Goal: Task Accomplishment & Management: Use online tool/utility

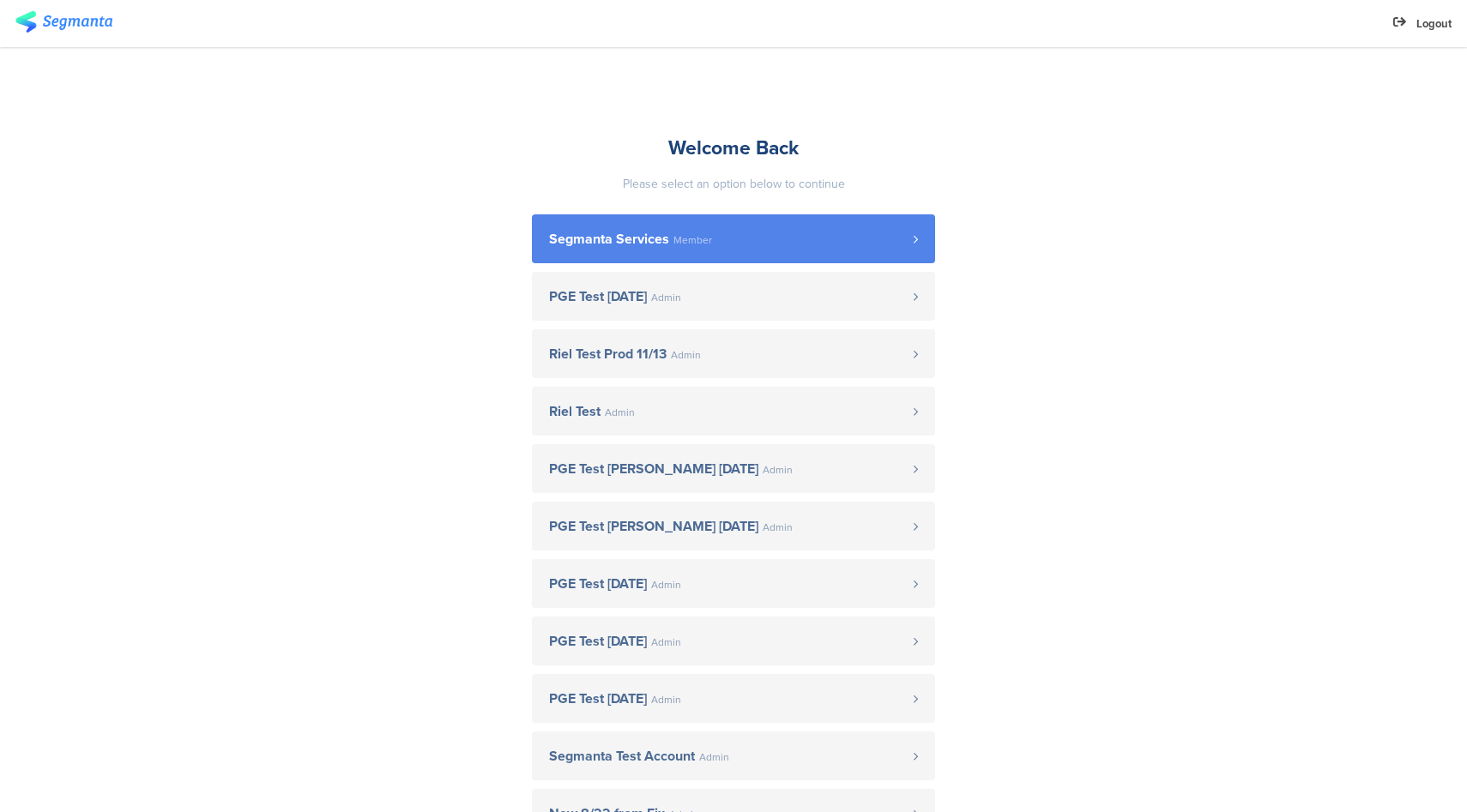
click at [720, 237] on span "Segmanta Services Member" at bounding box center [731, 240] width 365 height 14
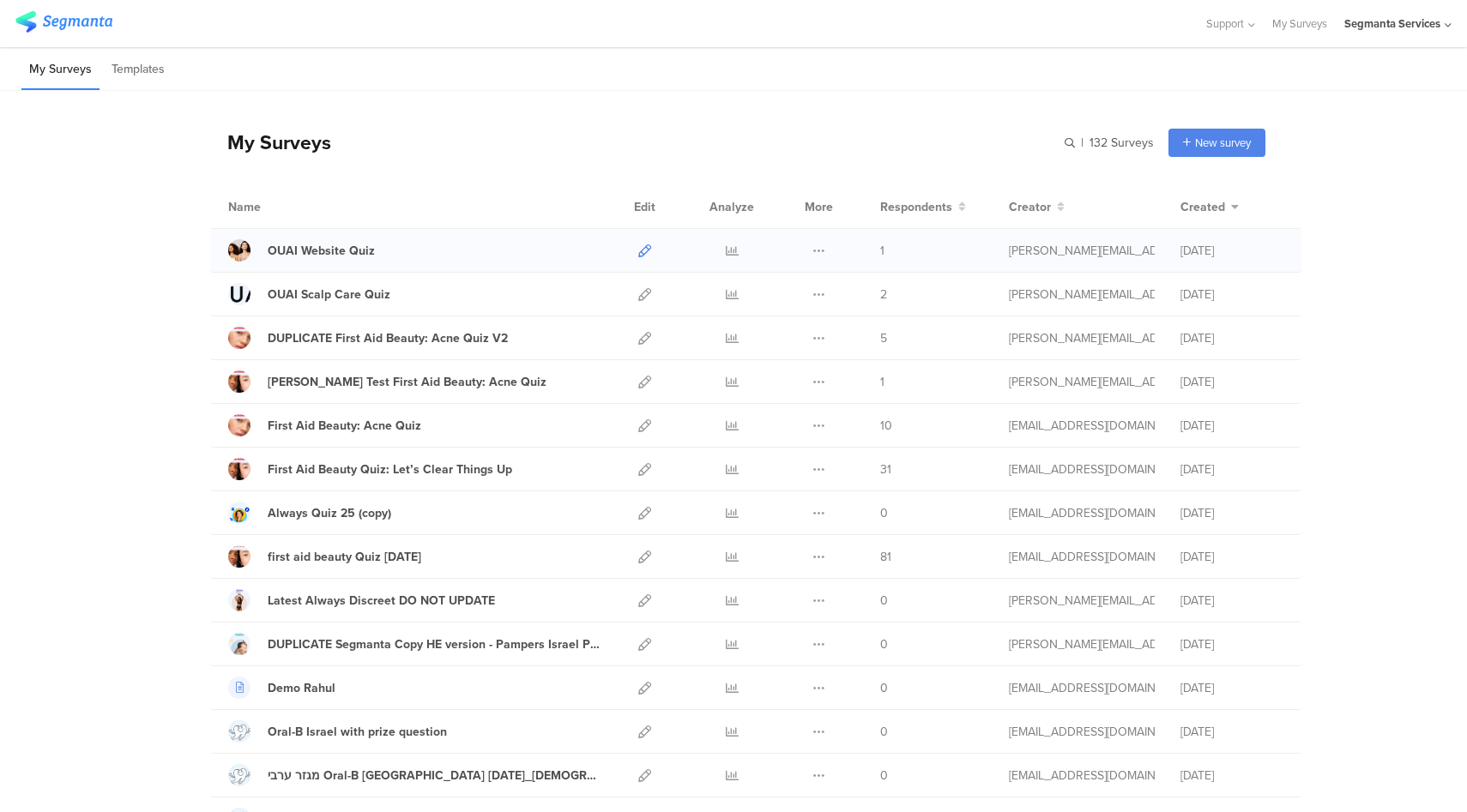
click at [641, 249] on icon at bounding box center [644, 250] width 13 height 13
click at [726, 255] on icon at bounding box center [732, 250] width 13 height 13
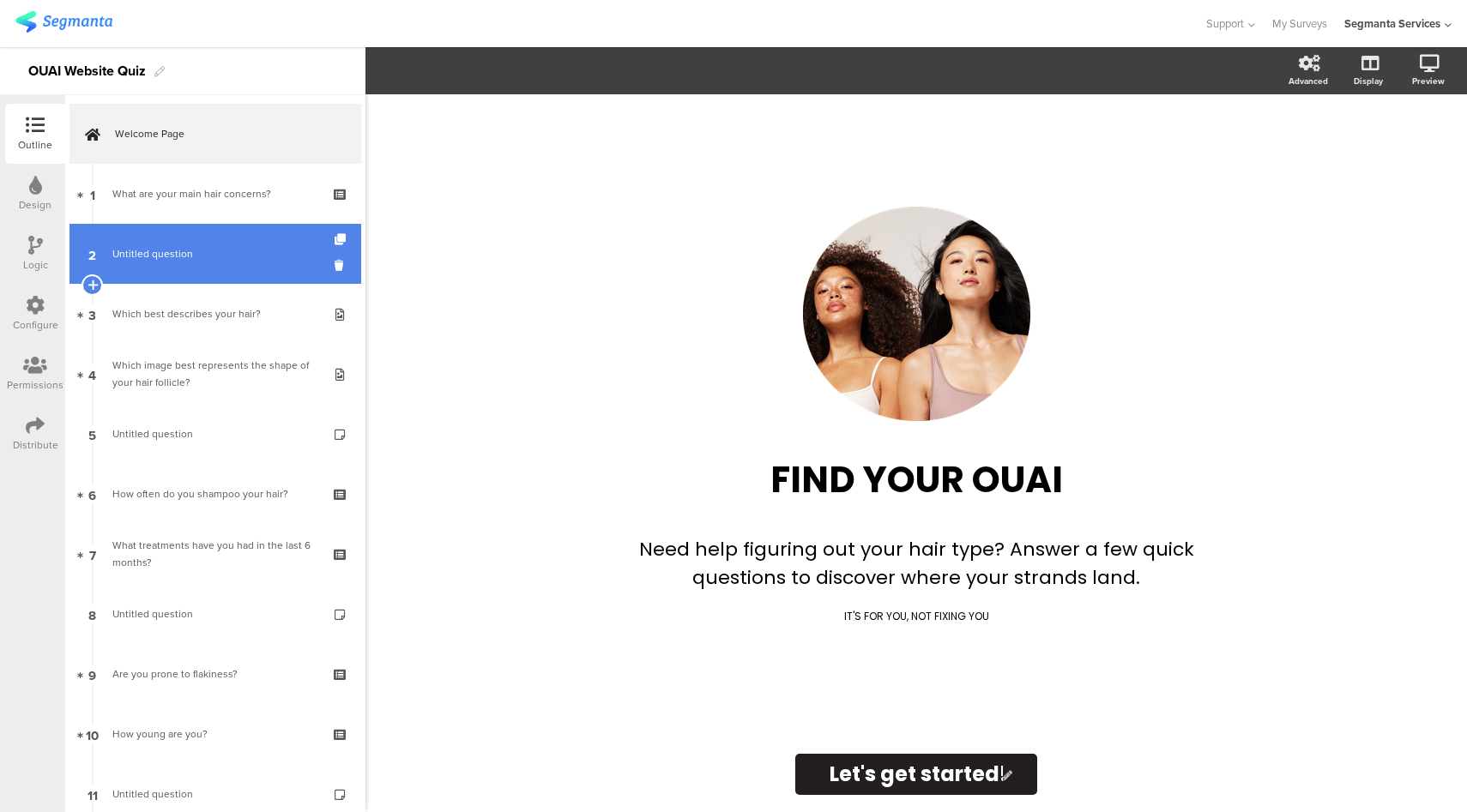
click at [177, 272] on link "2 Untitled question" at bounding box center [216, 254] width 292 height 60
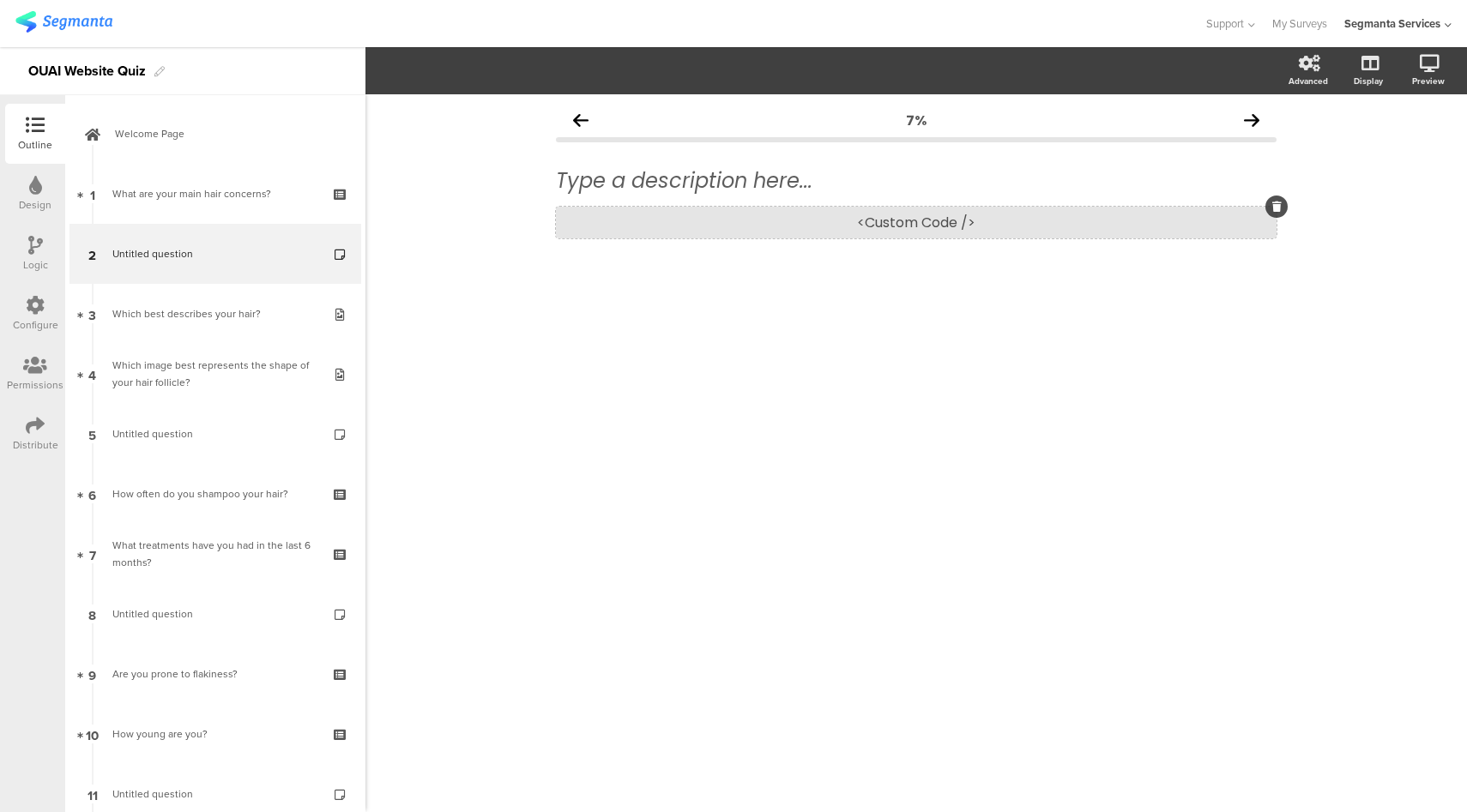
click at [967, 227] on div "<Custom Code />" at bounding box center [916, 223] width 720 height 32
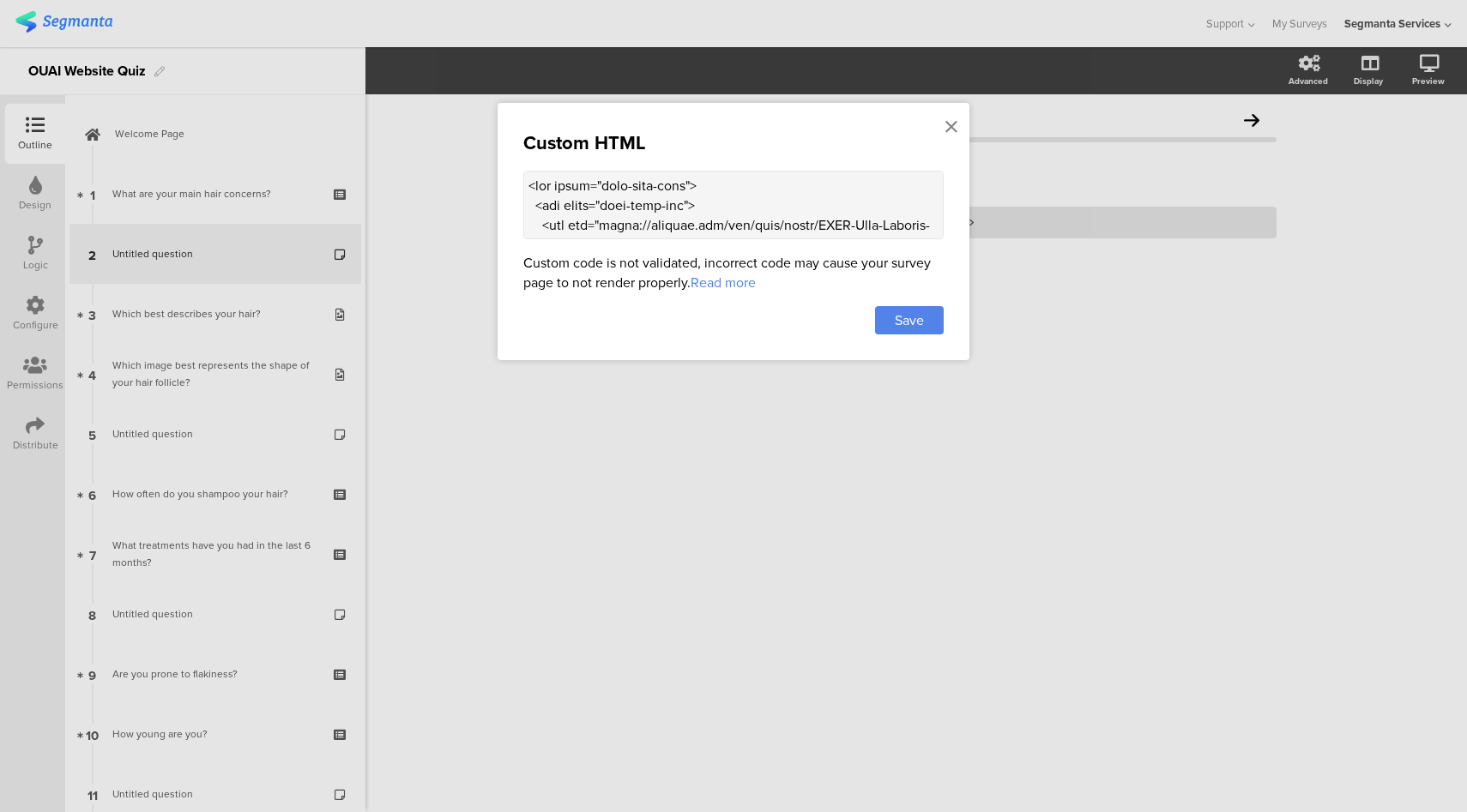
click at [765, 222] on textarea at bounding box center [733, 205] width 420 height 69
click at [946, 131] on icon at bounding box center [951, 126] width 12 height 19
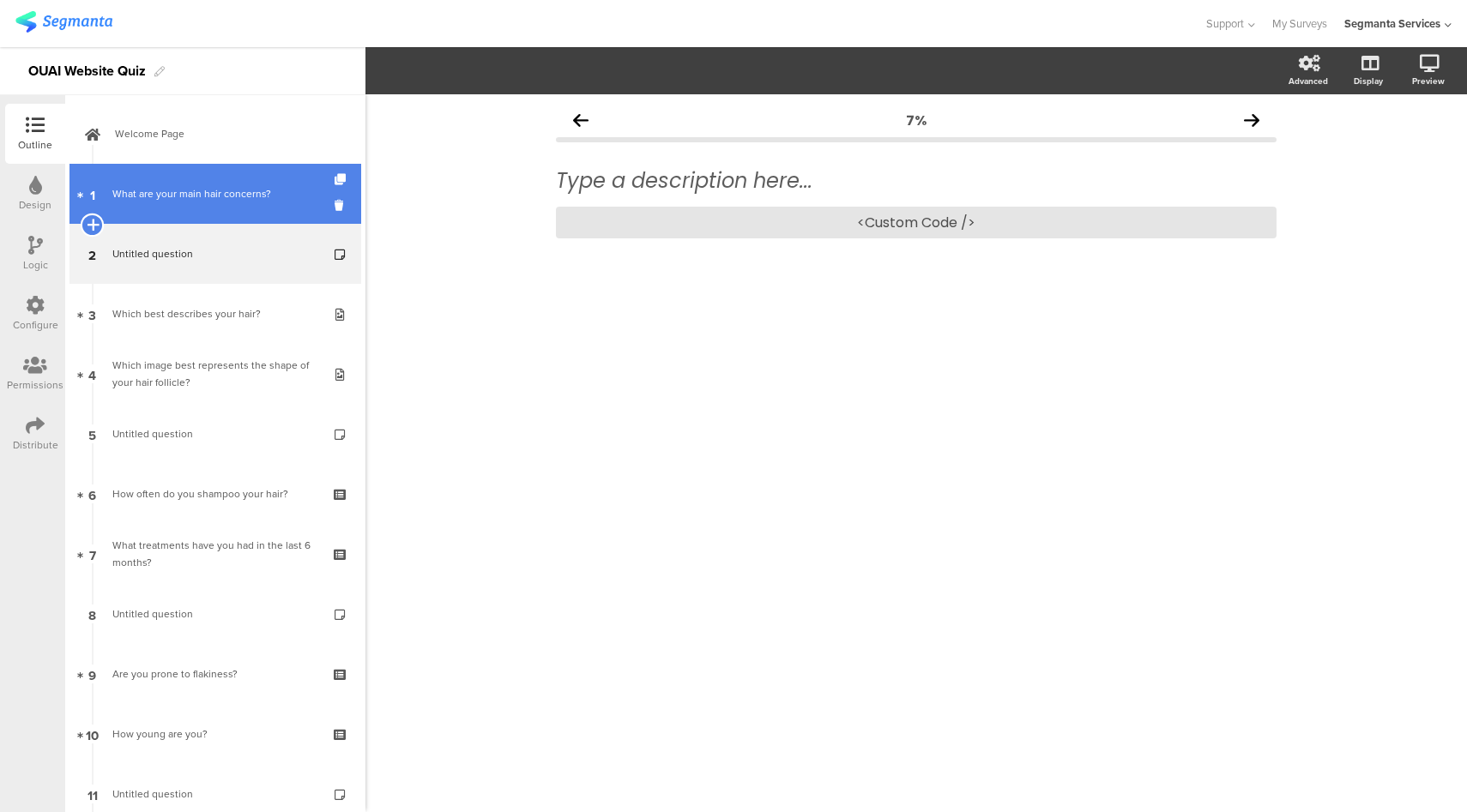
click at [92, 226] on icon at bounding box center [92, 224] width 12 height 15
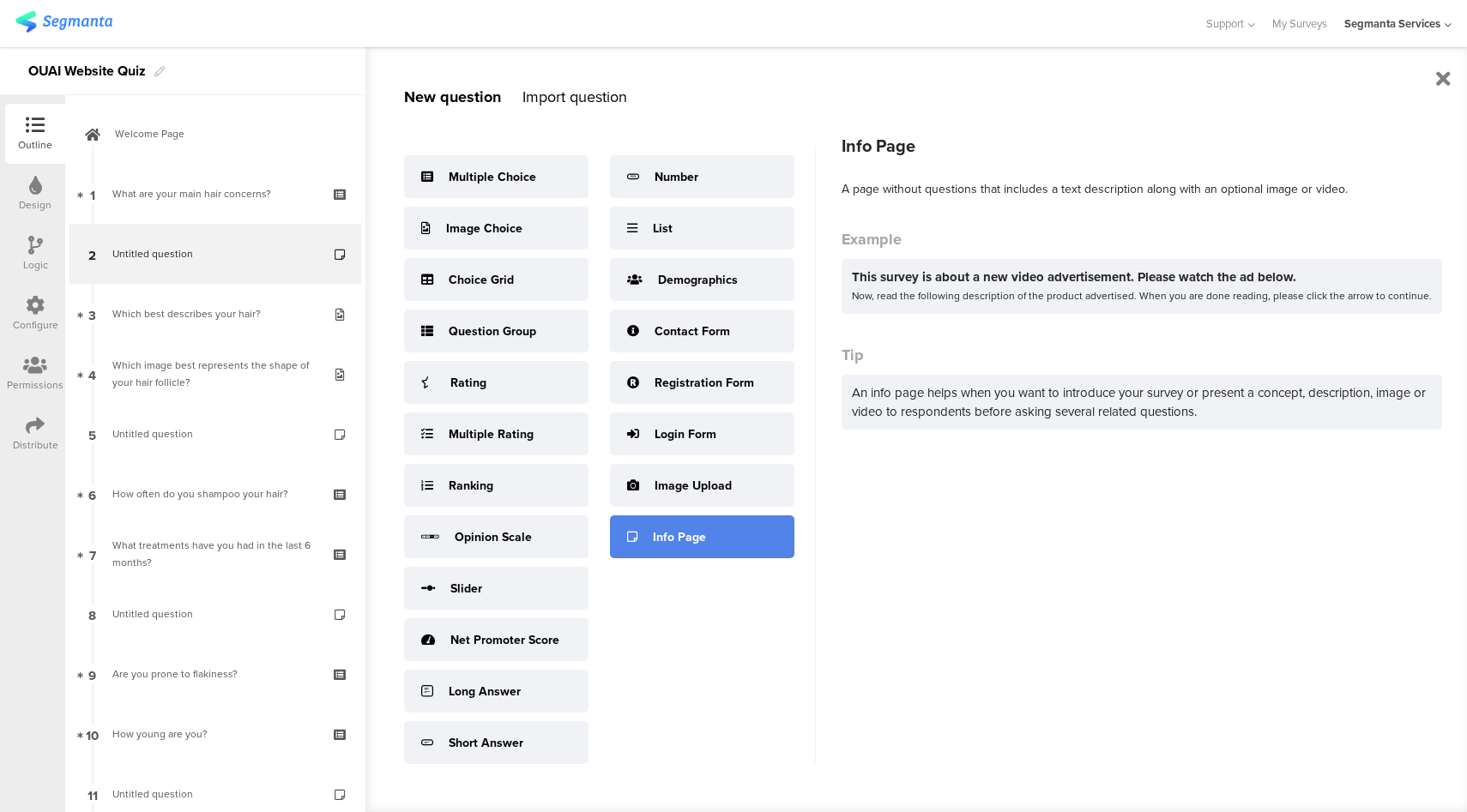
click at [658, 532] on div "Info Page" at bounding box center [680, 537] width 53 height 18
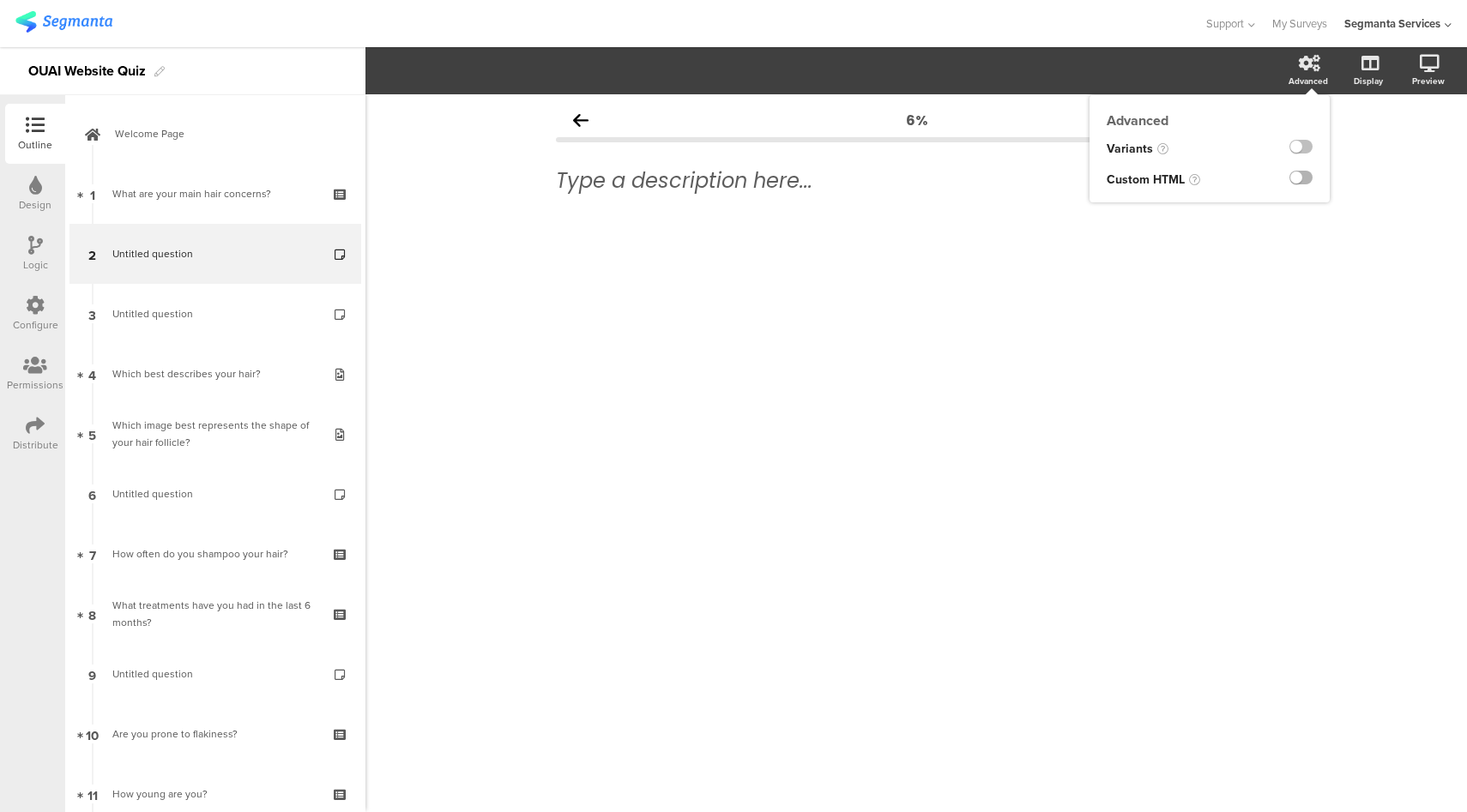
click at [1302, 180] on label at bounding box center [1301, 178] width 23 height 14
click at [0, 0] on input "checkbox" at bounding box center [0, 0] width 0 height 0
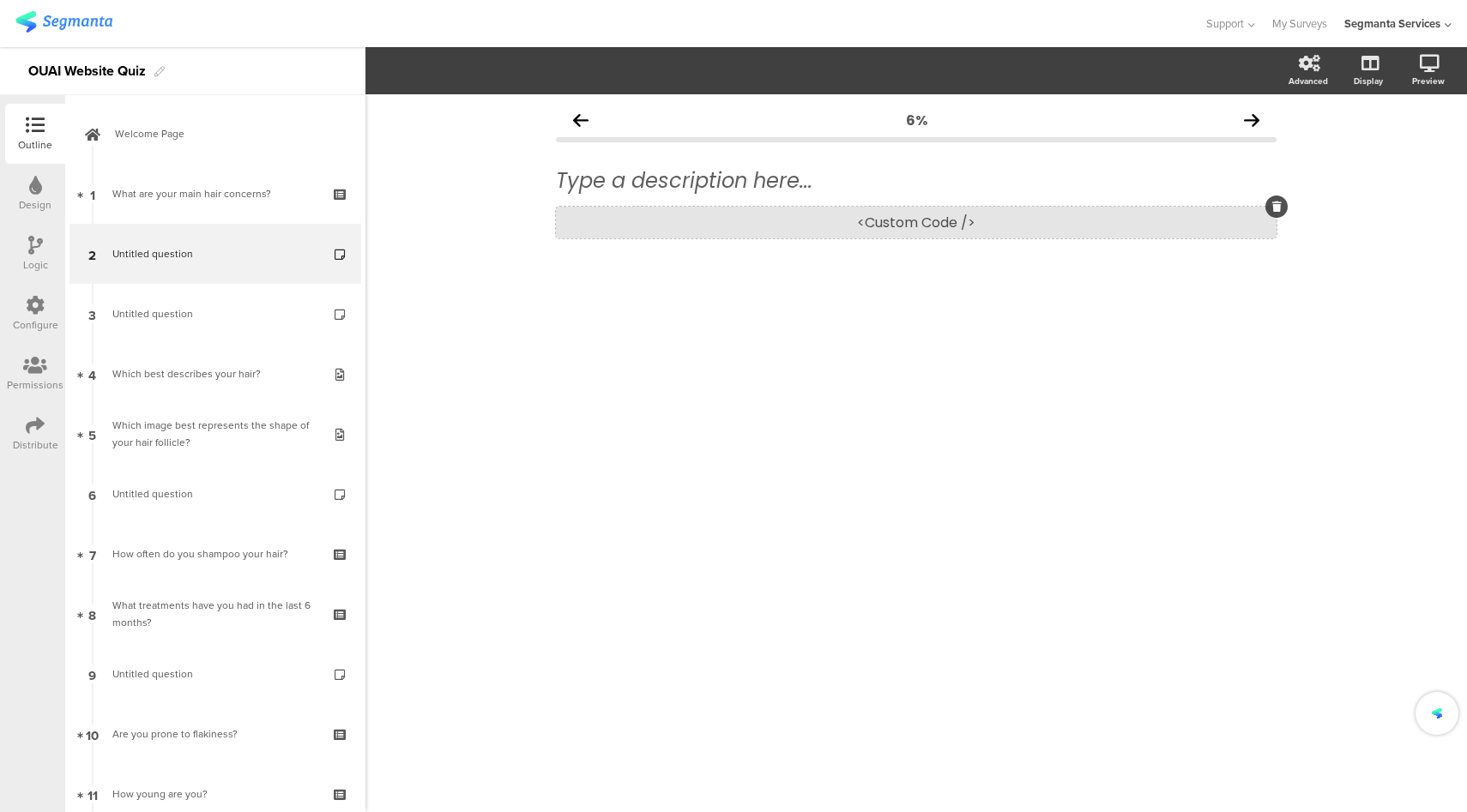
click at [989, 224] on div "<Custom Code />" at bounding box center [916, 223] width 720 height 32
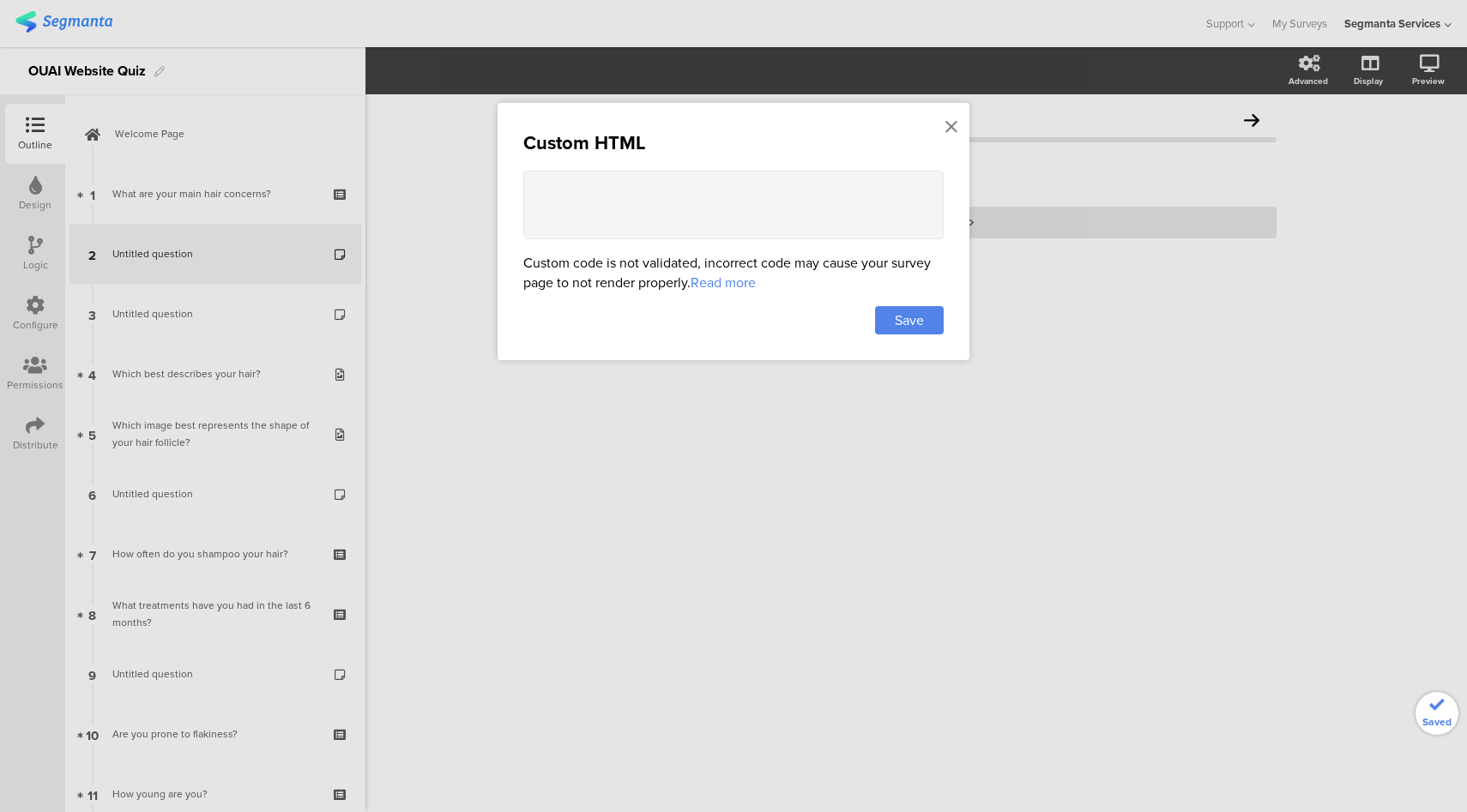
click at [755, 194] on textarea at bounding box center [733, 205] width 420 height 69
paste textarea "<div class="ouai-info-card"> <div class="ouai-info-img"> <img src="https://theo…"
type textarea "<div class="ouai-info-card"> <div class="ouai-info-img"> <img src="https://theo…"
click at [919, 313] on span "Save" at bounding box center [909, 320] width 29 height 19
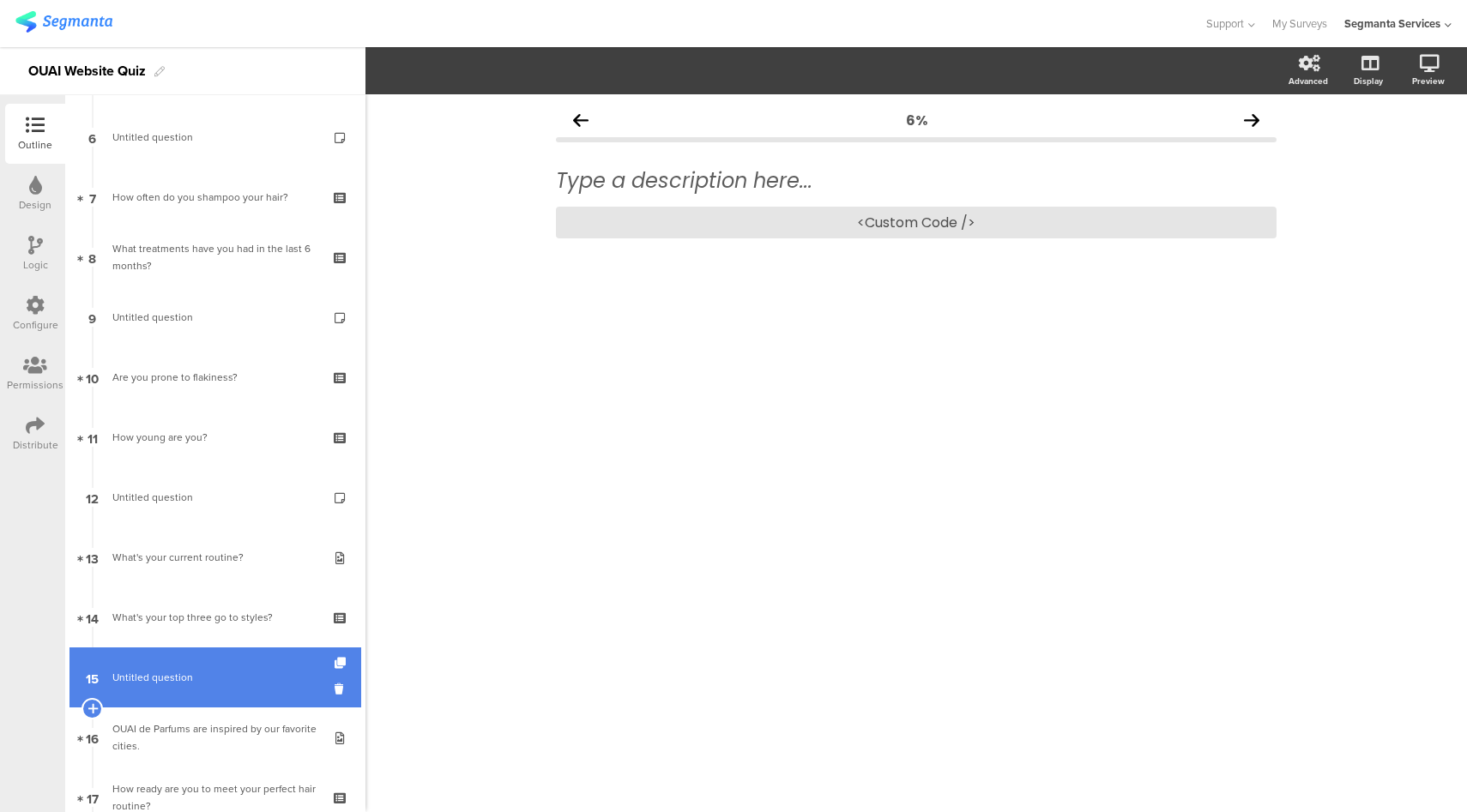
scroll to position [0, 0]
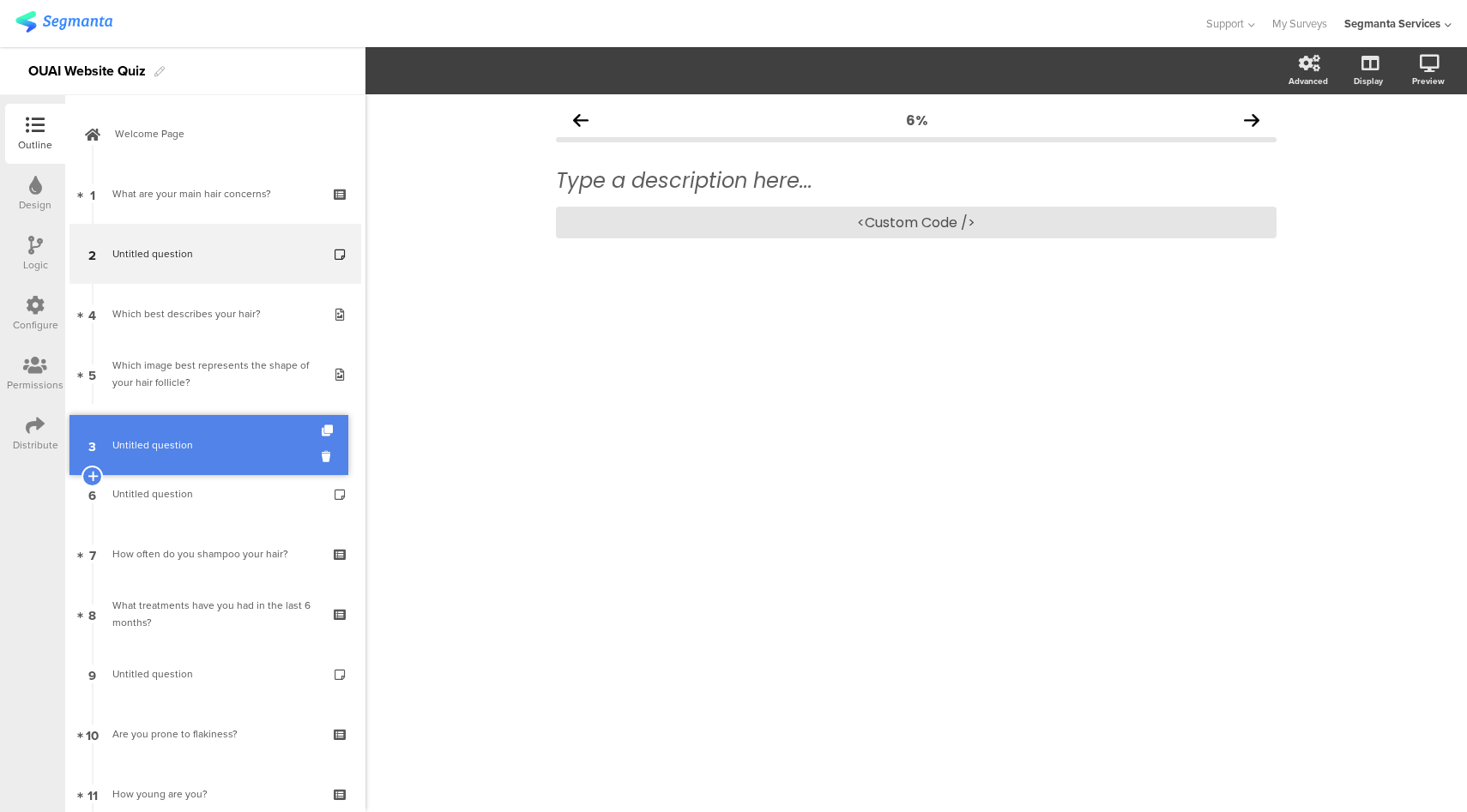
drag, startPoint x: 243, startPoint y: 322, endPoint x: 238, endPoint y: 453, distance: 131.1
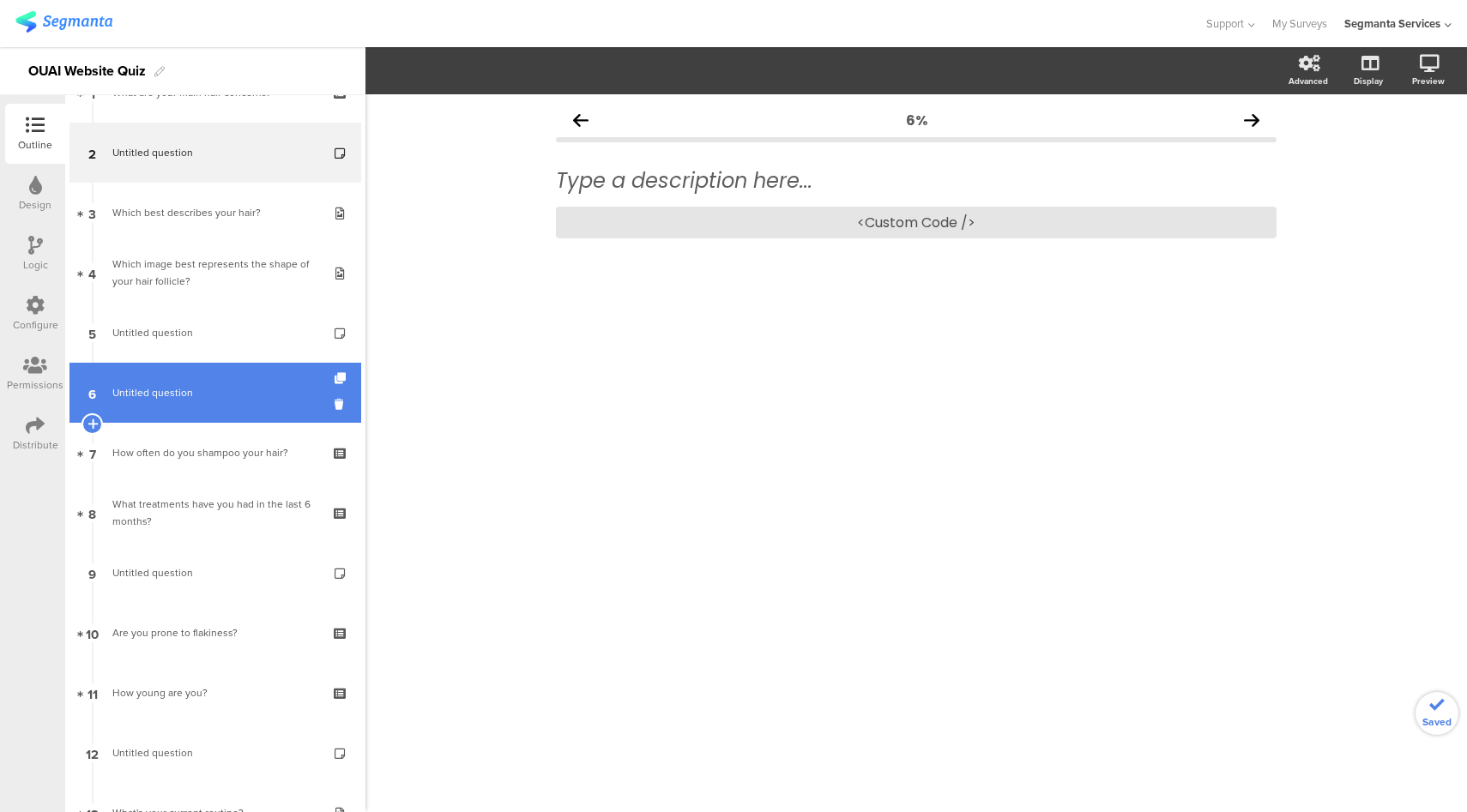
scroll to position [128, 0]
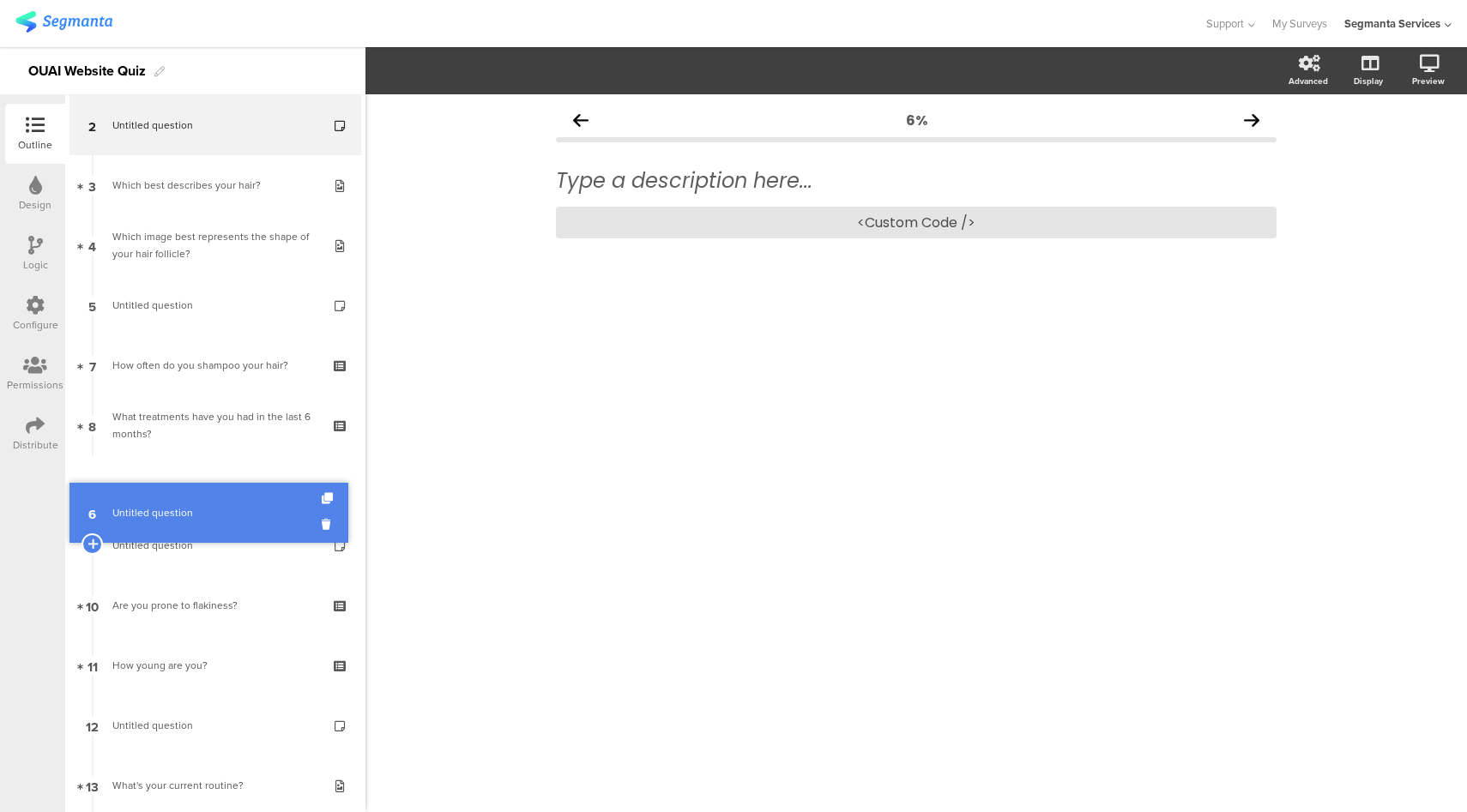
drag, startPoint x: 224, startPoint y: 372, endPoint x: 212, endPoint y: 521, distance: 149.5
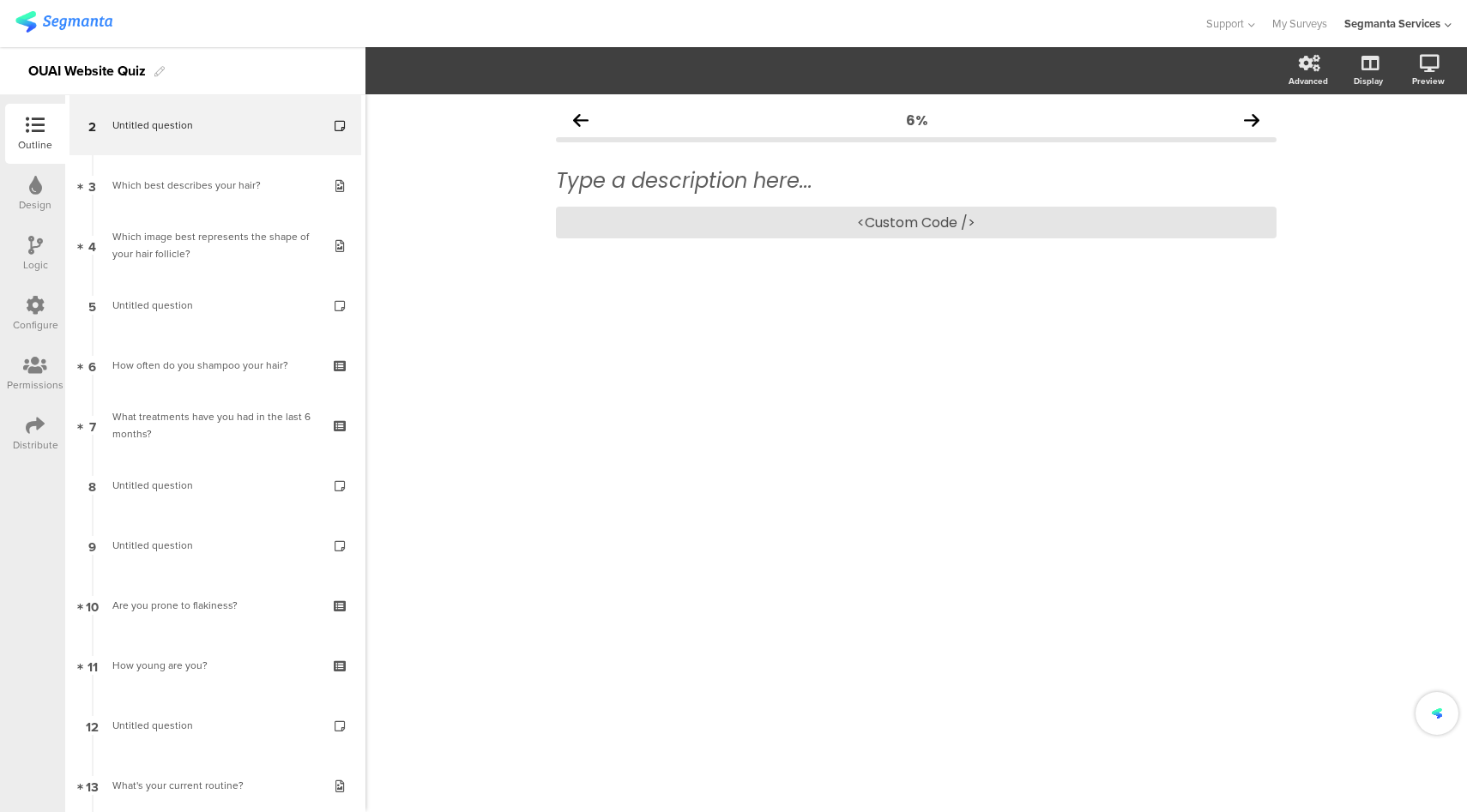
scroll to position [132, 0]
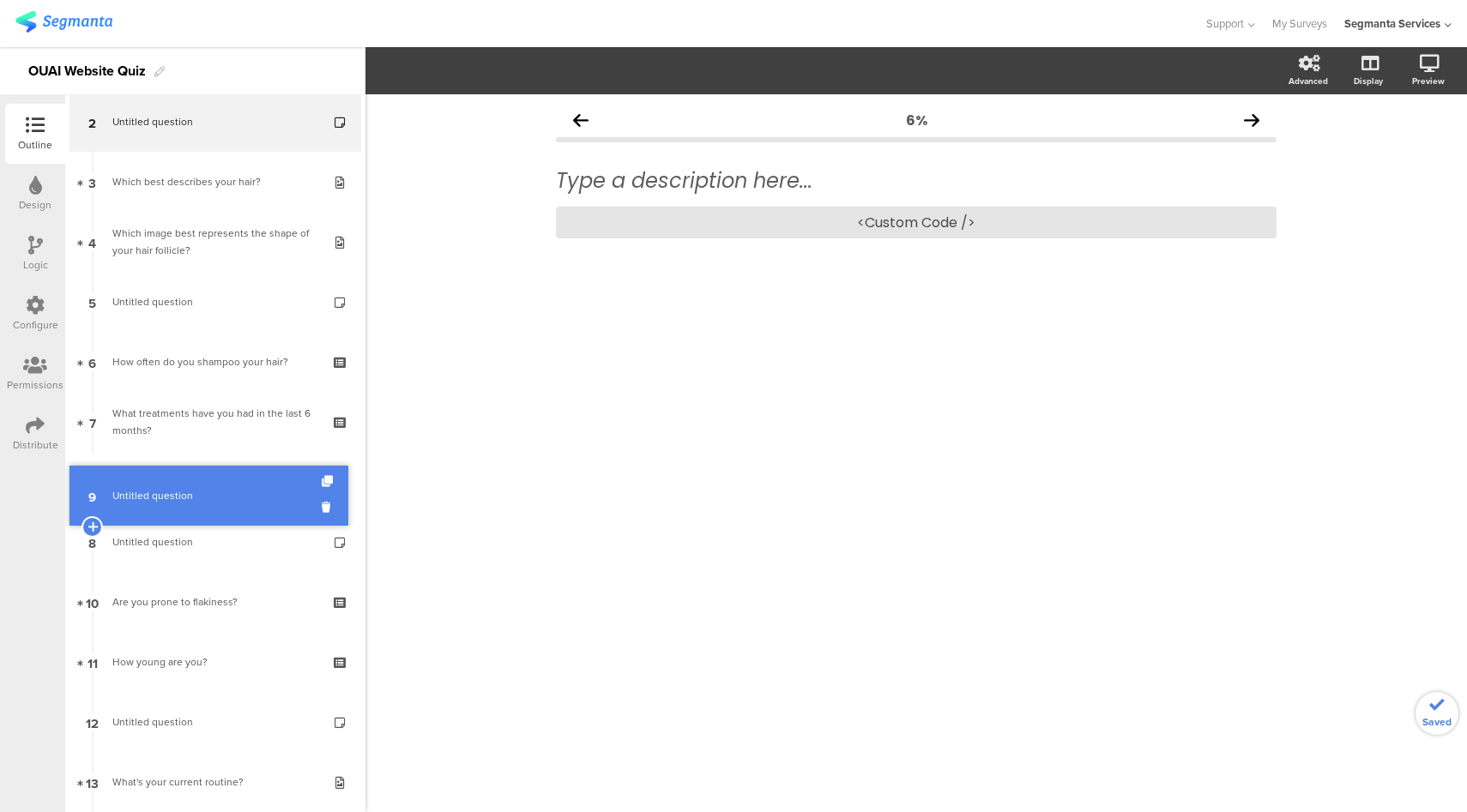
drag, startPoint x: 212, startPoint y: 521, endPoint x: 219, endPoint y: 464, distance: 57.4
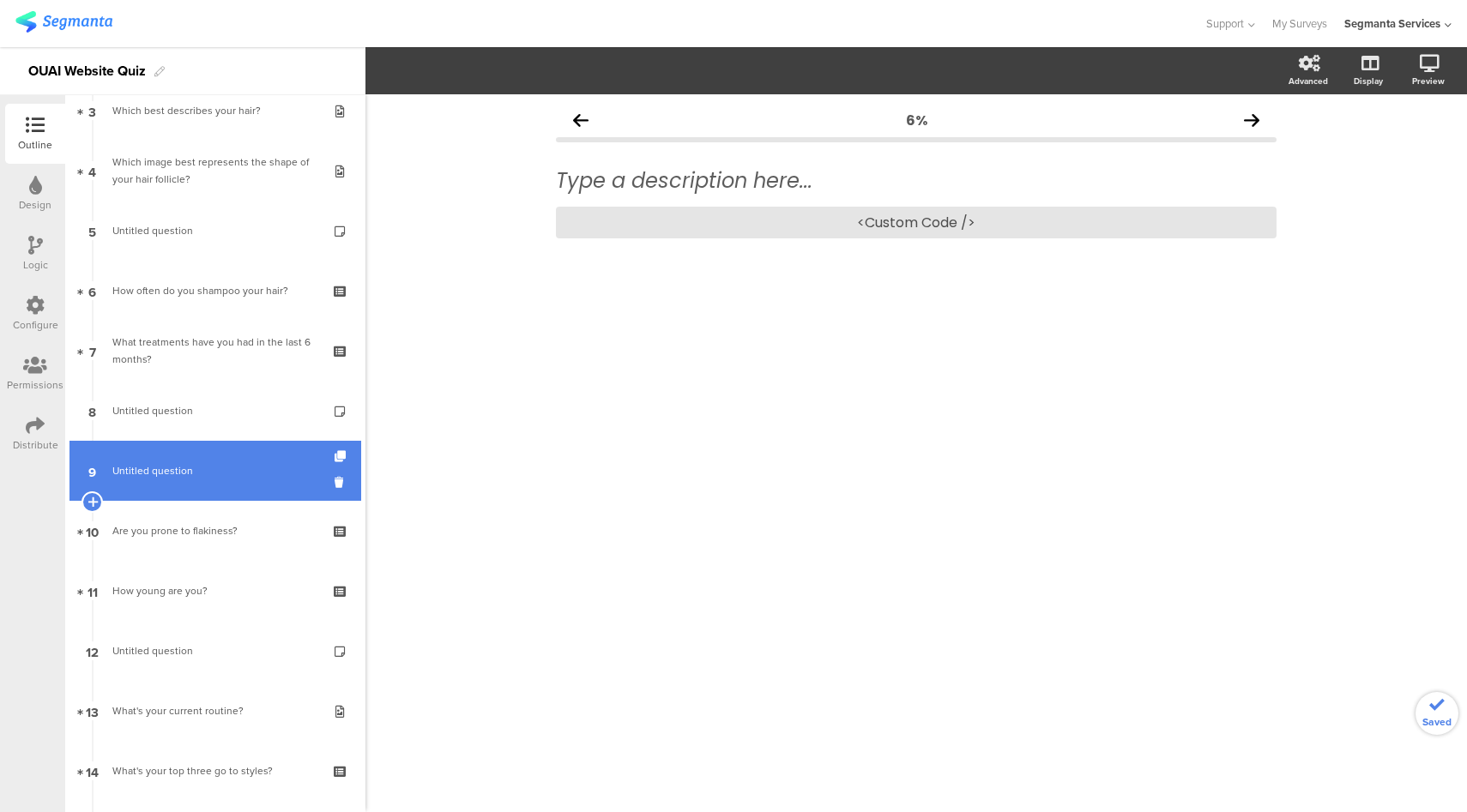
scroll to position [418, 0]
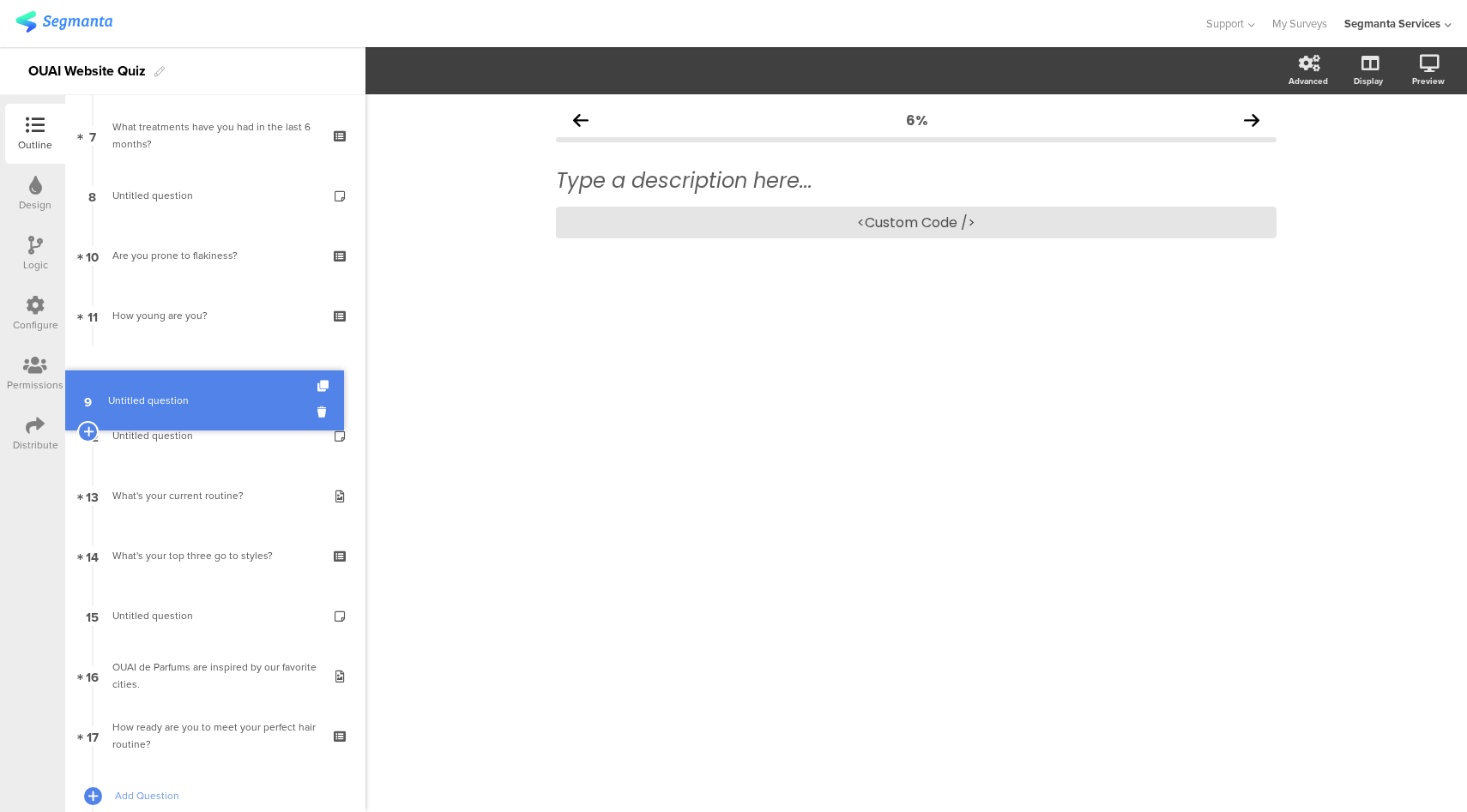
drag, startPoint x: 257, startPoint y: 260, endPoint x: 250, endPoint y: 405, distance: 145.2
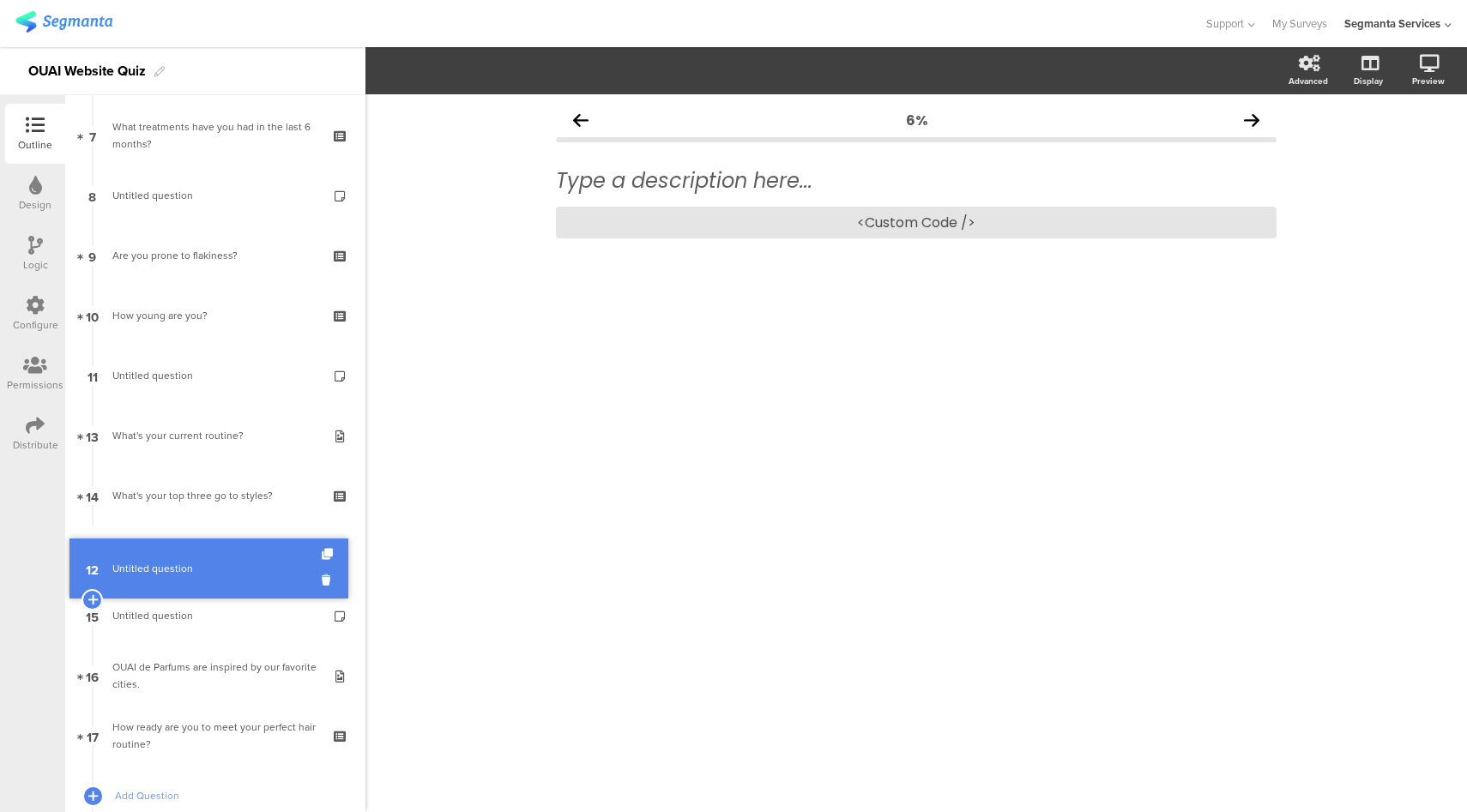
drag, startPoint x: 231, startPoint y: 430, endPoint x: 240, endPoint y: 563, distance: 133.3
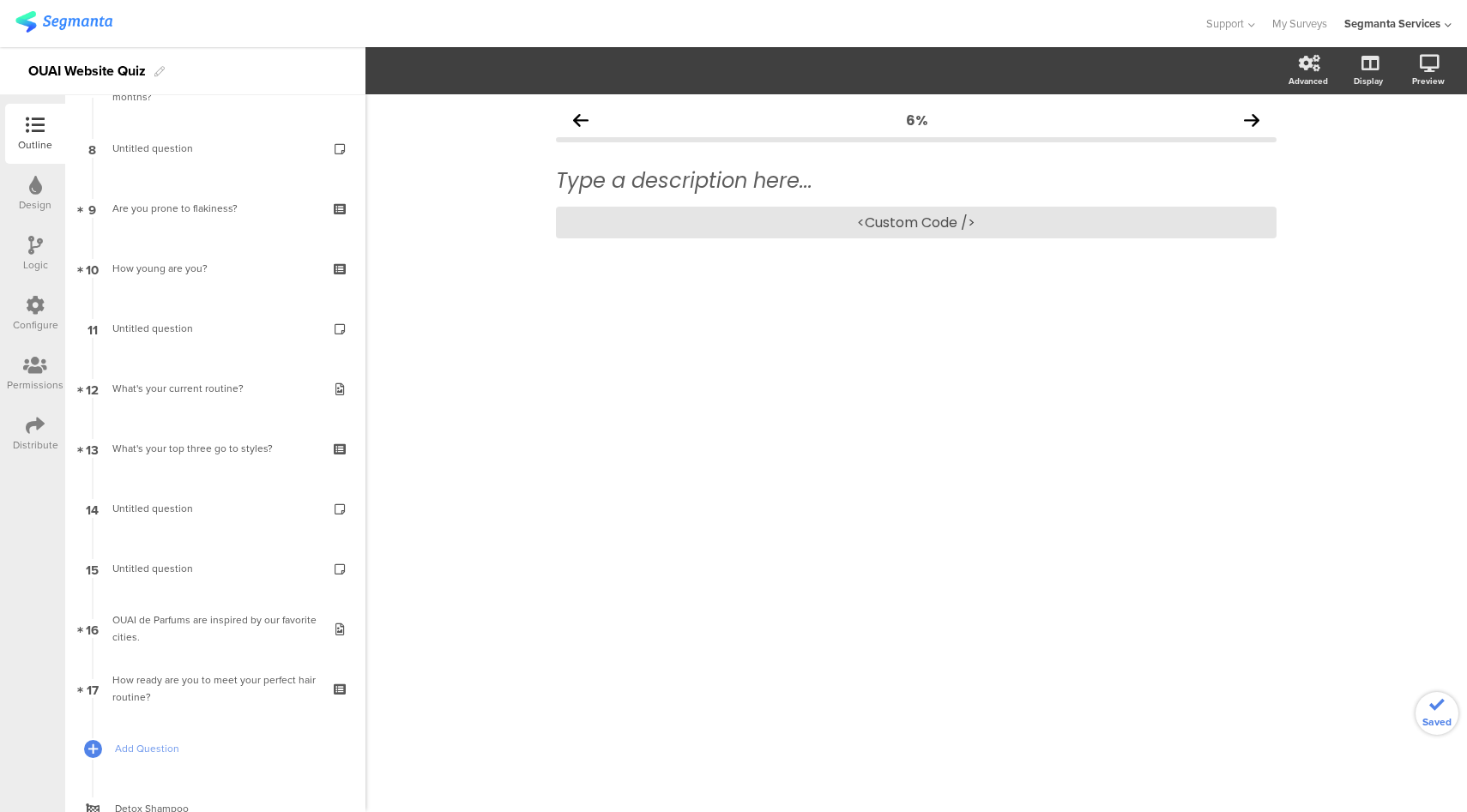
scroll to position [486, 0]
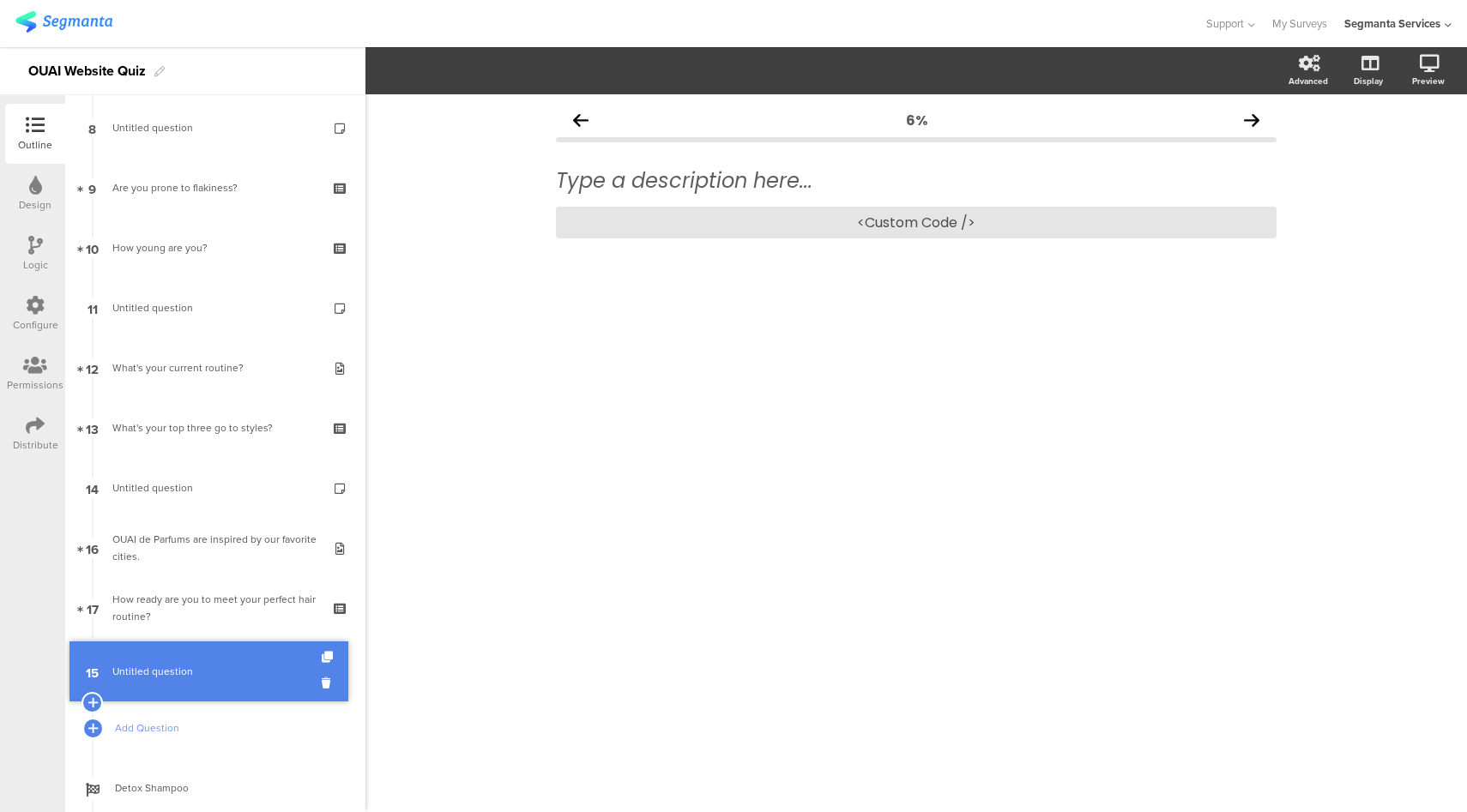
drag, startPoint x: 245, startPoint y: 552, endPoint x: 237, endPoint y: 676, distance: 124.3
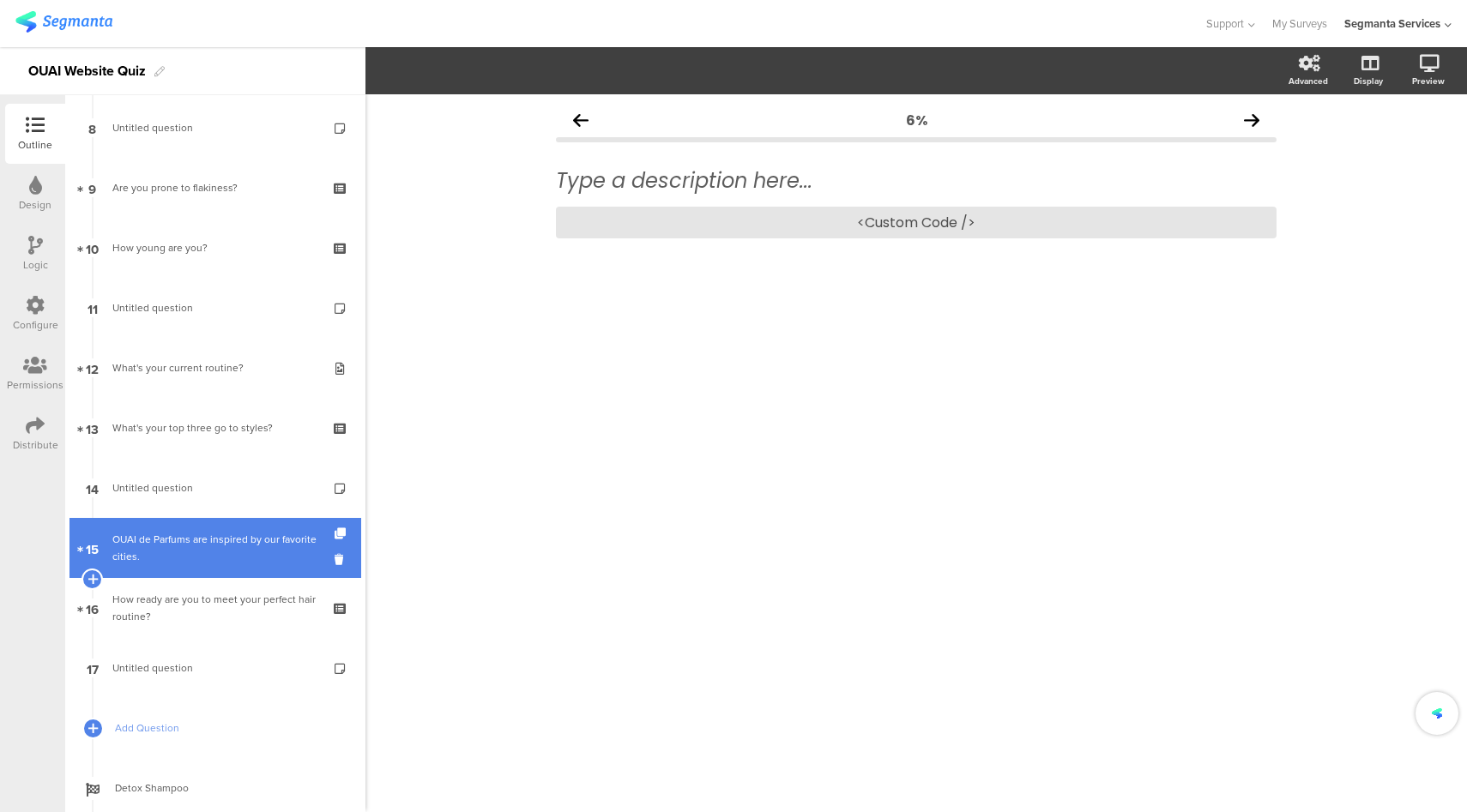
scroll to position [0, 0]
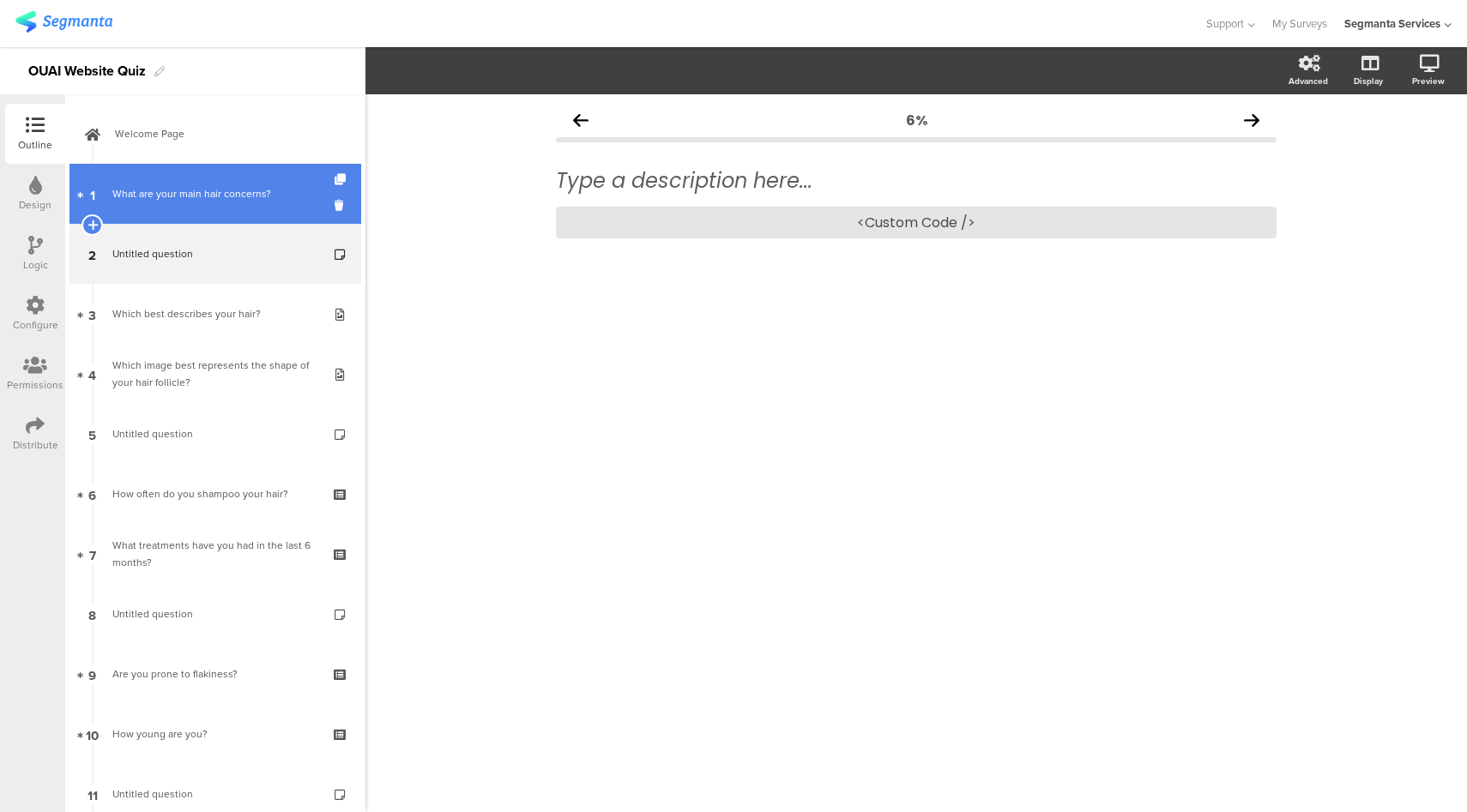
click at [216, 206] on link "1 What are your main hair concerns?" at bounding box center [216, 194] width 292 height 60
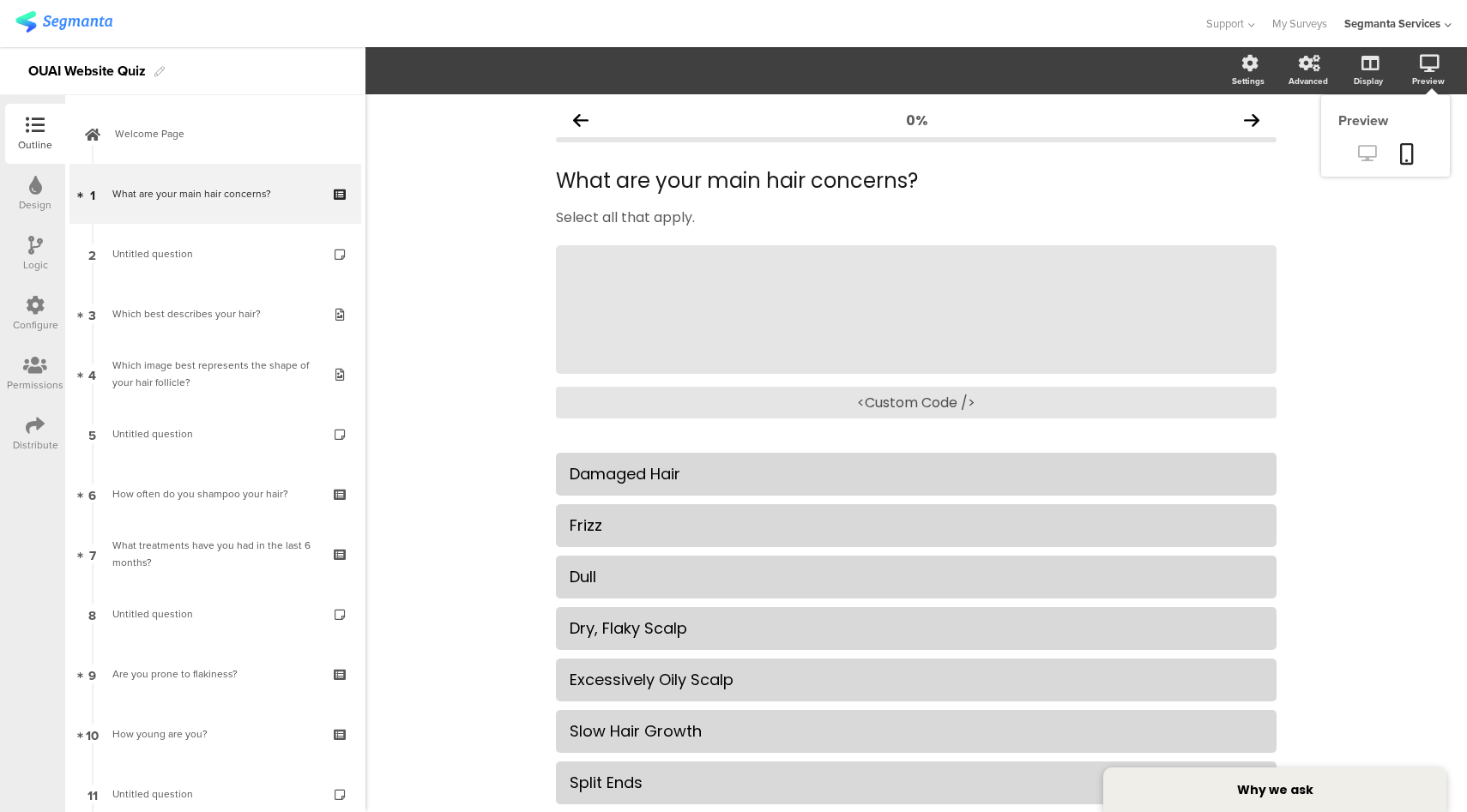
click at [1363, 156] on link at bounding box center [1367, 155] width 42 height 28
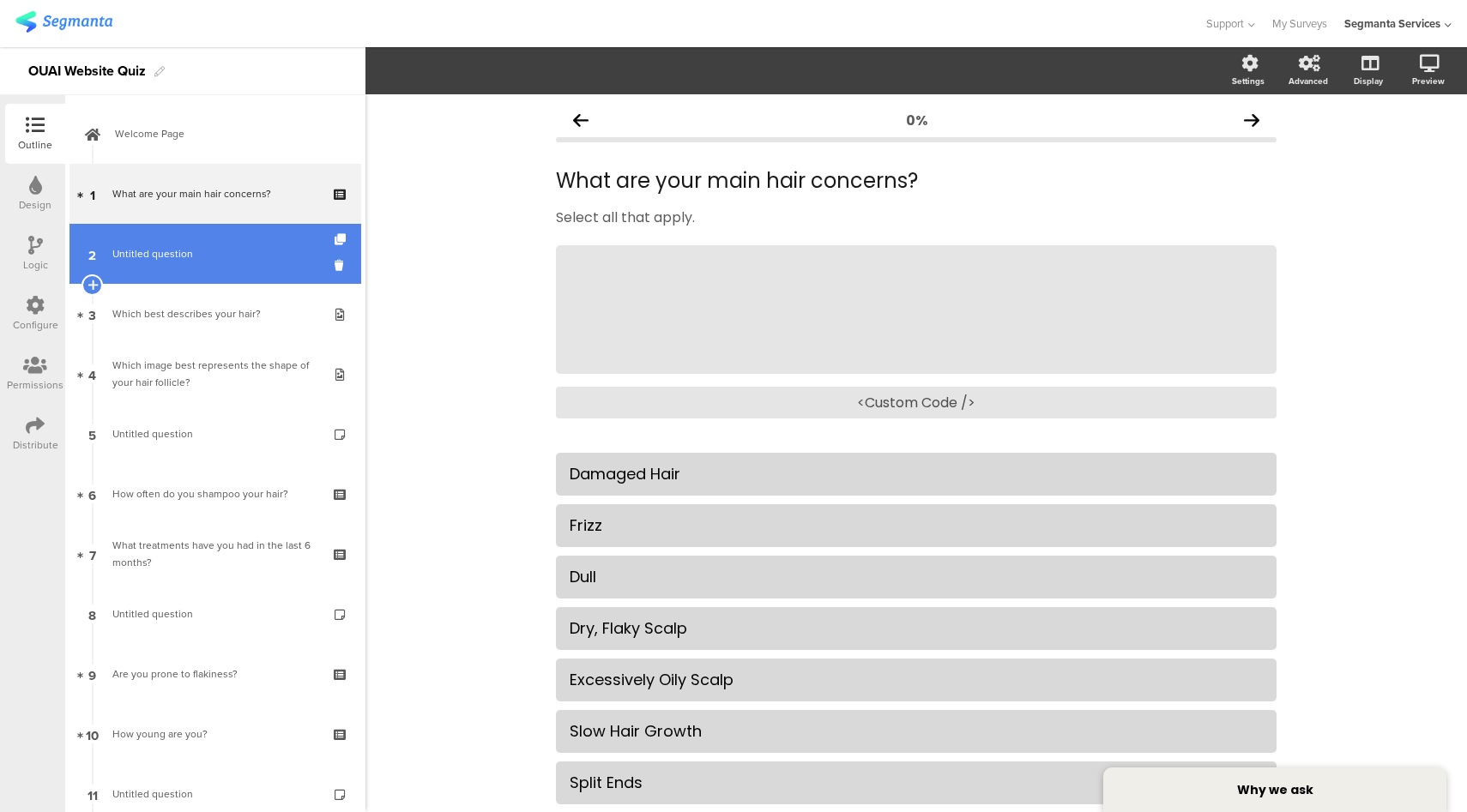
click at [280, 283] on link "2 Untitled question" at bounding box center [216, 254] width 292 height 60
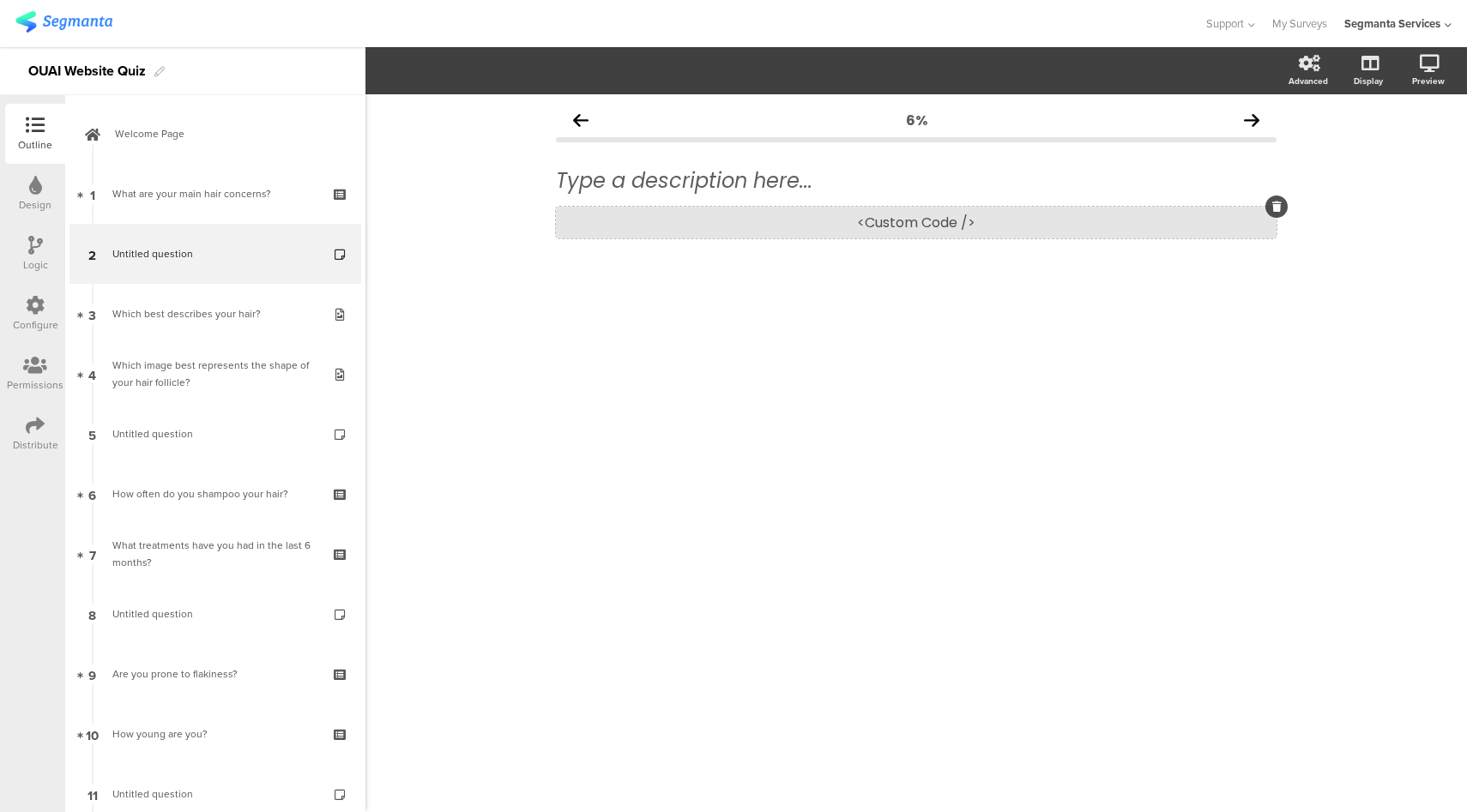
click at [863, 238] on div "Type a description here... <Custom Code />" at bounding box center [916, 203] width 720 height 104
click at [872, 222] on div "<Custom Code />" at bounding box center [916, 223] width 720 height 32
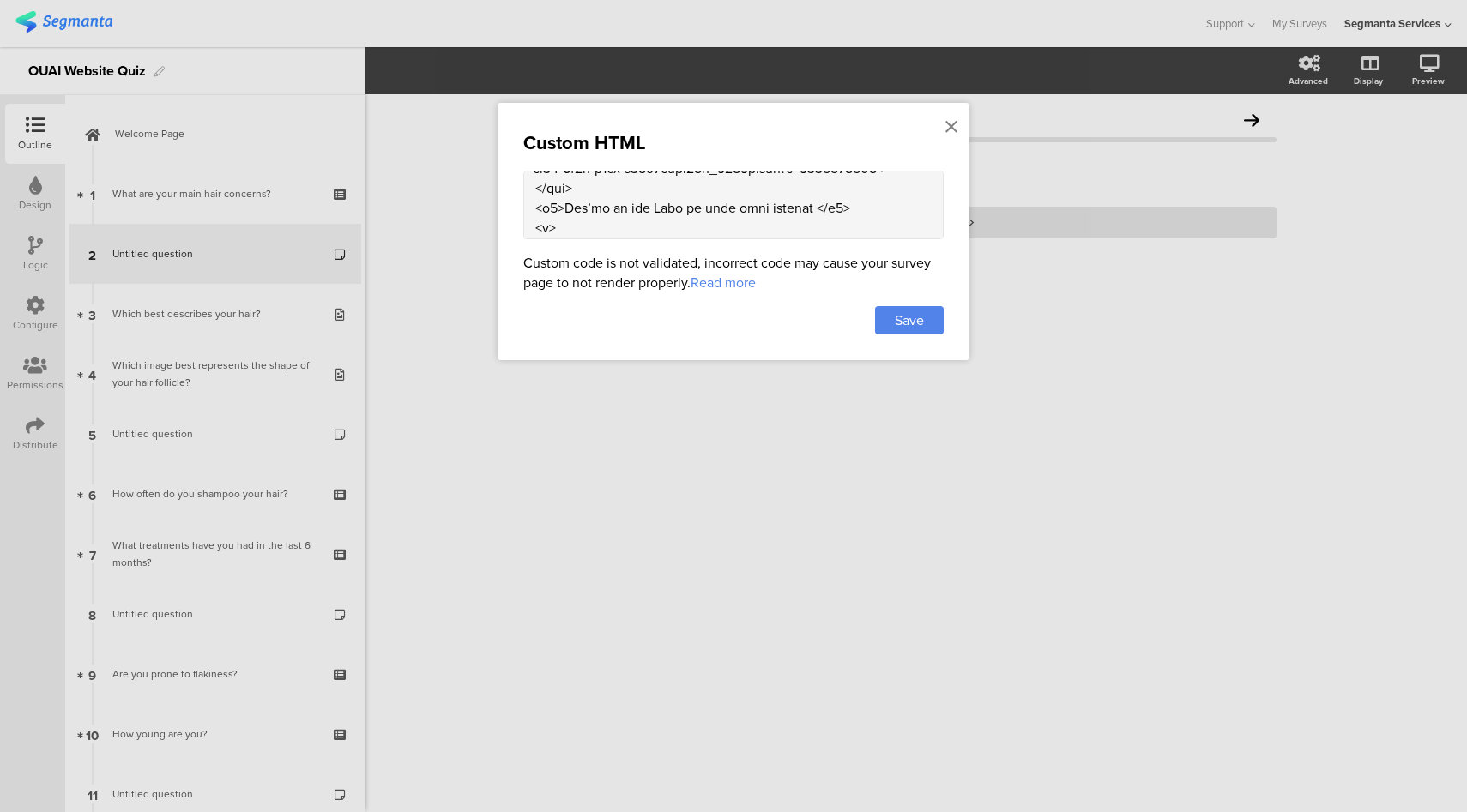
scroll to position [119, 0]
click at [802, 203] on textarea at bounding box center [733, 205] width 420 height 69
paste textarea ":sparkles:"
type textarea "<div class="ouai-info-card"> <div class="ouai-info-img"> <img src="https://theo…"
click at [910, 318] on span "Save" at bounding box center [909, 320] width 29 height 19
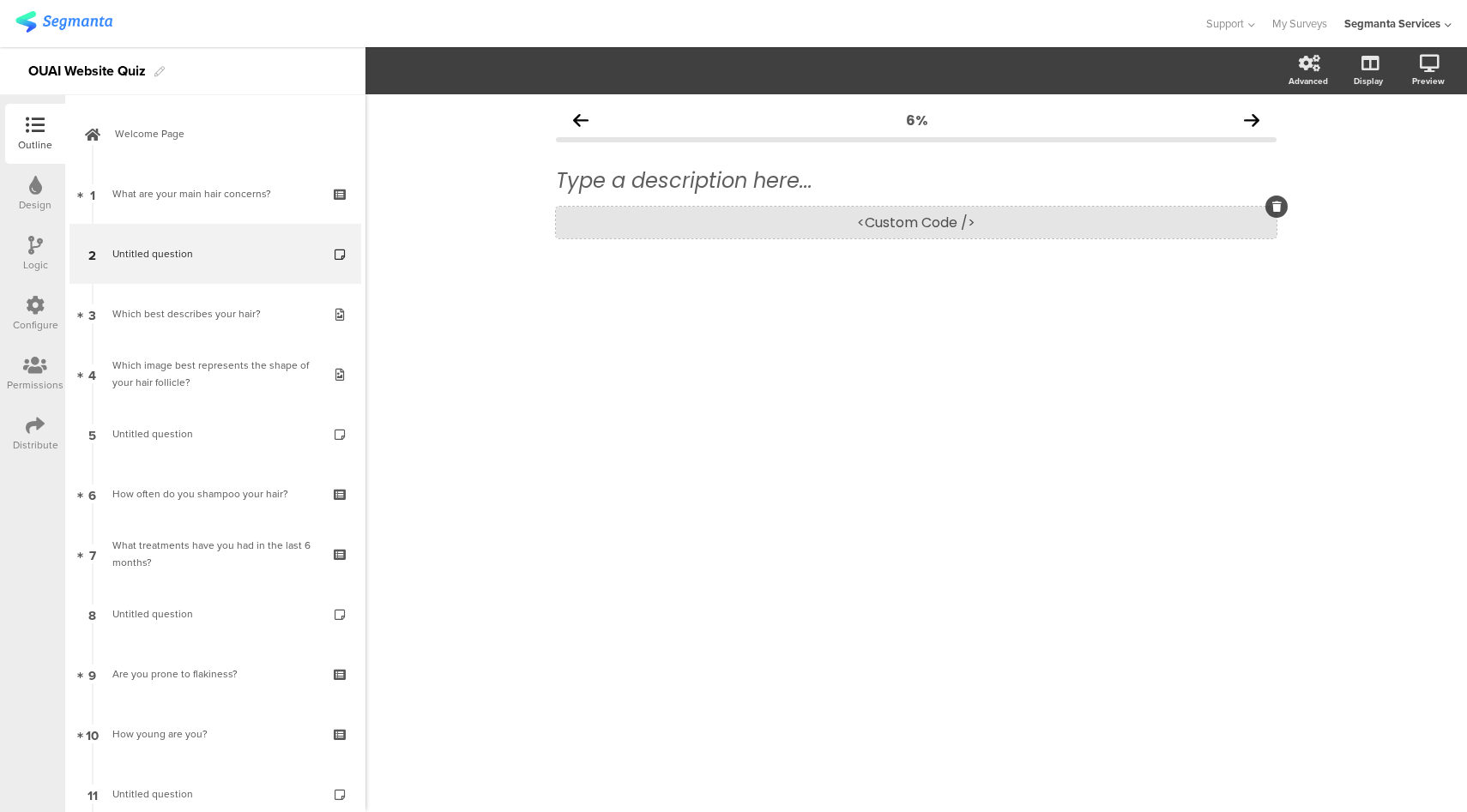
click at [887, 225] on div "<Custom Code />" at bounding box center [916, 223] width 720 height 32
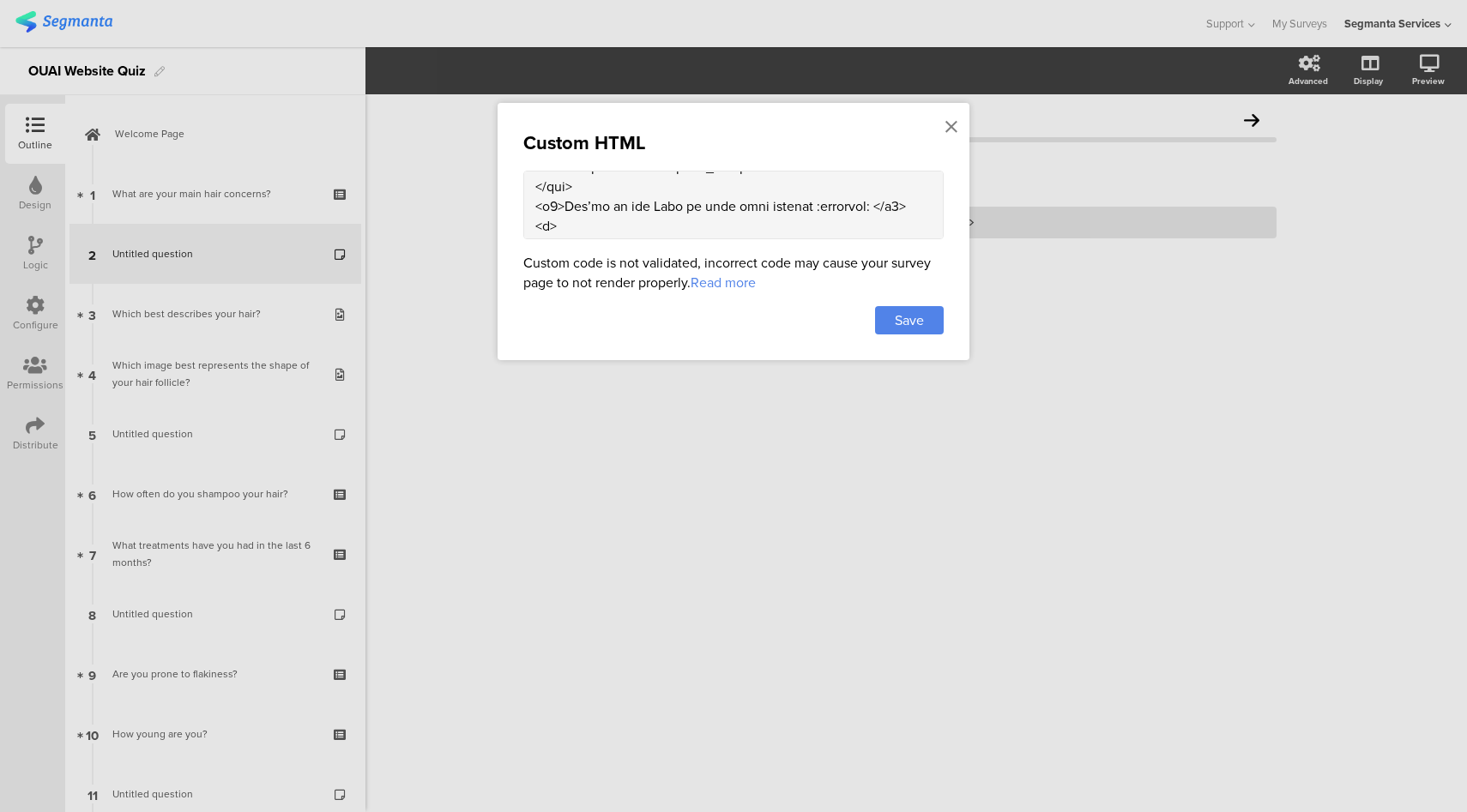
scroll to position [144, 0]
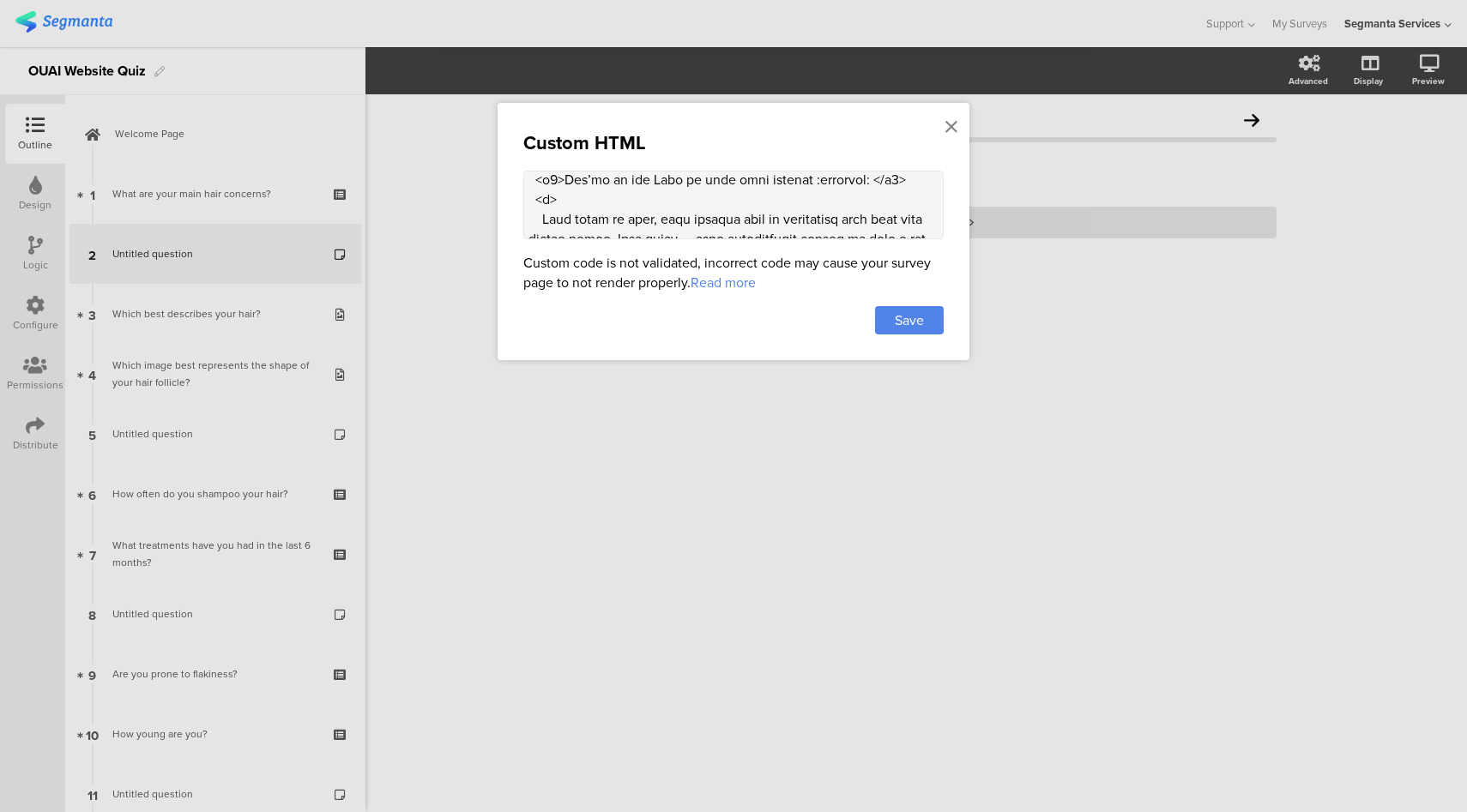
drag, startPoint x: 862, startPoint y: 178, endPoint x: 801, endPoint y: 179, distance: 61.0
click at [801, 179] on textarea at bounding box center [733, 205] width 420 height 69
paste textarea "&#10024;"
type textarea "<div class="ouai-info-card"> <div class="ouai-info-img"> <img src="https://theo…"
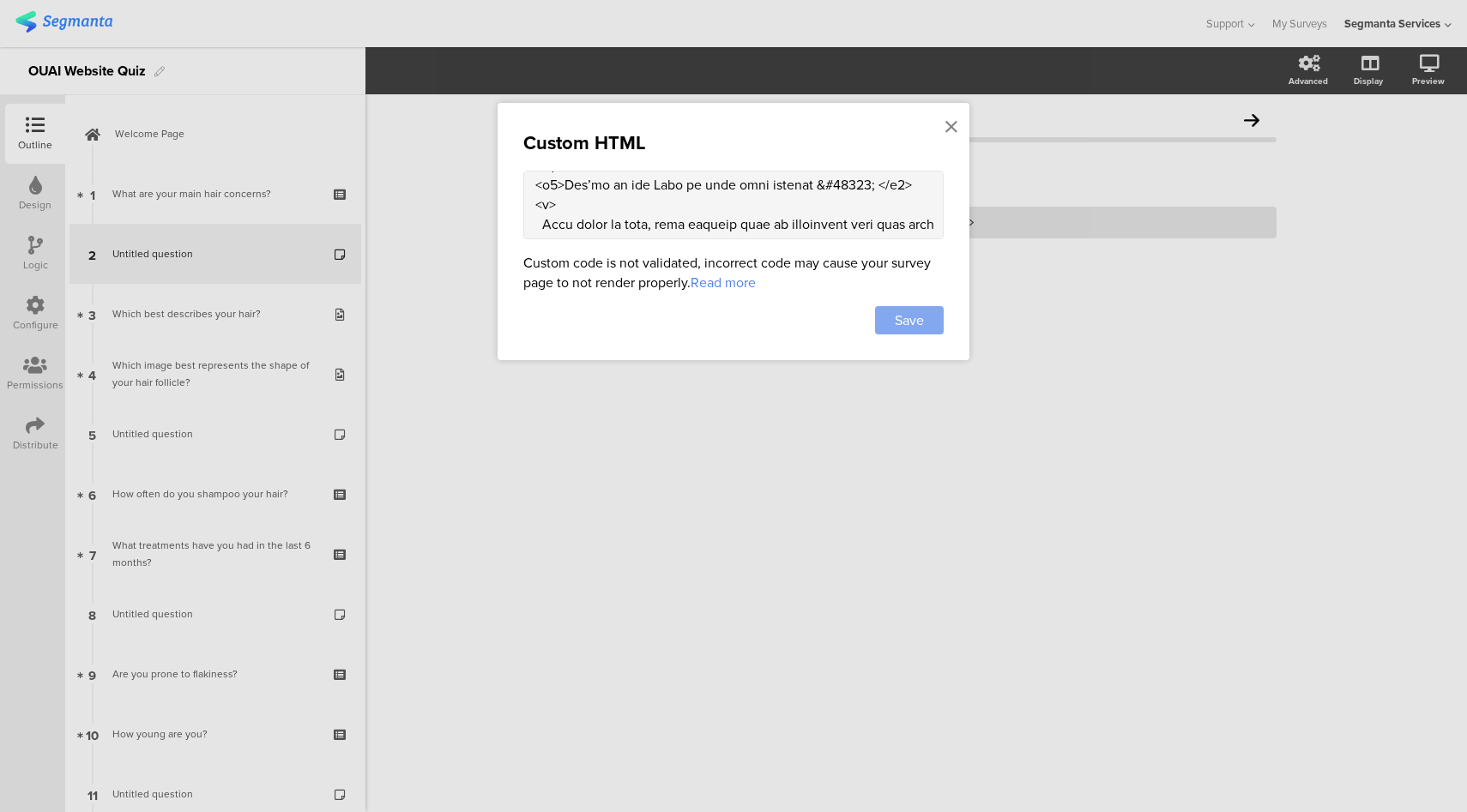
click at [901, 327] on span "Save" at bounding box center [909, 320] width 29 height 19
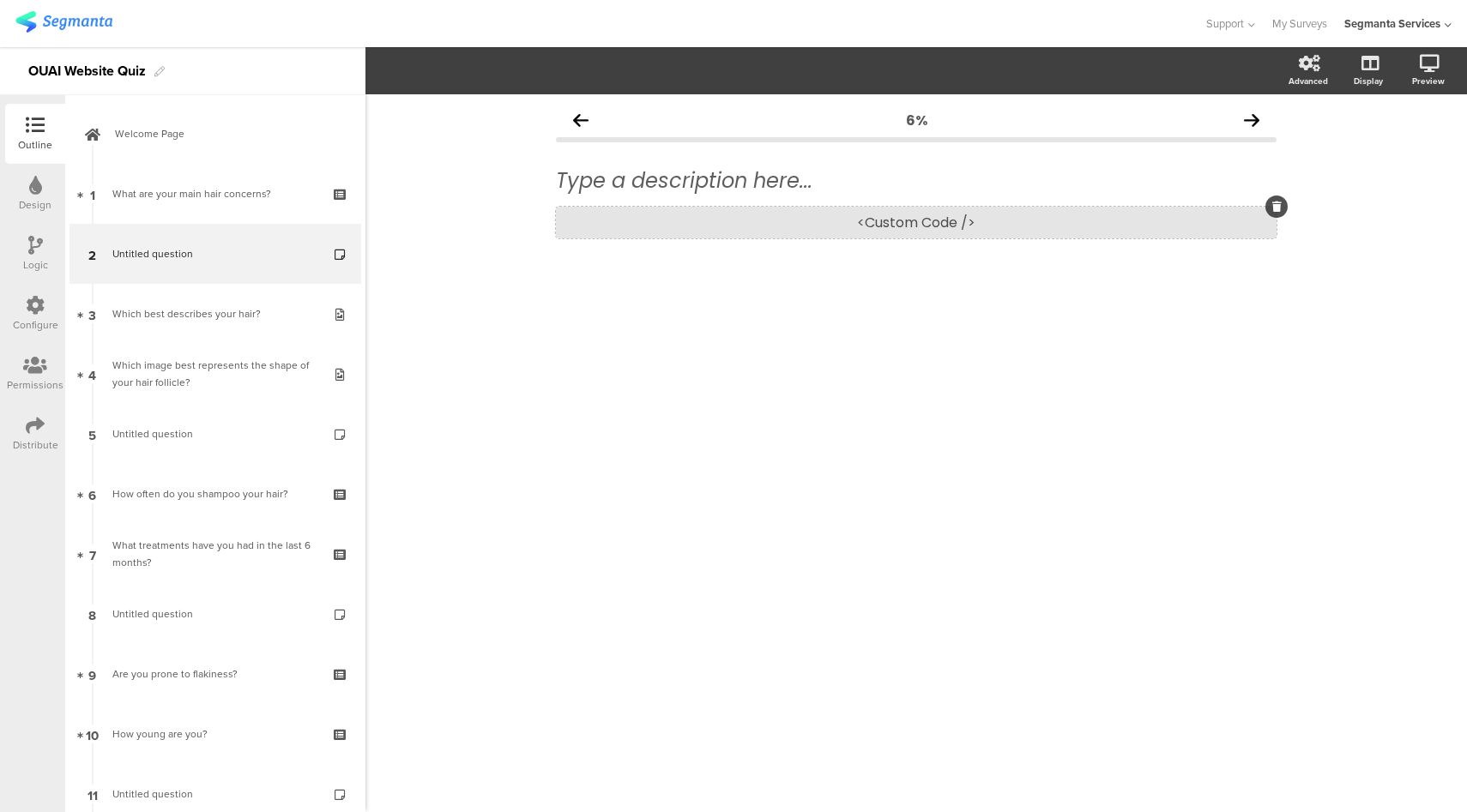
click at [890, 226] on div "<Custom Code />" at bounding box center [916, 223] width 720 height 32
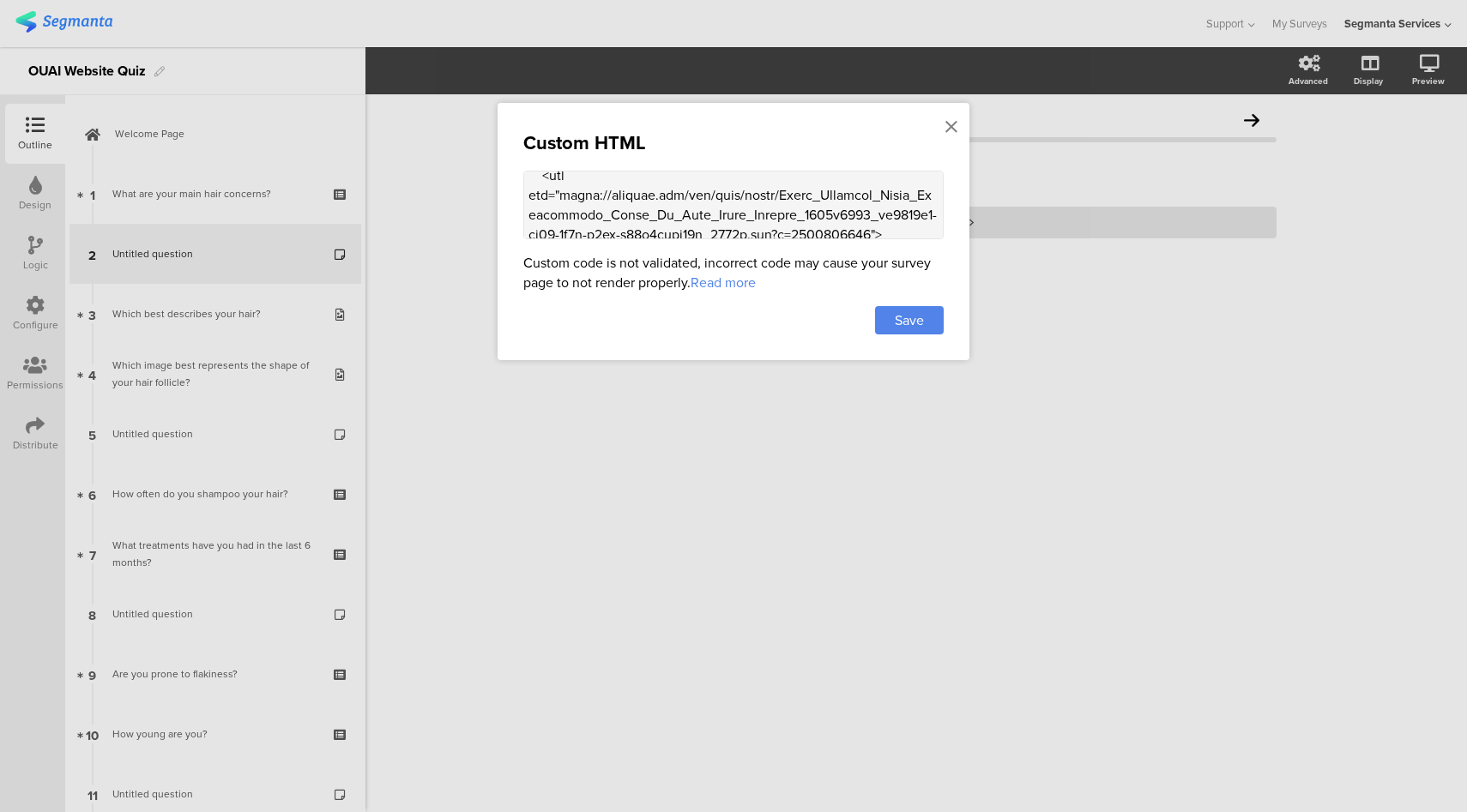
scroll to position [92, 0]
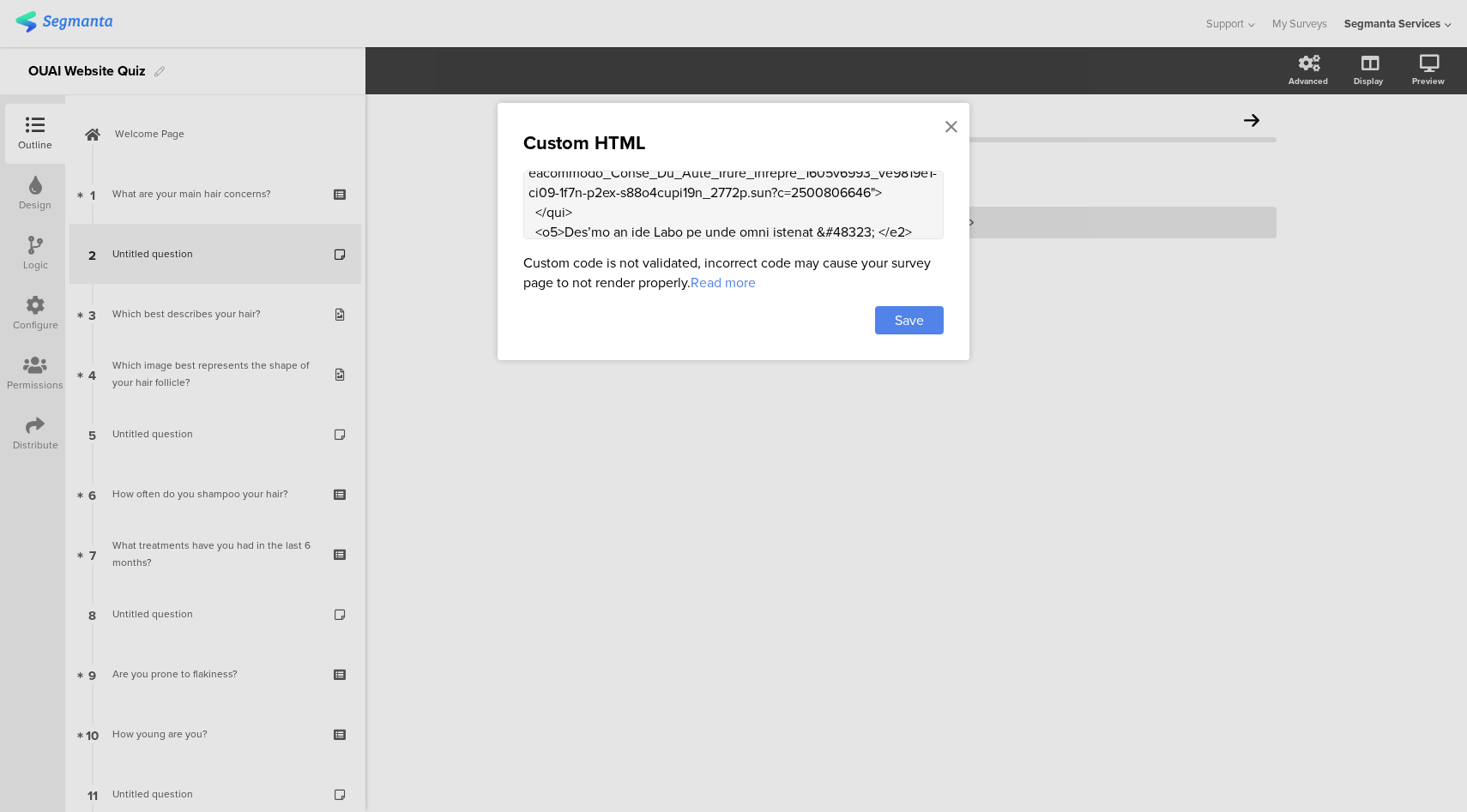
click at [668, 228] on textarea at bounding box center [733, 205] width 420 height 69
type textarea "<div class="ouai-info-card"> <div class="ouai-info-img"> <img src="https://theo…"
click at [917, 316] on span "Save" at bounding box center [909, 320] width 29 height 19
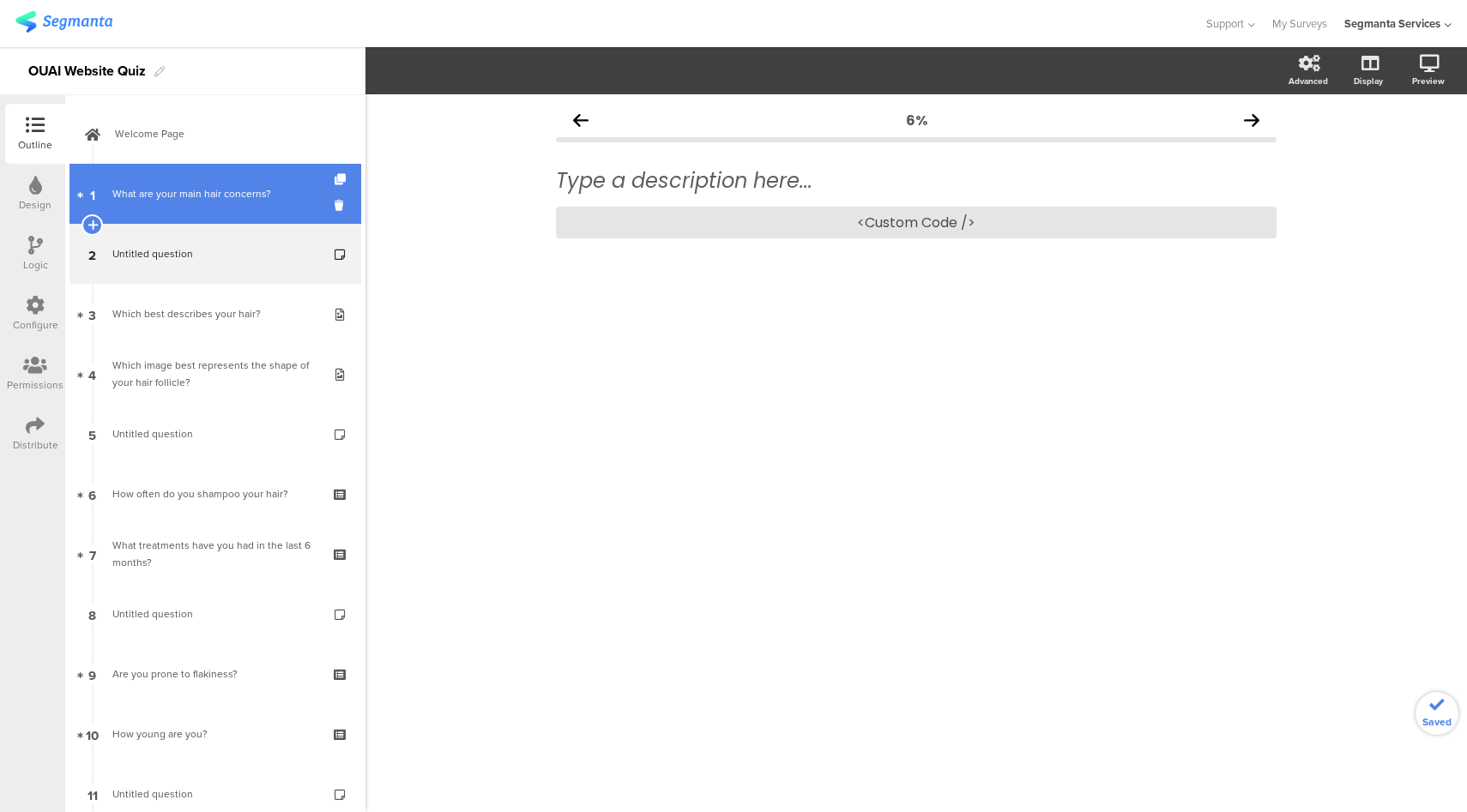
click at [209, 198] on div "What are your main hair concerns?" at bounding box center [215, 193] width 205 height 17
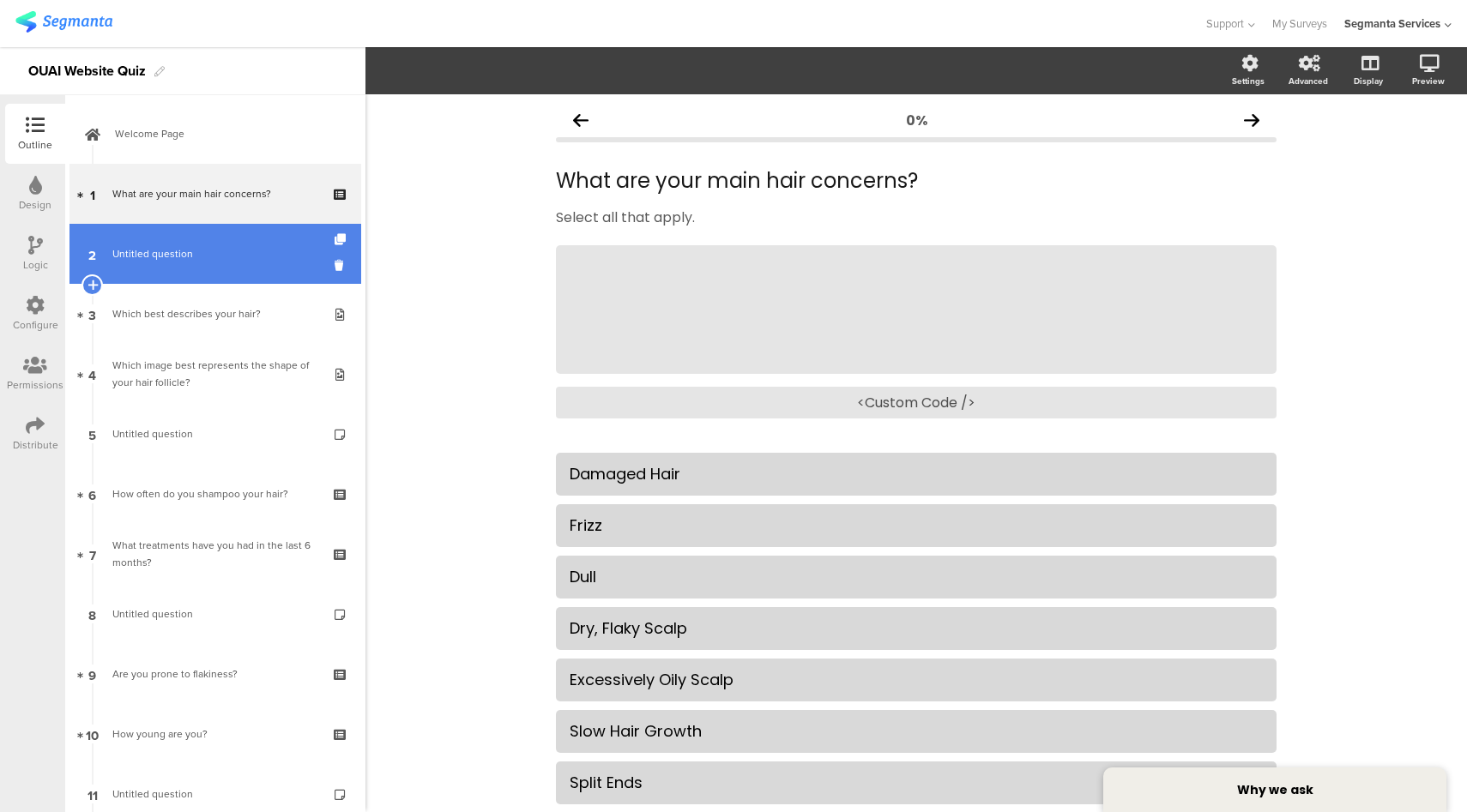
click at [207, 253] on span "Untitled question" at bounding box center [215, 253] width 205 height 17
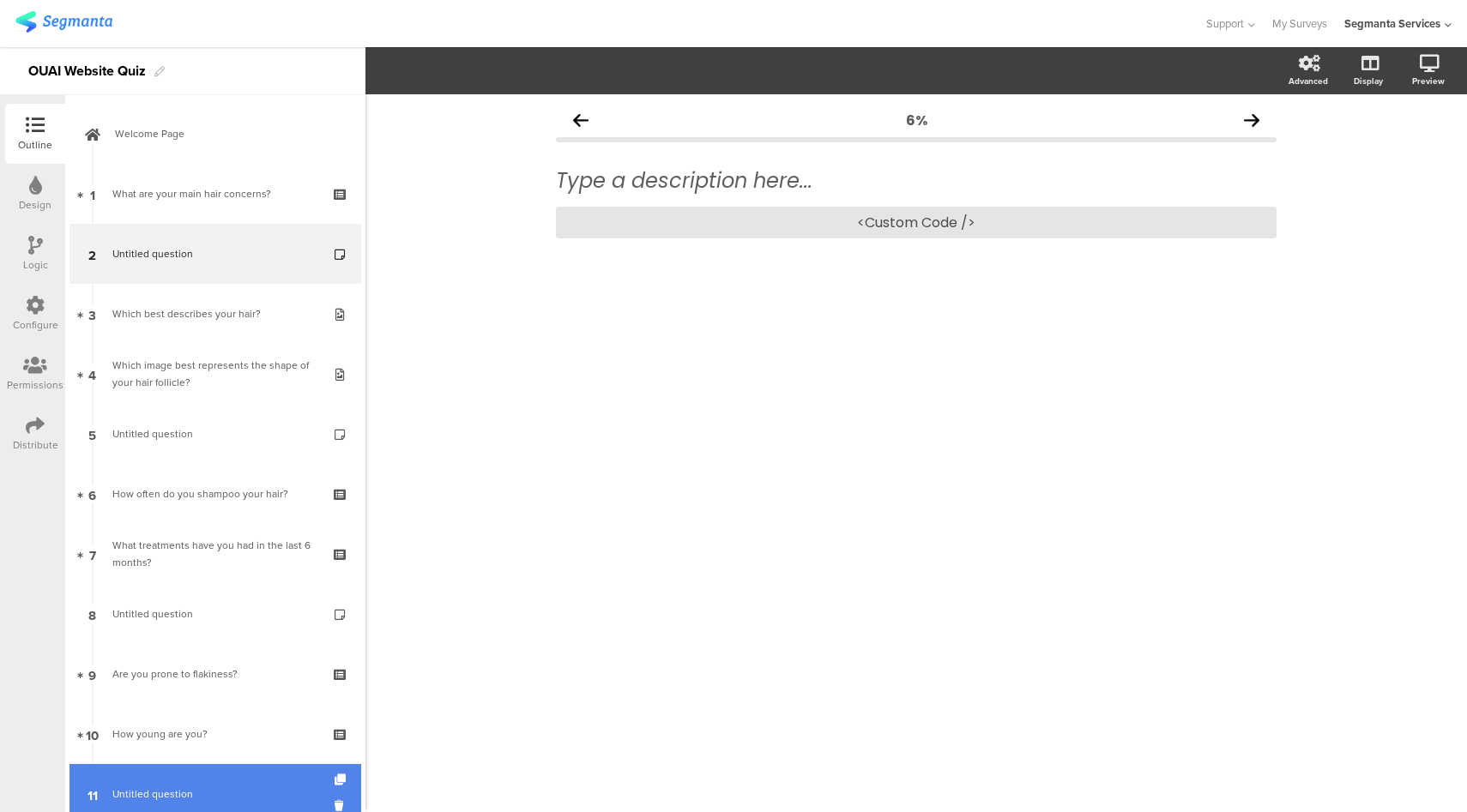
click at [204, 770] on link "11 Untitled question" at bounding box center [216, 794] width 292 height 60
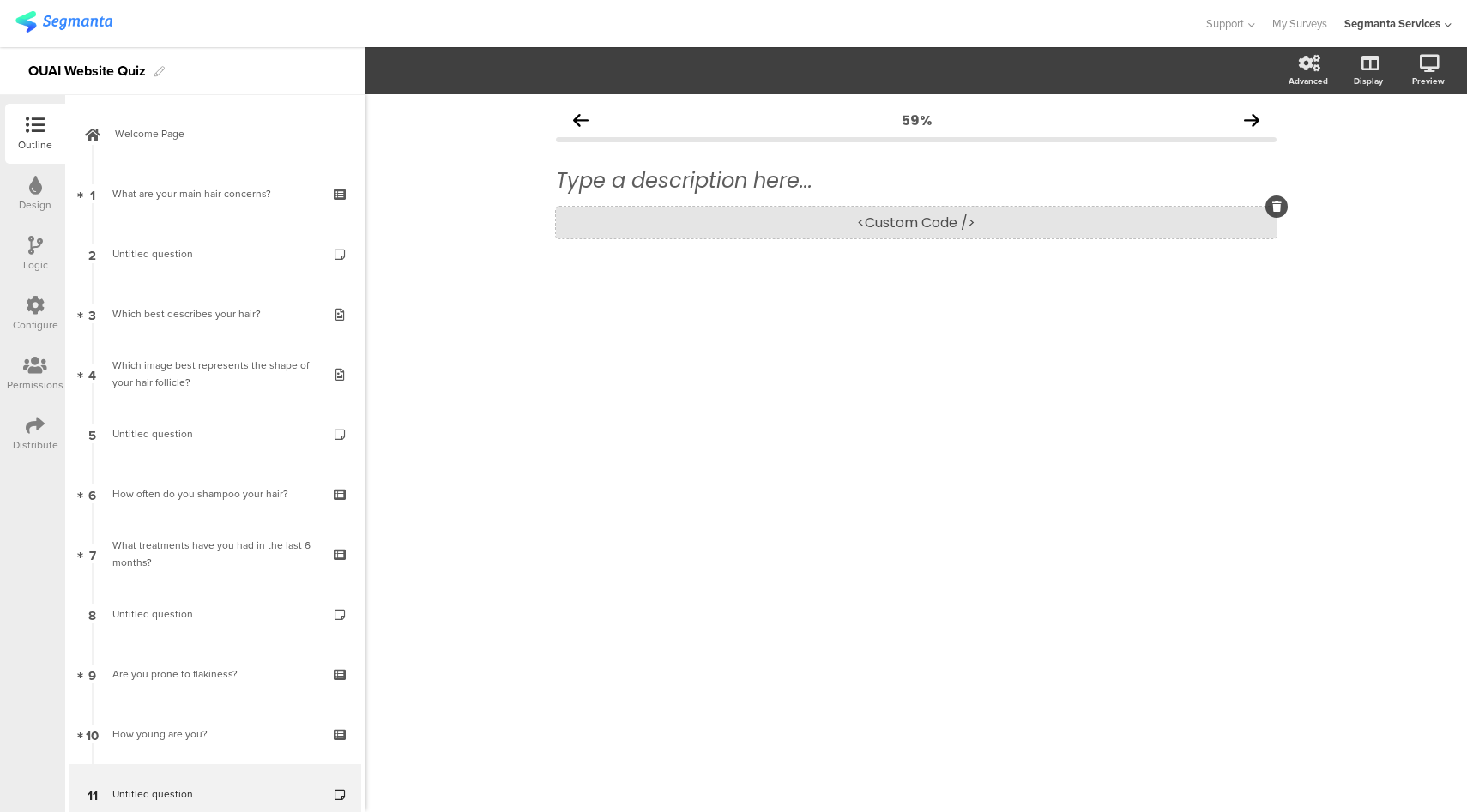
click at [967, 218] on div "<Custom Code />" at bounding box center [916, 223] width 720 height 32
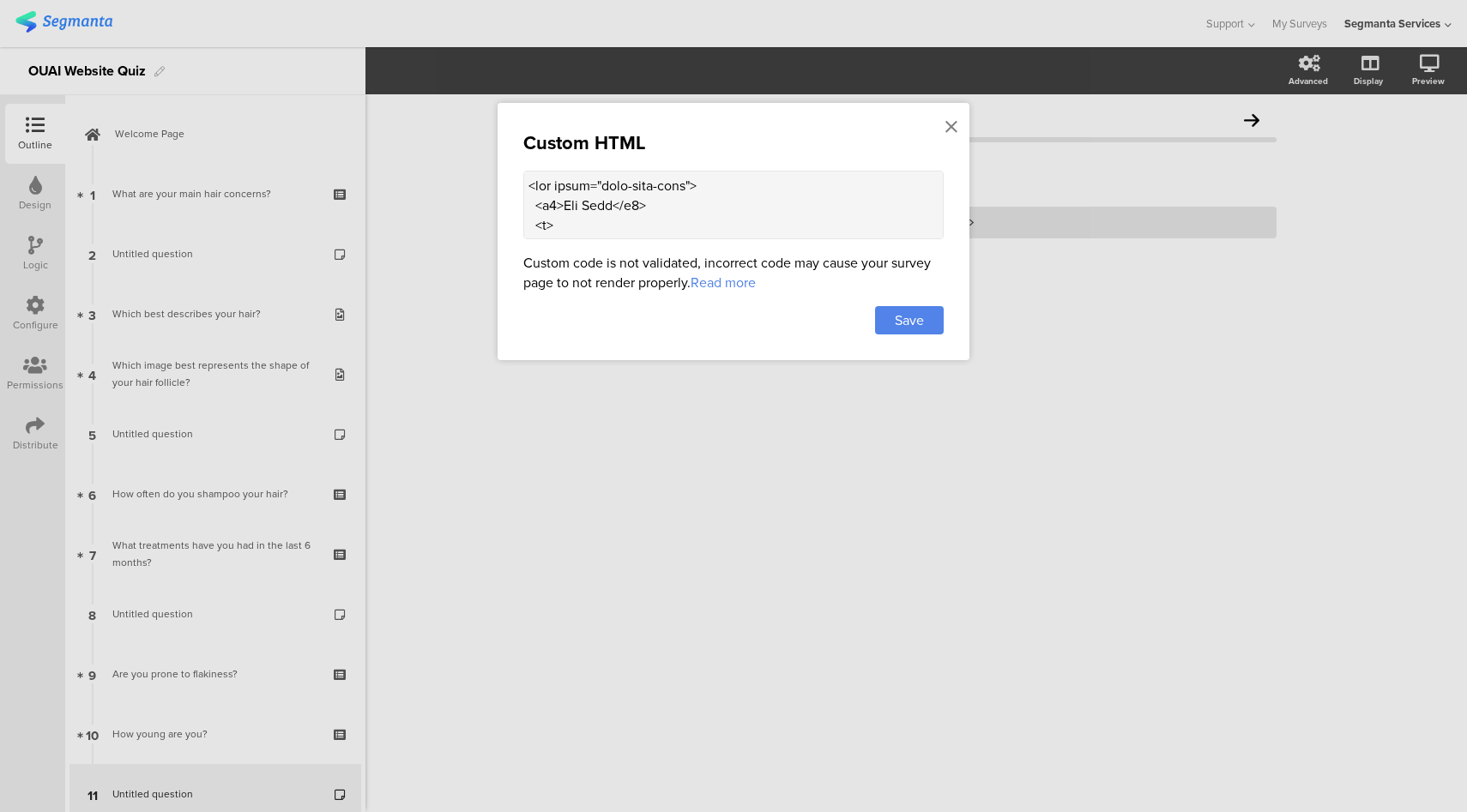
click at [566, 202] on textarea at bounding box center [733, 205] width 420 height 69
paste textarea "&#128161;"
type textarea "<div class="ouai-info-card"> <h2>&#128161; Fun Fact</h2> <p> In ancient Egypt, …"
click at [931, 330] on div "Save" at bounding box center [910, 320] width 69 height 28
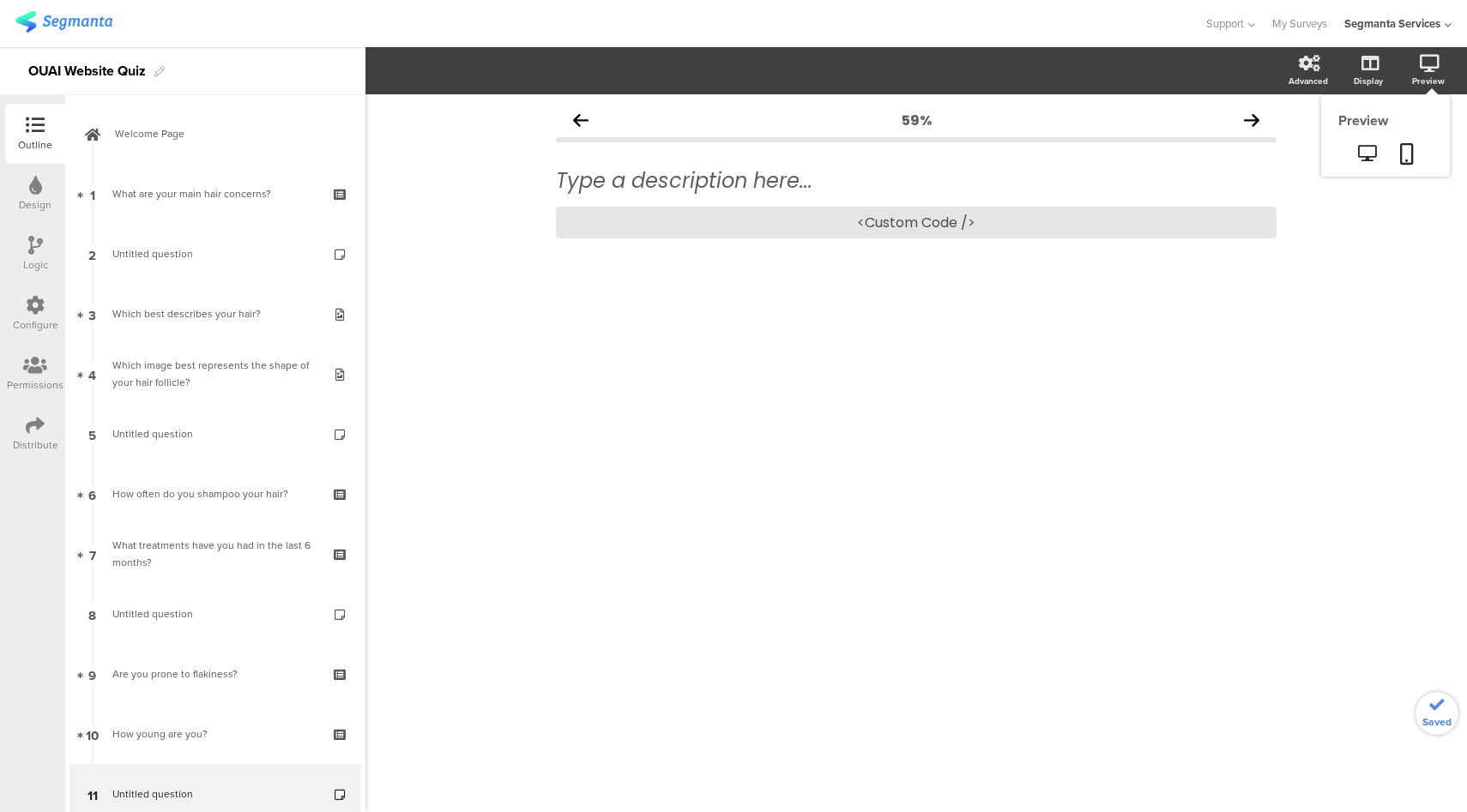
click at [1444, 71] on div "Preview" at bounding box center [1437, 71] width 60 height 42
click at [1368, 161] on icon at bounding box center [1367, 153] width 18 height 16
click at [829, 235] on div "<Custom Code />" at bounding box center [916, 223] width 720 height 32
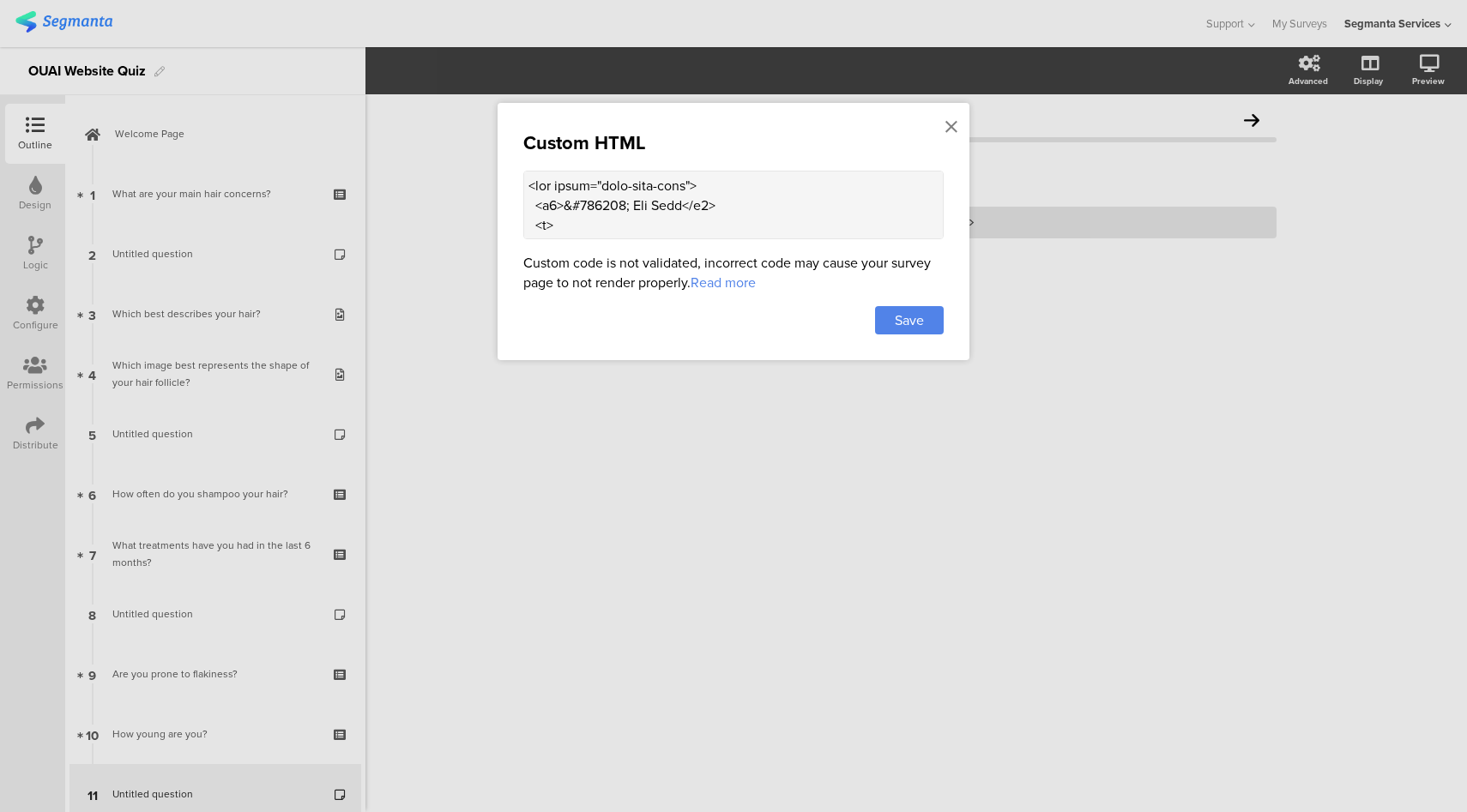
click at [565, 207] on textarea at bounding box center [733, 205] width 420 height 69
click at [731, 208] on textarea at bounding box center [733, 205] width 420 height 69
type textarea "<div class="ouai-info-card"> <h2><center>&#128161; Fun Fact</center></h2> <p> I…"
click at [891, 326] on div "Save" at bounding box center [910, 320] width 69 height 28
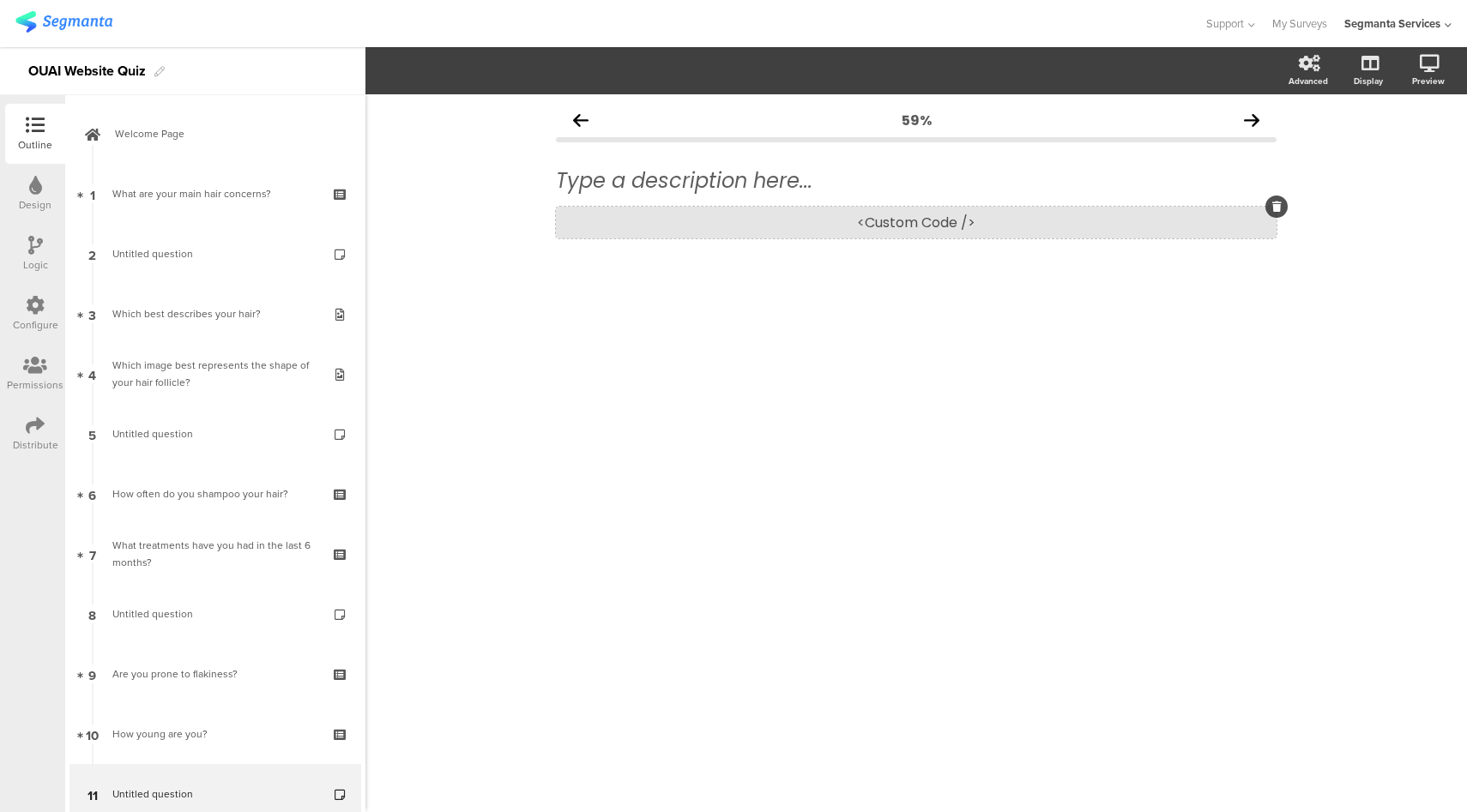
click at [718, 227] on div "<Custom Code />" at bounding box center [916, 223] width 720 height 32
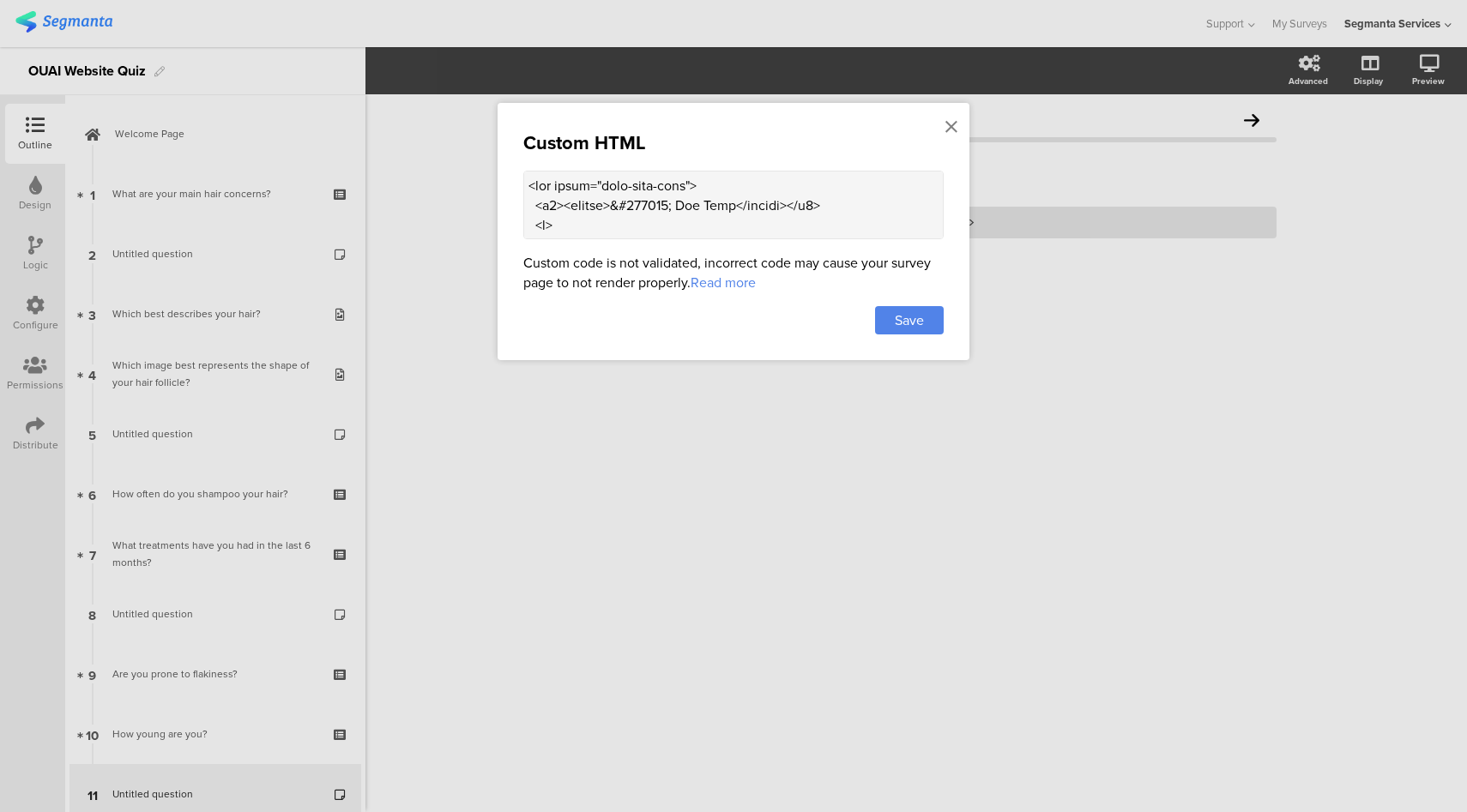
drag, startPoint x: 618, startPoint y: 205, endPoint x: 565, endPoint y: 209, distance: 53.2
click at [565, 209] on textarea at bounding box center [733, 205] width 420 height 69
drag, startPoint x: 737, startPoint y: 207, endPoint x: 678, endPoint y: 211, distance: 59.1
click at [678, 211] on textarea at bounding box center [733, 205] width 420 height 69
type textarea "<div class="ouai-info-card"> <h2>&#128161; Fun Fact</h2> <p> In ancient Egypt, …"
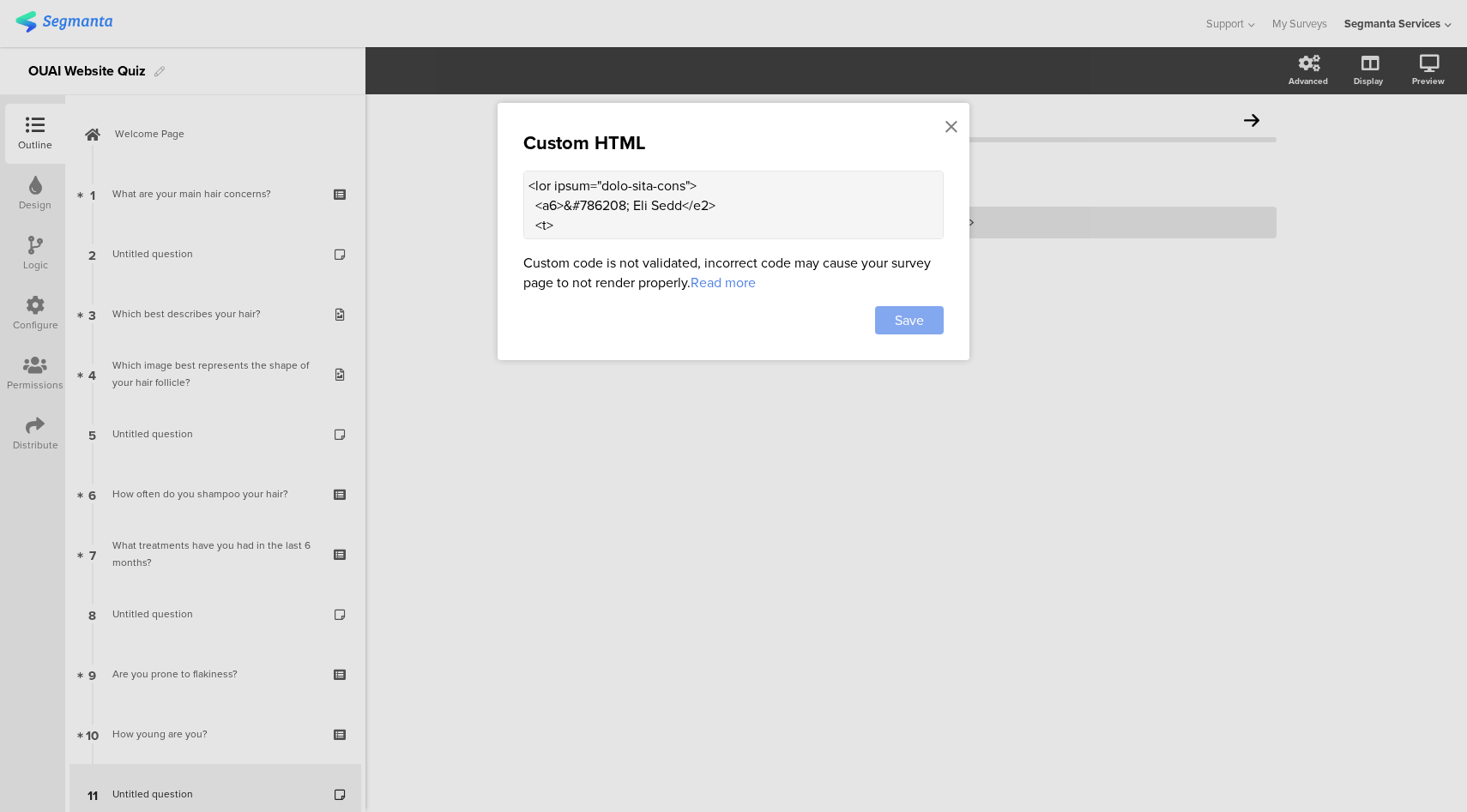
click at [915, 312] on span "Save" at bounding box center [909, 320] width 29 height 19
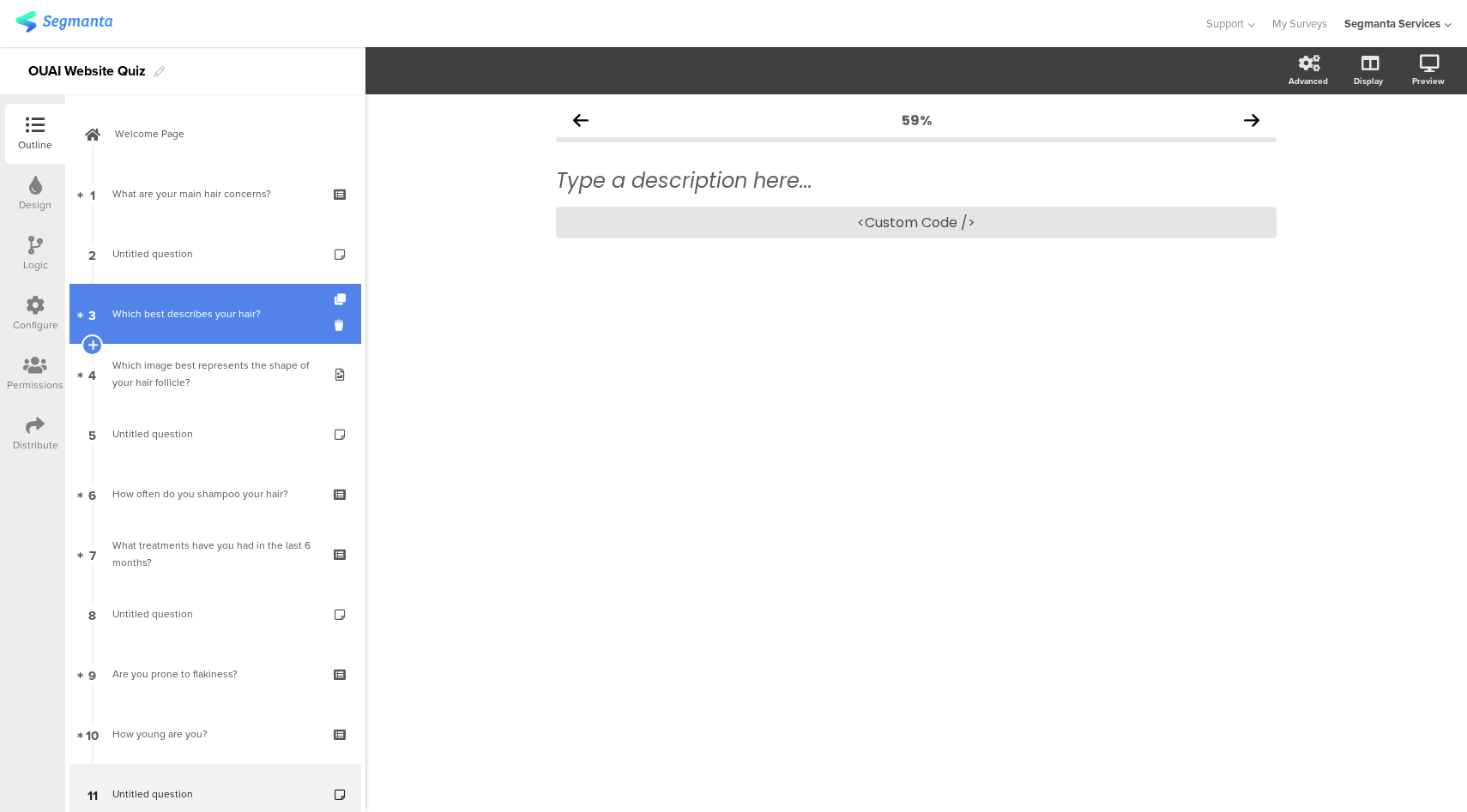
click at [202, 335] on link "3 Which best describes your hair?" at bounding box center [216, 314] width 292 height 60
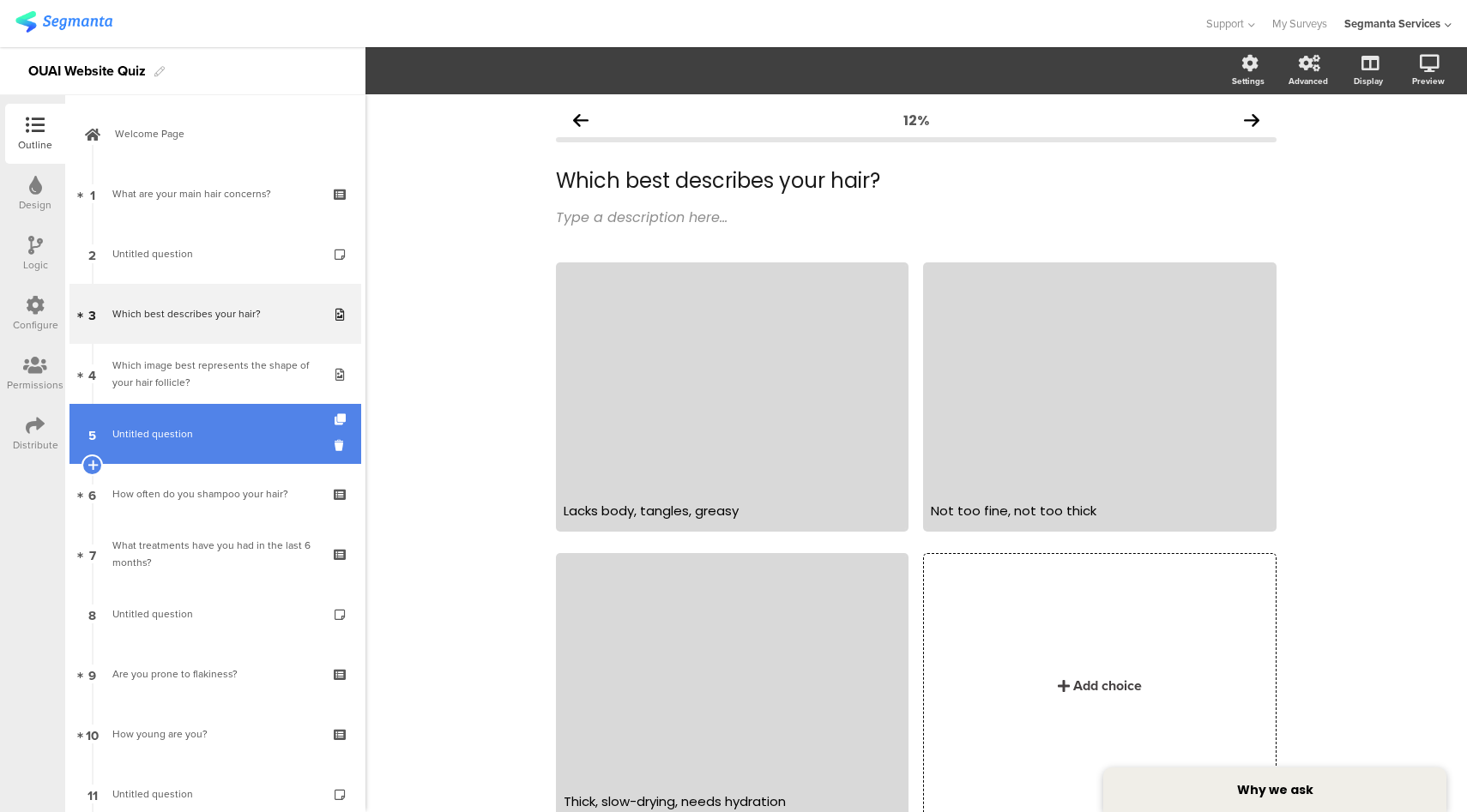
click at [196, 433] on span "Untitled question" at bounding box center [215, 433] width 205 height 17
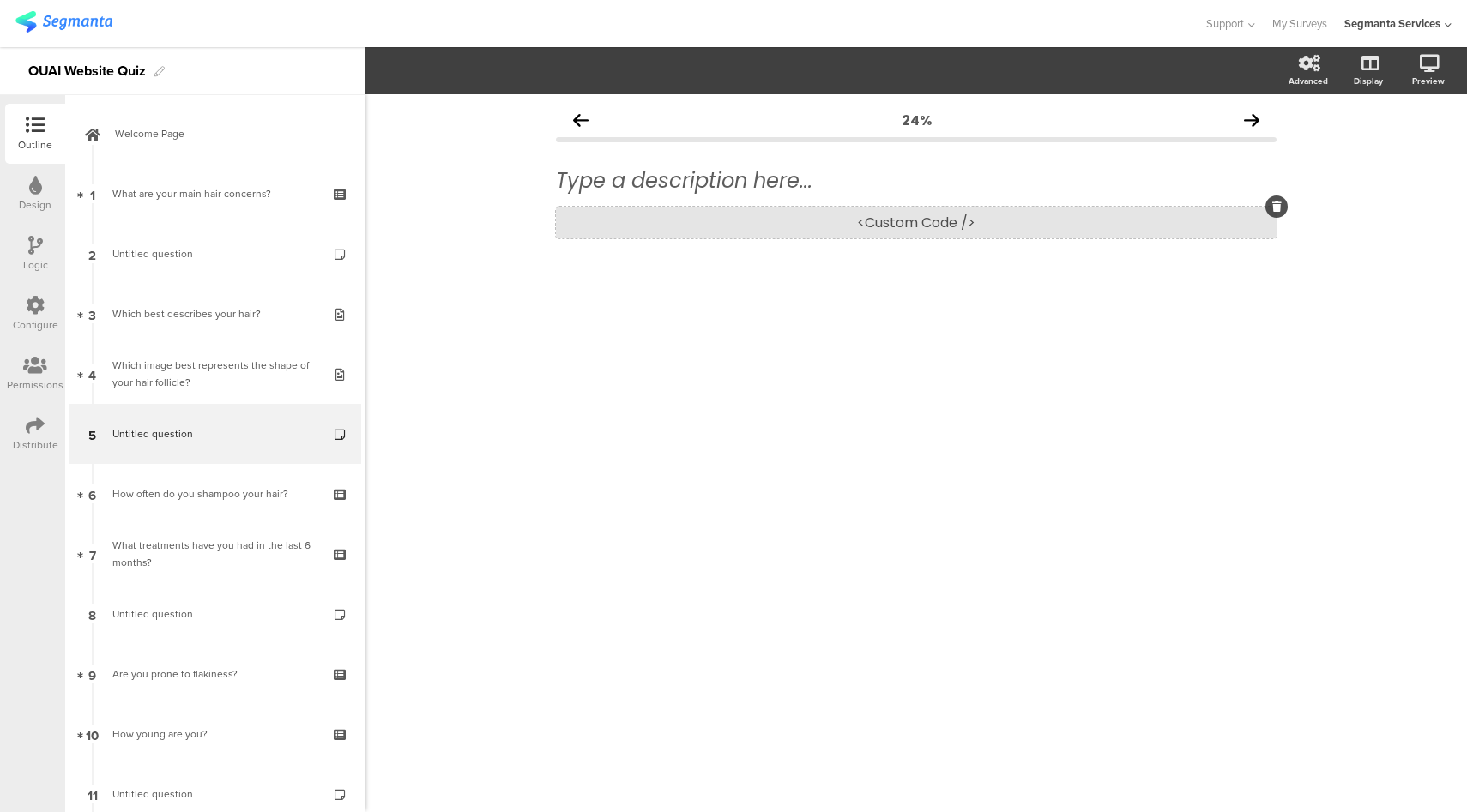
click at [879, 214] on div "<Custom Code />" at bounding box center [916, 223] width 720 height 32
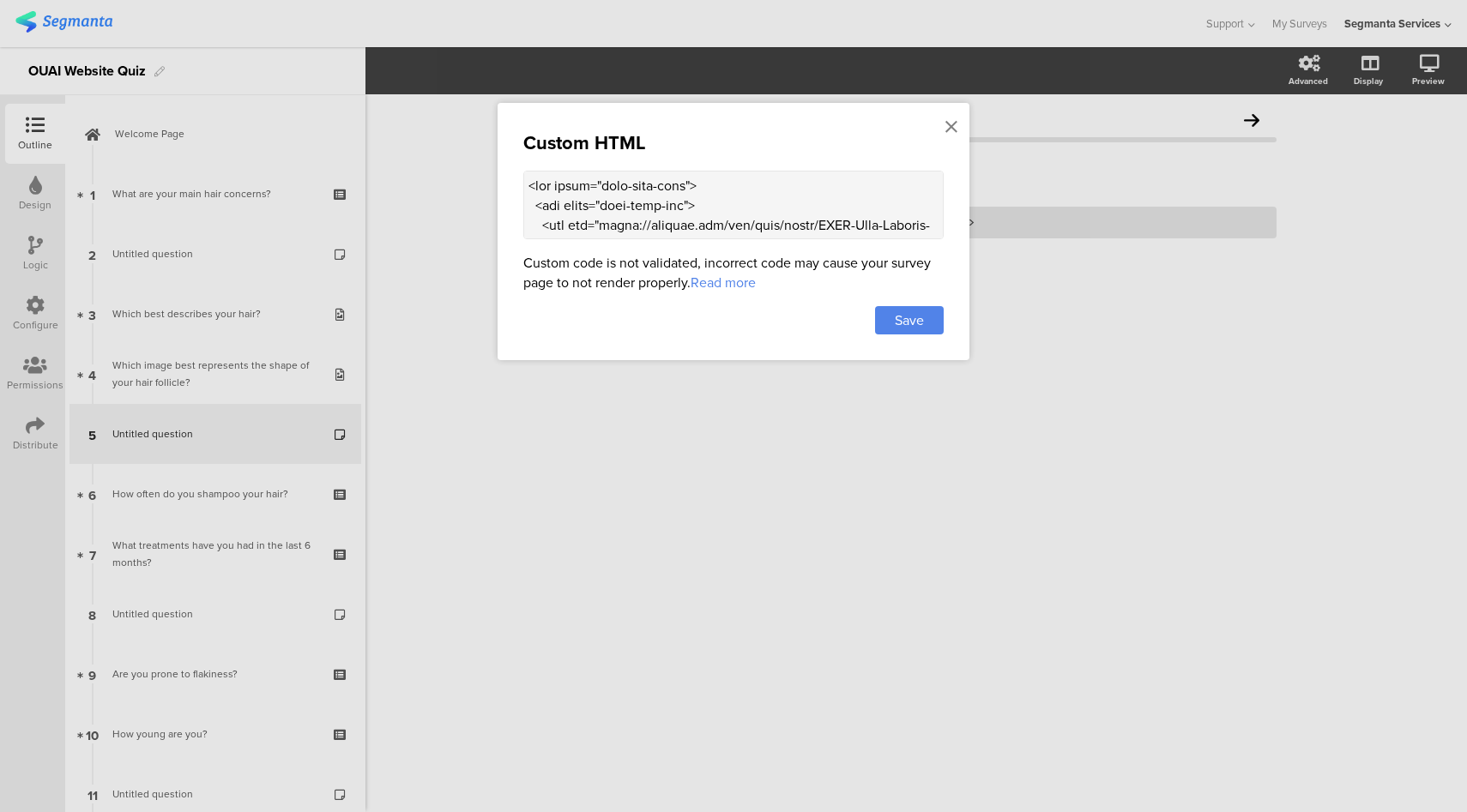
click at [1441, 71] on div at bounding box center [734, 406] width 1467 height 812
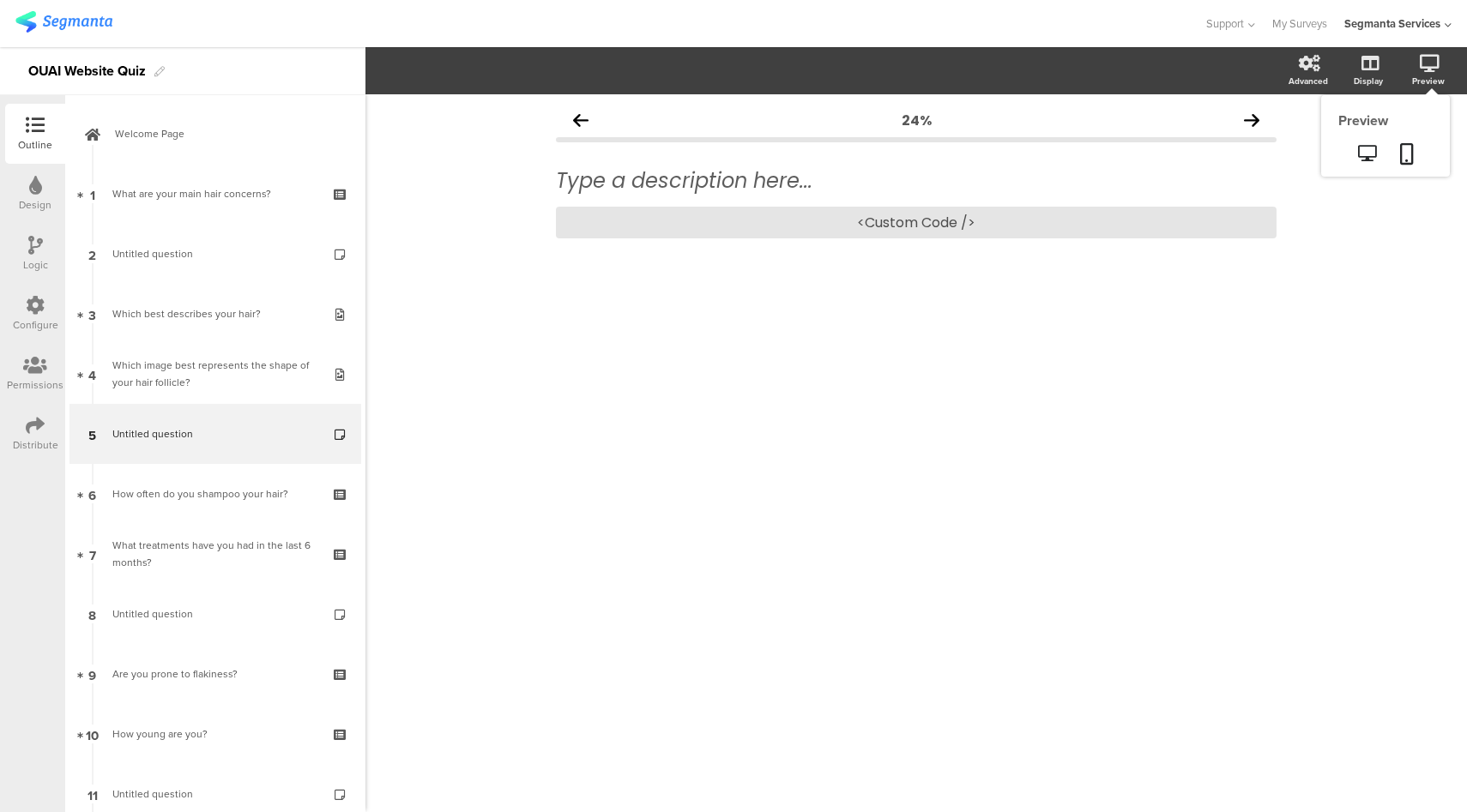
click at [1420, 73] on div "Preview" at bounding box center [1437, 71] width 60 height 42
click at [1372, 156] on icon at bounding box center [1367, 153] width 18 height 16
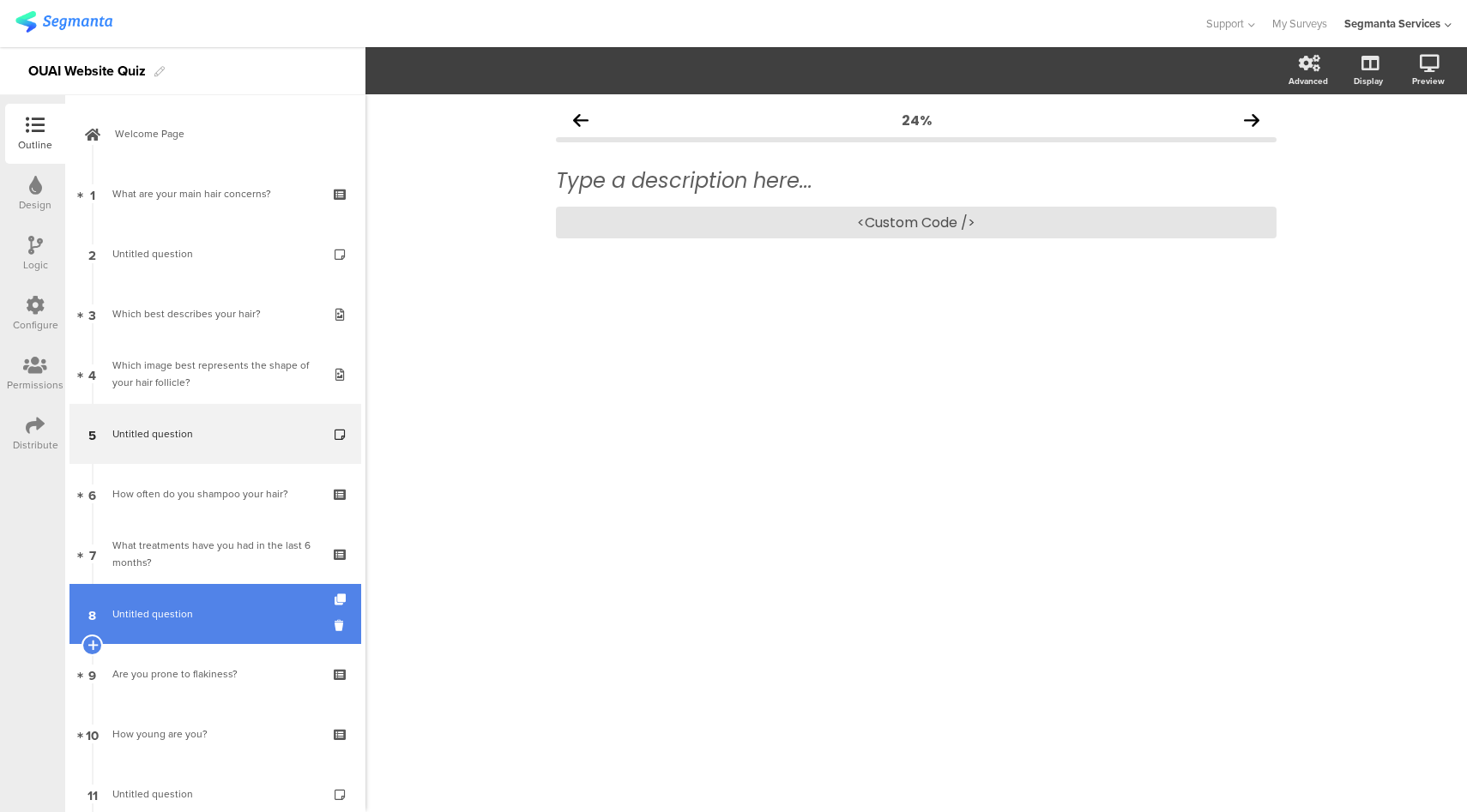
click at [221, 635] on link "8 Untitled question" at bounding box center [216, 614] width 292 height 60
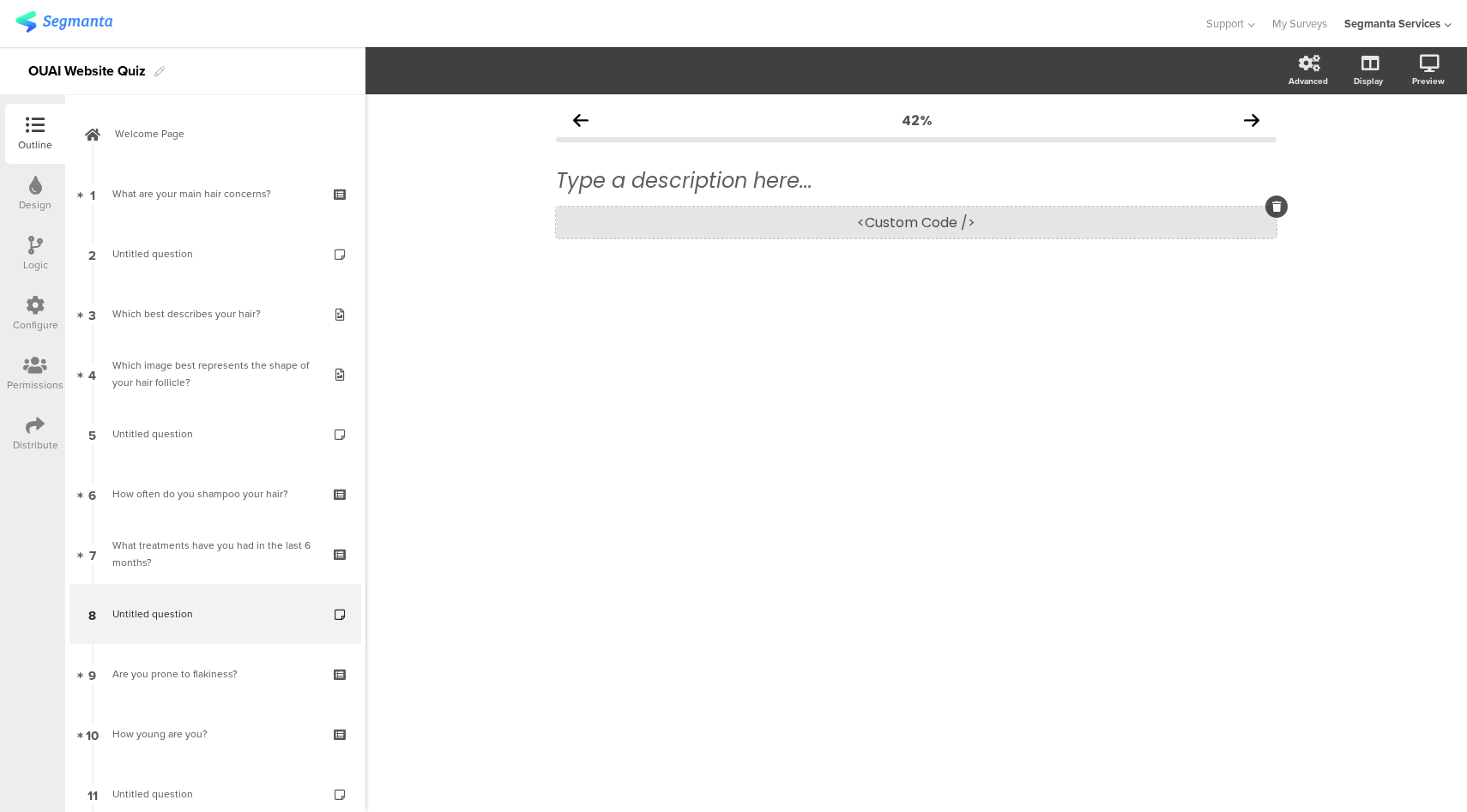
click at [906, 228] on div "<Custom Code />" at bounding box center [916, 223] width 720 height 32
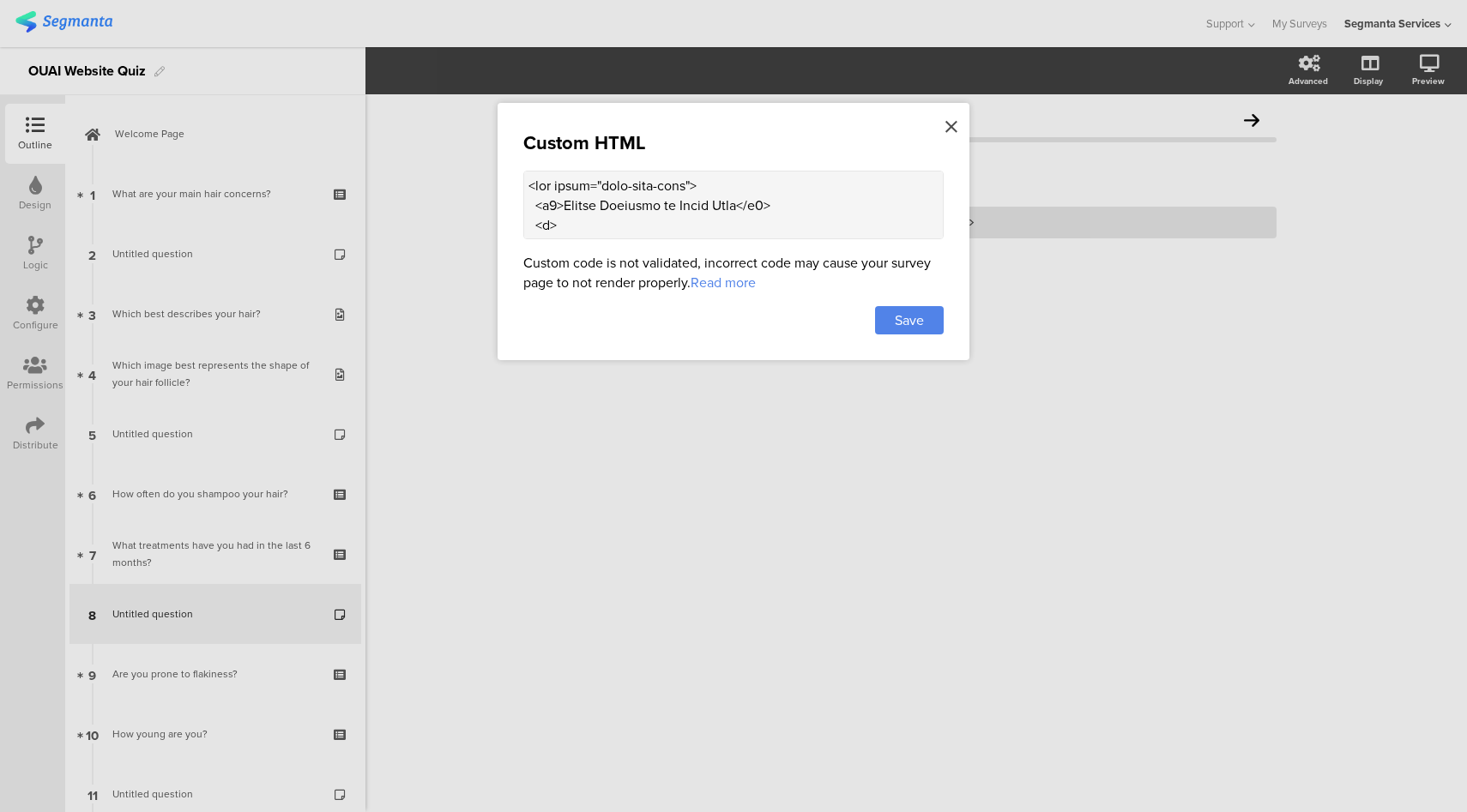
click at [951, 121] on icon at bounding box center [951, 126] width 12 height 19
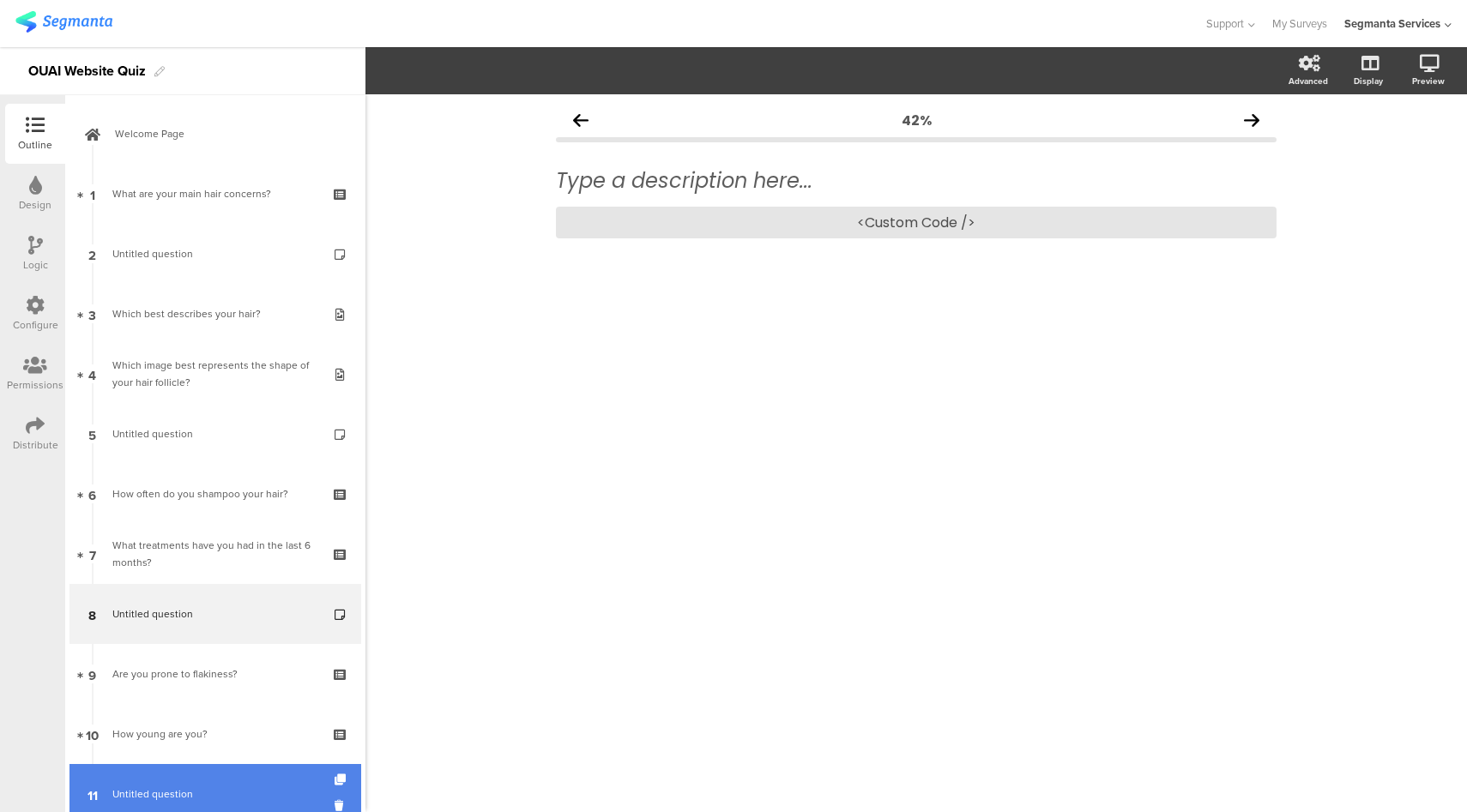
click at [227, 778] on link "11 Untitled question" at bounding box center [216, 794] width 292 height 60
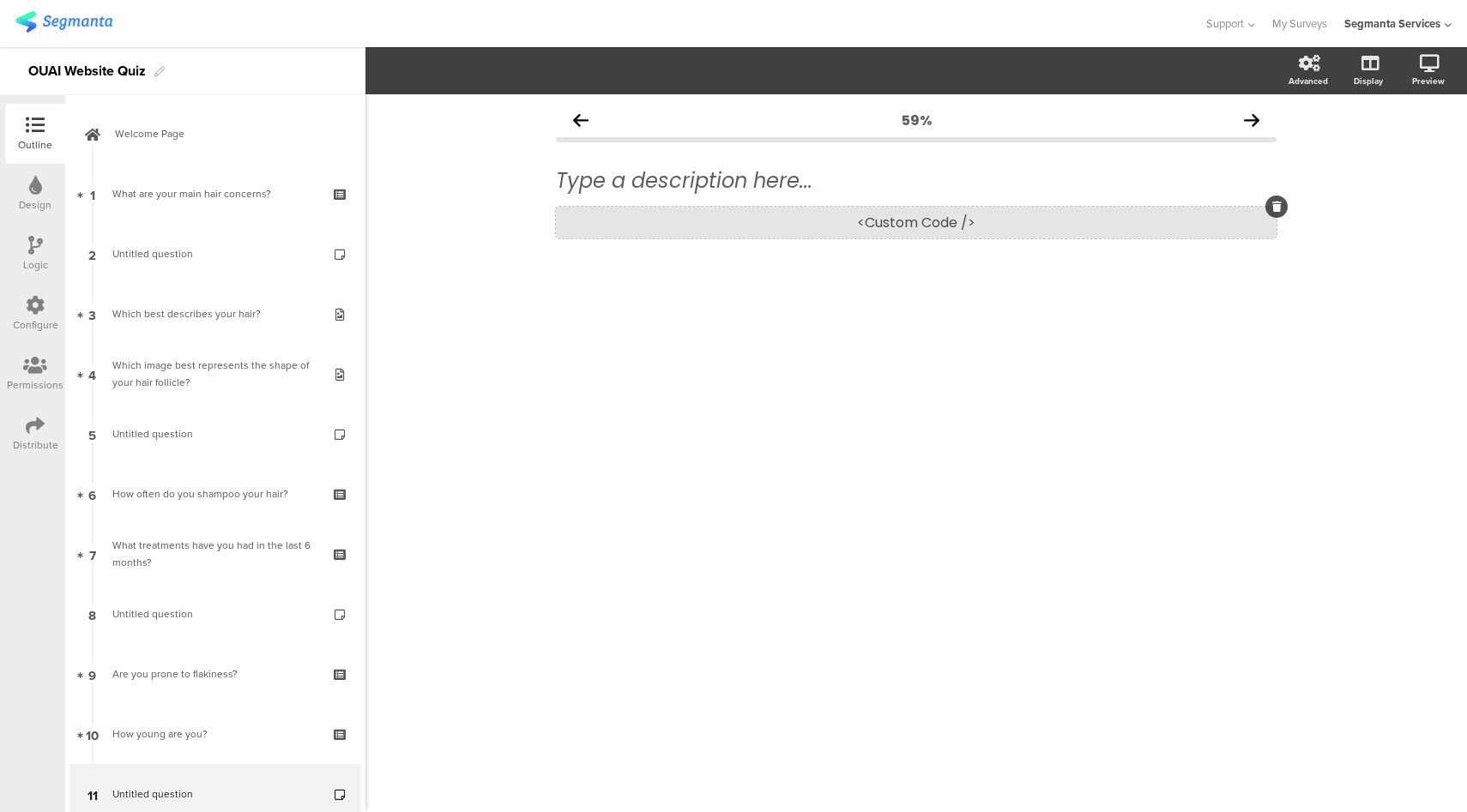
click at [960, 207] on div "<Custom Code />" at bounding box center [916, 223] width 720 height 32
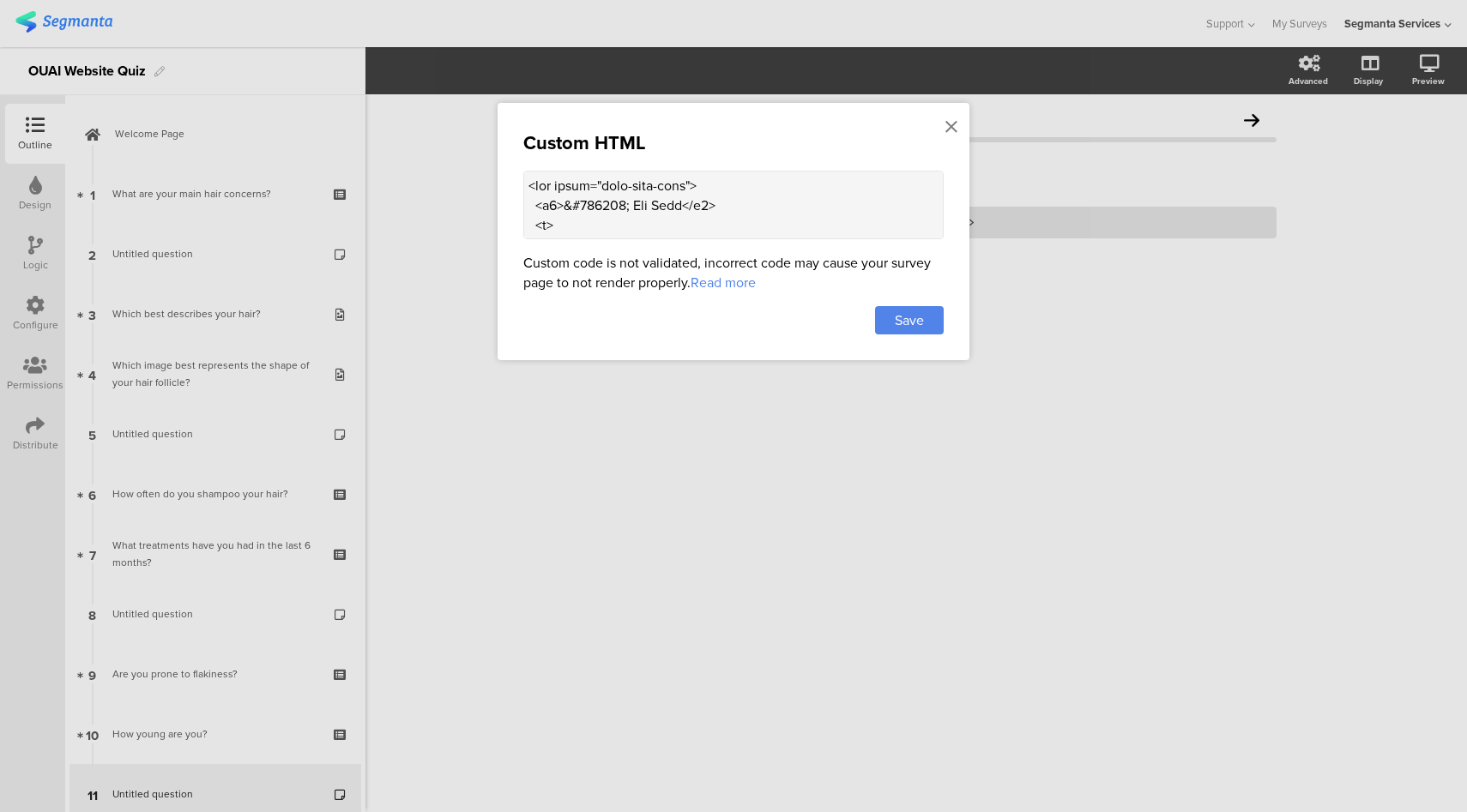
drag, startPoint x: 628, startPoint y: 204, endPoint x: 566, endPoint y: 210, distance: 62.3
click at [566, 210] on textarea at bounding box center [733, 205] width 420 height 69
click at [617, 204] on textarea at bounding box center [733, 205] width 420 height 69
paste textarea "&#128161;"
type textarea "<div class="ouai-info-card"> <h2>Fun Fact &#128161;</h2> <p> In ancient Egypt, …"
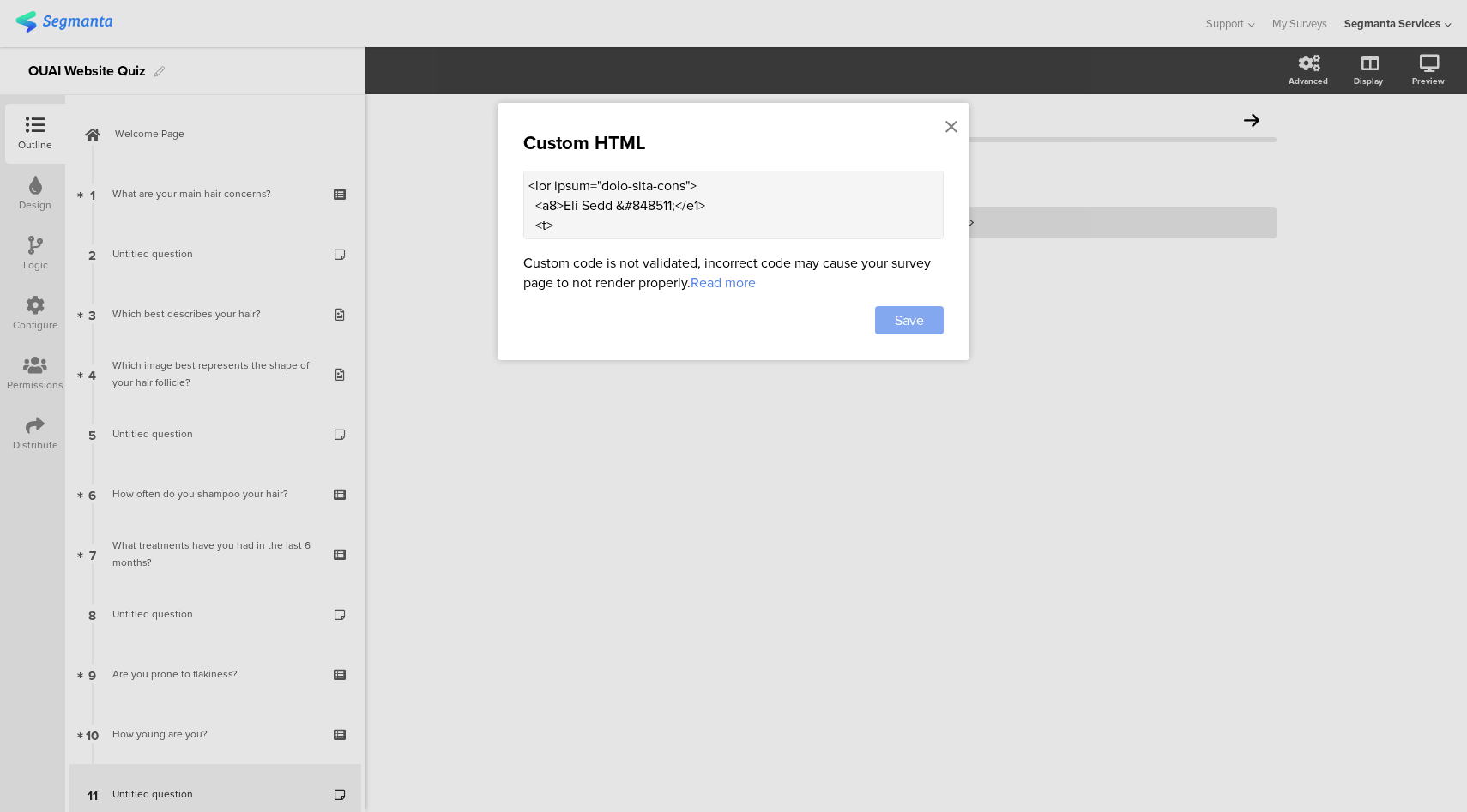
click at [911, 324] on span "Save" at bounding box center [909, 320] width 29 height 19
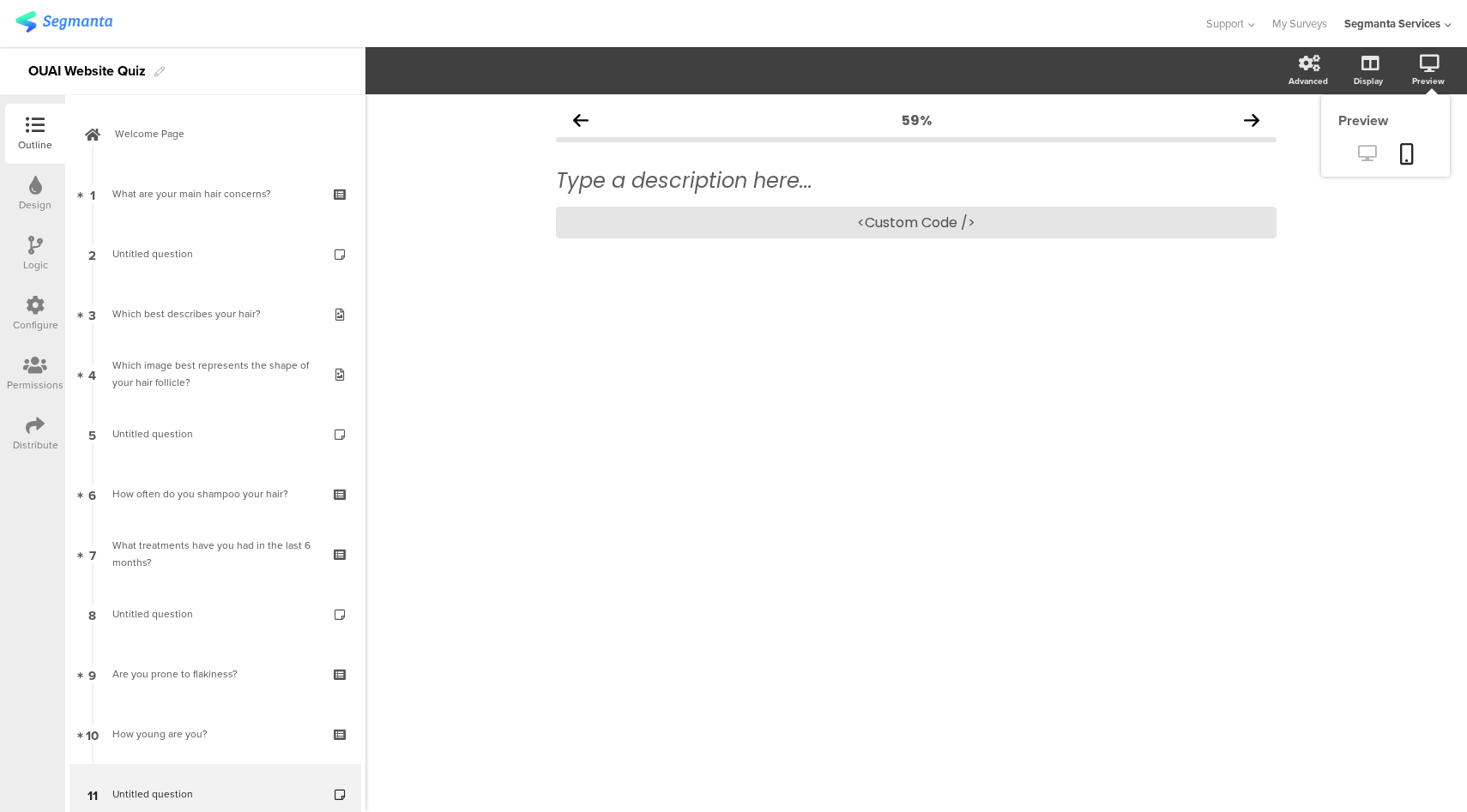
click at [1360, 156] on icon at bounding box center [1367, 153] width 18 height 16
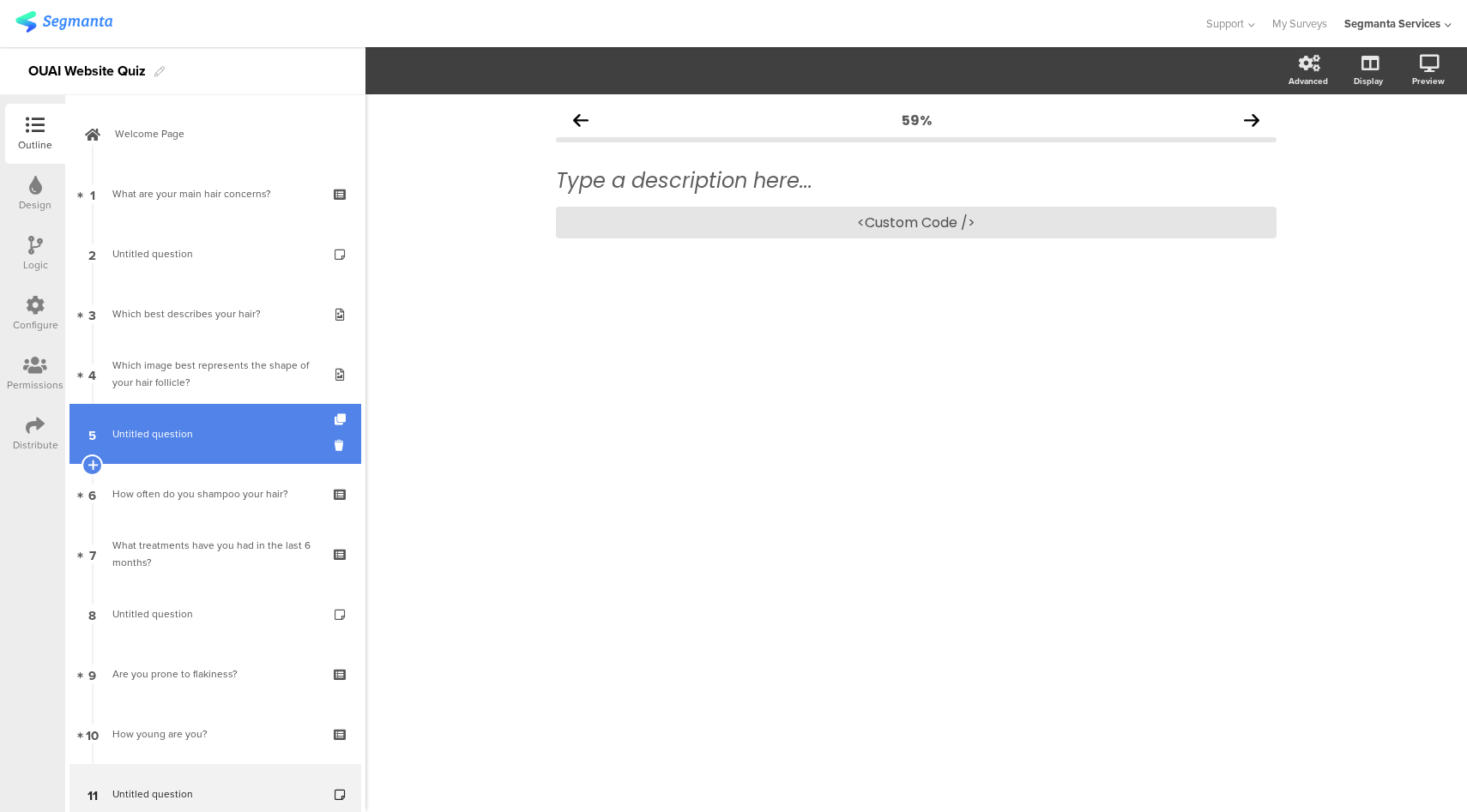
click at [218, 434] on span "Untitled question" at bounding box center [215, 433] width 205 height 17
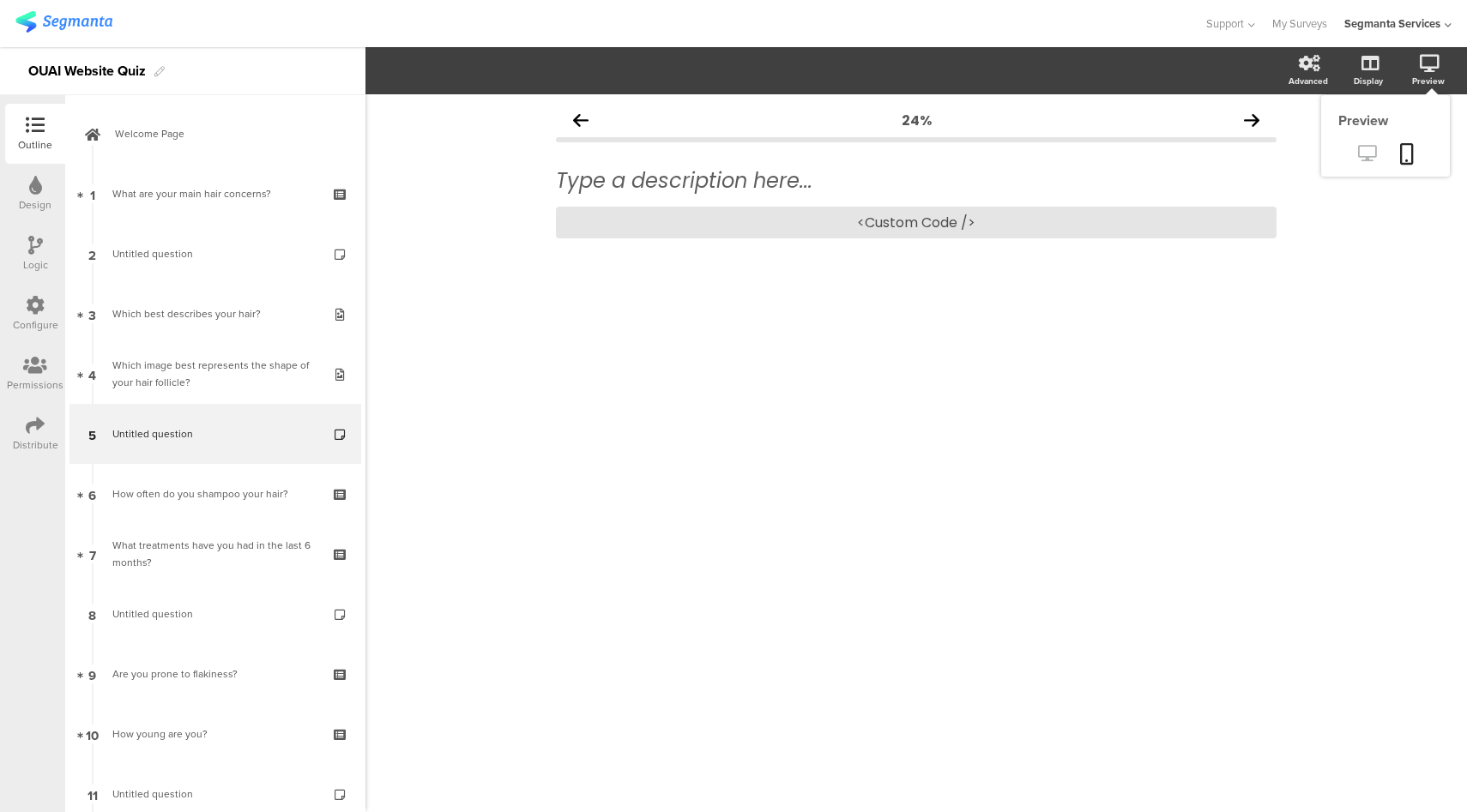
click at [1376, 156] on link at bounding box center [1367, 155] width 42 height 28
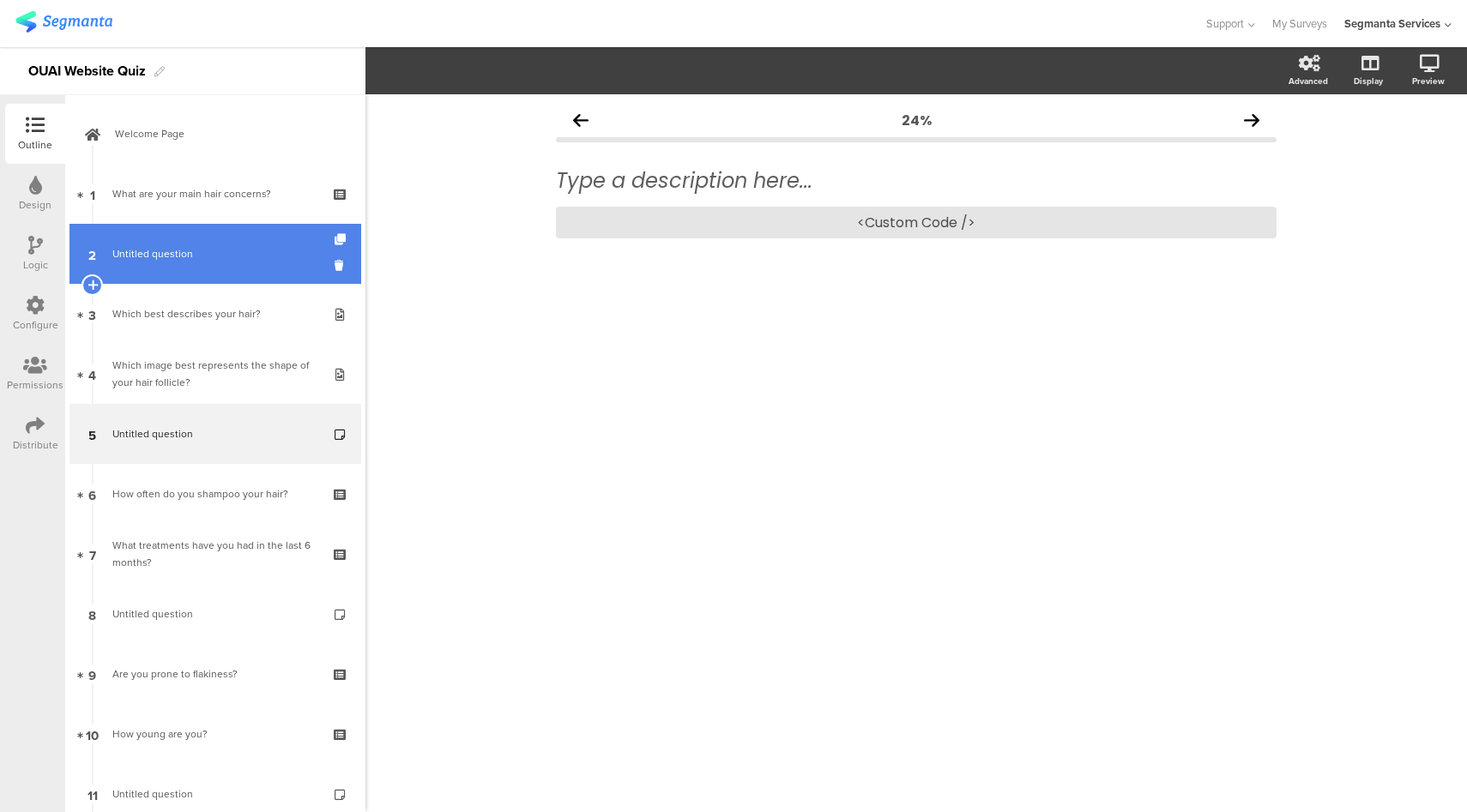
click at [229, 248] on span "Untitled question" at bounding box center [215, 253] width 205 height 17
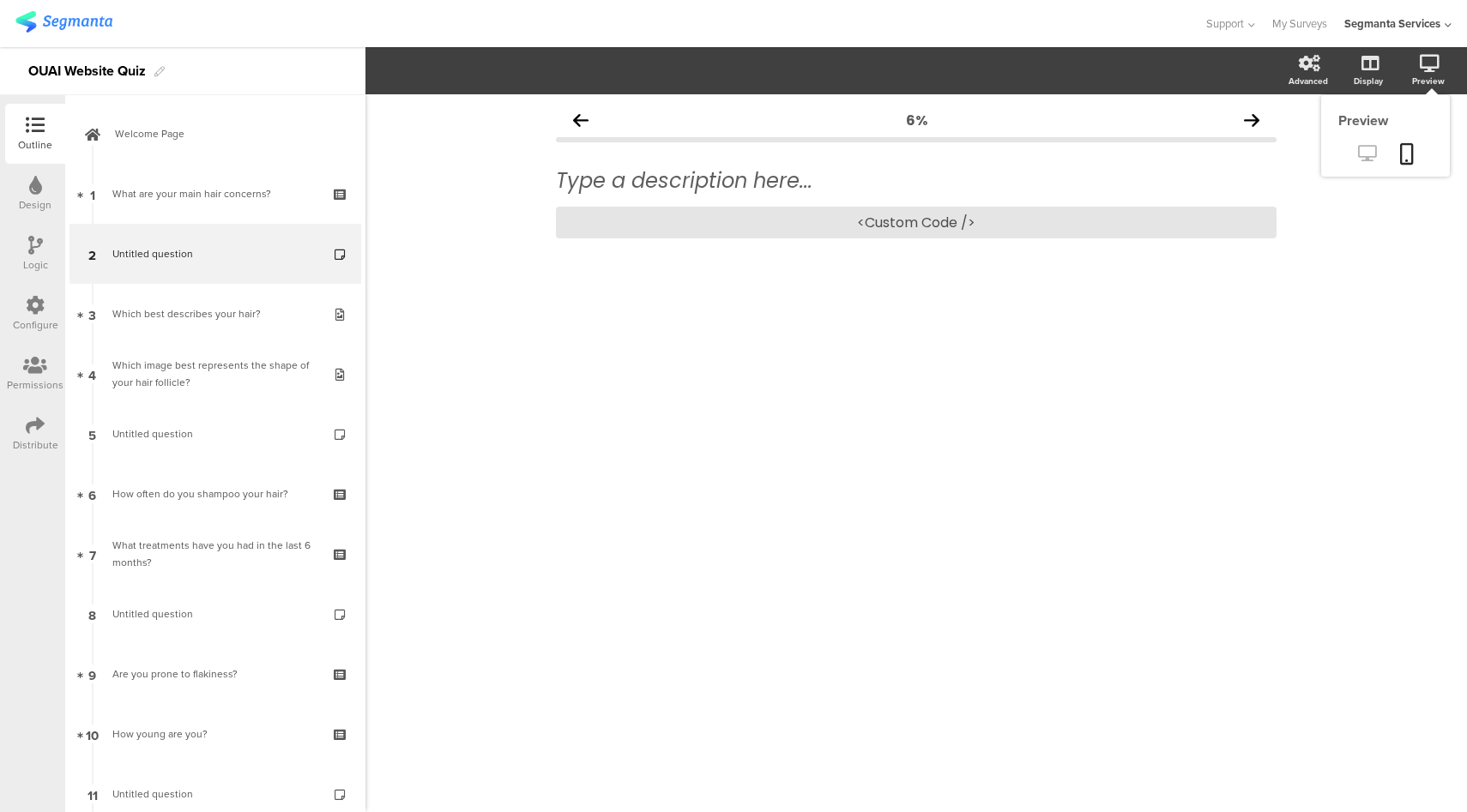
click at [1365, 169] on sg-preview-menu at bounding box center [1385, 155] width 128 height 42
click at [1368, 164] on link at bounding box center [1367, 155] width 42 height 28
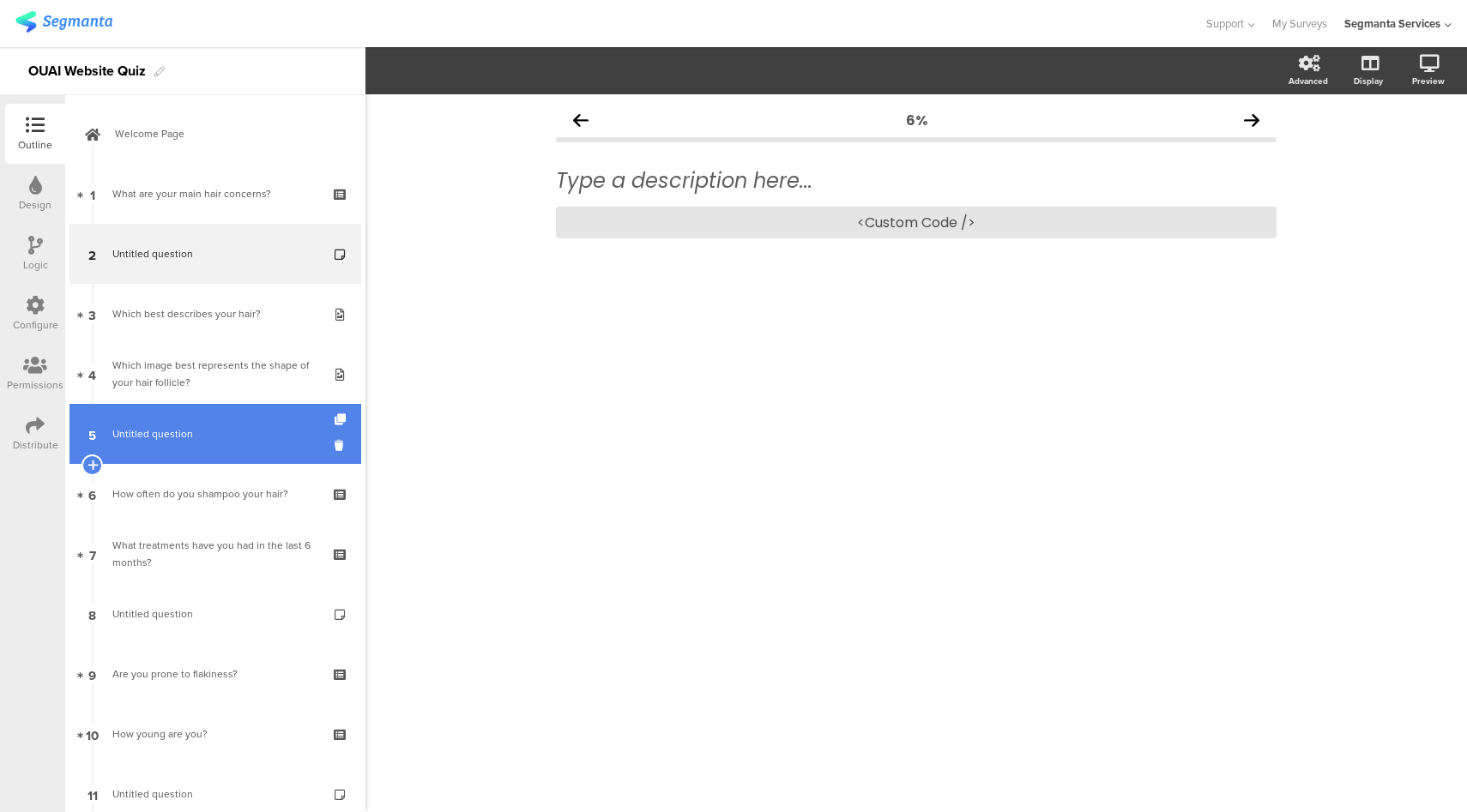
click at [223, 440] on span "Untitled question" at bounding box center [215, 433] width 205 height 17
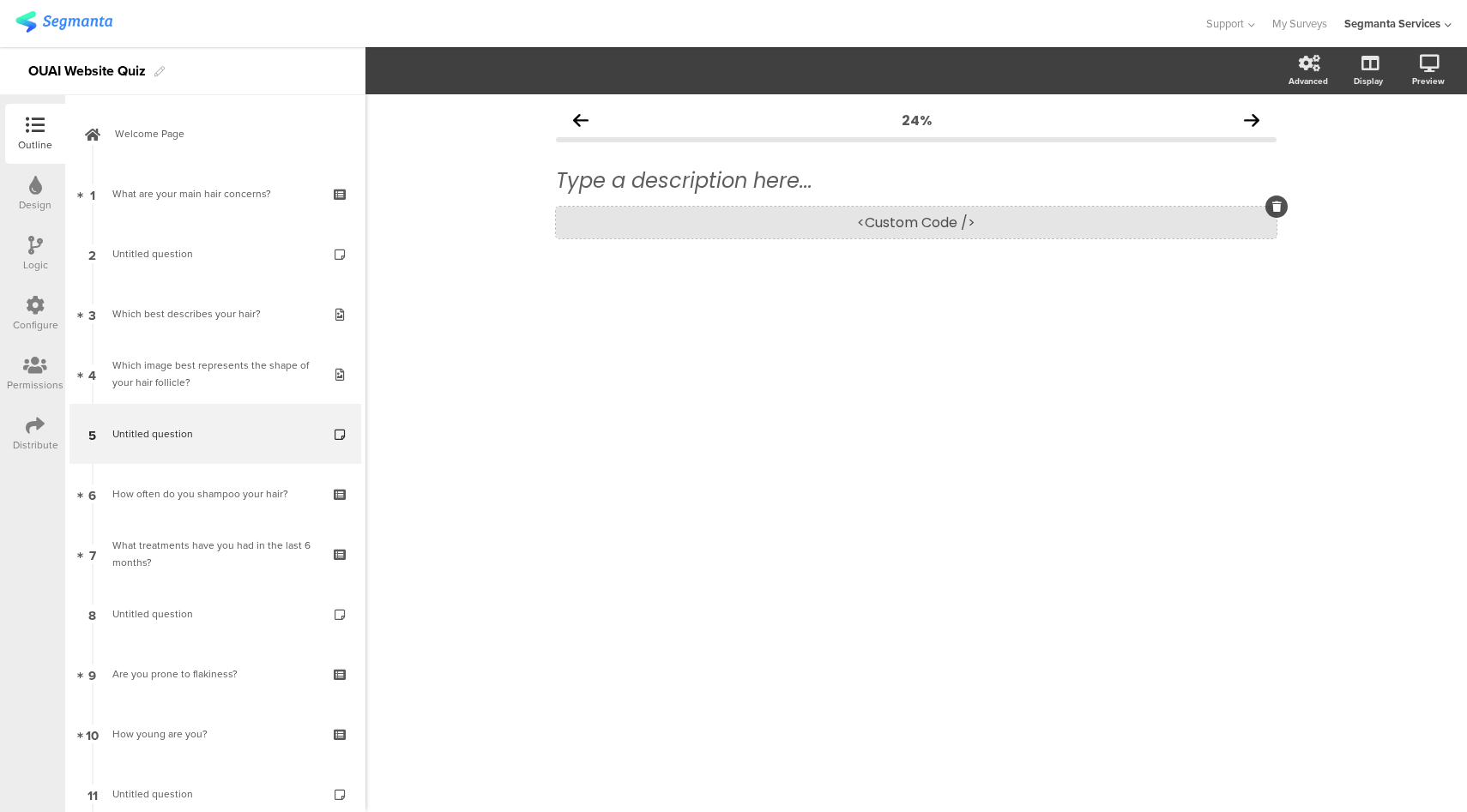
drag, startPoint x: 848, startPoint y: 238, endPoint x: 853, endPoint y: 227, distance: 12.1
click at [849, 235] on div "Type a description here... <Custom Code />" at bounding box center [916, 203] width 720 height 104
click at [853, 227] on div "<Custom Code />" at bounding box center [916, 223] width 720 height 32
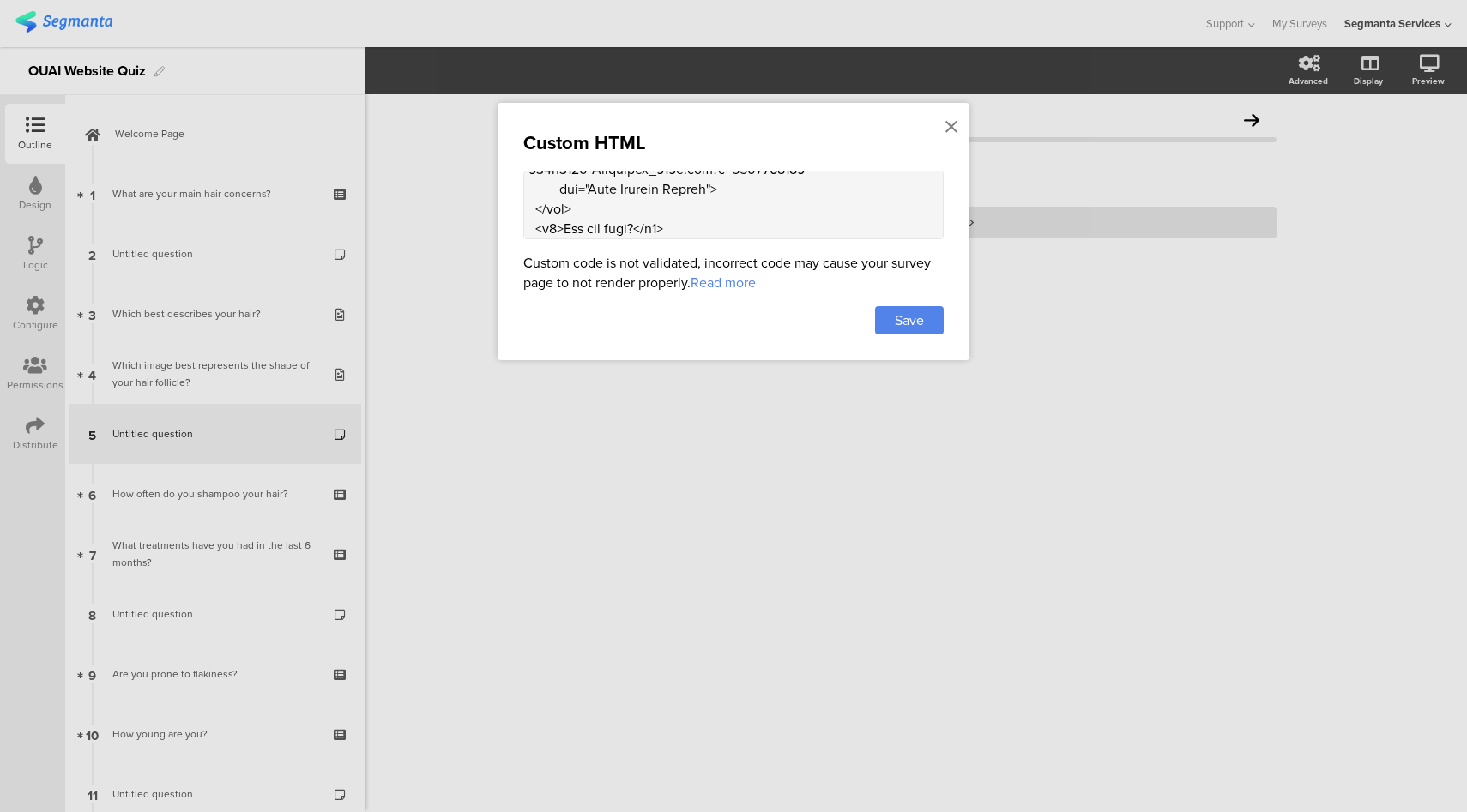
scroll to position [113, 0]
click at [655, 191] on textarea at bounding box center [733, 205] width 420 height 69
paste textarea "&#129504;"
type textarea "<div class="ouai-info-card"> <div class="ouai-info-img"> <img src="https://theo…"
click at [933, 316] on div "Save" at bounding box center [910, 320] width 69 height 28
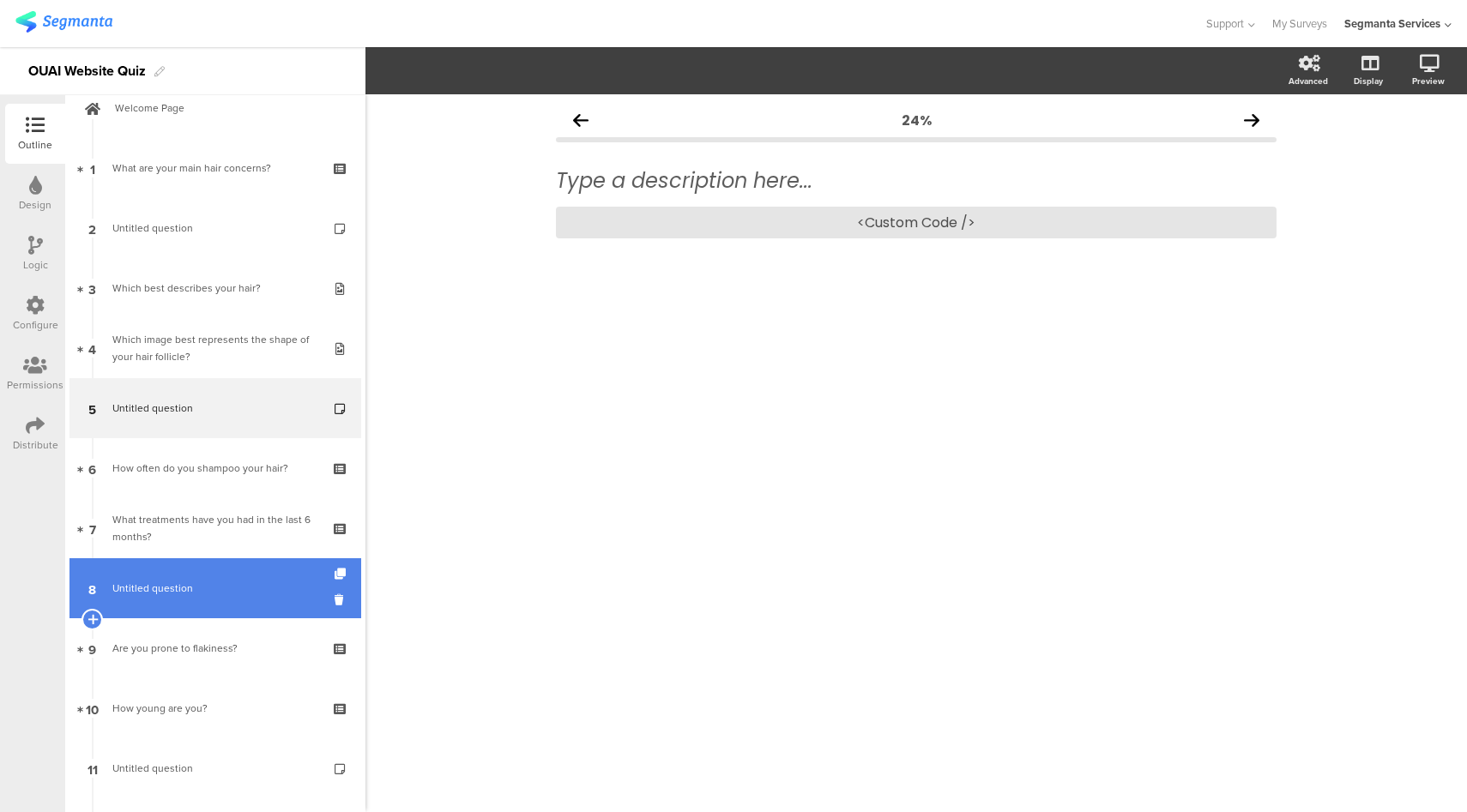
scroll to position [27, 0]
click at [192, 586] on span "Untitled question" at bounding box center [215, 586] width 205 height 17
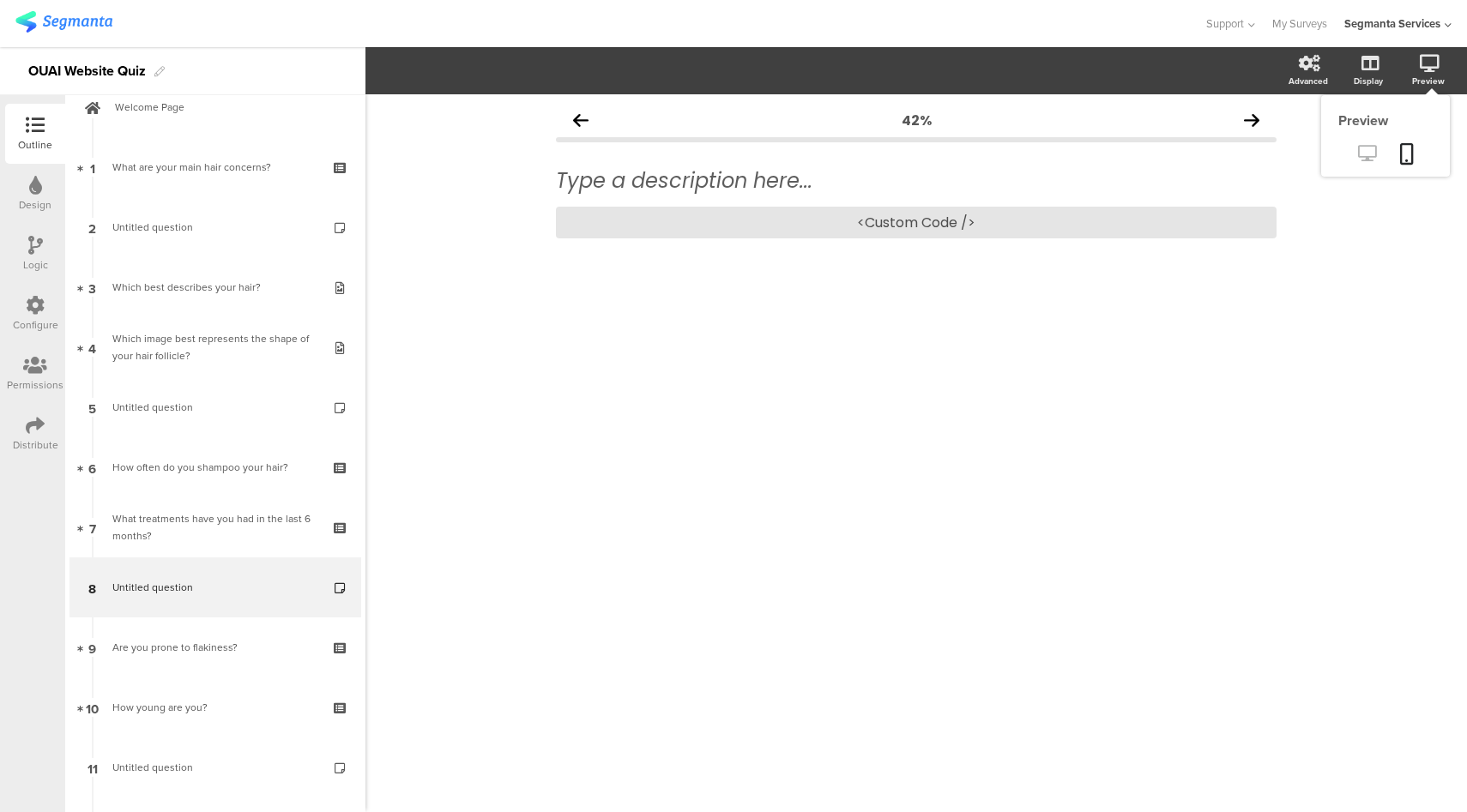
click at [1366, 149] on icon at bounding box center [1367, 153] width 18 height 16
click at [856, 214] on div "<Custom Code />" at bounding box center [916, 223] width 720 height 32
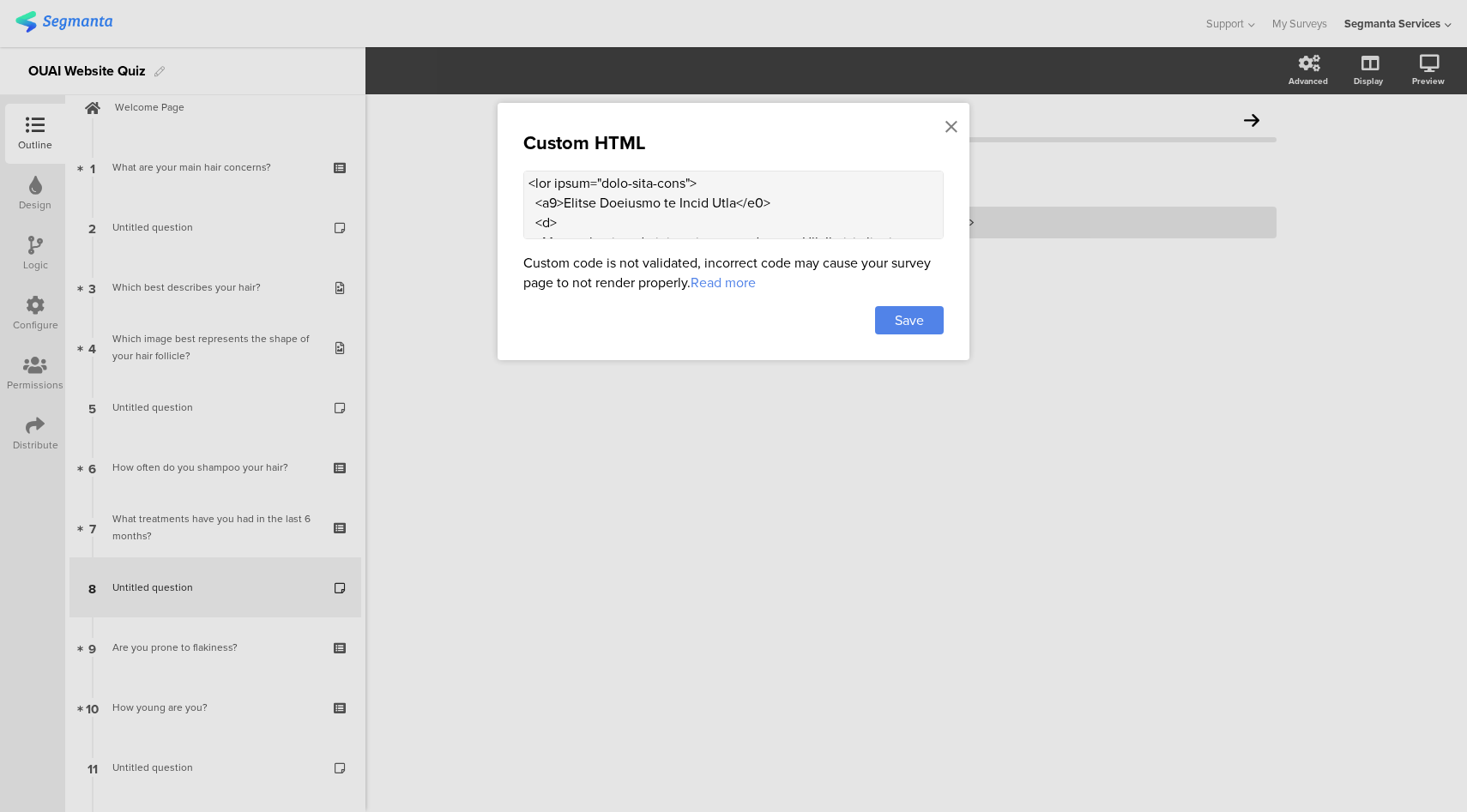
scroll to position [4, 0]
click at [741, 205] on textarea at bounding box center [733, 205] width 420 height 69
paste textarea "&#127775;"
type textarea "<div class="ouai-info-card"> <h2>Expert Insights on Scalp Care &#127775;</h2> <…"
click at [935, 318] on div "Save" at bounding box center [910, 320] width 69 height 28
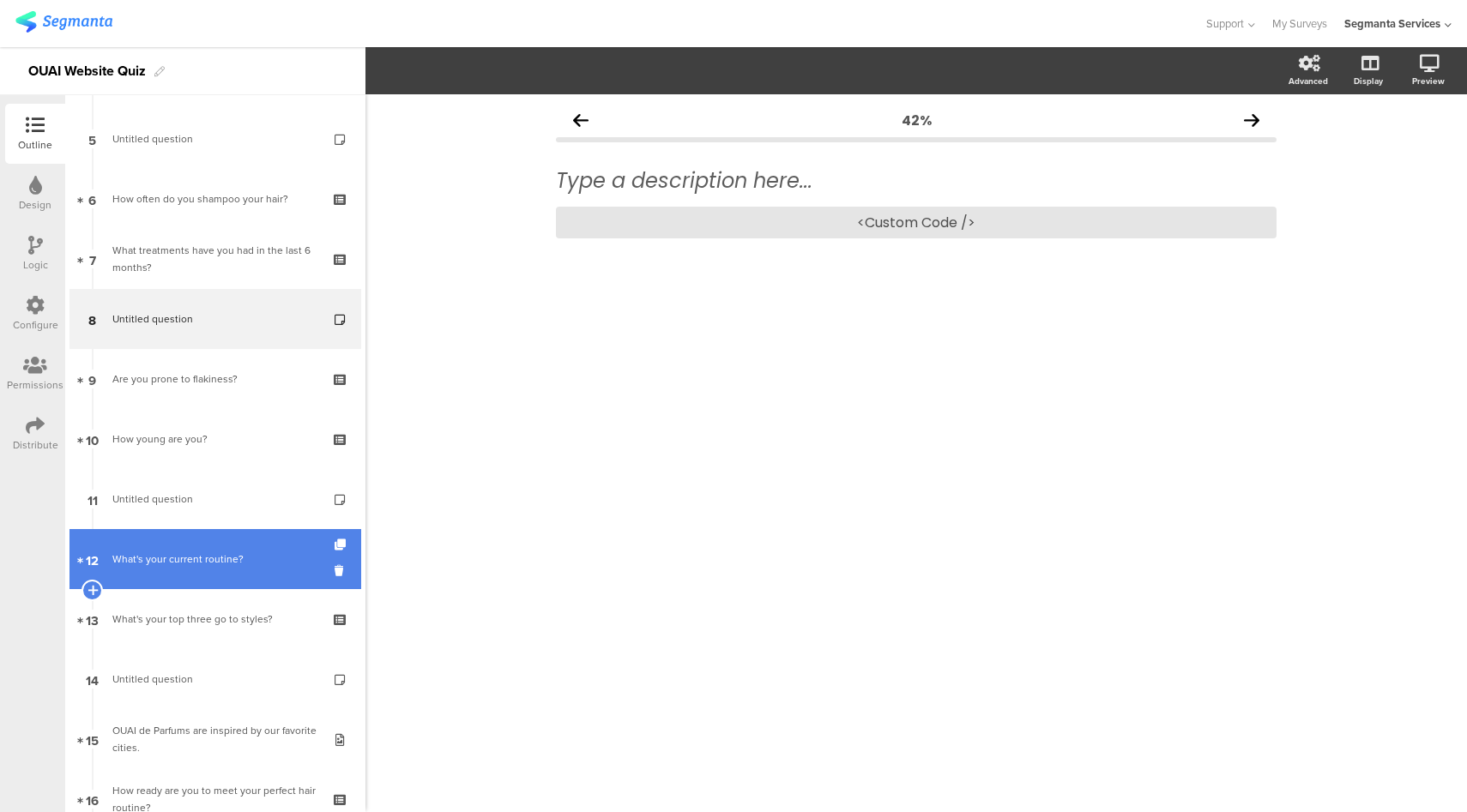
scroll to position [305, 0]
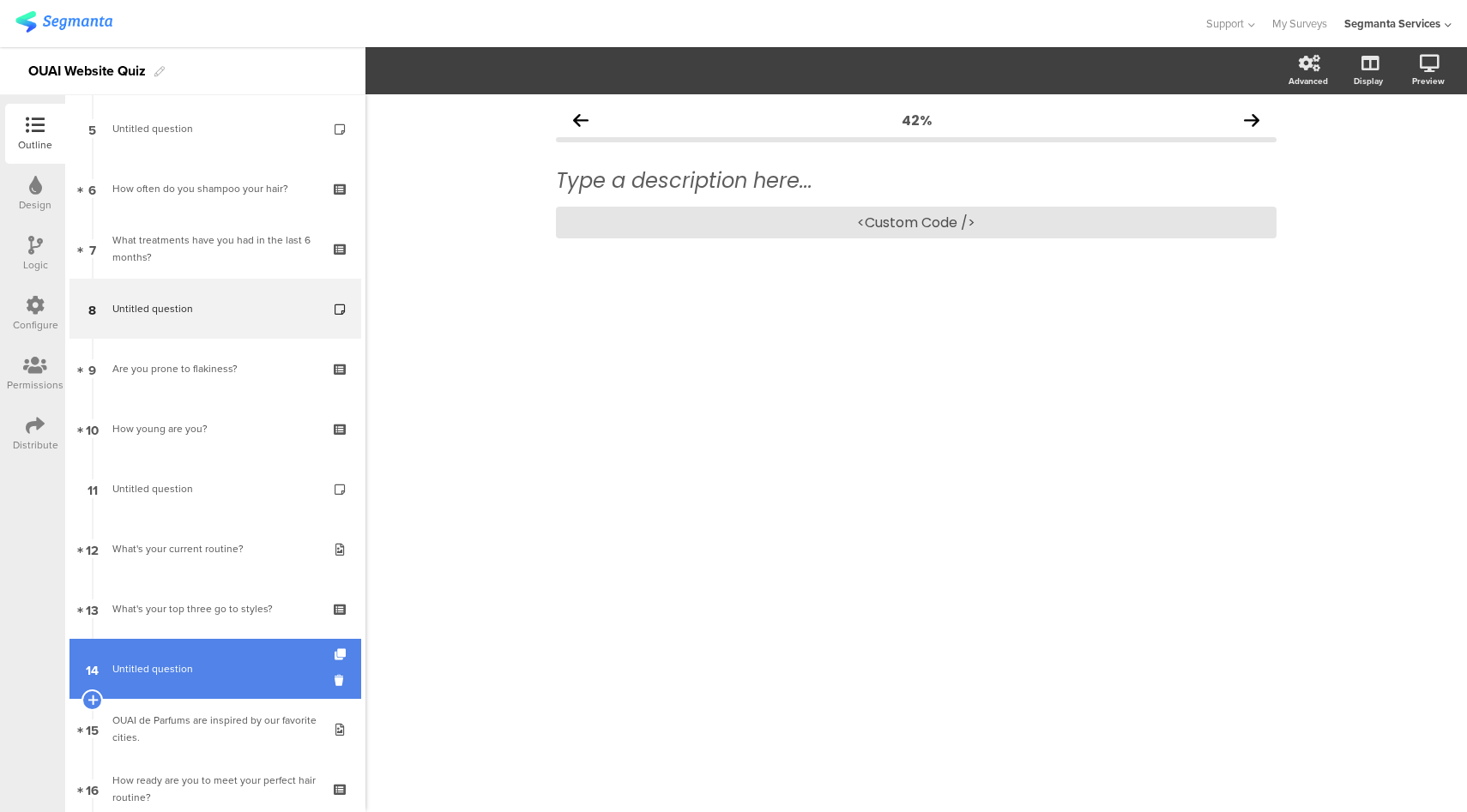
click at [224, 670] on span "Untitled question" at bounding box center [215, 668] width 205 height 17
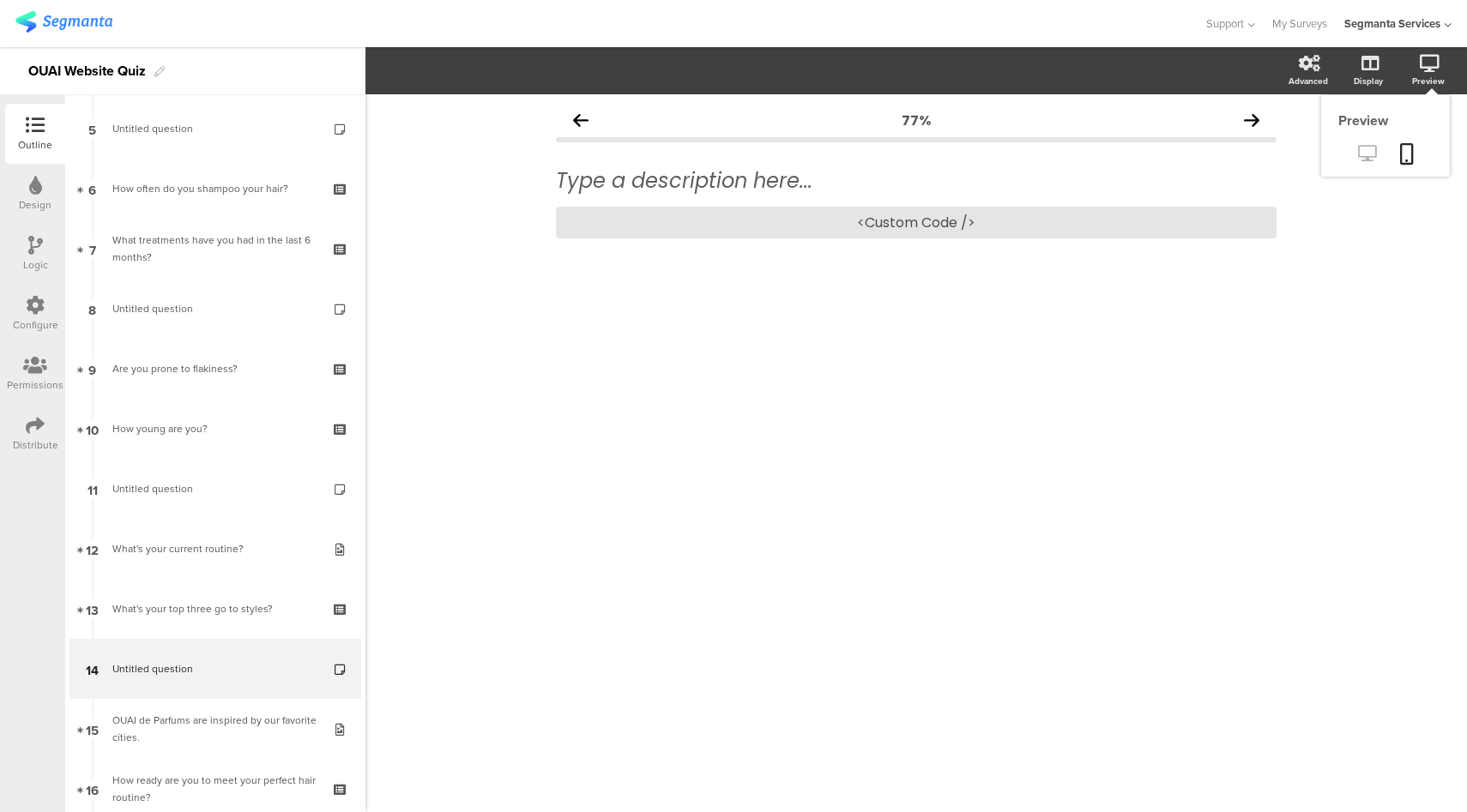
click at [1370, 160] on icon at bounding box center [1367, 153] width 18 height 16
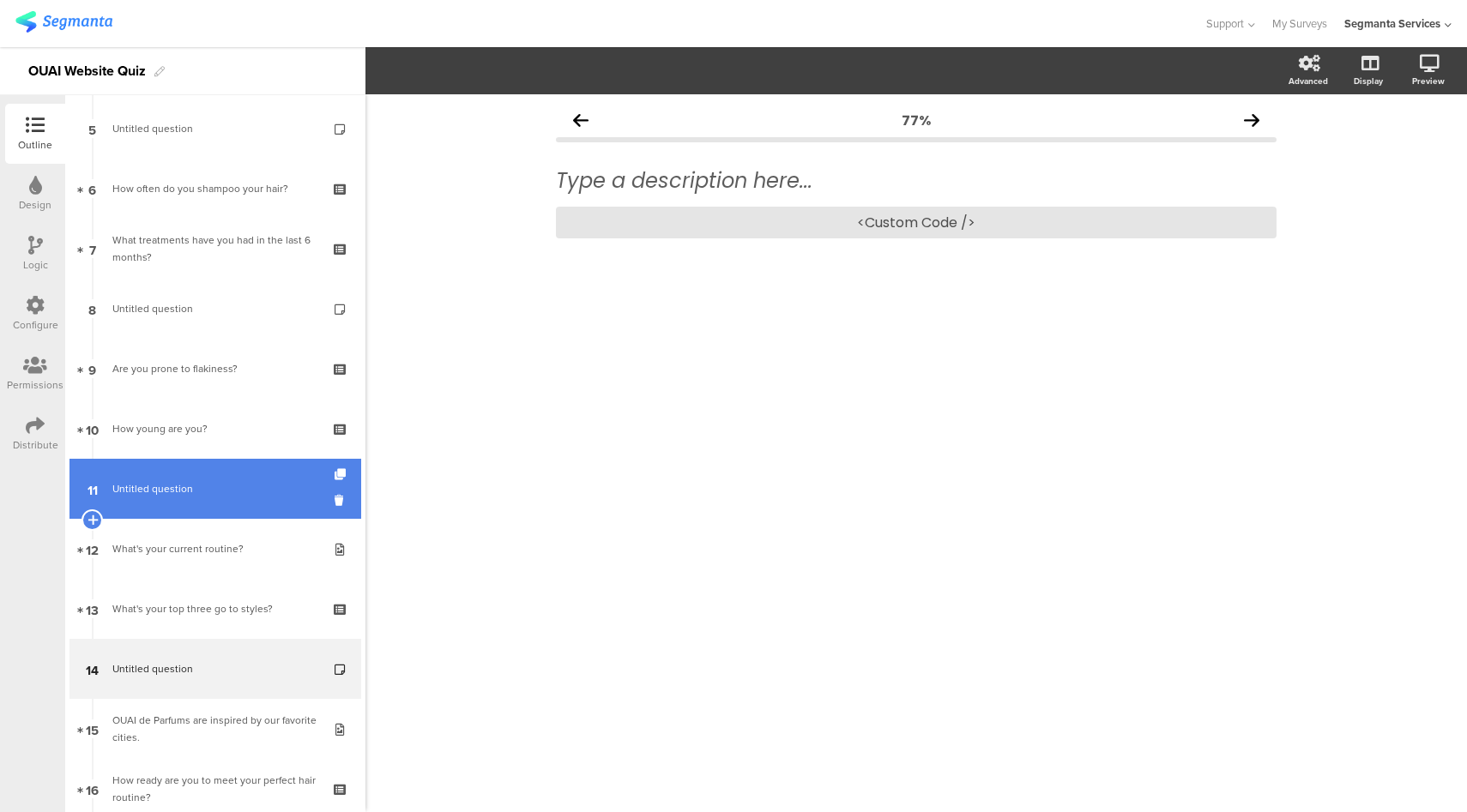
scroll to position [629, 0]
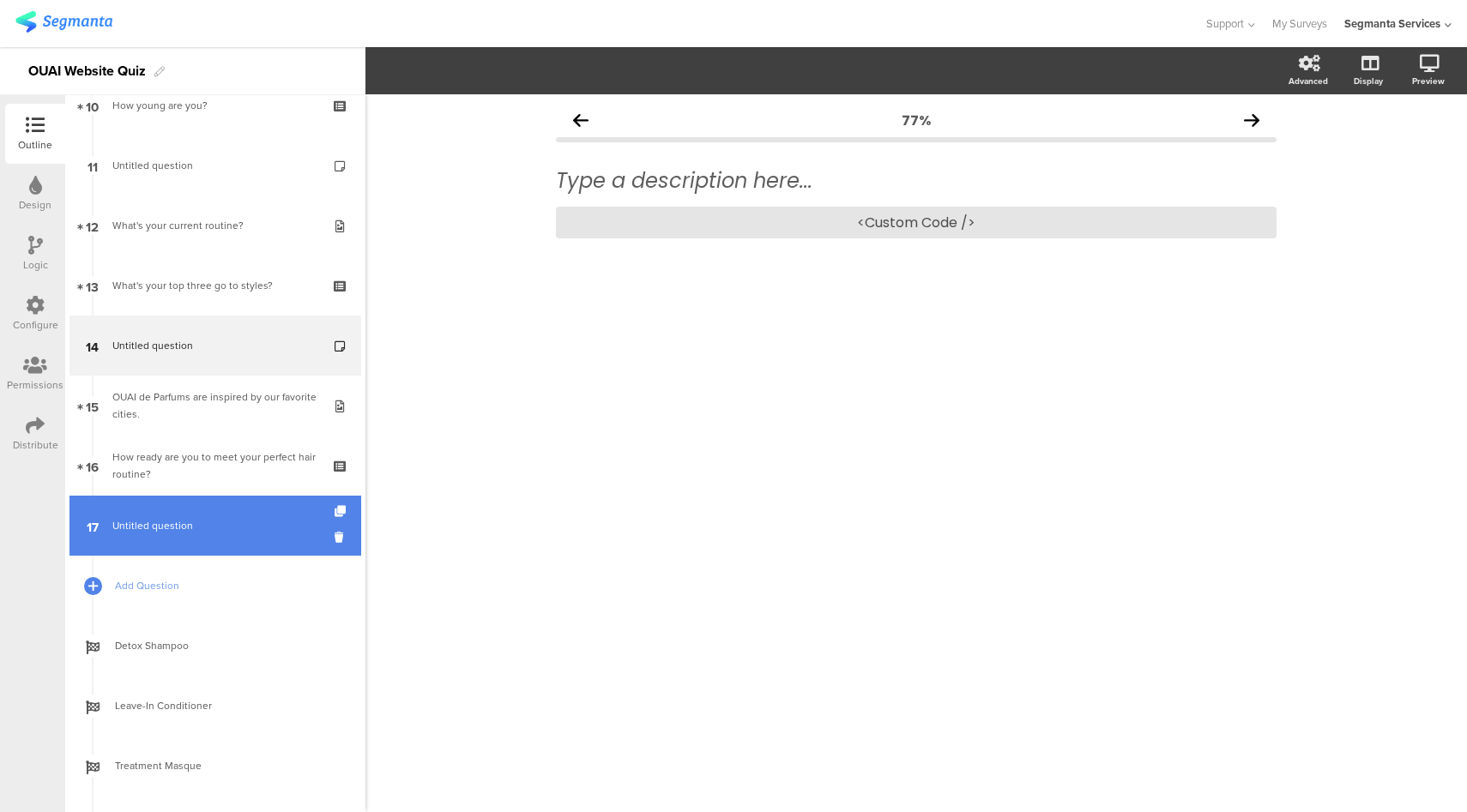
click at [243, 525] on span "Untitled question" at bounding box center [215, 525] width 205 height 17
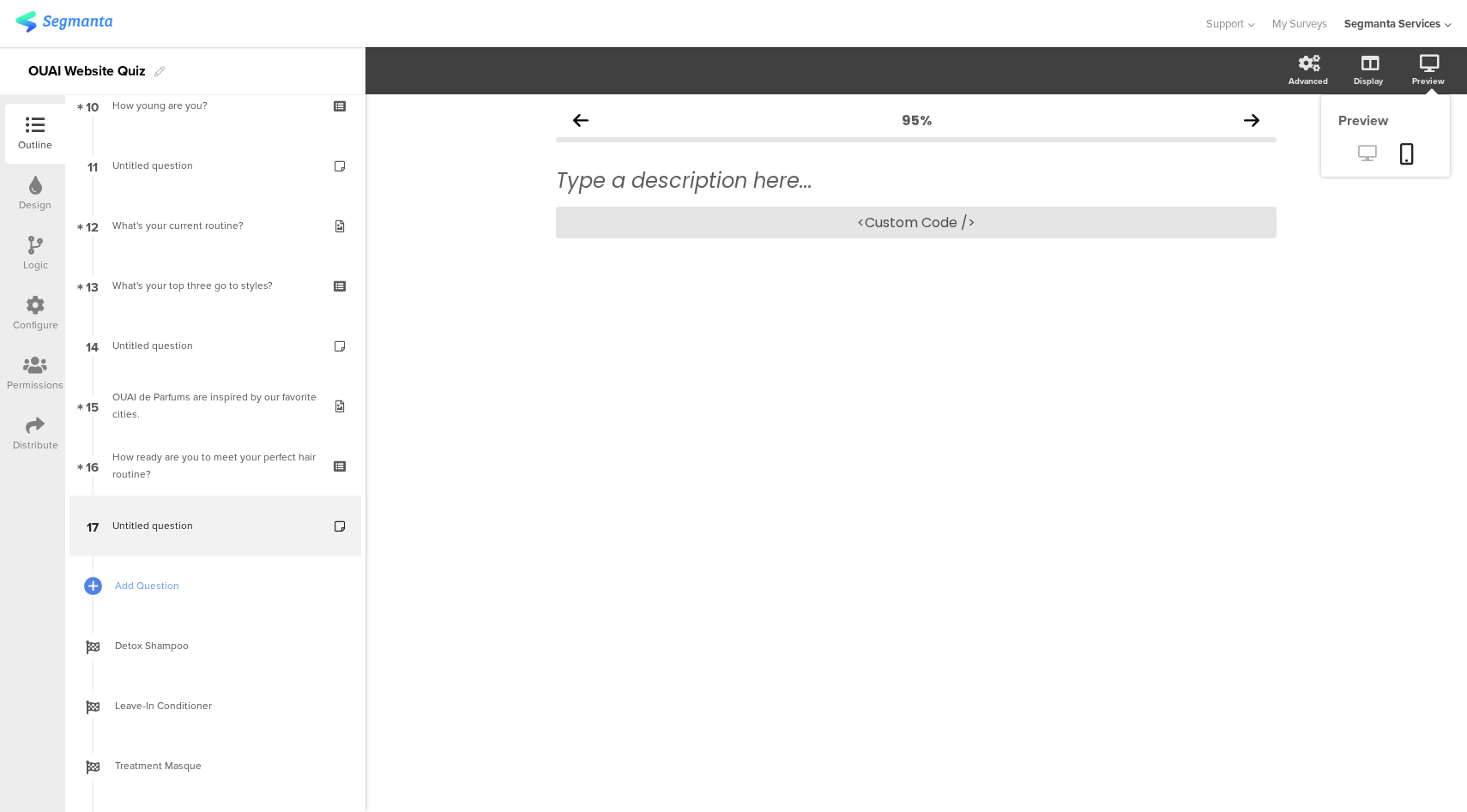
click at [1363, 156] on icon at bounding box center [1367, 153] width 18 height 16
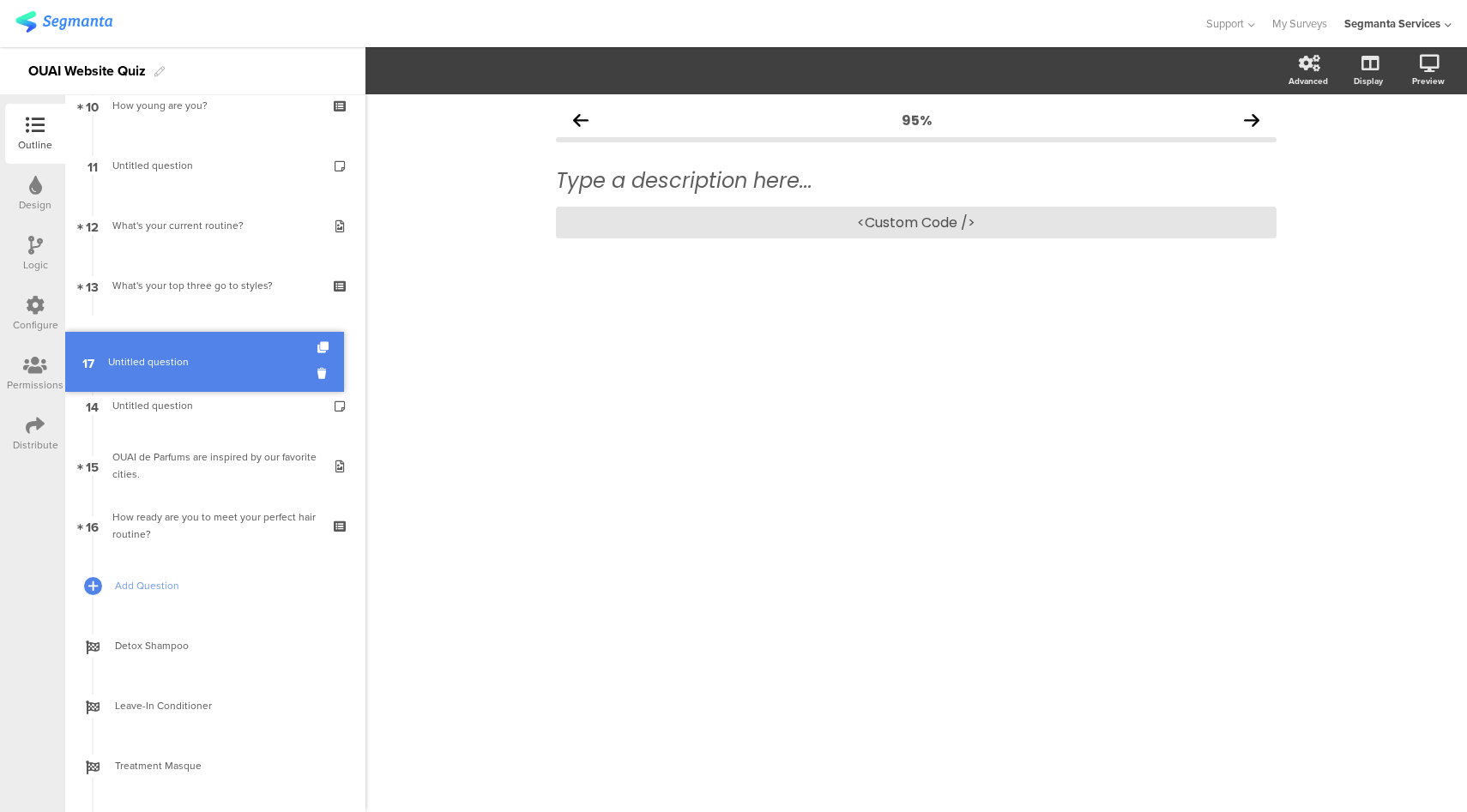
drag, startPoint x: 246, startPoint y: 524, endPoint x: 251, endPoint y: 363, distance: 161.1
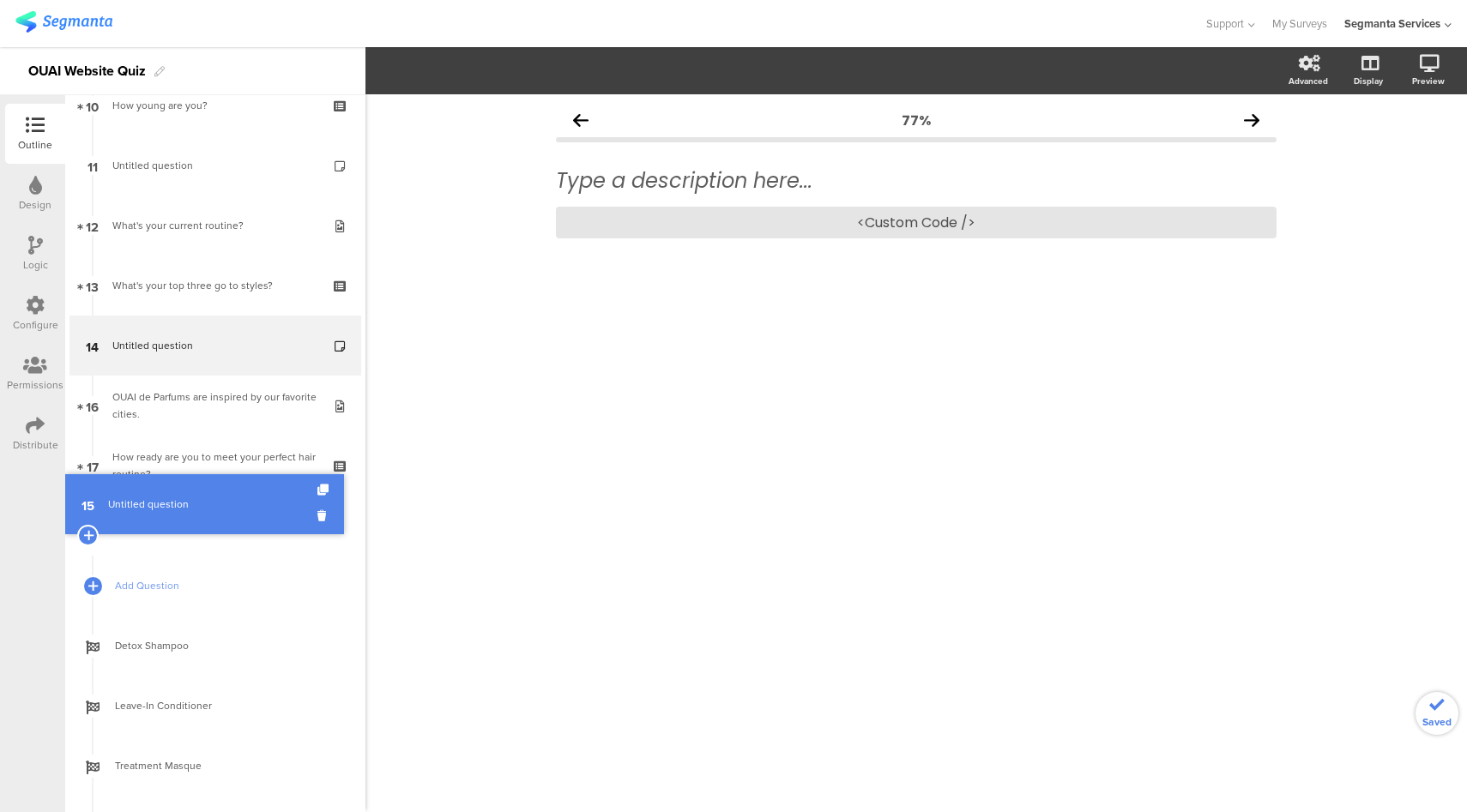
drag, startPoint x: 232, startPoint y: 402, endPoint x: 227, endPoint y: 501, distance: 99.1
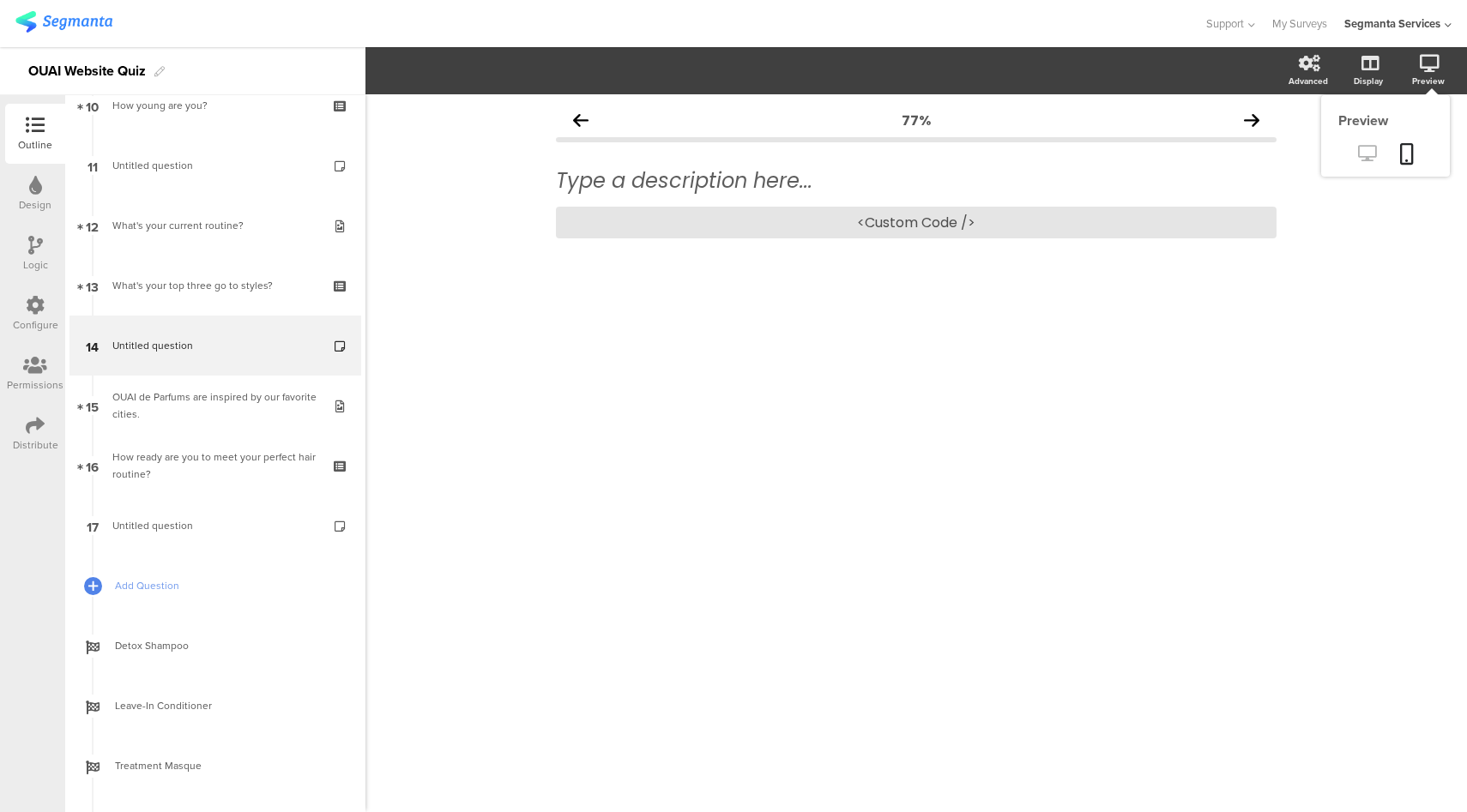
click at [1371, 152] on icon at bounding box center [1367, 153] width 18 height 16
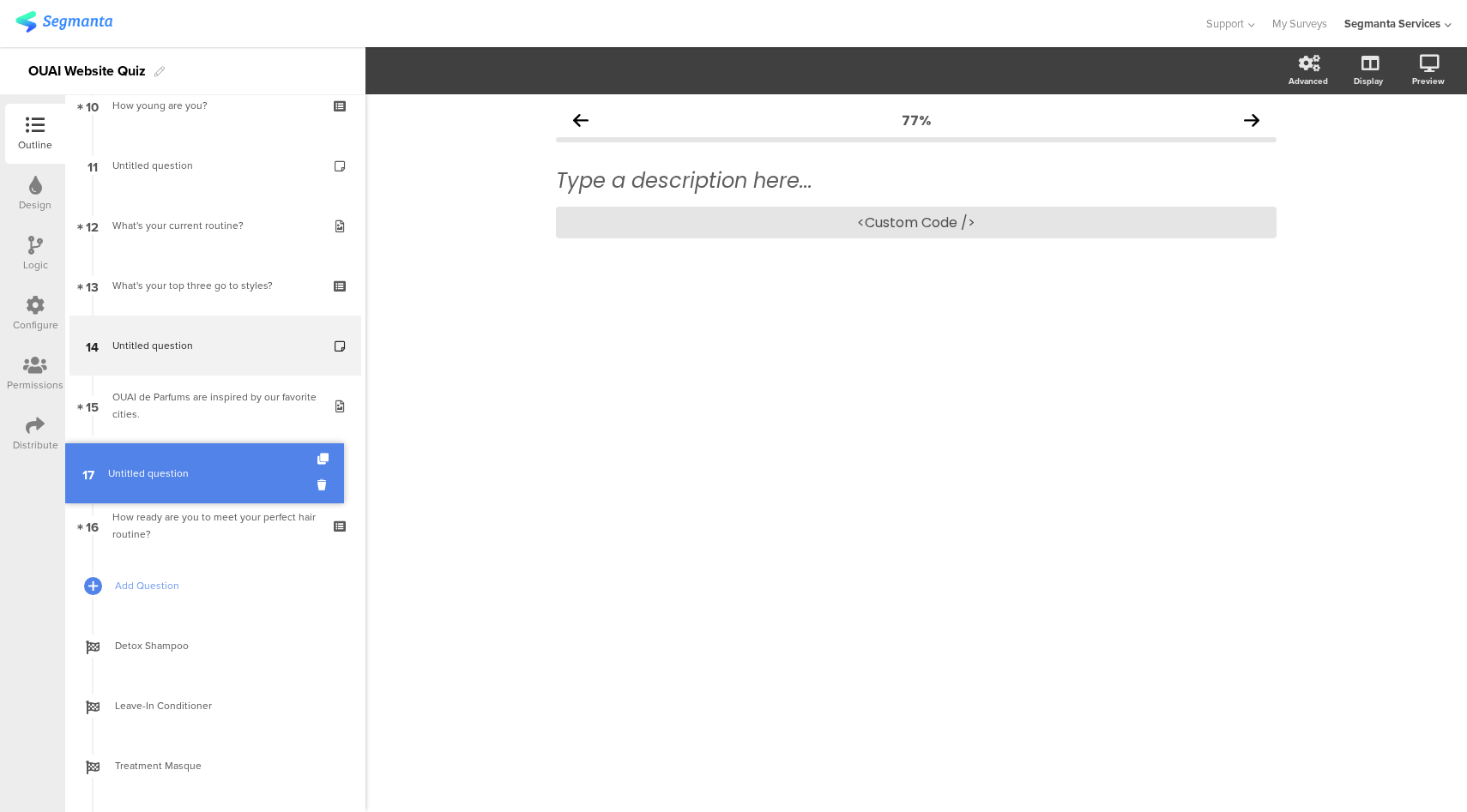
drag, startPoint x: 218, startPoint y: 518, endPoint x: 238, endPoint y: 466, distance: 55.7
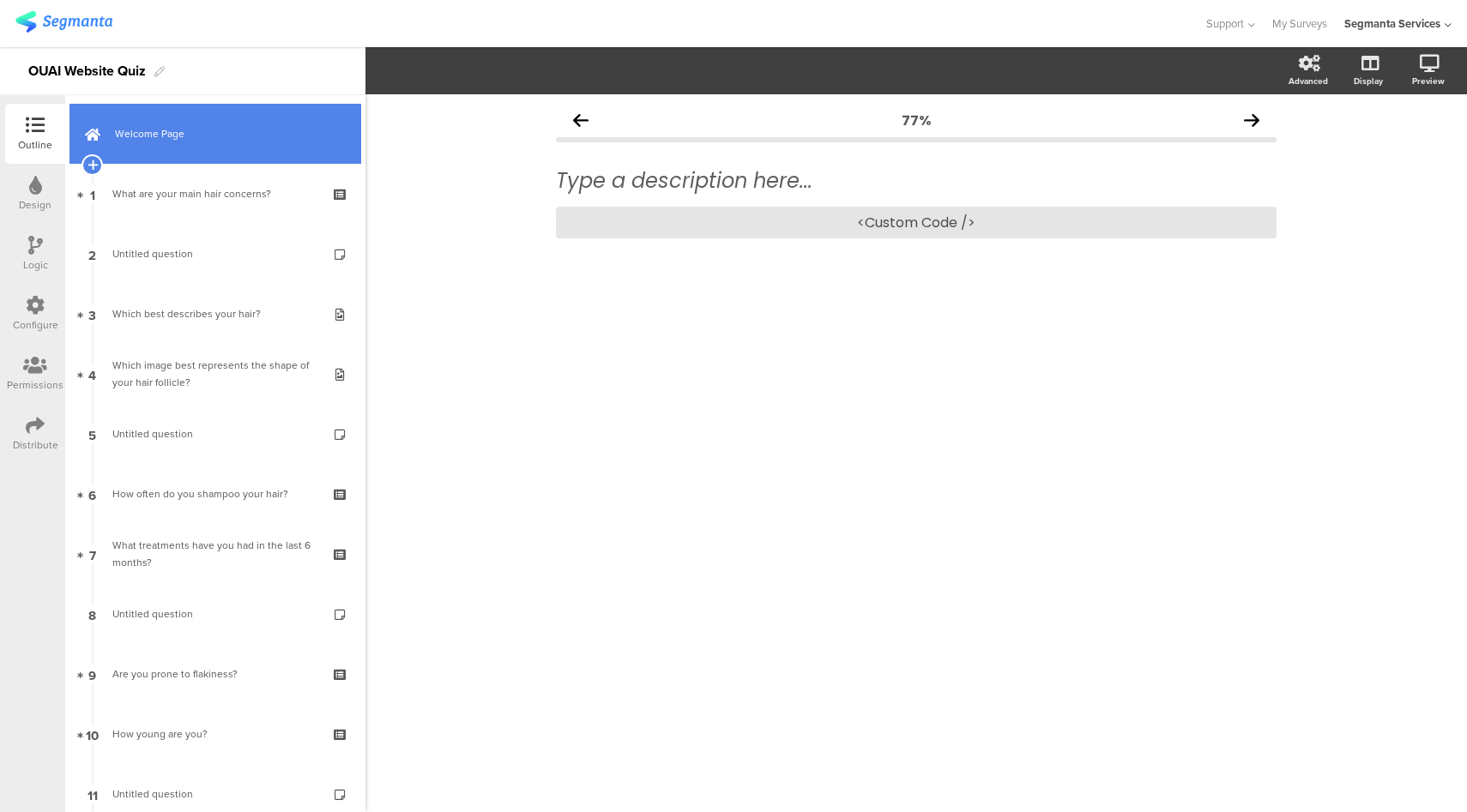
click at [243, 150] on link "Welcome Page" at bounding box center [216, 134] width 292 height 60
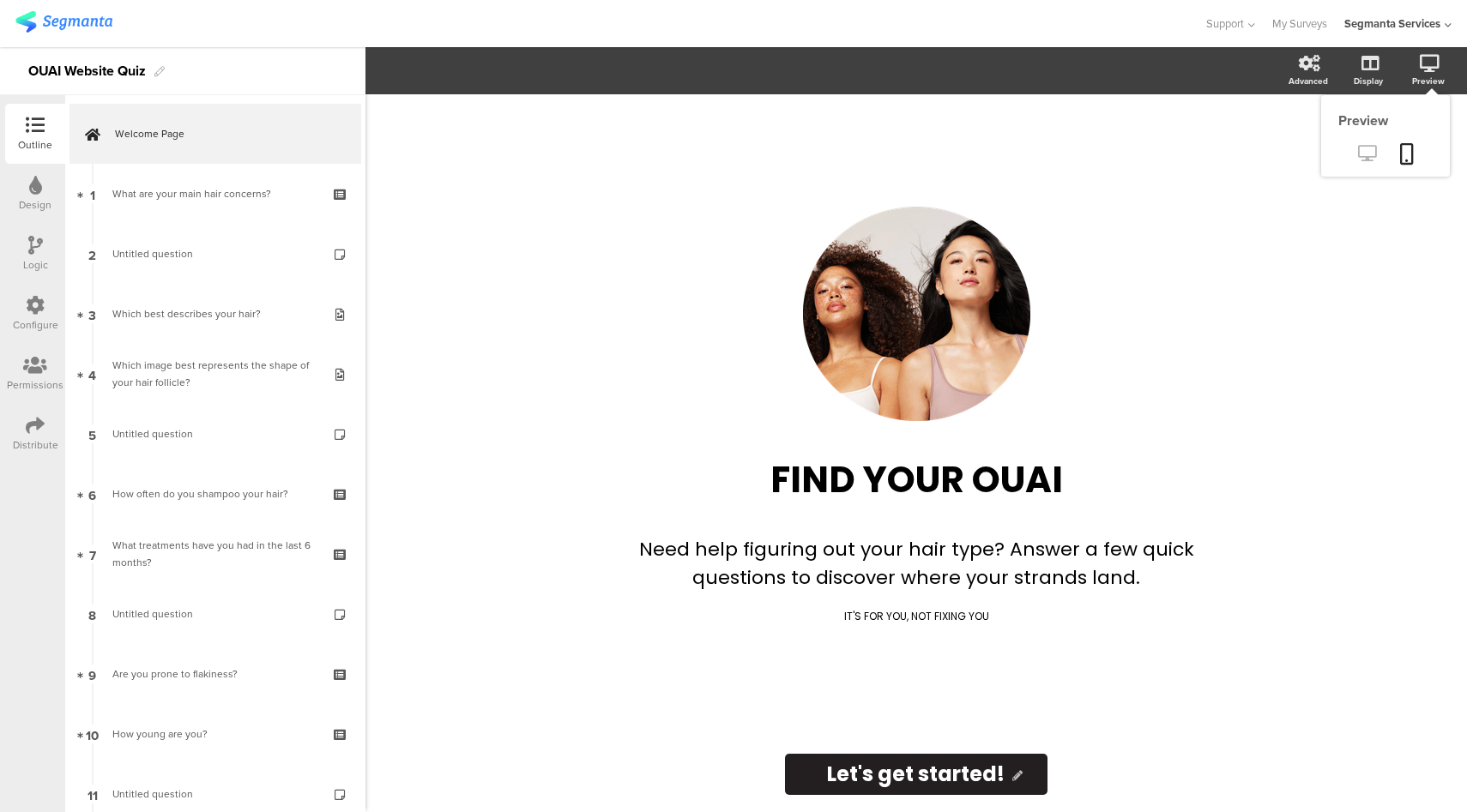
click at [1371, 154] on icon at bounding box center [1367, 153] width 18 height 16
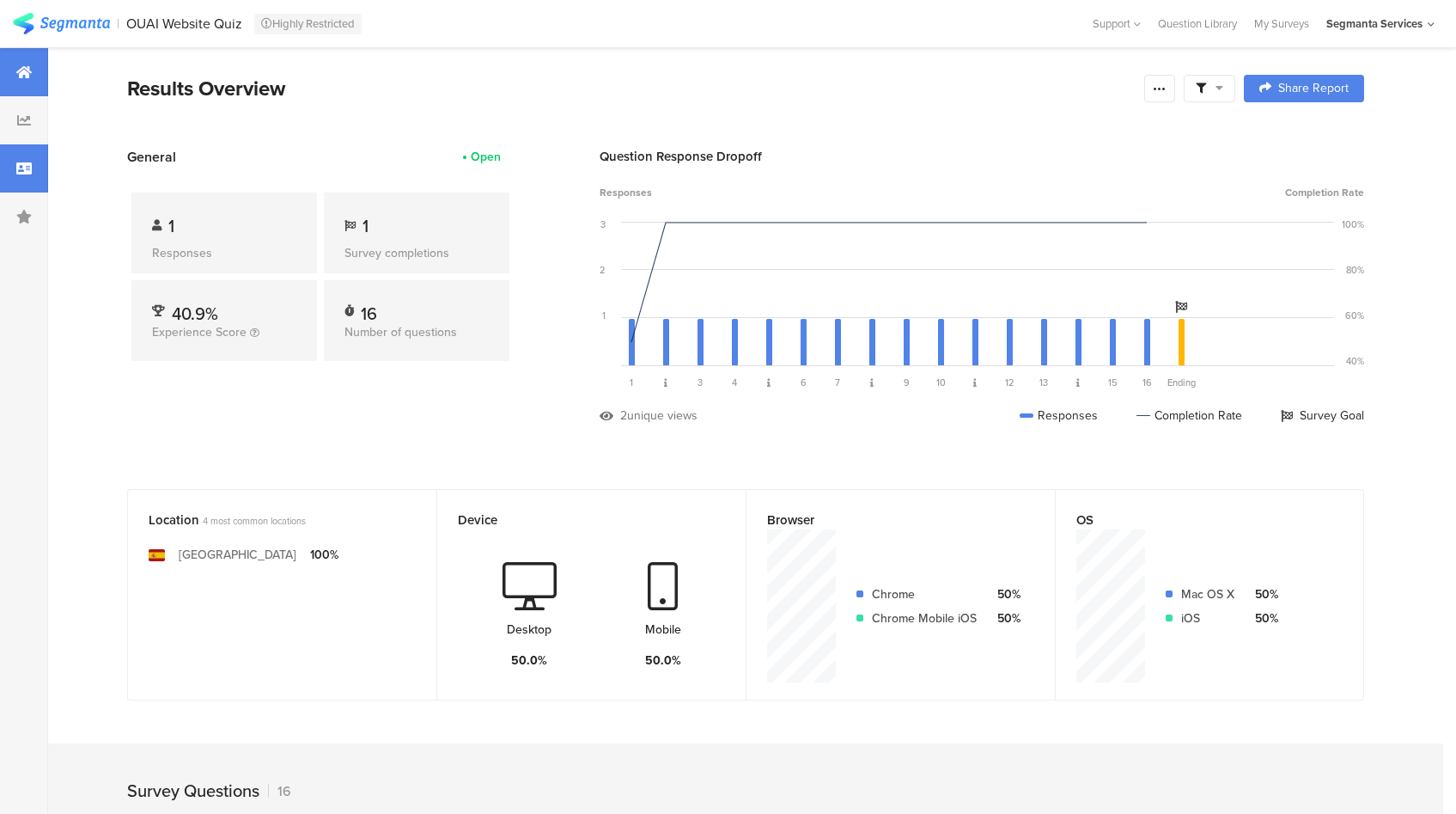
click at [0, 157] on div at bounding box center [24, 168] width 48 height 48
click at [14, 160] on div at bounding box center [24, 168] width 48 height 48
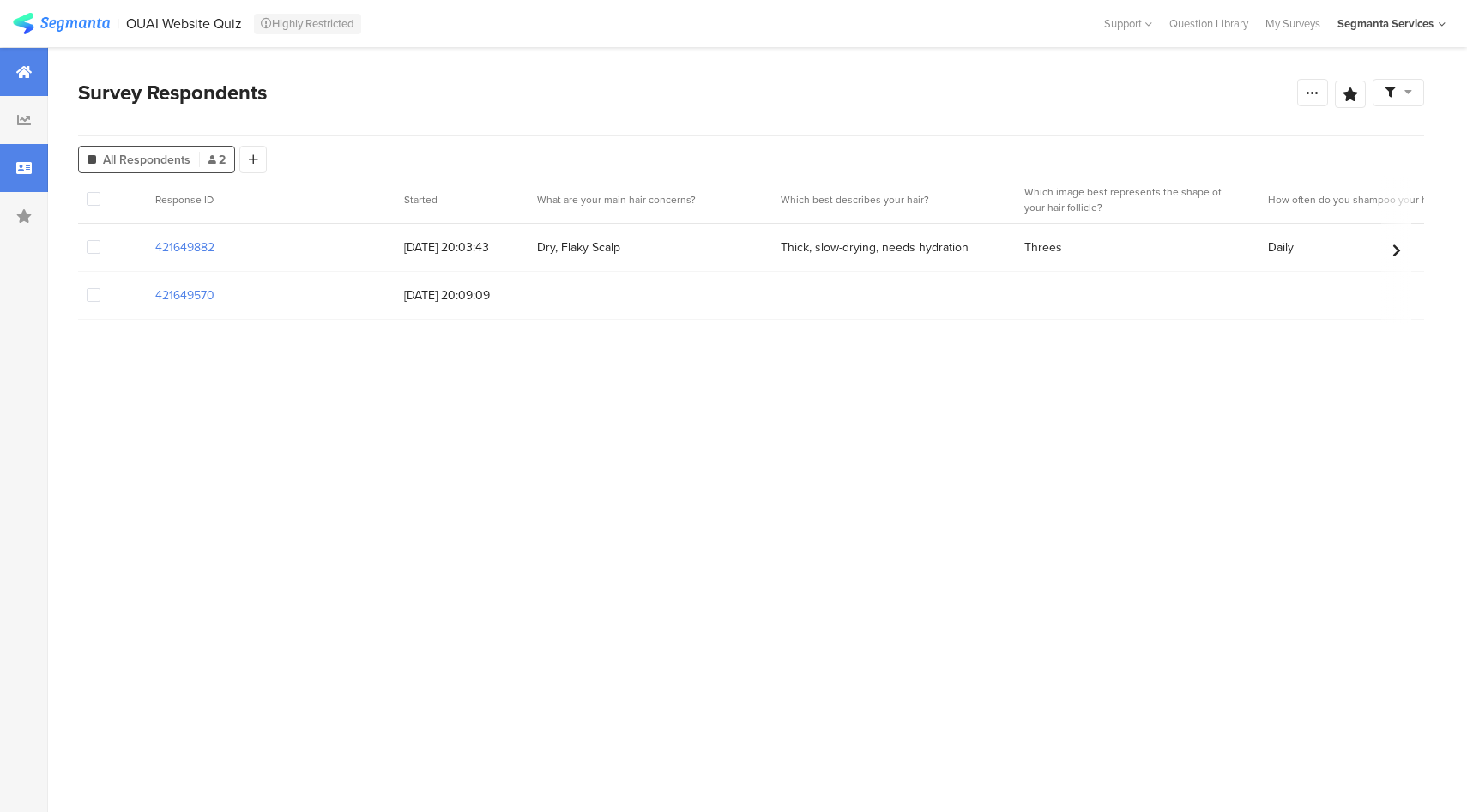
click at [15, 72] on div at bounding box center [24, 72] width 48 height 48
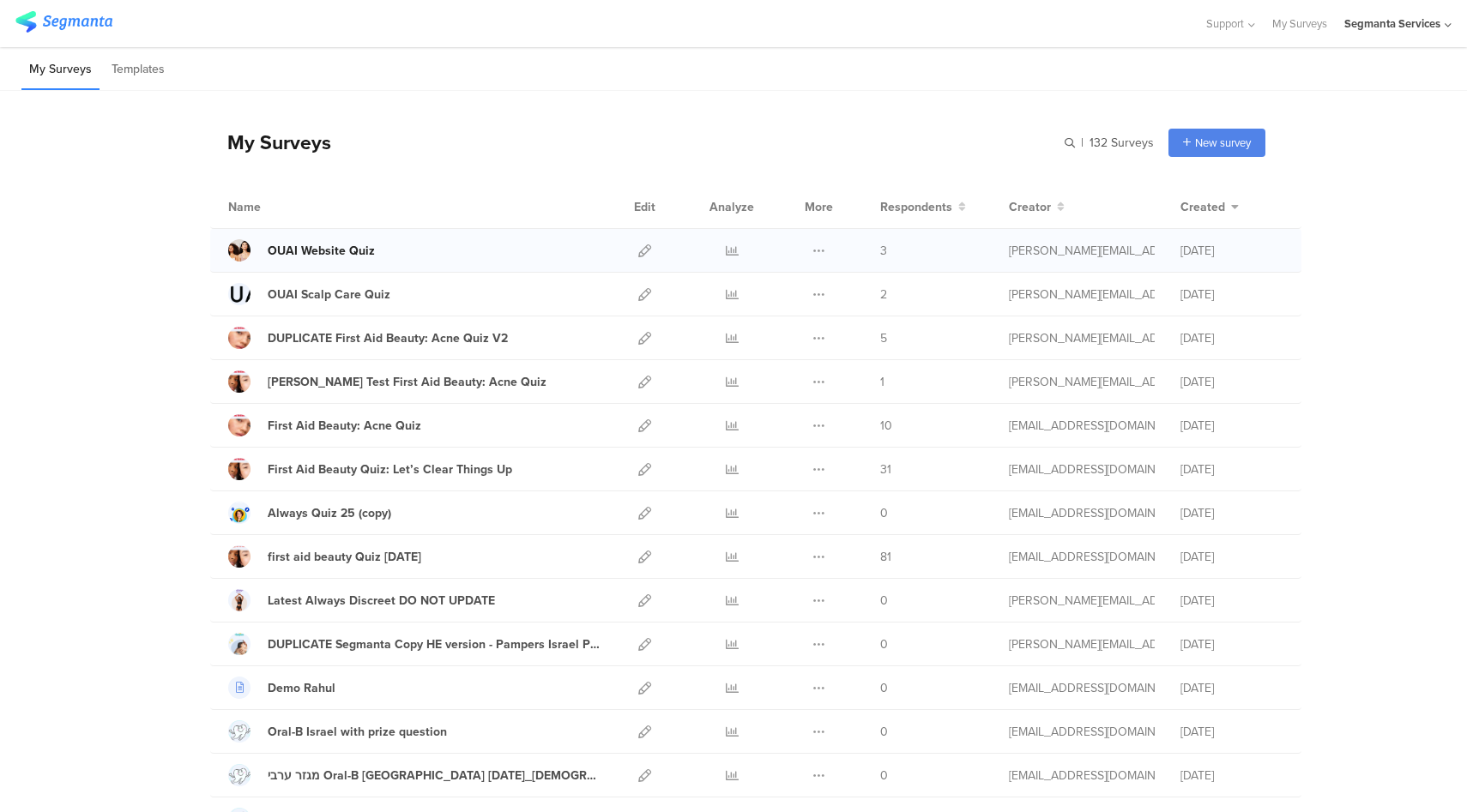
click at [316, 252] on div "OUAI Website Quiz" at bounding box center [320, 250] width 107 height 18
click at [641, 251] on icon at bounding box center [644, 250] width 13 height 13
click at [342, 249] on div "OUAI Website Quiz" at bounding box center [320, 250] width 107 height 18
click at [639, 252] on icon at bounding box center [644, 250] width 13 height 13
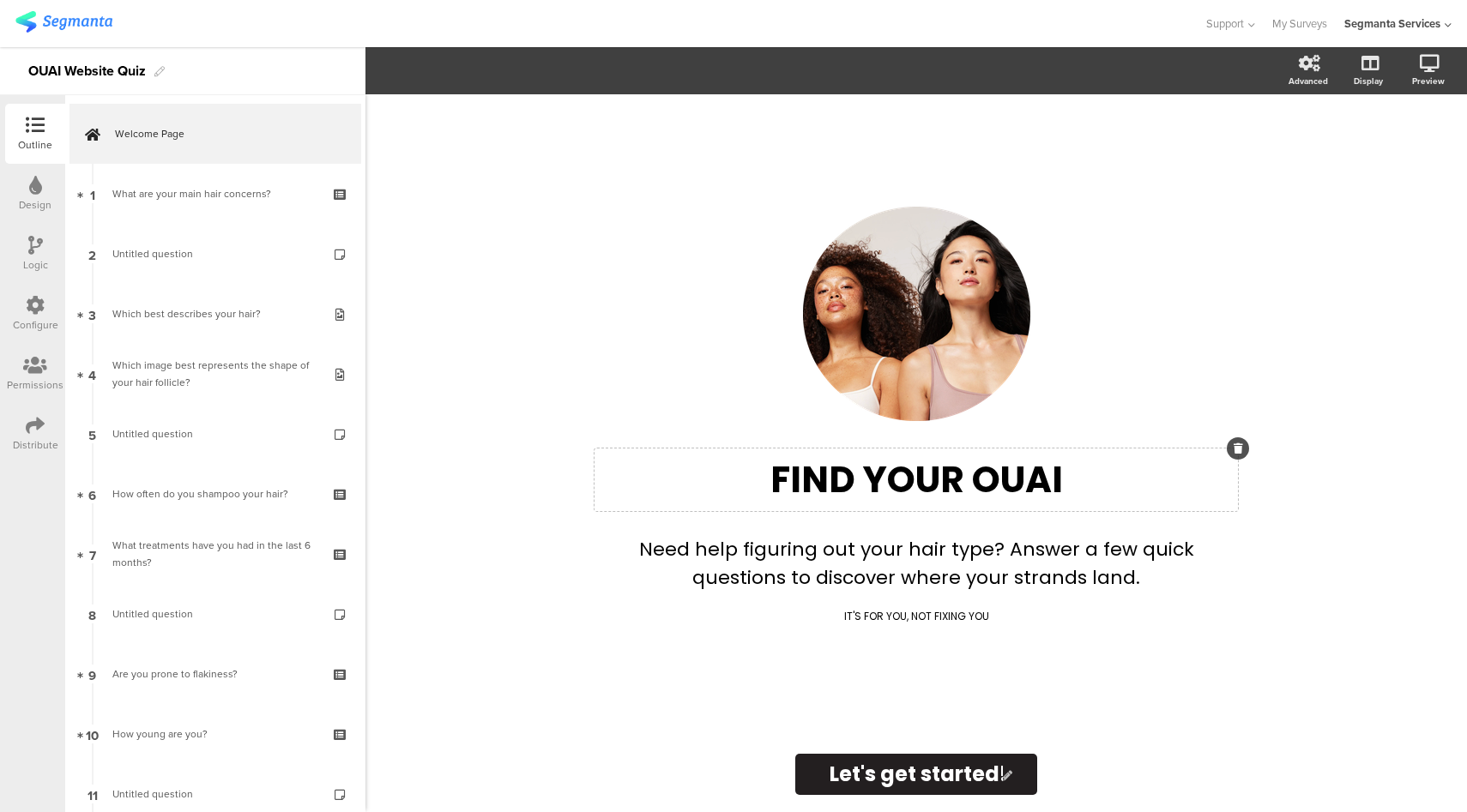
click at [929, 483] on div "FIND YOUR OUAI FIND YOUR OUAI" at bounding box center [916, 479] width 643 height 63
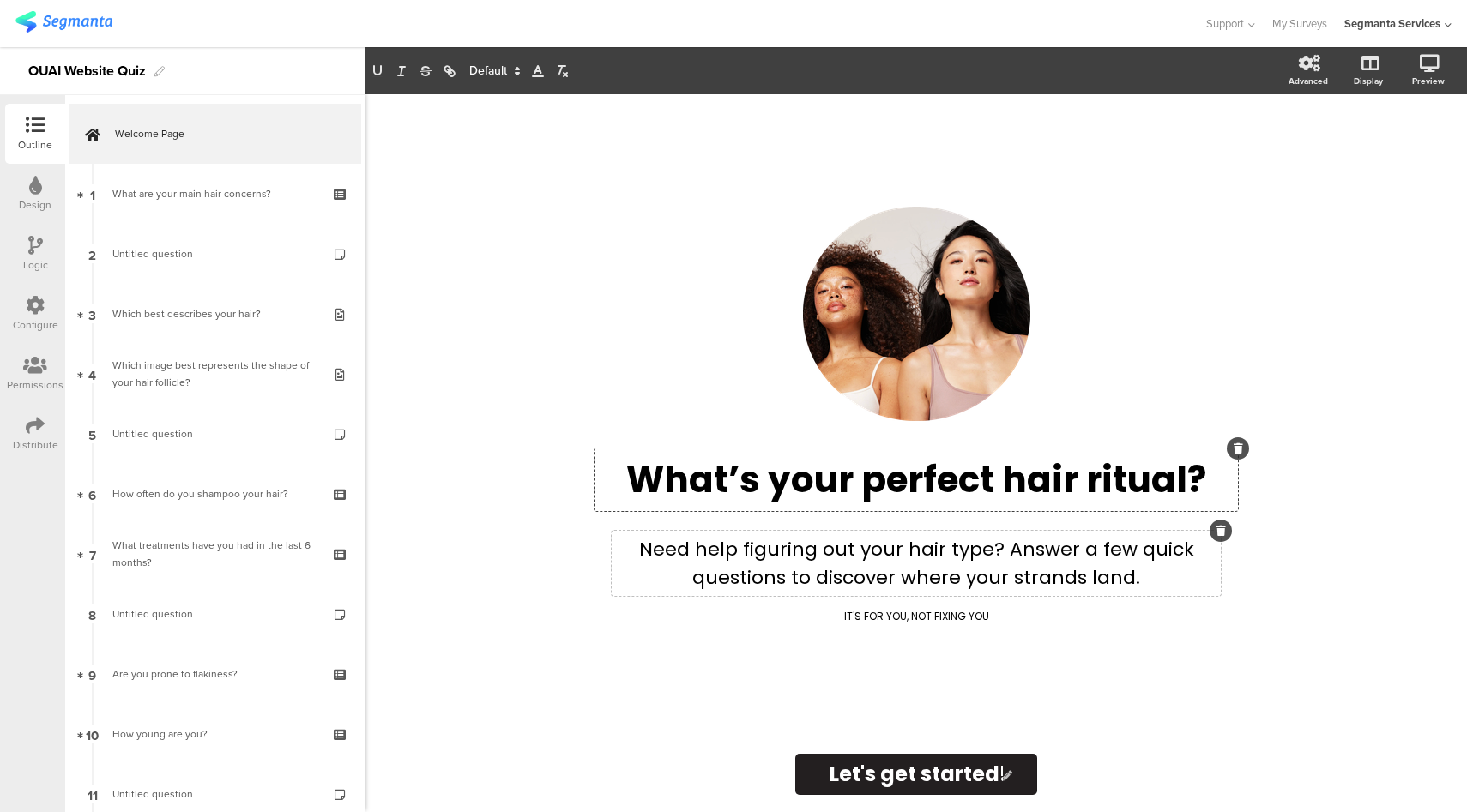
click at [887, 563] on div "Need help figuring out your hair type? Answer a few quick questions to discover…" at bounding box center [916, 563] width 609 height 65
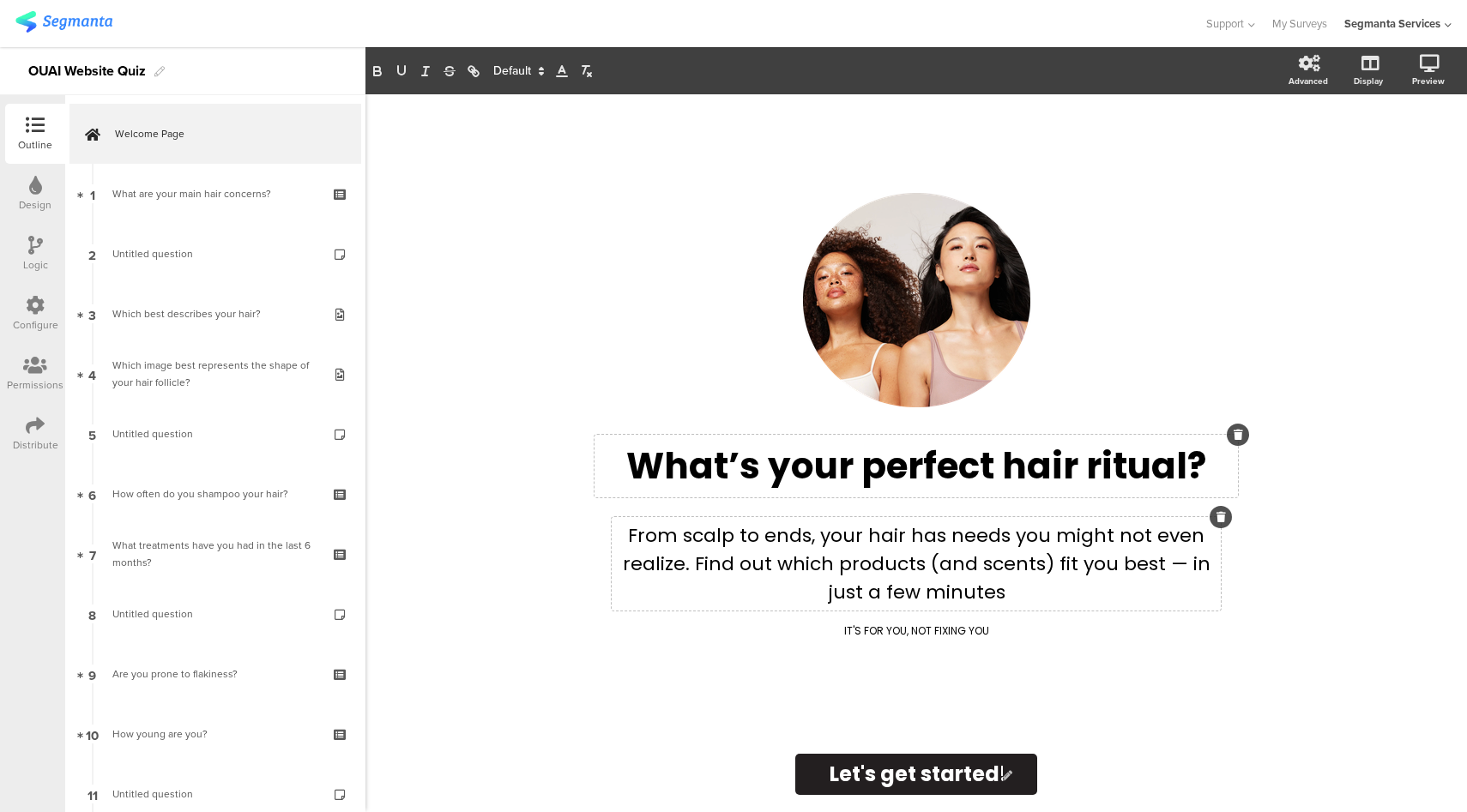
click at [902, 771] on input "Let's get started!" at bounding box center [917, 774] width 242 height 42
paste input "Reveal my results"
type input "Reveal my results"
click at [963, 632] on div "IT'S FOR YOU, NOT FIXING YOU IT'S FOR YOU, NOT FIXING YOU" at bounding box center [916, 631] width 609 height 24
click at [1237, 620] on icon at bounding box center [1233, 619] width 10 height 11
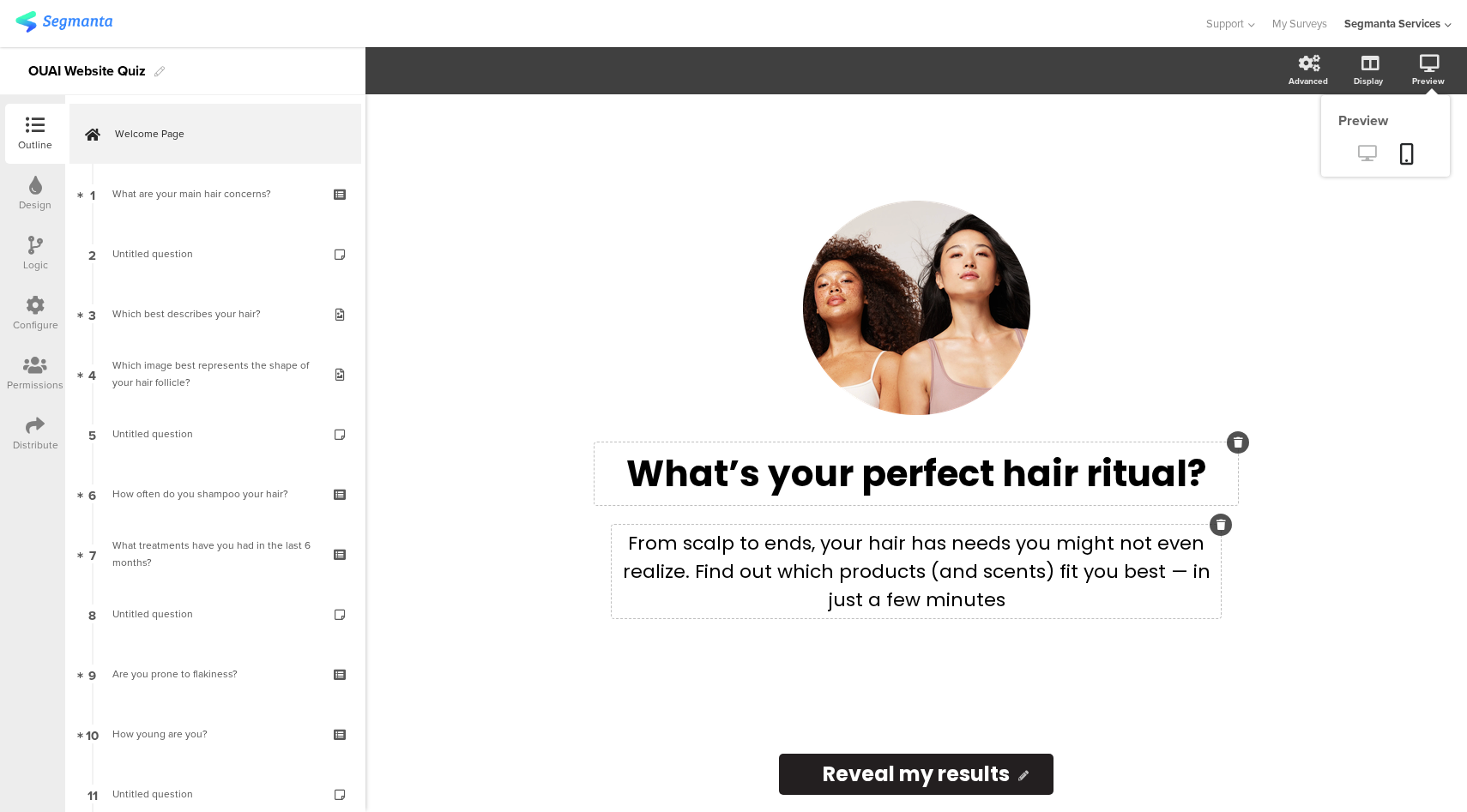
click at [1365, 144] on link at bounding box center [1367, 155] width 42 height 28
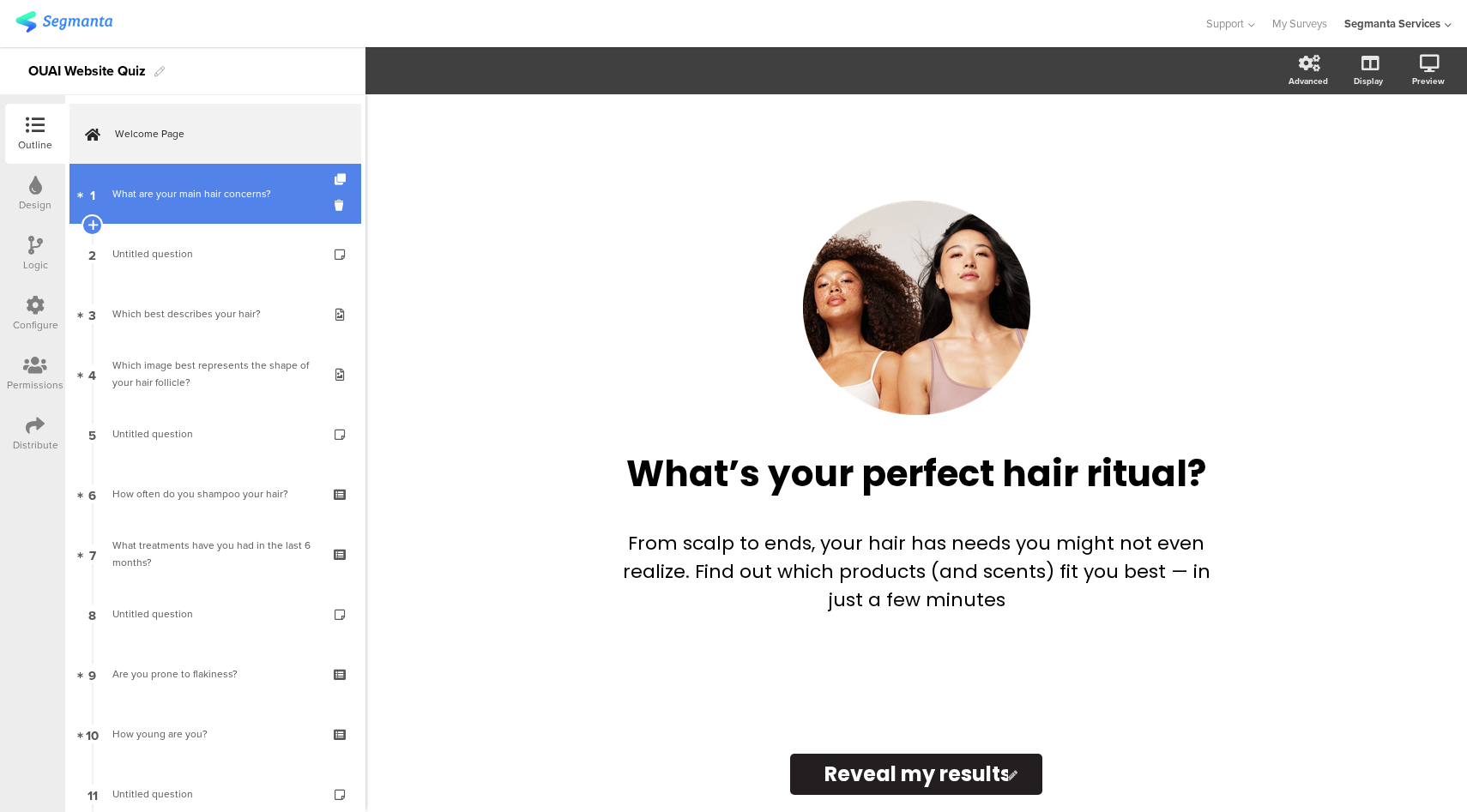
click at [249, 203] on link "1 What are your main hair concerns?" at bounding box center [216, 194] width 292 height 60
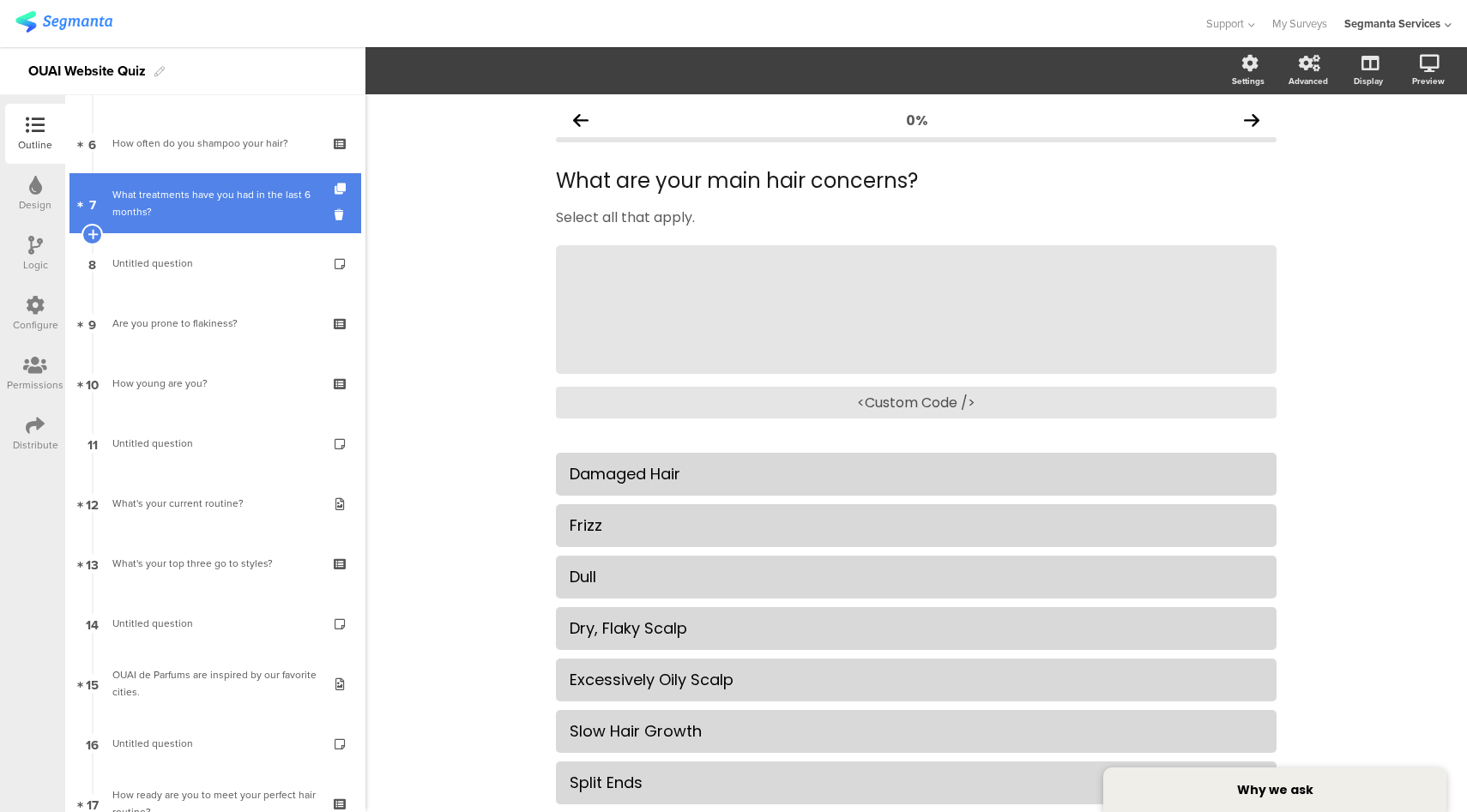
scroll to position [409, 0]
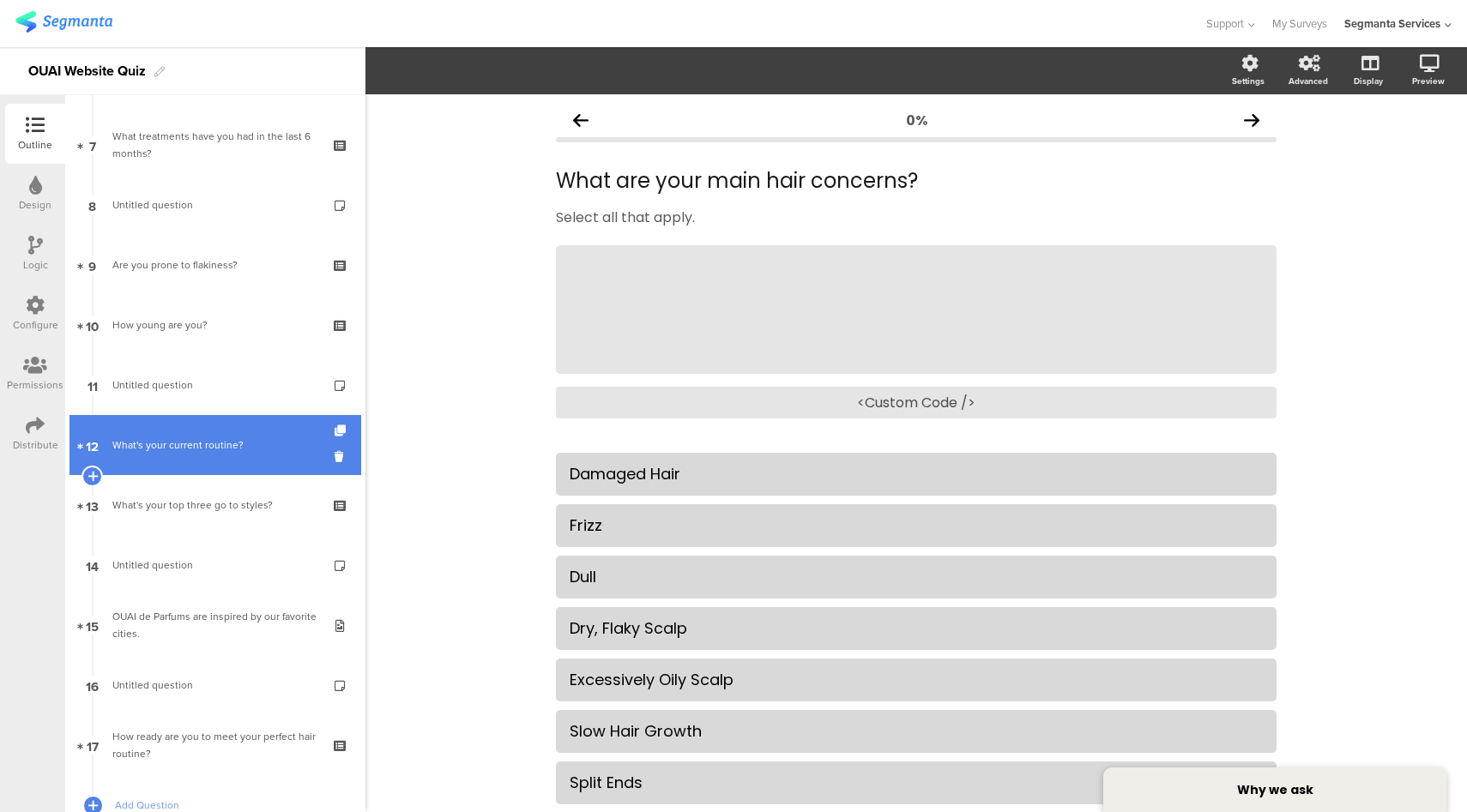
click at [245, 434] on link "12 What's your current routine?" at bounding box center [216, 445] width 292 height 60
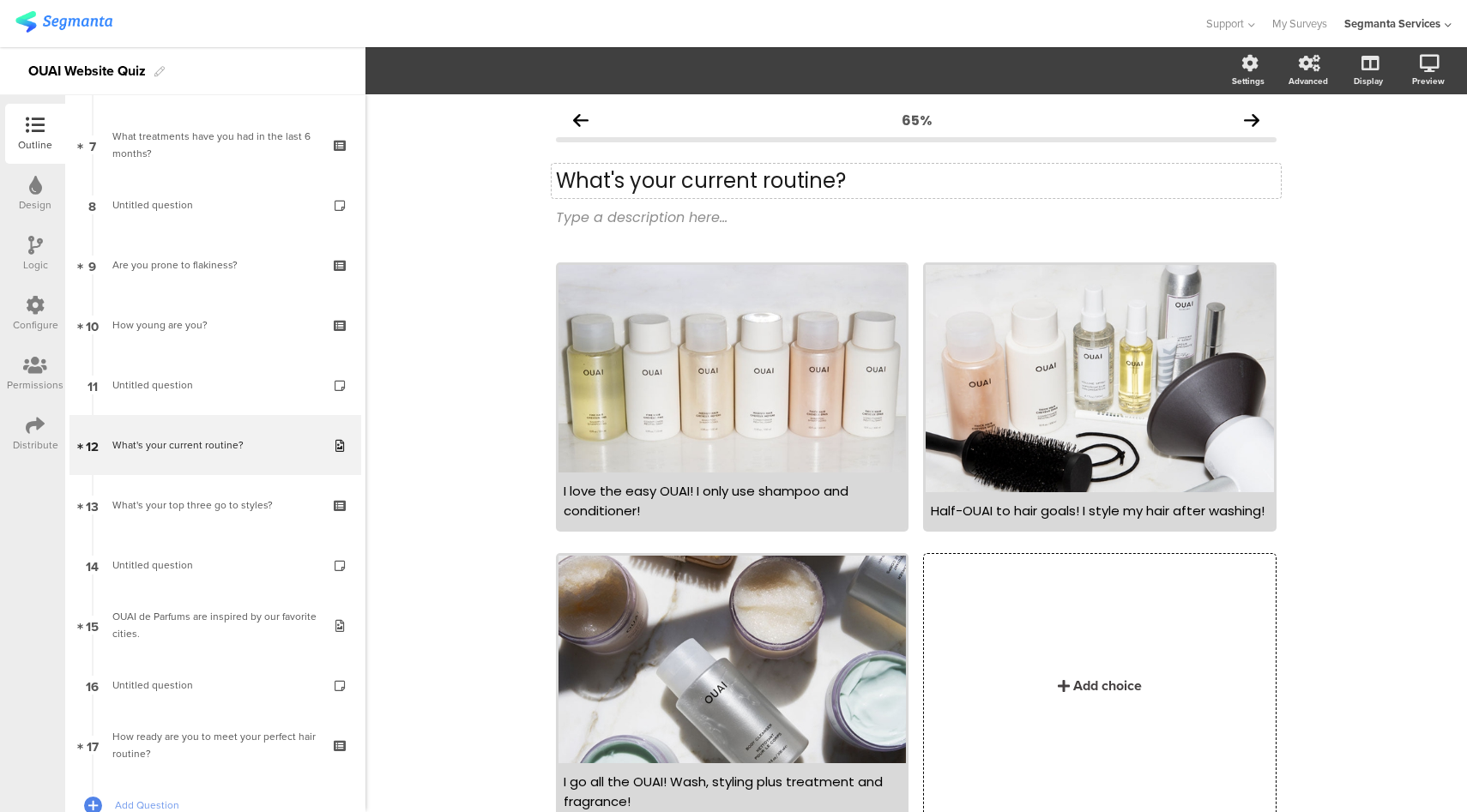
click at [587, 185] on div "What's your current routine? What's your current routine?" at bounding box center [916, 180] width 729 height 34
click at [690, 506] on div "I love the easy OUAI! I only use shampoo and conditioner!" at bounding box center [732, 501] width 337 height 40
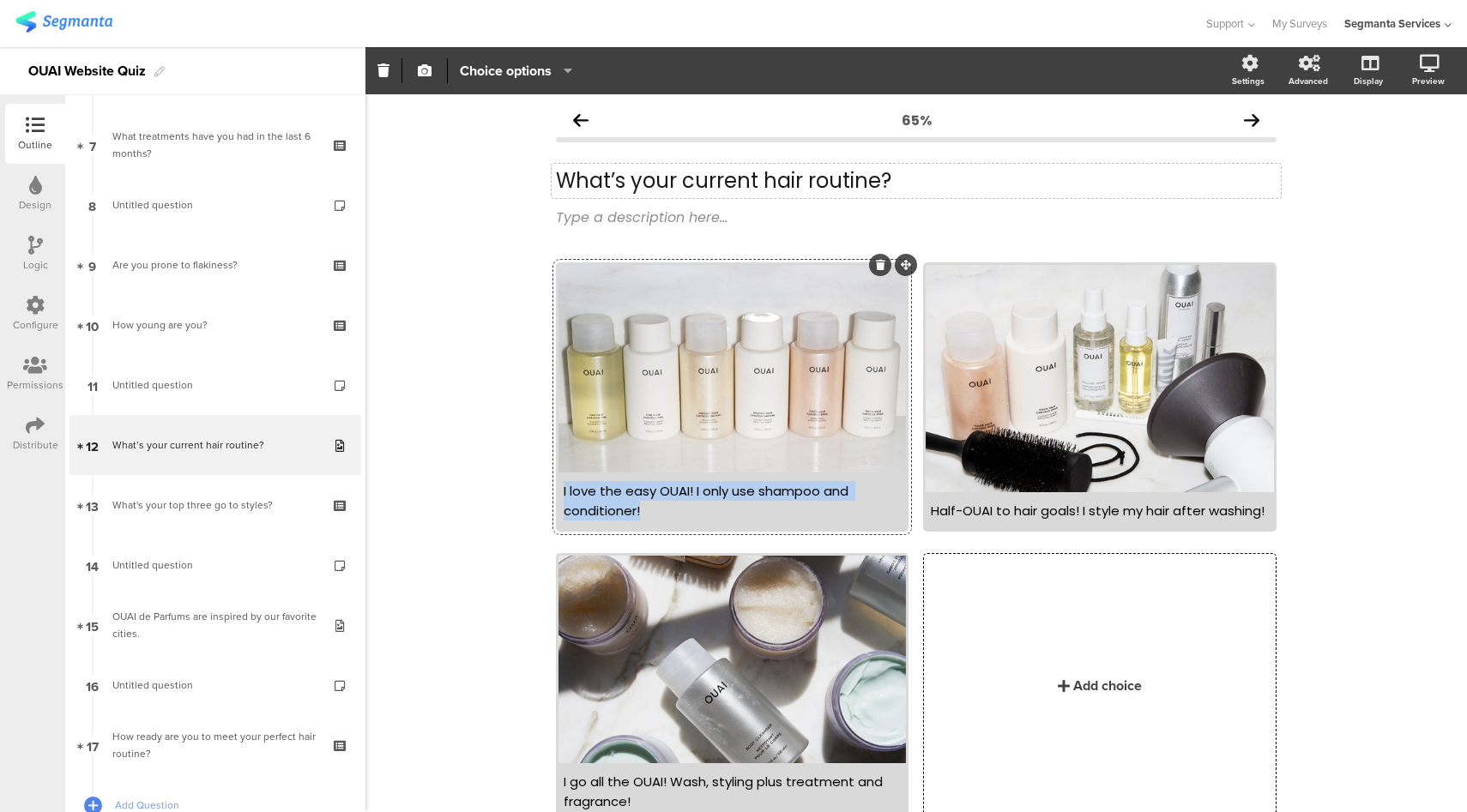
paste div
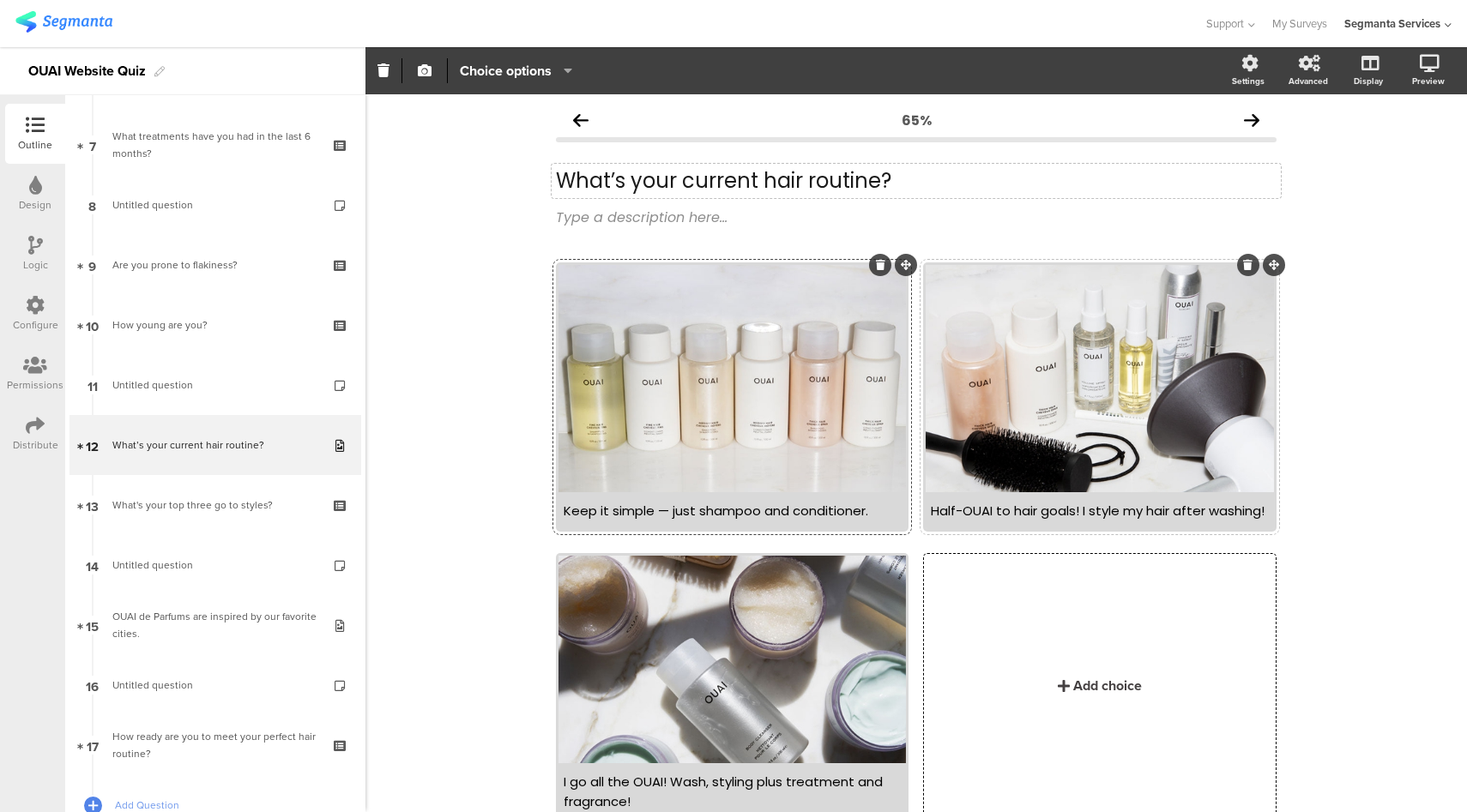
click at [1074, 501] on div "Half-OUAI to hair goals! I style my hair after washing!" at bounding box center [1099, 510] width 337 height 19
paste div
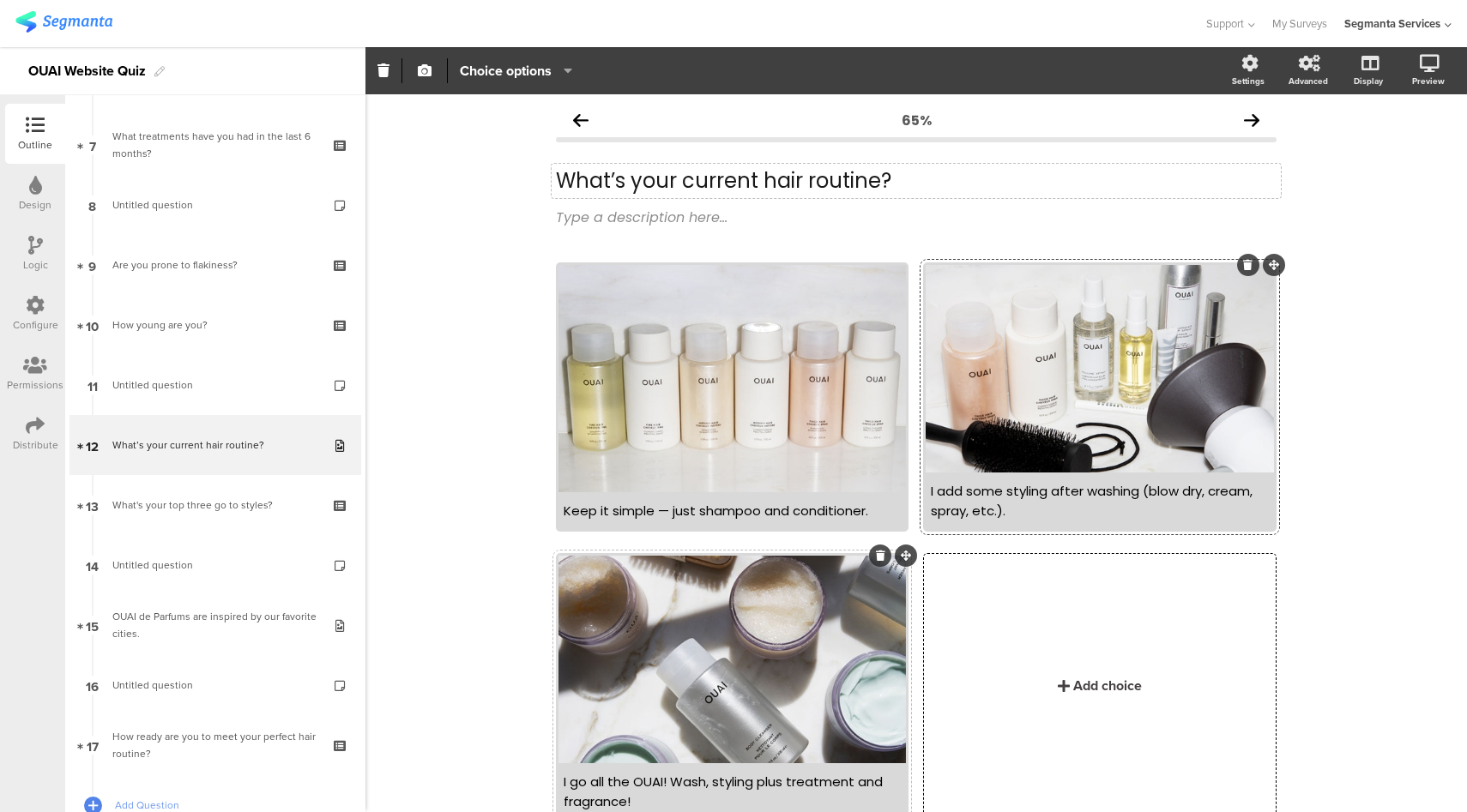
click at [794, 771] on div "I go all the OUAI! Wash, styling plus treatment and fragrance!" at bounding box center [732, 791] width 337 height 40
paste div
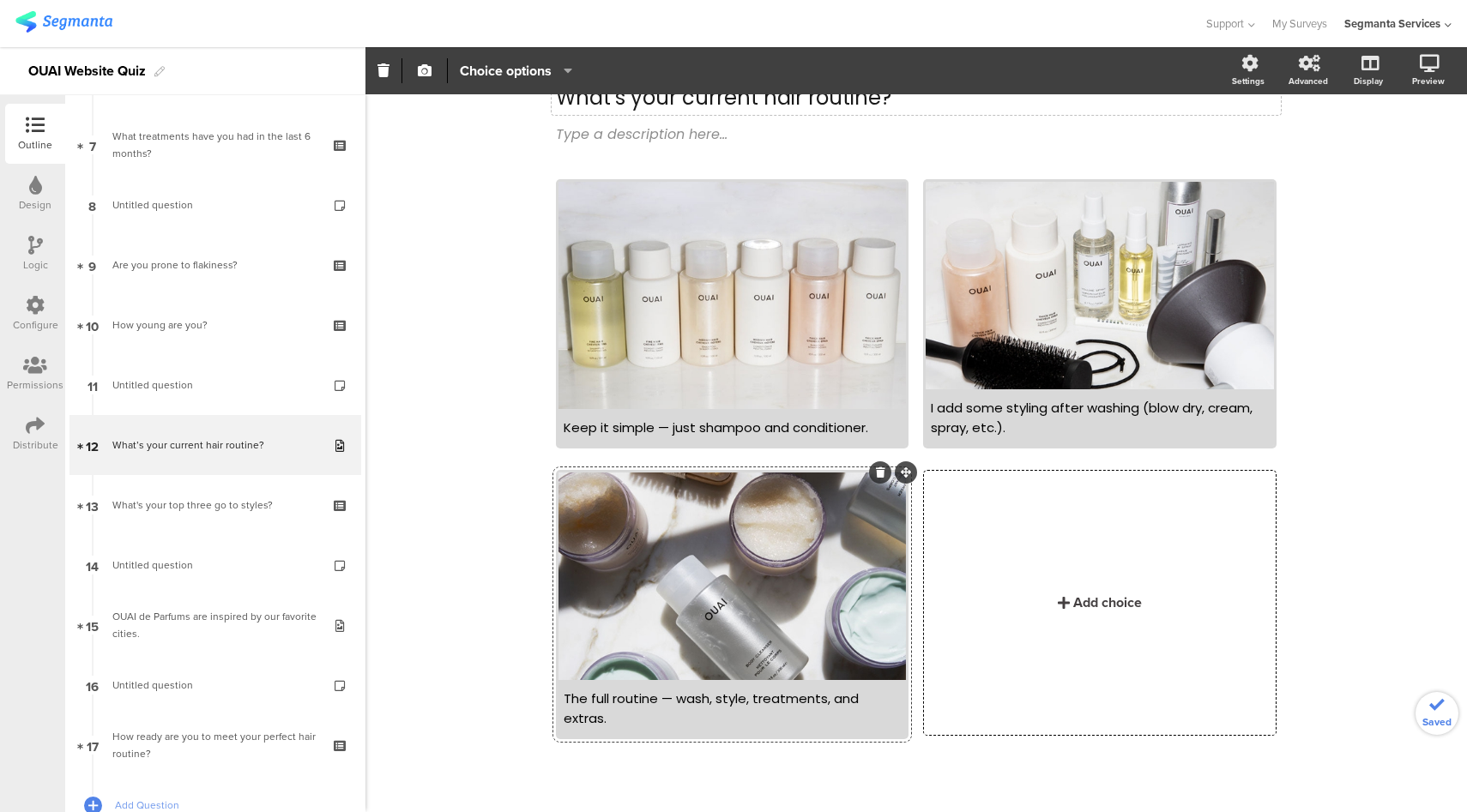
scroll to position [83, 0]
click at [1085, 435] on div "I add some styling after washing (blow dry, cream, spray, etc.)." at bounding box center [1099, 417] width 337 height 40
click at [1234, 407] on div "I add some styling after washing (blow dry, cream, spray, etc.)." at bounding box center [1099, 417] width 337 height 40
click at [1235, 407] on div "I add some styling after washing (blow dry, cream, spray, etc.)." at bounding box center [1099, 417] width 337 height 40
drag, startPoint x: 1198, startPoint y: 410, endPoint x: 1147, endPoint y: 406, distance: 51.2
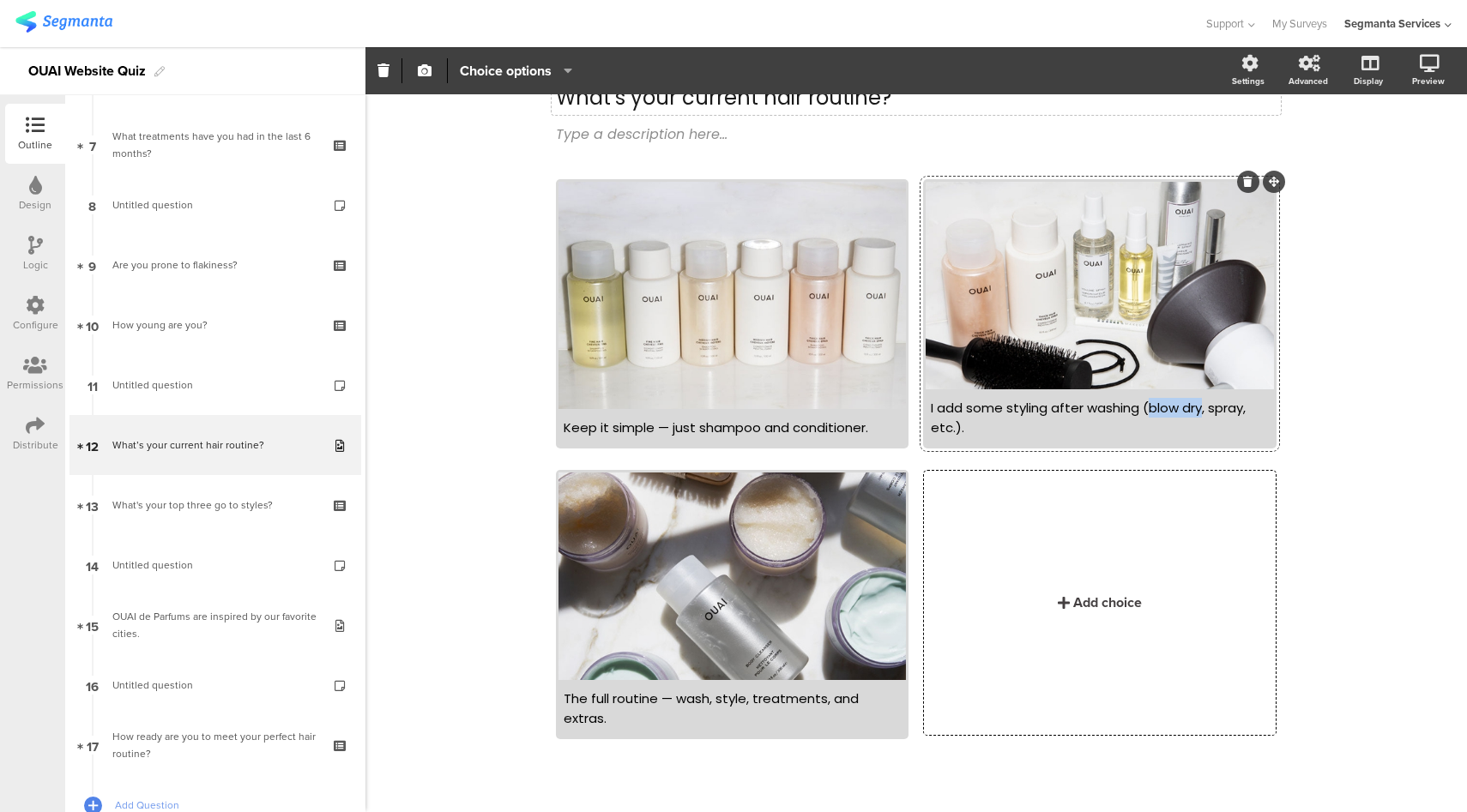
click at [1147, 406] on div "I add some styling after washing (blow dry, spray, etc.)." at bounding box center [1099, 417] width 337 height 40
click at [1362, 158] on icon at bounding box center [1367, 153] width 18 height 16
click at [1071, 435] on div "I add some styling after washing (blow dry, spray, etc.)." at bounding box center [1099, 417] width 337 height 40
click at [1206, 406] on div "I add some styling after washing (blow dry, spray, etc.)." at bounding box center [1099, 417] width 337 height 40
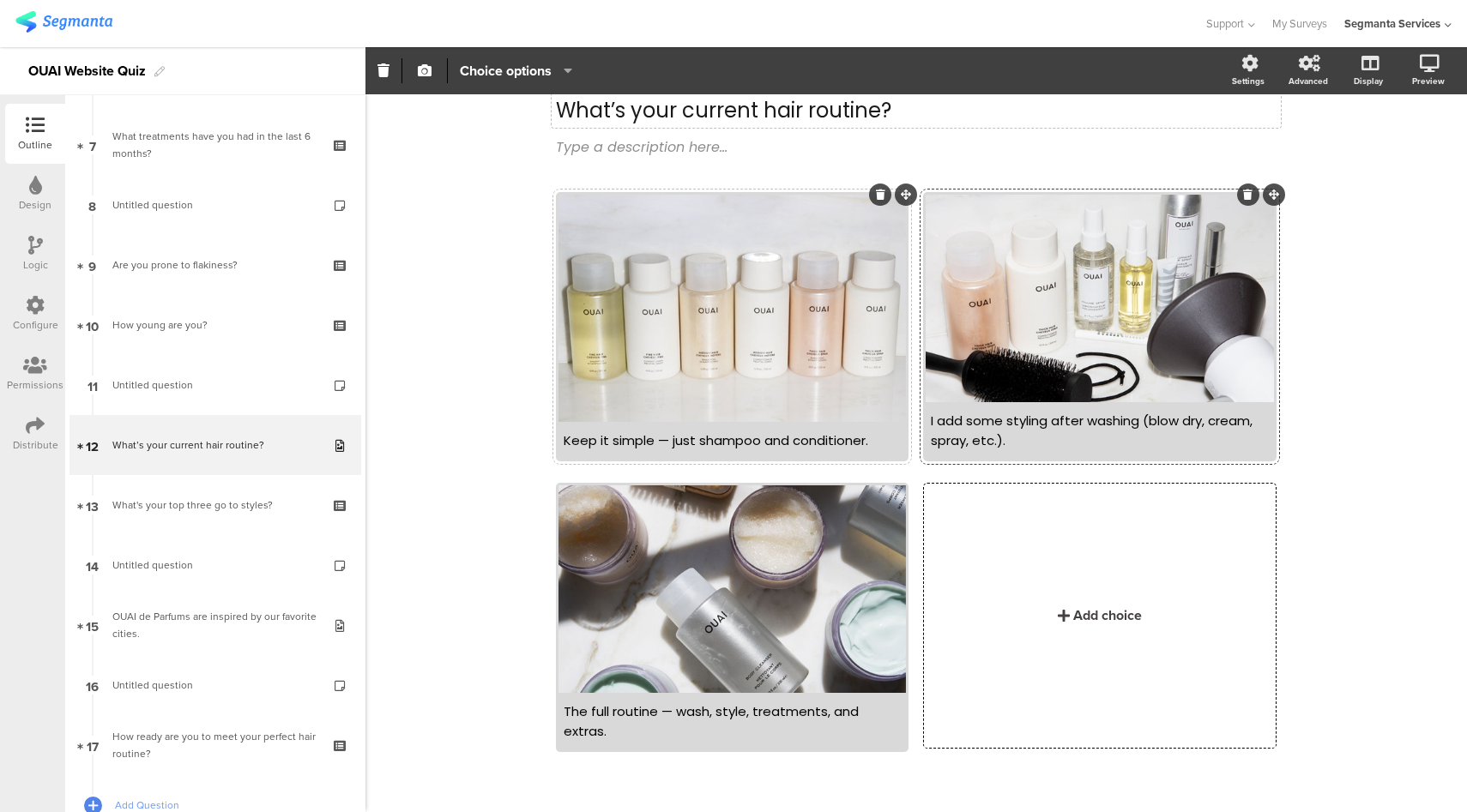
scroll to position [67, 0]
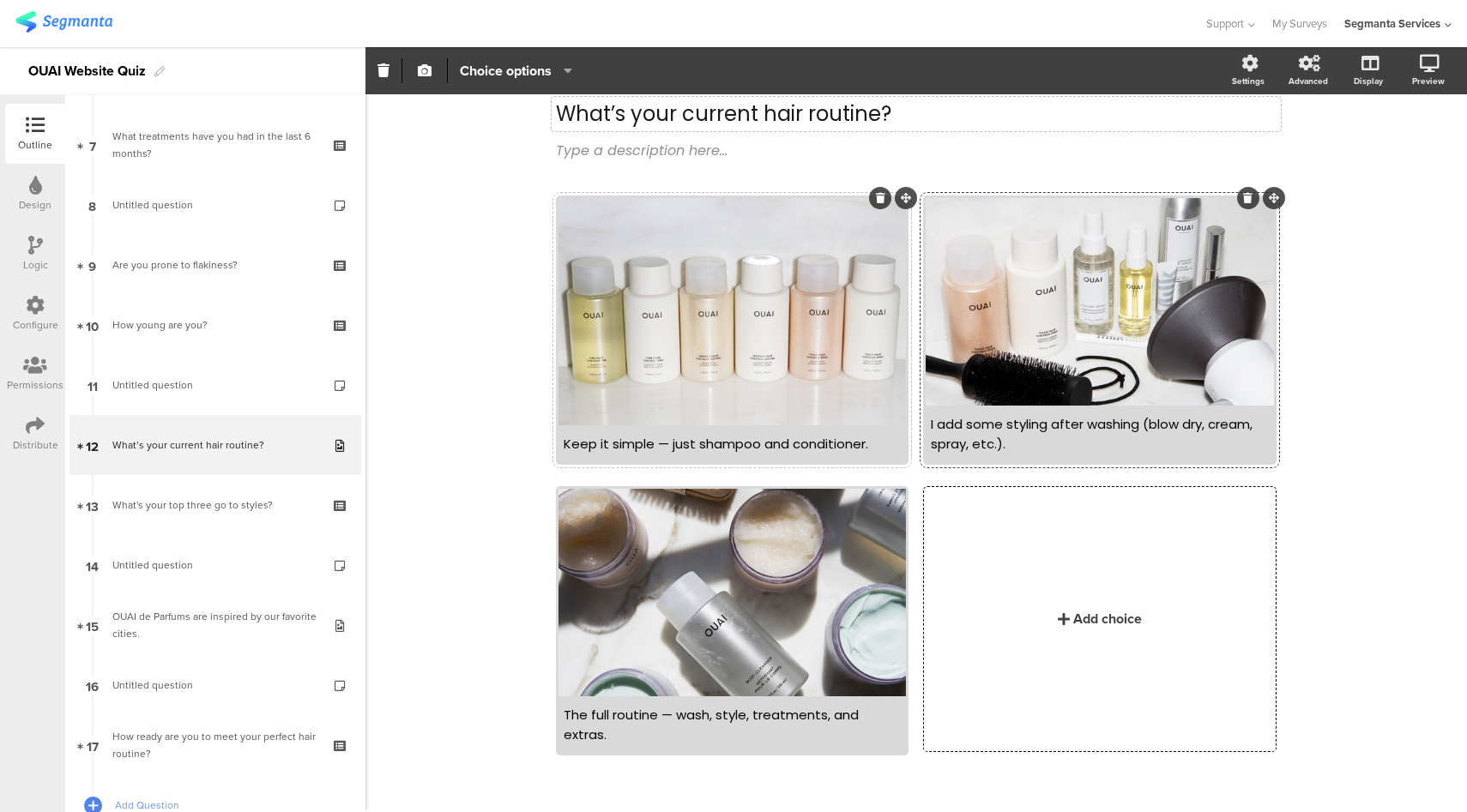
click at [683, 343] on div at bounding box center [732, 311] width 348 height 227
click at [425, 72] on icon "button" at bounding box center [425, 71] width 14 height 14
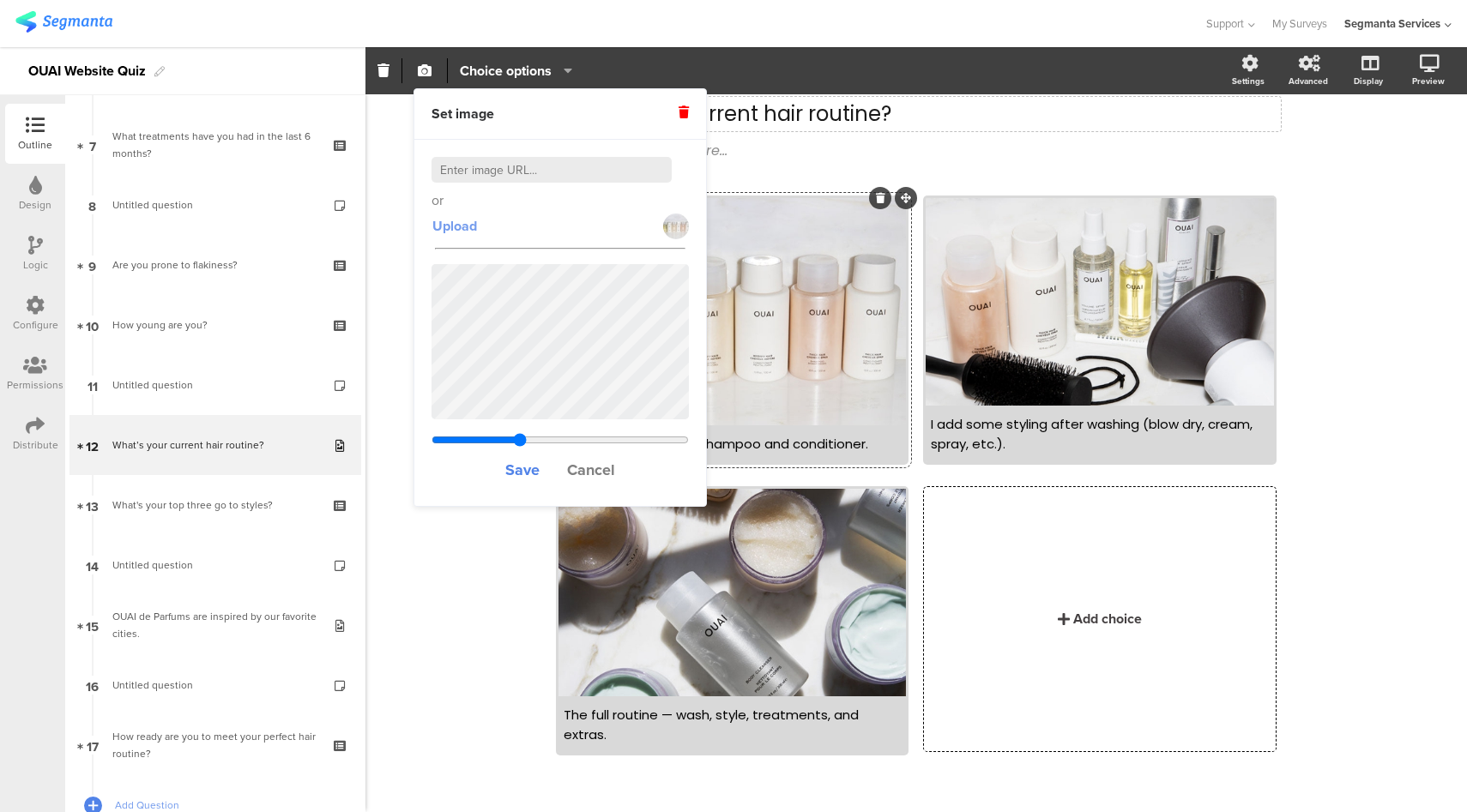
click at [456, 227] on span "Upload" at bounding box center [455, 226] width 44 height 19
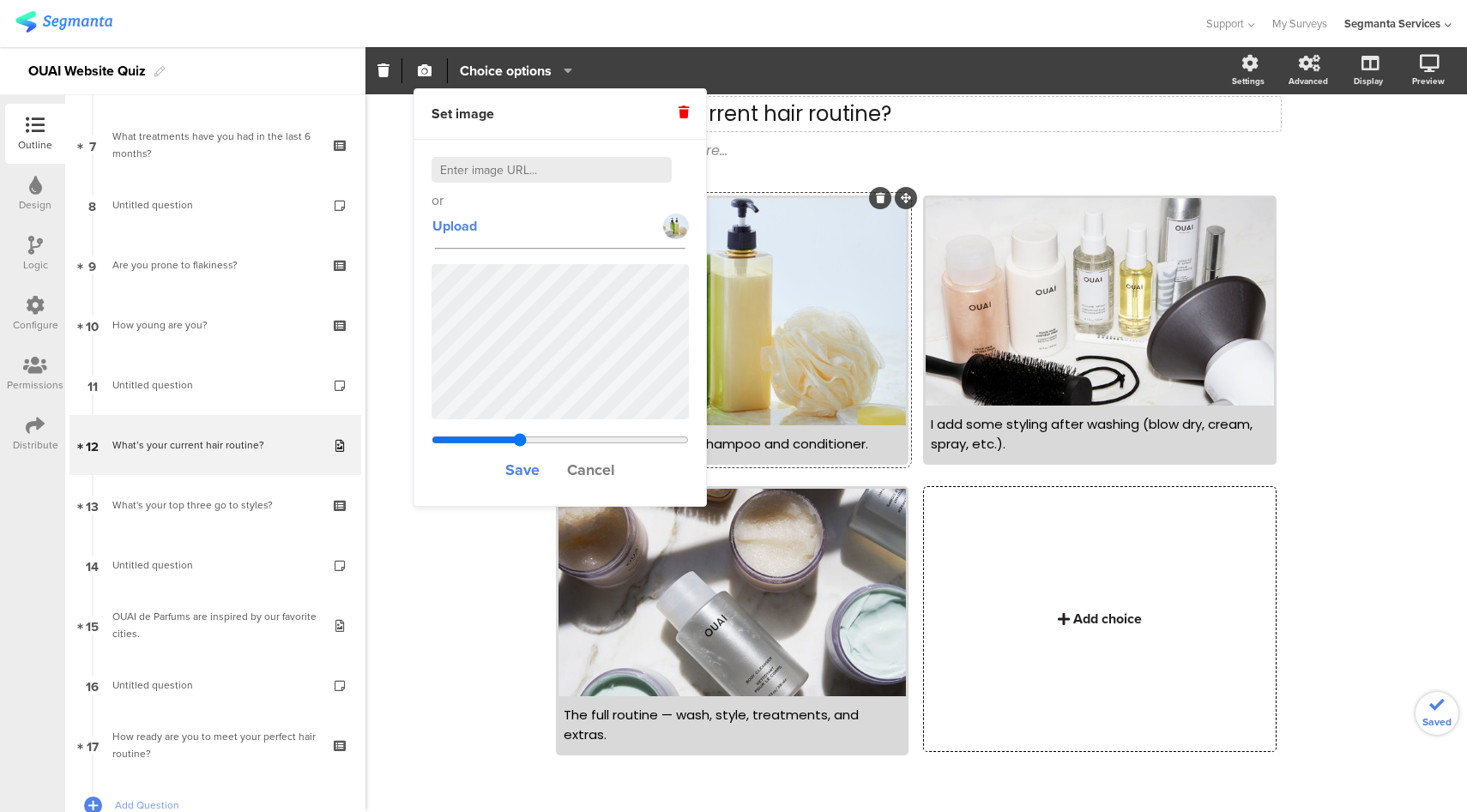
type input "1.2"
click at [533, 471] on span "Save" at bounding box center [522, 470] width 35 height 22
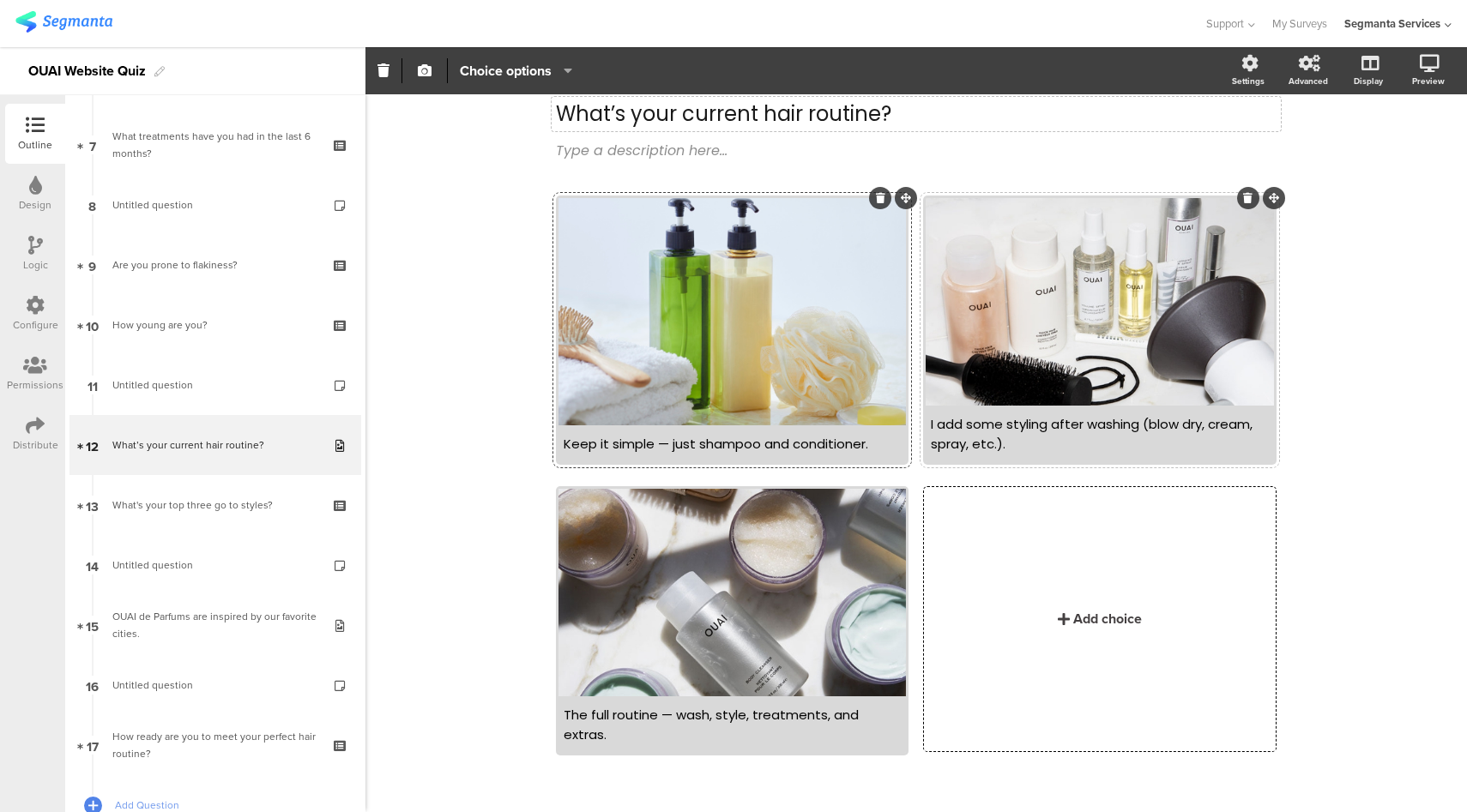
click at [969, 333] on div at bounding box center [1099, 302] width 348 height 208
click at [429, 72] on icon "button" at bounding box center [425, 71] width 14 height 14
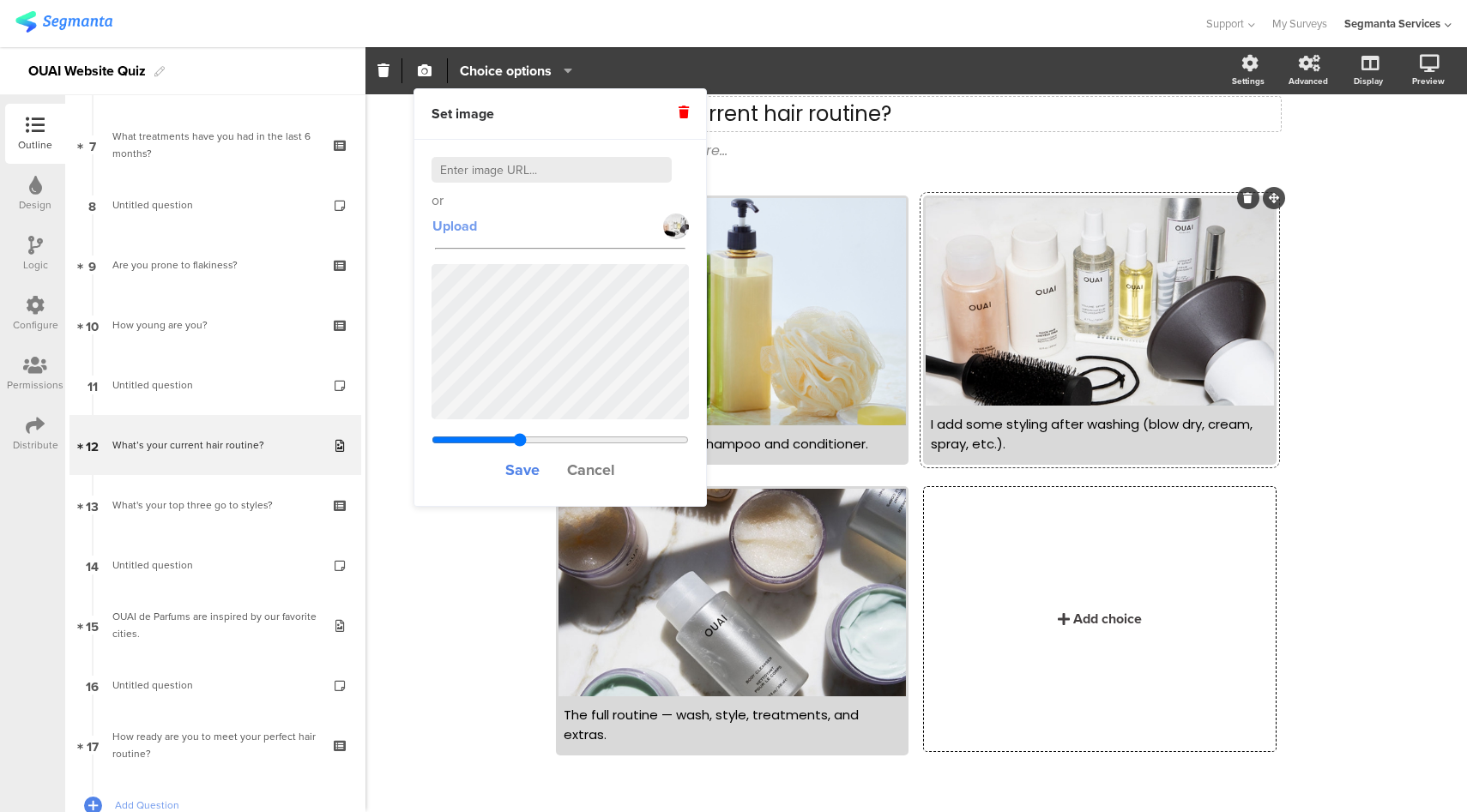
click at [469, 228] on span "Upload" at bounding box center [455, 226] width 44 height 19
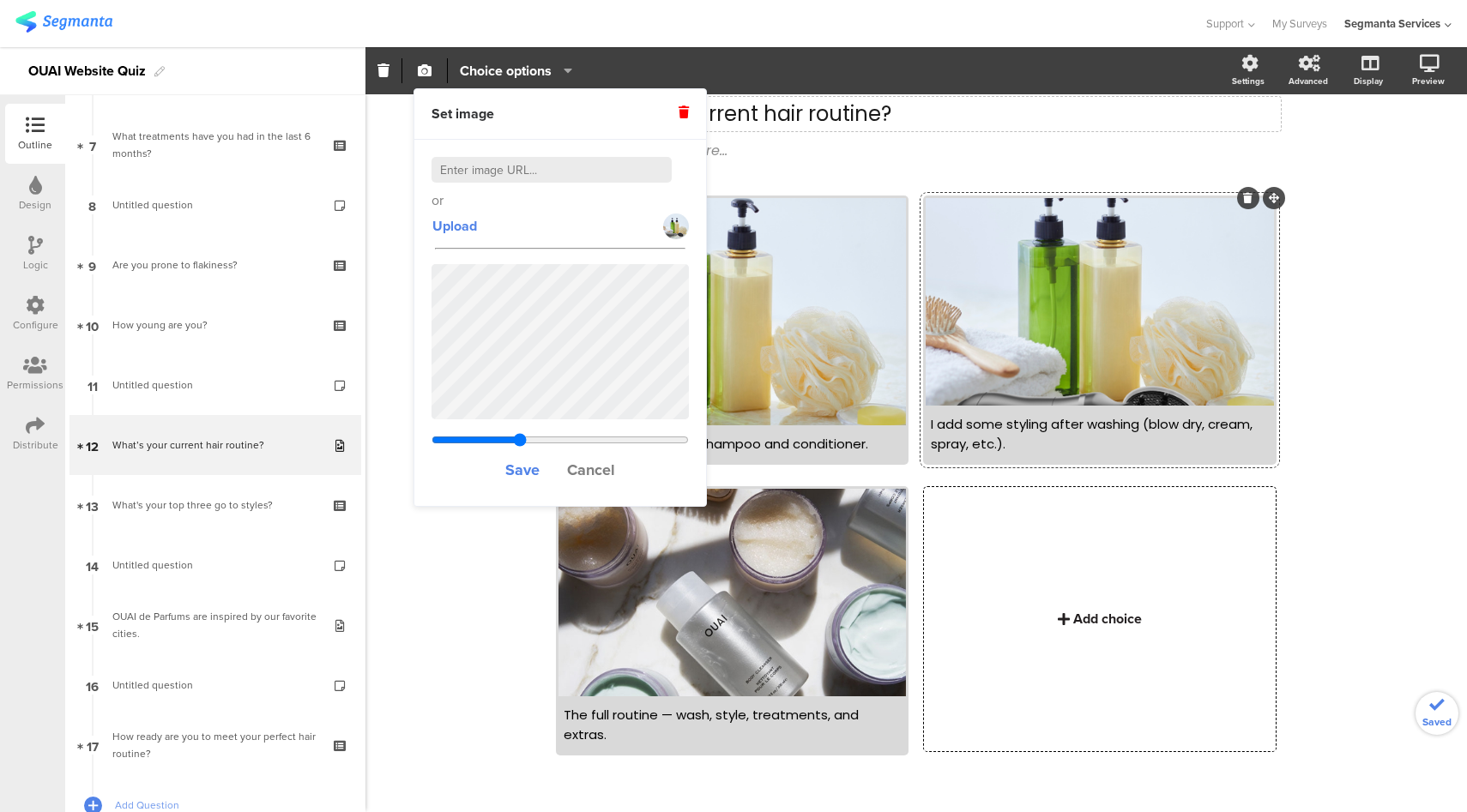
type input "1.2"
click at [648, 569] on div at bounding box center [732, 593] width 348 height 208
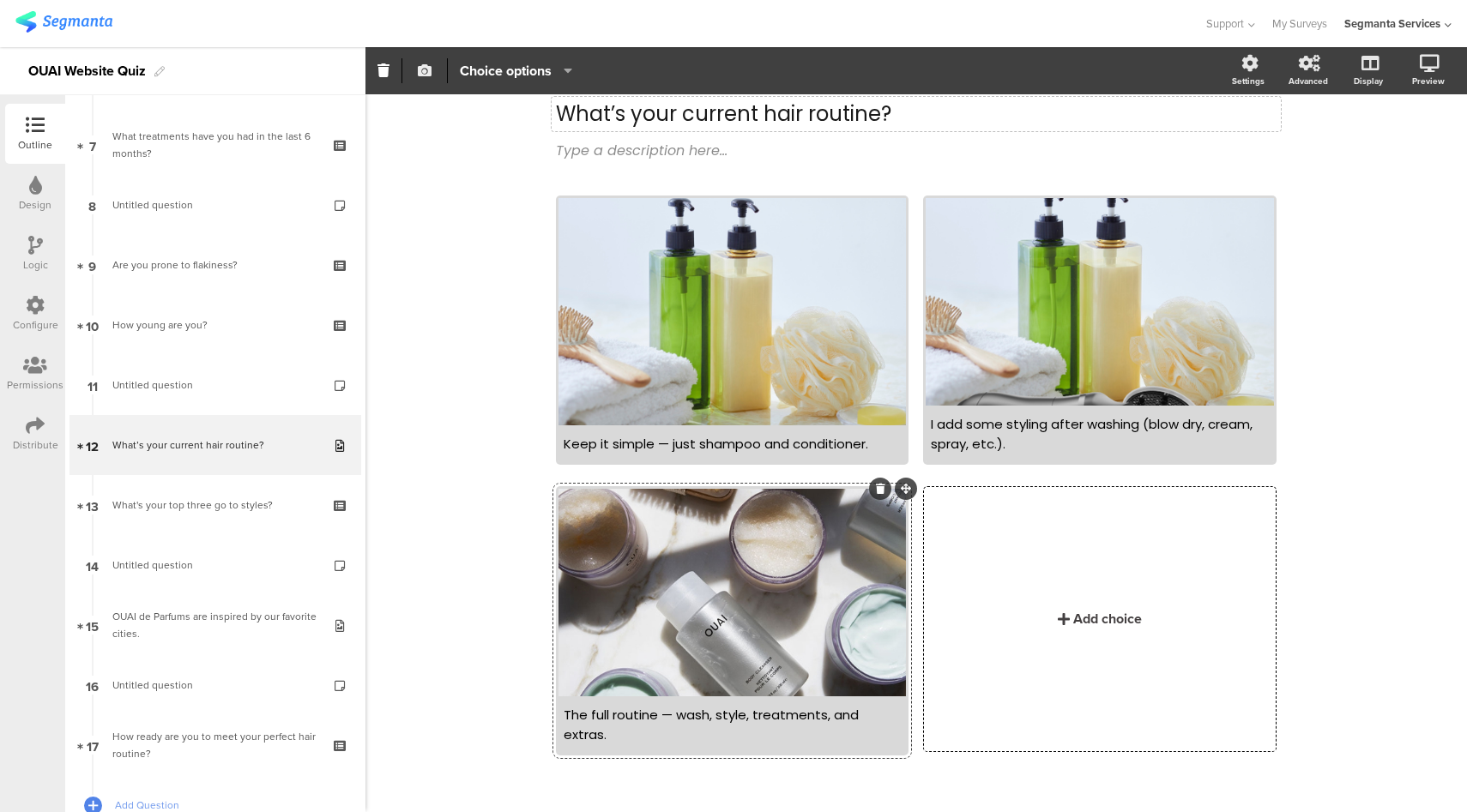
click at [426, 75] on icon "button" at bounding box center [425, 71] width 14 height 14
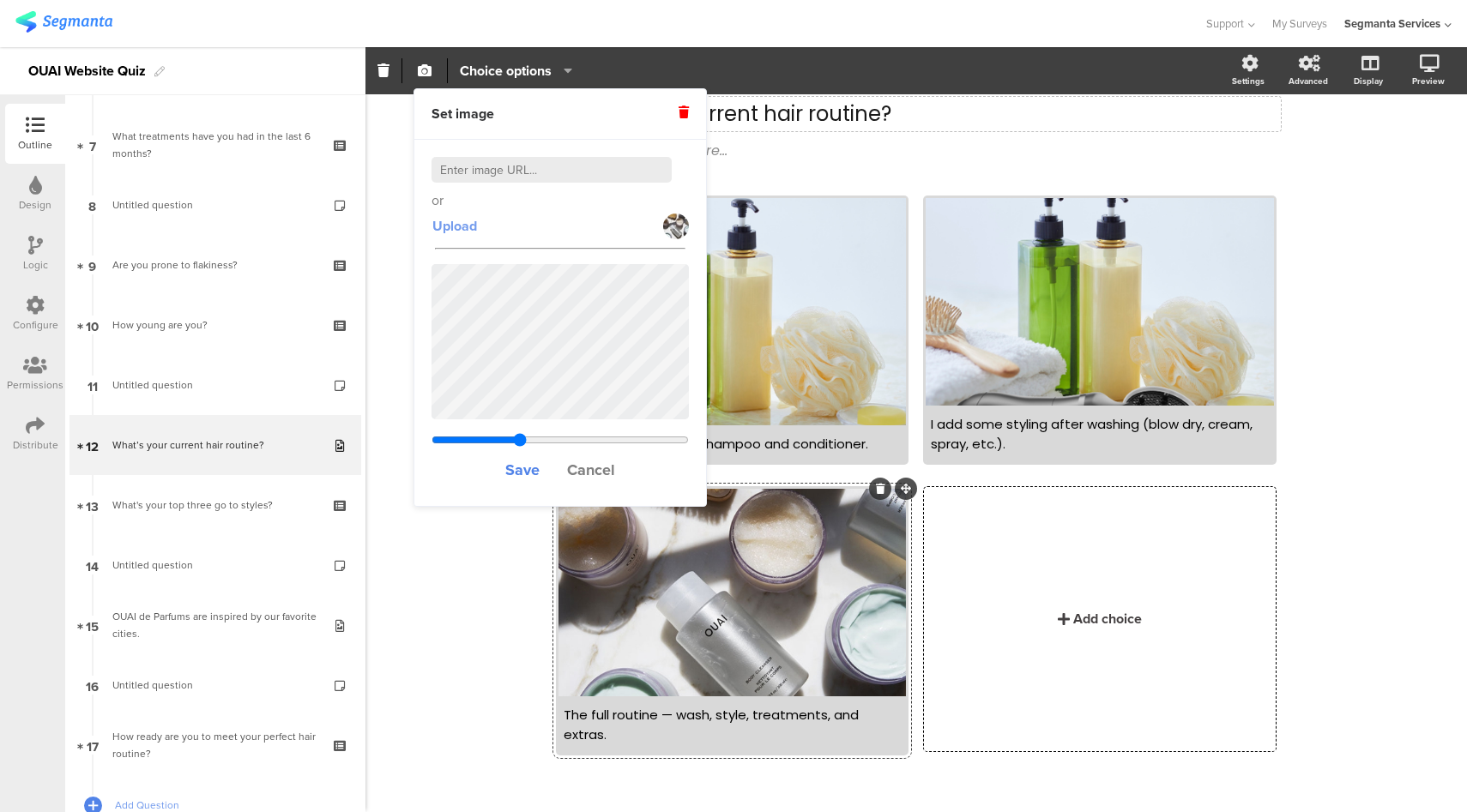
click at [458, 228] on span "Upload" at bounding box center [455, 226] width 44 height 19
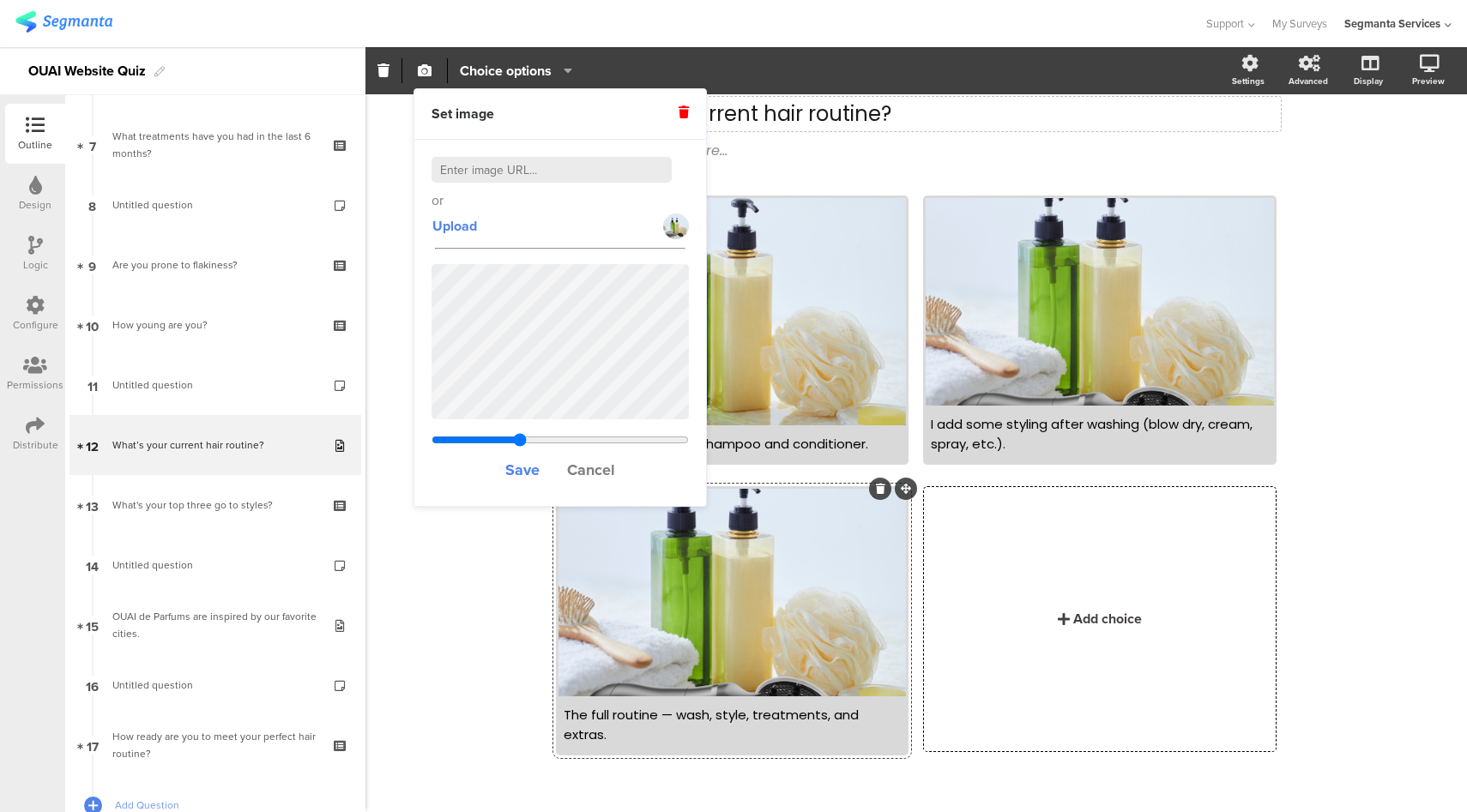
type input "1.2"
click at [1360, 155] on icon at bounding box center [1367, 153] width 18 height 16
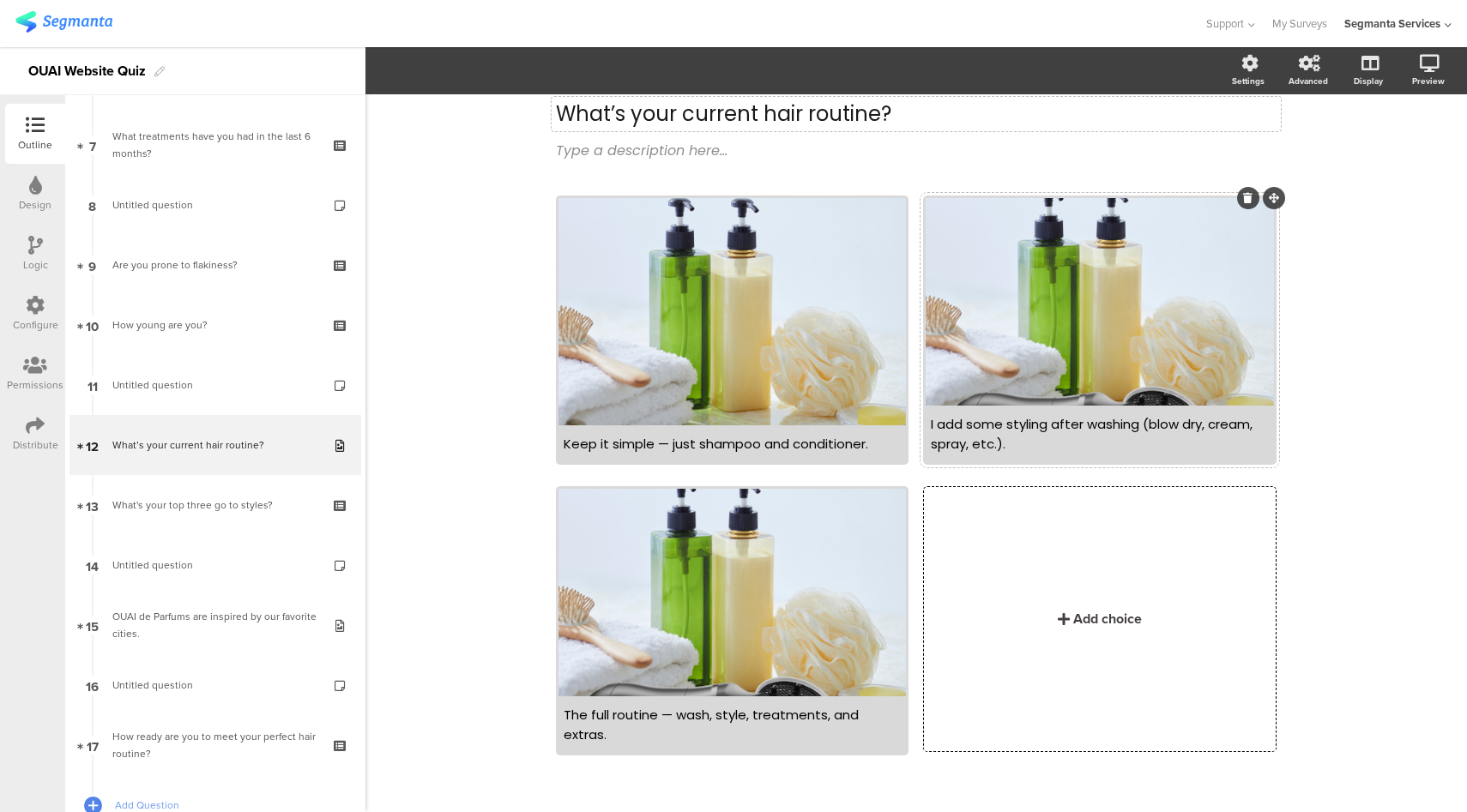
click at [1136, 271] on div at bounding box center [1099, 302] width 348 height 208
click at [433, 75] on span "button" at bounding box center [424, 71] width 20 height 14
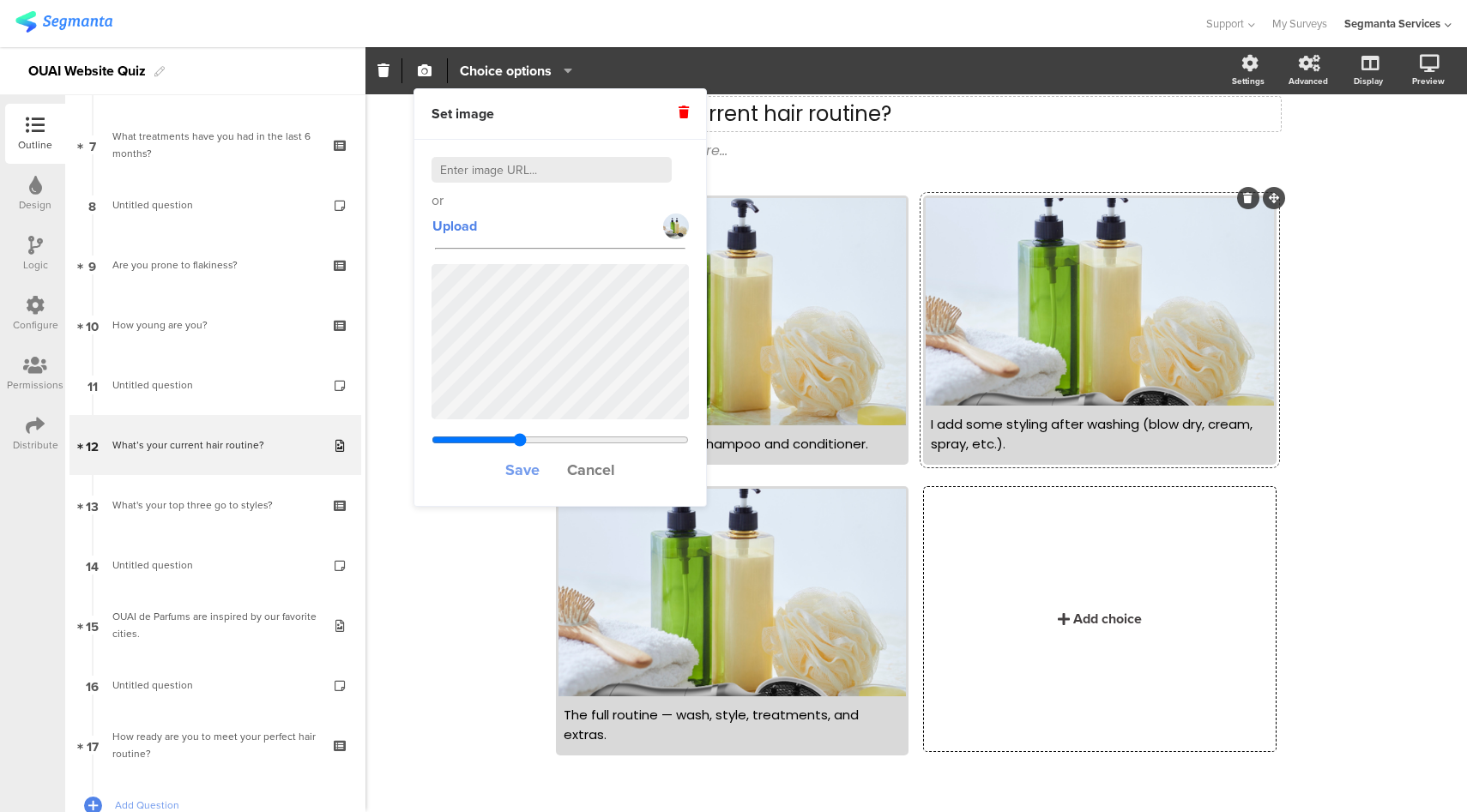
click at [532, 469] on span "Save" at bounding box center [522, 470] width 35 height 22
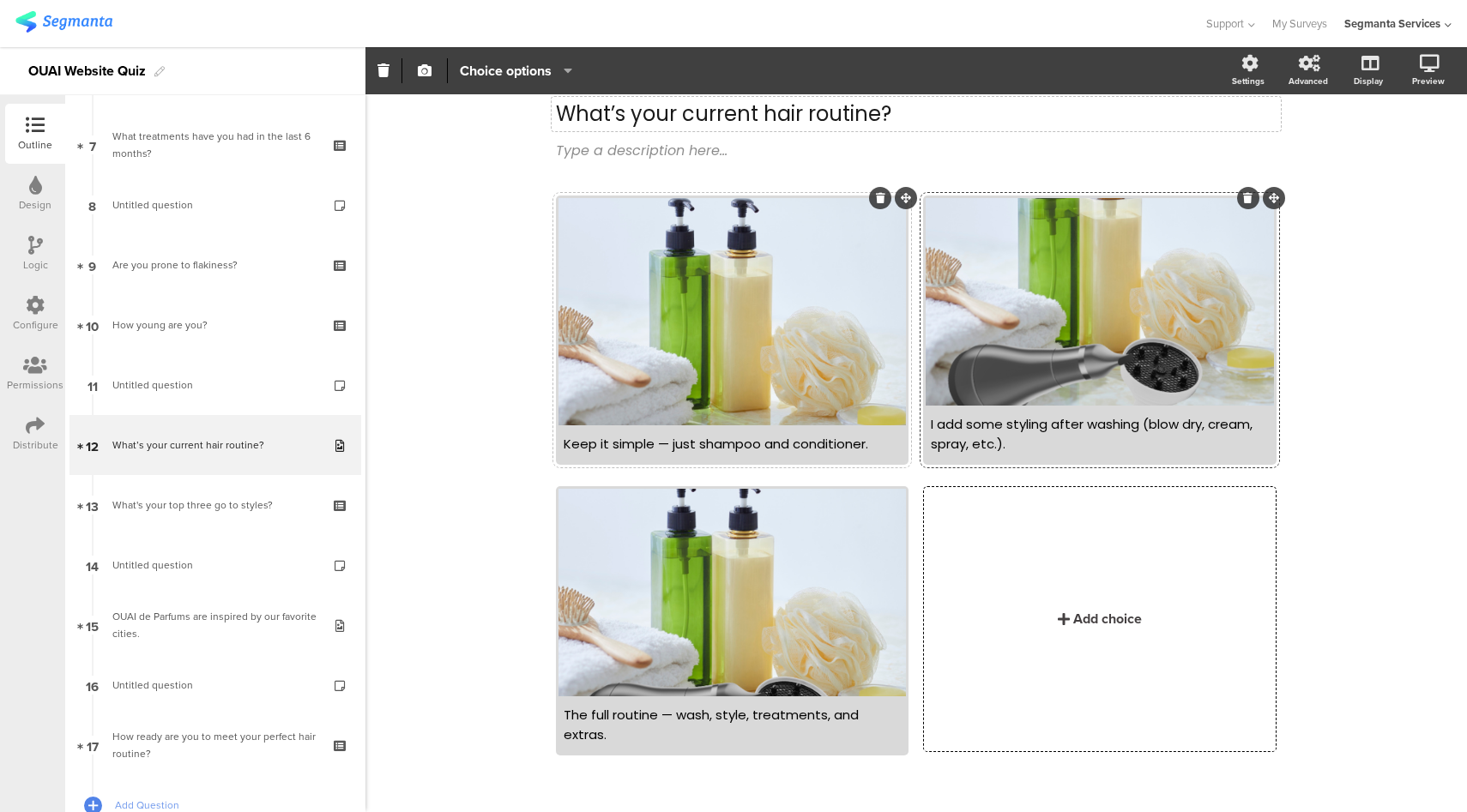
click at [715, 273] on div at bounding box center [732, 311] width 348 height 227
drag, startPoint x: 422, startPoint y: 74, endPoint x: 429, endPoint y: 93, distance: 20.2
click at [422, 74] on icon "button" at bounding box center [425, 71] width 14 height 14
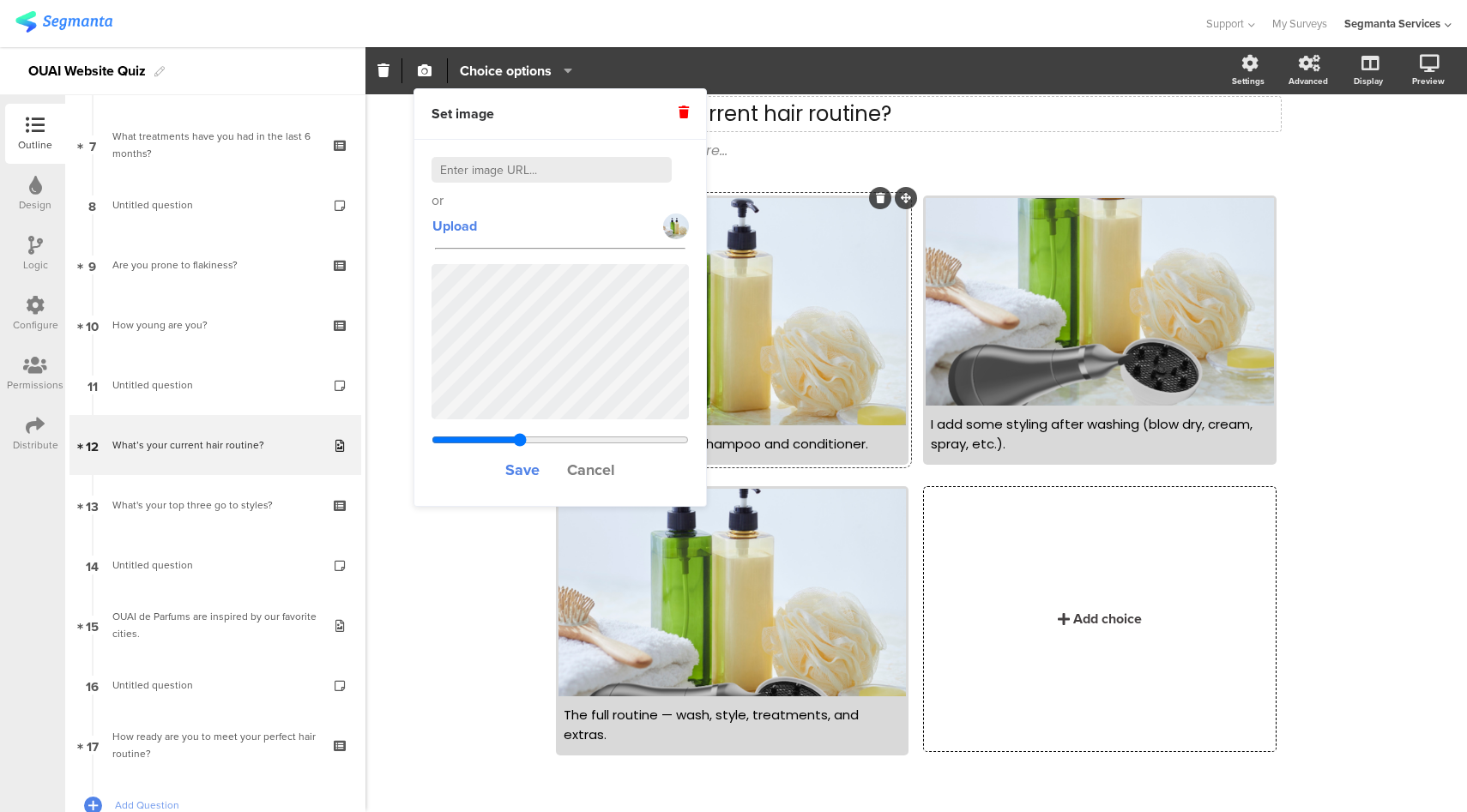
click at [519, 179] on input at bounding box center [551, 169] width 240 height 26
paste input "https://cld.accentuate.io/4406035939398/1752784521351/Brand_Campaign_Site_Asset…"
type input "https://cld.accentuate.io/4406035939398/1752784521351/Brand_Campaign_Site_Asset…"
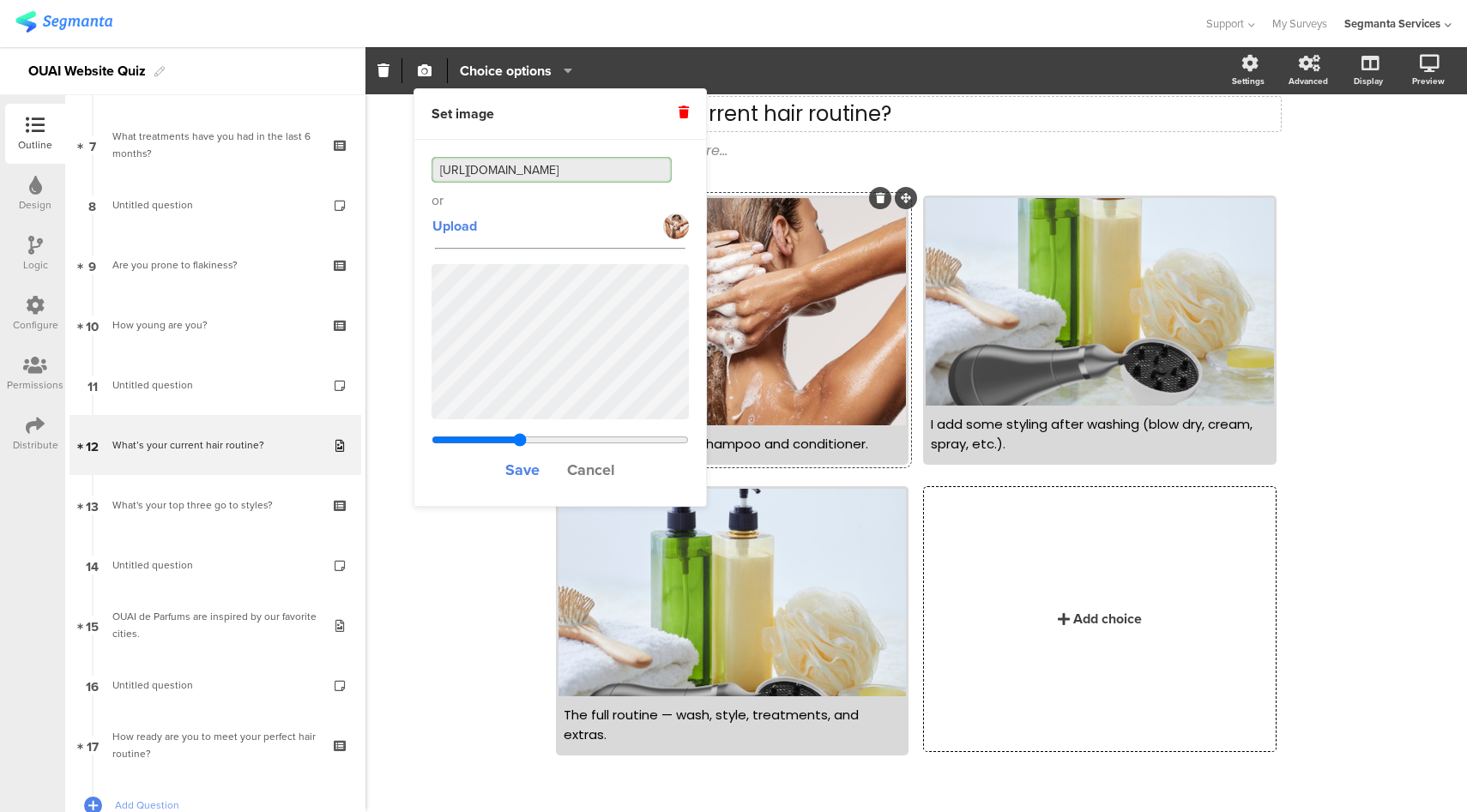
type input "0.272363636363636"
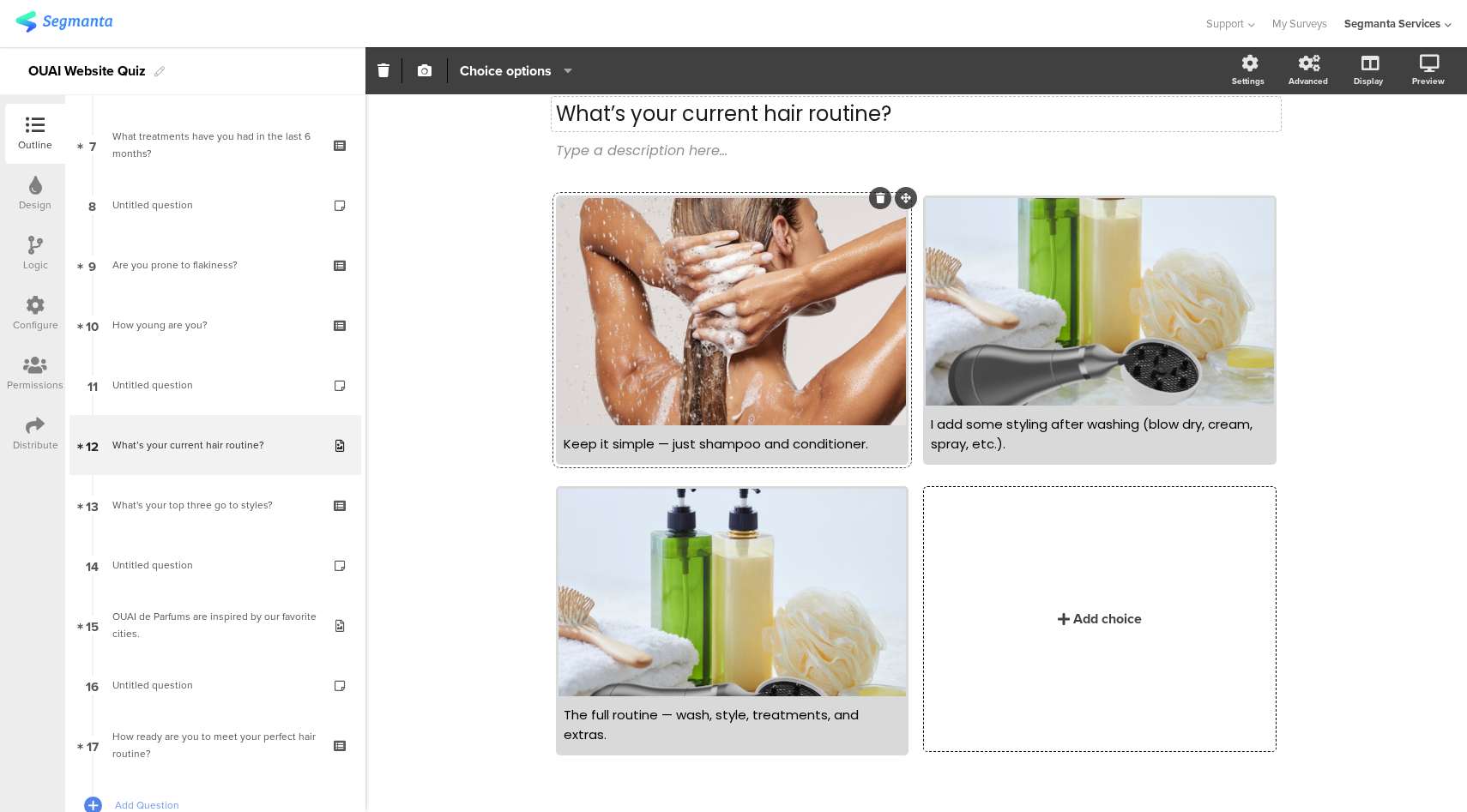
click at [968, 15] on div at bounding box center [601, 24] width 1172 height 28
click at [1070, 384] on div at bounding box center [1099, 302] width 348 height 208
click at [557, 73] on icon "button" at bounding box center [563, 71] width 17 height 14
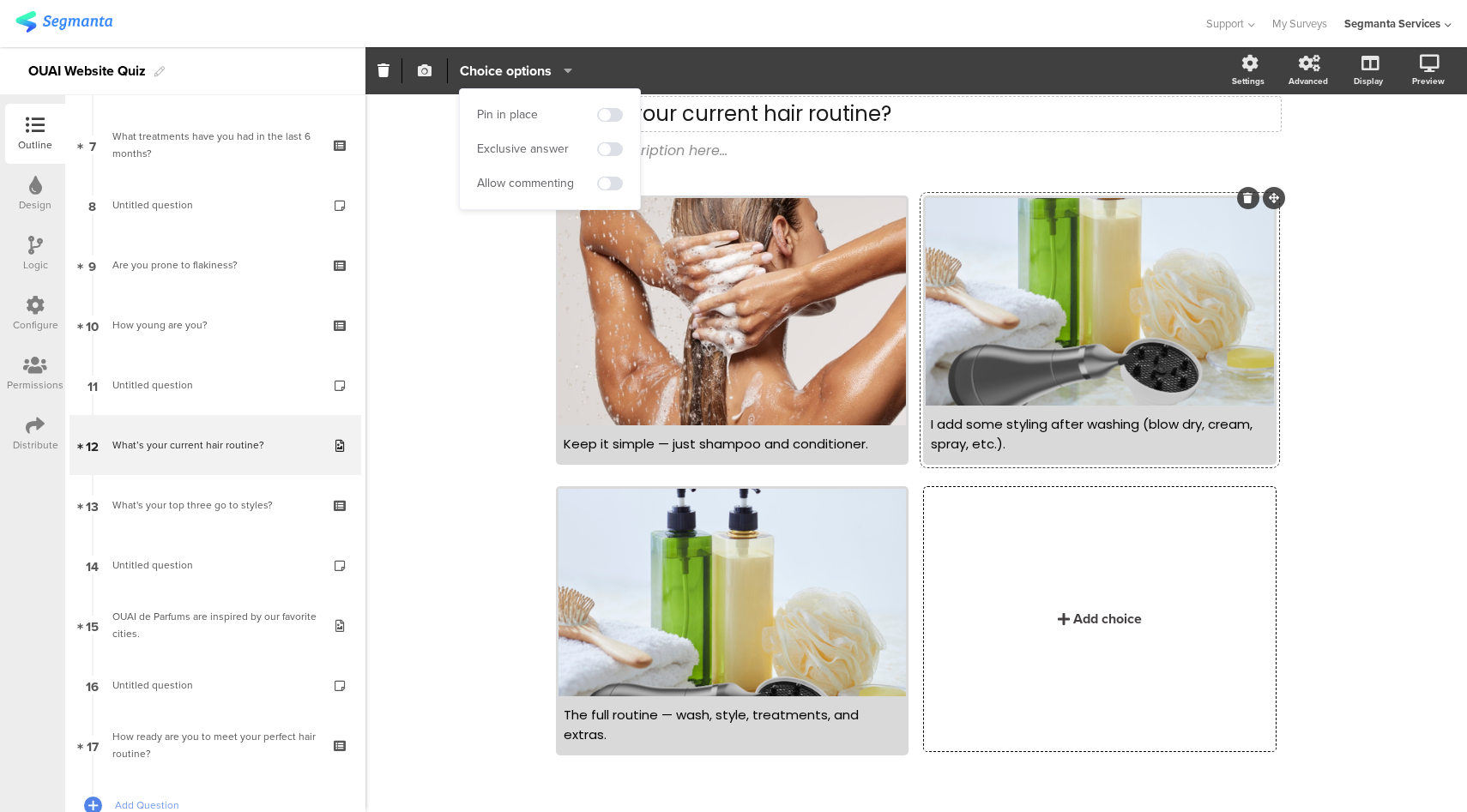
click at [421, 69] on icon "button" at bounding box center [425, 71] width 14 height 14
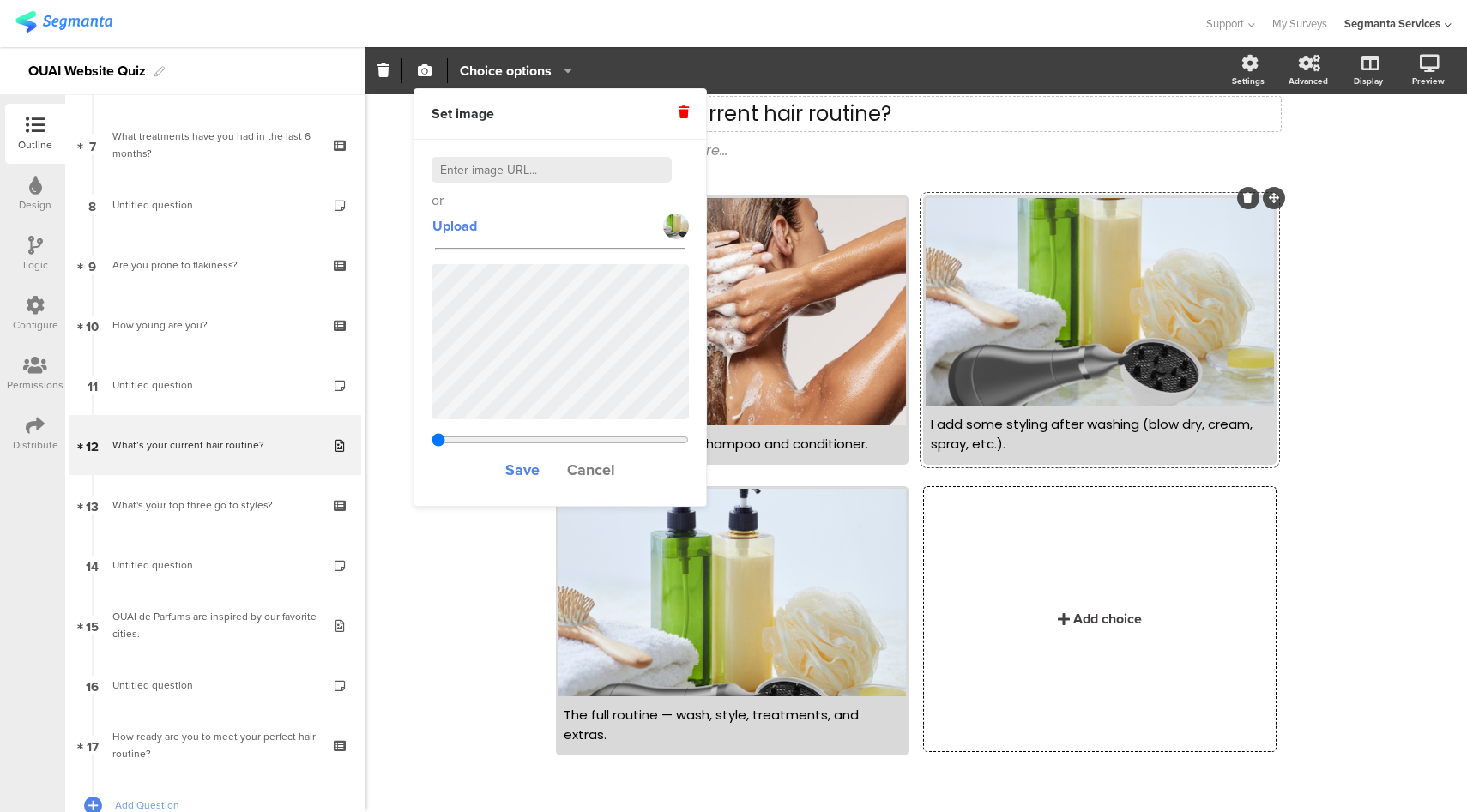
click at [534, 172] on input at bounding box center [551, 169] width 240 height 26
type input "1.00233005934111"
paste input "https://hips.hearstapps.com/hmg-prod/images/straightening-her-hair-for-that-sex…"
type input "https://hips.hearstapps.com/hmg-prod/images/straightening-her-hair-for-that-sex…"
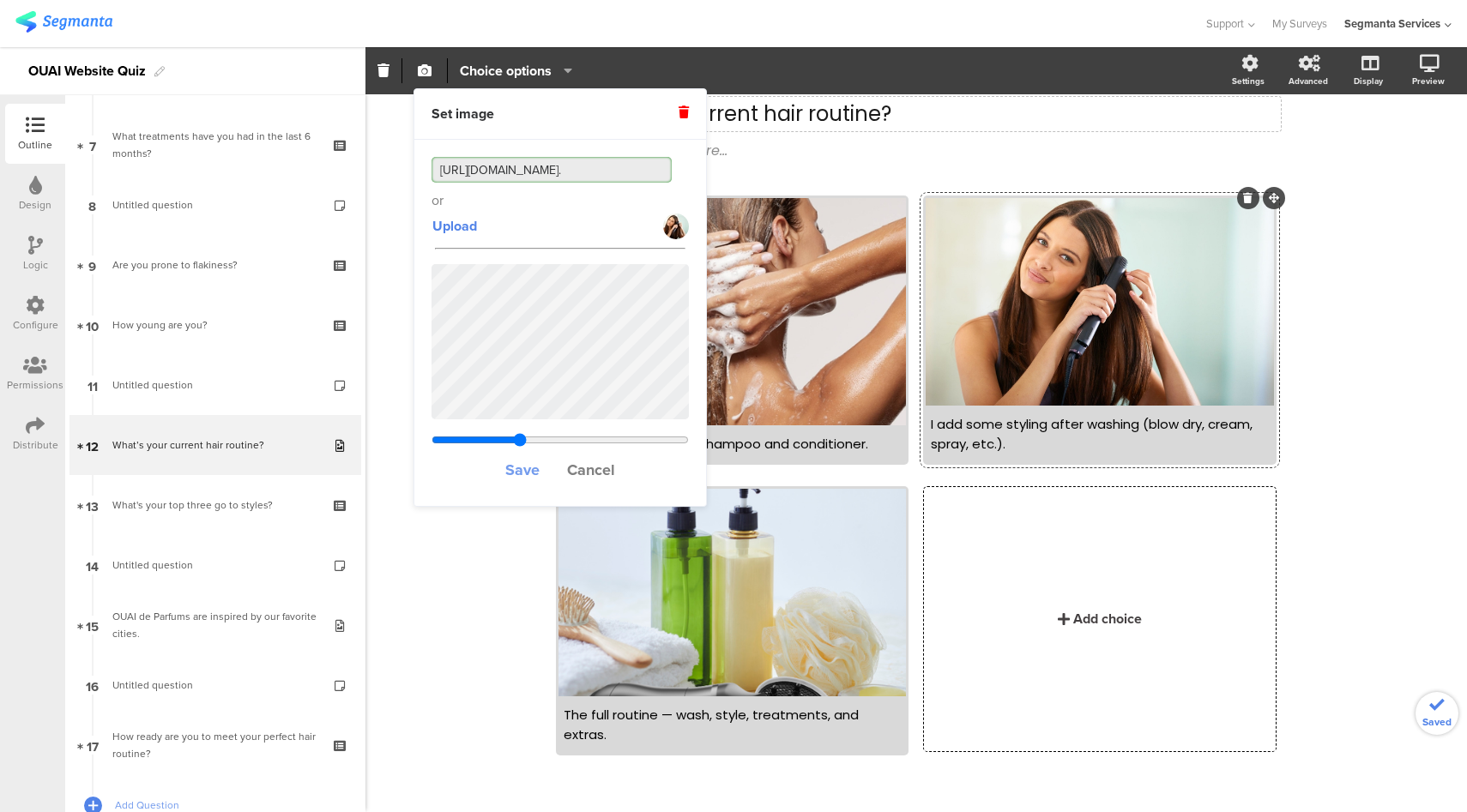
type input "0.283576215195847"
type input "https://hips.hearstapps.com/hmg-prod/images/straightening-her-hair-for-that-sex…"
click at [515, 472] on span "Save" at bounding box center [522, 470] width 35 height 22
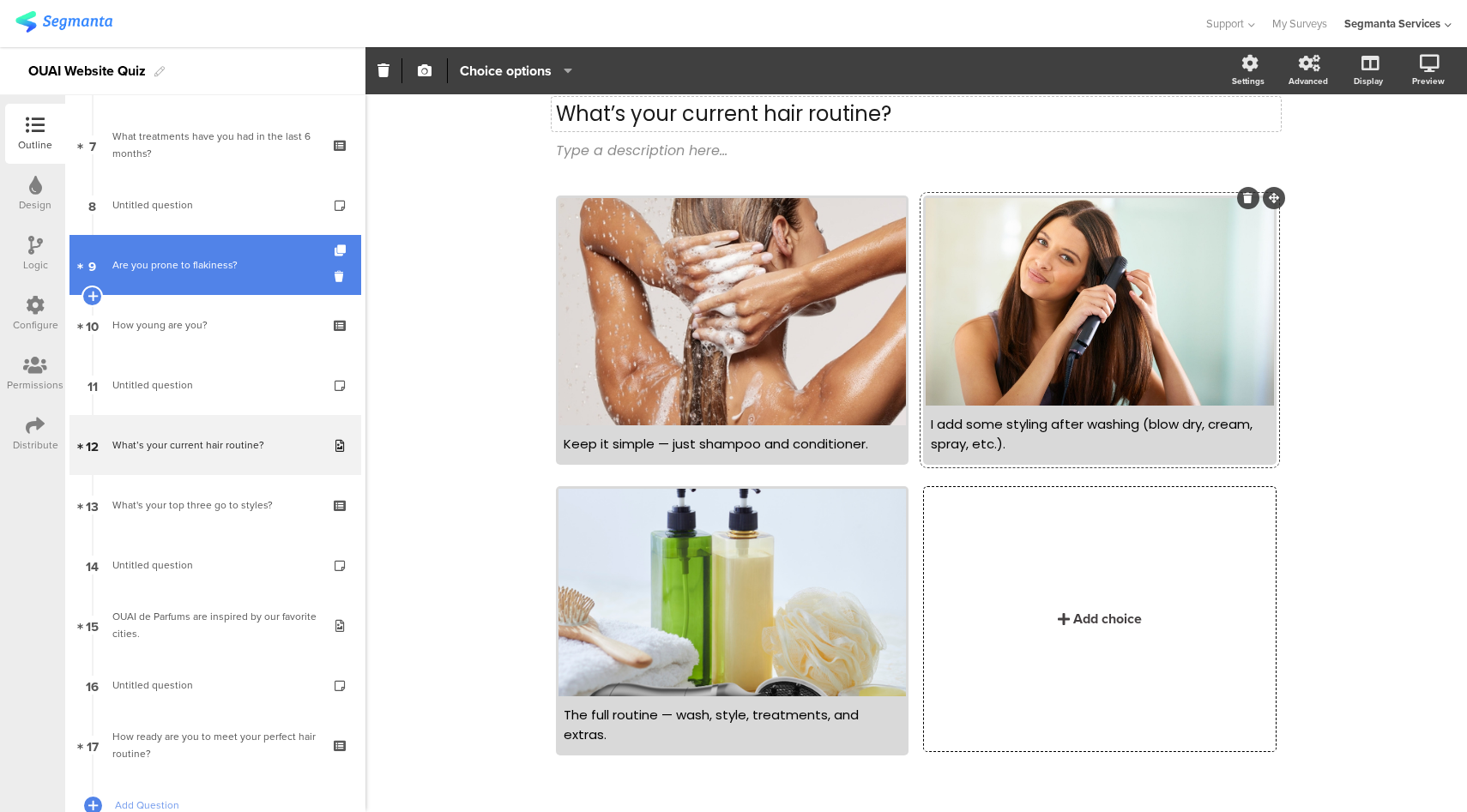
scroll to position [0, 0]
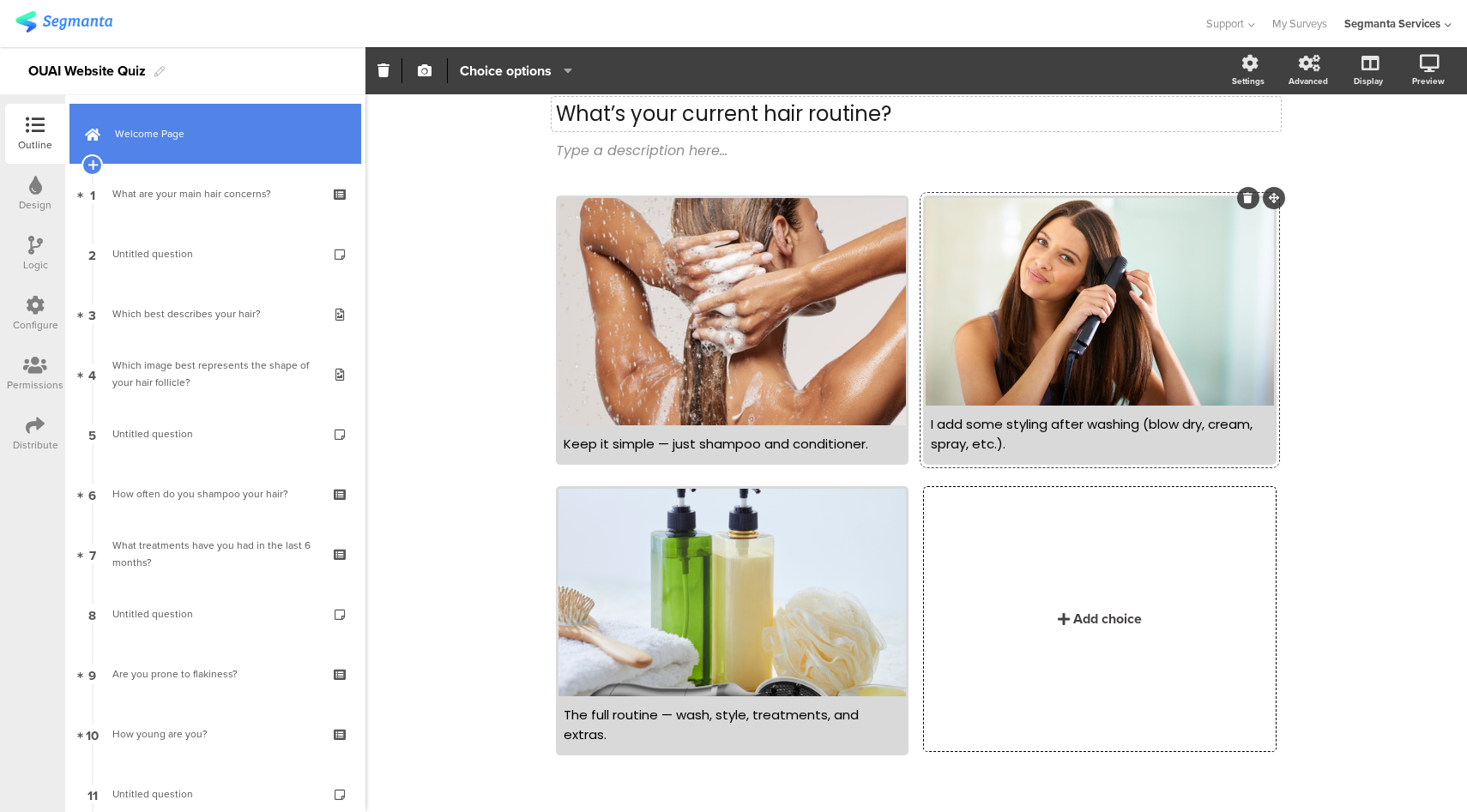
click at [190, 117] on link "Welcome Page" at bounding box center [216, 134] width 292 height 60
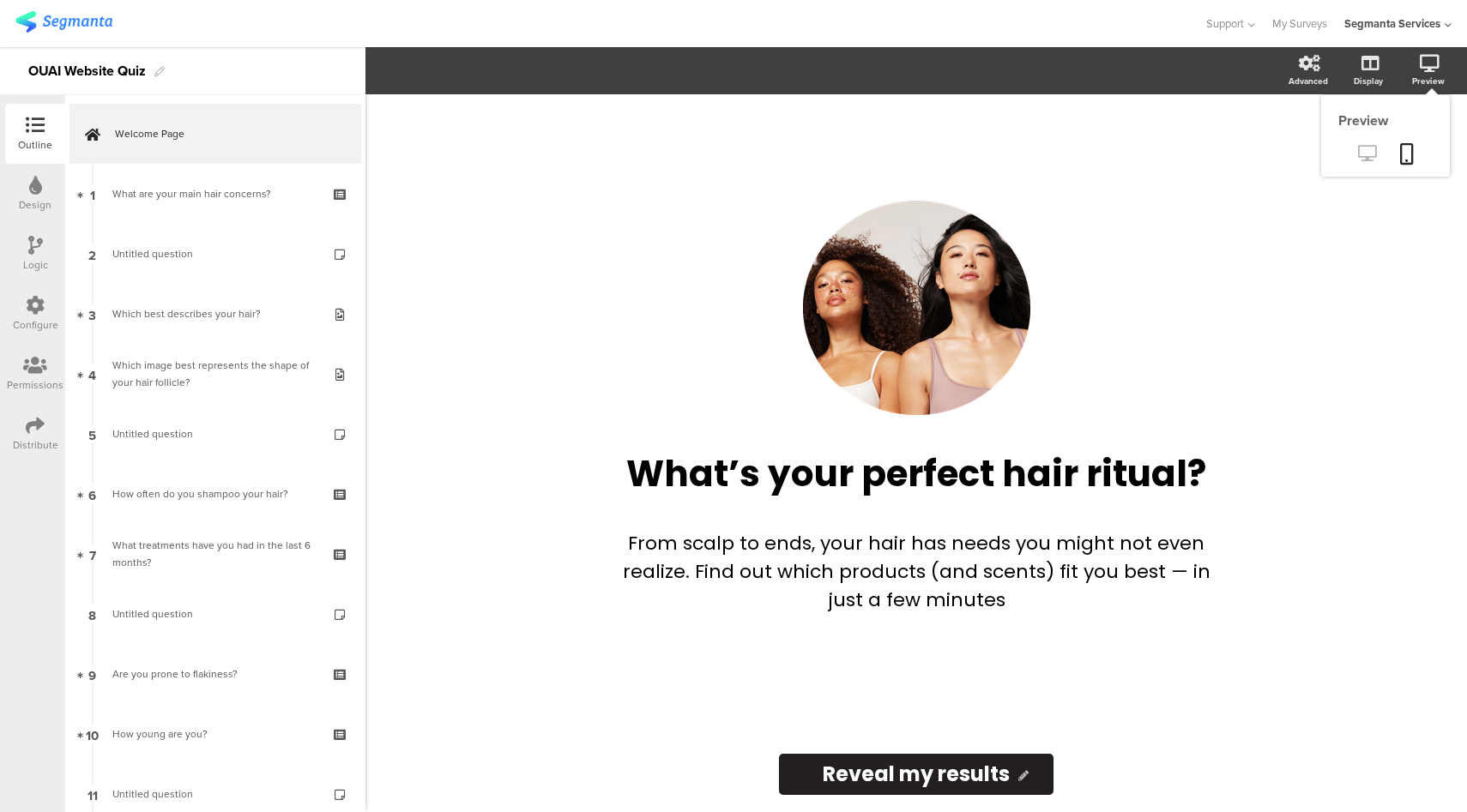
click at [1363, 160] on icon at bounding box center [1367, 153] width 18 height 16
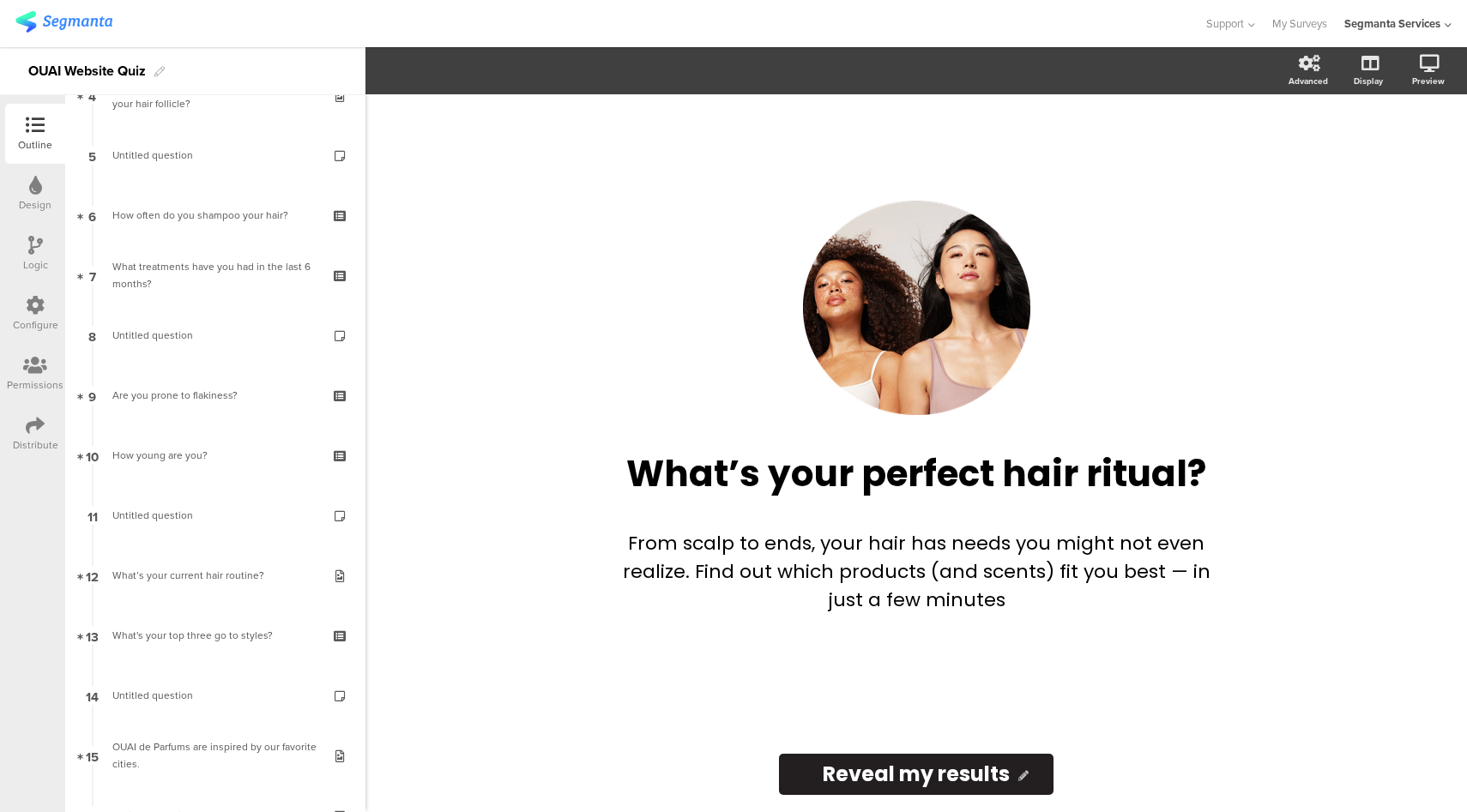
scroll to position [770, 0]
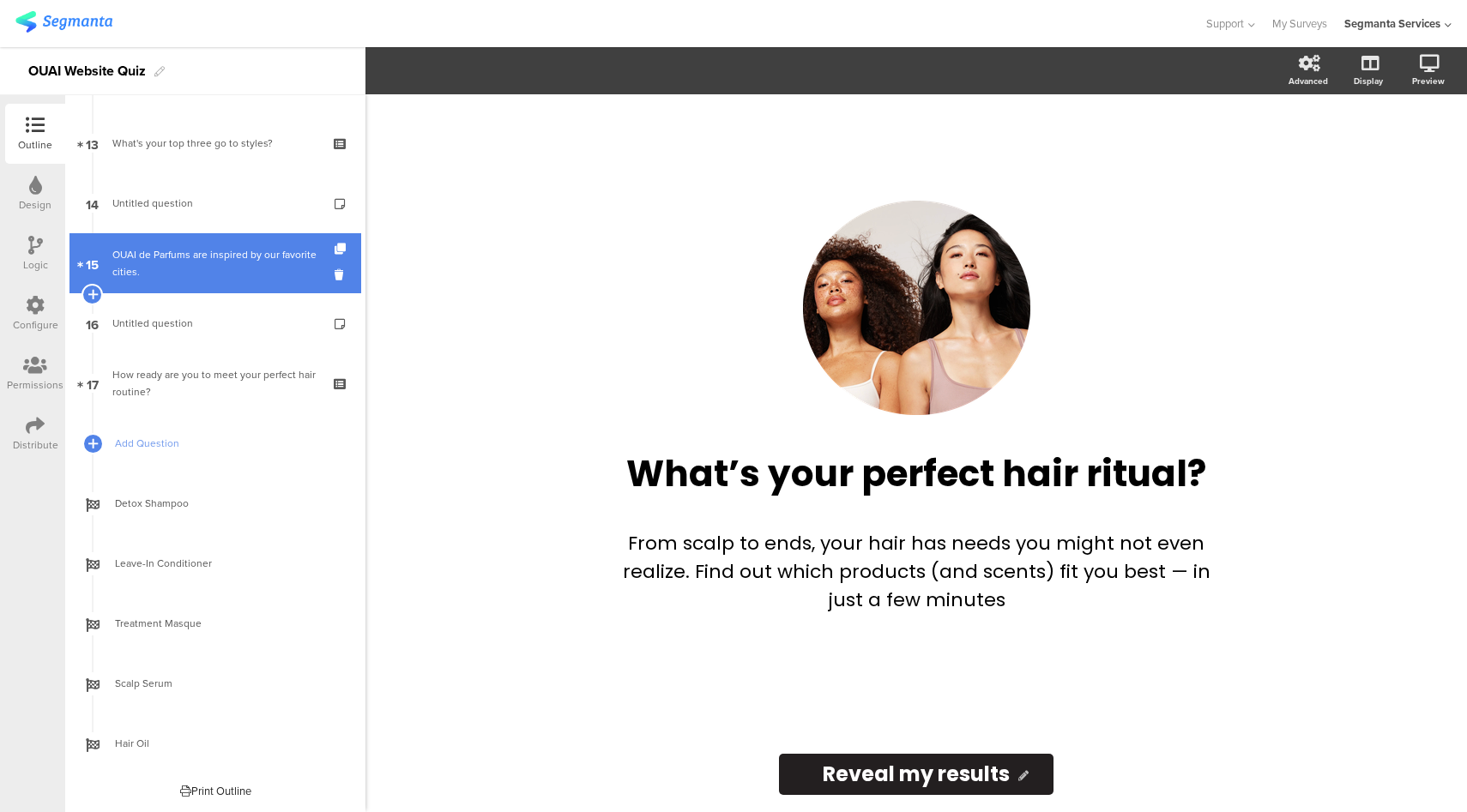
click at [224, 254] on div "OUAI de Parfums are inspired by our favorite cities." at bounding box center [215, 263] width 205 height 34
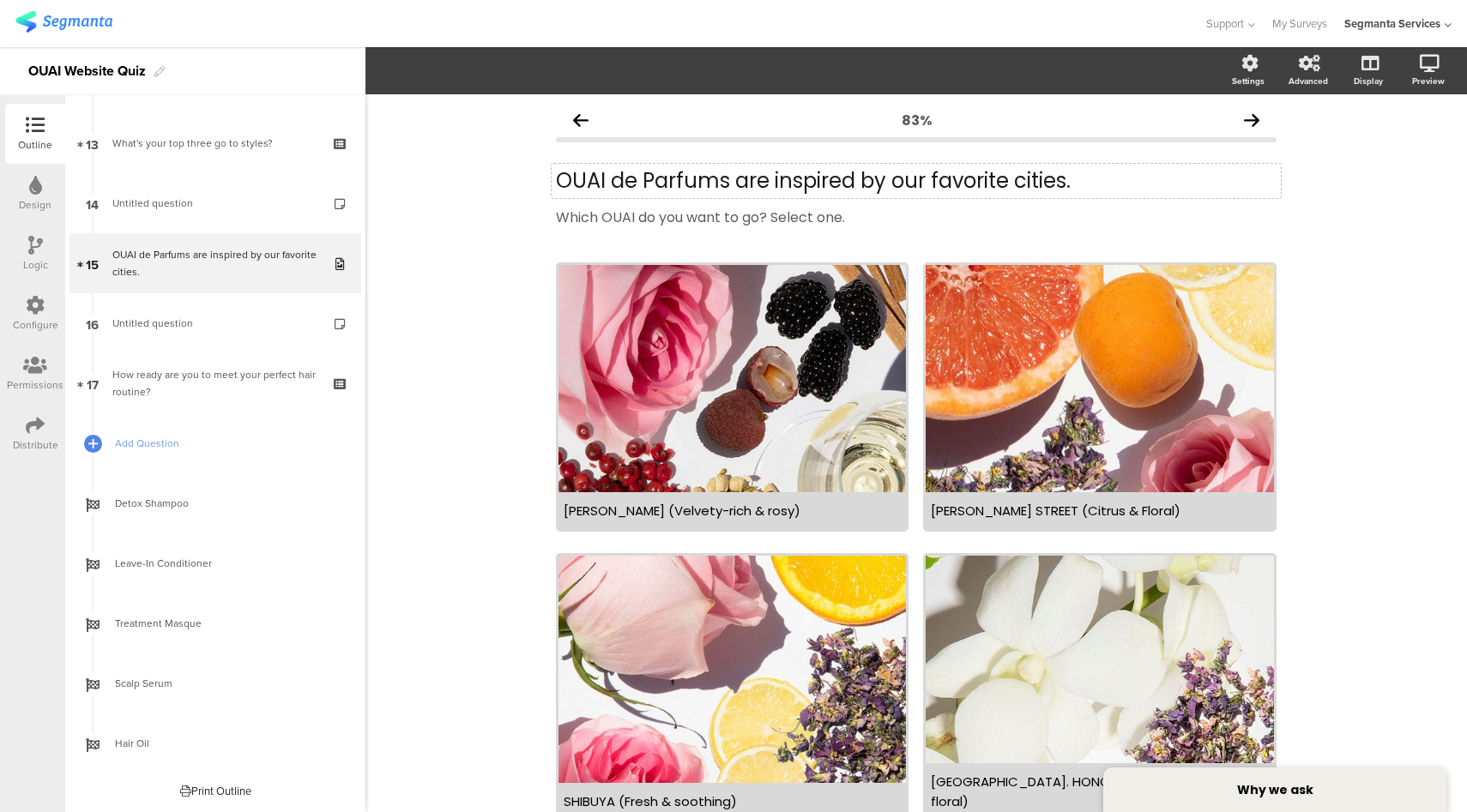
click at [752, 176] on p "OUAI de Parfums are inspired by our favorite cities." at bounding box center [916, 180] width 720 height 26
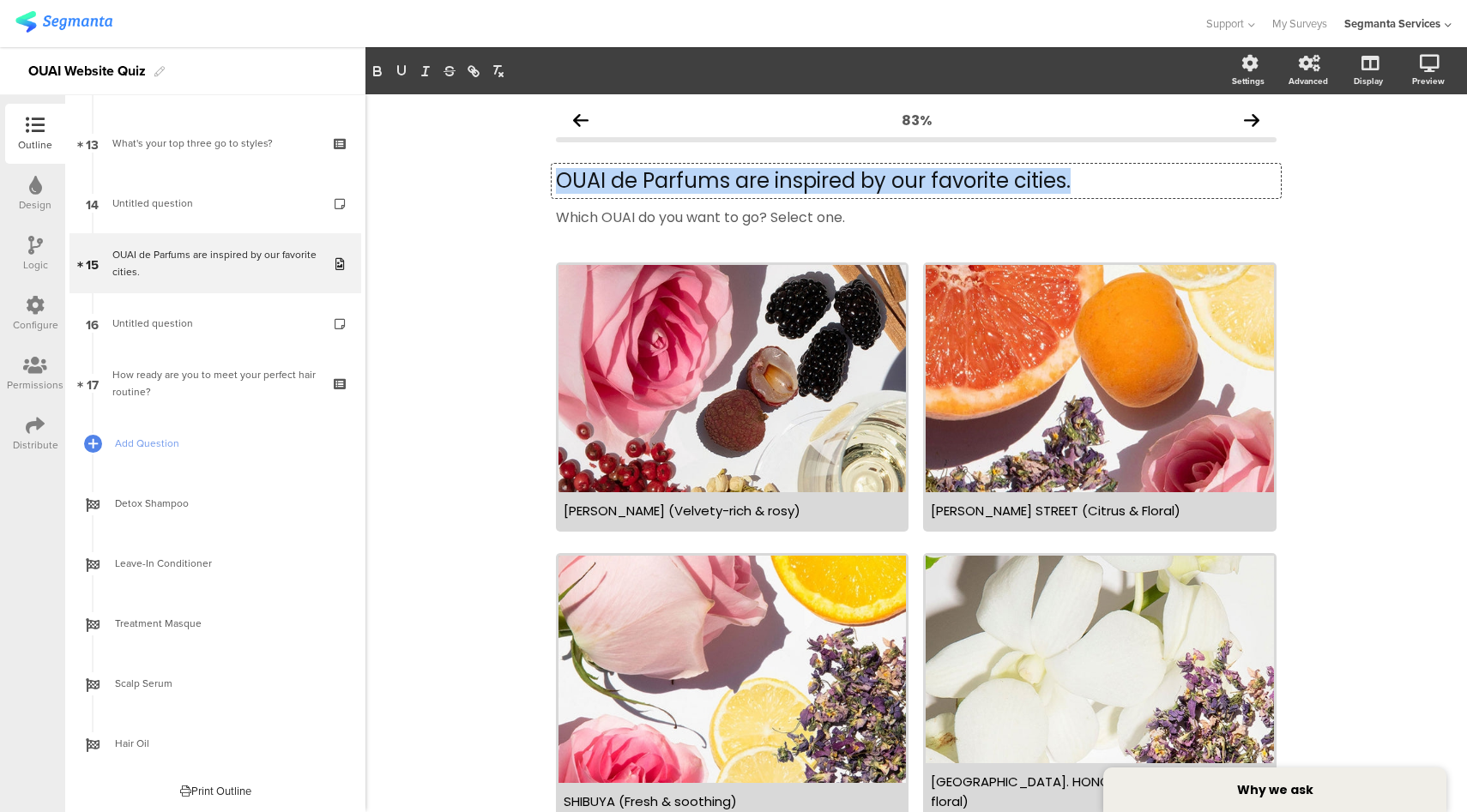
click at [752, 176] on p "OUAI de Parfums are inspired by our favorite cities." at bounding box center [916, 180] width 720 height 26
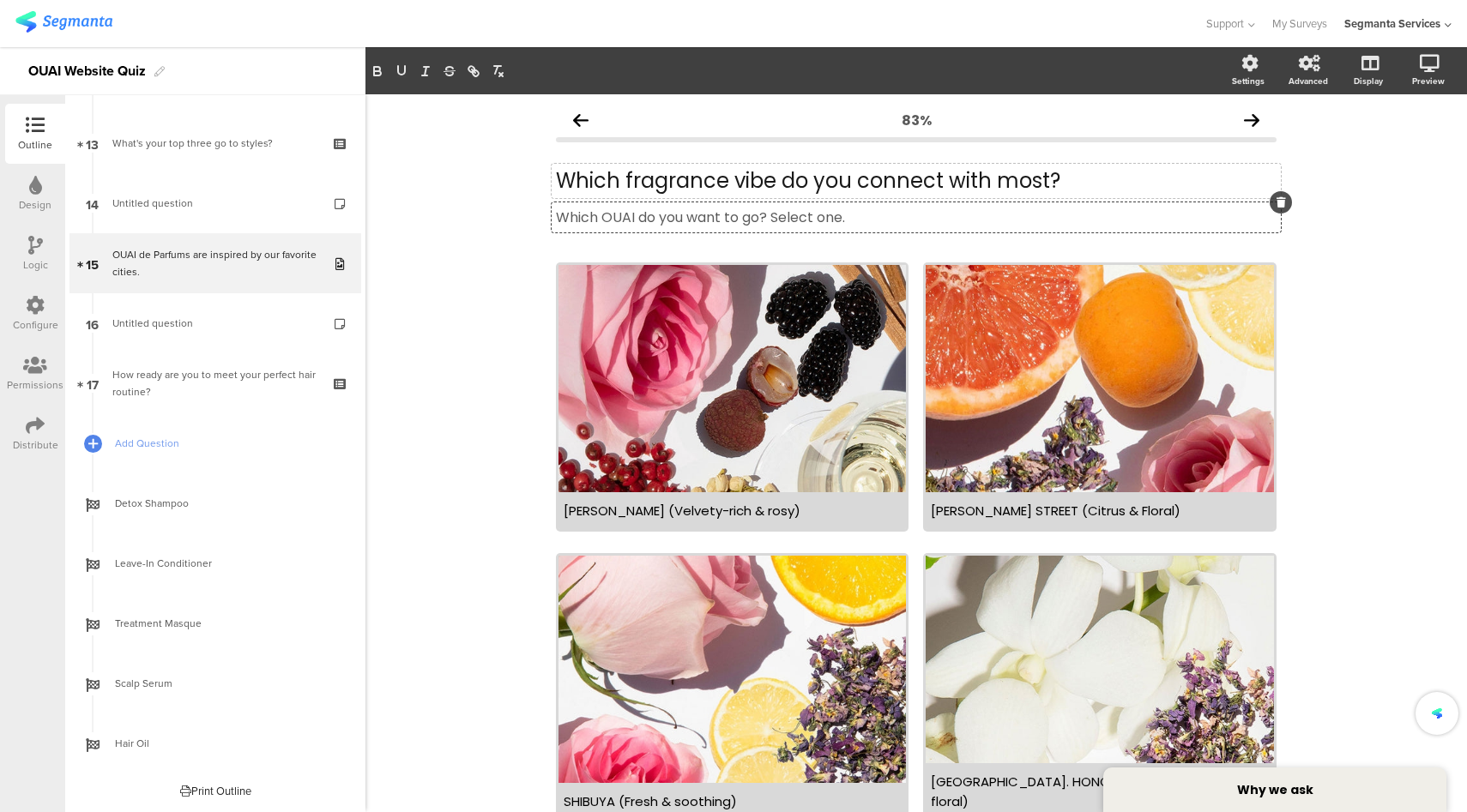
click at [809, 219] on div "Which OUAI do you want to go? Select one. Which OUAI do you want to go? Select …" at bounding box center [916, 218] width 729 height 30
click at [1276, 205] on icon at bounding box center [1280, 203] width 10 height 11
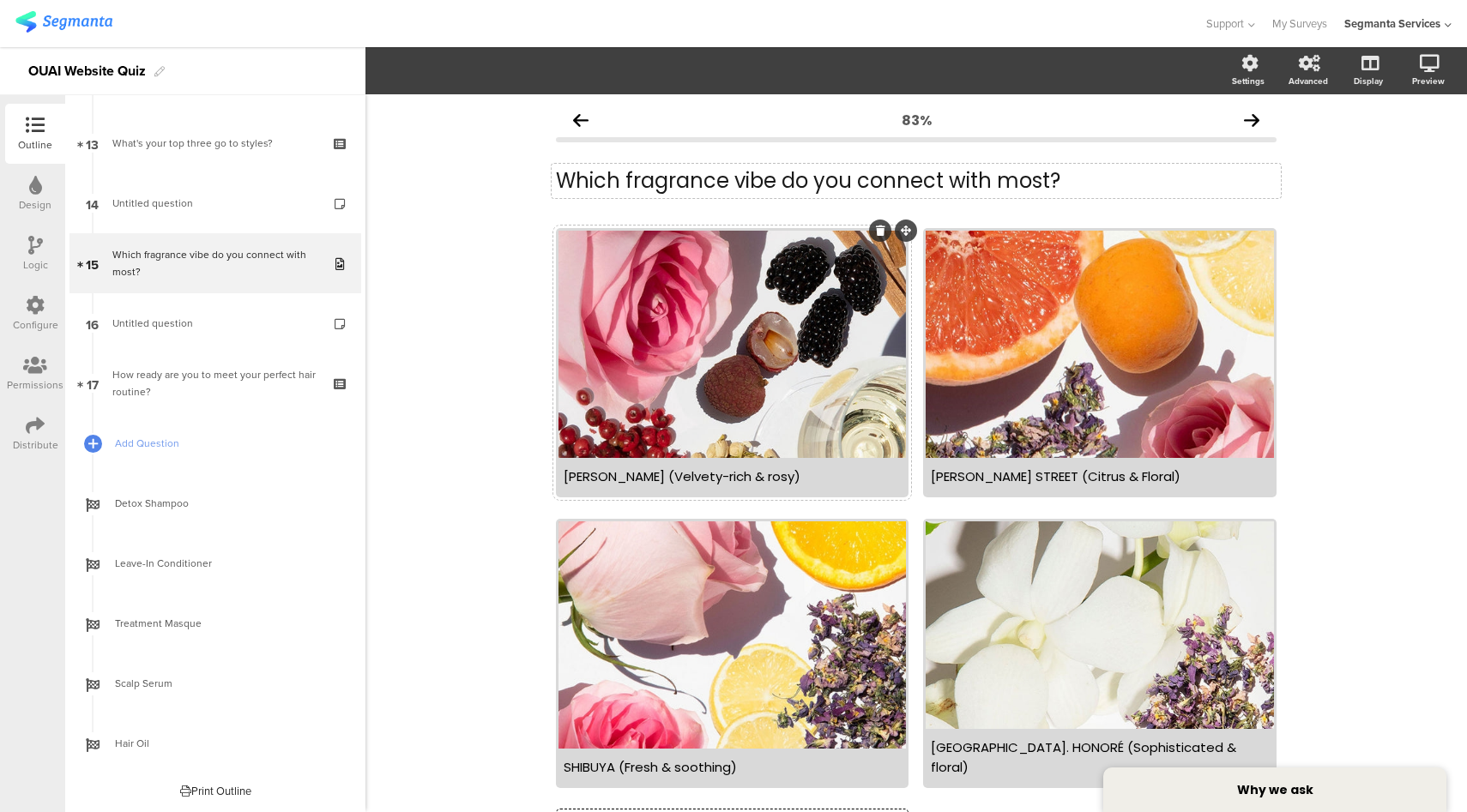
click at [744, 477] on div "MELROSE PLACE (Velvety-rich & rosy)" at bounding box center [732, 476] width 337 height 19
paste div
click at [1070, 464] on div "DEAN STREET (Citrus & Floral)" at bounding box center [1099, 477] width 348 height 37
click at [1066, 473] on div "DEAN STREET (Citrus & Floral)" at bounding box center [1099, 476] width 337 height 19
paste div
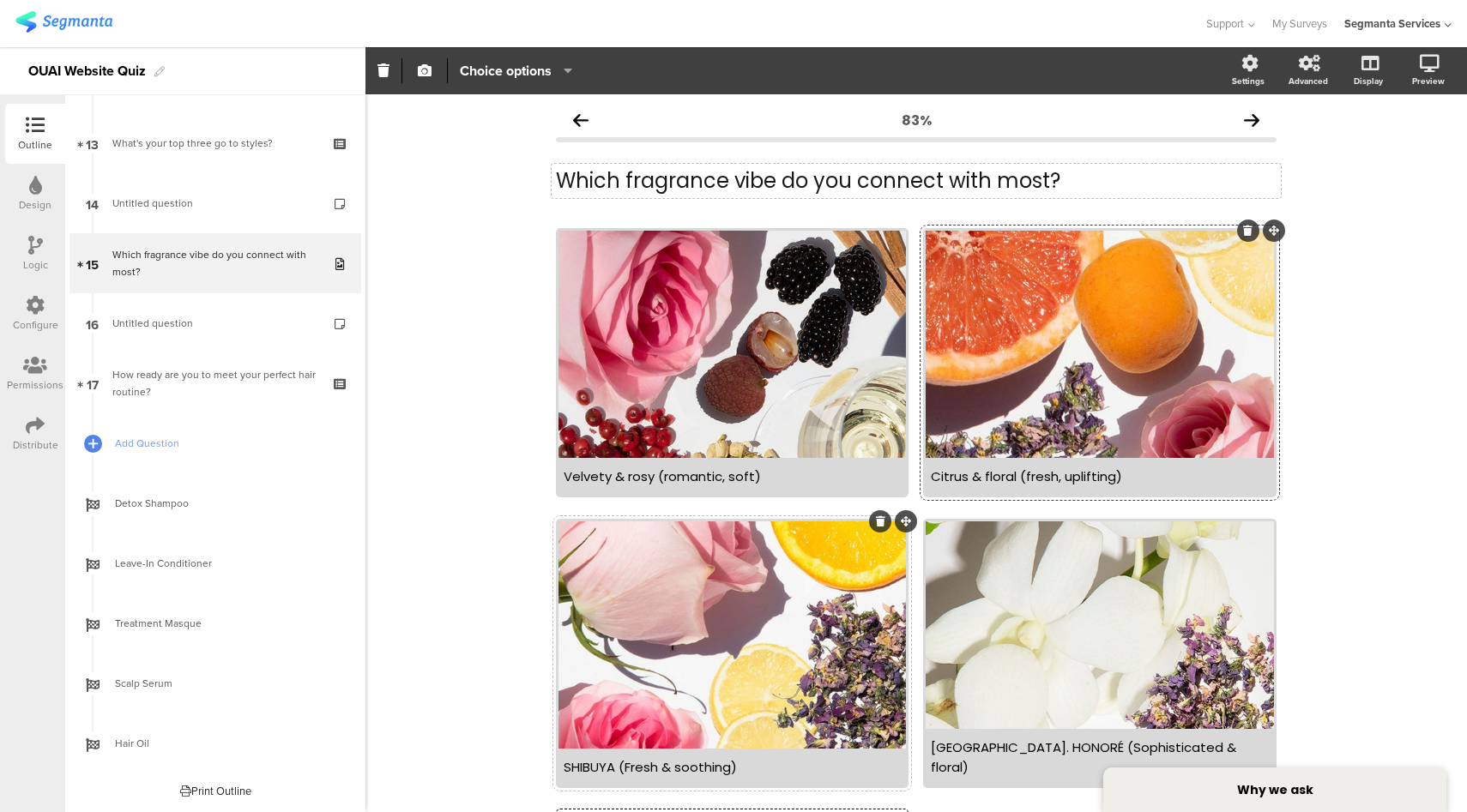
click at [664, 770] on div "SHIBUYA (Fresh & soothing)" at bounding box center [732, 767] width 337 height 19
paste div
click at [977, 770] on div "RUE ST. HONORÉ (Sophisticated & floral)" at bounding box center [1099, 757] width 337 height 40
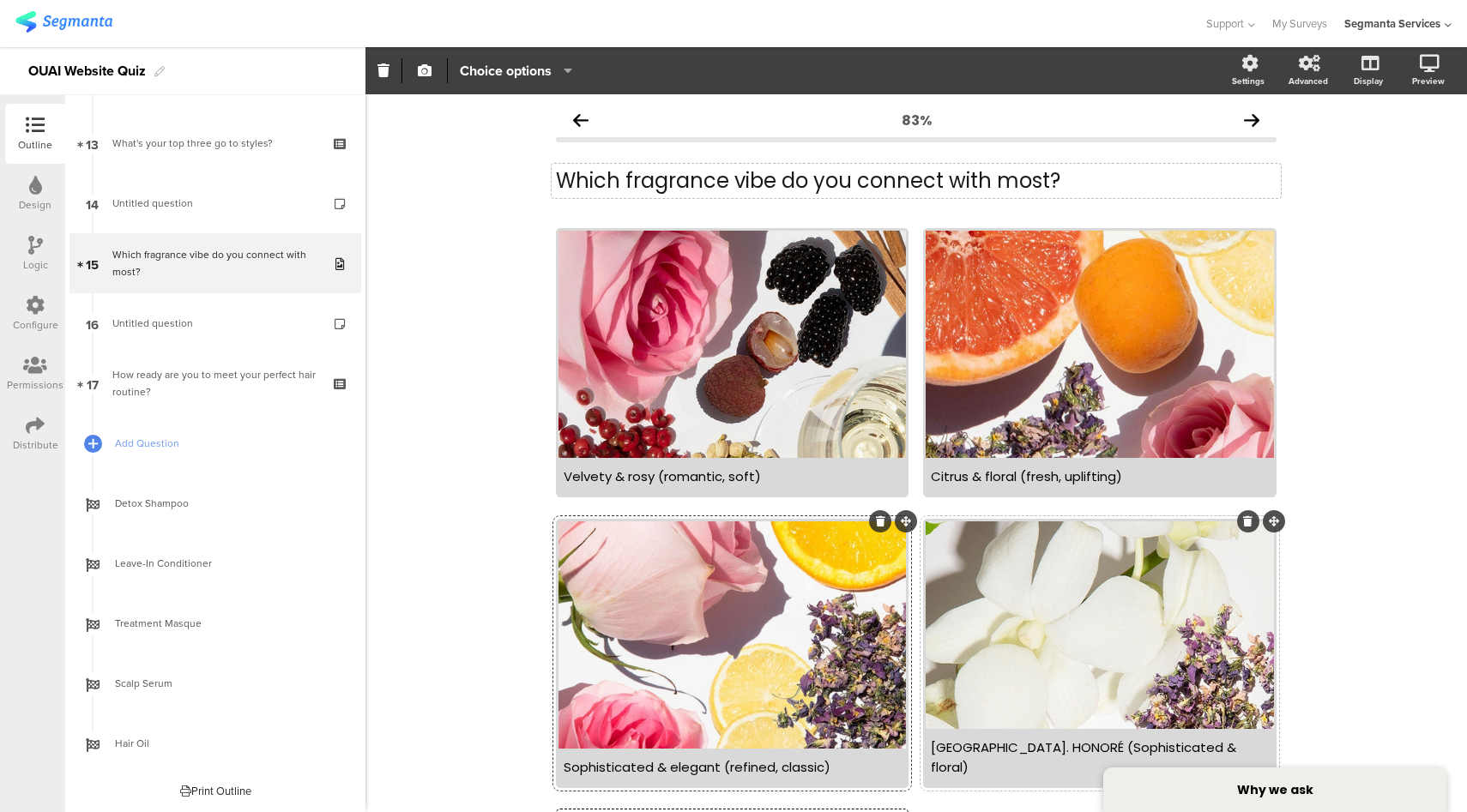
click at [977, 770] on div "RUE ST. HONORÉ (Sophisticated & floral)" at bounding box center [1099, 757] width 337 height 40
paste div
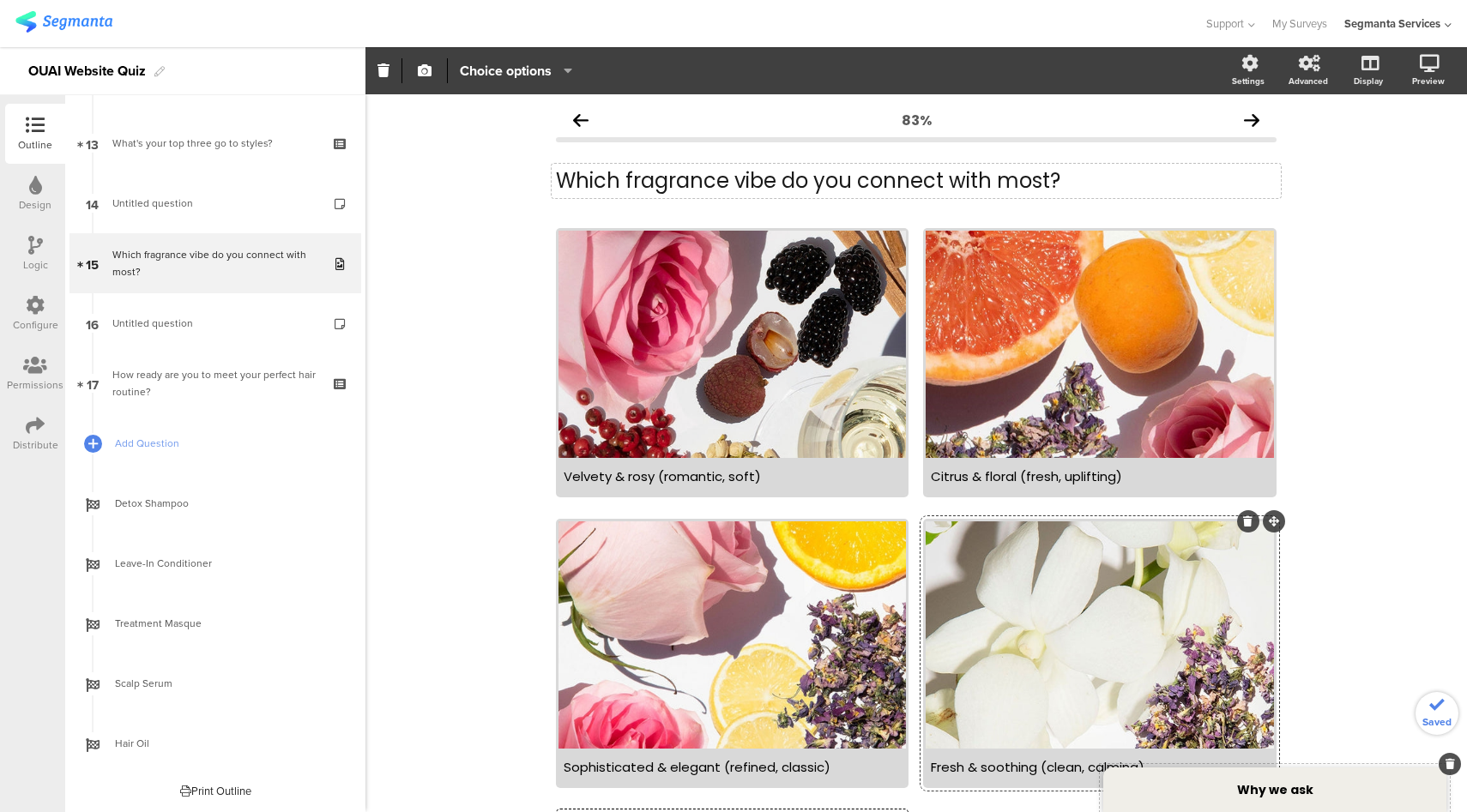
click at [1288, 790] on strong "Why we ask" at bounding box center [1275, 789] width 76 height 17
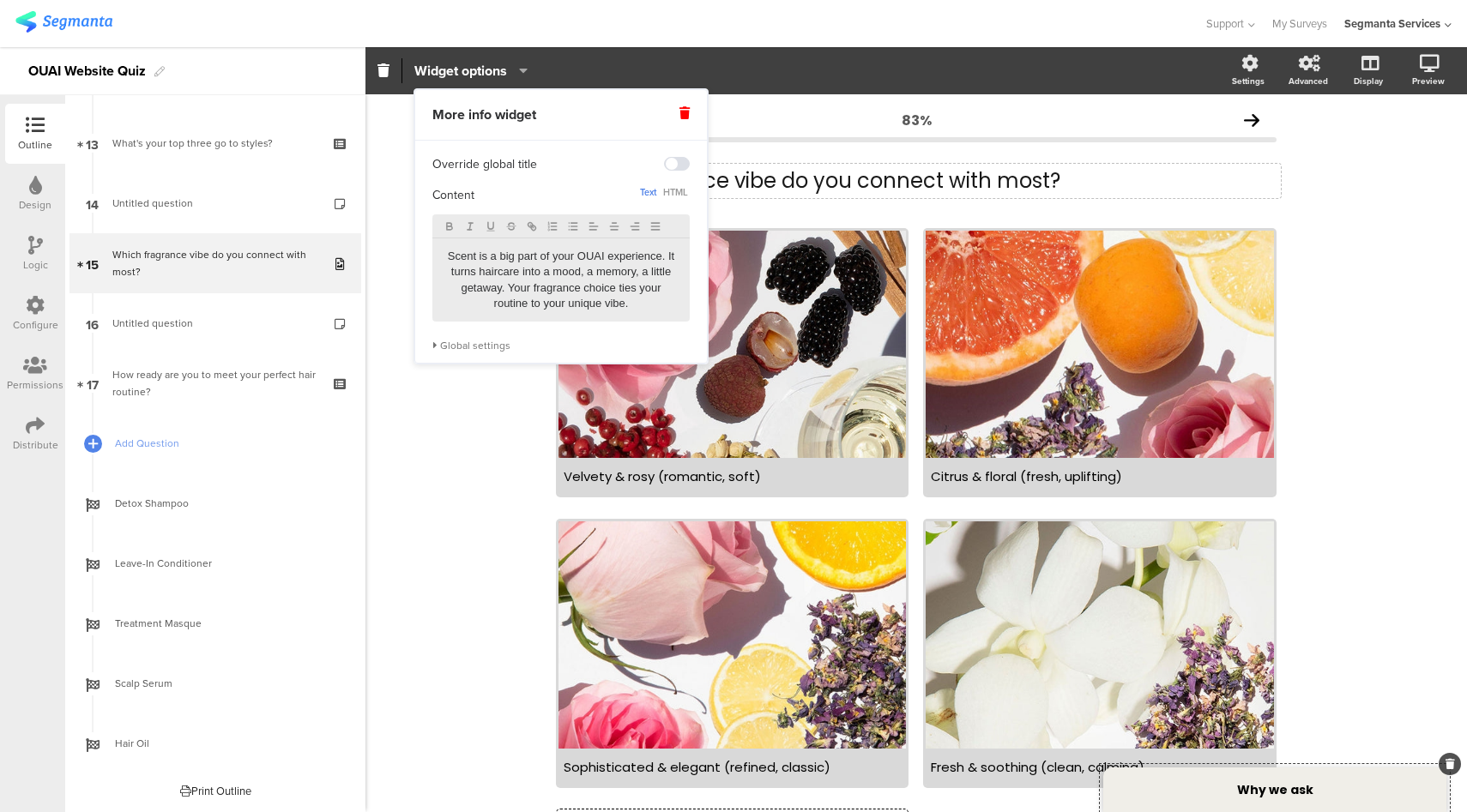
click at [588, 258] on p "Scent is a big part of your OUAI experience. It turns haircare into a mood, a m…" at bounding box center [561, 280] width 232 height 64
click at [406, 425] on div "83% Which fragrance vibe do you connect with most? Which fragrance vibe do you …" at bounding box center [916, 619] width 1102 height 1050
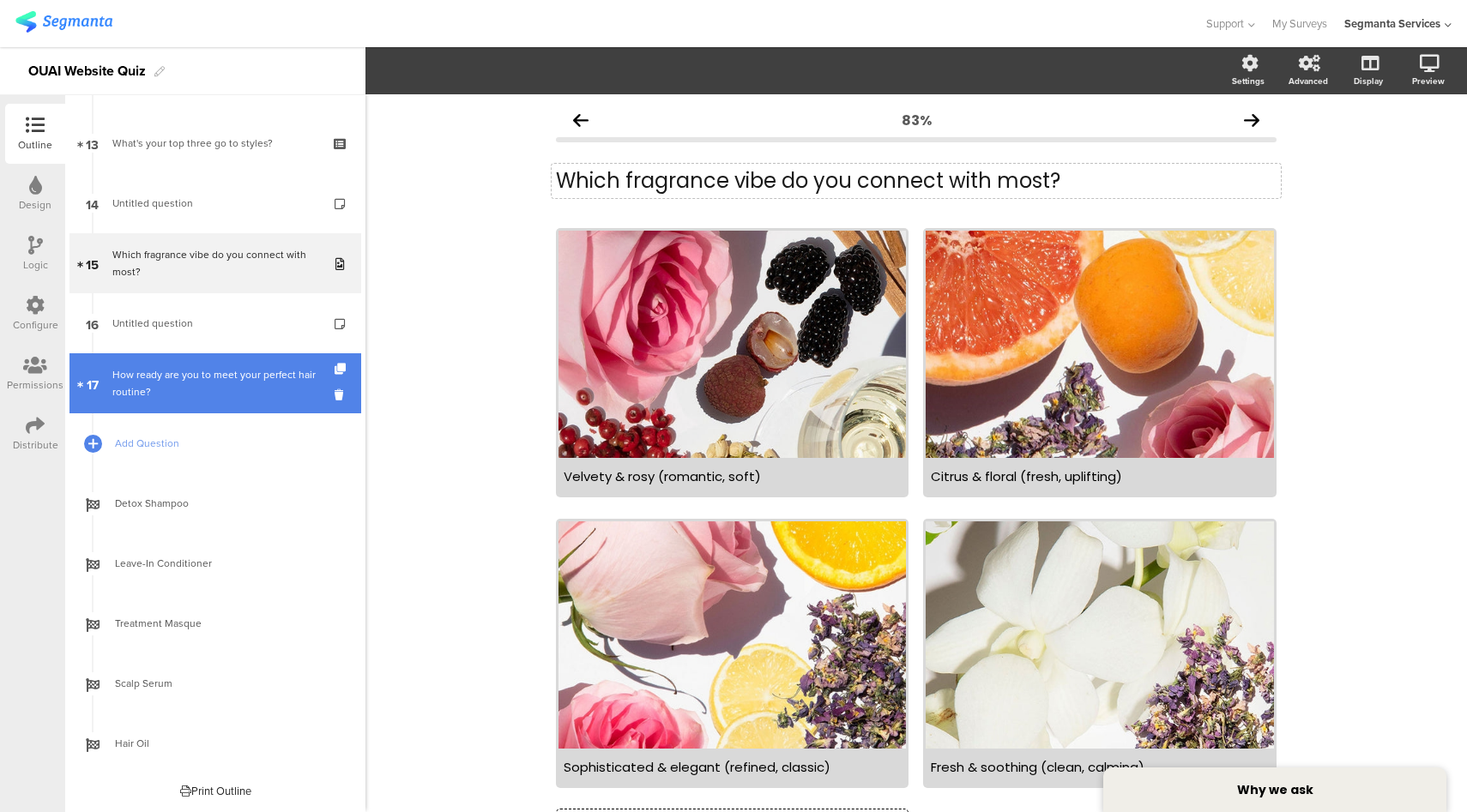
click at [193, 373] on div "How ready are you to meet your perfect hair routine?" at bounding box center [215, 383] width 205 height 34
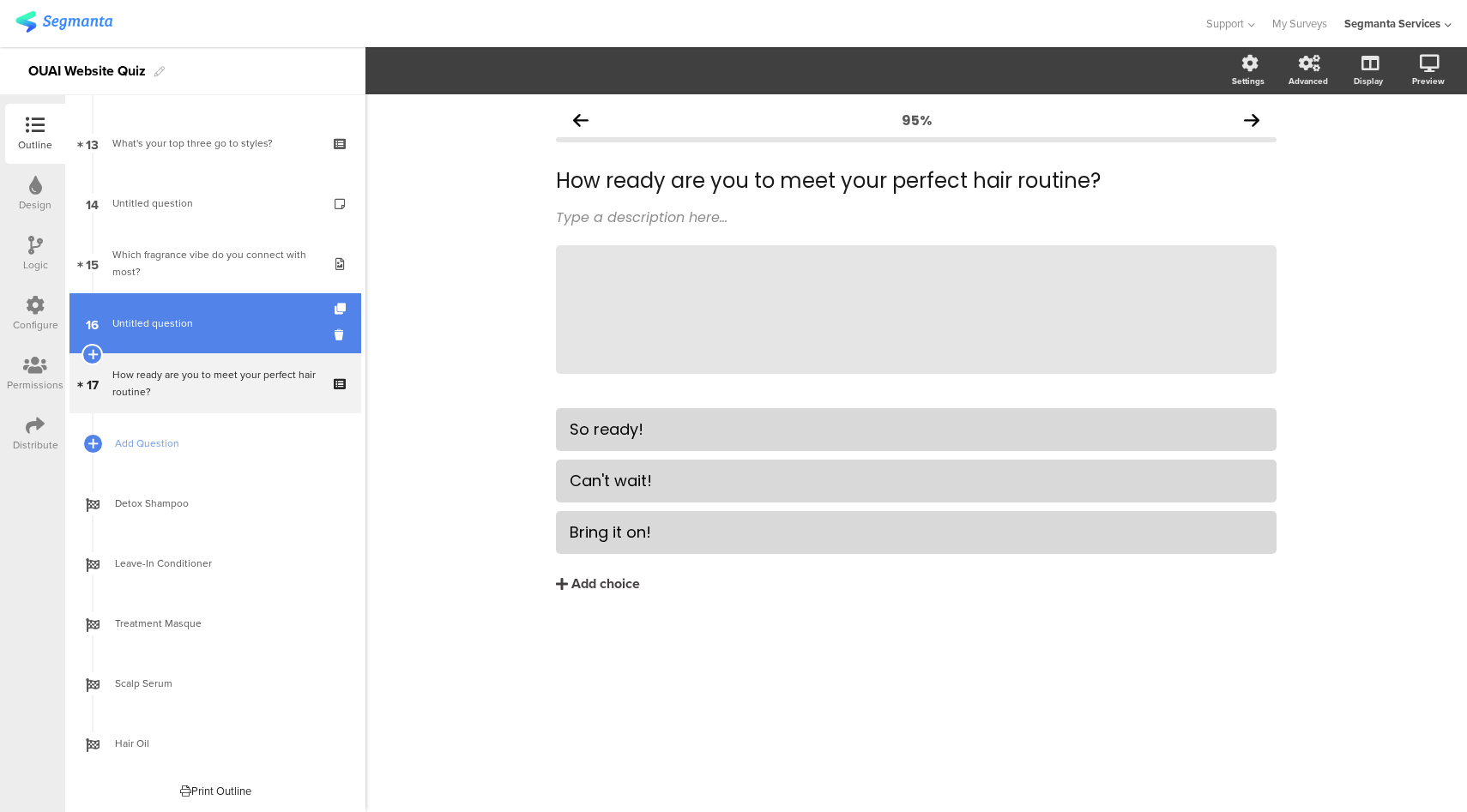
click at [203, 310] on link "16 Untitled question" at bounding box center [216, 324] width 292 height 60
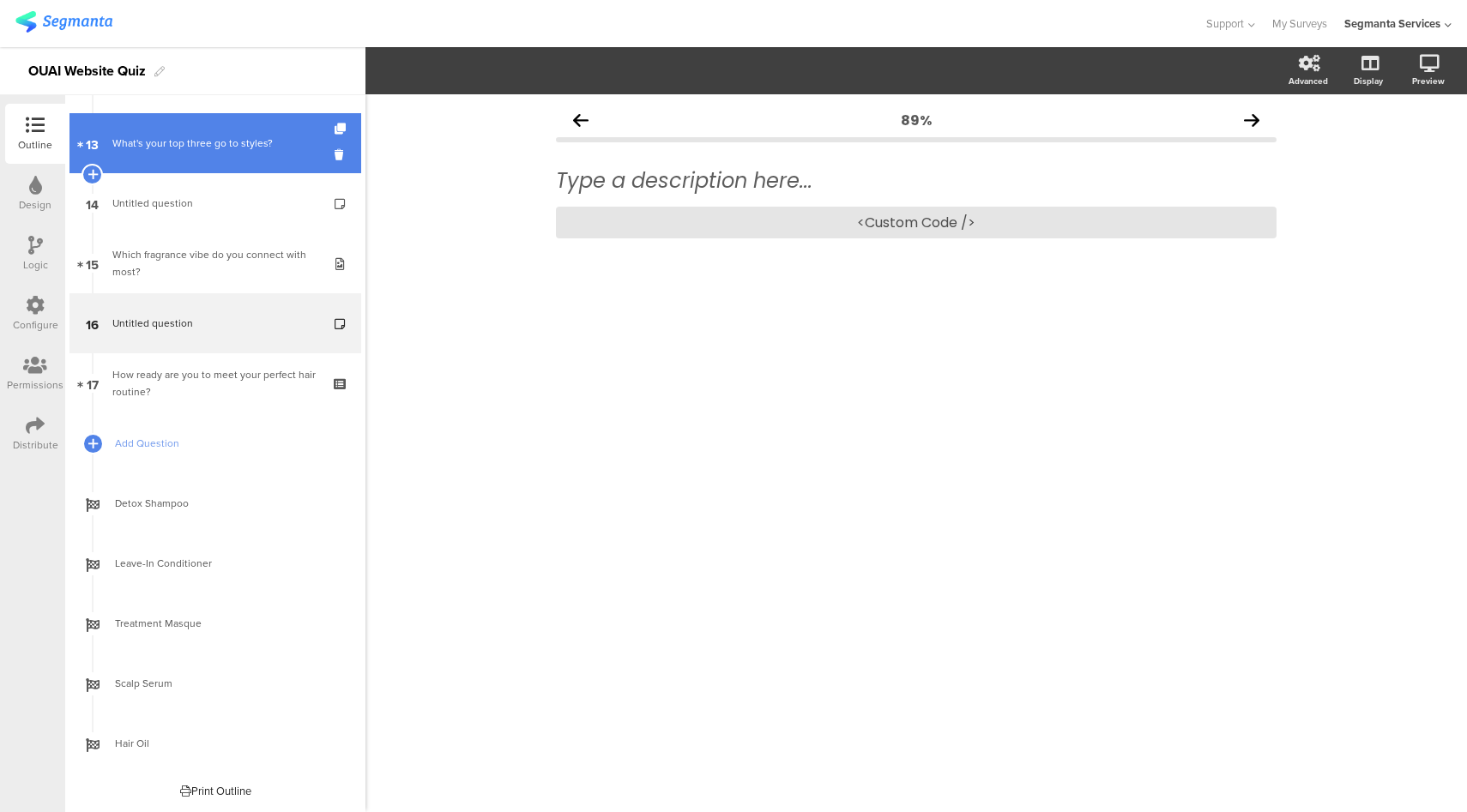
click at [211, 157] on link "13 What's your top three go to styles?" at bounding box center [216, 143] width 292 height 60
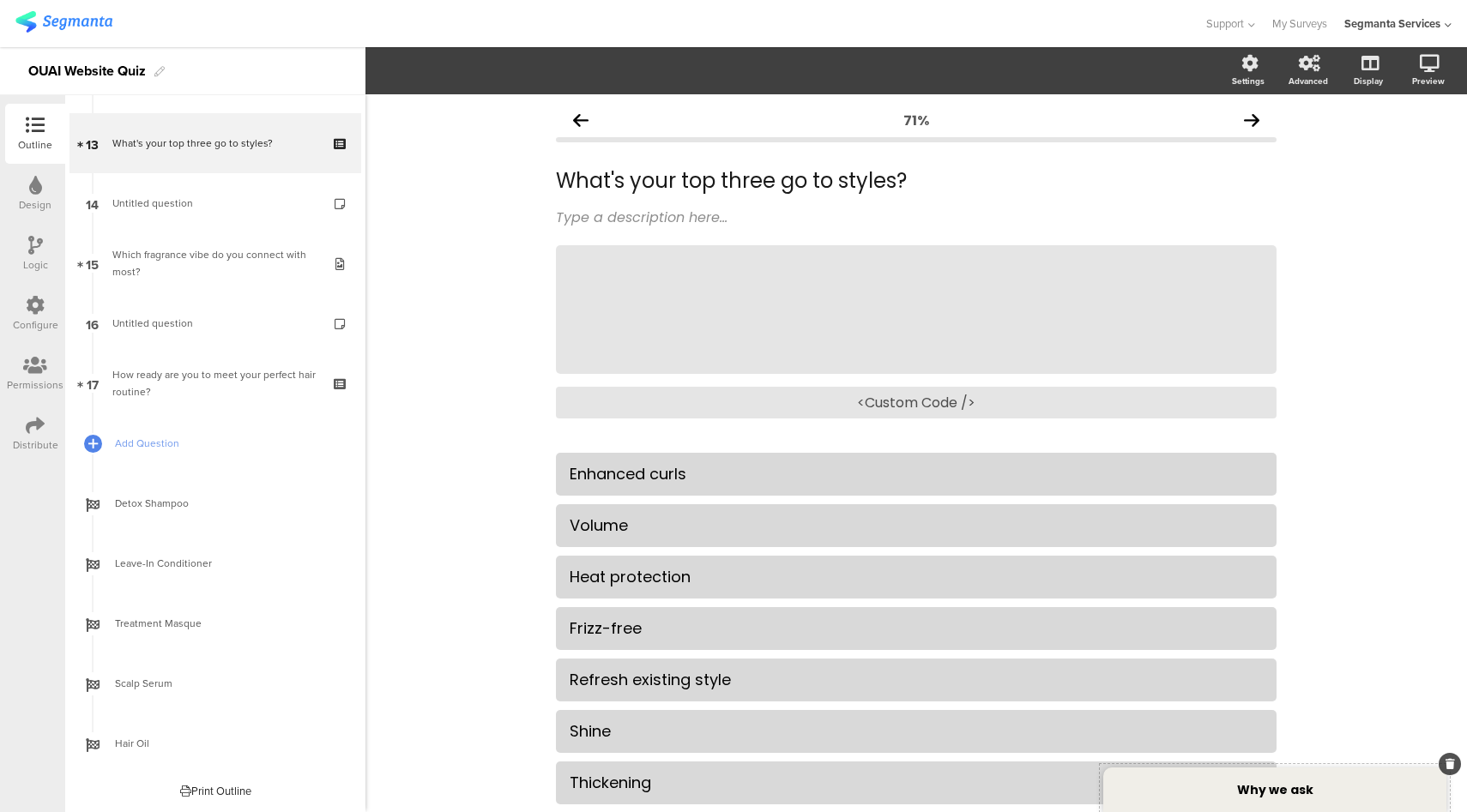
click at [1179, 795] on div "Why we ask" at bounding box center [1275, 790] width 343 height 44
click at [449, 432] on div "71% What's your top three go to styles? What's your top three go to styles? Typ…" at bounding box center [916, 586] width 1102 height 984
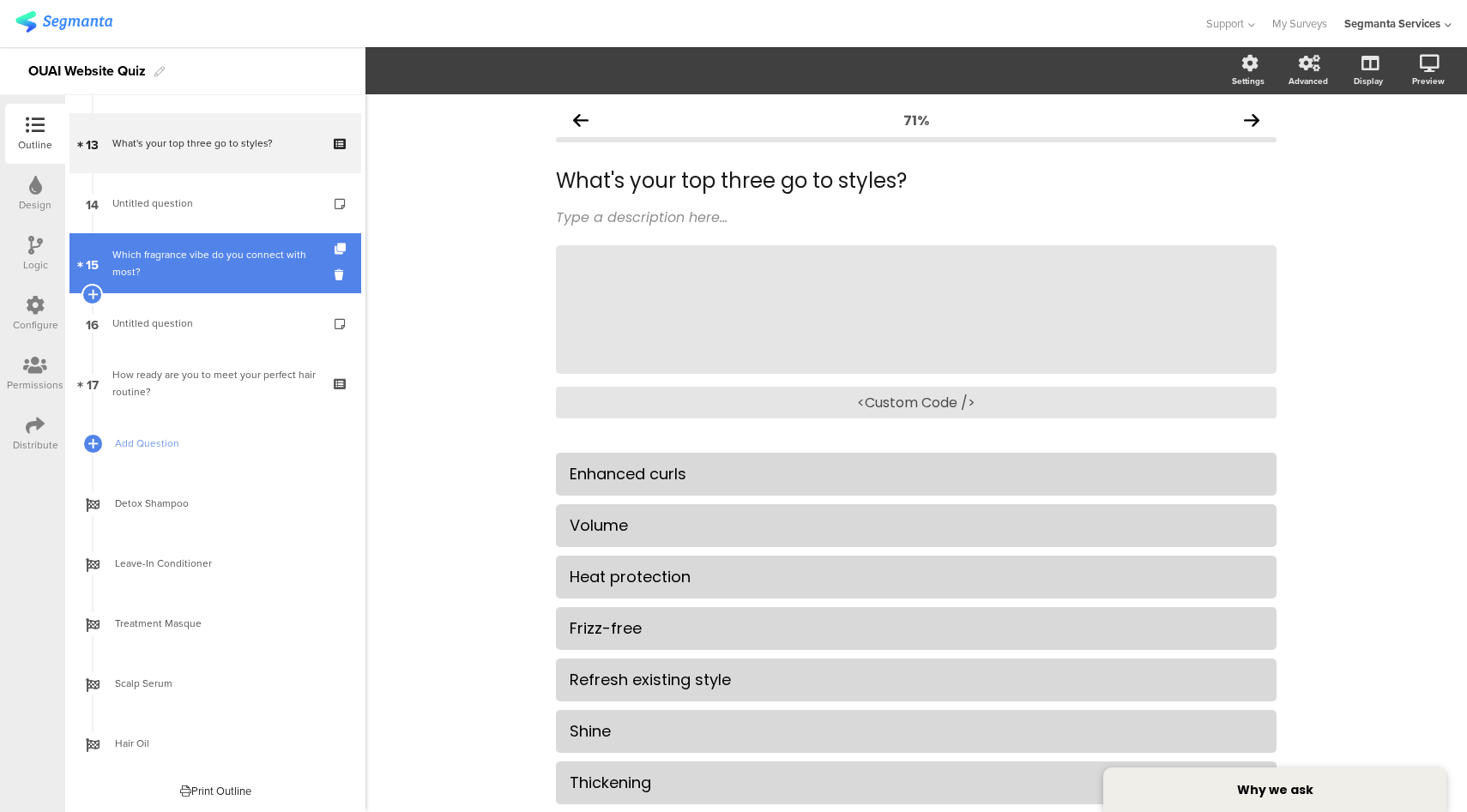
scroll to position [518, 0]
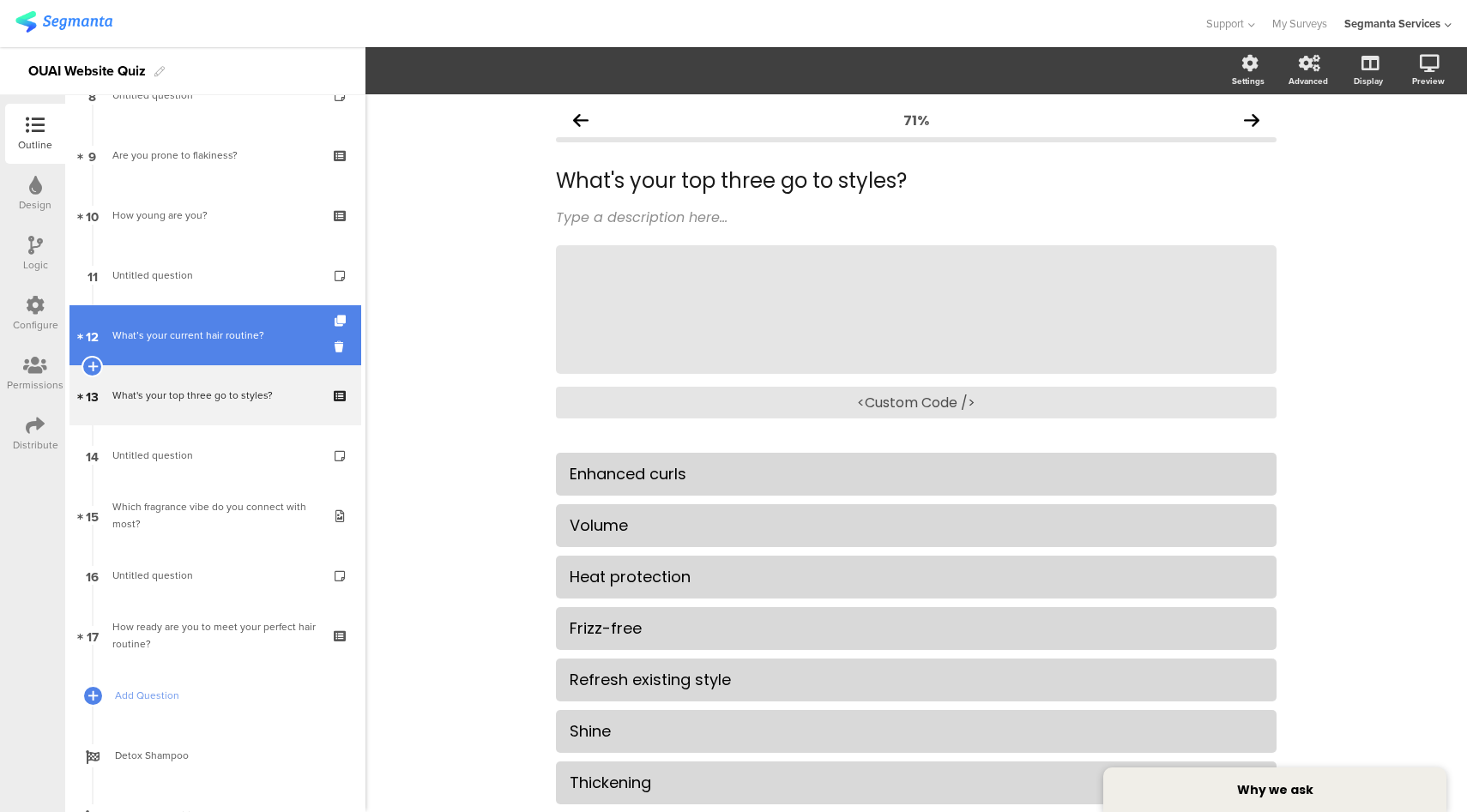
click at [269, 330] on div "What’s your current hair routine?" at bounding box center [215, 334] width 205 height 17
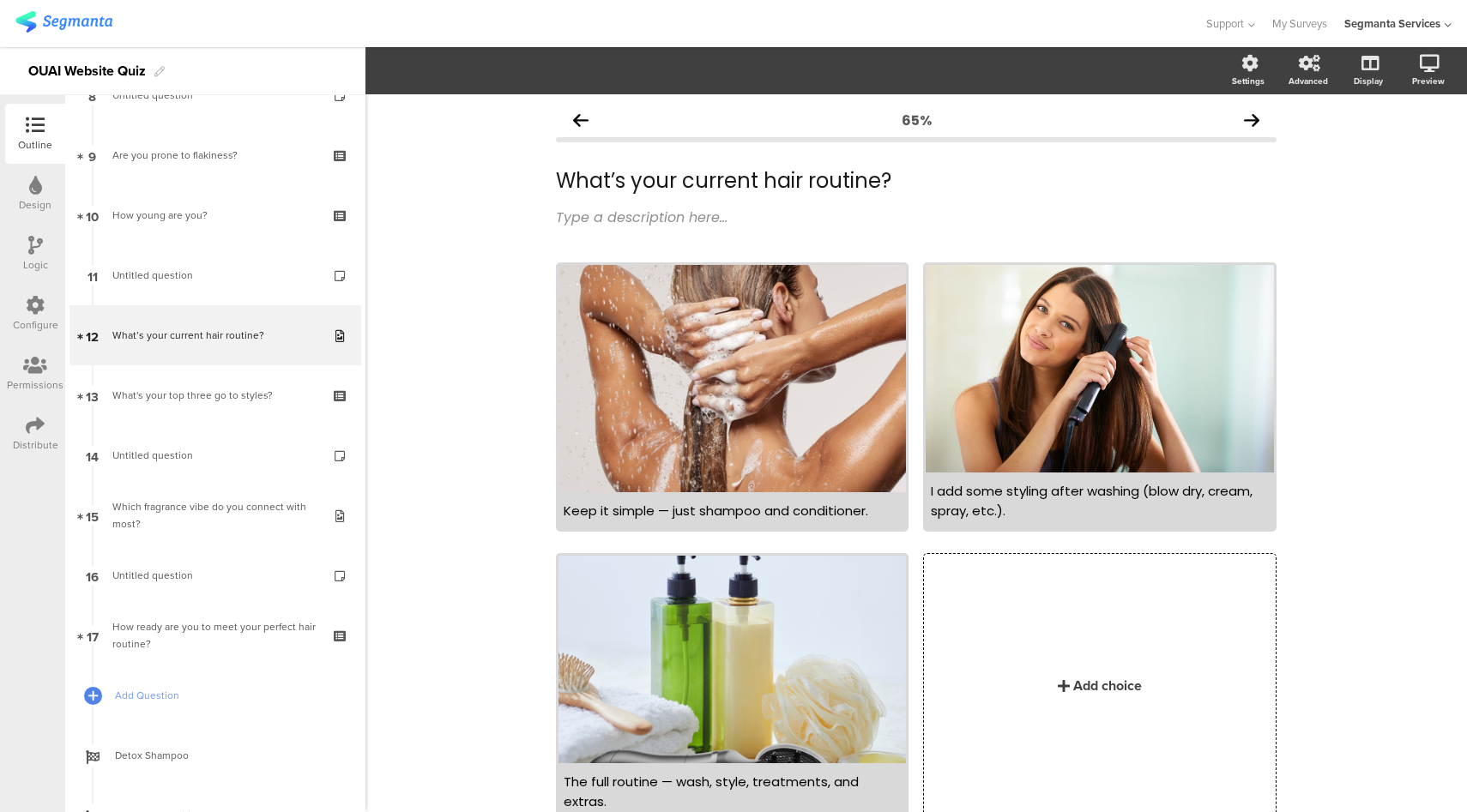
scroll to position [83, 0]
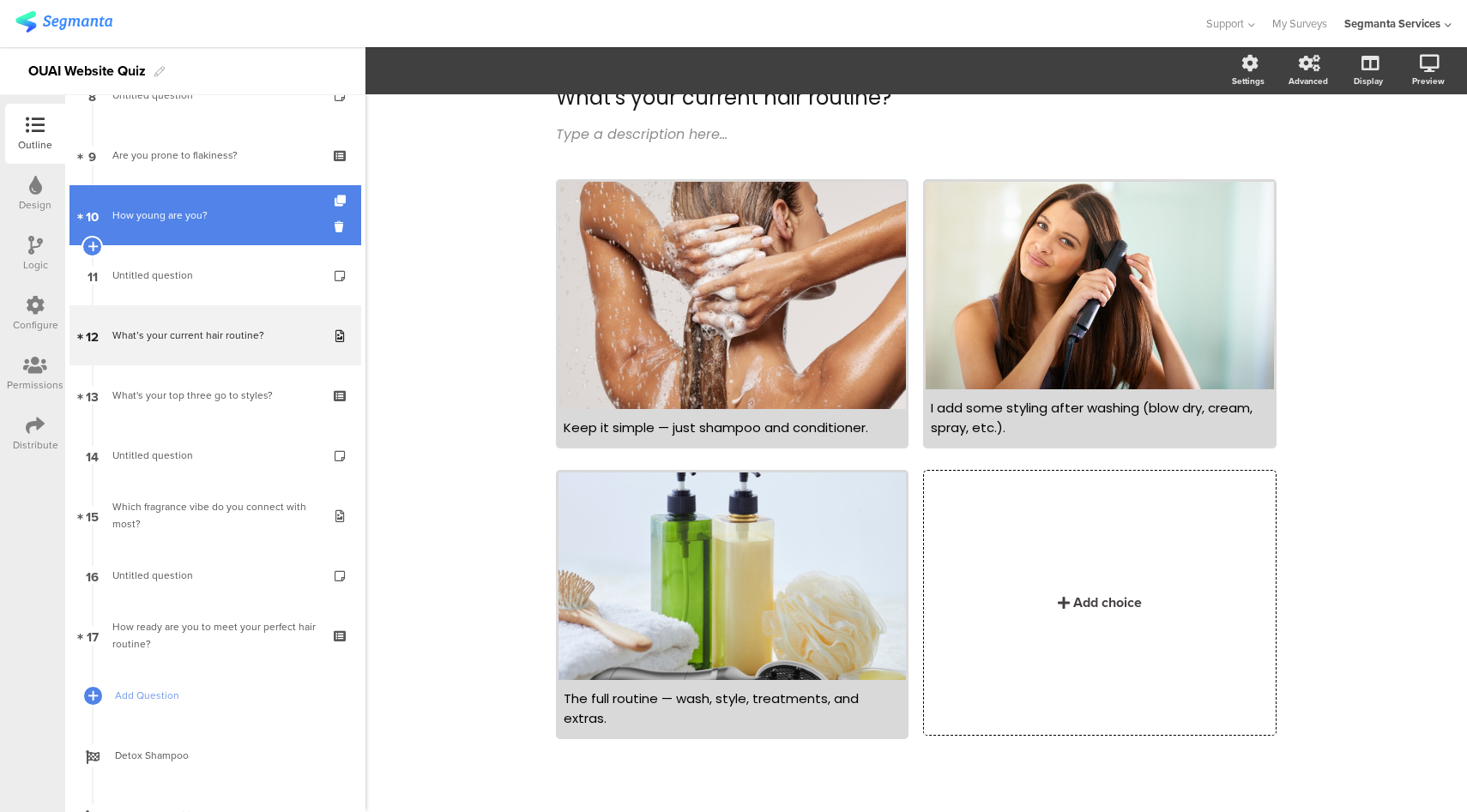
click at [238, 218] on div "How young are you?" at bounding box center [215, 215] width 205 height 17
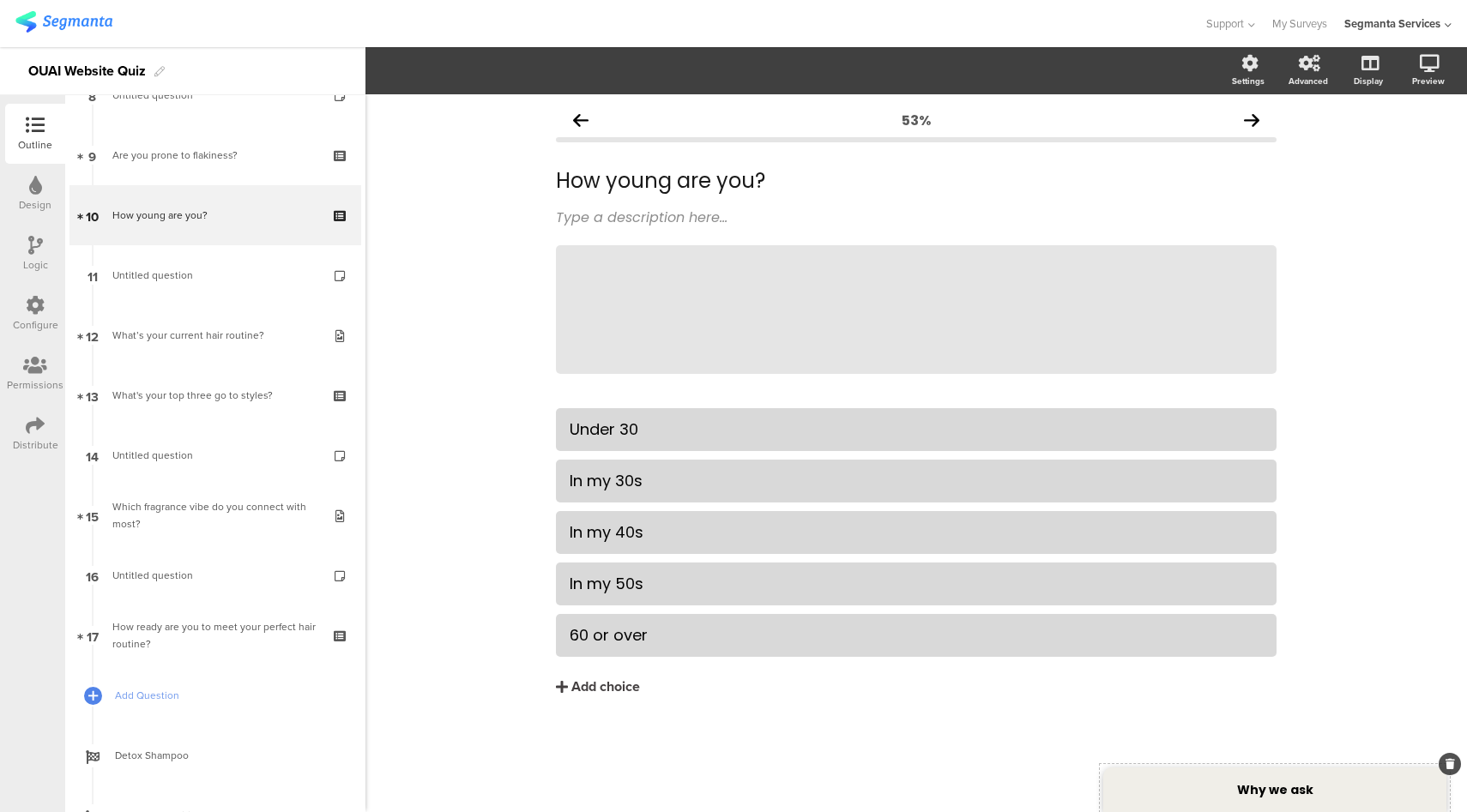
click at [1187, 792] on div "Why we ask" at bounding box center [1275, 790] width 343 height 44
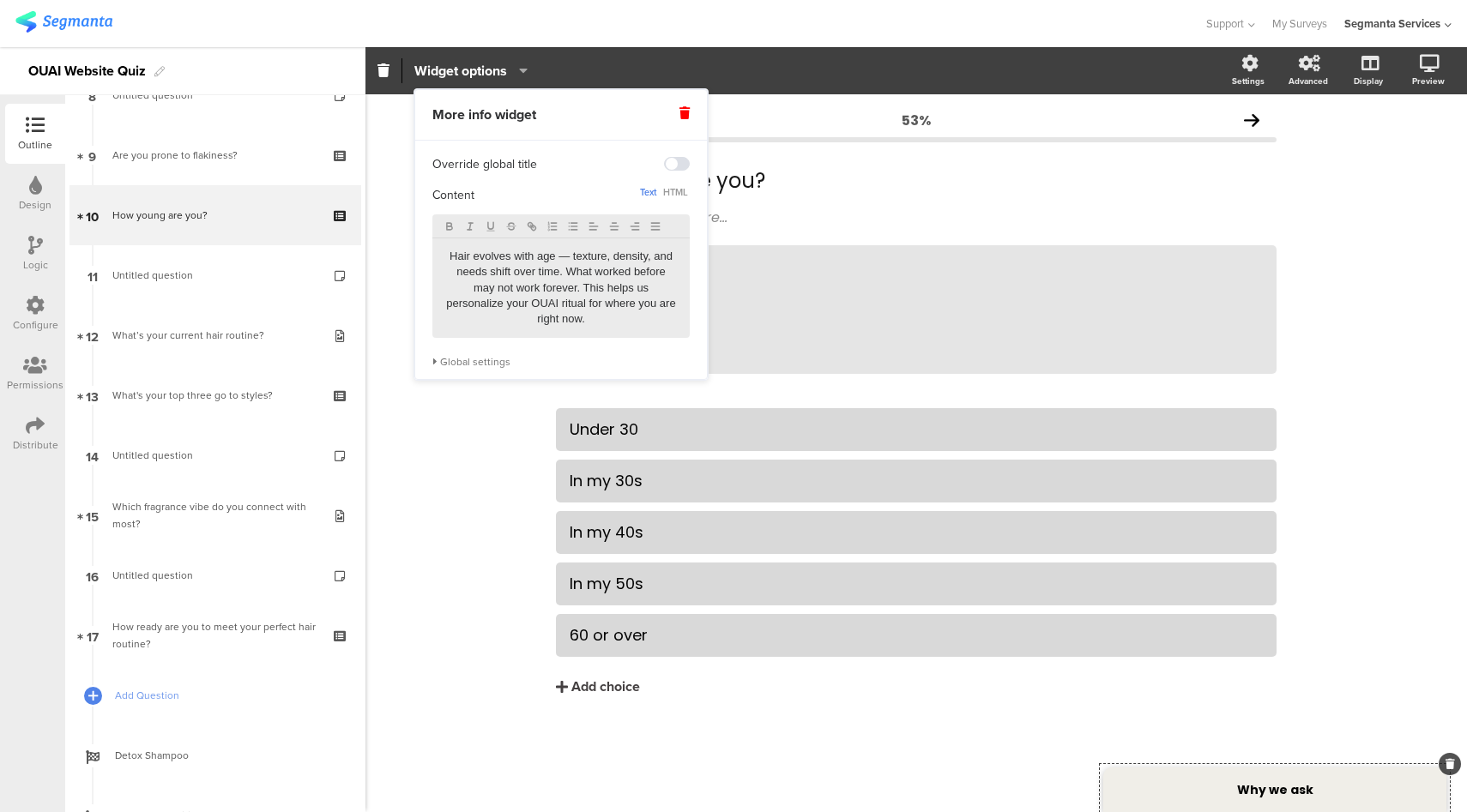
click at [540, 303] on p "Hair evolves with age — texture, density, and needs shift over time. What worke…" at bounding box center [561, 287] width 232 height 79
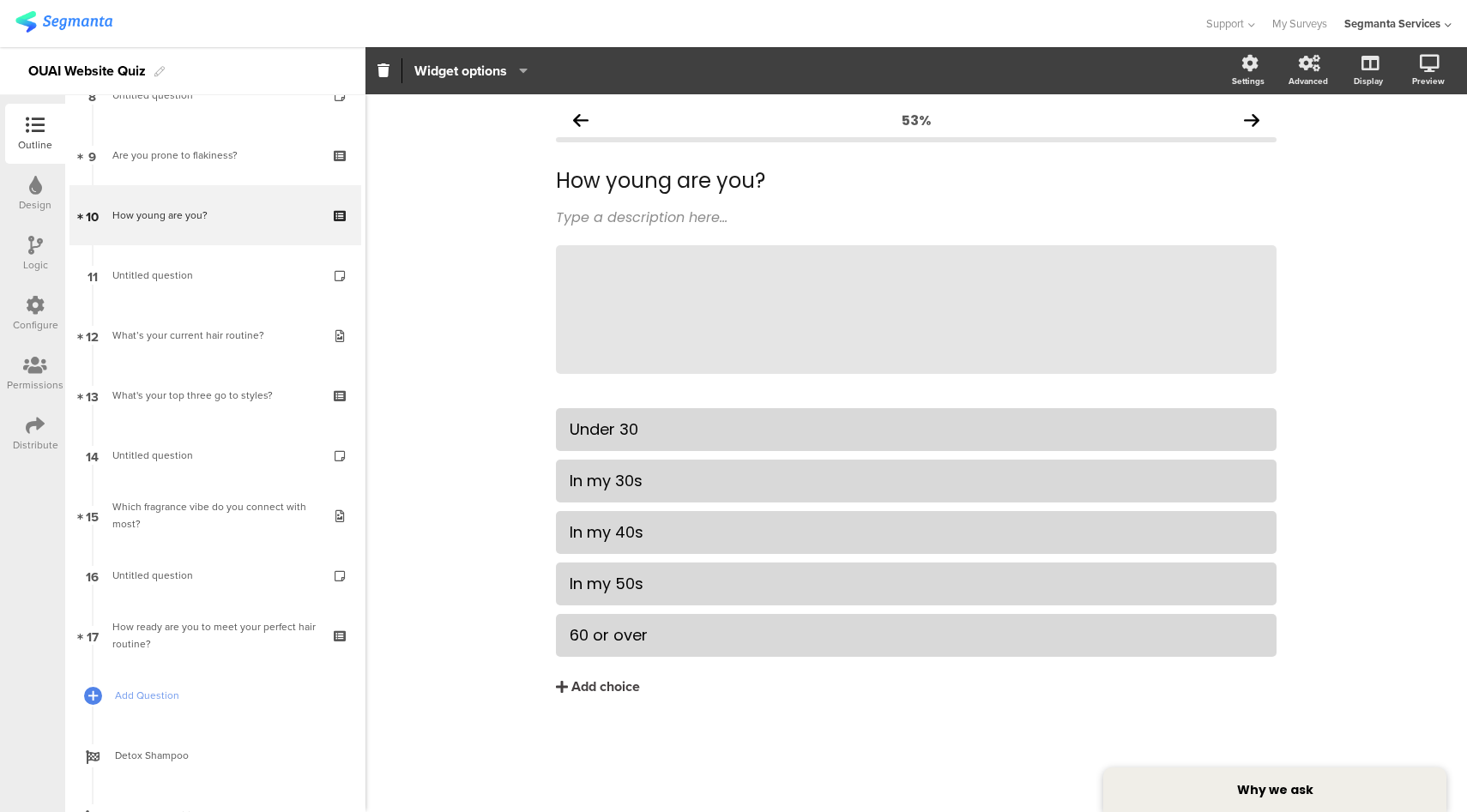
click at [483, 413] on div "53% How young are you? How young are you? Type a description here... / Why we a…" at bounding box center [916, 453] width 1102 height 717
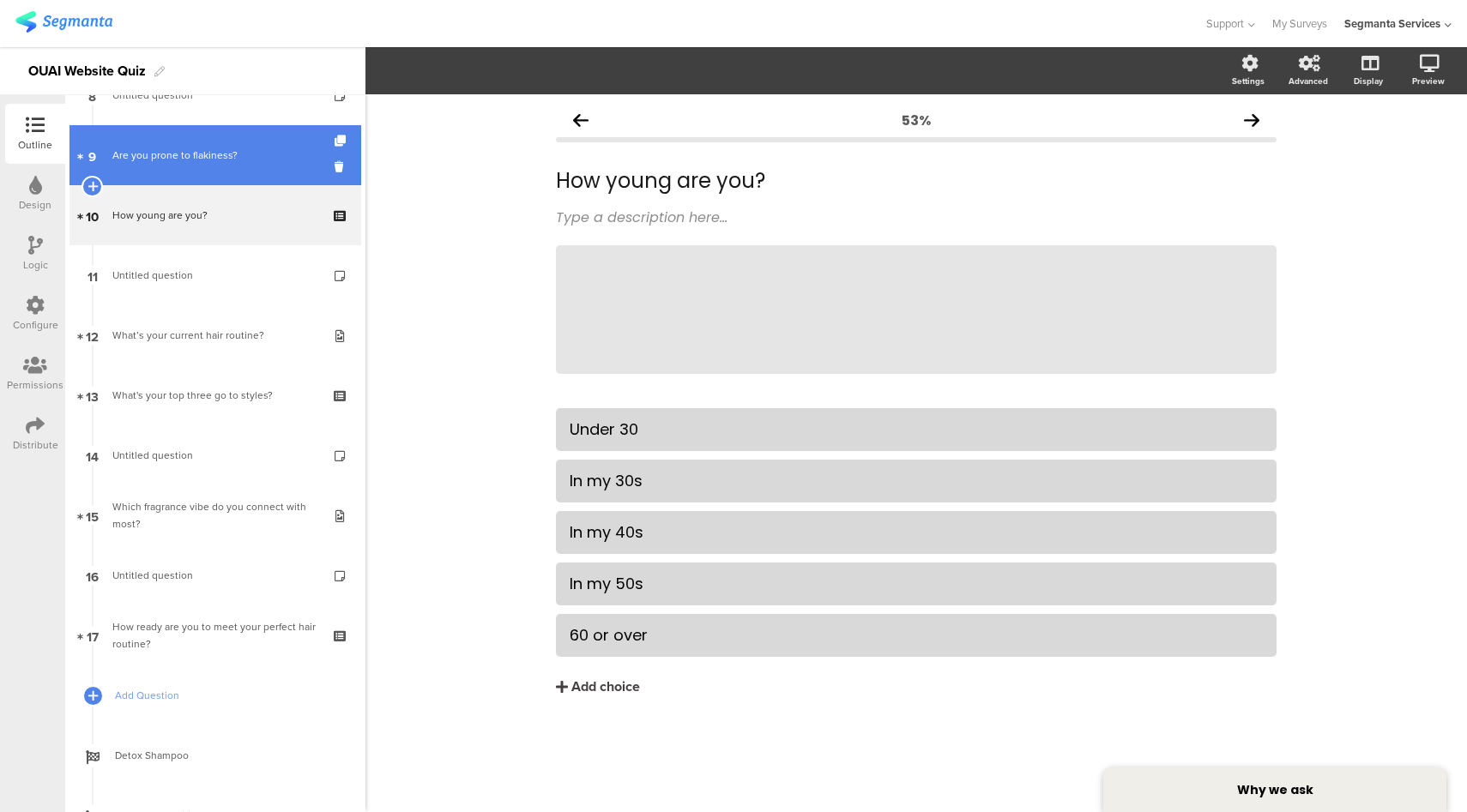
click at [228, 174] on link "9 Are you prone to flakiness?" at bounding box center [216, 156] width 292 height 60
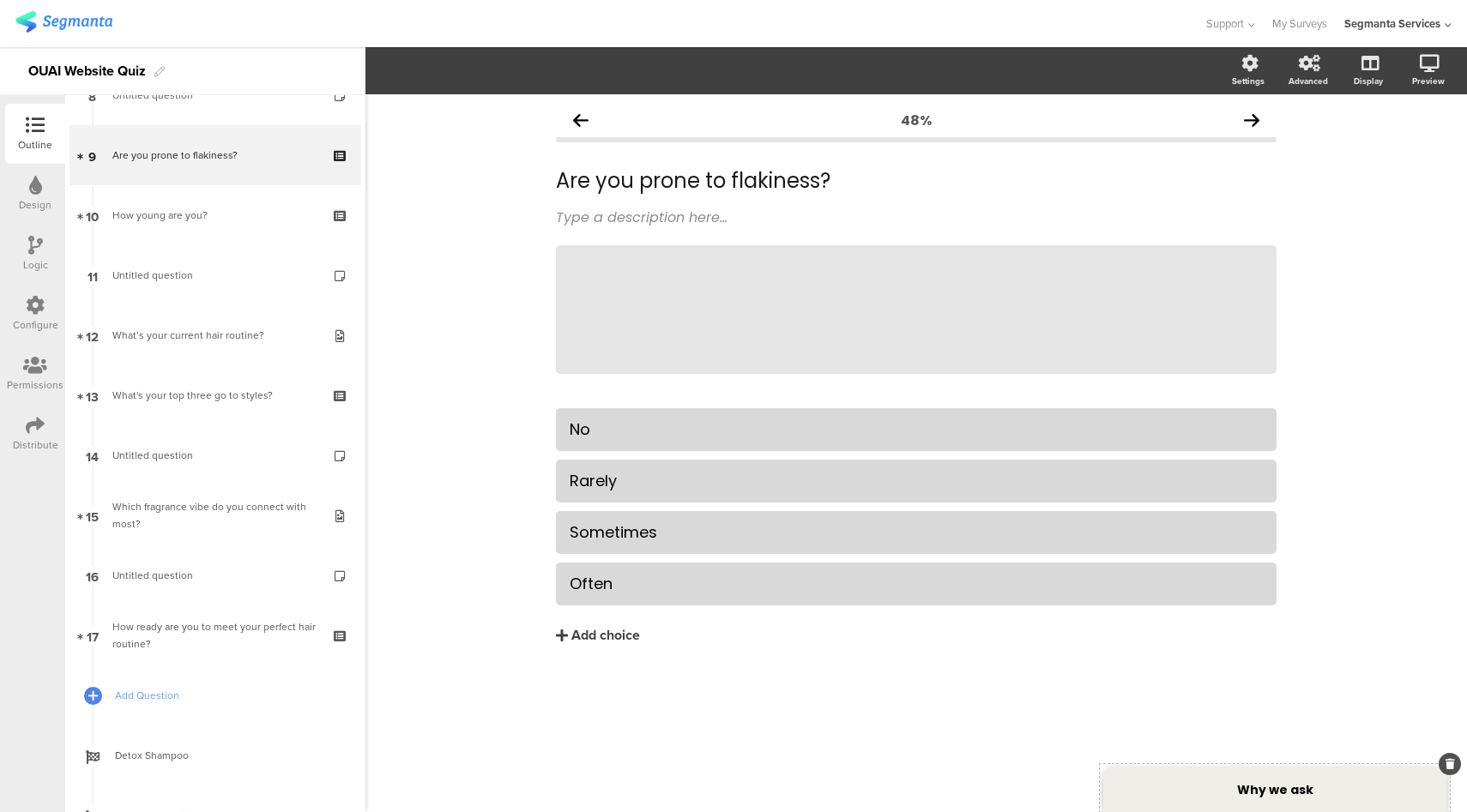
click at [1248, 787] on strong "Why we ask" at bounding box center [1275, 789] width 76 height 17
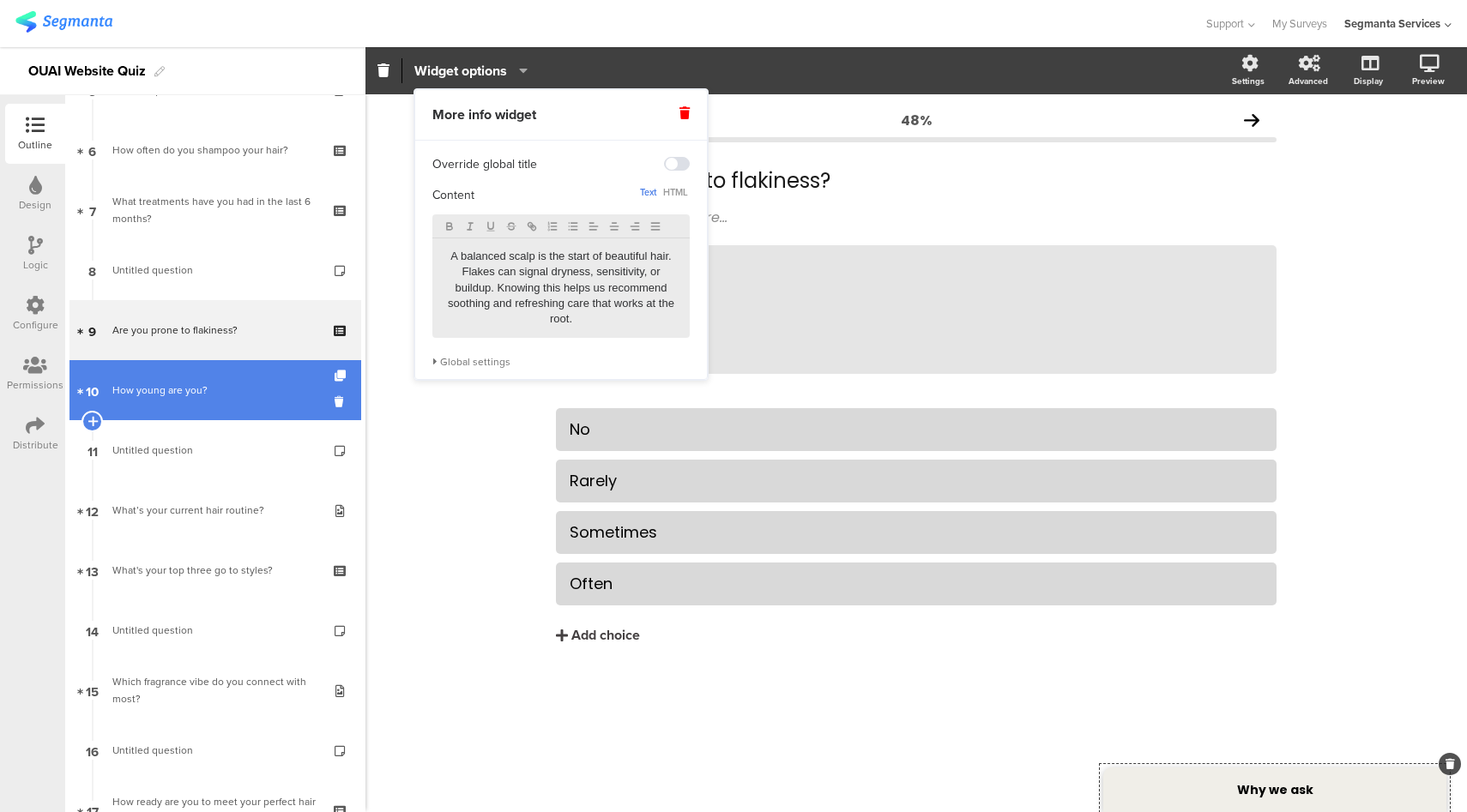
scroll to position [343, 0]
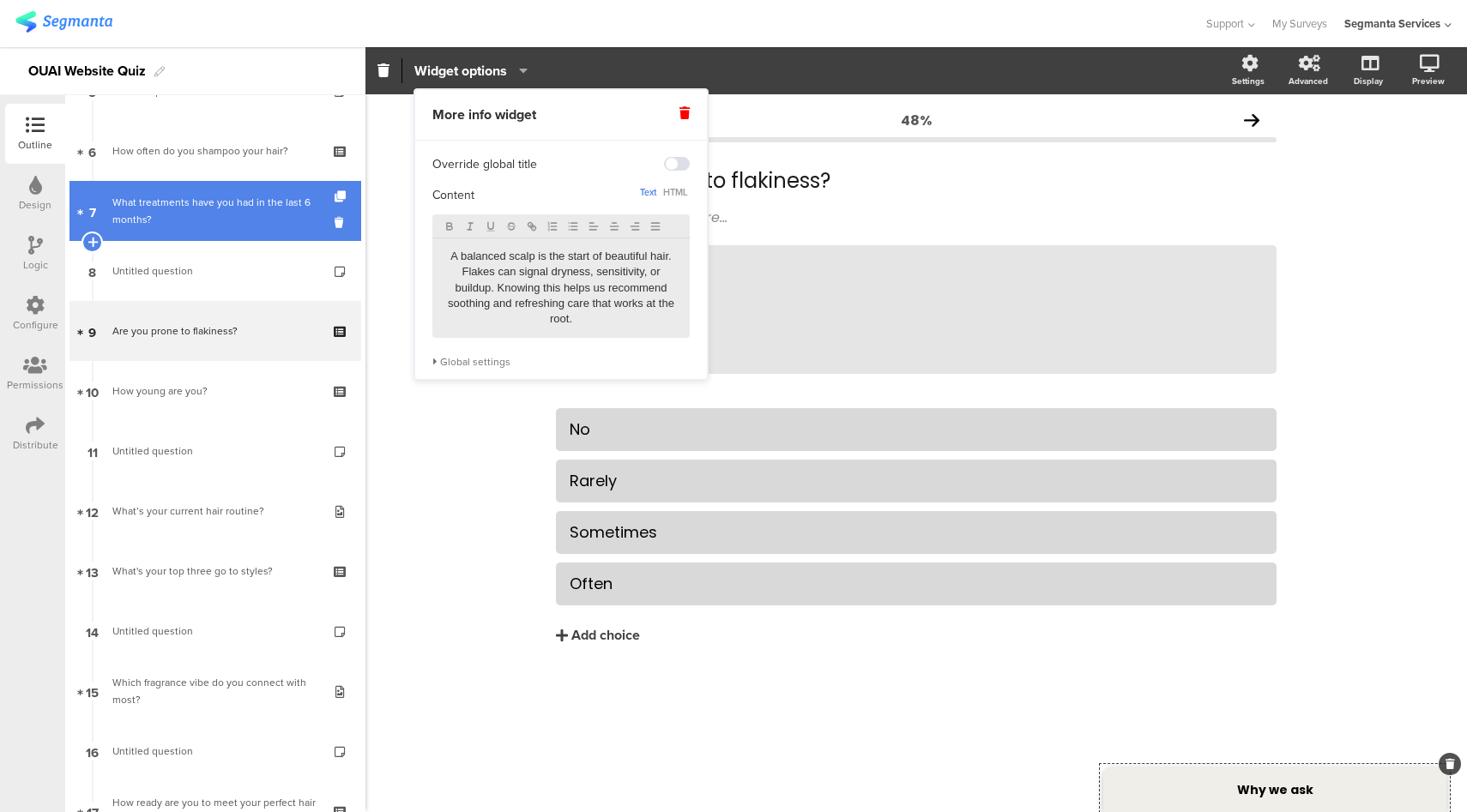
click at [271, 218] on div "What treatments have you had in the last 6 months?" at bounding box center [215, 211] width 205 height 34
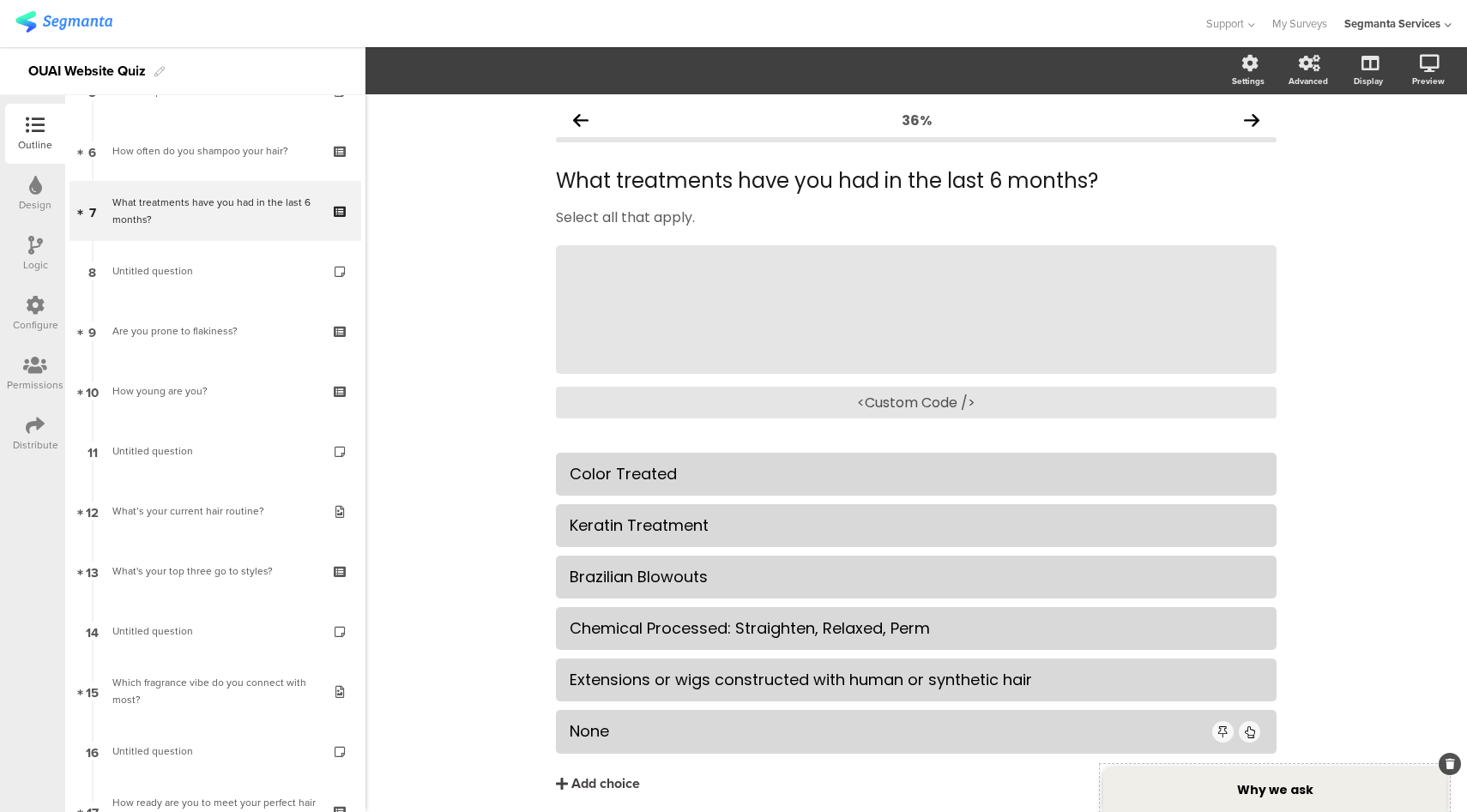
click at [1189, 782] on div "Why we ask" at bounding box center [1275, 790] width 343 height 44
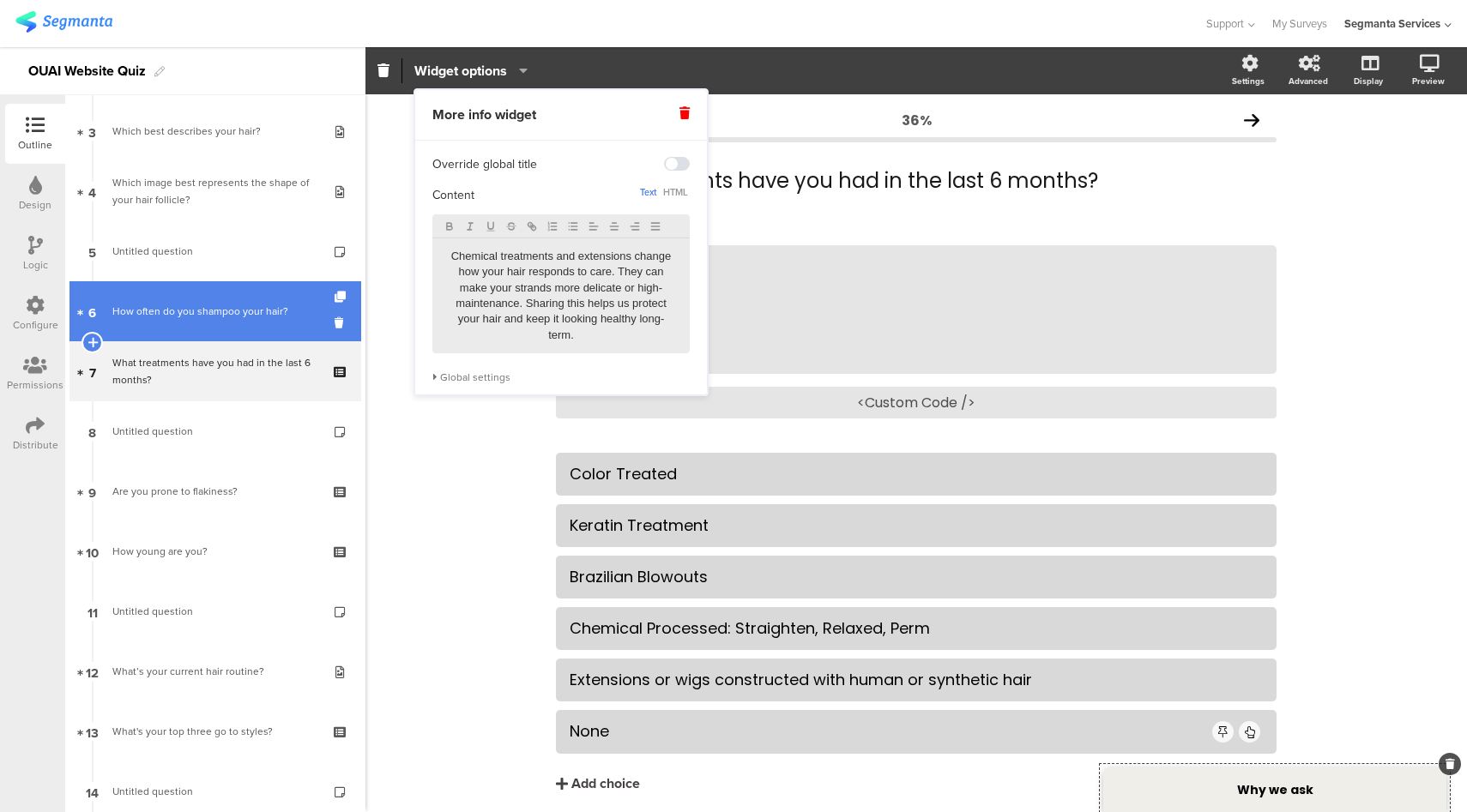
scroll to position [115, 0]
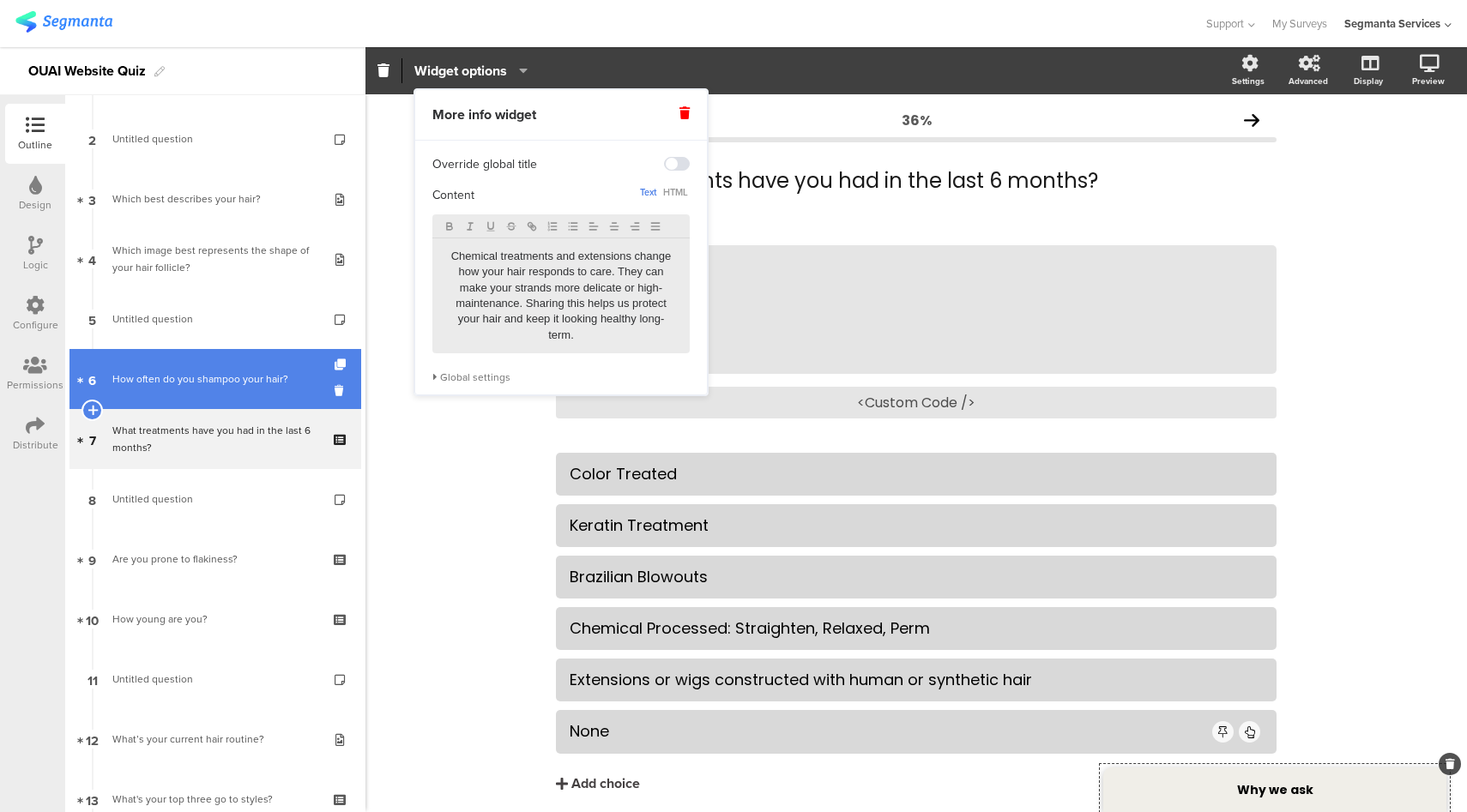
click at [252, 388] on link "6 How often do you shampoo your hair?" at bounding box center [216, 379] width 292 height 60
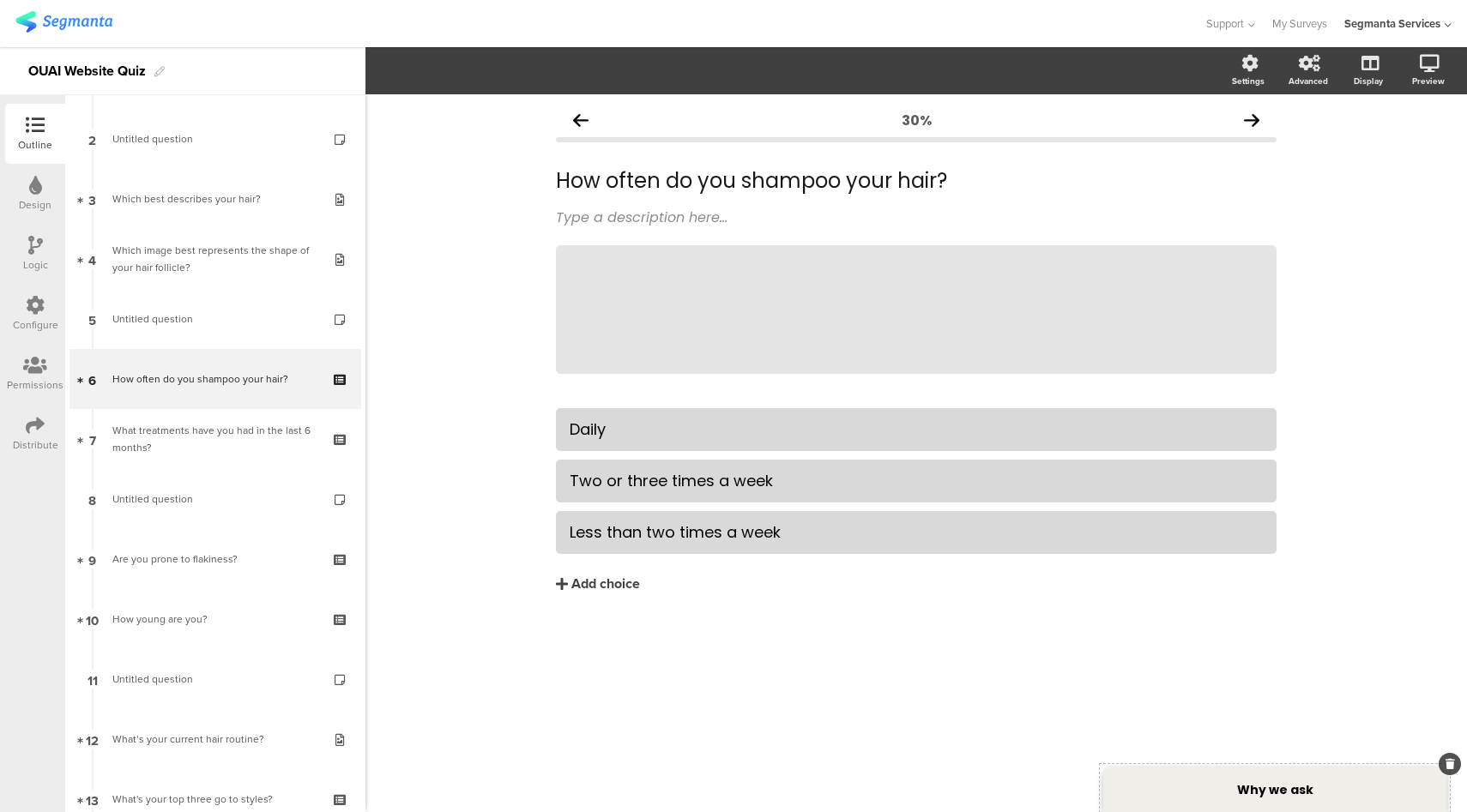
click at [1219, 788] on div "Why we ask" at bounding box center [1275, 790] width 343 height 44
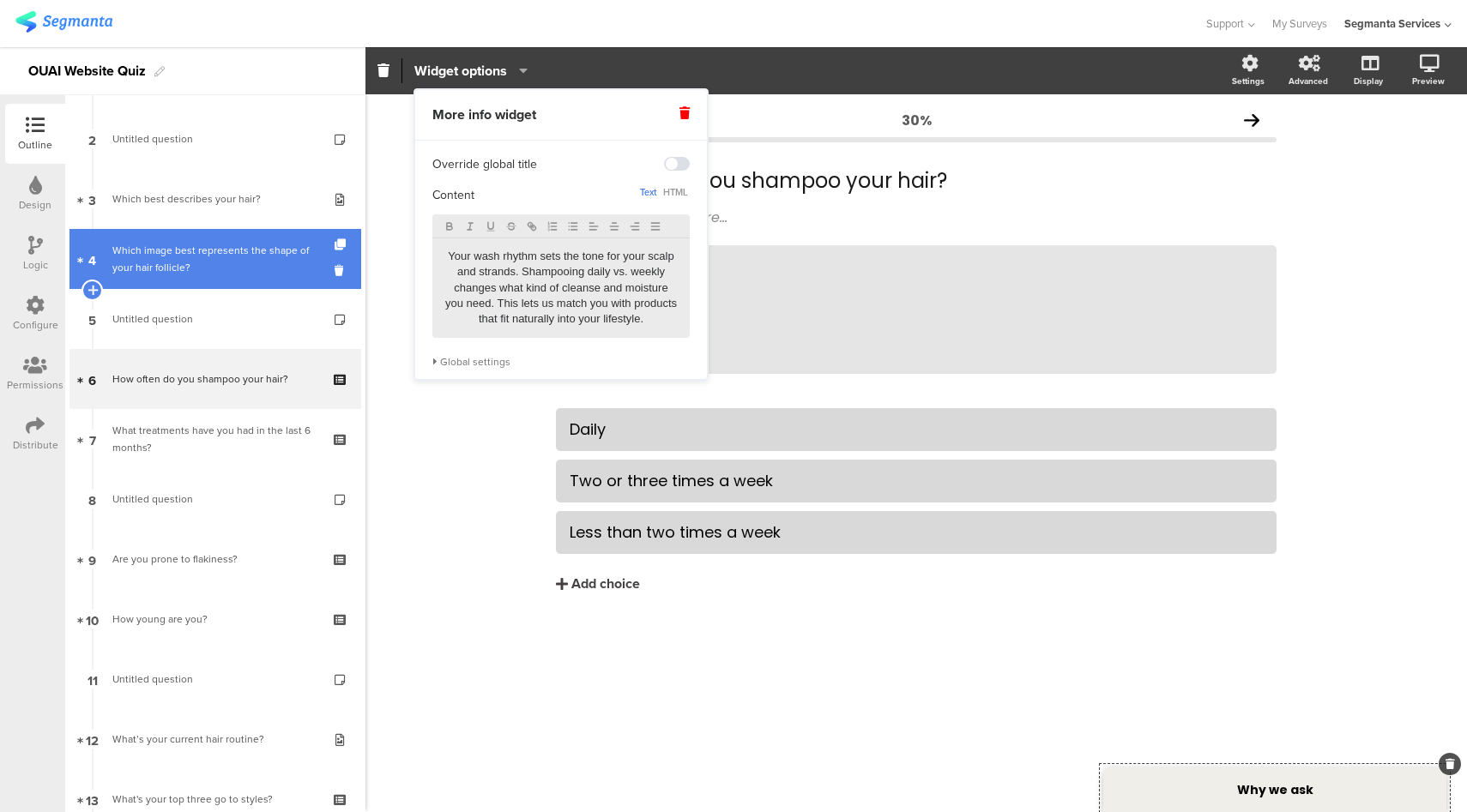
click at [216, 271] on div "Which image best represents the shape of your hair follicle?" at bounding box center [215, 258] width 205 height 34
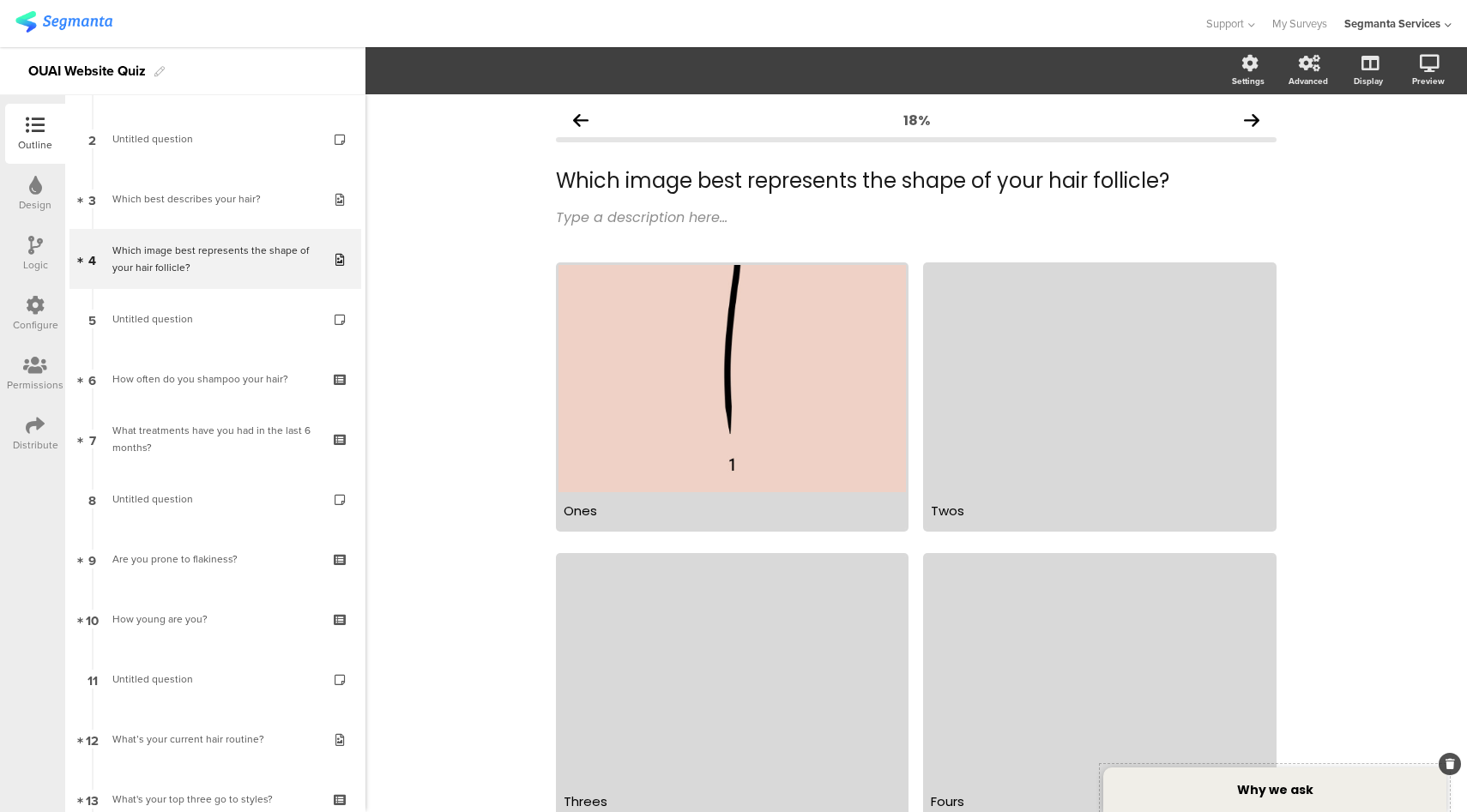
click at [1296, 793] on strong "Why we ask" at bounding box center [1275, 789] width 76 height 17
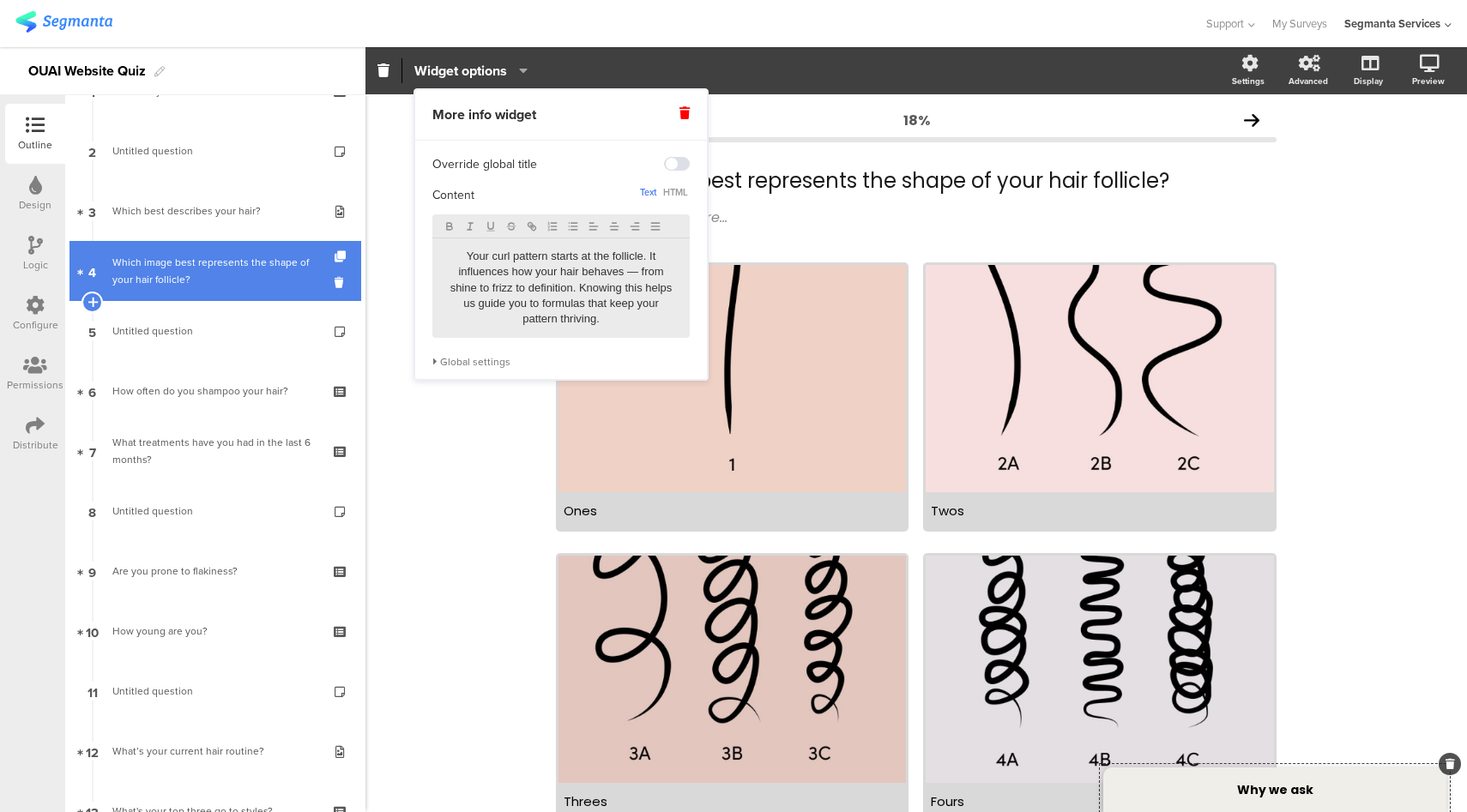
scroll to position [101, 0]
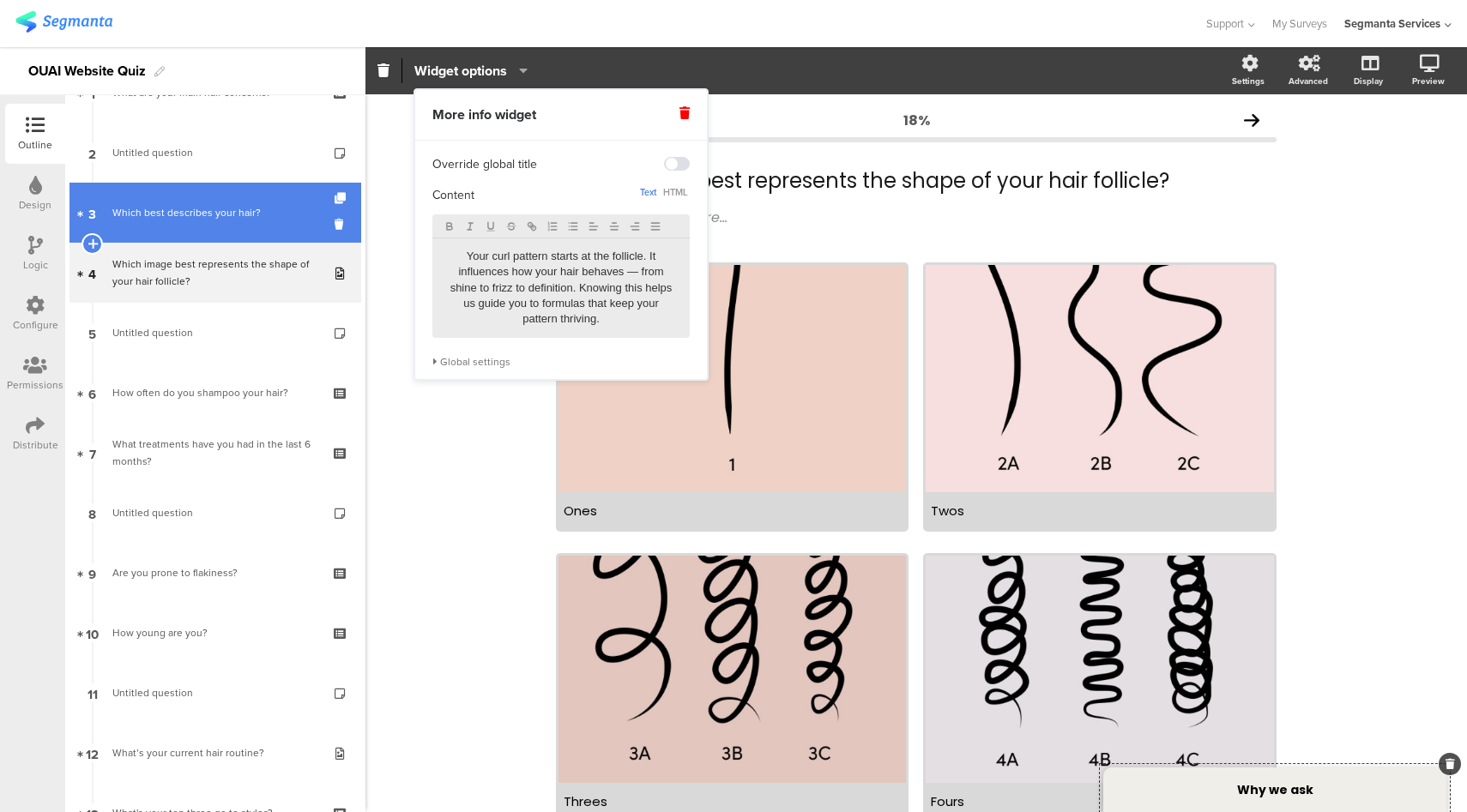
click at [265, 196] on link "3 Which best describes your hair?" at bounding box center [216, 212] width 292 height 60
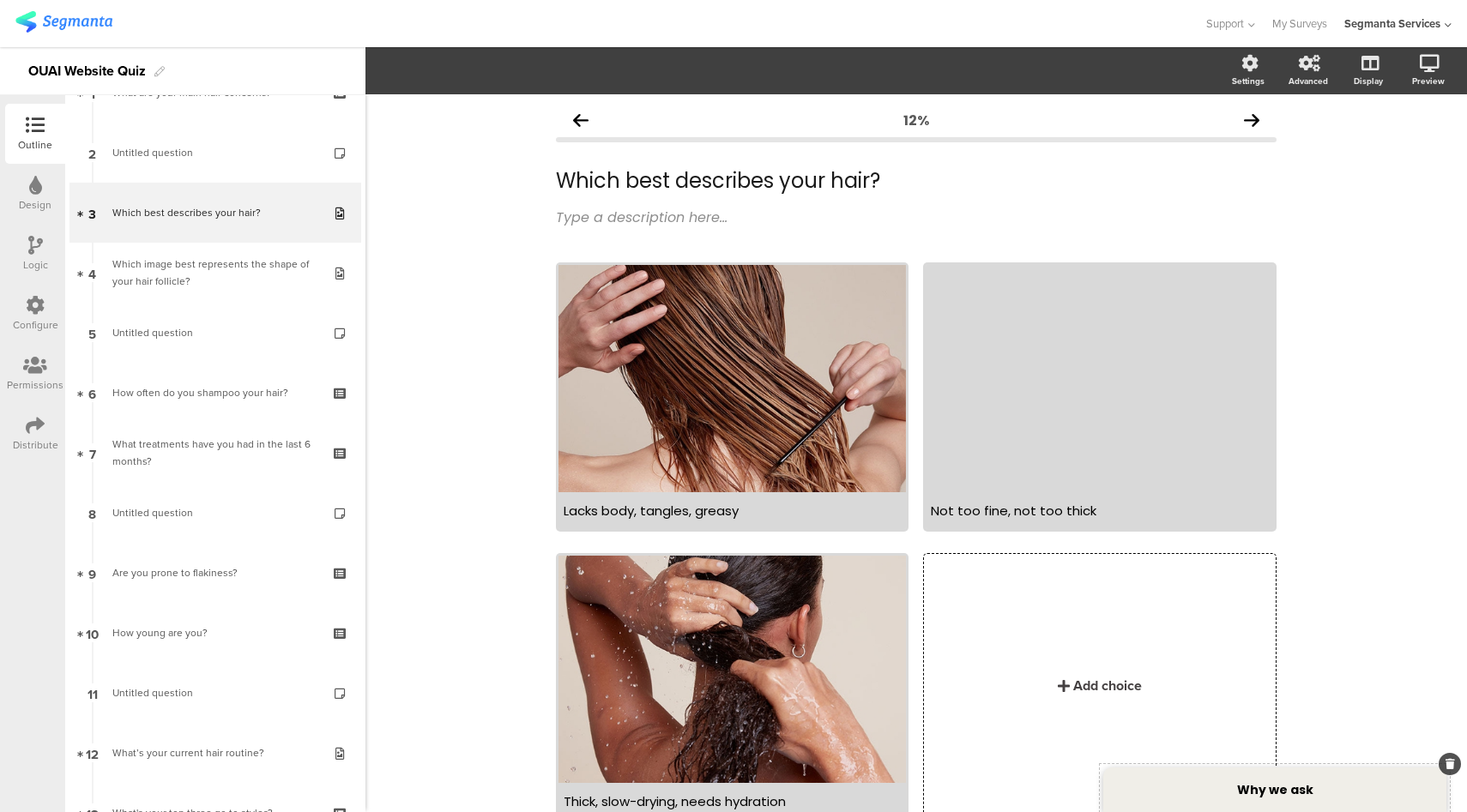
click at [1256, 786] on strong "Why we ask" at bounding box center [1275, 789] width 76 height 17
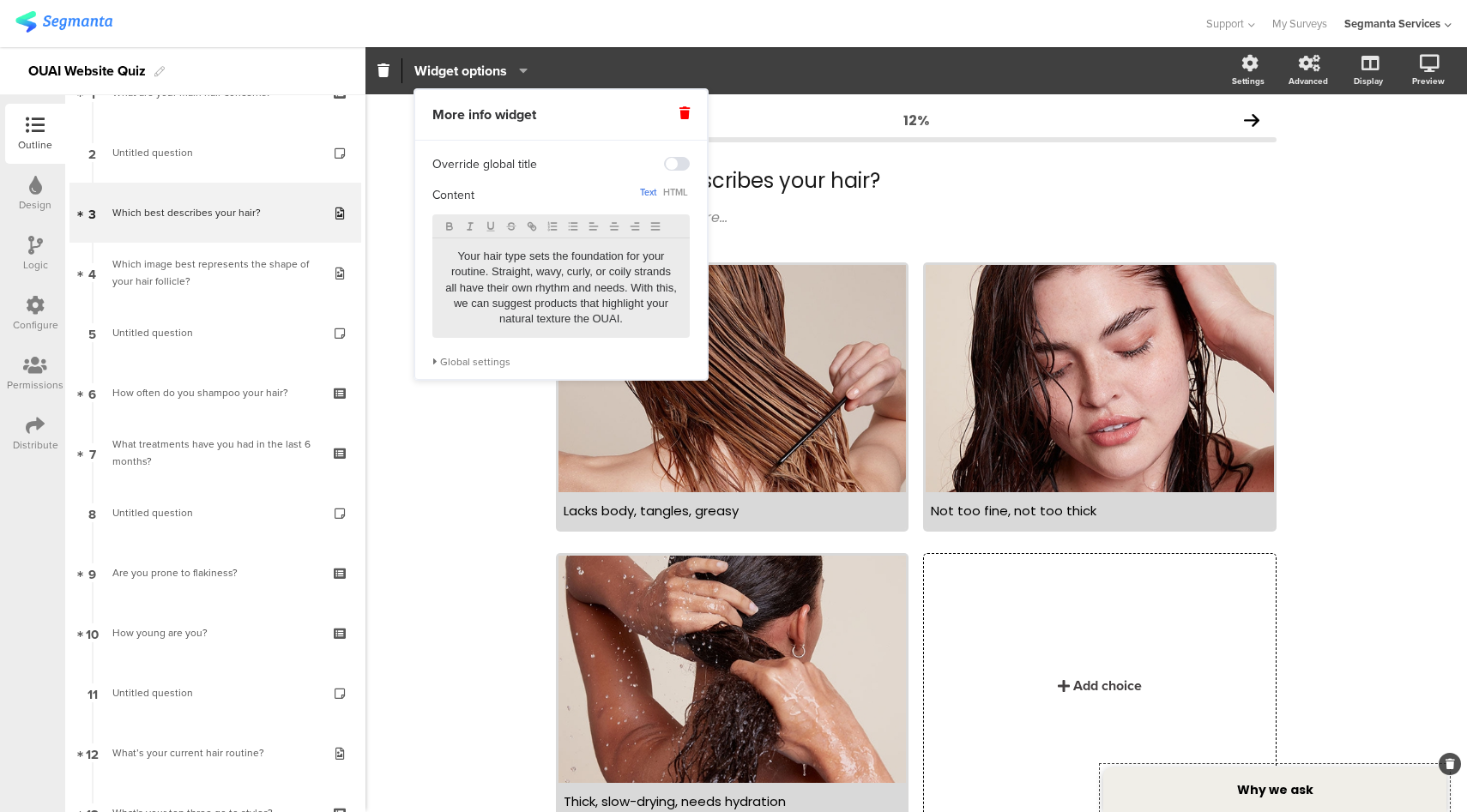
click at [607, 319] on p "Your hair type sets the foundation for your routine. Straight, wavy, curly, or …" at bounding box center [561, 287] width 232 height 79
click at [494, 434] on div "12% Which best describes your hair? Which best describes your hair? Type a desc…" at bounding box center [916, 495] width 1102 height 802
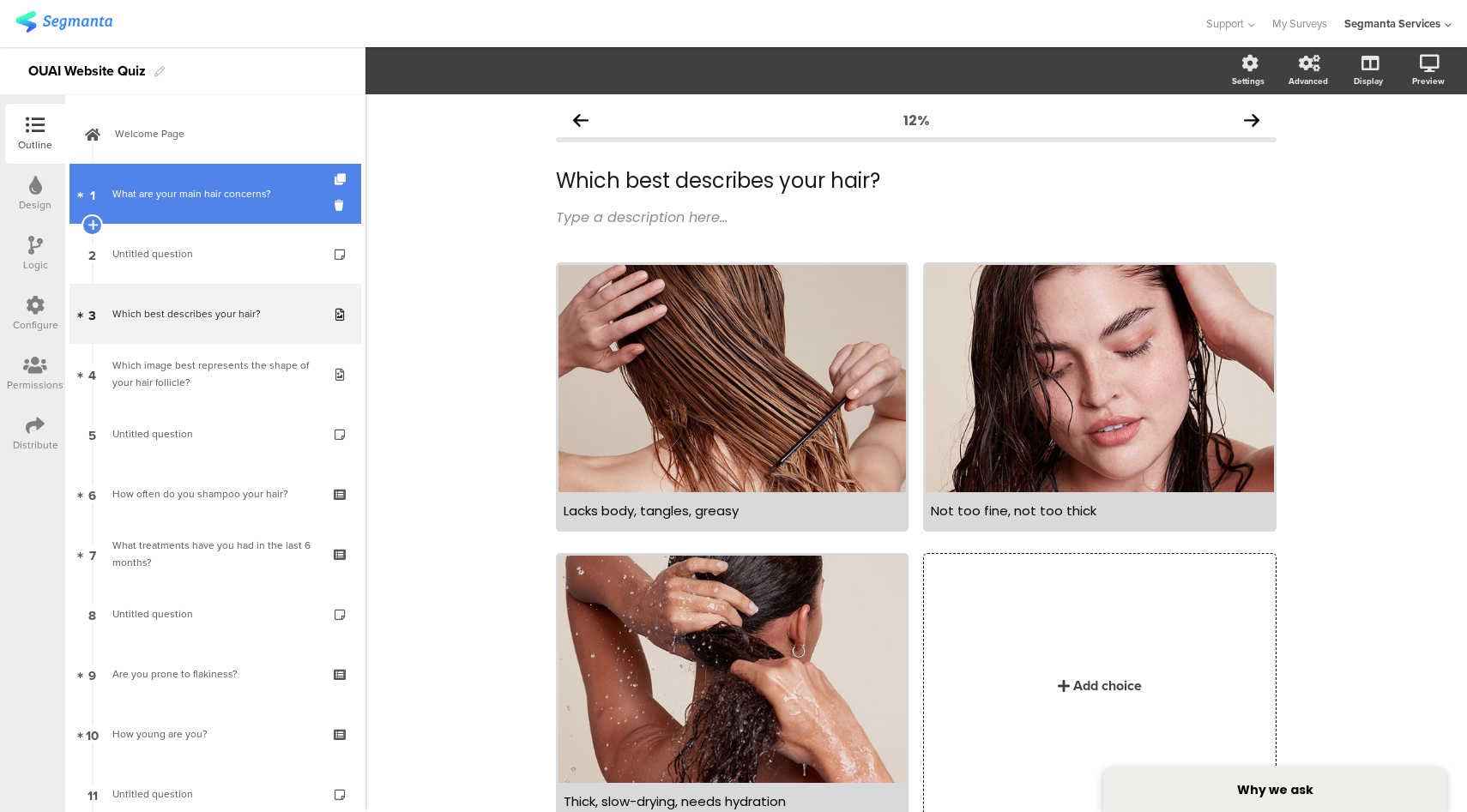
click at [235, 214] on link "1 What are your main hair concerns?" at bounding box center [216, 194] width 292 height 60
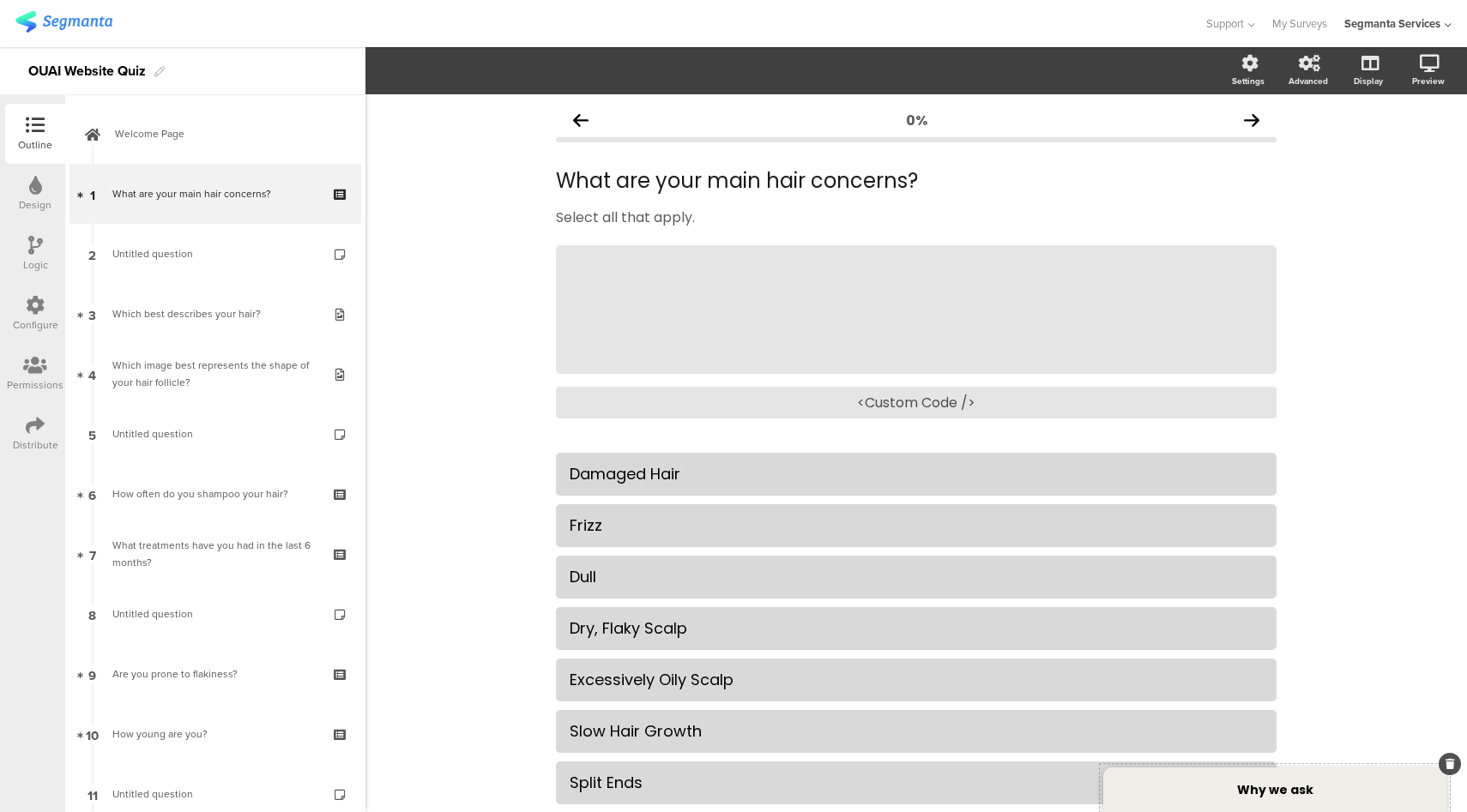
click at [1228, 789] on div "Why we ask" at bounding box center [1275, 790] width 343 height 44
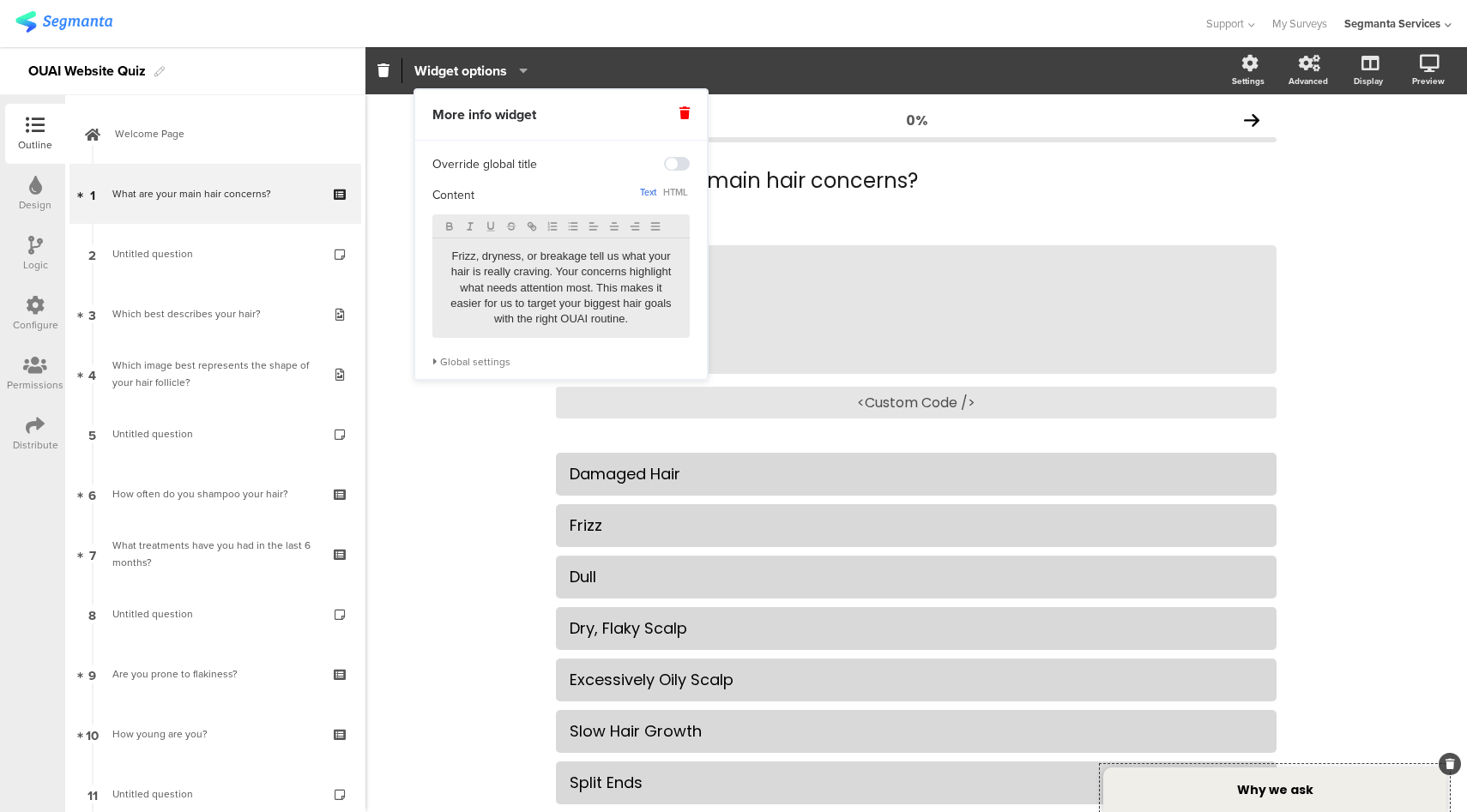
click at [569, 318] on p "Frizz, dryness, or breakage tell us what your hair is really craving. Your conc…" at bounding box center [561, 287] width 232 height 79
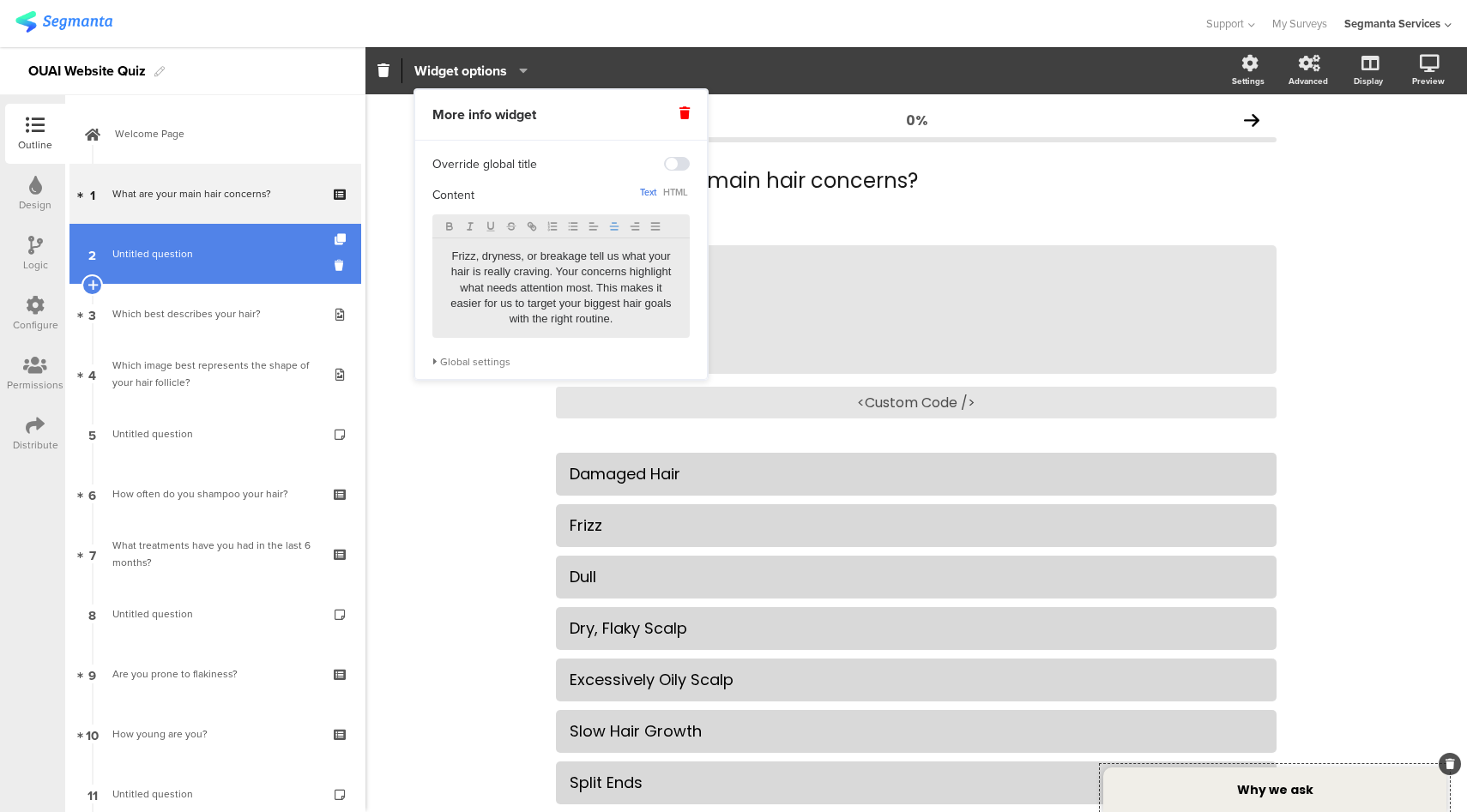
click at [280, 264] on link "2 Untitled question" at bounding box center [216, 254] width 292 height 60
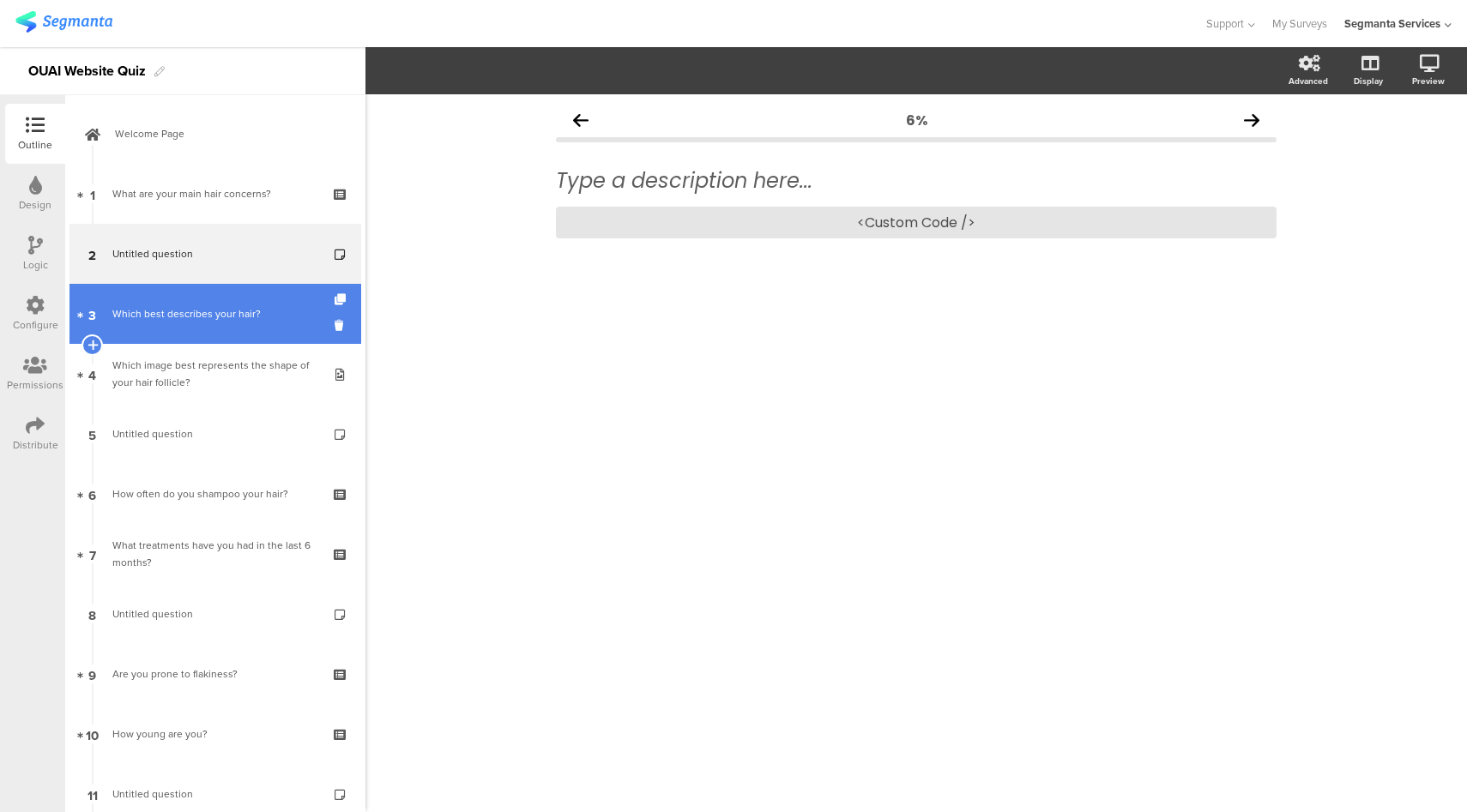
click at [238, 322] on div "Which best describes your hair?" at bounding box center [215, 313] width 205 height 17
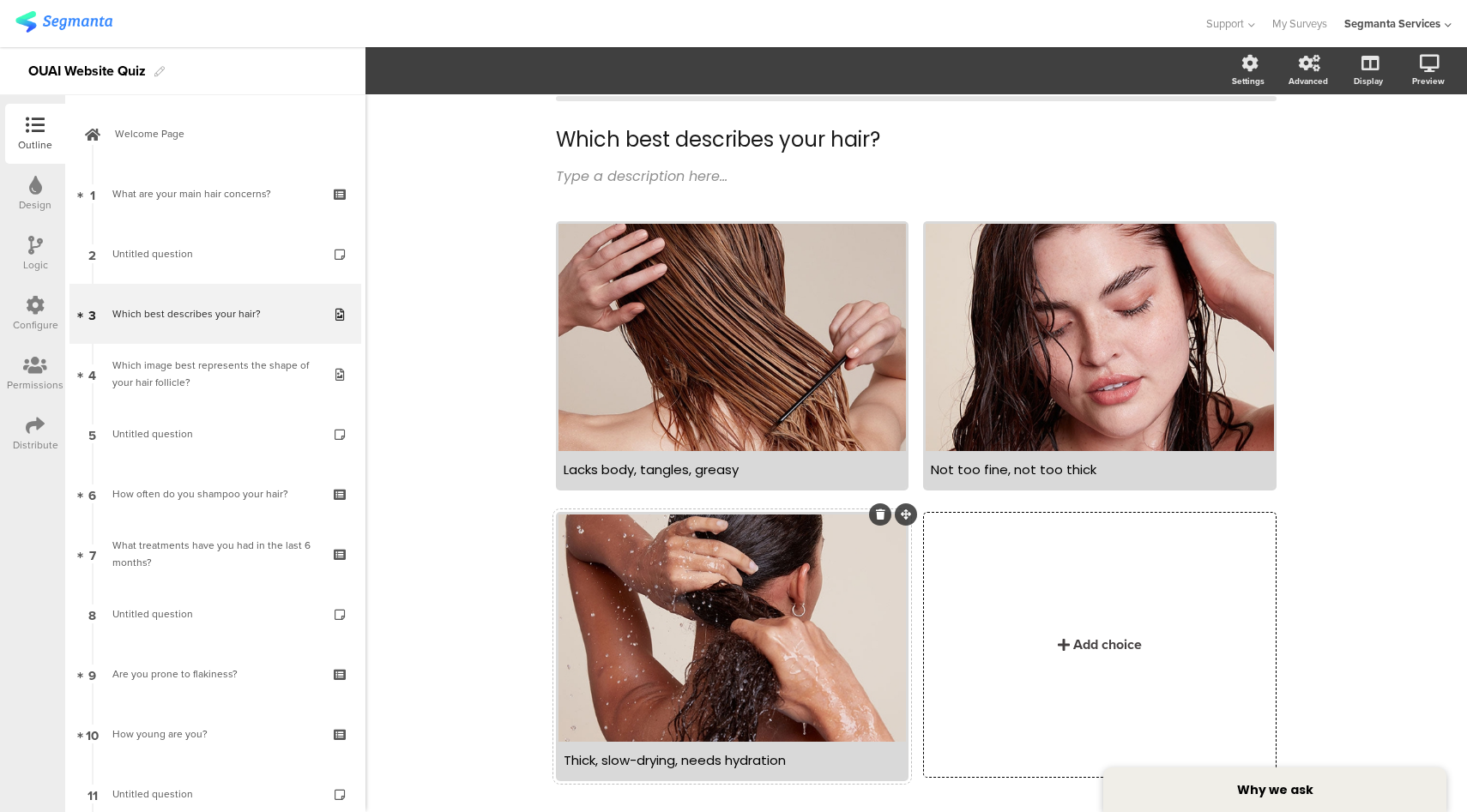
scroll to position [83, 0]
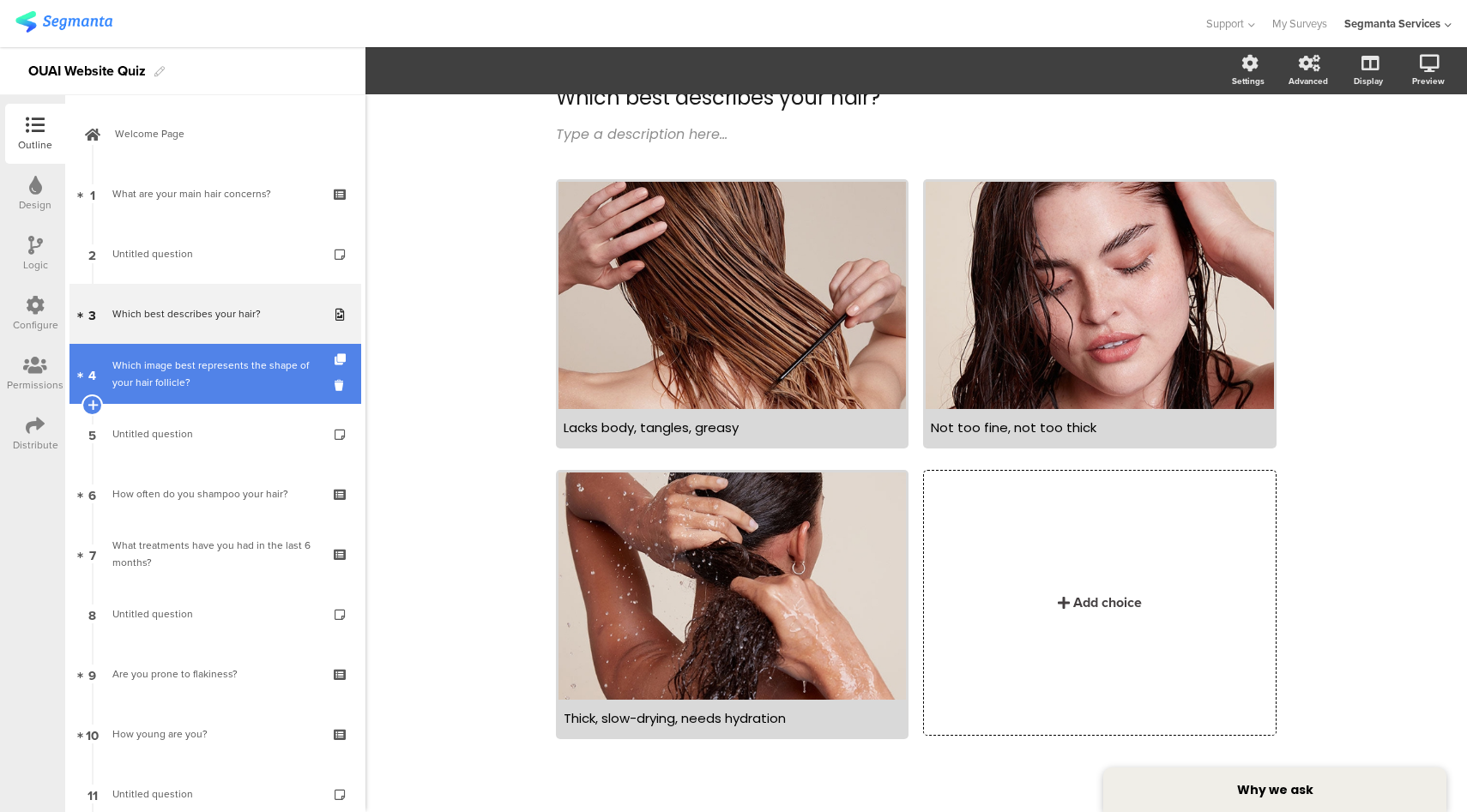
click at [182, 375] on div "Which image best represents the shape of your hair follicle?" at bounding box center [215, 373] width 205 height 34
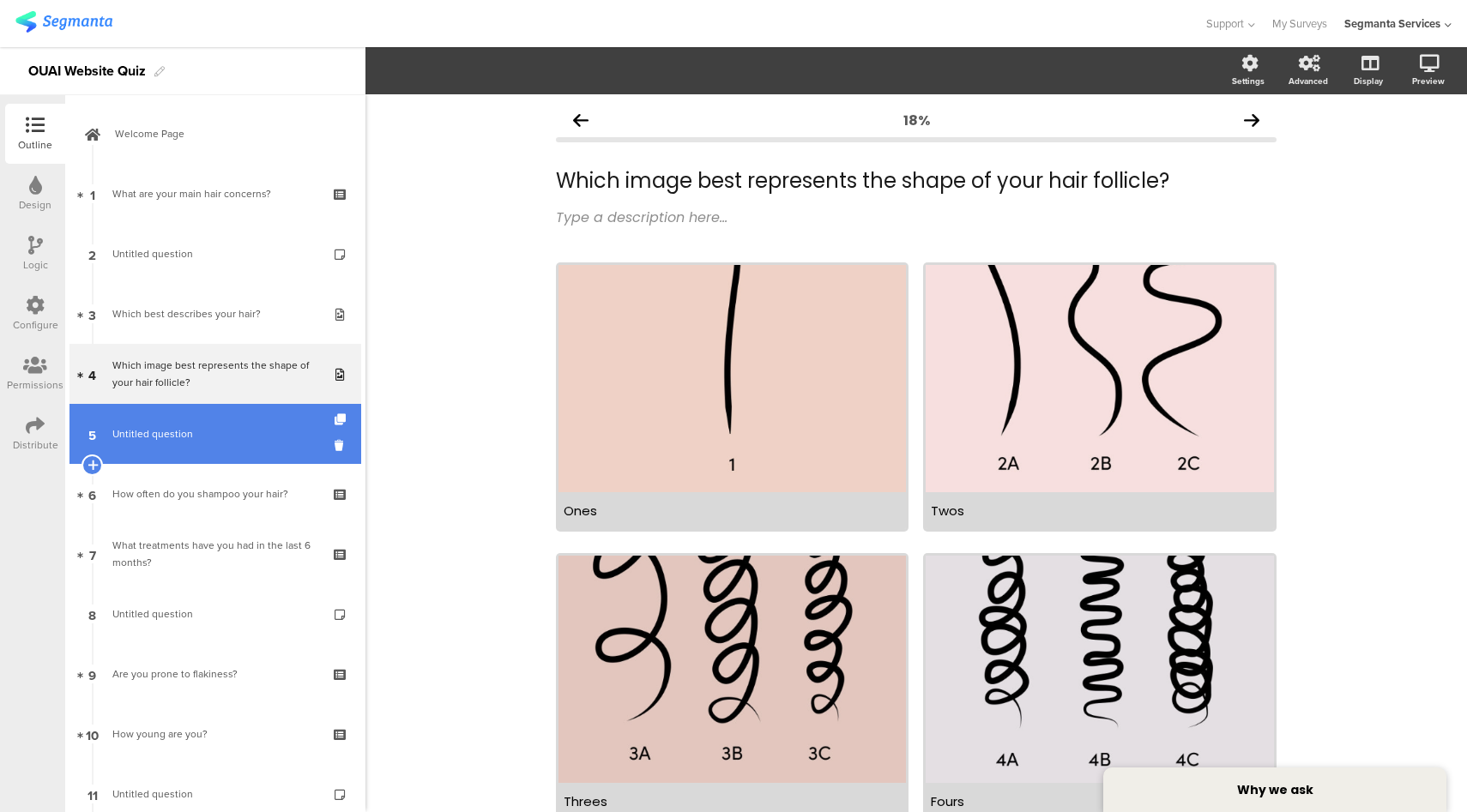
click at [174, 440] on span "Untitled question" at bounding box center [215, 433] width 205 height 17
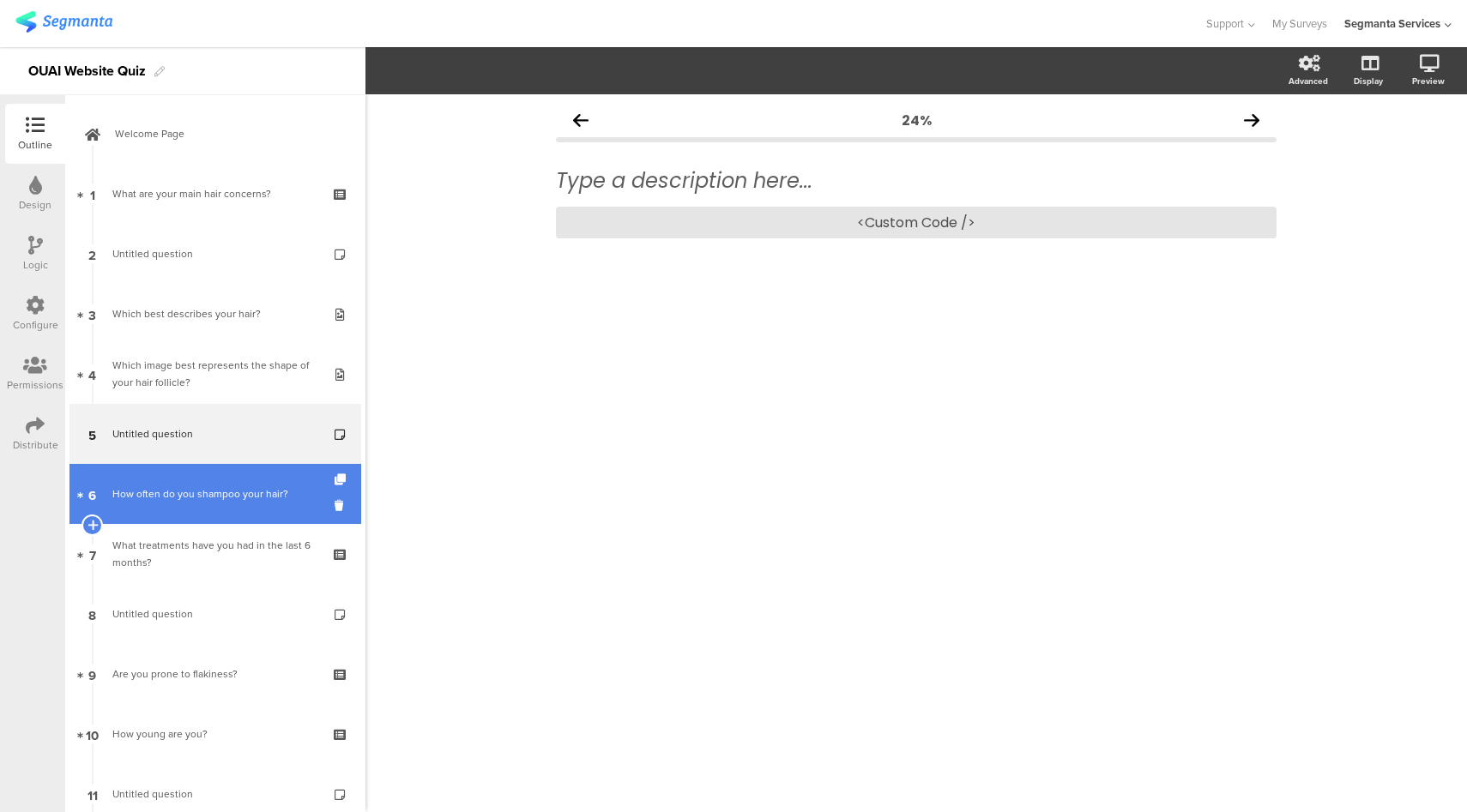
click at [187, 488] on div "How often do you shampoo your hair?" at bounding box center [215, 494] width 205 height 17
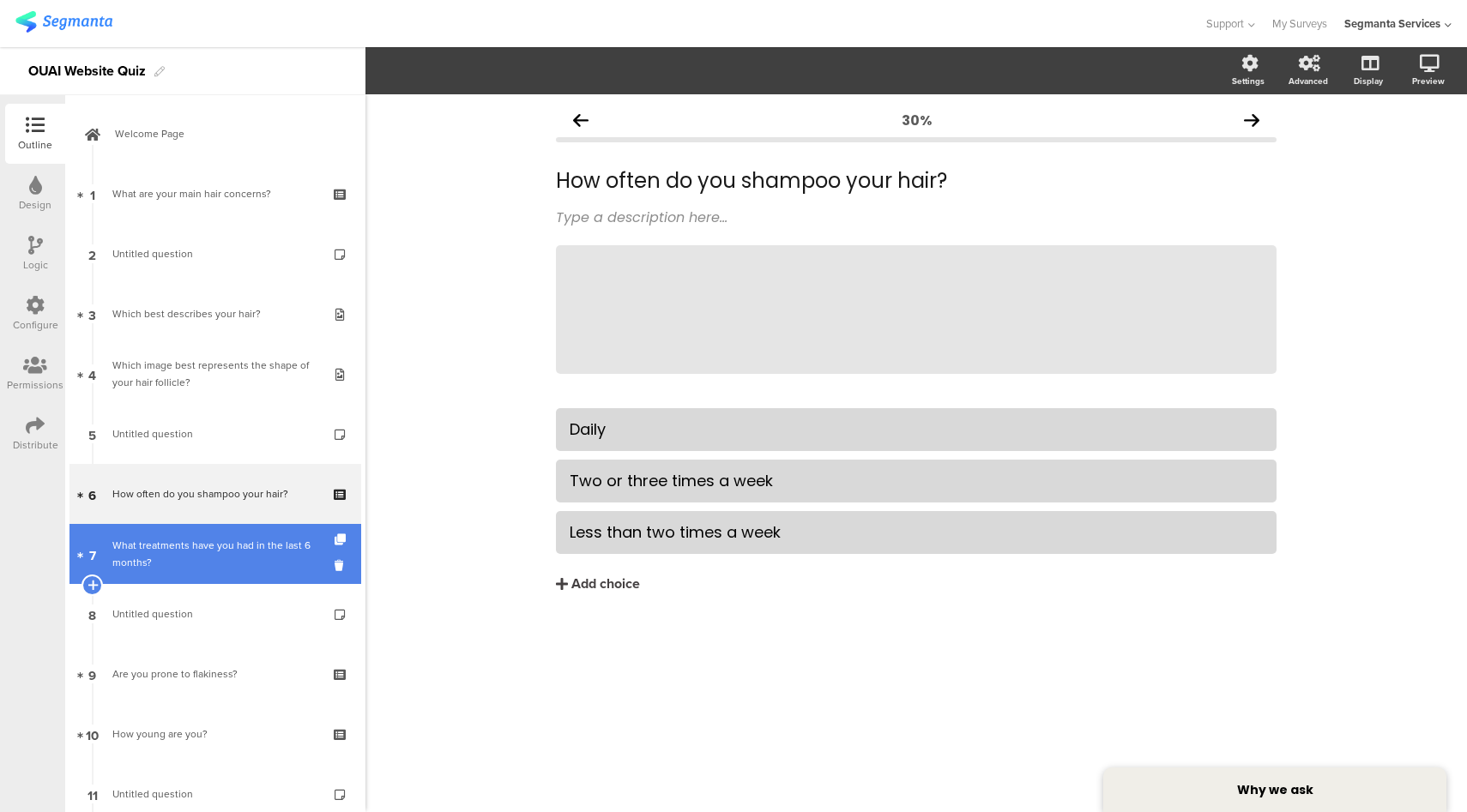
click at [227, 563] on div "What treatments have you had in the last 6 months?" at bounding box center [215, 554] width 205 height 34
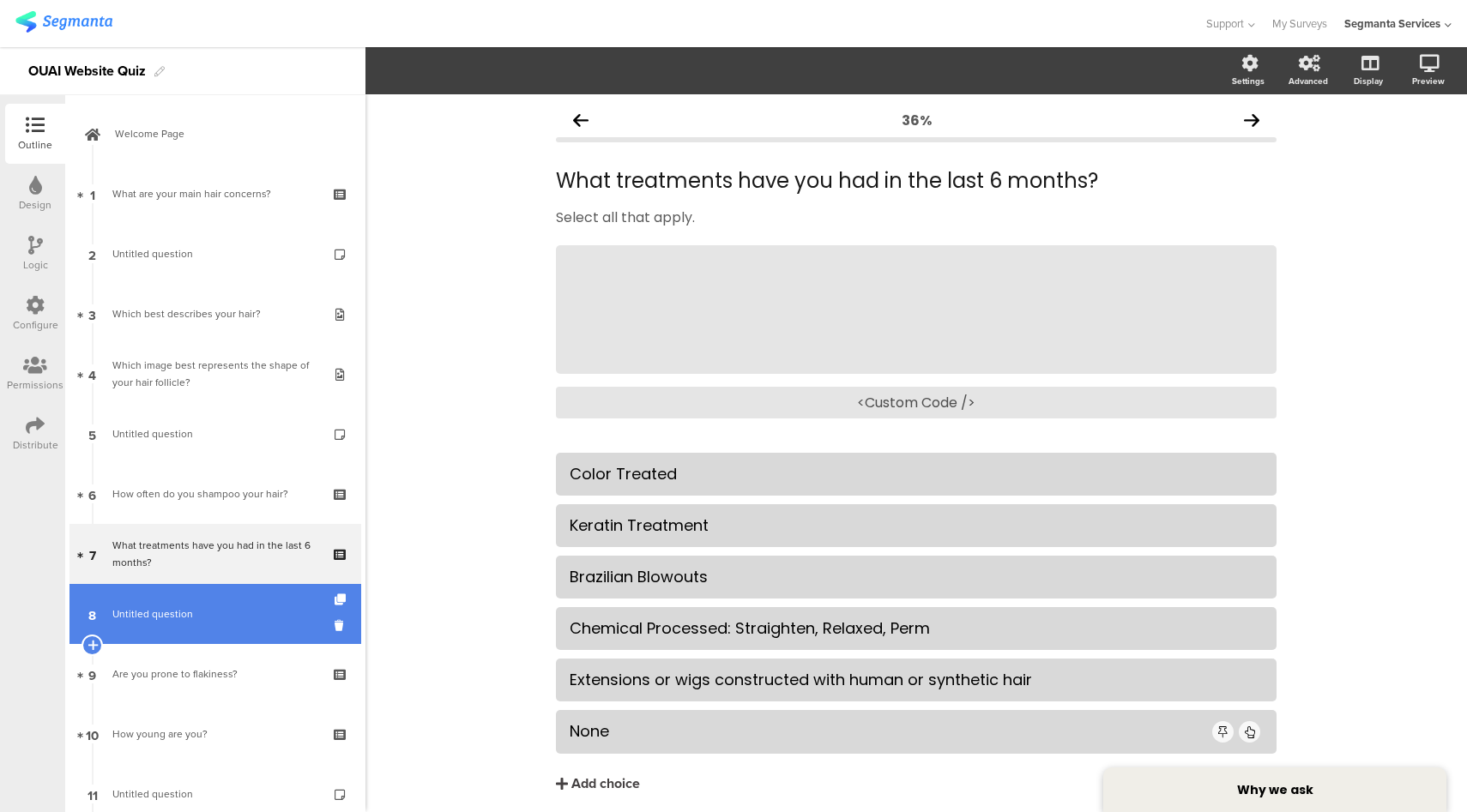
click at [236, 639] on link "8 Untitled question" at bounding box center [216, 614] width 292 height 60
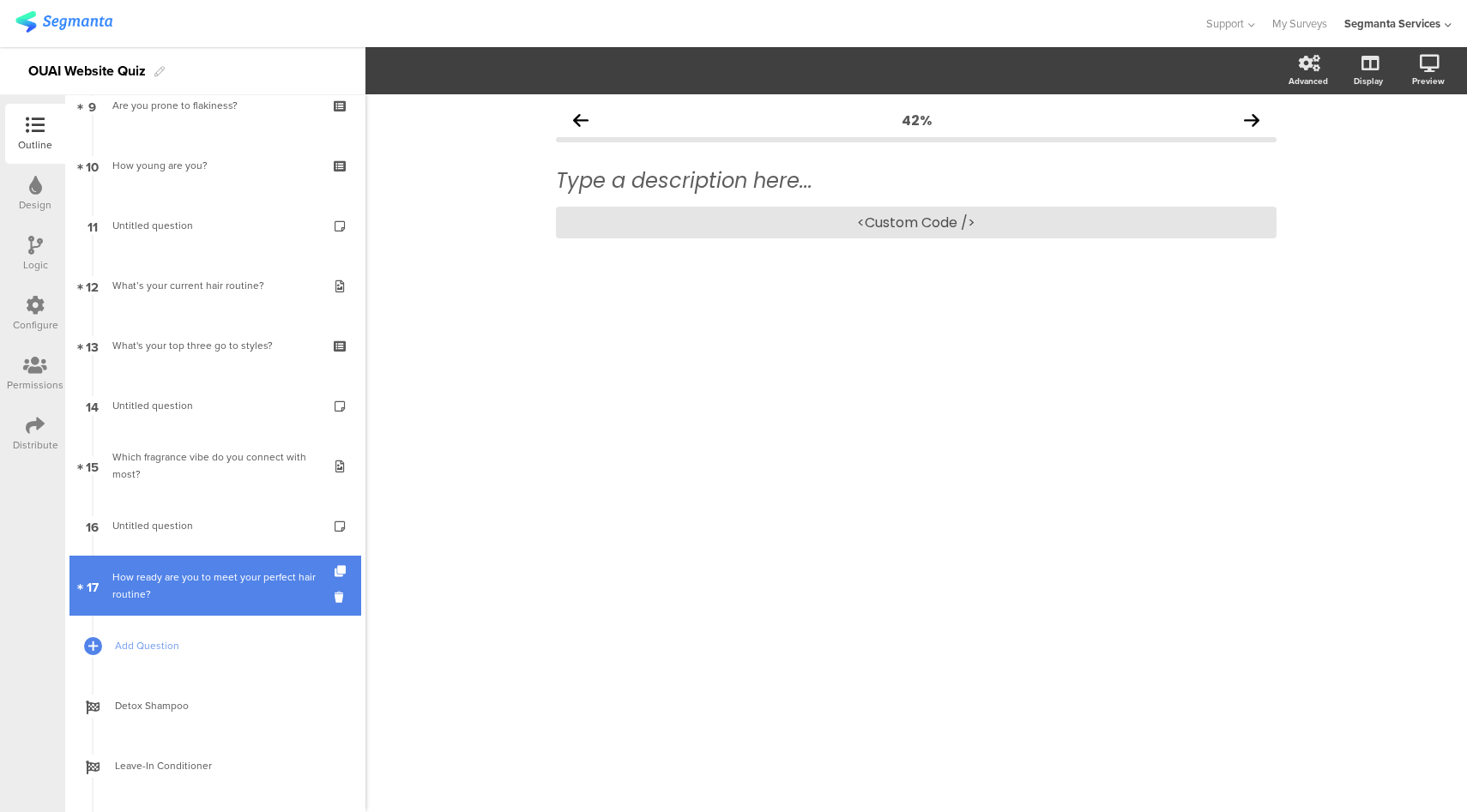
scroll to position [570, 0]
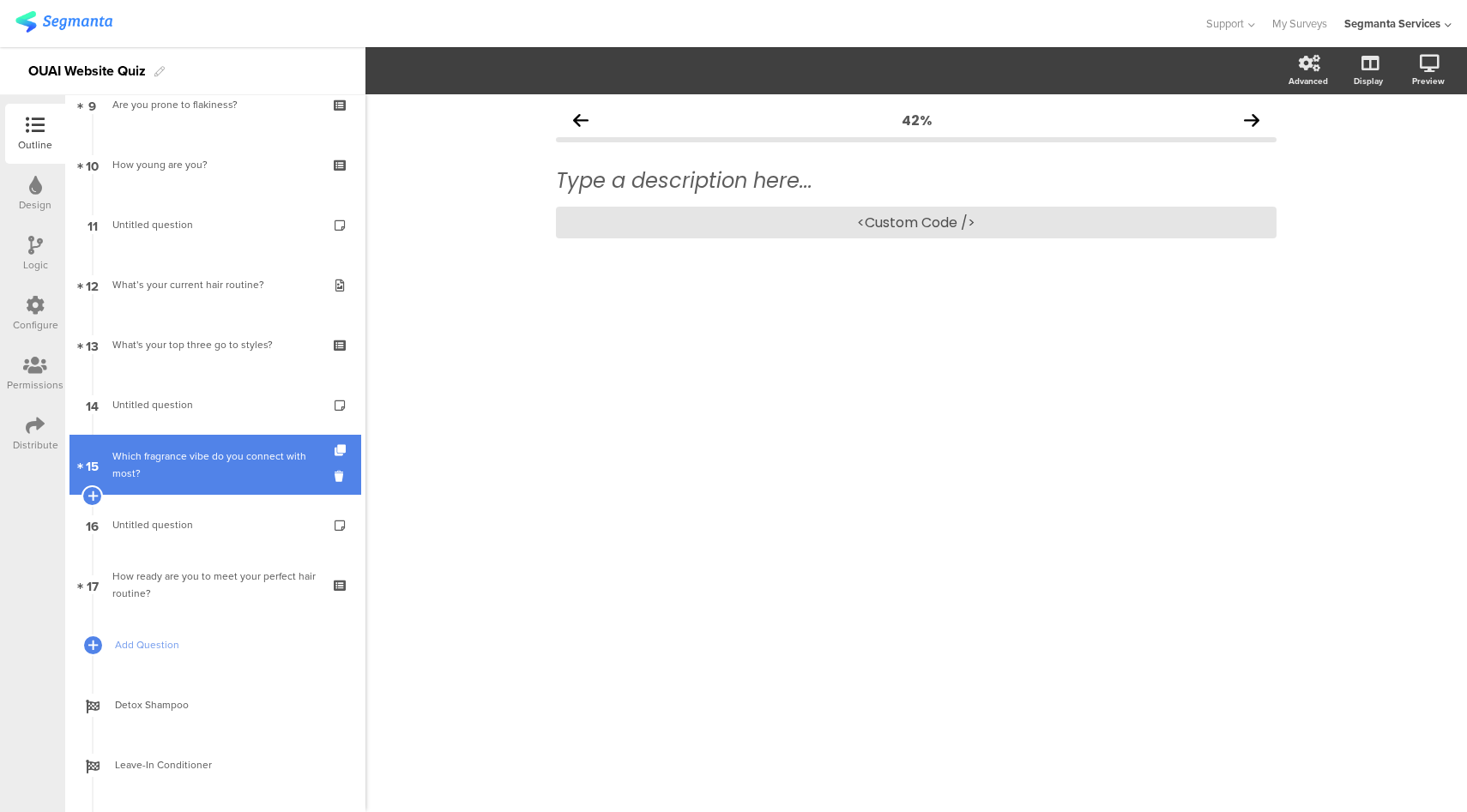
click at [229, 479] on div "Which fragrance vibe do you connect with most?" at bounding box center [215, 464] width 205 height 34
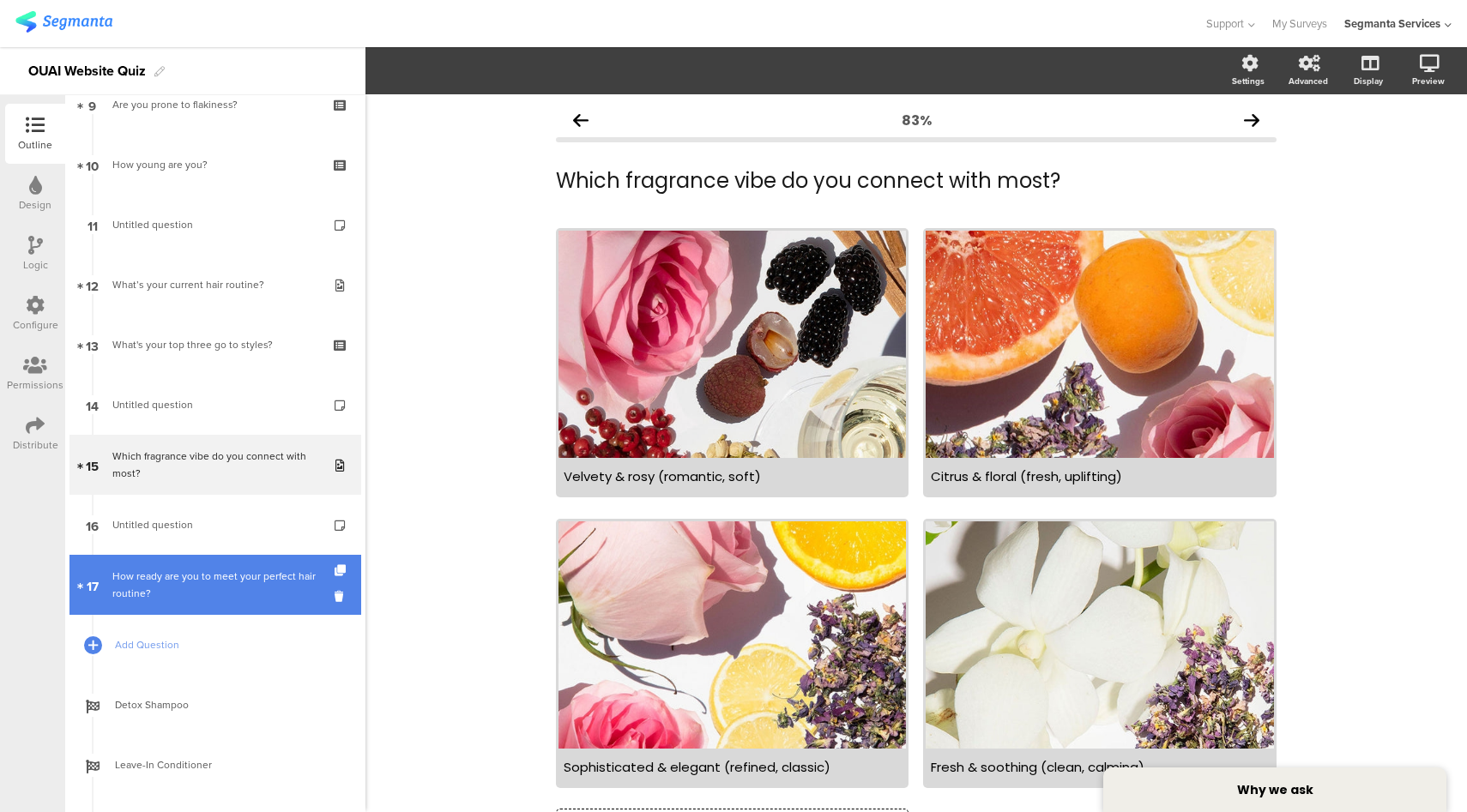
click at [242, 575] on div "How ready are you to meet your perfect hair routine?" at bounding box center [215, 585] width 205 height 34
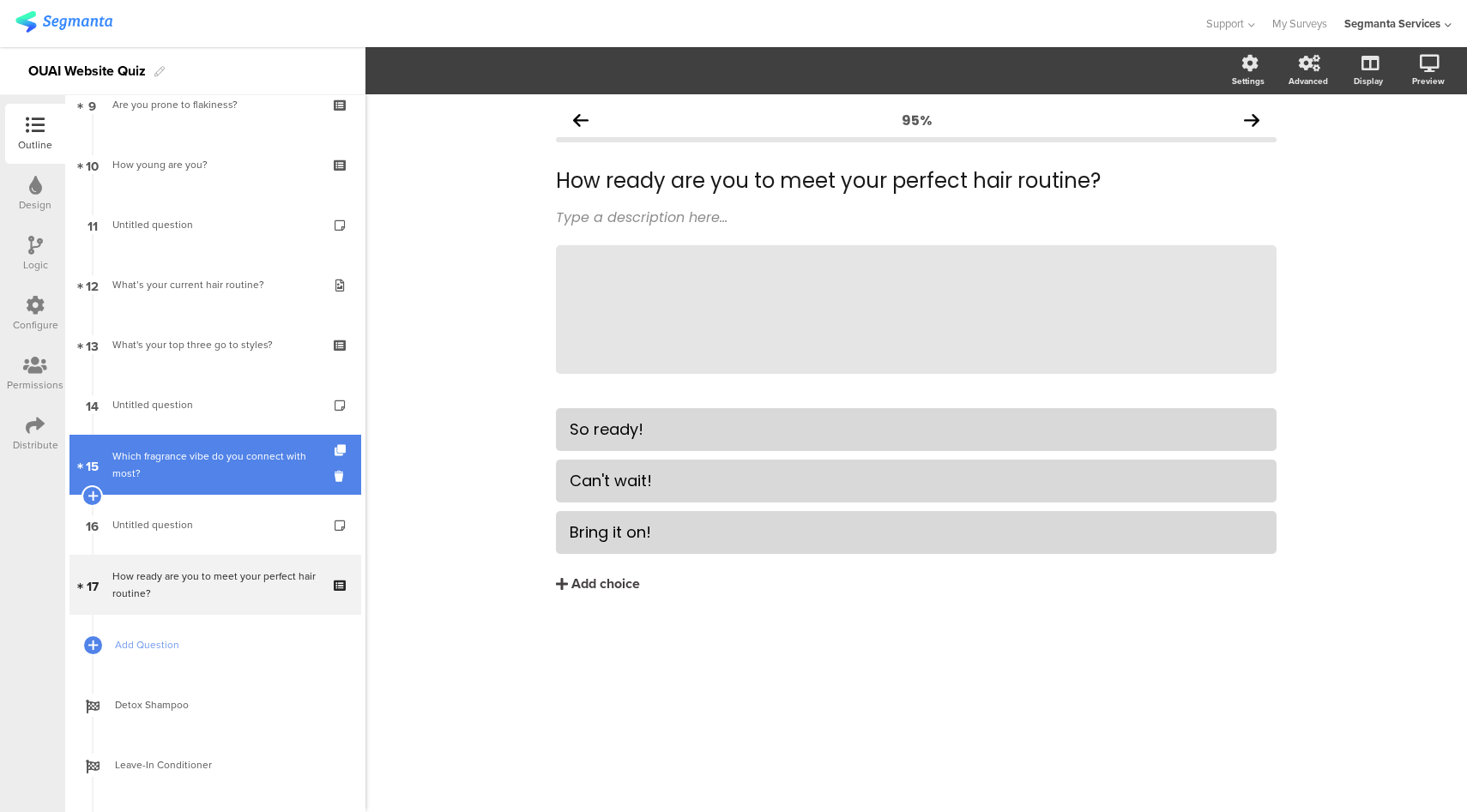
click at [219, 463] on div "Which fragrance vibe do you connect with most?" at bounding box center [215, 464] width 205 height 34
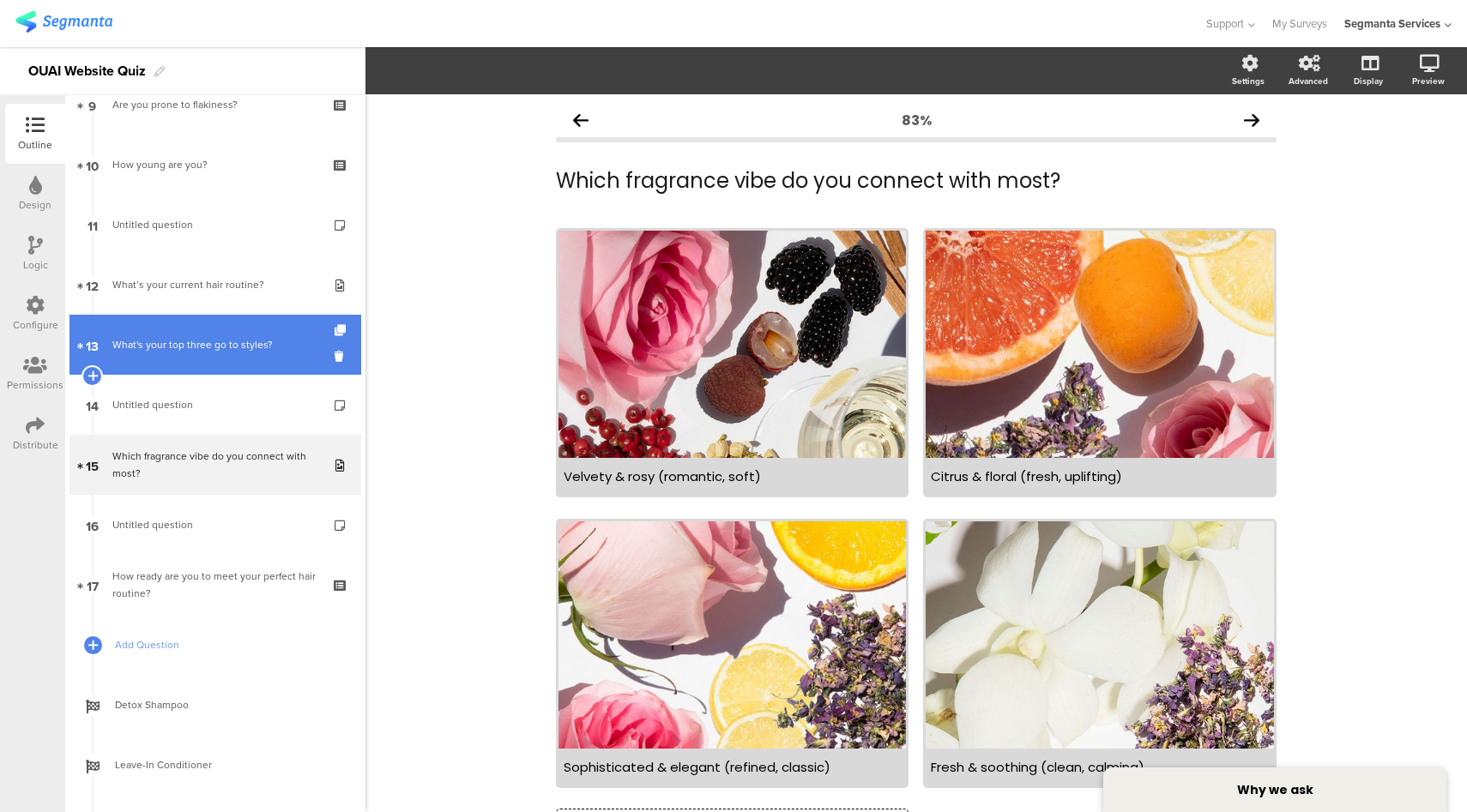
click at [182, 341] on div "What's your top three go to styles?" at bounding box center [215, 344] width 205 height 17
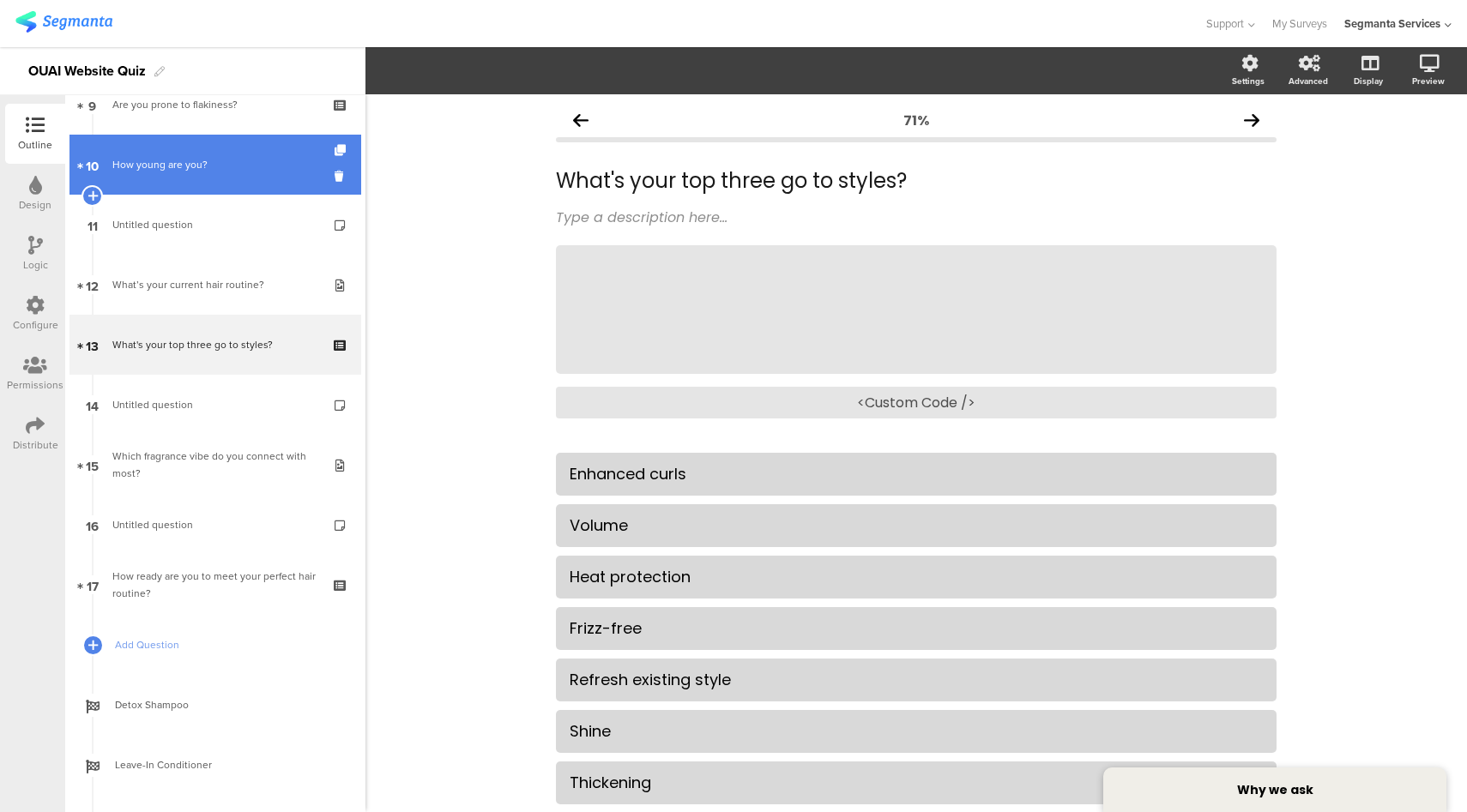
click at [196, 169] on div "How young are you?" at bounding box center [215, 164] width 205 height 17
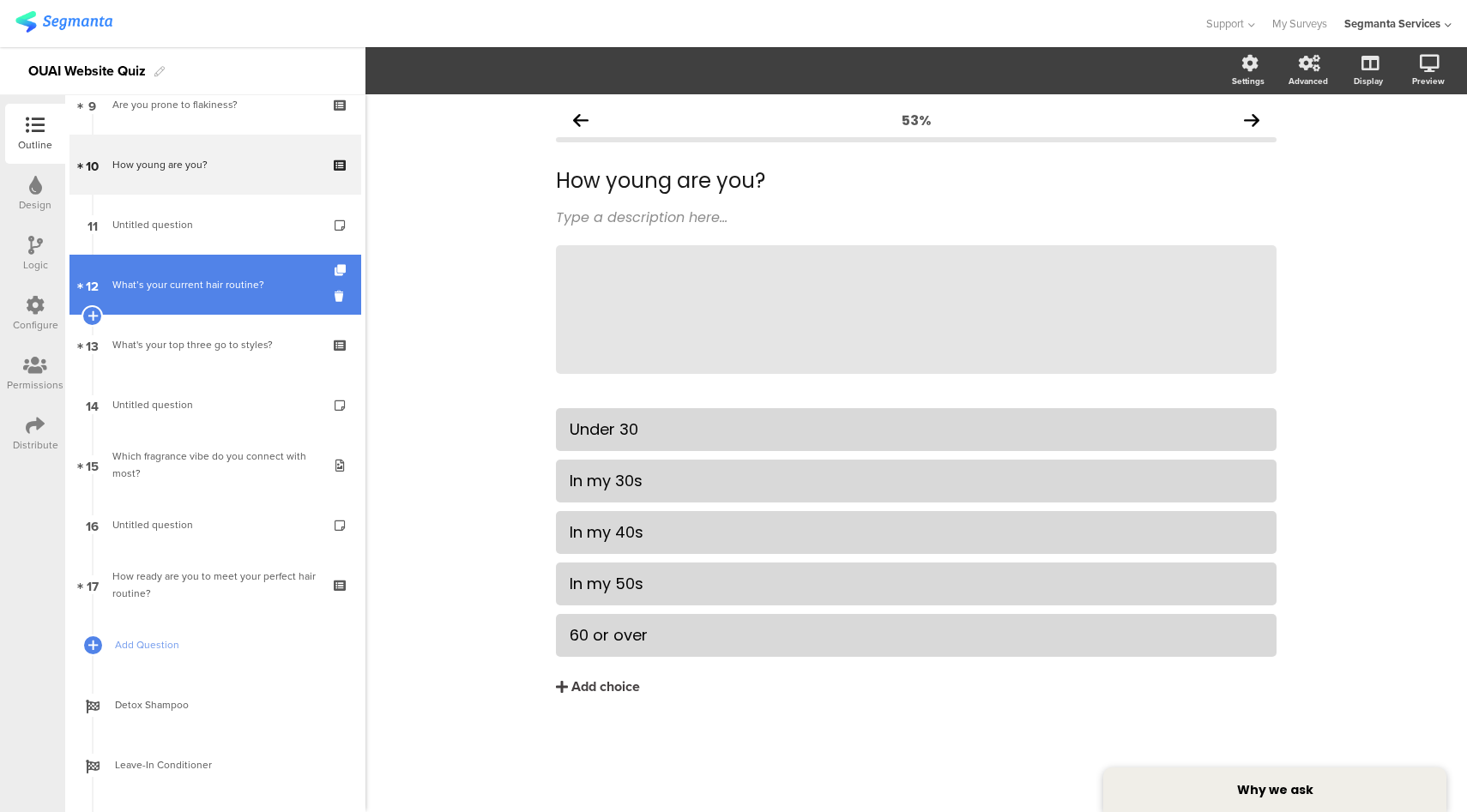
click at [211, 288] on div "What’s your current hair routine?" at bounding box center [215, 284] width 205 height 17
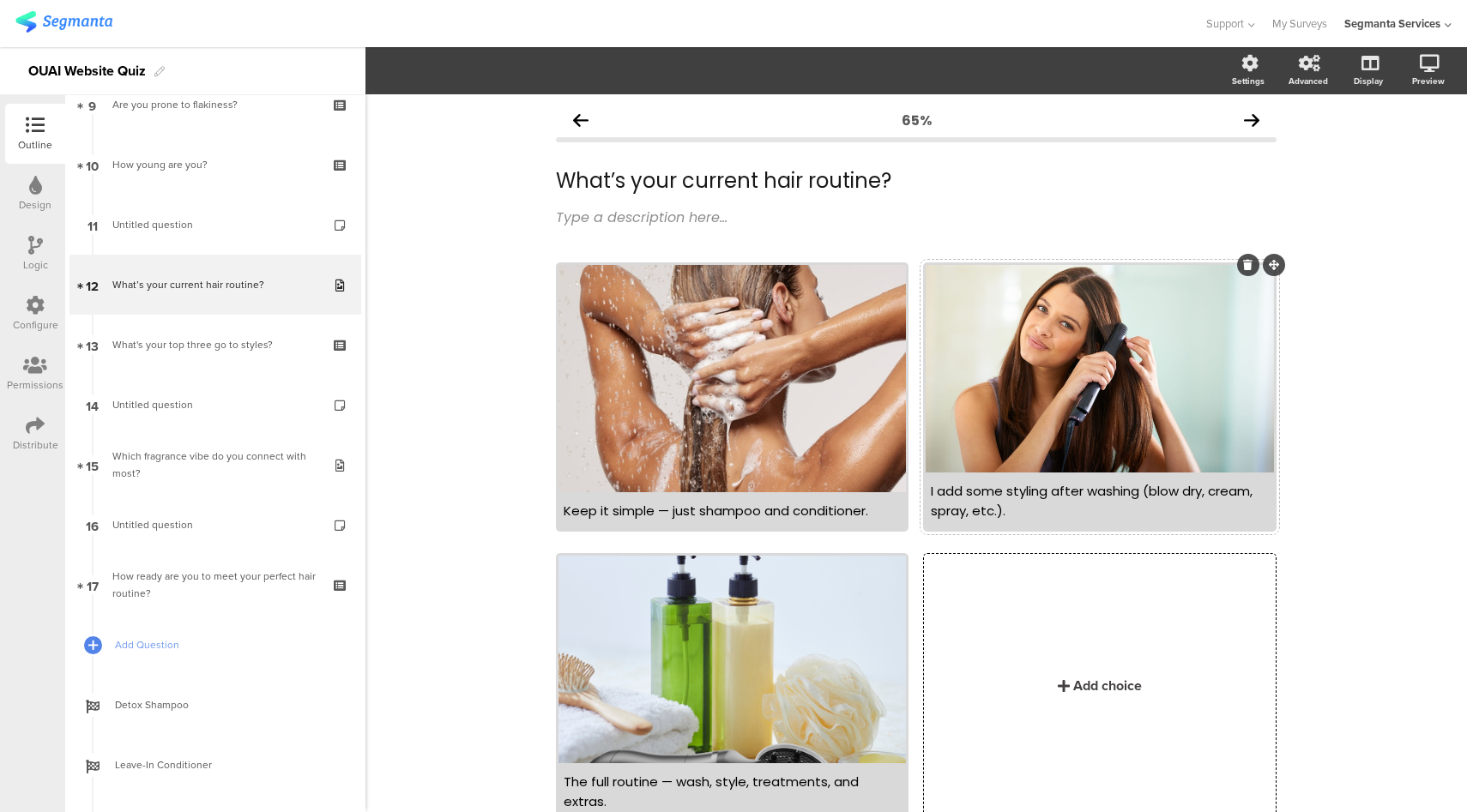
click at [1087, 357] on div at bounding box center [1099, 369] width 348 height 208
click at [419, 72] on icon "button" at bounding box center [425, 71] width 14 height 14
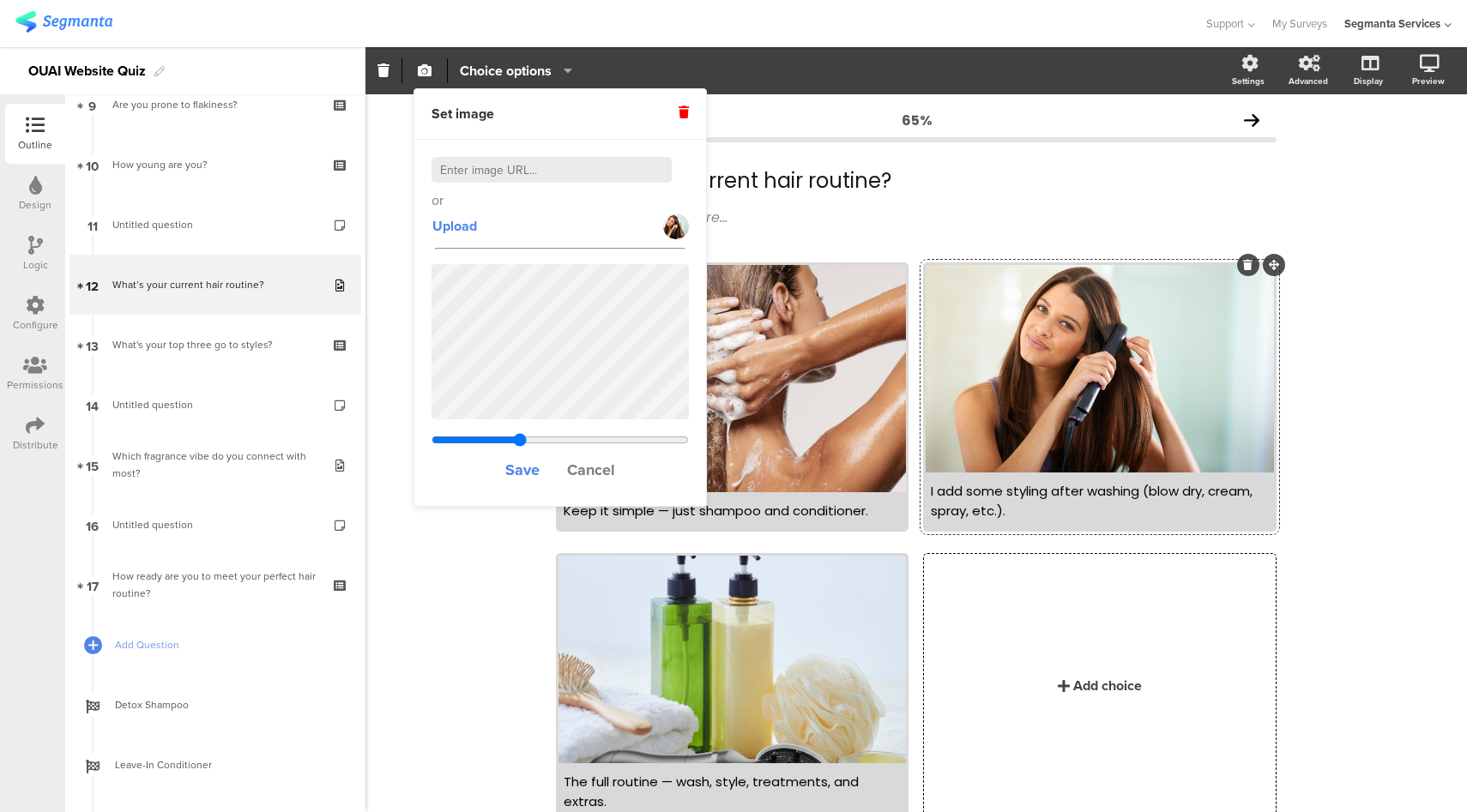
click at [495, 173] on input at bounding box center [551, 169] width 240 height 26
paste input "https://cld.accentuate.io/7781493768262/1747759375187/Super_Dry_Shampoo_Site_As…"
type input "https://cld.accentuate.io/7781493768262/1747759375187/Super_Dry_Shampoo_Site_As…"
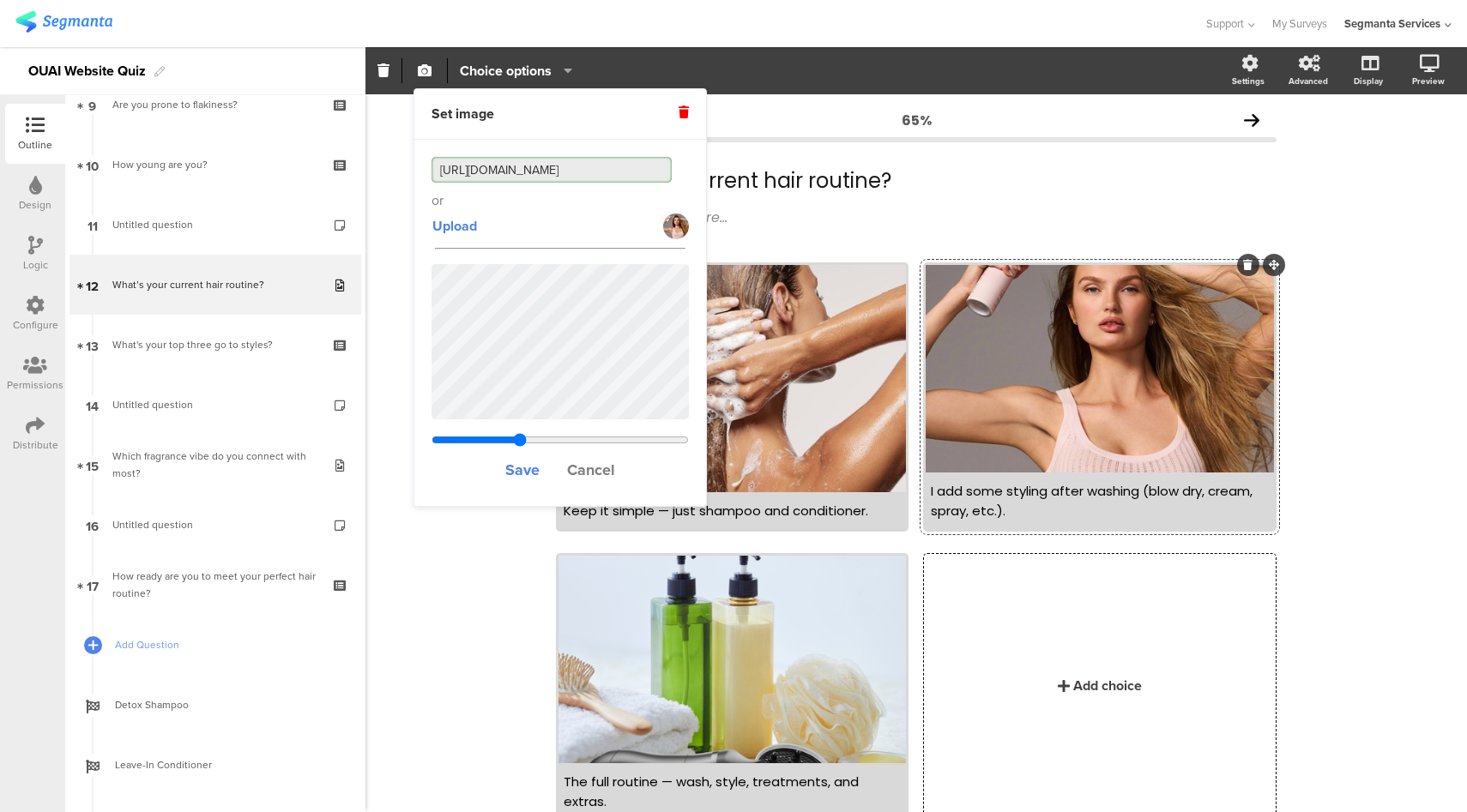
type input "0.272363636363636"
type input "https://cld.accentuate.io/7781493768262/1747759375187/Super_Dry_Shampoo_Site_As…"
click at [527, 474] on span "Save" at bounding box center [522, 470] width 35 height 22
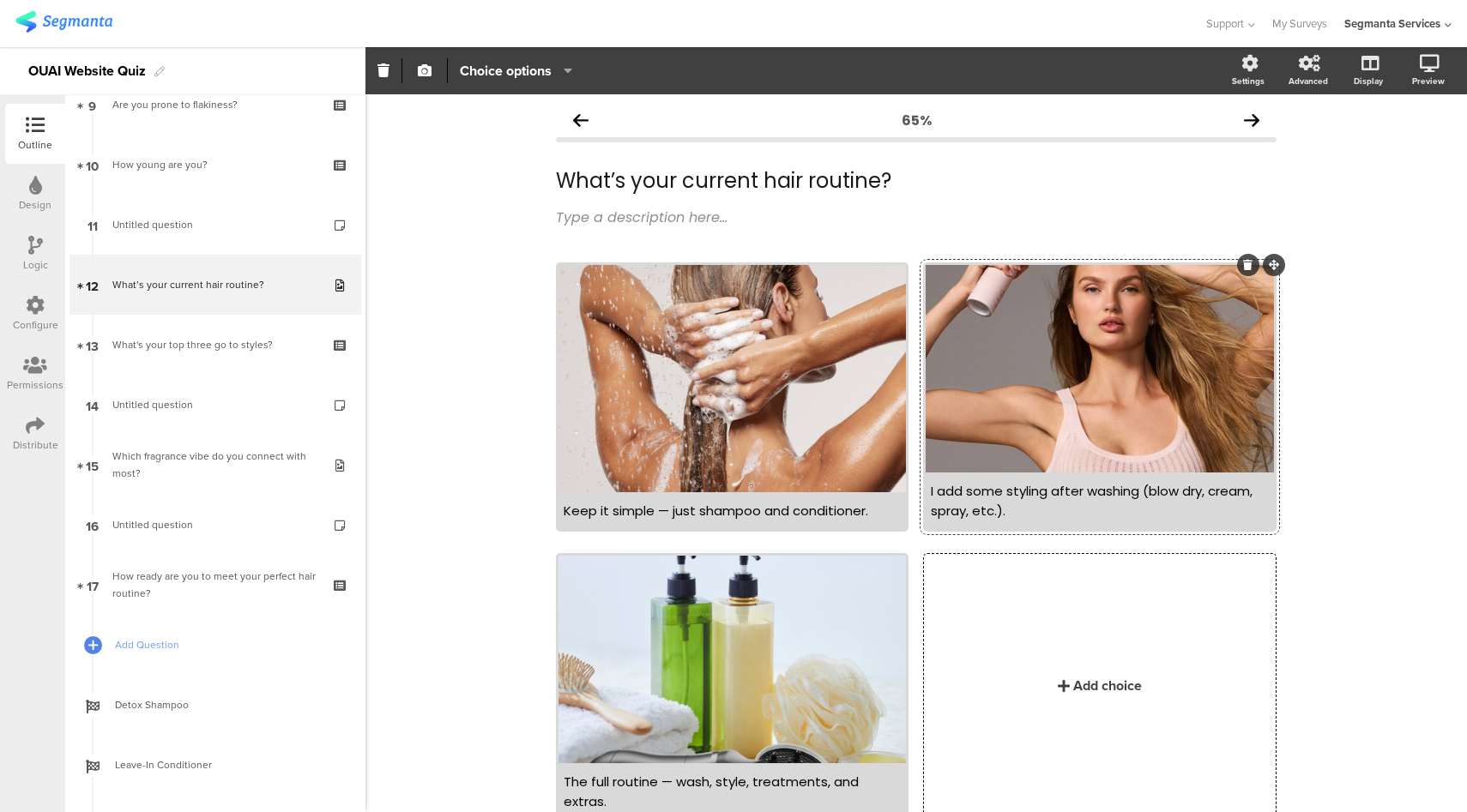
click at [1041, 351] on div at bounding box center [1099, 369] width 348 height 208
click at [429, 74] on icon "button" at bounding box center [425, 71] width 14 height 14
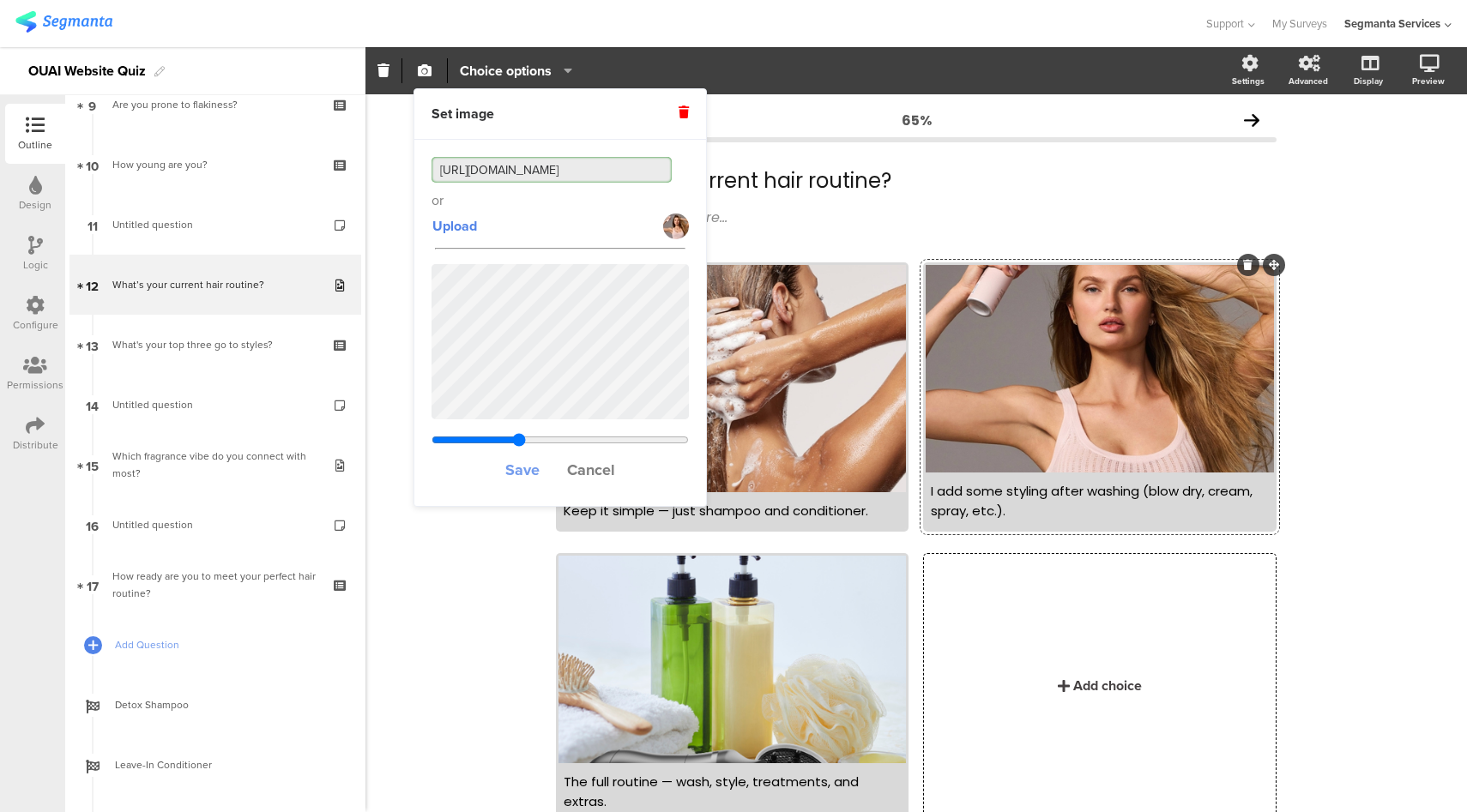
click at [527, 472] on span "Save" at bounding box center [522, 470] width 35 height 22
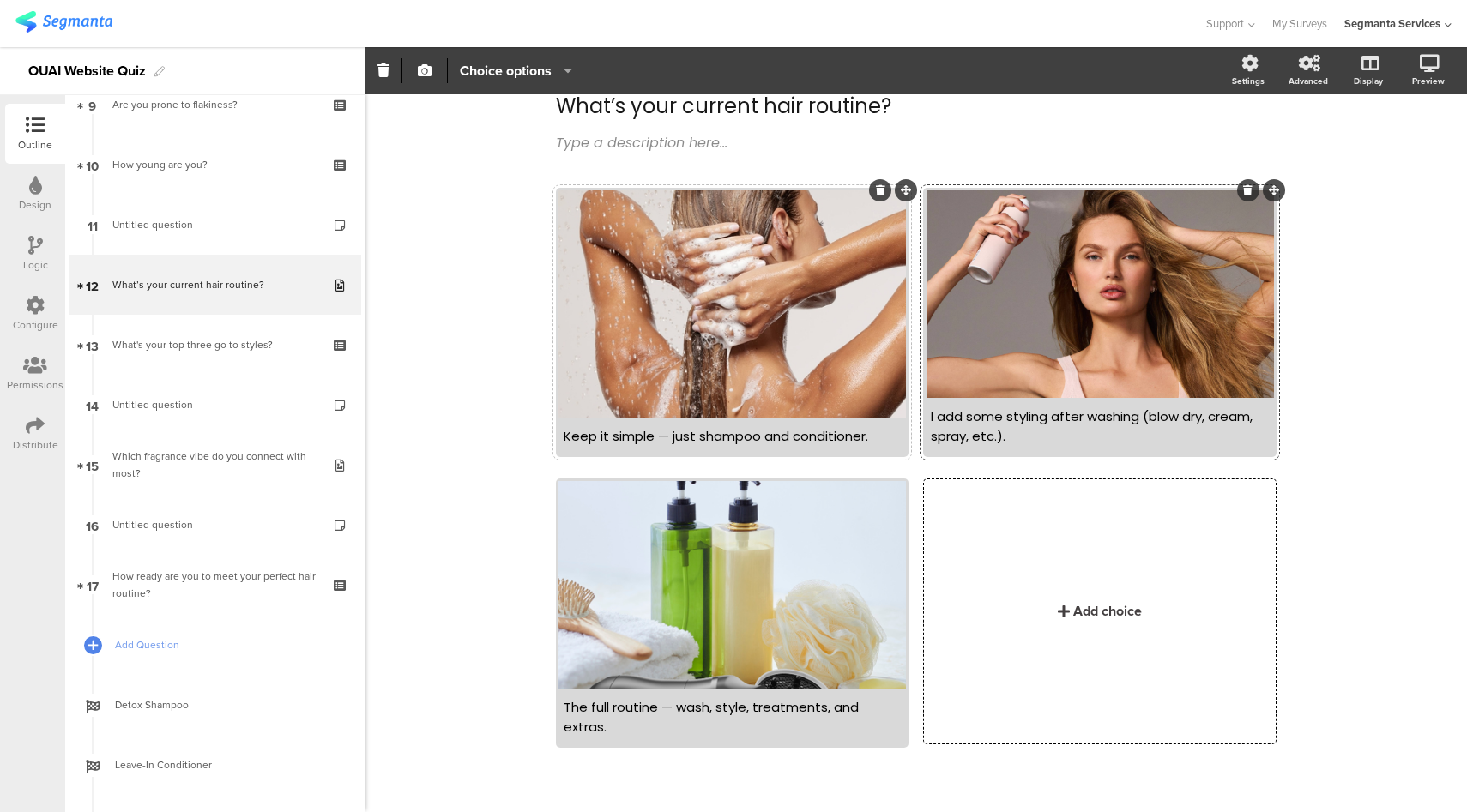
scroll to position [83, 0]
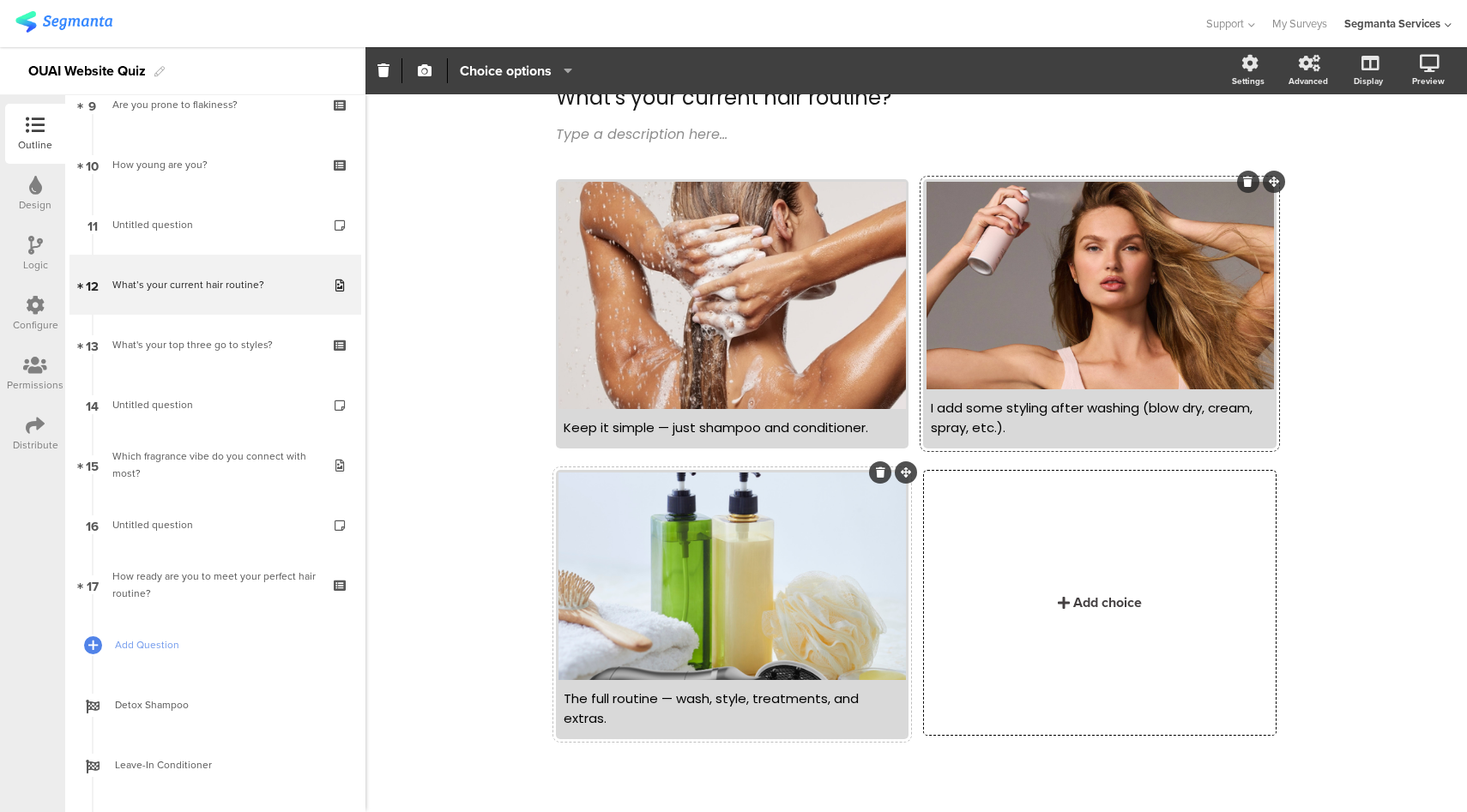
click at [749, 647] on div at bounding box center [732, 576] width 348 height 208
click at [423, 75] on icon "button" at bounding box center [425, 71] width 14 height 14
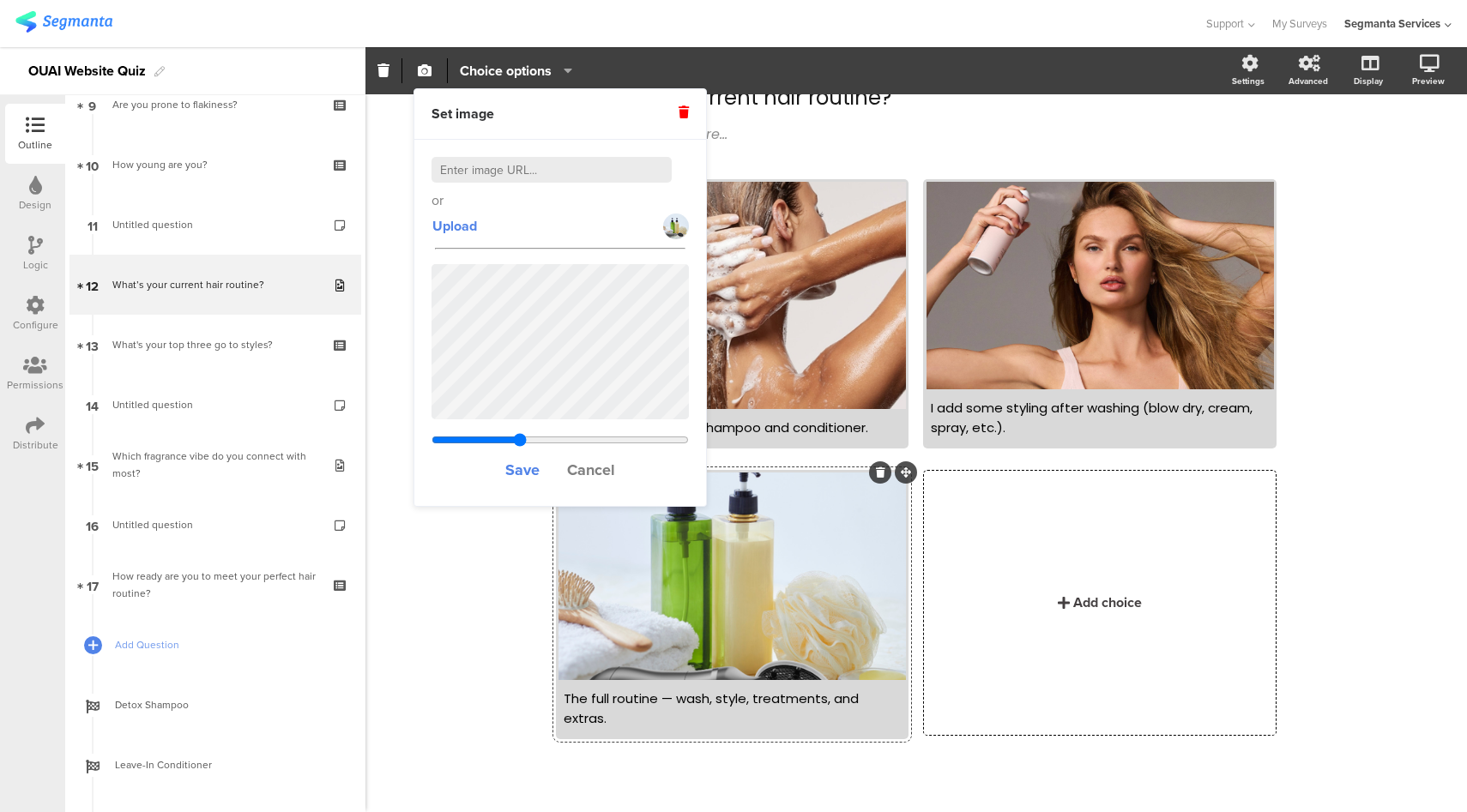
click at [553, 179] on input at bounding box center [551, 169] width 240 height 26
paste input "https://cld.accentuate.io/7407852257350/1724275859510/OUAI_Site_Asset_PDP_Trave…"
type input "https://cld.accentuate.io/7407852257350/1724275859510/OUAI_Site_Asset_PDP_Trave…"
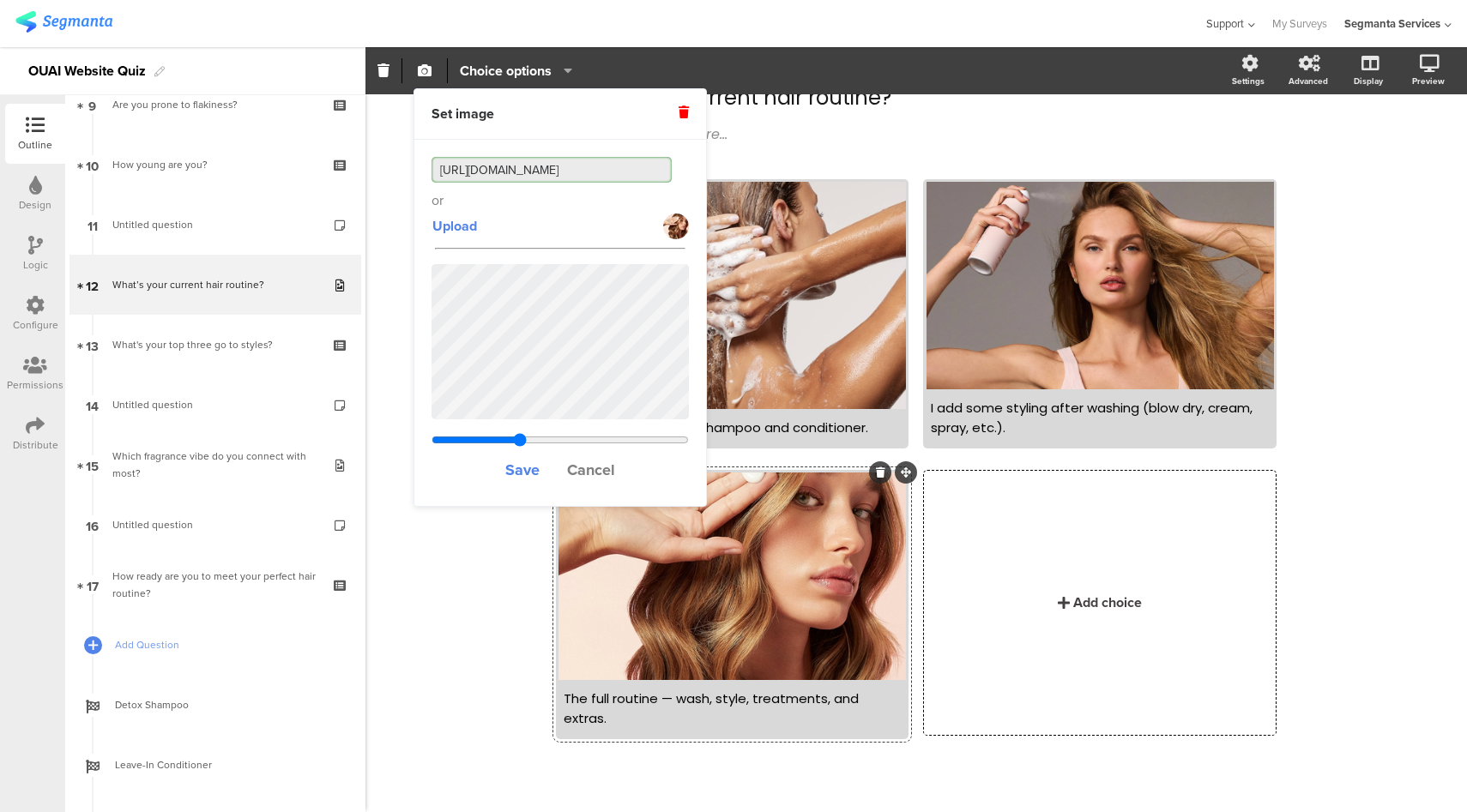
type input "0.272363636363636"
type input "https://cld.accentuate.io/7407852257350/1724275859510/OUAI_Site_Asset_PDP_Trave…"
click at [529, 470] on span "Save" at bounding box center [522, 470] width 35 height 22
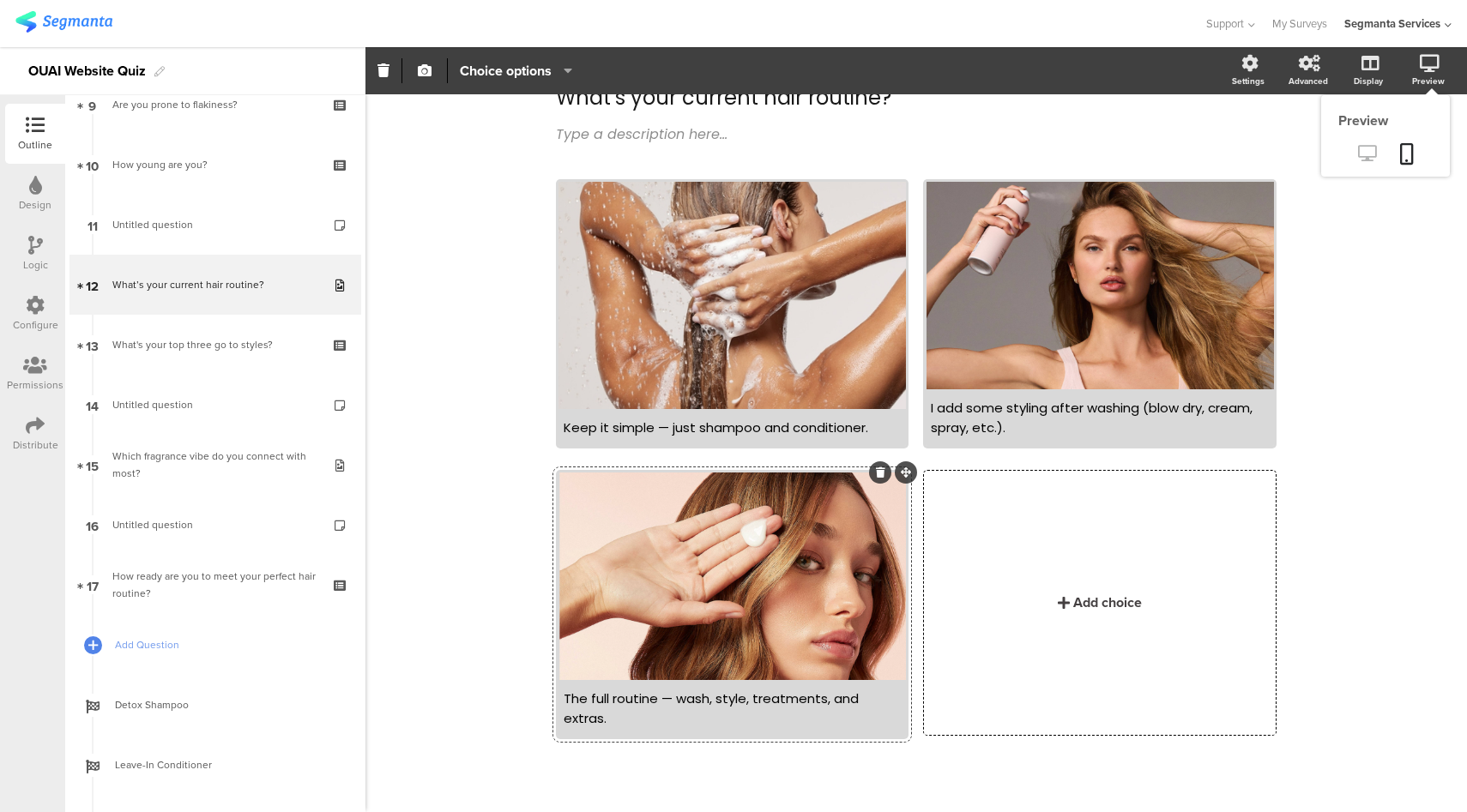
click at [1358, 147] on icon at bounding box center [1367, 153] width 18 height 16
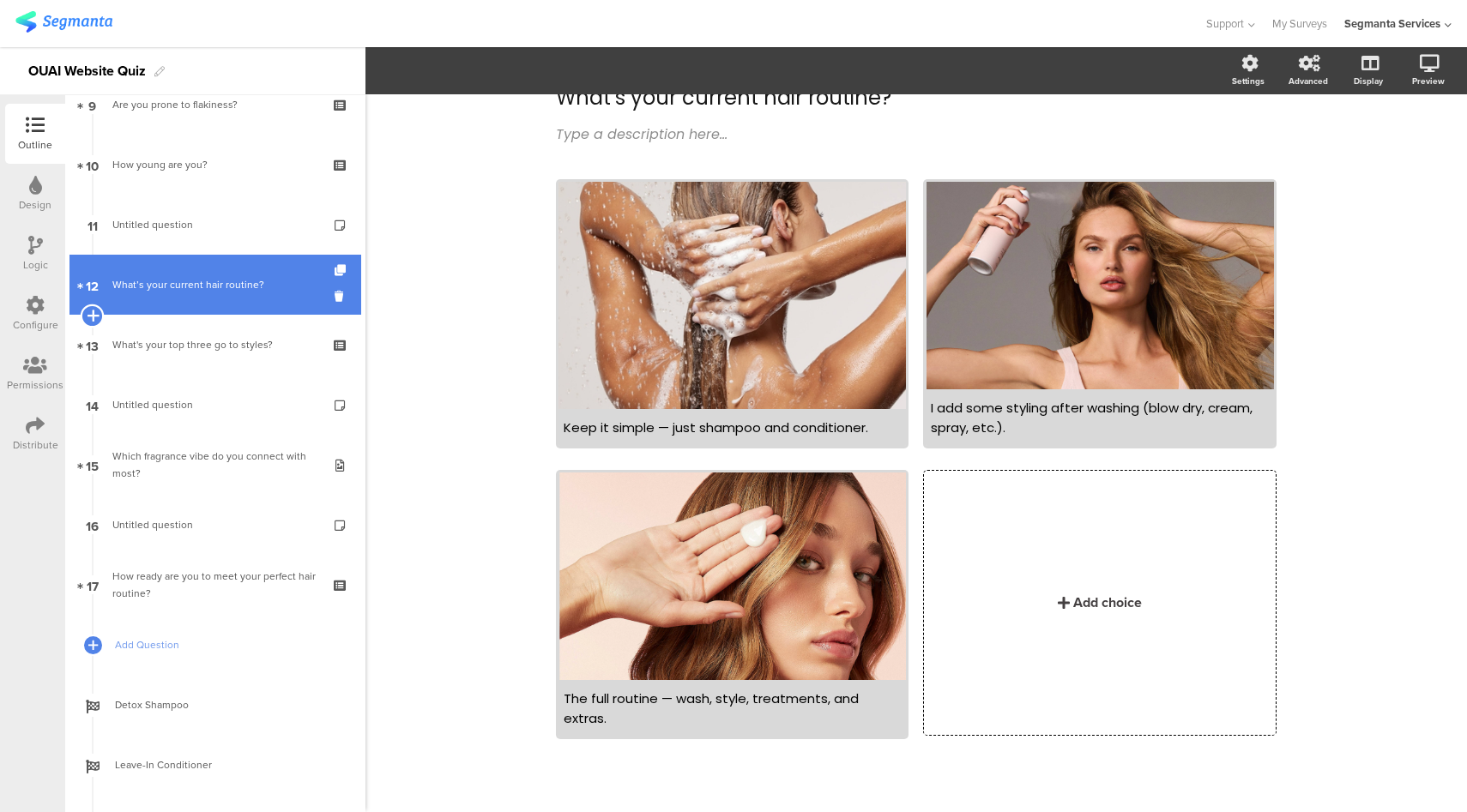
click at [91, 310] on icon at bounding box center [92, 315] width 12 height 15
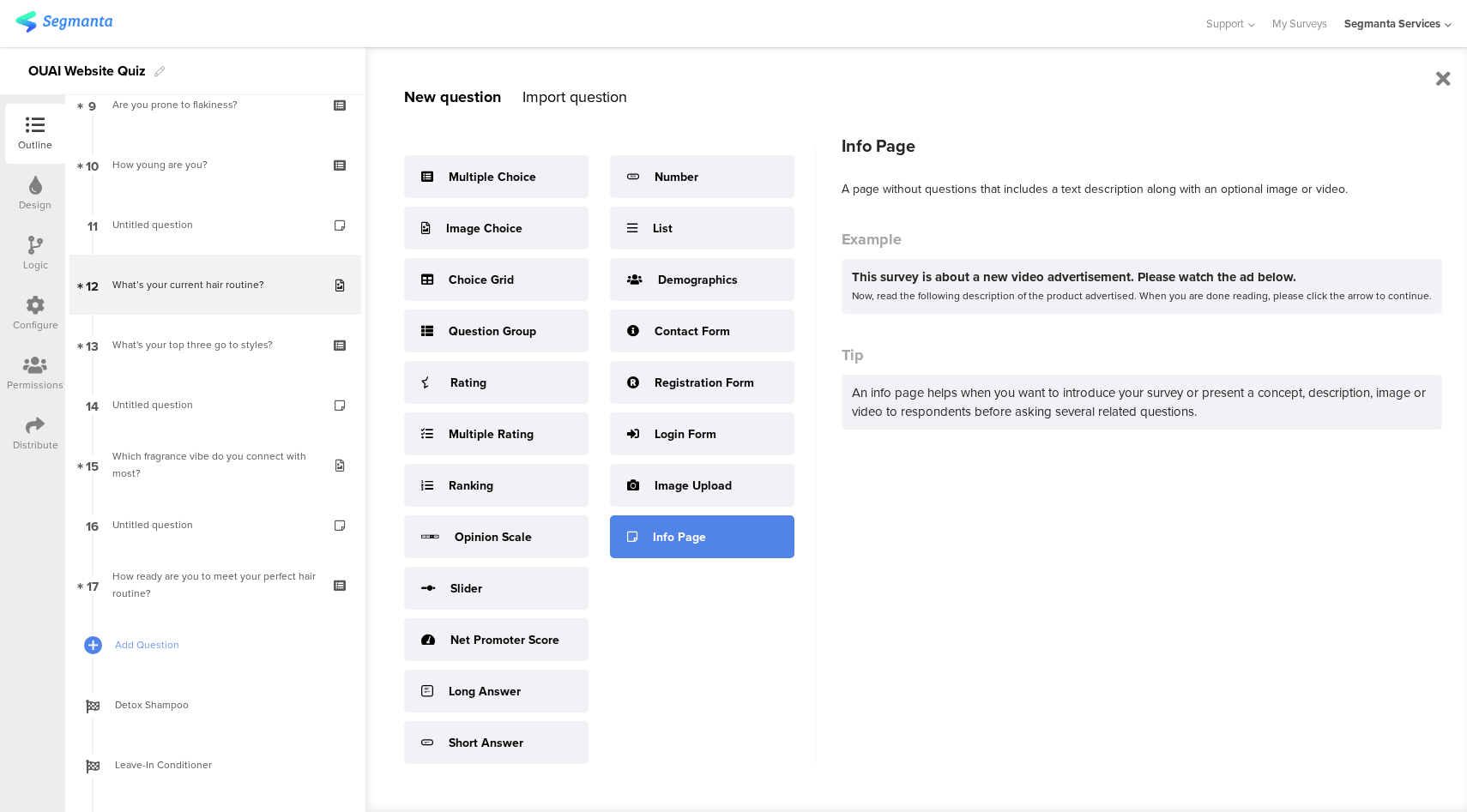
click at [693, 537] on div "Info Page" at bounding box center [680, 537] width 53 height 18
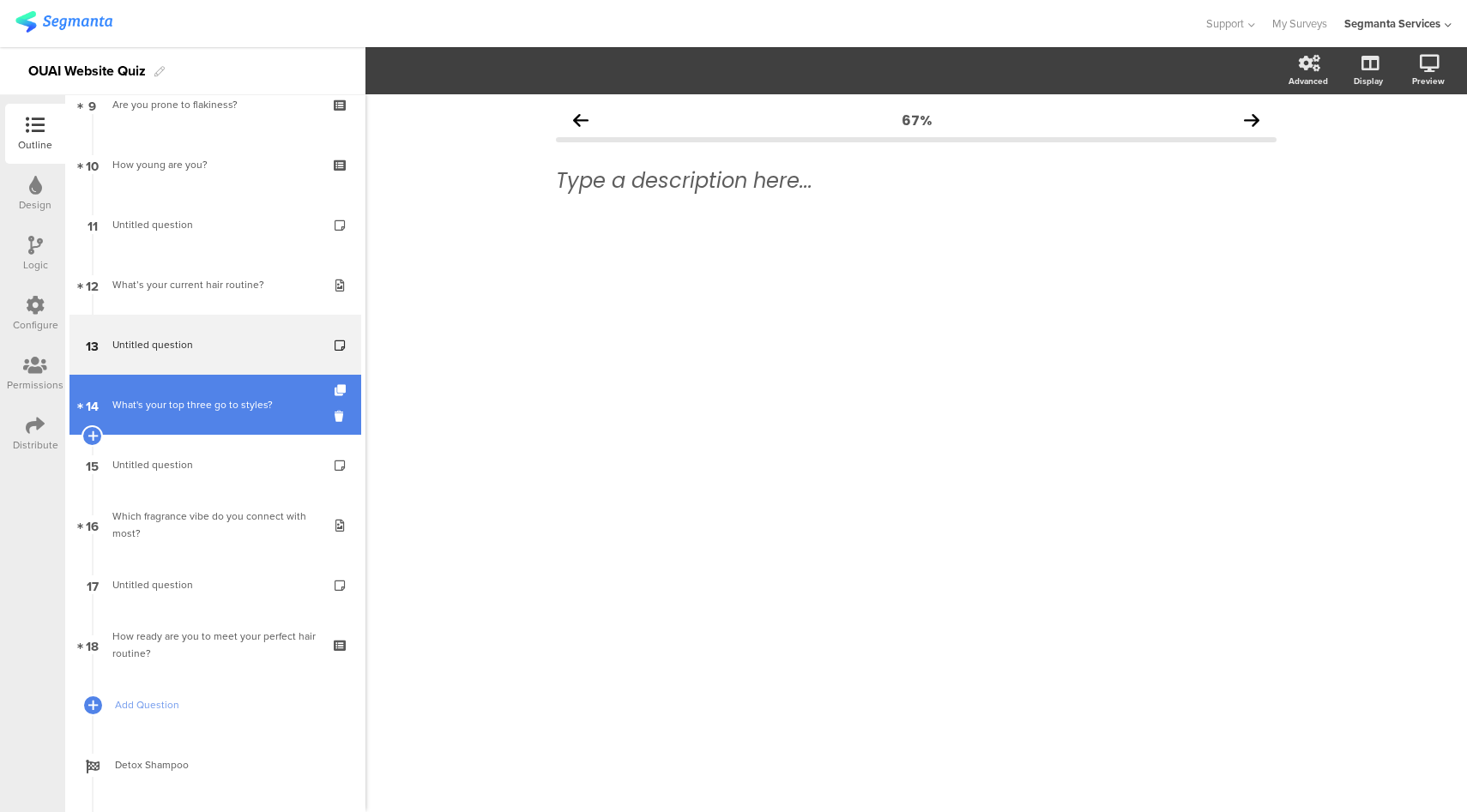
click at [219, 426] on link "14 What's your top three go to styles?" at bounding box center [216, 405] width 292 height 60
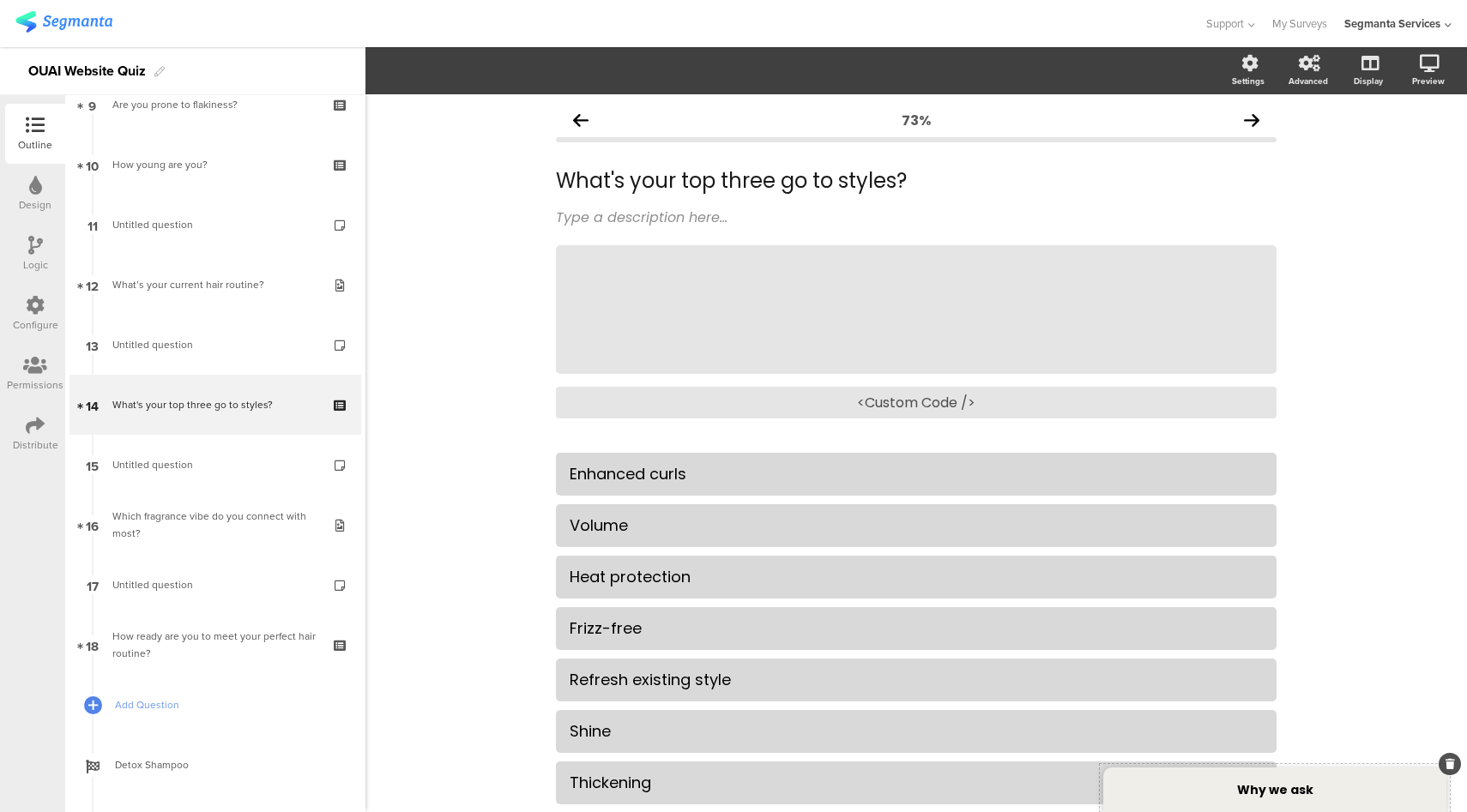
click at [1268, 793] on strong "Why we ask" at bounding box center [1275, 789] width 76 height 17
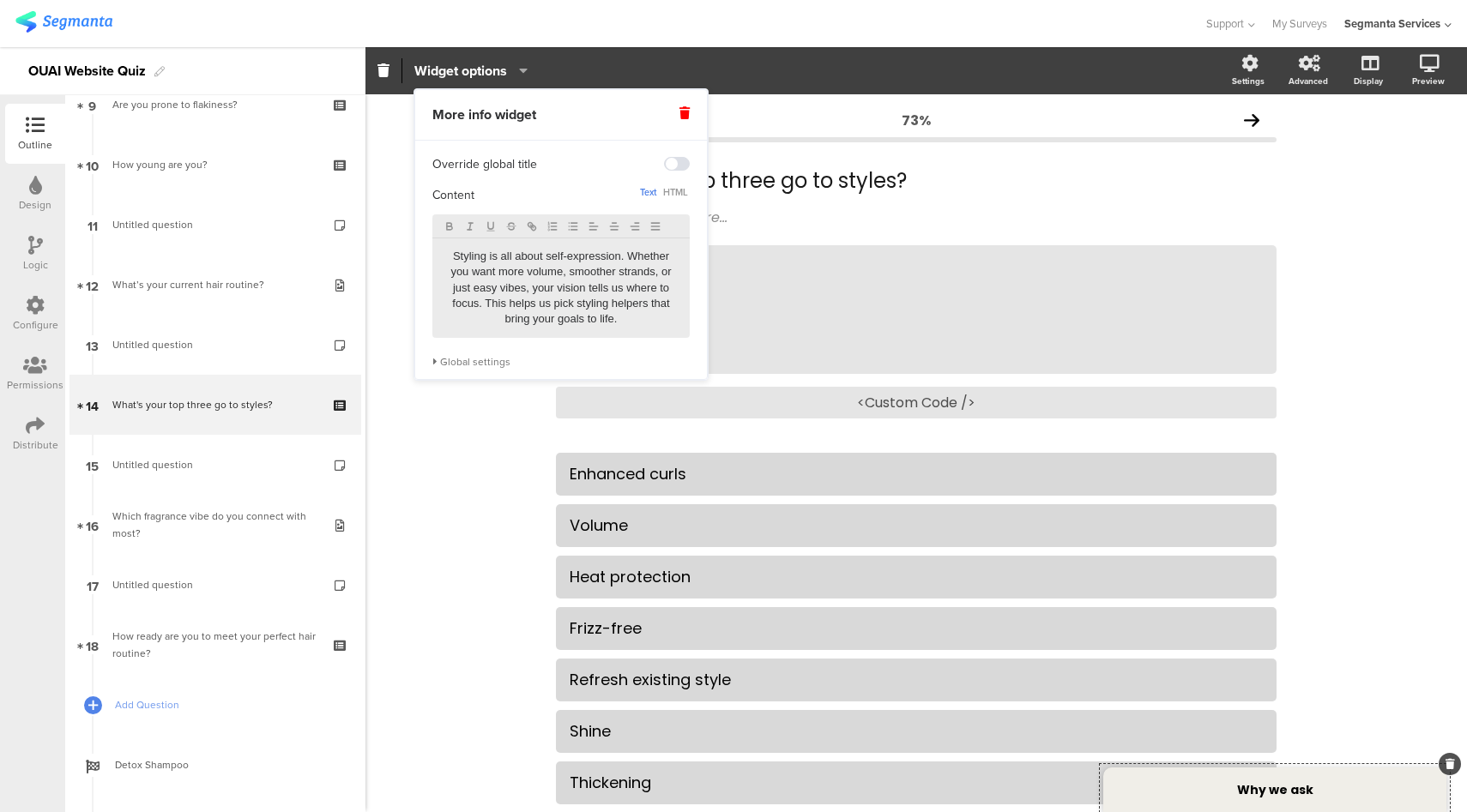
click at [465, 368] on div "Global settings" at bounding box center [561, 362] width 257 height 14
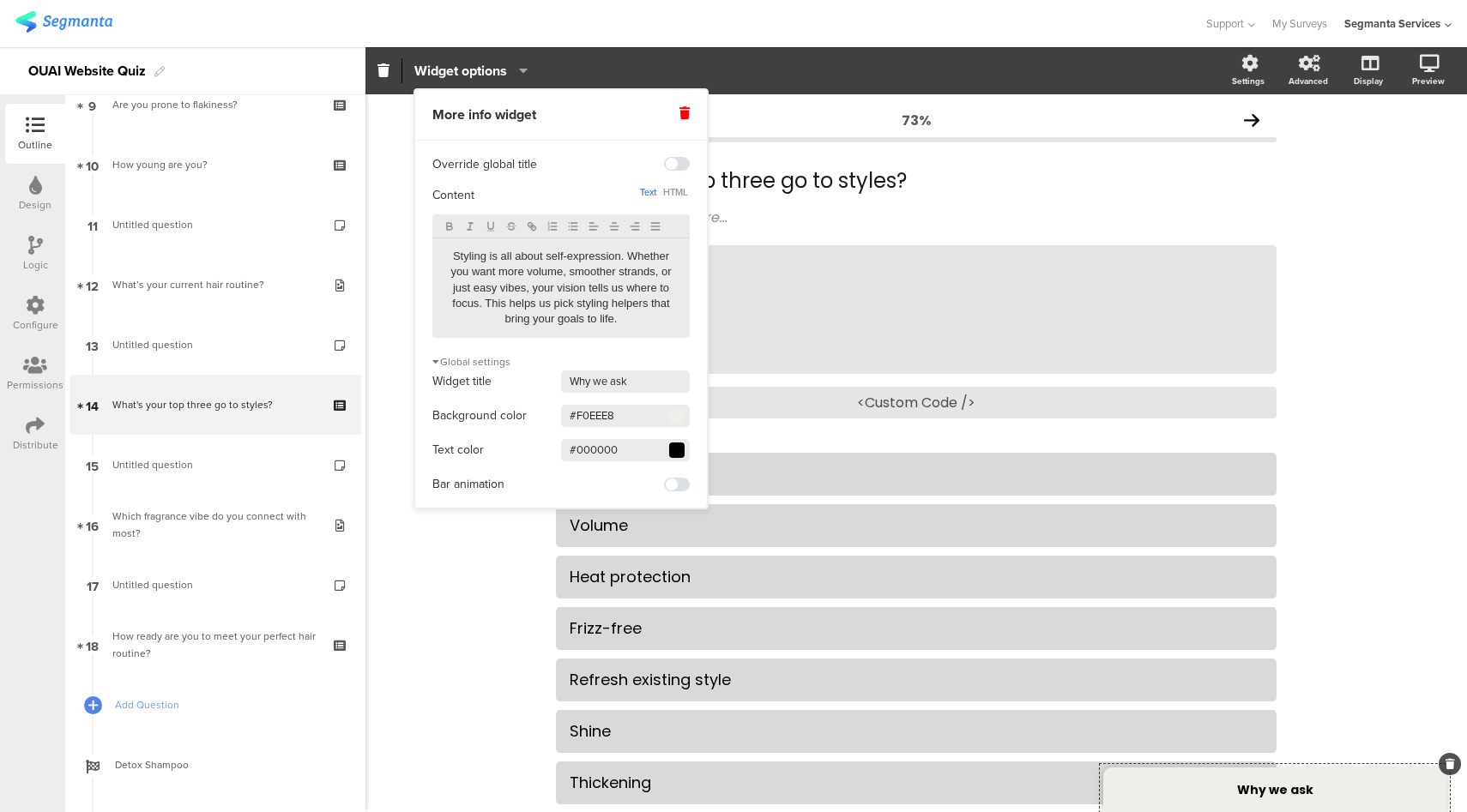
drag, startPoint x: 631, startPoint y: 420, endPoint x: 511, endPoint y: 420, distance: 120.0
click at [511, 420] on div "Background color #F0EEE8 Clear OK" at bounding box center [561, 416] width 257 height 26
click at [677, 24] on div at bounding box center [601, 24] width 1172 height 28
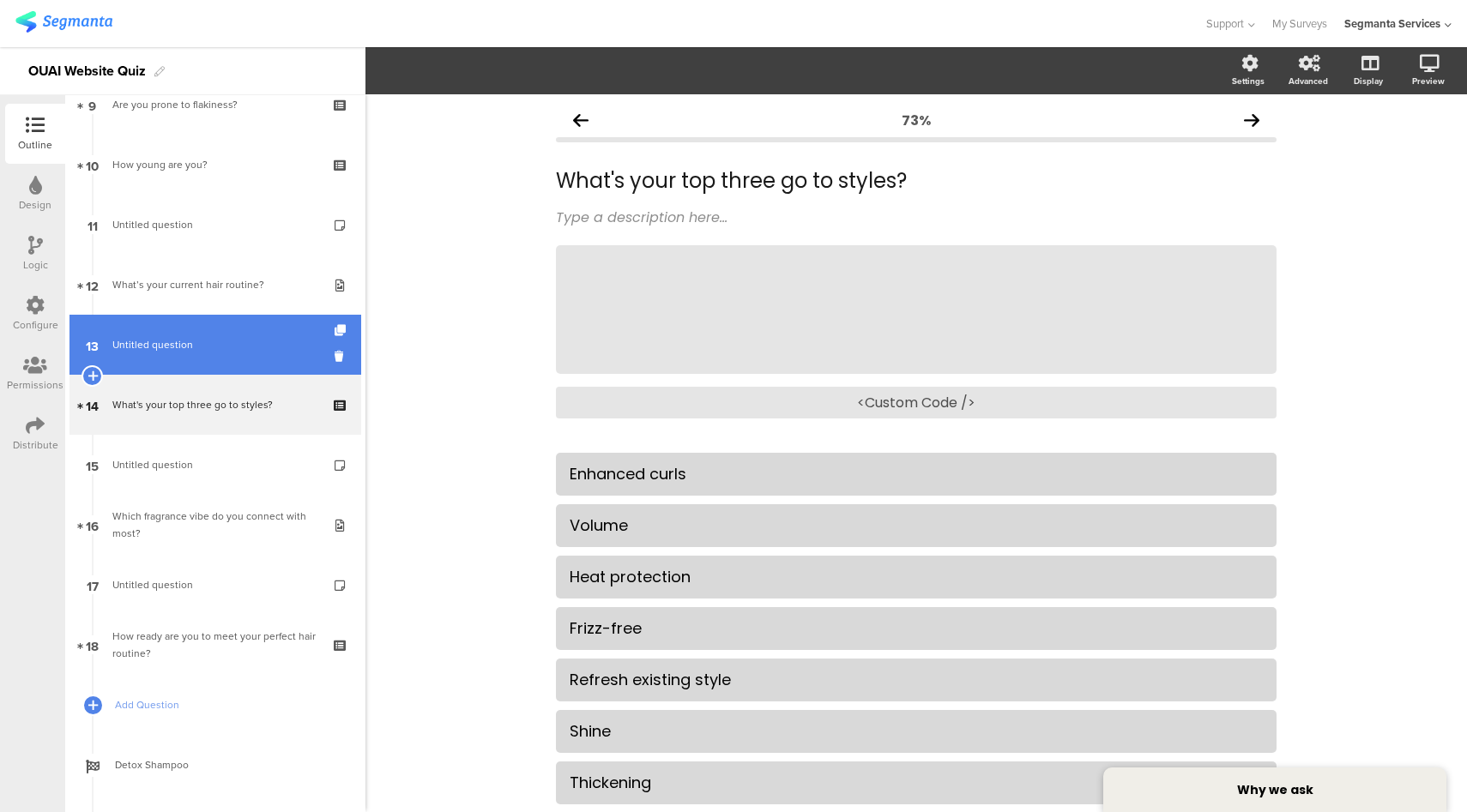
click at [232, 324] on link "13 Untitled question" at bounding box center [216, 345] width 292 height 60
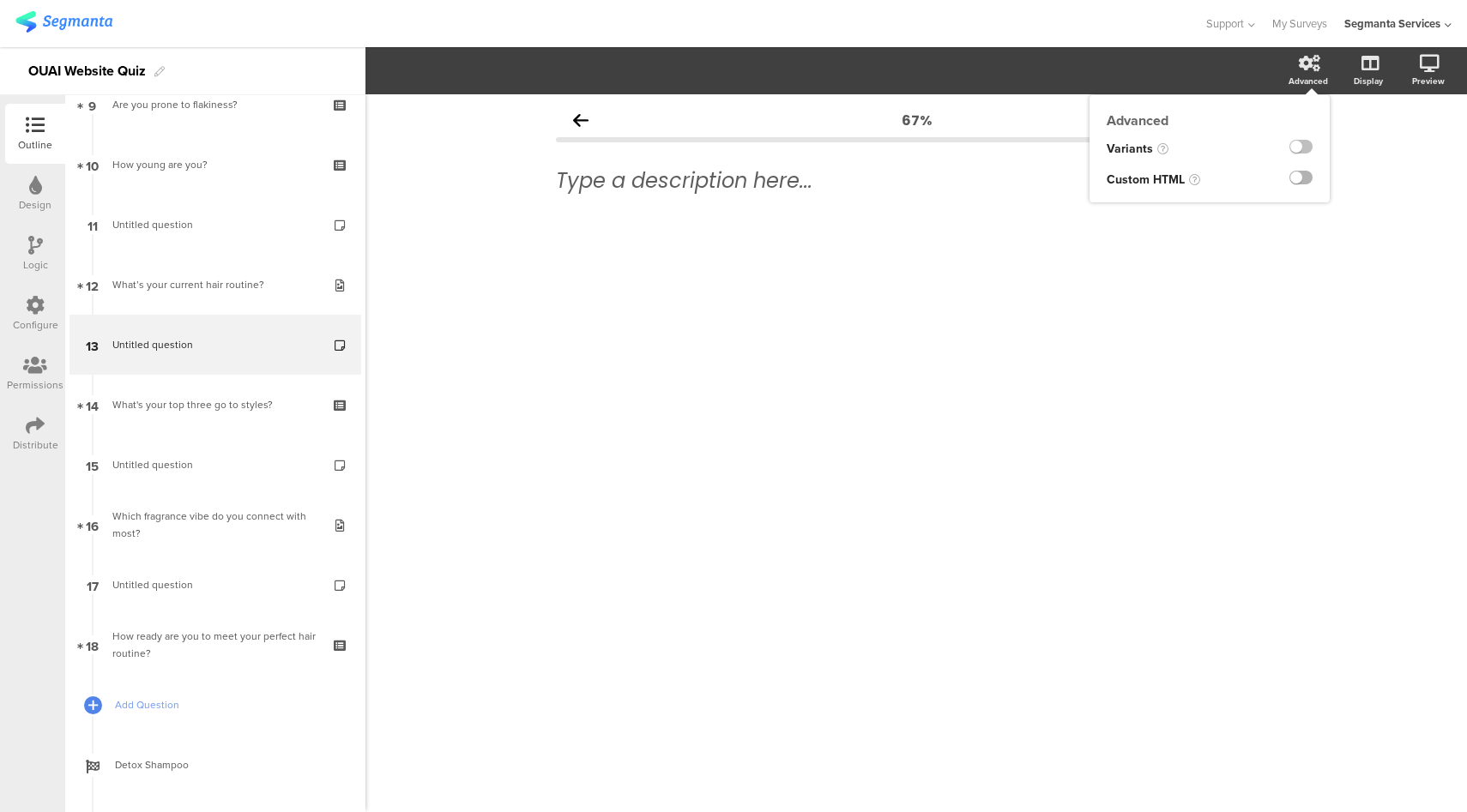
click at [1304, 177] on label at bounding box center [1301, 178] width 23 height 14
click at [0, 0] on input "checkbox" at bounding box center [0, 0] width 0 height 0
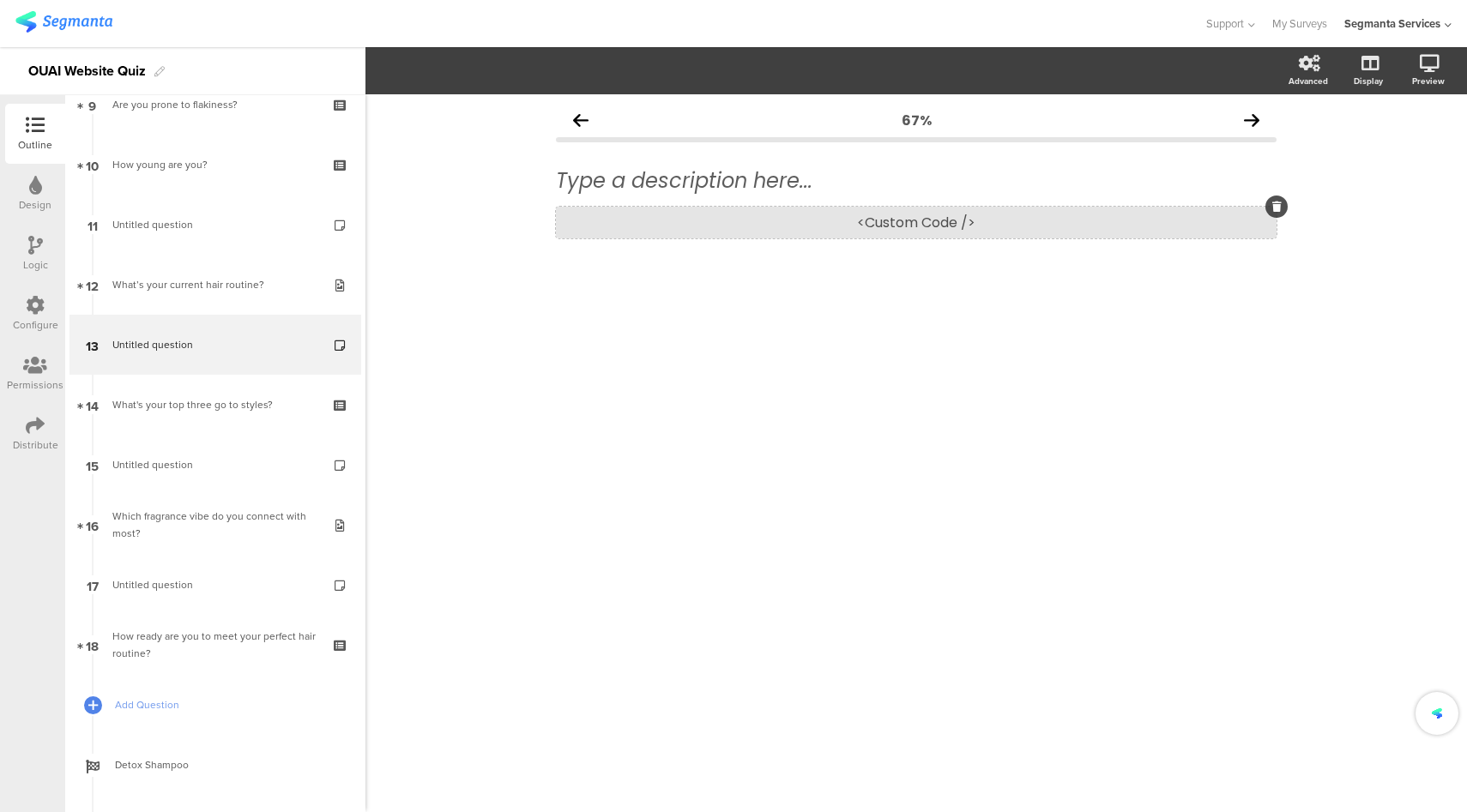
click at [902, 227] on div "<Custom Code />" at bounding box center [916, 223] width 720 height 32
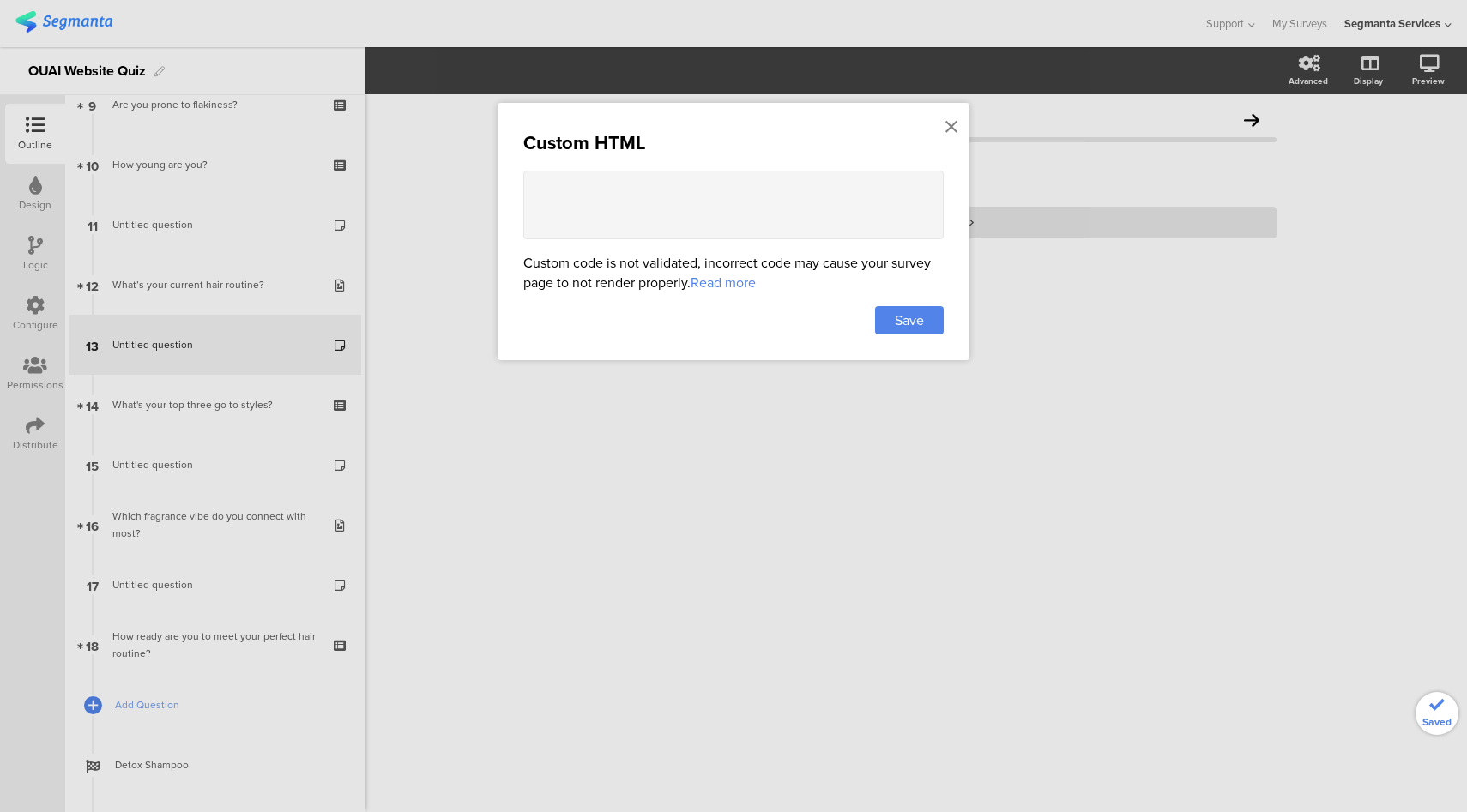
click at [804, 202] on textarea at bounding box center [733, 205] width 420 height 69
paste textarea "can we make it prettier, it doesn't look good with this. Also no need to call f…"
type textarea "can we make it prettier, it doesn't look good with this. Also no need to call f…"
click at [782, 197] on textarea at bounding box center [733, 205] width 420 height 69
paste textarea "<!doctype html> <html lang="en"> <head> <meta charset="utf-8" /> <meta name="vi…"
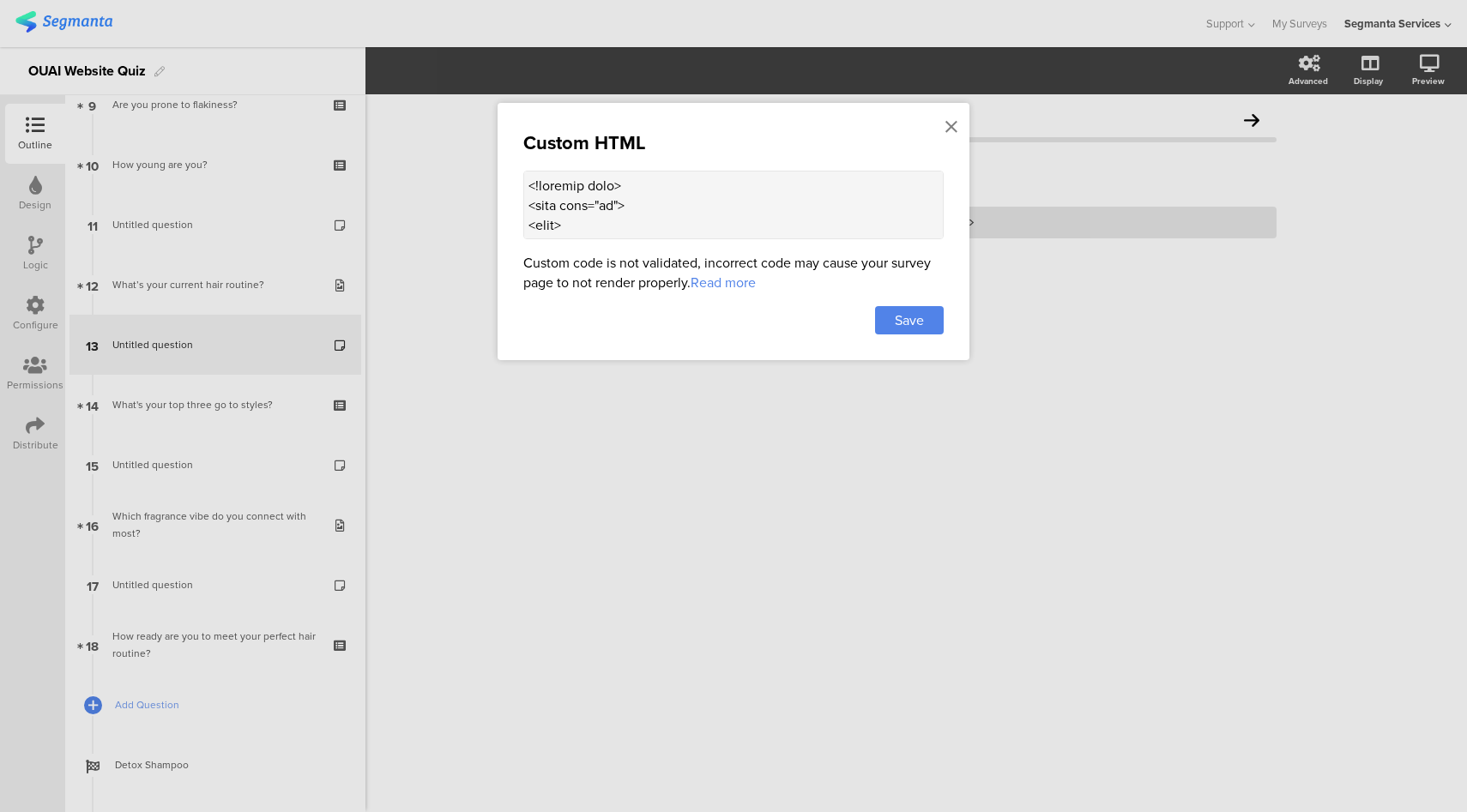
drag, startPoint x: 649, startPoint y: 206, endPoint x: 521, endPoint y: 182, distance: 130.2
click at [521, 182] on div "Custom HTML Custom code is not validated, incorrect code may cause your survey …" at bounding box center [733, 231] width 472 height 257
type textarea "<head> <meta charset="utf-8" /> <meta name="viewport" content="width=device-wid…"
click at [889, 318] on div "Save" at bounding box center [910, 320] width 69 height 28
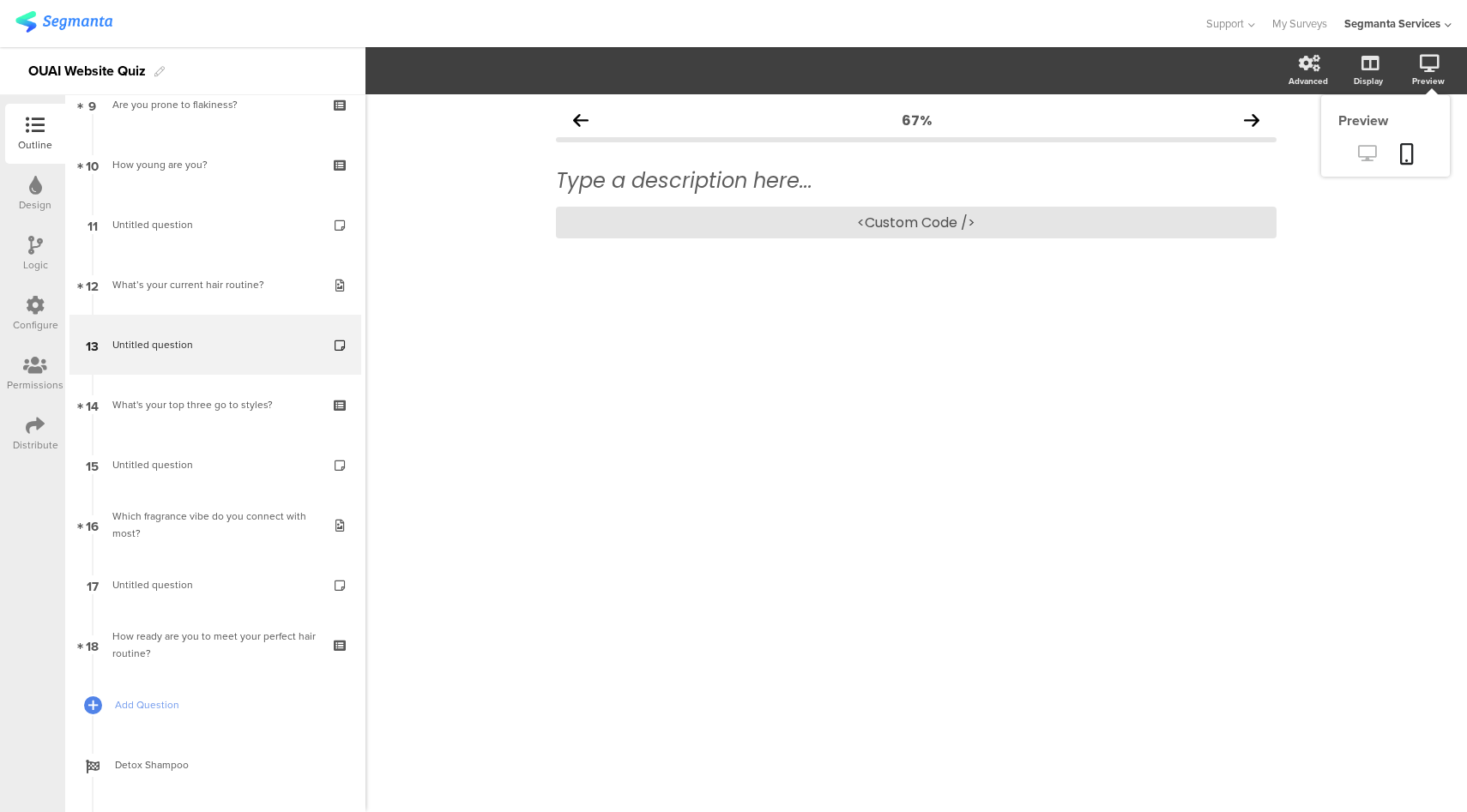
click at [1371, 149] on icon at bounding box center [1367, 153] width 18 height 16
click at [952, 221] on div "<Custom Code />" at bounding box center [916, 223] width 720 height 32
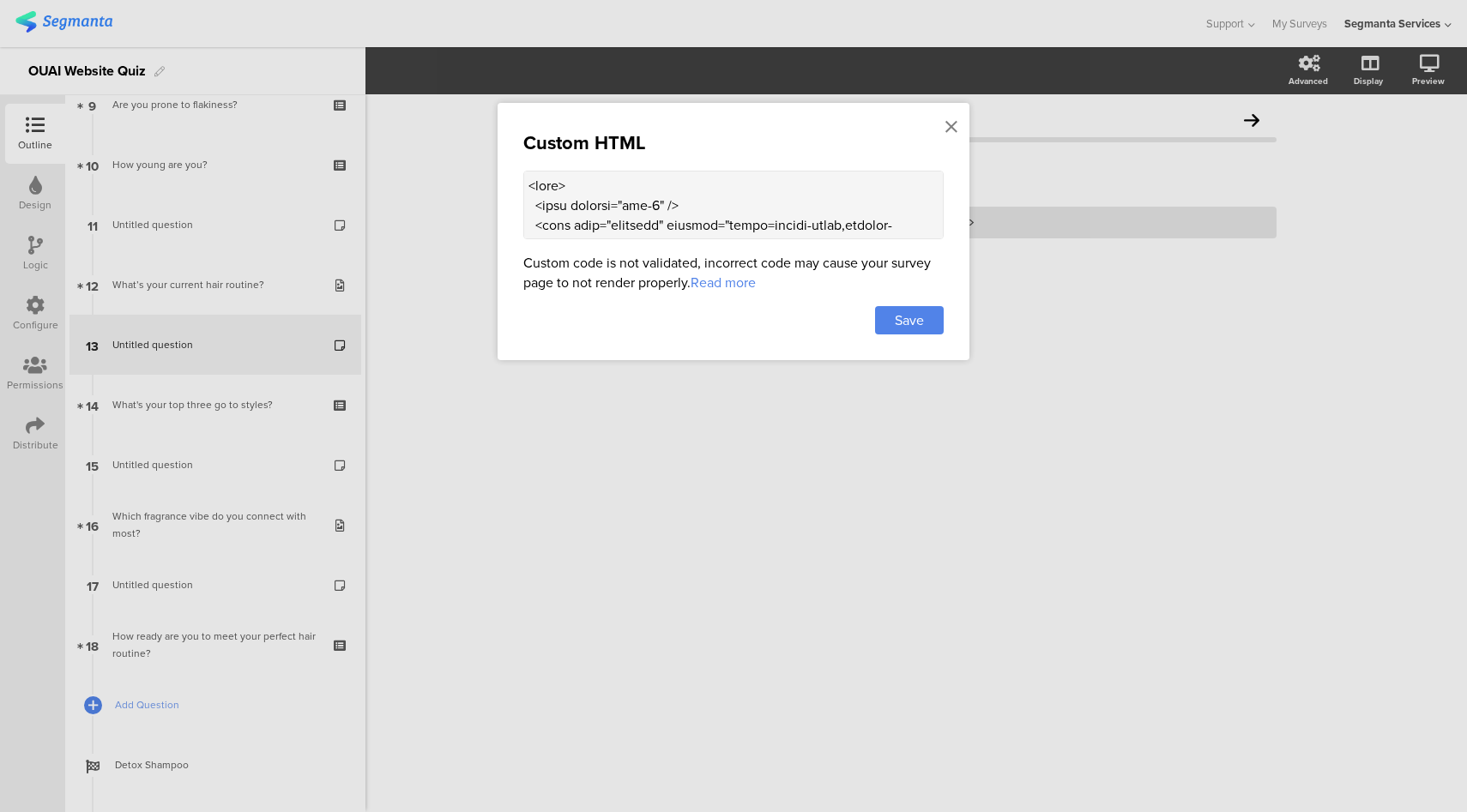
click at [689, 218] on textarea at bounding box center [733, 205] width 420 height 69
paste textarea "!doctype html> <html lang="en"> <head> <meta charset="utf-8" /> <meta name="vie…"
drag, startPoint x: 658, startPoint y: 233, endPoint x: 656, endPoint y: 216, distance: 17.1
click at [656, 216] on textarea at bounding box center [733, 205] width 420 height 69
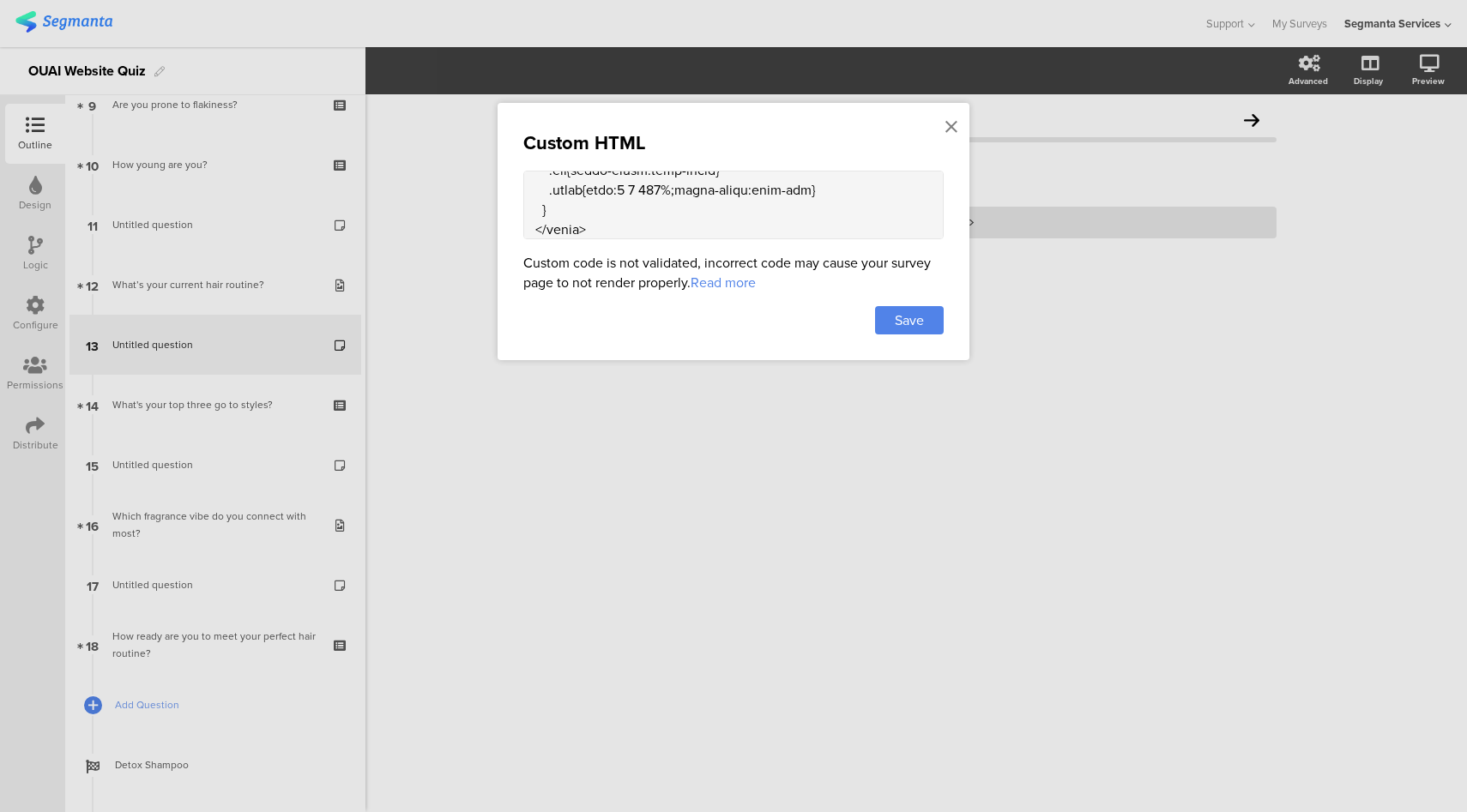
scroll to position [0, 0]
drag, startPoint x: 643, startPoint y: 204, endPoint x: 520, endPoint y: 177, distance: 125.9
click at [520, 177] on div "Custom HTML Custom code is not validated, incorrect code may cause your survey …" at bounding box center [733, 231] width 472 height 257
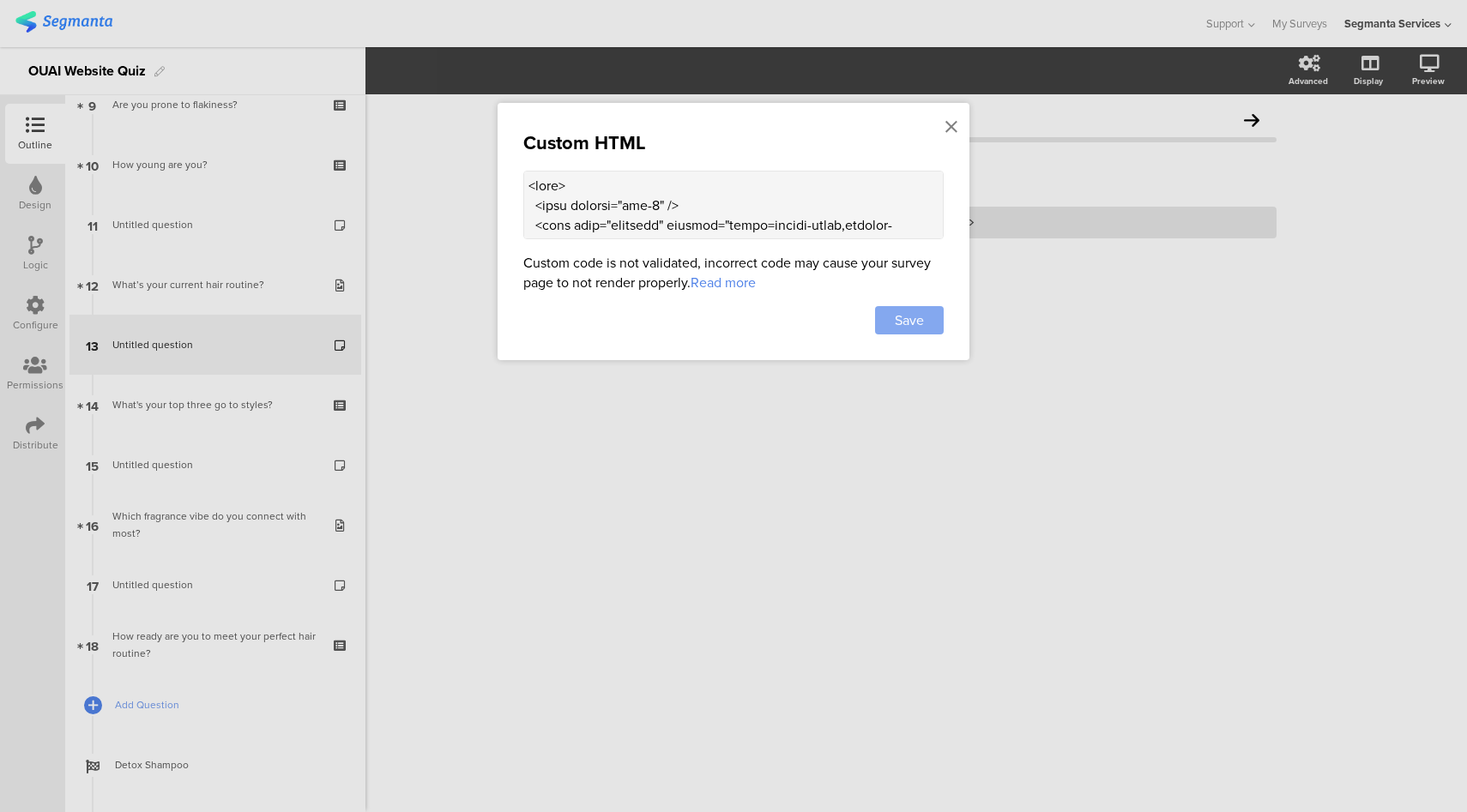
type textarea "<head> <meta charset="utf-8" /> <meta name="viewport" content="width=device-wid…"
click at [933, 326] on div "Save" at bounding box center [910, 320] width 69 height 28
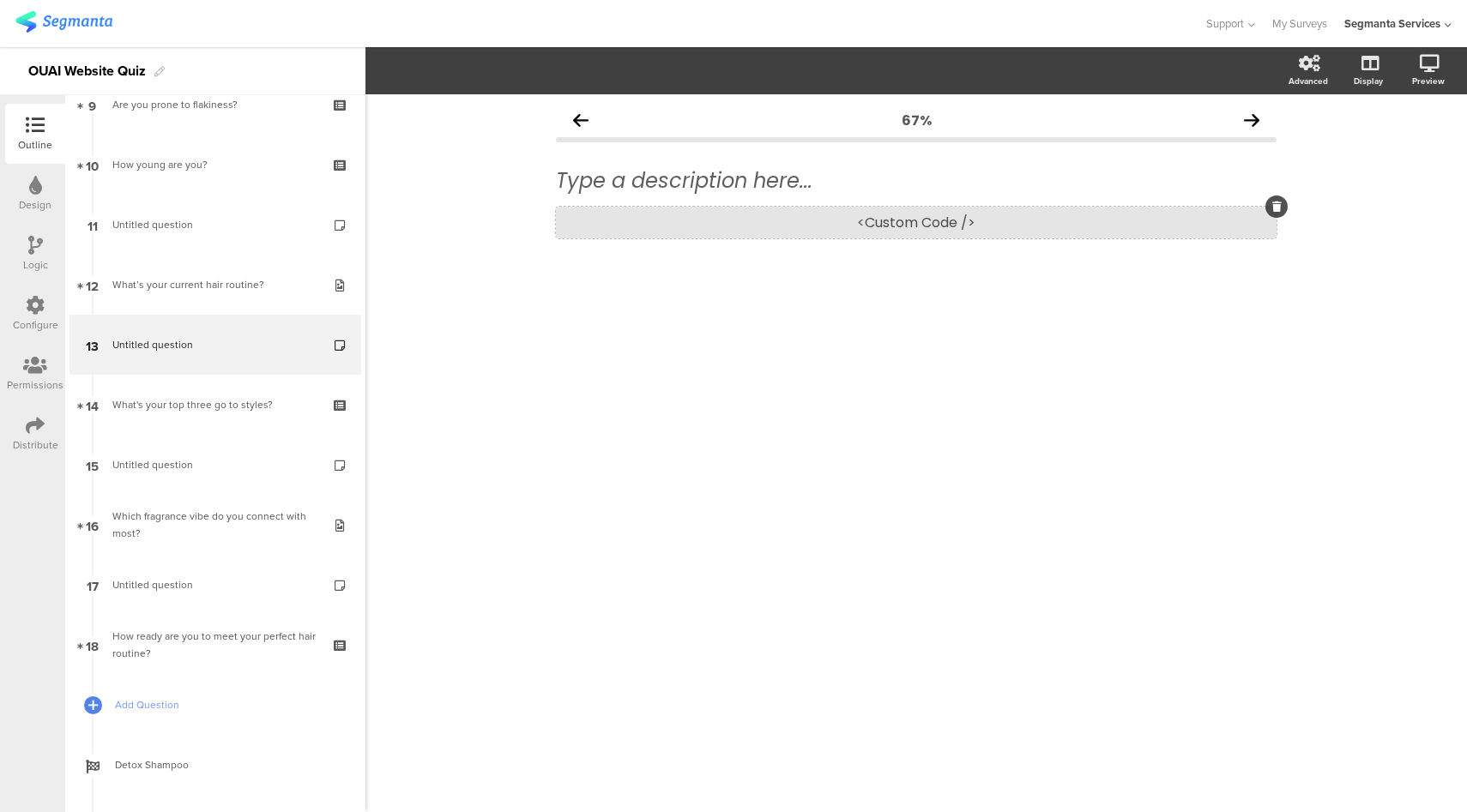
click at [895, 229] on div "<Custom Code />" at bounding box center [916, 223] width 720 height 32
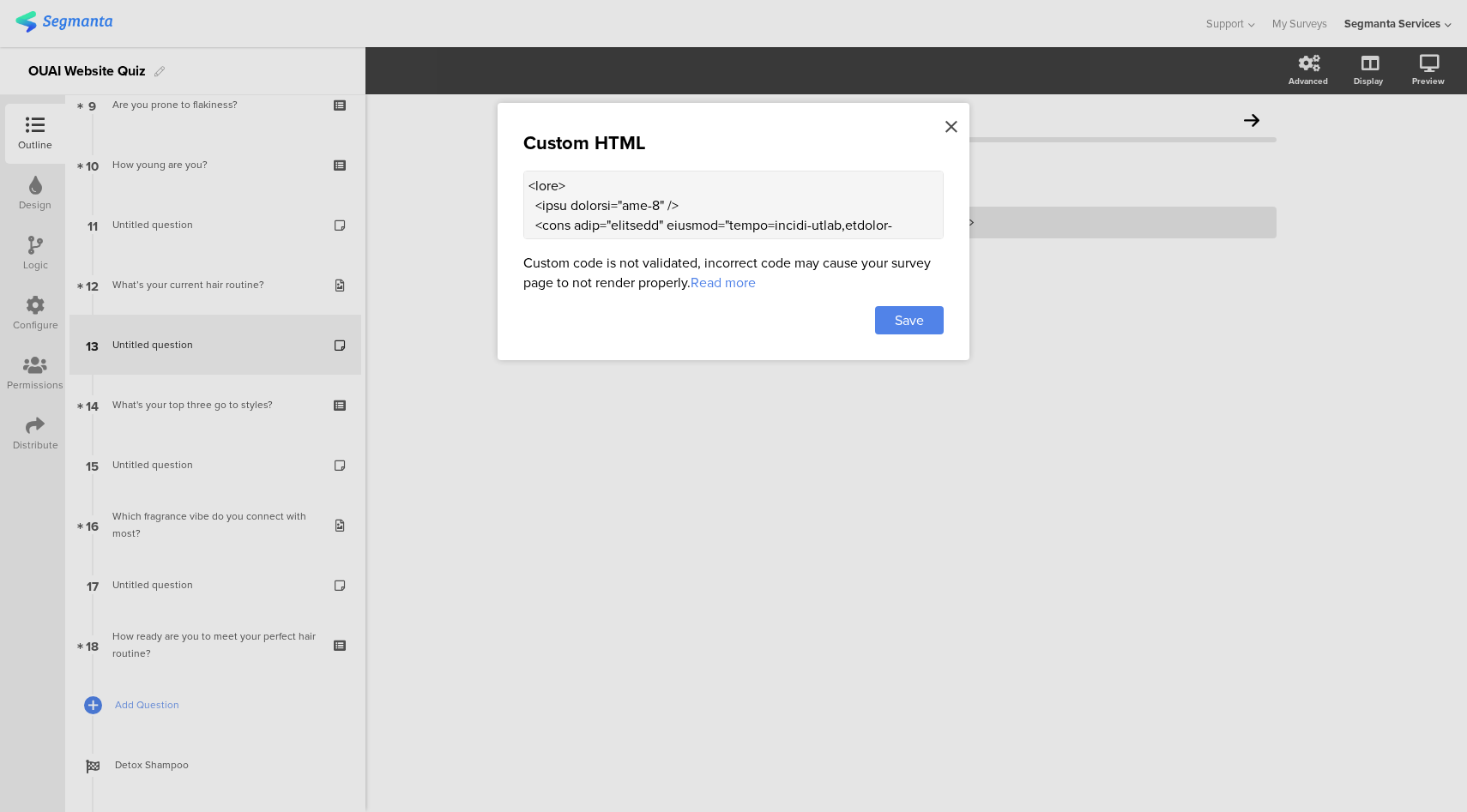
click at [957, 126] on div at bounding box center [950, 127] width 15 height 32
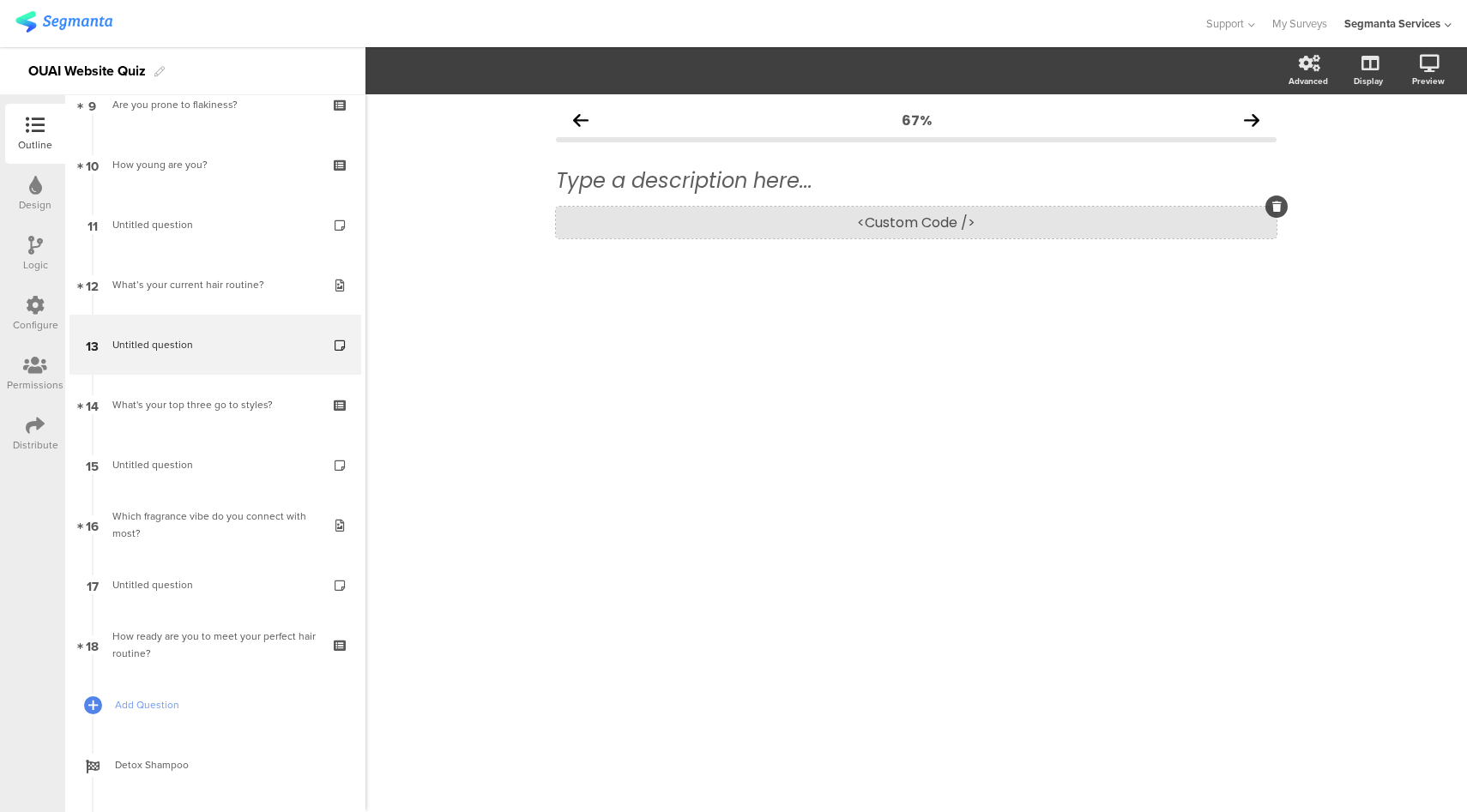
click at [902, 219] on div "<Custom Code />" at bounding box center [916, 223] width 720 height 32
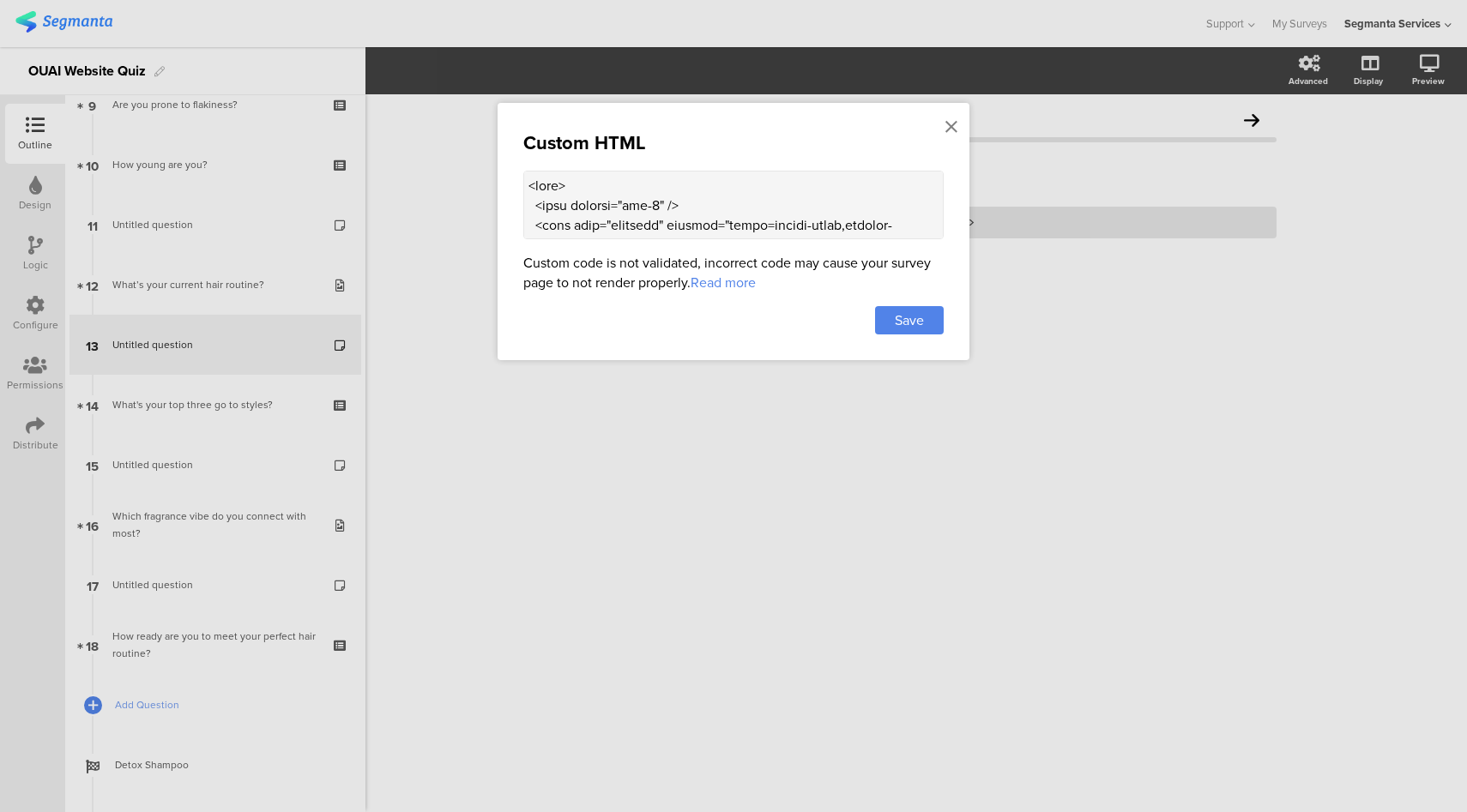
click at [747, 212] on textarea at bounding box center [733, 205] width 420 height 69
paste textarea "!doctype html> <html lang="en"> <head> <meta charset="utf-8" /> <meta name="vie…"
drag, startPoint x: 526, startPoint y: 223, endPoint x: 522, endPoint y: 175, distance: 48.2
click at [523, 175] on textarea at bounding box center [733, 205] width 420 height 69
type textarea "<head> <meta charset="utf-8" /> <meta name="viewport" content="width=device-wid…"
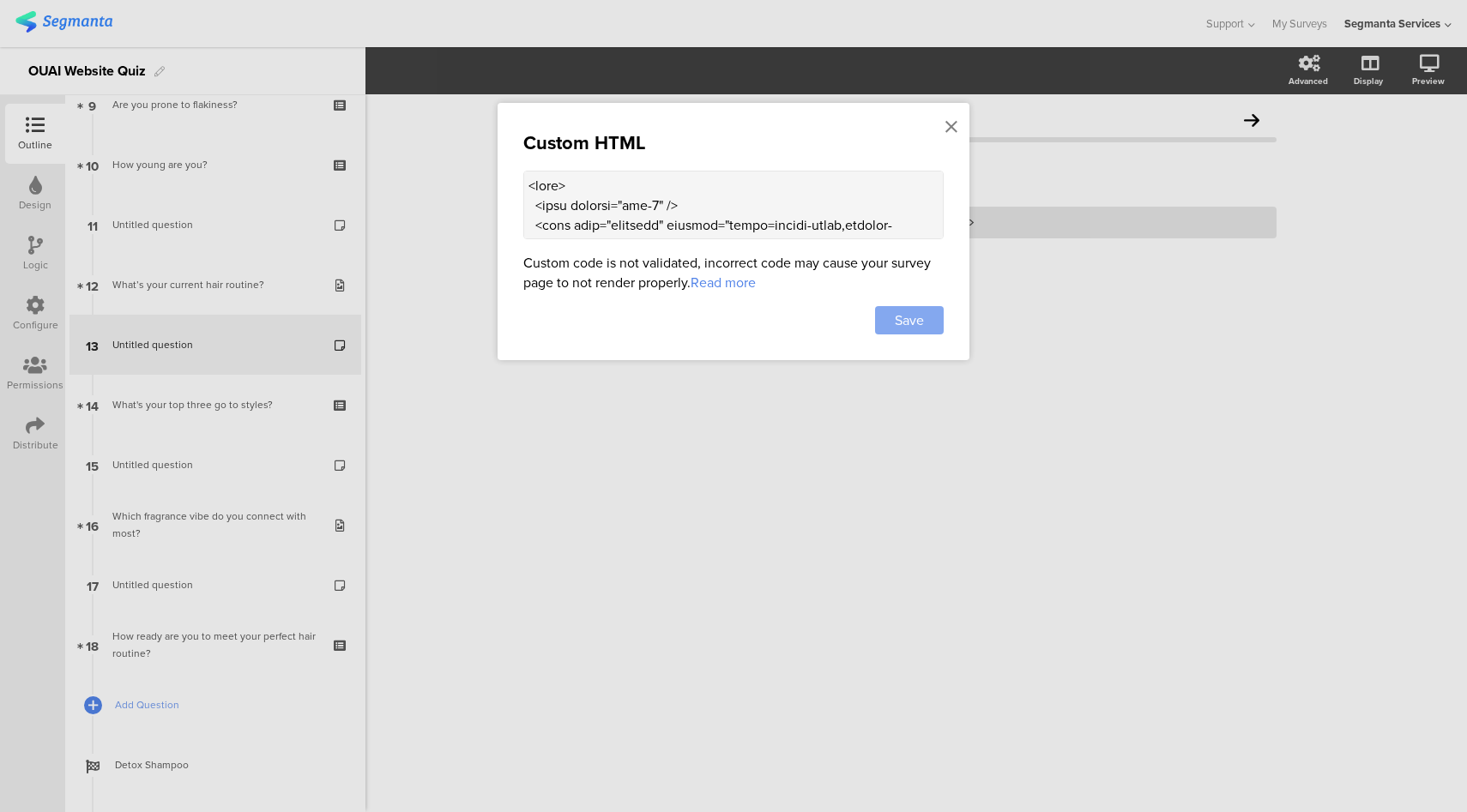
click at [905, 315] on span "Save" at bounding box center [909, 320] width 29 height 19
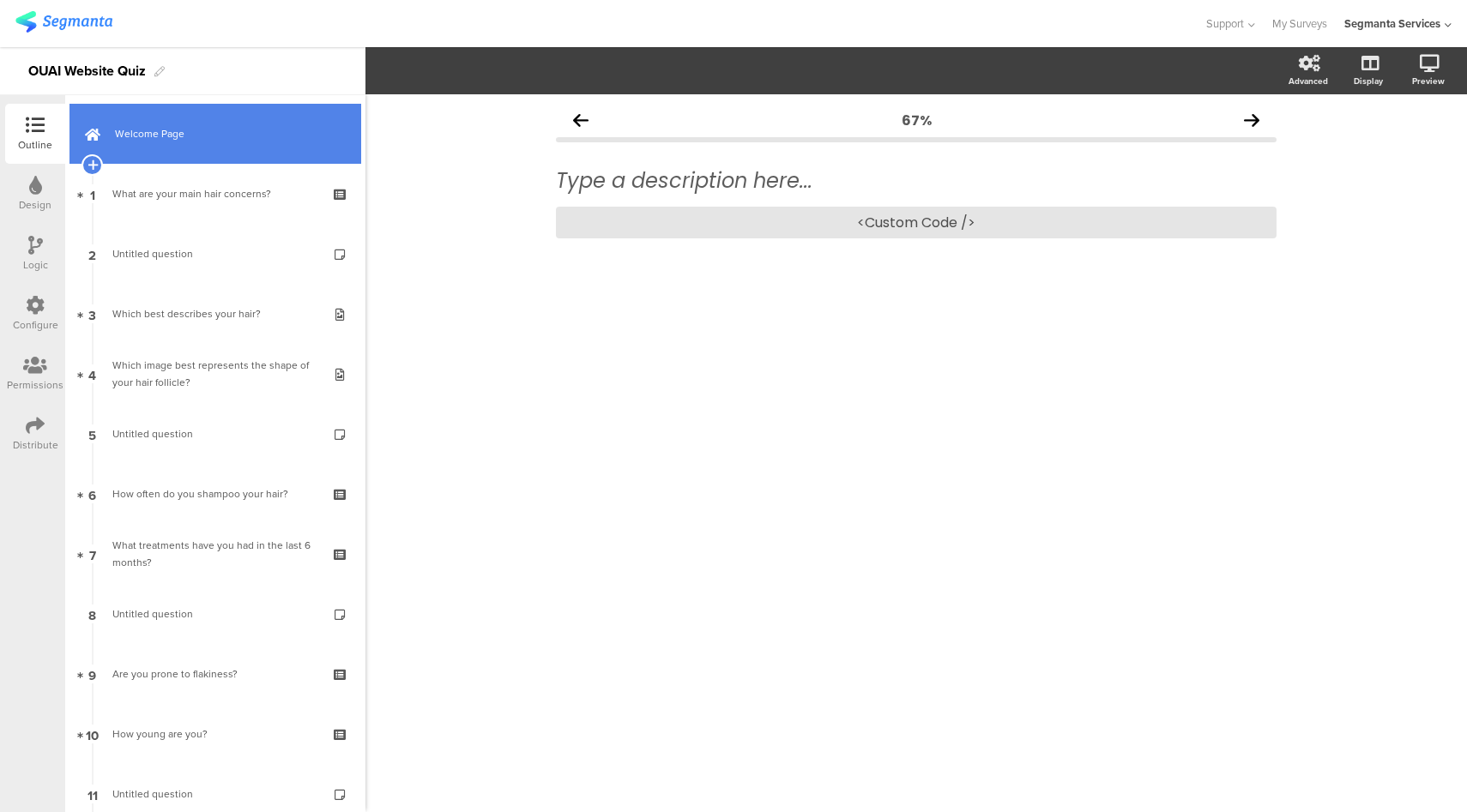
click at [211, 140] on span "Welcome Page" at bounding box center [225, 134] width 219 height 17
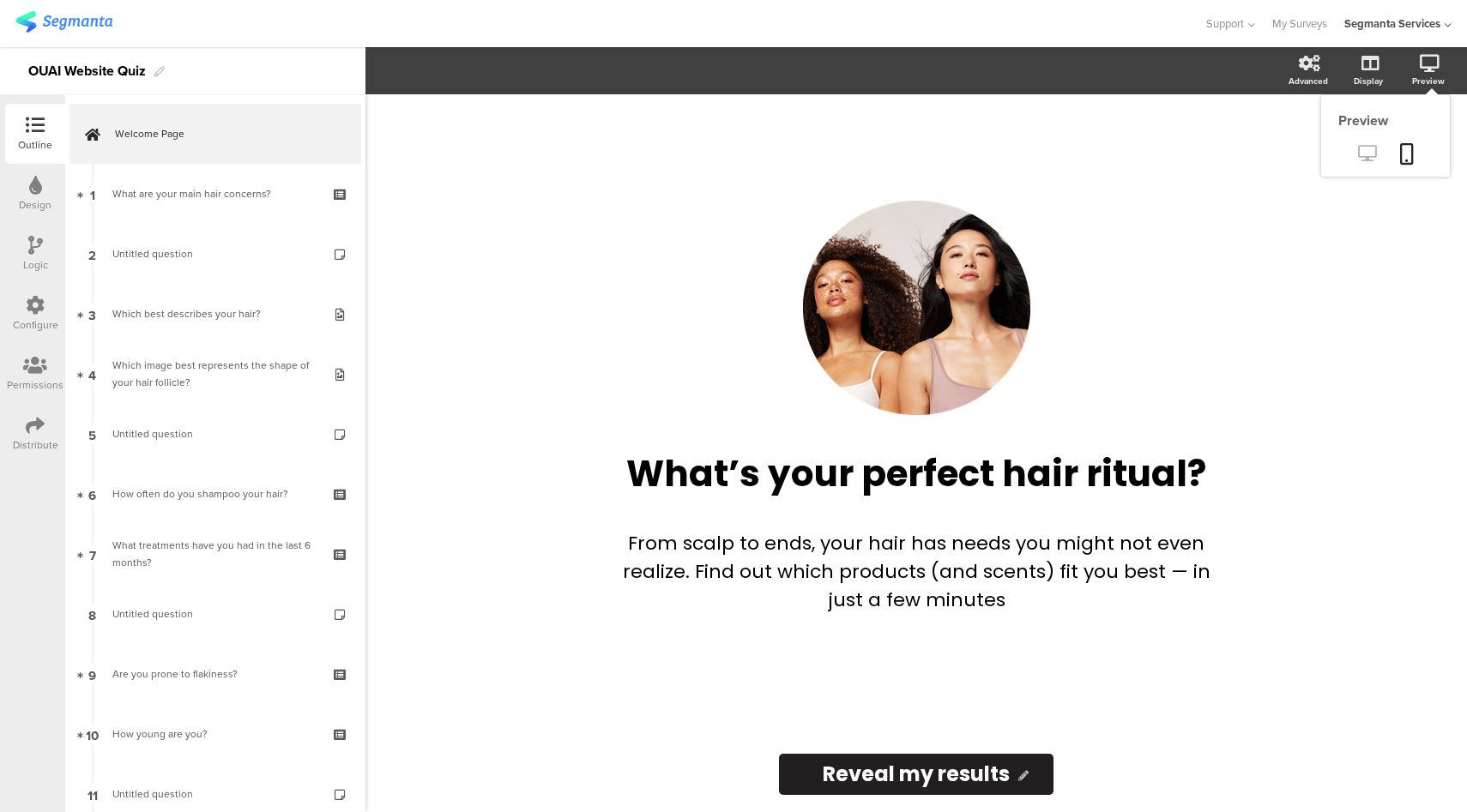
click at [1362, 151] on icon at bounding box center [1367, 153] width 18 height 16
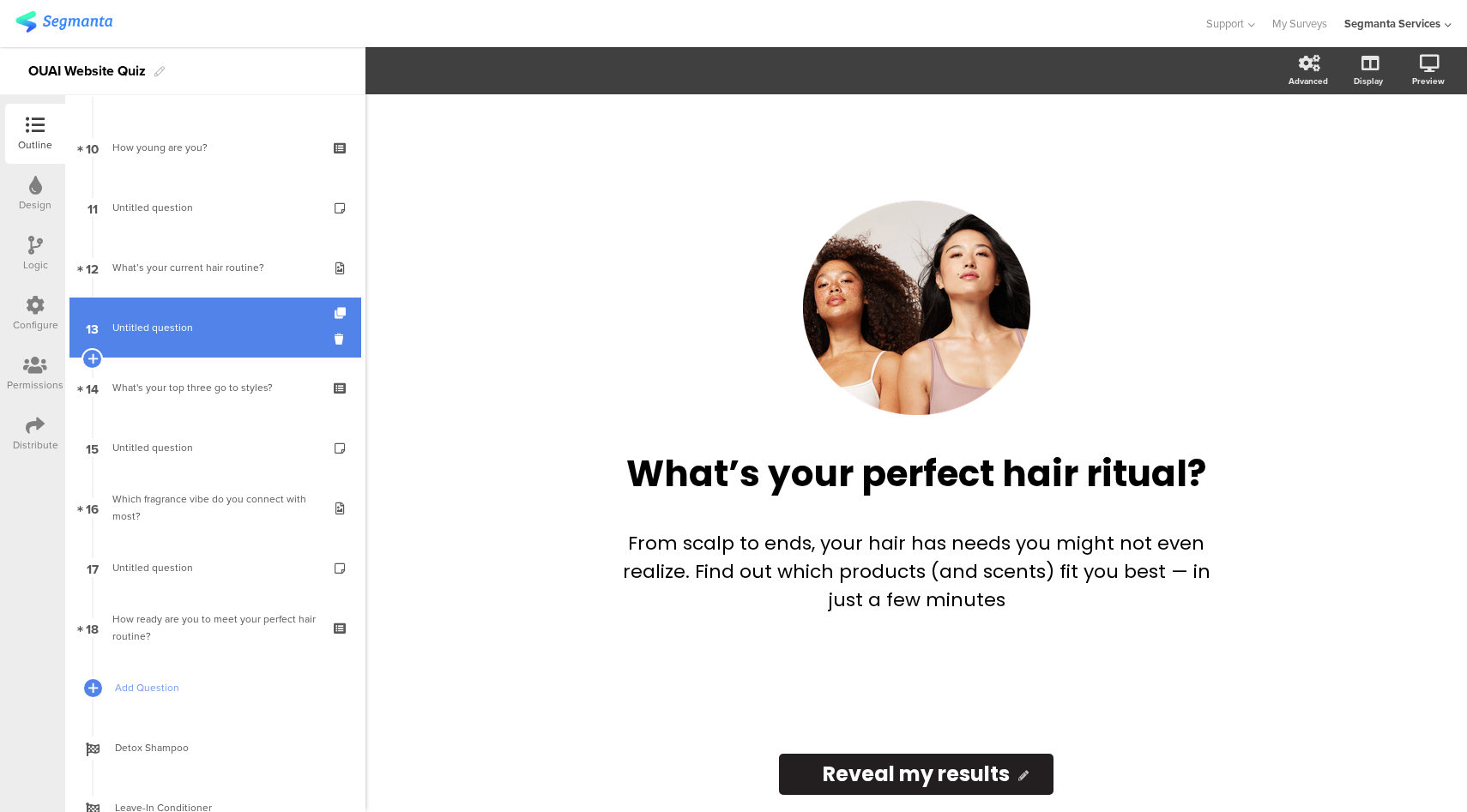
scroll to position [333, 0]
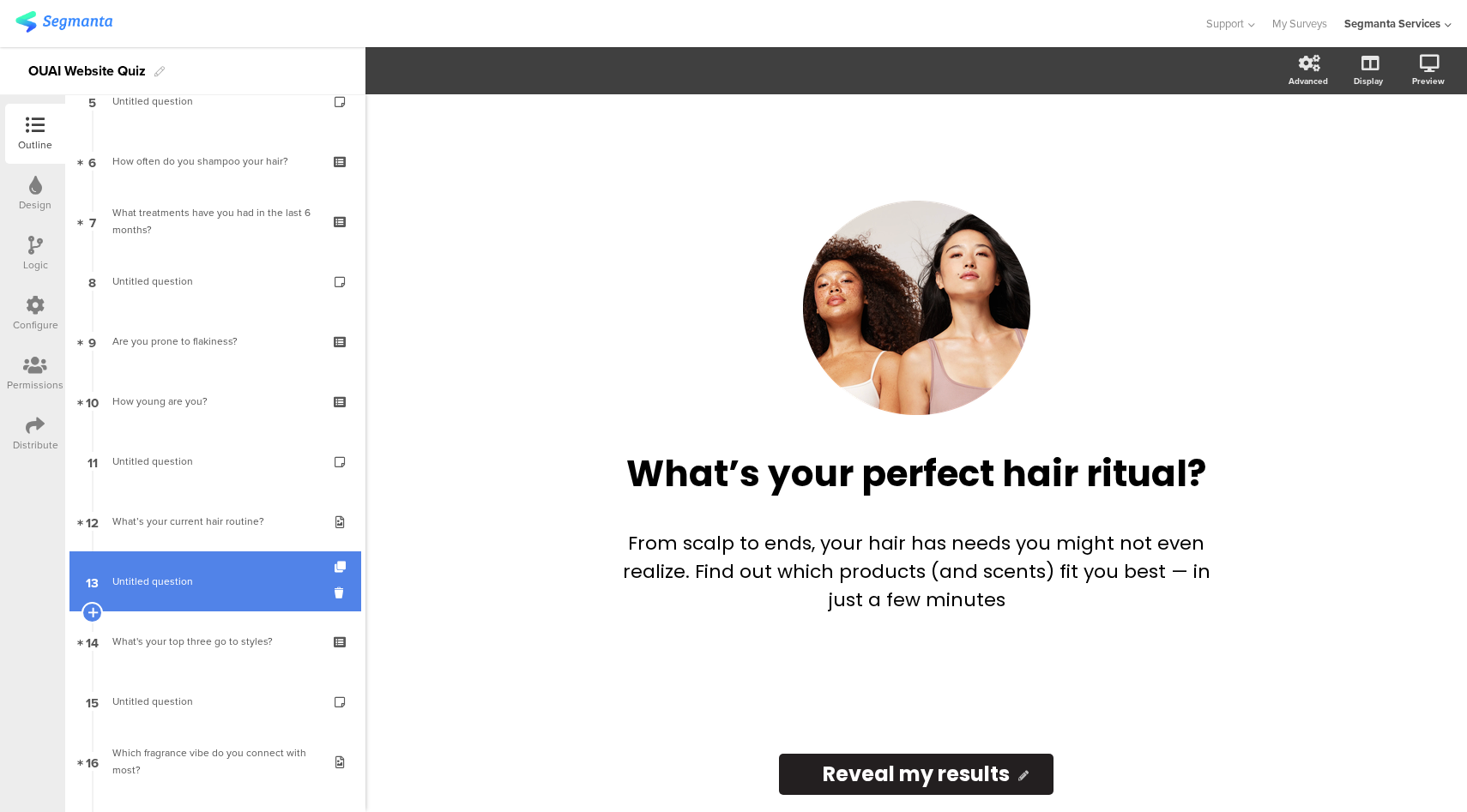
click at [234, 586] on span "Untitled question" at bounding box center [215, 581] width 205 height 17
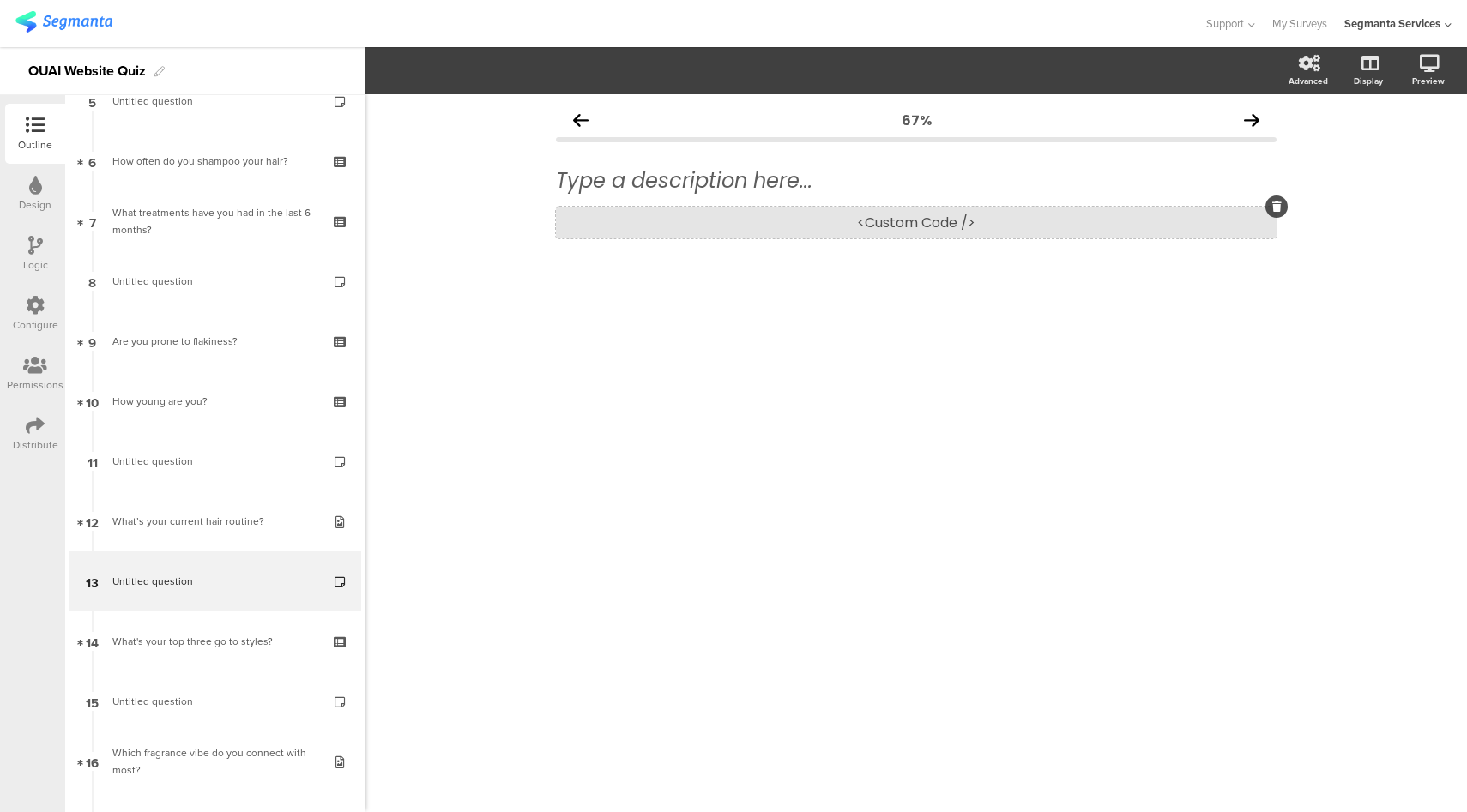
click at [879, 229] on div "<Custom Code />" at bounding box center [916, 223] width 720 height 32
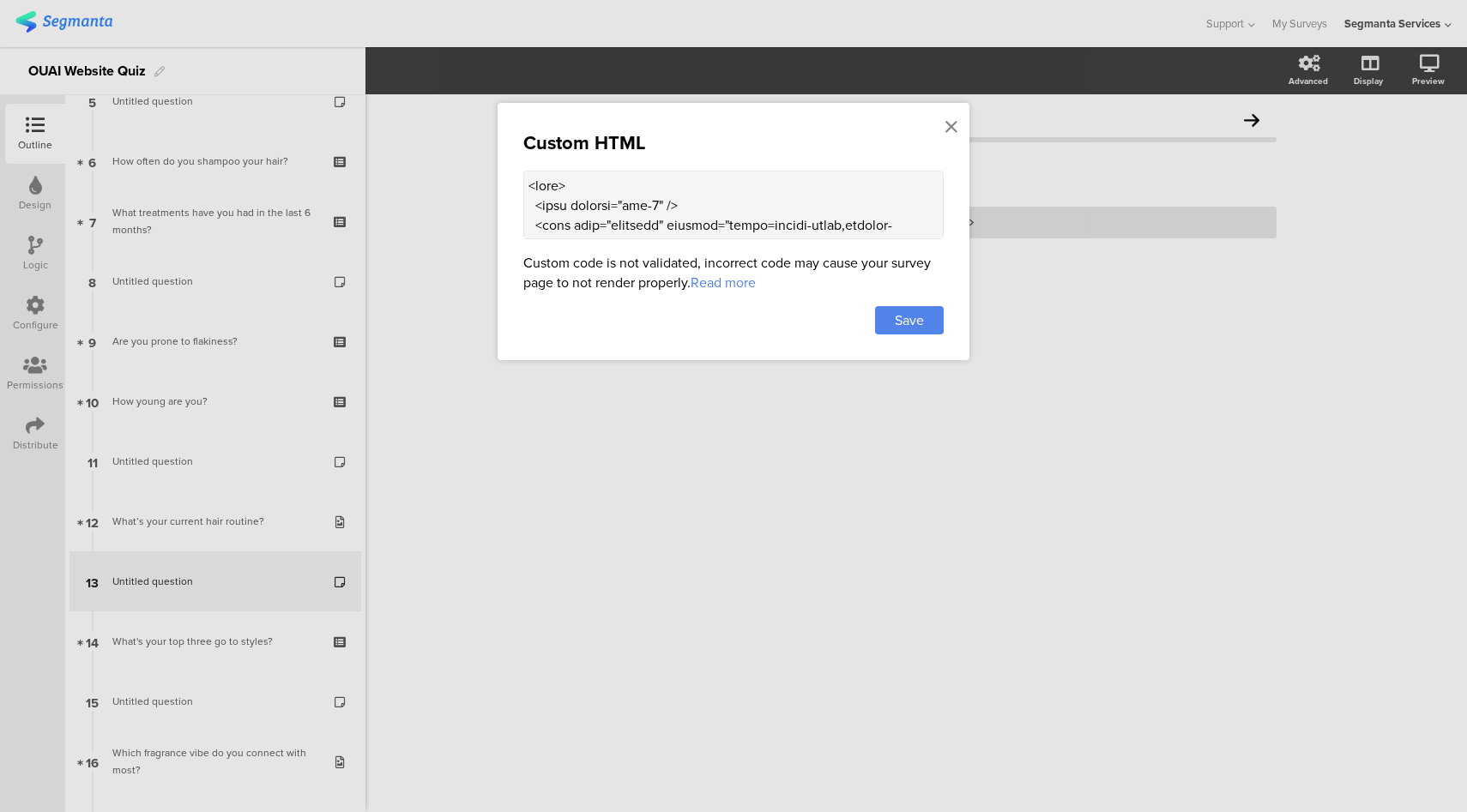
click at [745, 211] on textarea at bounding box center [733, 205] width 420 height 69
drag, startPoint x: 954, startPoint y: 127, endPoint x: 864, endPoint y: 154, distance: 94.0
click at [954, 126] on icon at bounding box center [951, 126] width 12 height 19
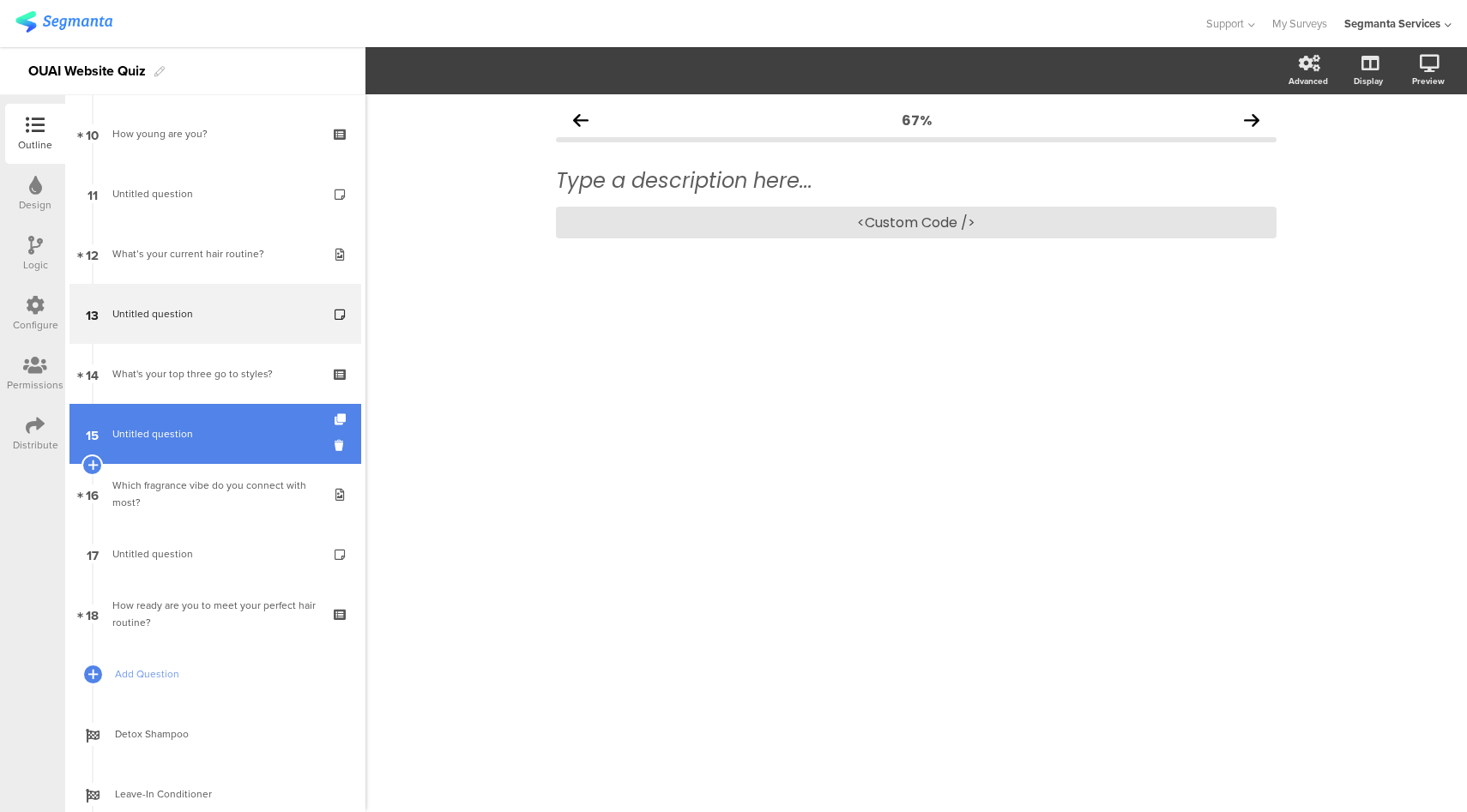
scroll to position [831, 0]
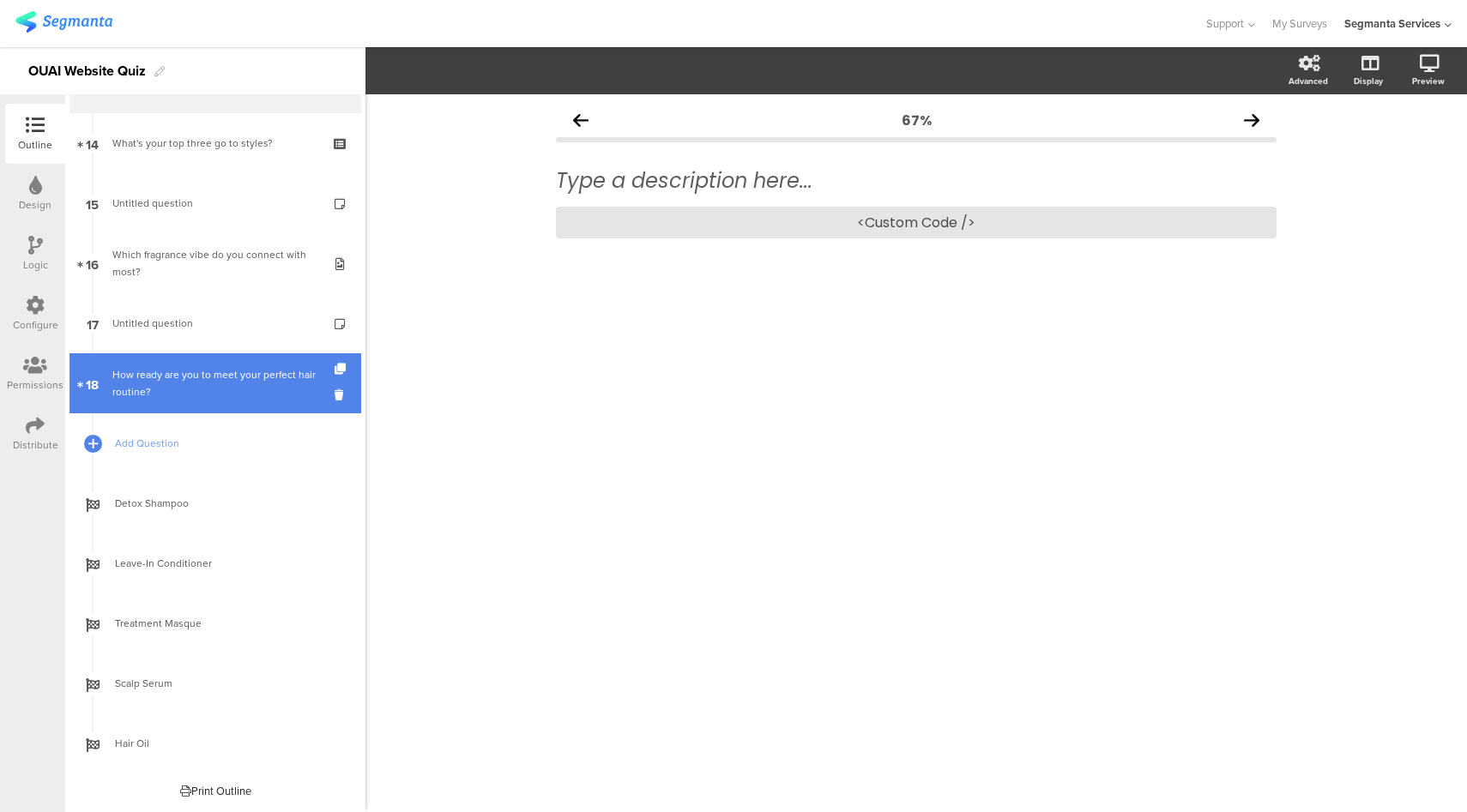
click at [230, 393] on div "How ready are you to meet your perfect hair routine?" at bounding box center [215, 383] width 205 height 34
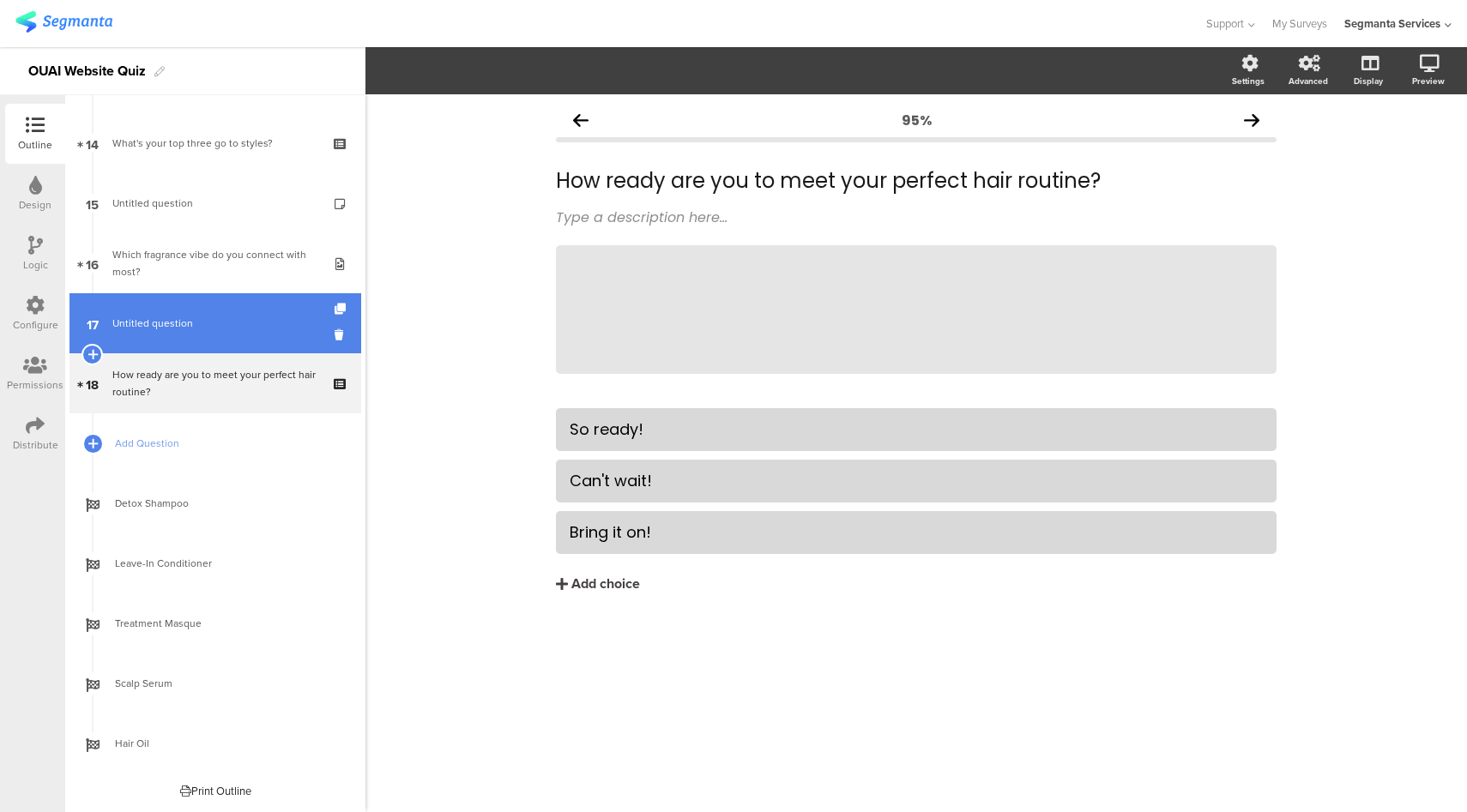
click at [210, 321] on span "Untitled question" at bounding box center [215, 323] width 205 height 17
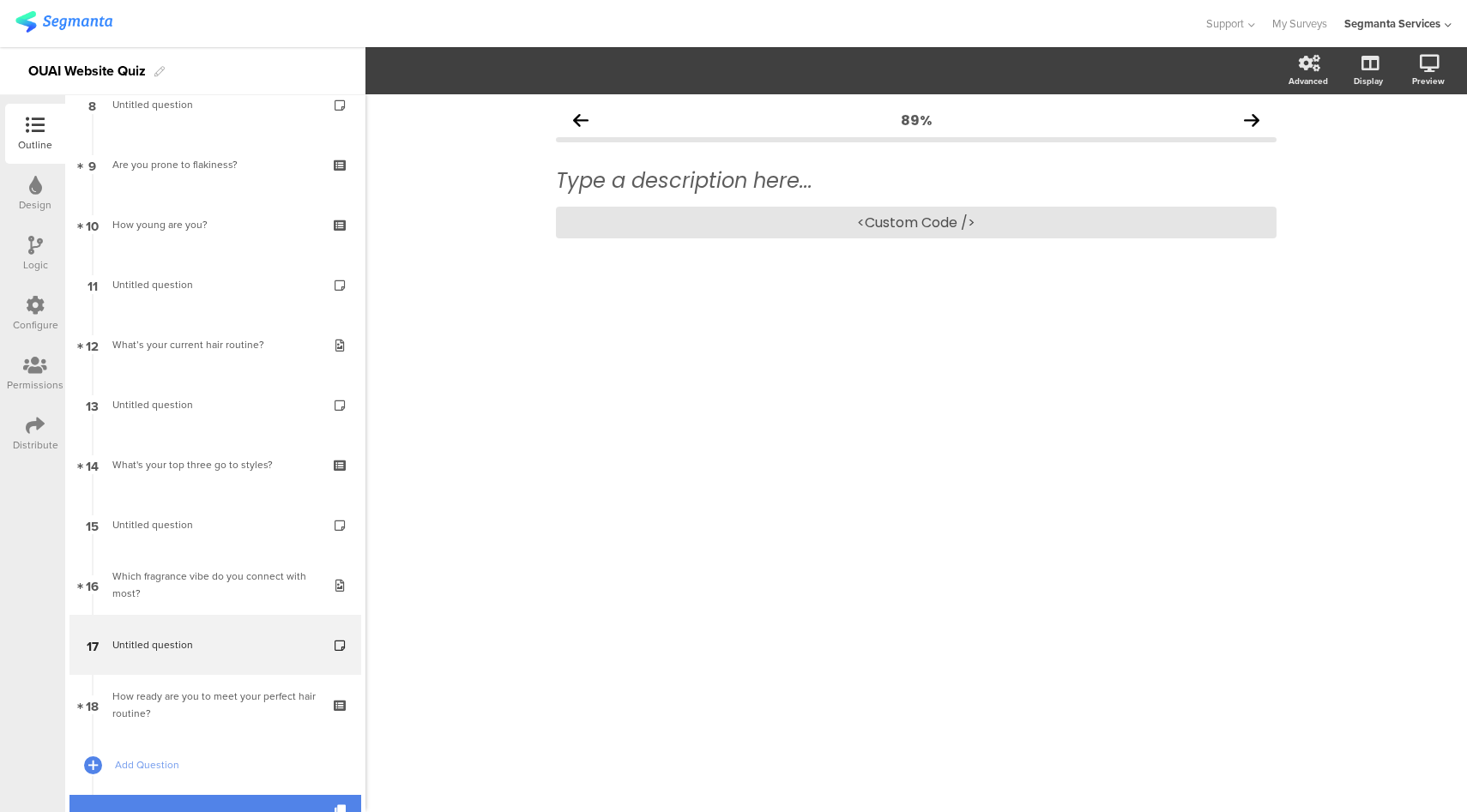
scroll to position [506, 0]
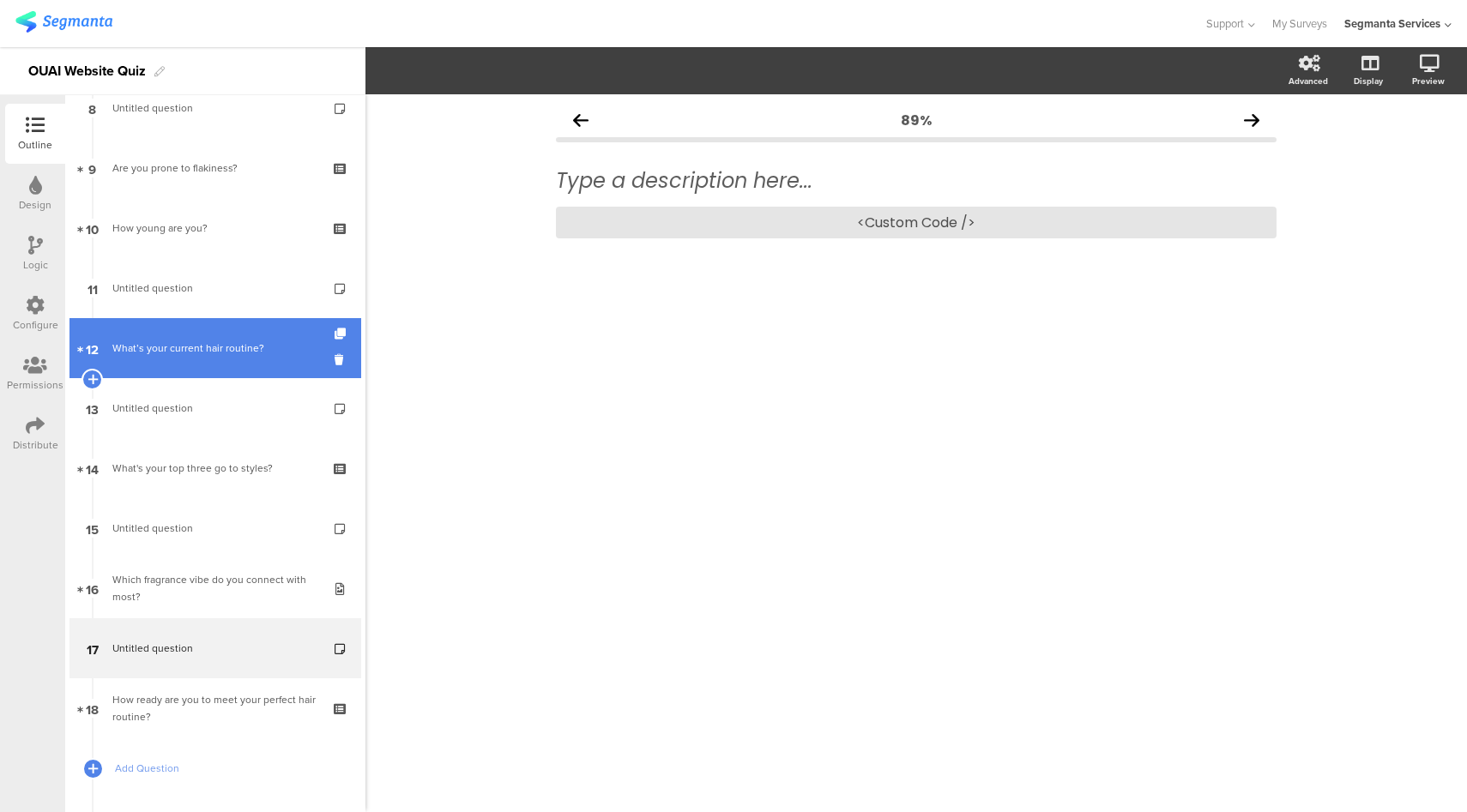
click at [190, 325] on link "12 What’s your current hair routine?" at bounding box center [216, 349] width 292 height 60
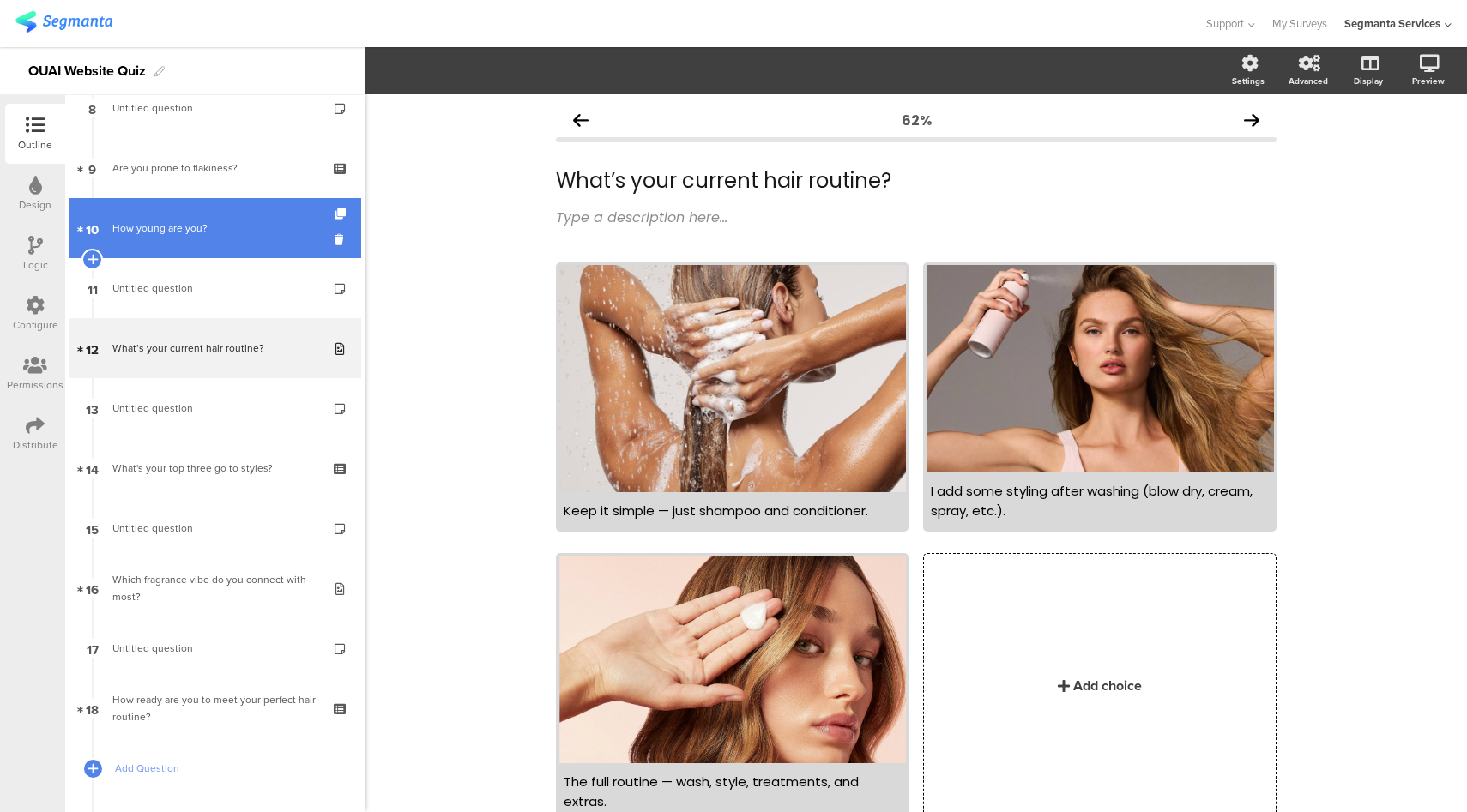
click at [204, 225] on div "How young are you?" at bounding box center [215, 227] width 205 height 17
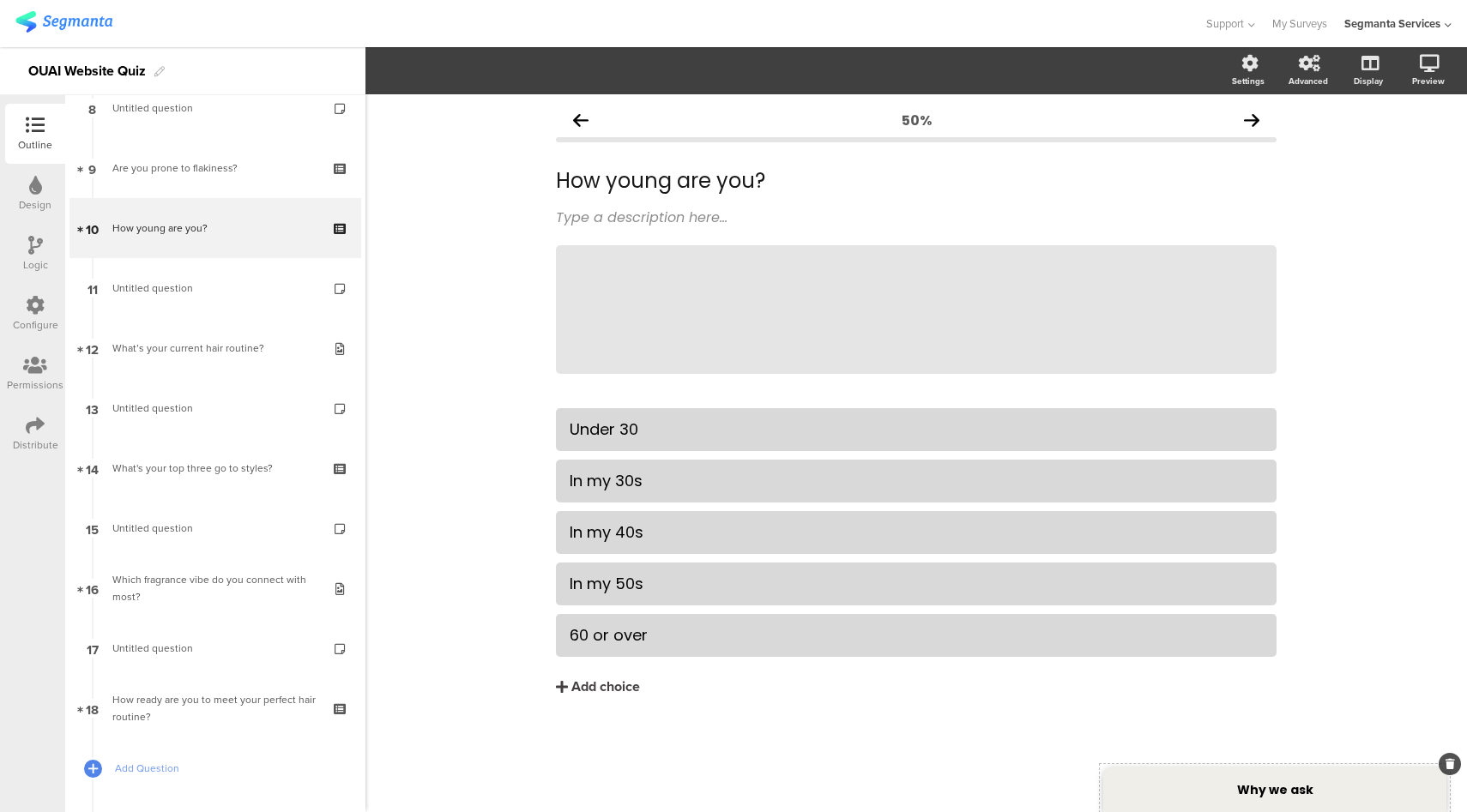
click at [1195, 794] on div "Why we ask" at bounding box center [1275, 790] width 343 height 44
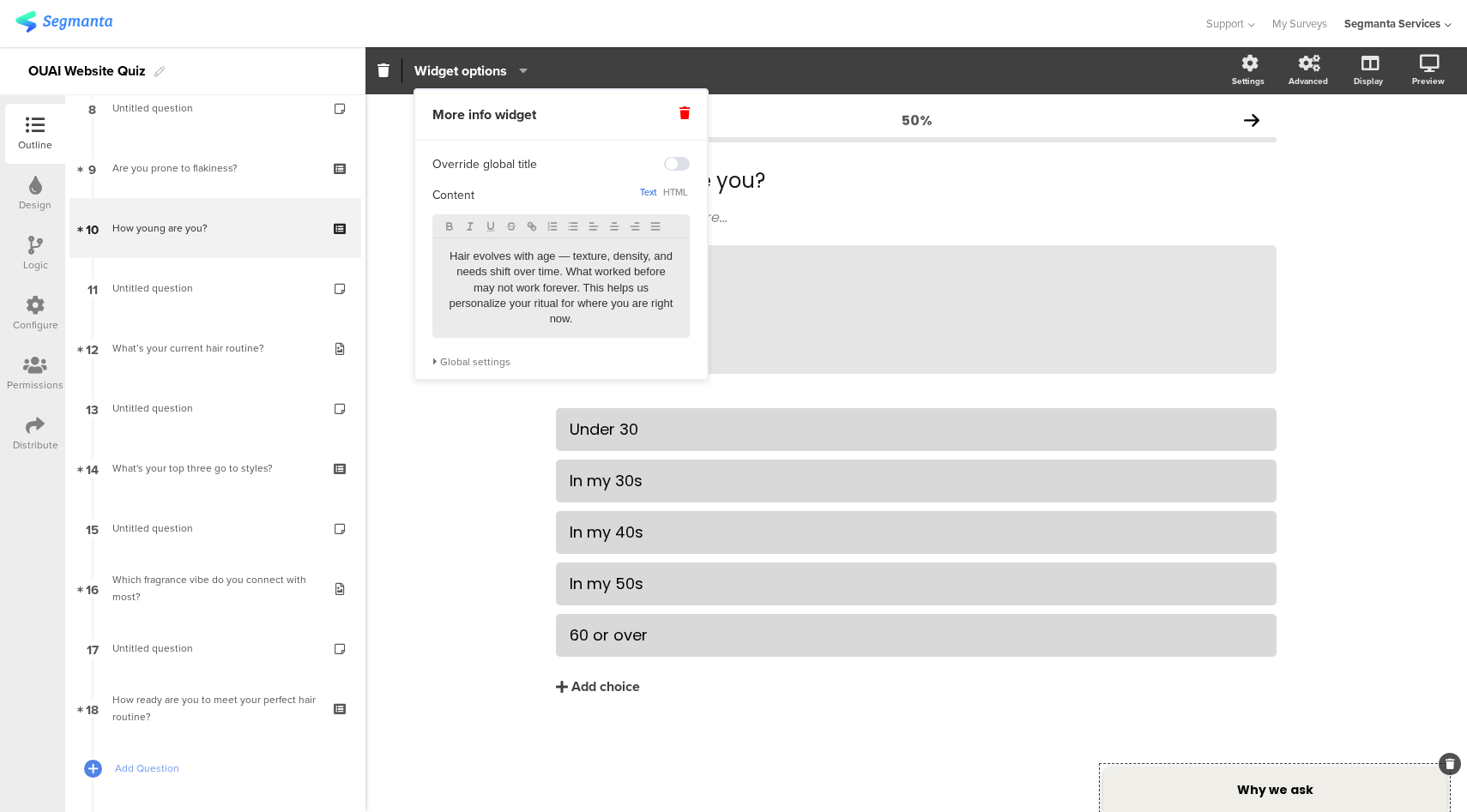
click at [493, 363] on div "Global settings" at bounding box center [561, 362] width 257 height 14
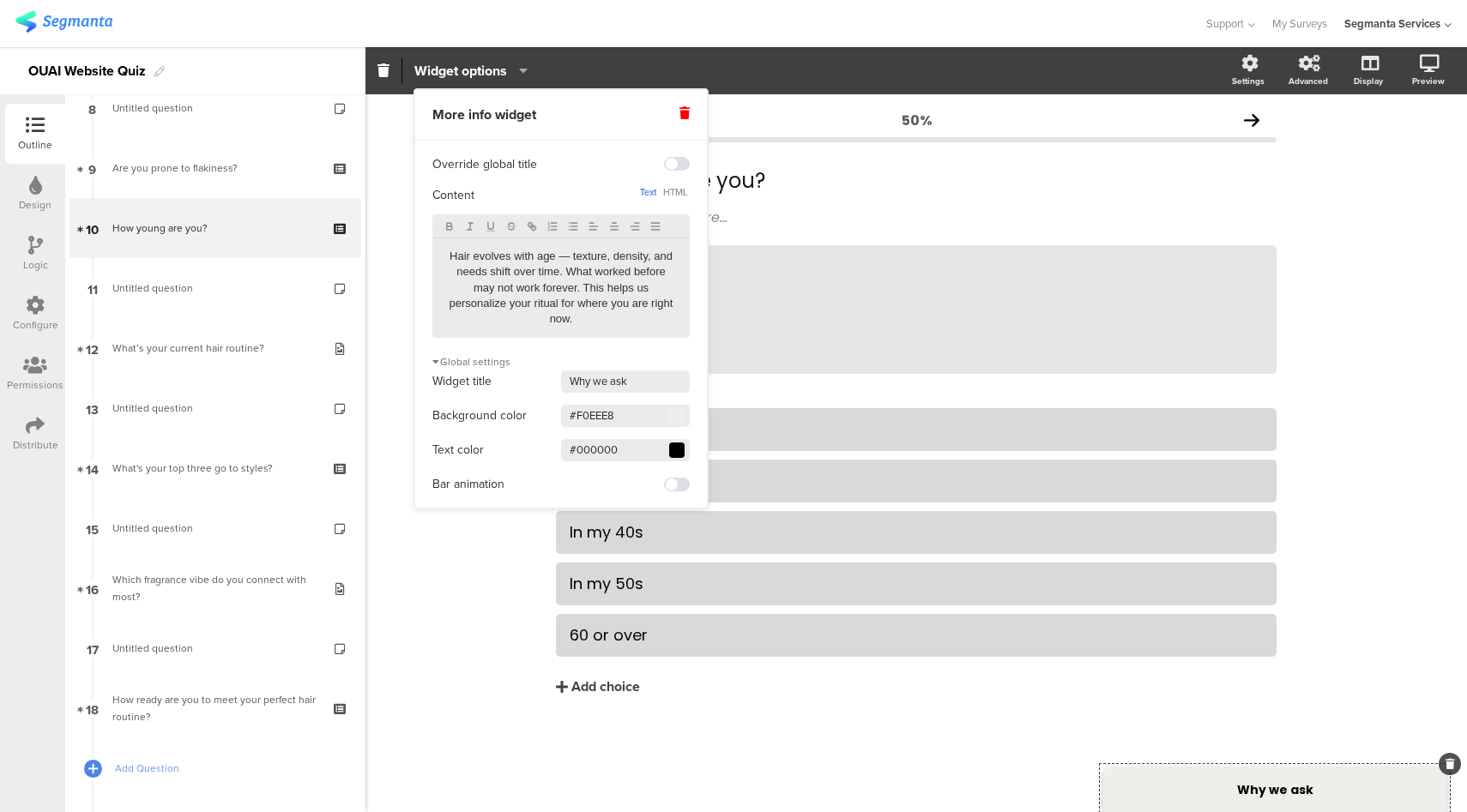
drag, startPoint x: 629, startPoint y: 415, endPoint x: 531, endPoint y: 414, distance: 98.0
click at [531, 414] on div "Background color #F0EEE8 Clear OK" at bounding box center [561, 416] width 257 height 26
click at [744, 39] on div "Support Help Center Live Chat My Surveys Segmanta Services ACCOUNTS Segmanta Se…" at bounding box center [733, 23] width 1436 height 47
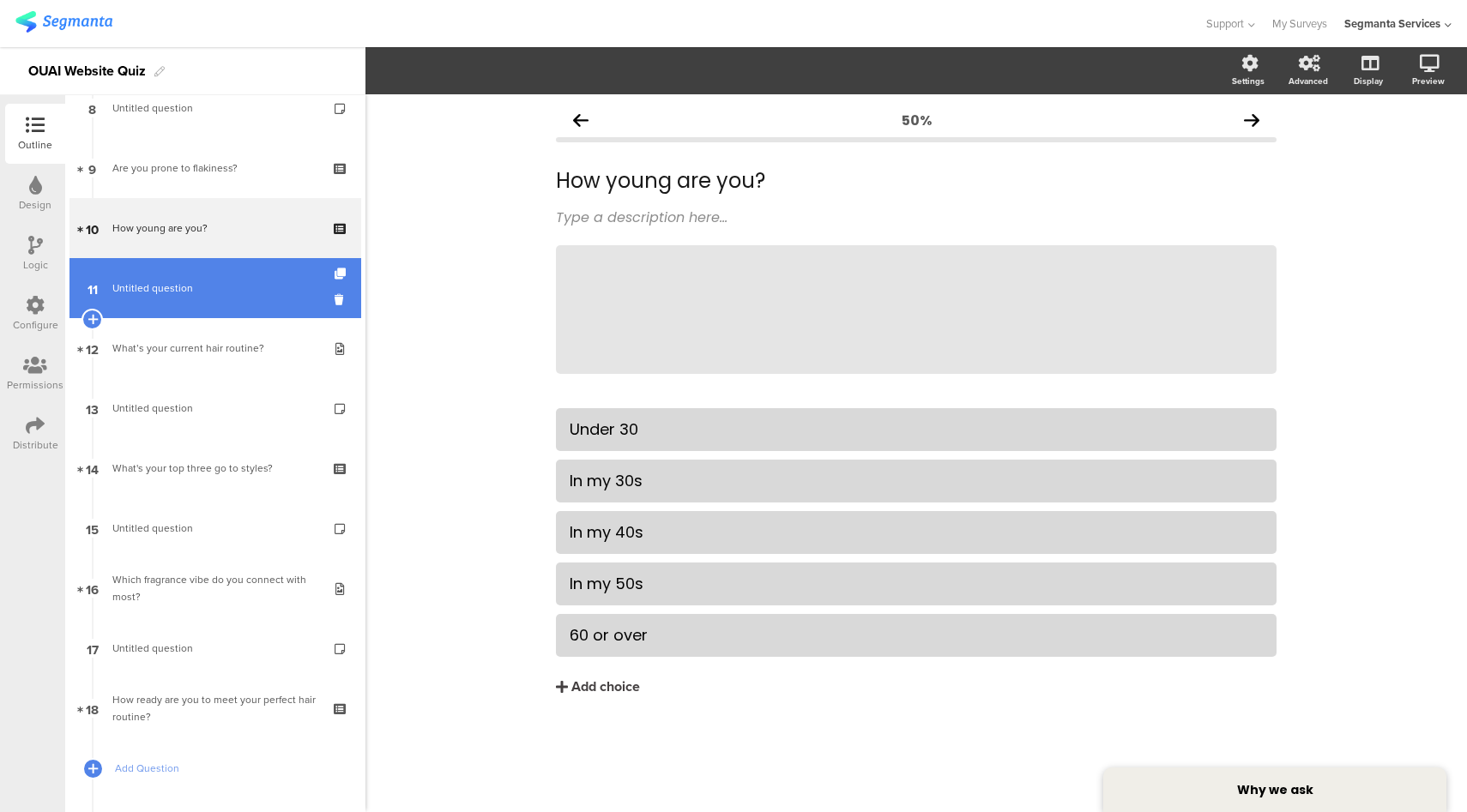
click at [182, 297] on link "11 Untitled question" at bounding box center [216, 288] width 292 height 60
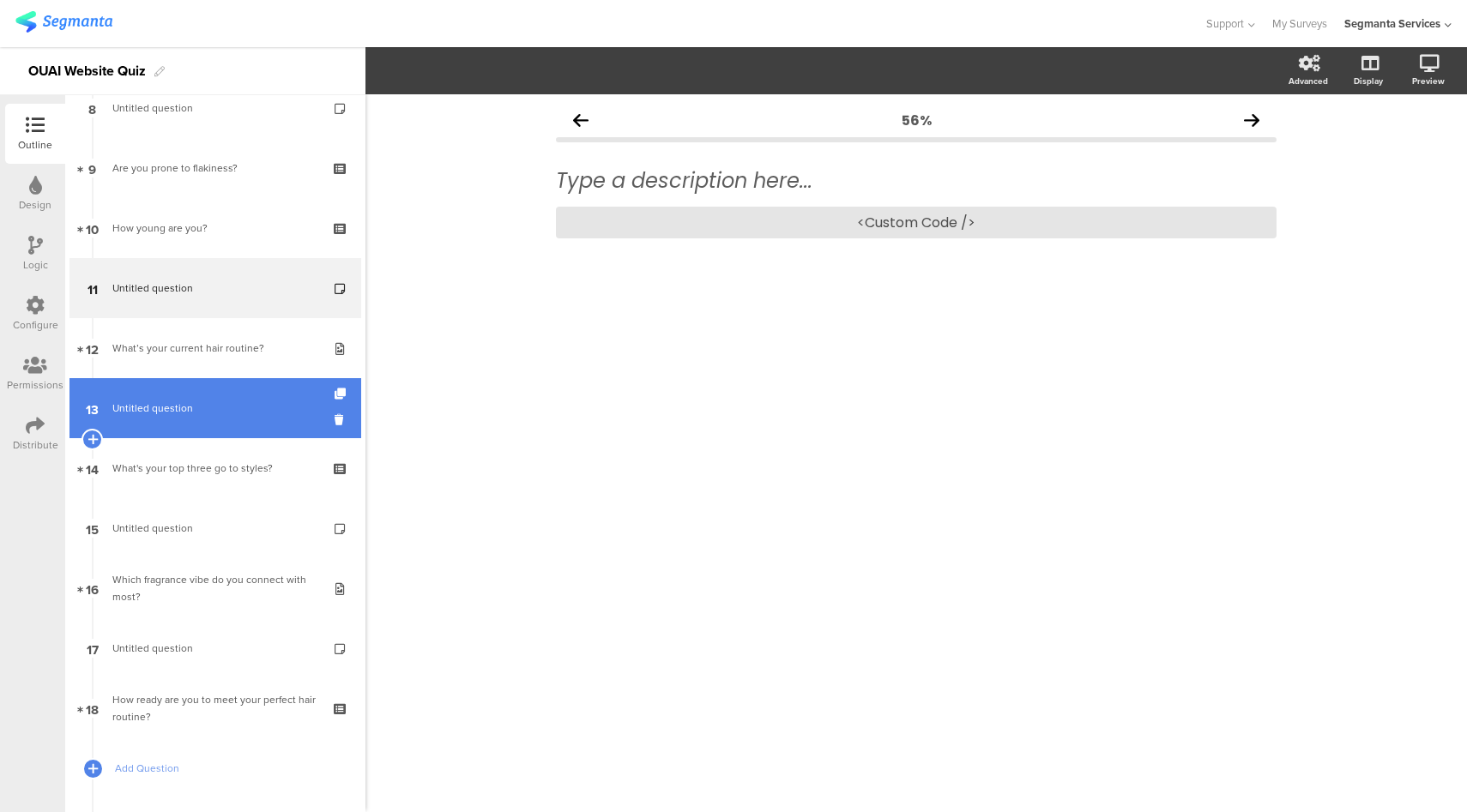
click at [191, 393] on link "13 Untitled question" at bounding box center [216, 409] width 292 height 60
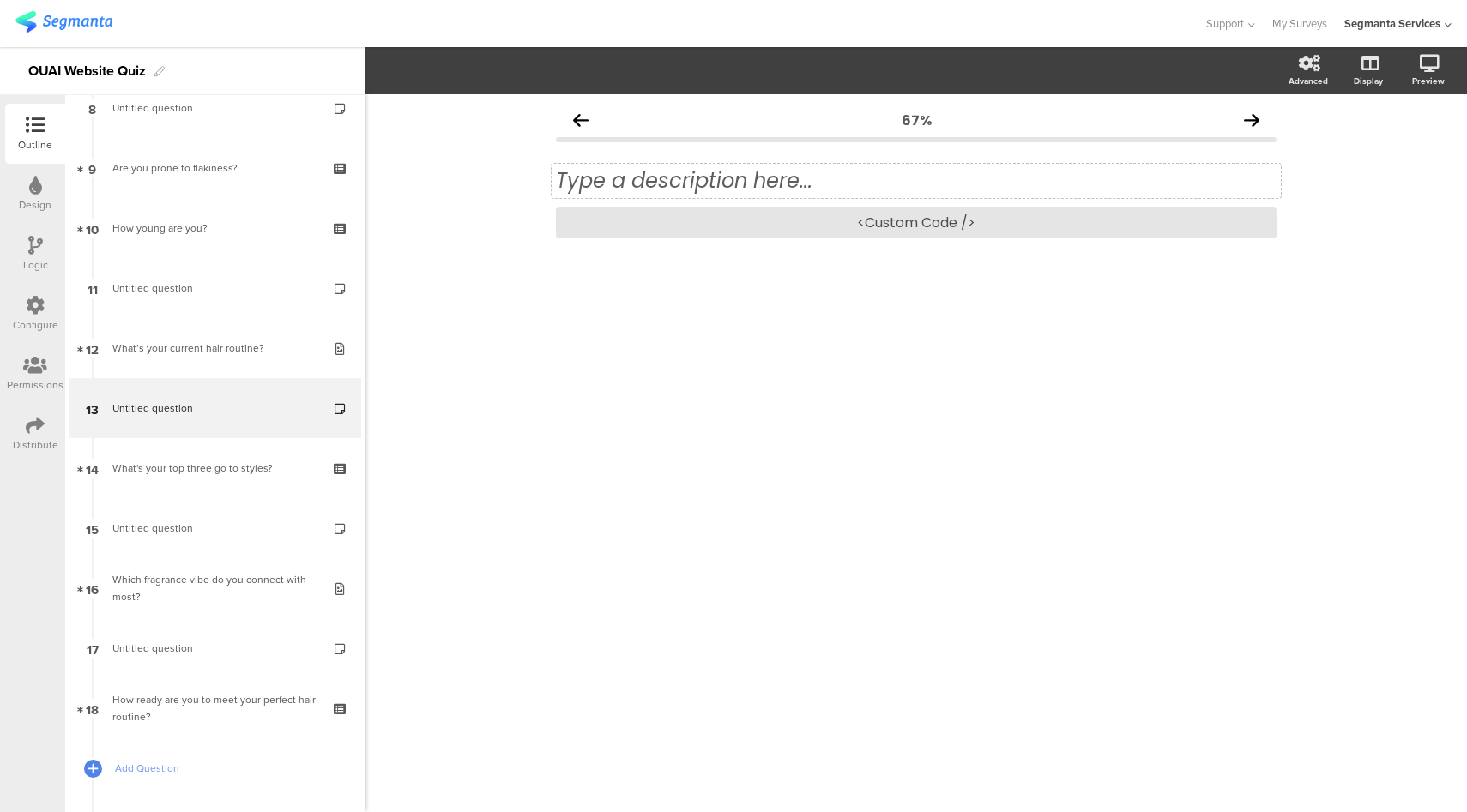
click at [854, 177] on div "Type a description here..." at bounding box center [916, 180] width 720 height 26
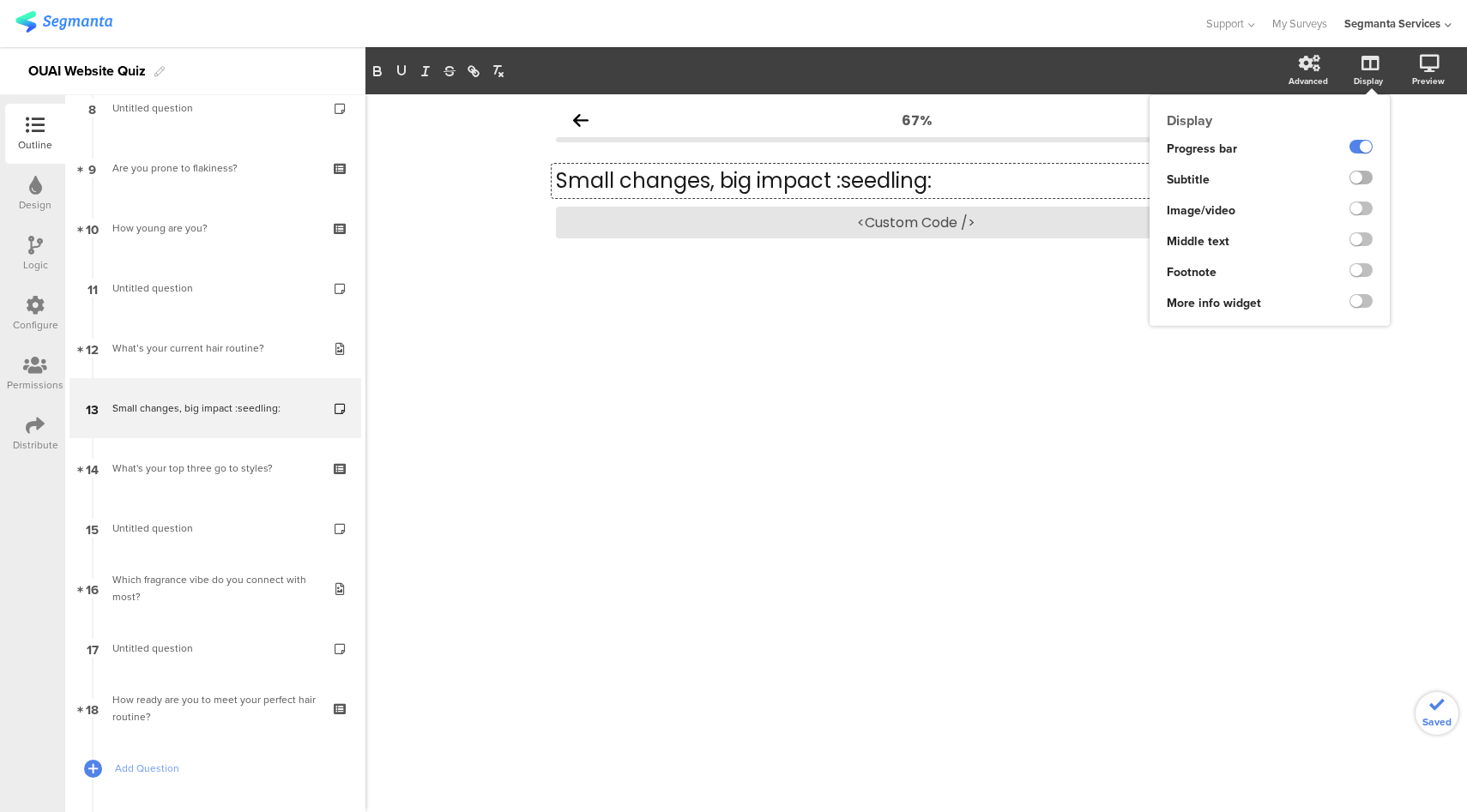
click at [1361, 182] on label at bounding box center [1361, 178] width 23 height 14
click at [0, 0] on input "checkbox" at bounding box center [0, 0] width 0 height 0
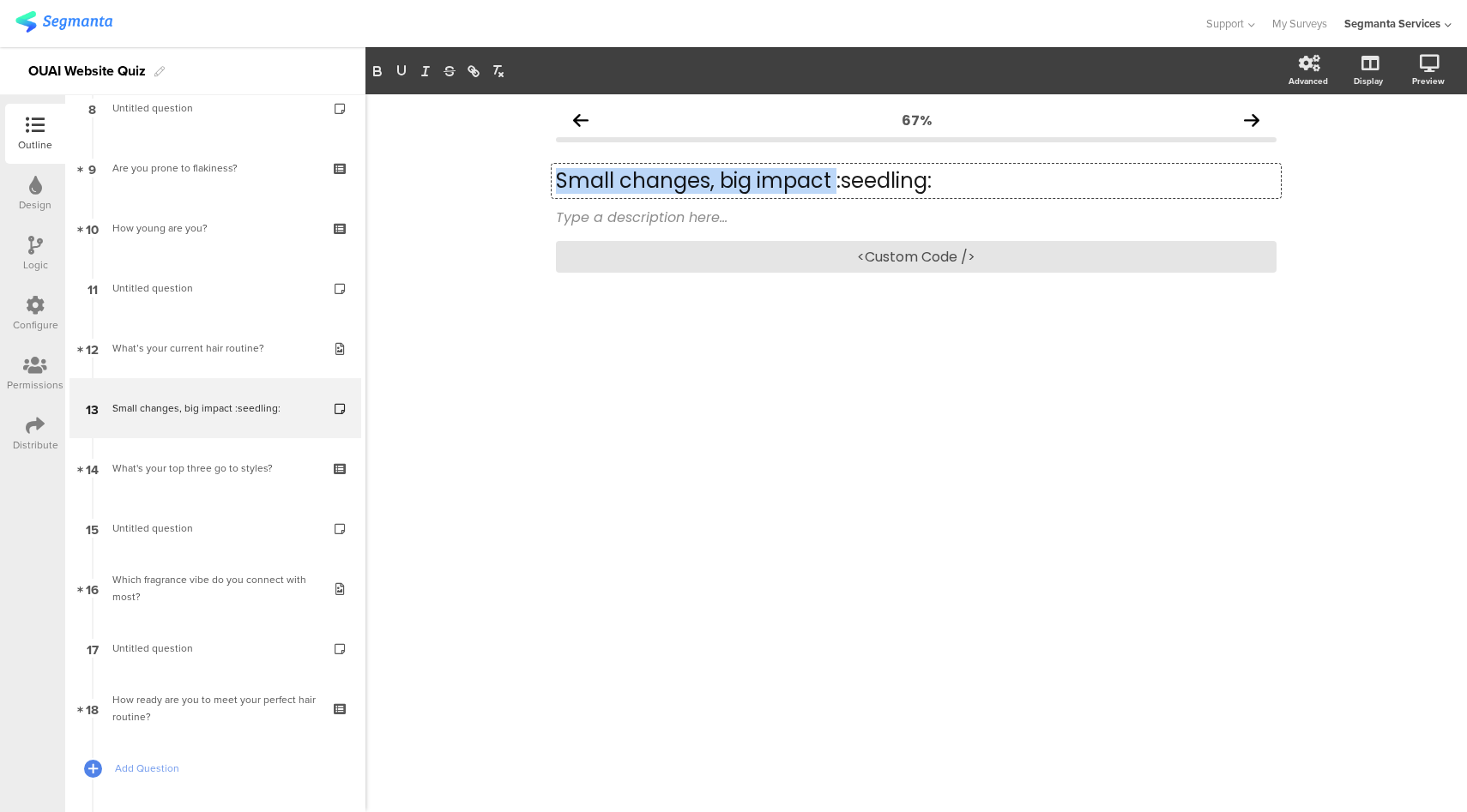
drag, startPoint x: 937, startPoint y: 178, endPoint x: 842, endPoint y: 176, distance: 95.0
click at [842, 176] on div "Small changes, big impact :seedling: Small changes, big impact :seedling: Small…" at bounding box center [916, 180] width 729 height 34
click at [933, 178] on p "Small changes, big impact :seedling:" at bounding box center [916, 180] width 720 height 26
drag, startPoint x: 937, startPoint y: 181, endPoint x: 835, endPoint y: 183, distance: 102.0
click at [835, 183] on p "Small changes, big impact :seedling:" at bounding box center [916, 180] width 720 height 26
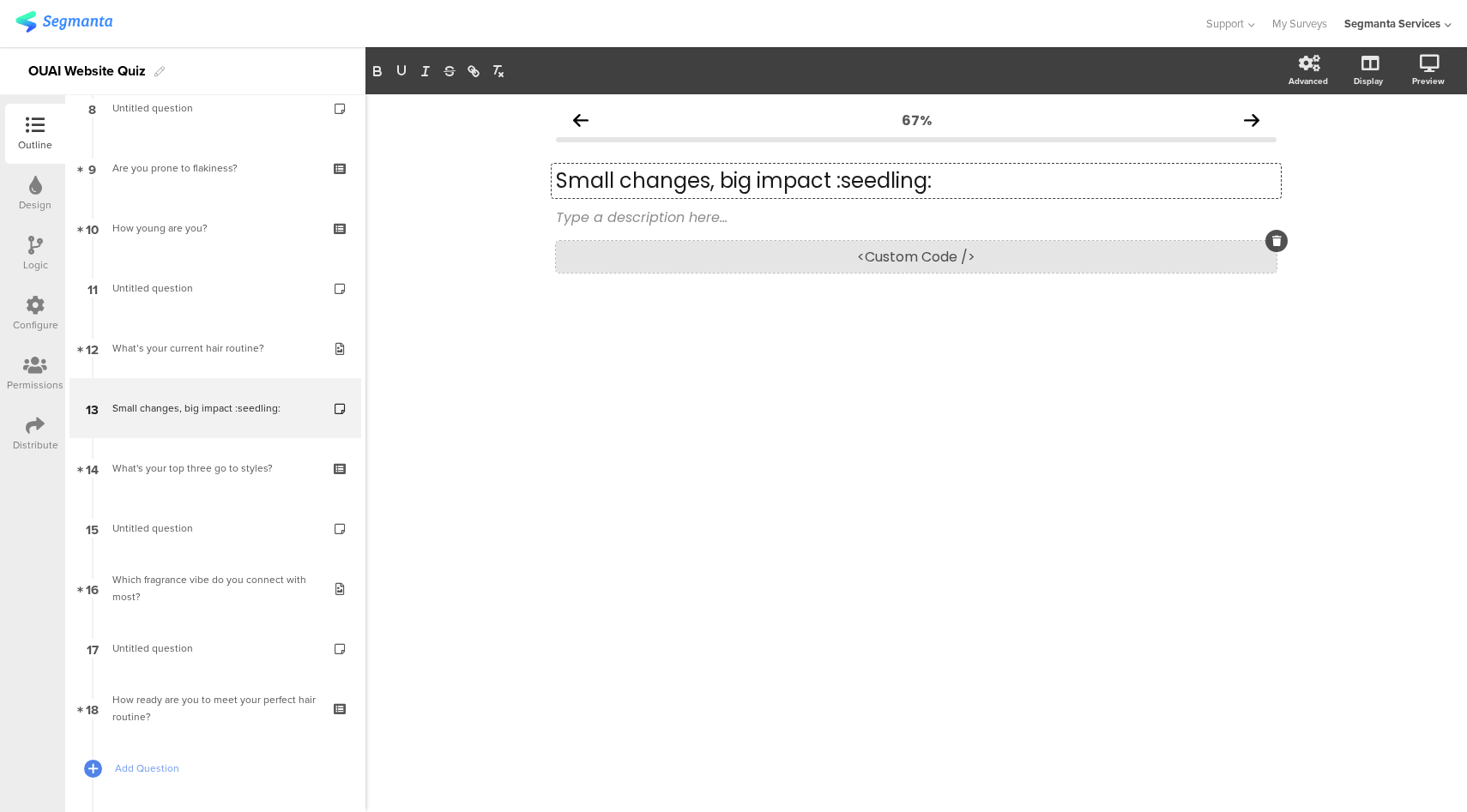
click at [811, 257] on div "<Custom Code />" at bounding box center [916, 257] width 720 height 32
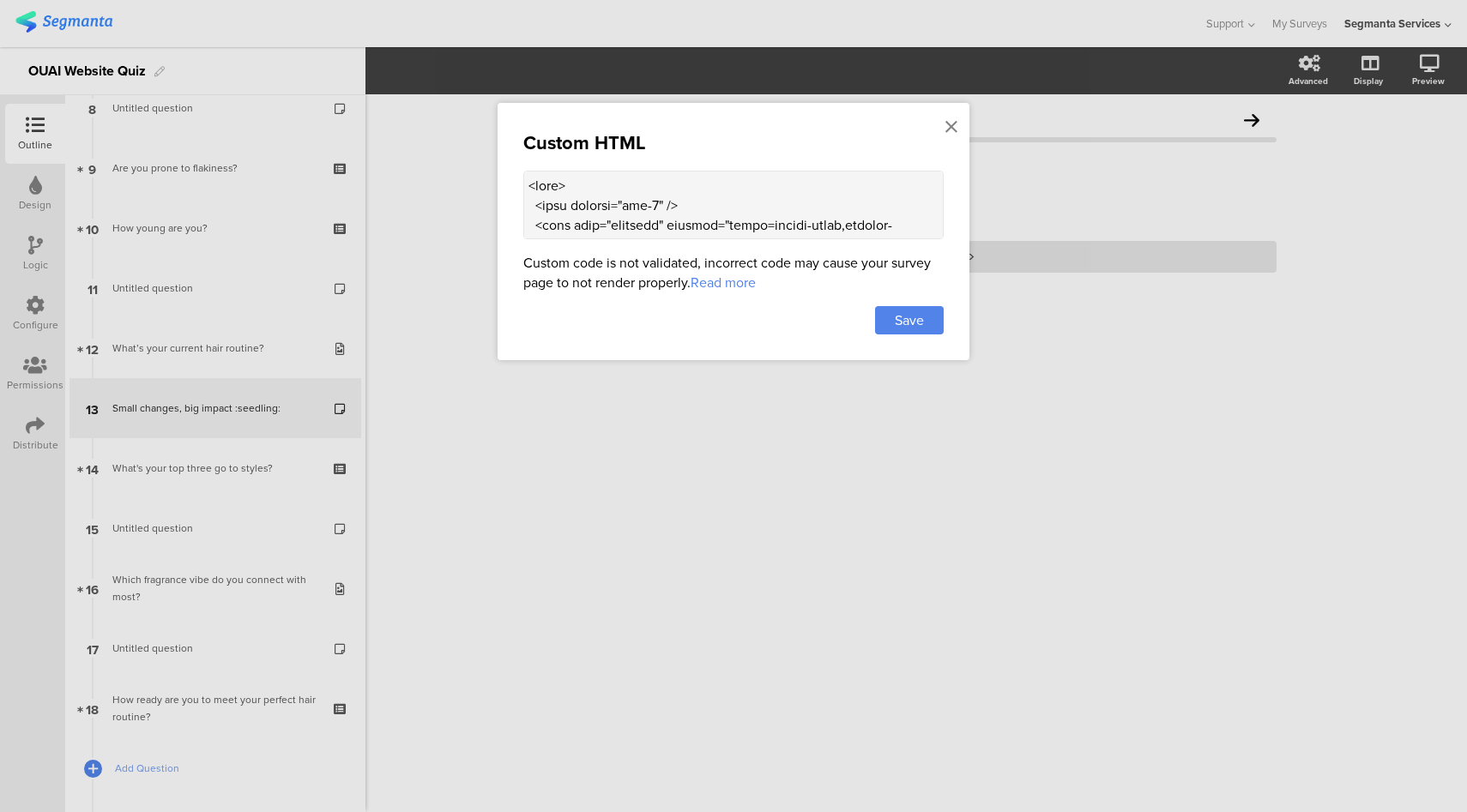
click at [687, 203] on textarea at bounding box center [733, 205] width 420 height 69
paste textarea "!doctype html> <html lang="en"> <head> <meta charset="utf-8" /> <meta name="vie…"
drag, startPoint x: 671, startPoint y: 226, endPoint x: 671, endPoint y: 212, distance: 14.0
click at [671, 212] on textarea at bounding box center [733, 205] width 420 height 69
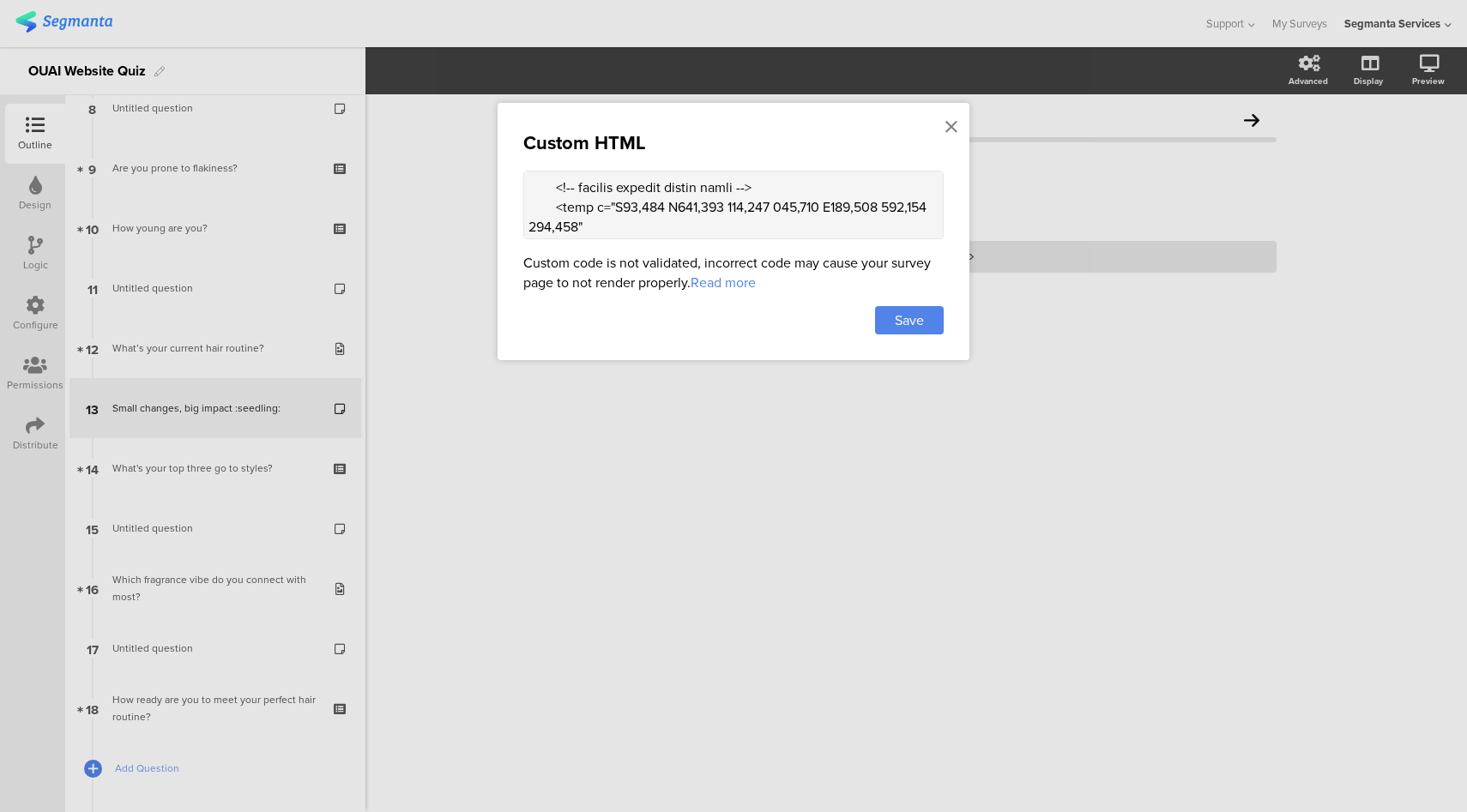
scroll to position [0, 0]
drag, startPoint x: 529, startPoint y: 227, endPoint x: 529, endPoint y: 185, distance: 42.0
click at [529, 185] on textarea at bounding box center [733, 205] width 420 height 69
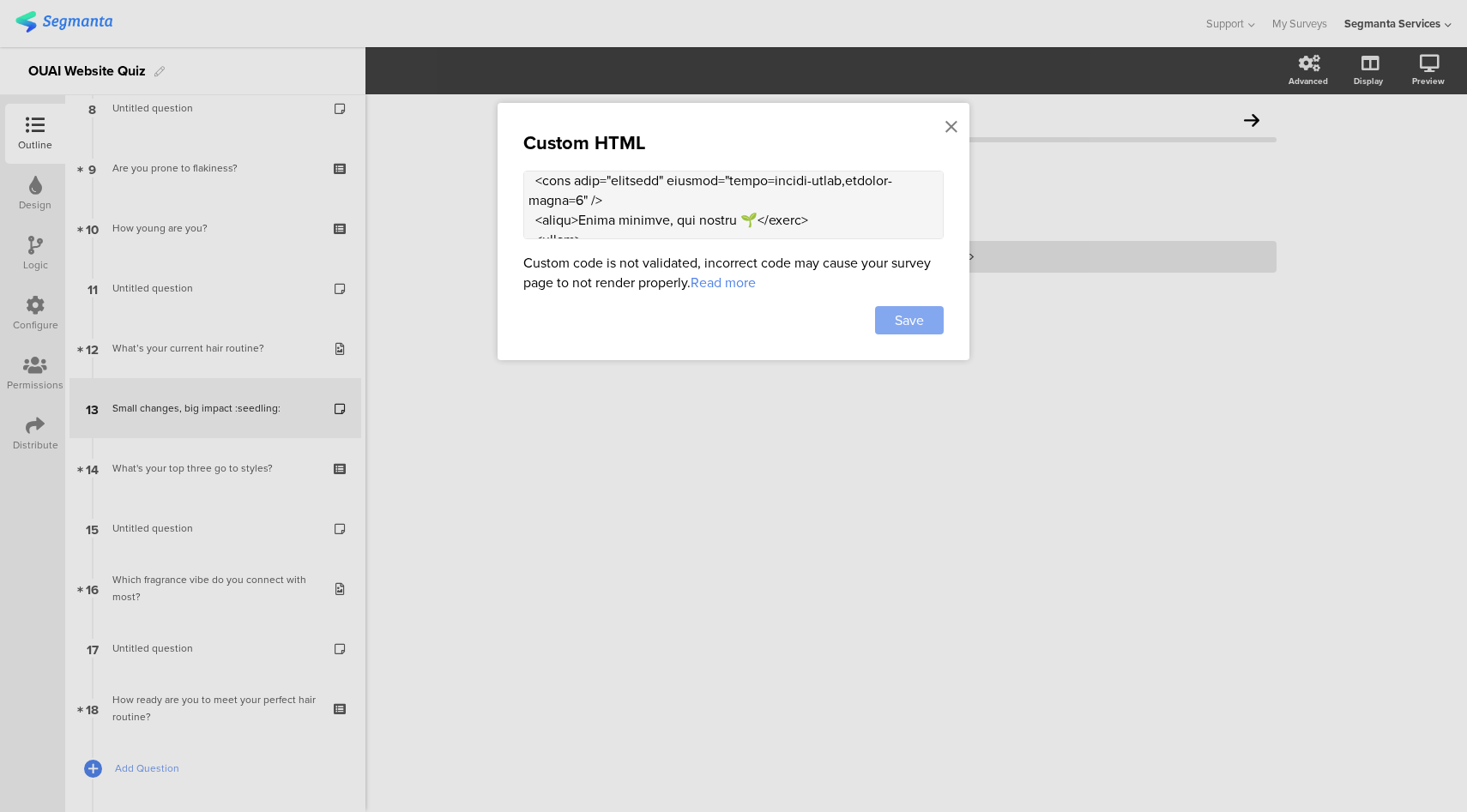
type textarea "<head> <meta charset="utf-8" /> <meta name="viewport" content="width=device-wid…"
click at [897, 313] on span "Save" at bounding box center [909, 320] width 29 height 19
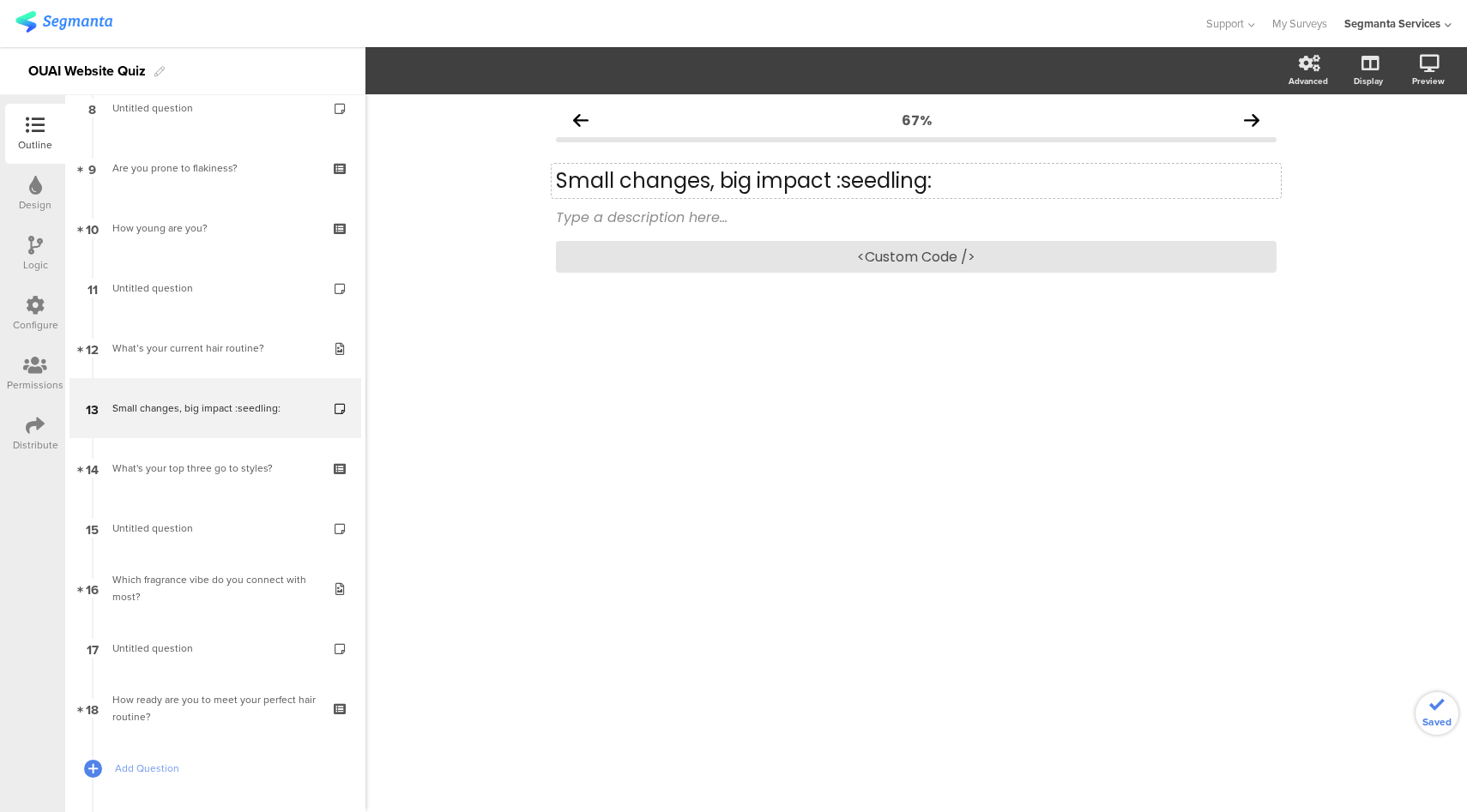
click at [916, 182] on p "Small changes, big impact :seedling:" at bounding box center [916, 180] width 720 height 26
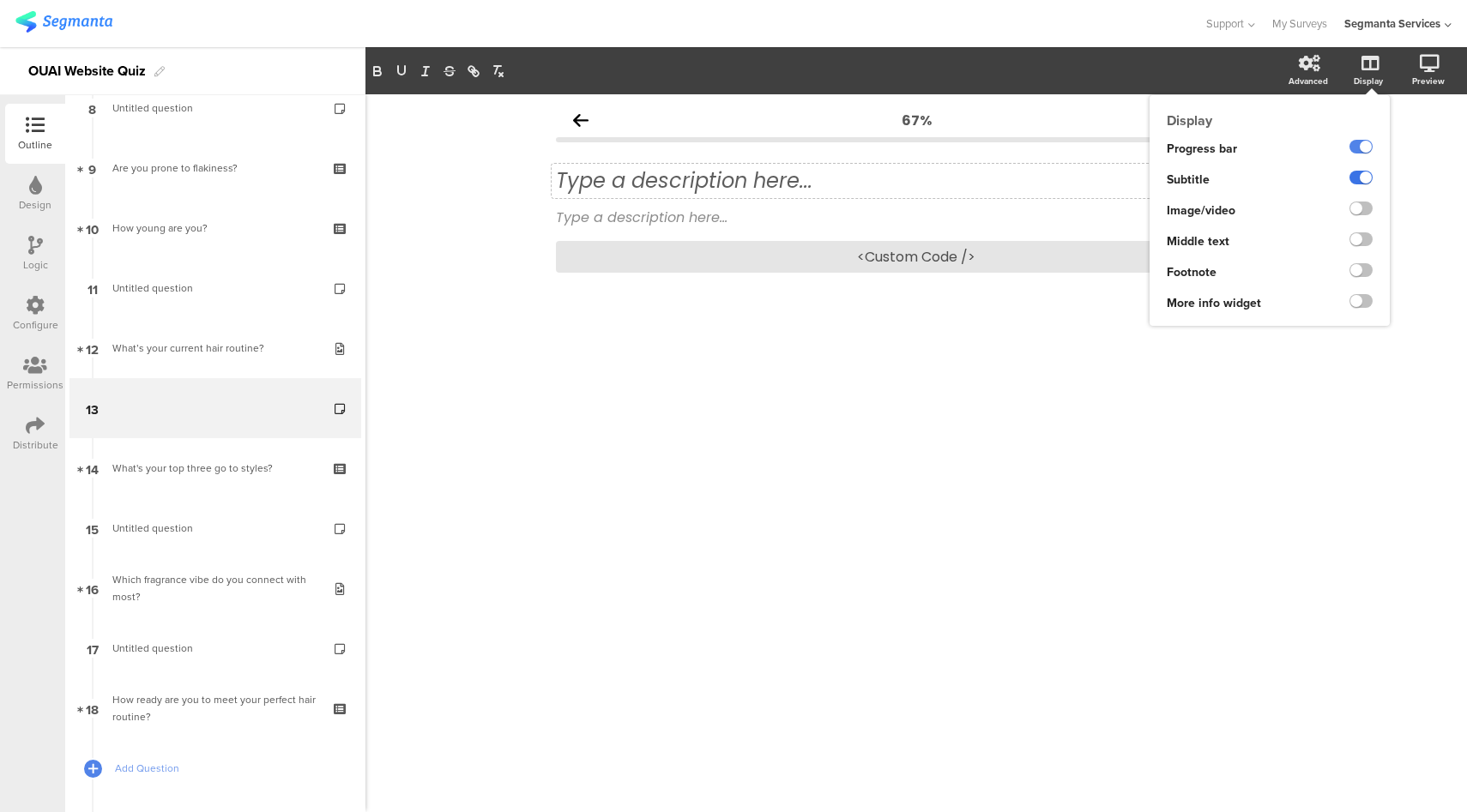
click at [1368, 176] on label at bounding box center [1361, 178] width 23 height 14
click at [0, 0] on input "checkbox" at bounding box center [0, 0] width 0 height 0
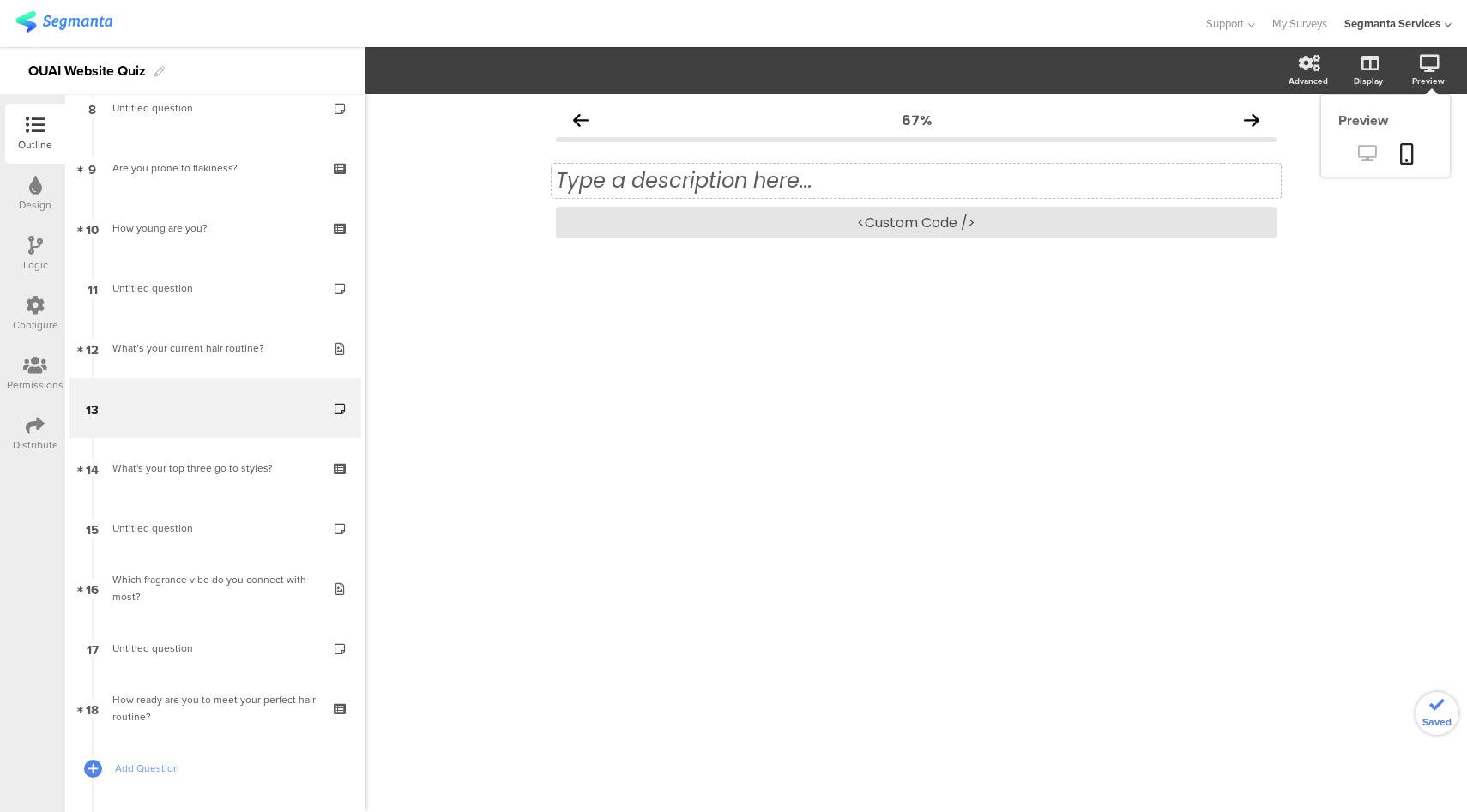
click at [1365, 151] on icon at bounding box center [1367, 153] width 18 height 16
click at [816, 227] on div "<Custom Code />" at bounding box center [916, 223] width 720 height 32
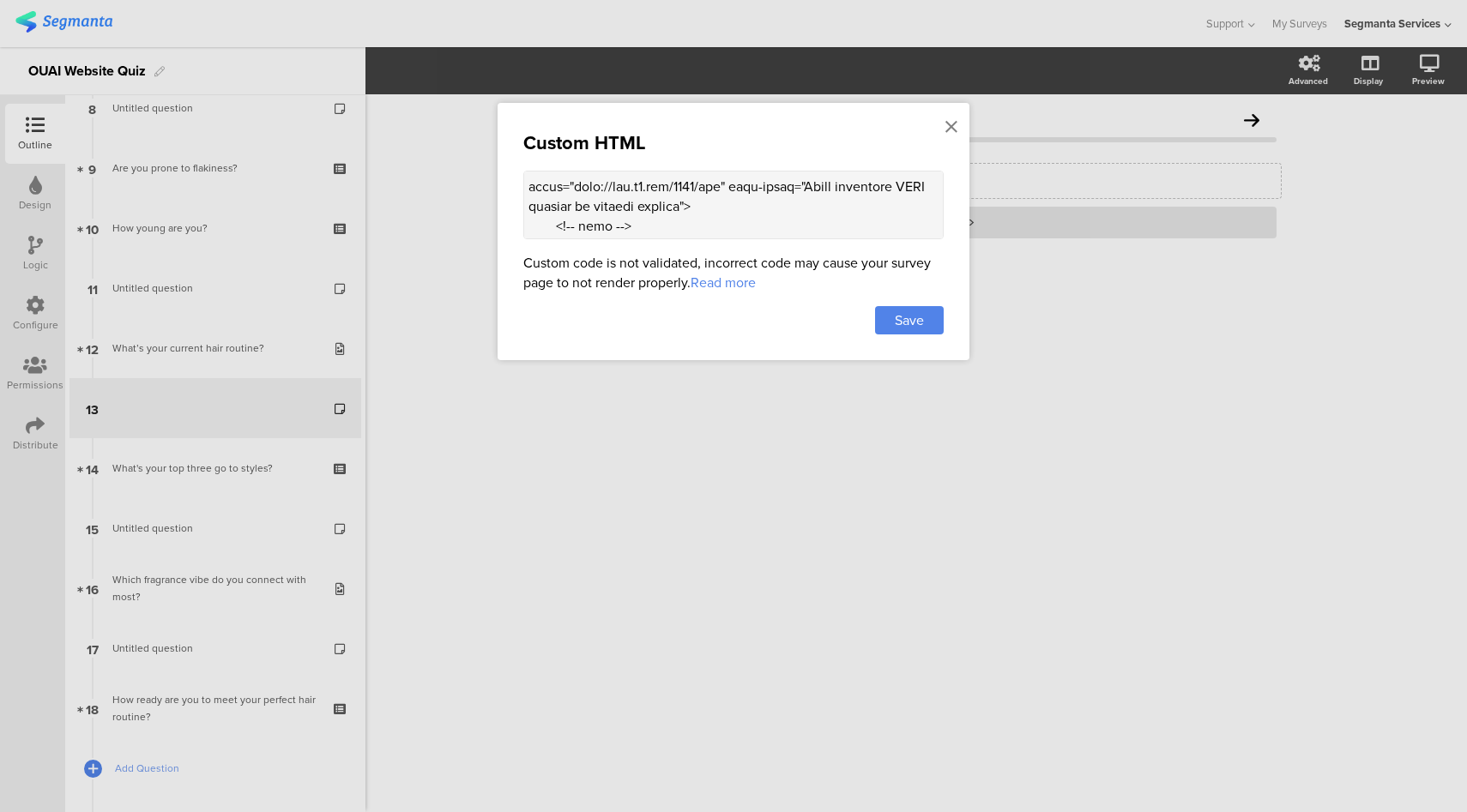
scroll to position [1017, 0]
click at [952, 119] on icon at bounding box center [951, 126] width 12 height 19
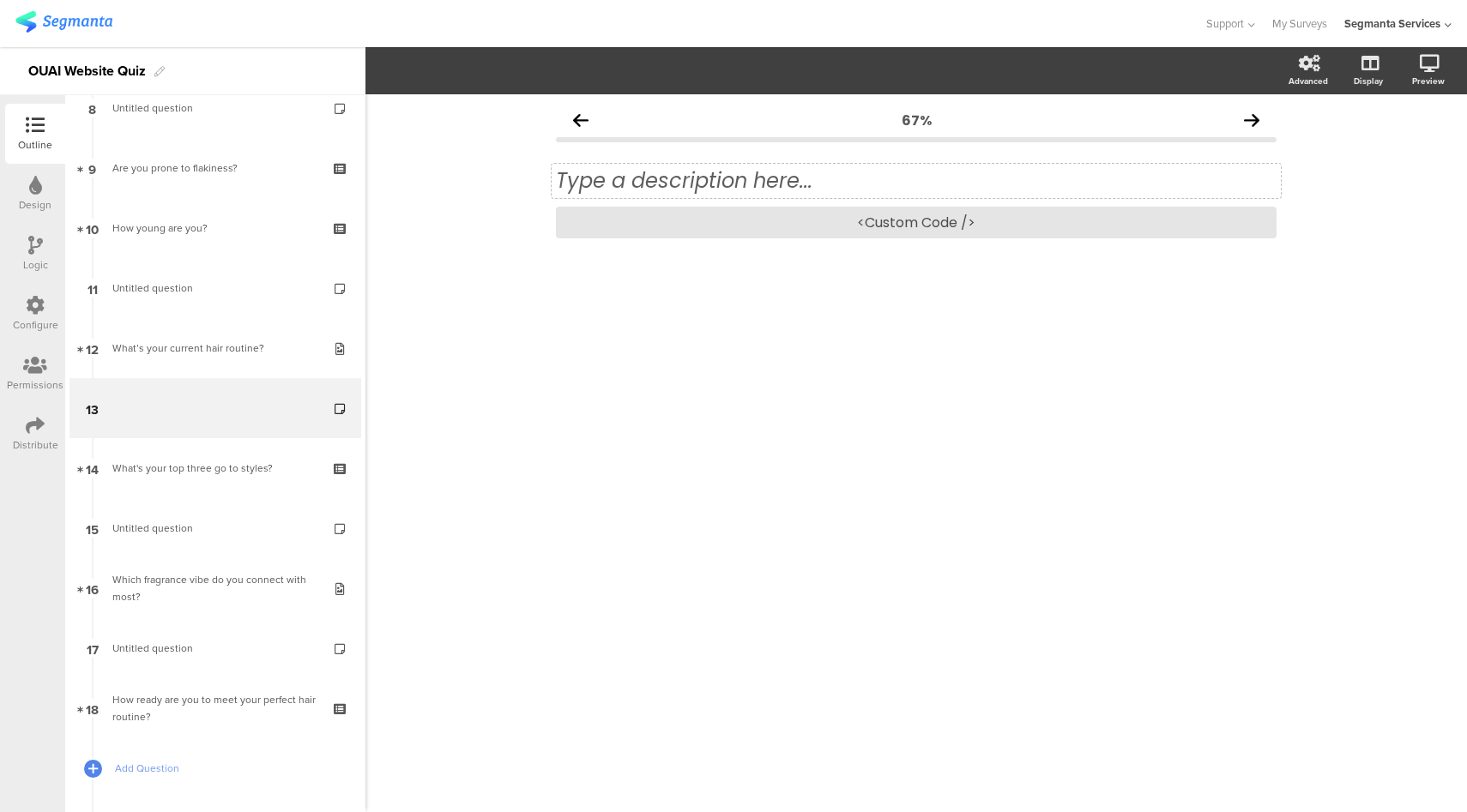
click at [892, 238] on div "Type a description here... <Custom Code />" at bounding box center [916, 203] width 720 height 104
click at [895, 225] on div "<Custom Code />" at bounding box center [916, 223] width 720 height 32
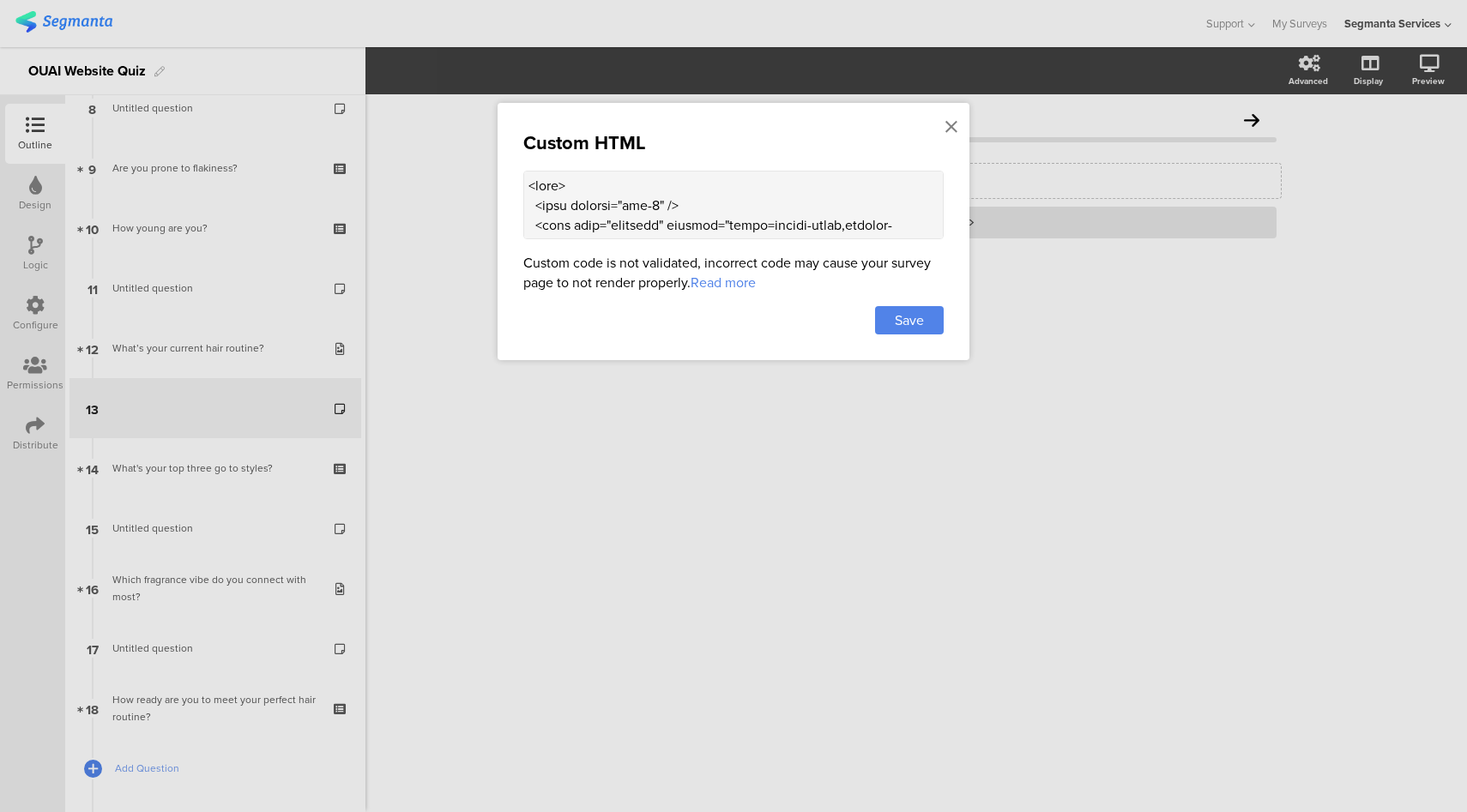
click at [634, 194] on textarea at bounding box center [733, 205] width 420 height 69
paste textarea "!doctype html> <html lang="en"> <head> <meta charset="utf-8" /> <meta name="vie…"
drag, startPoint x: 581, startPoint y: 226, endPoint x: 586, endPoint y: 207, distance: 19.6
click at [586, 207] on textarea at bounding box center [733, 205] width 420 height 69
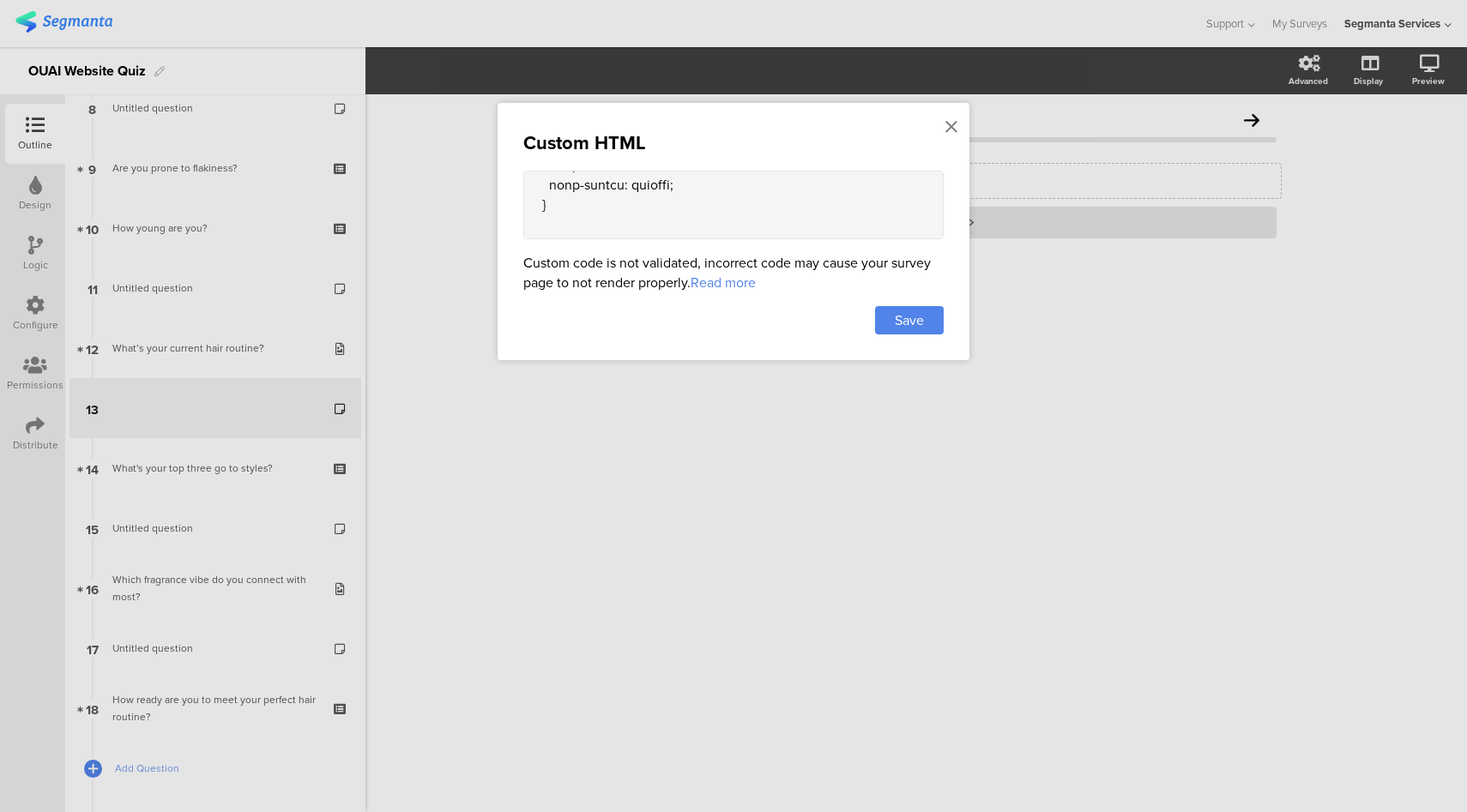
scroll to position [0, 0]
drag, startPoint x: 528, startPoint y: 220, endPoint x: 524, endPoint y: 183, distance: 37.2
click at [524, 183] on textarea at bounding box center [733, 205] width 420 height 69
type textarea "<head> <meta charset="utf-8" /> <meta name="viewport" content="width=device-wid…"
click at [913, 323] on span "Save" at bounding box center [909, 320] width 29 height 19
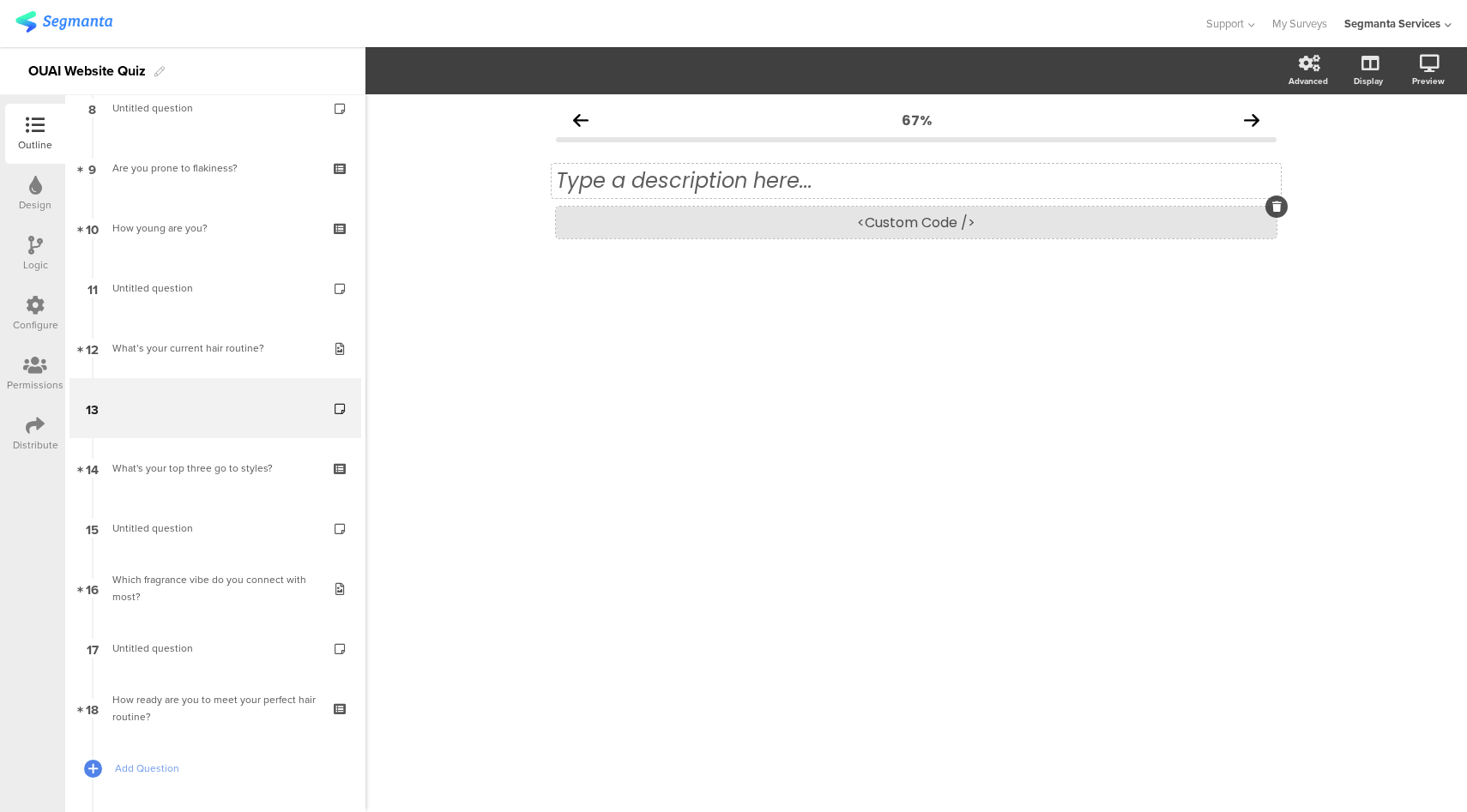
click at [747, 230] on div "<Custom Code />" at bounding box center [916, 223] width 720 height 32
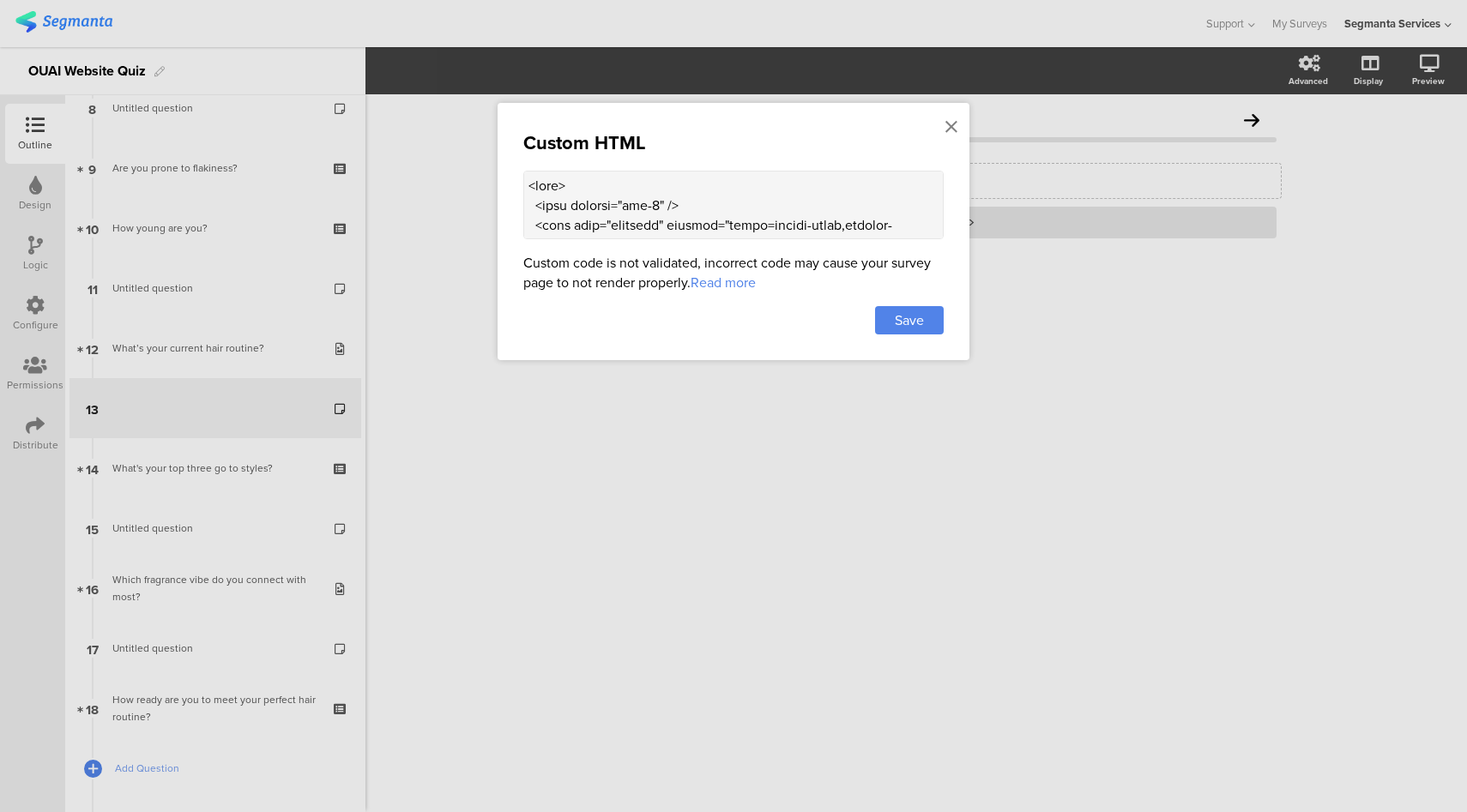
click at [742, 195] on textarea at bounding box center [733, 205] width 420 height 69
paste textarea "50" class="emoji-label">✨</text> <text x="180" y="295" class="milestone">Less f…"
type textarea "<head> <meta charset="utf-8" /> <meta name="viewport" content="width=device-wid…"
click at [932, 318] on div "Save" at bounding box center [910, 320] width 69 height 28
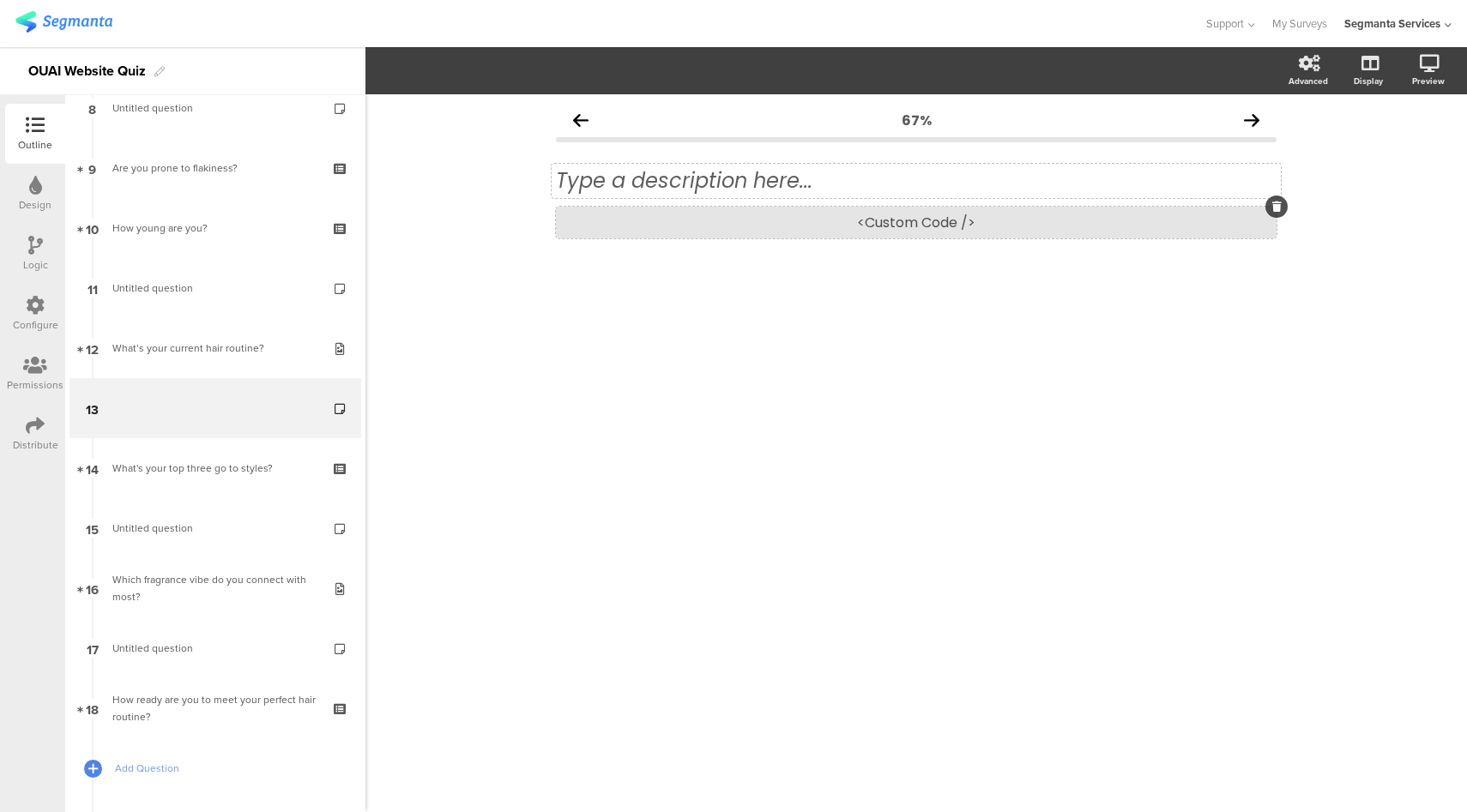
click at [913, 228] on div "<Custom Code />" at bounding box center [916, 223] width 720 height 32
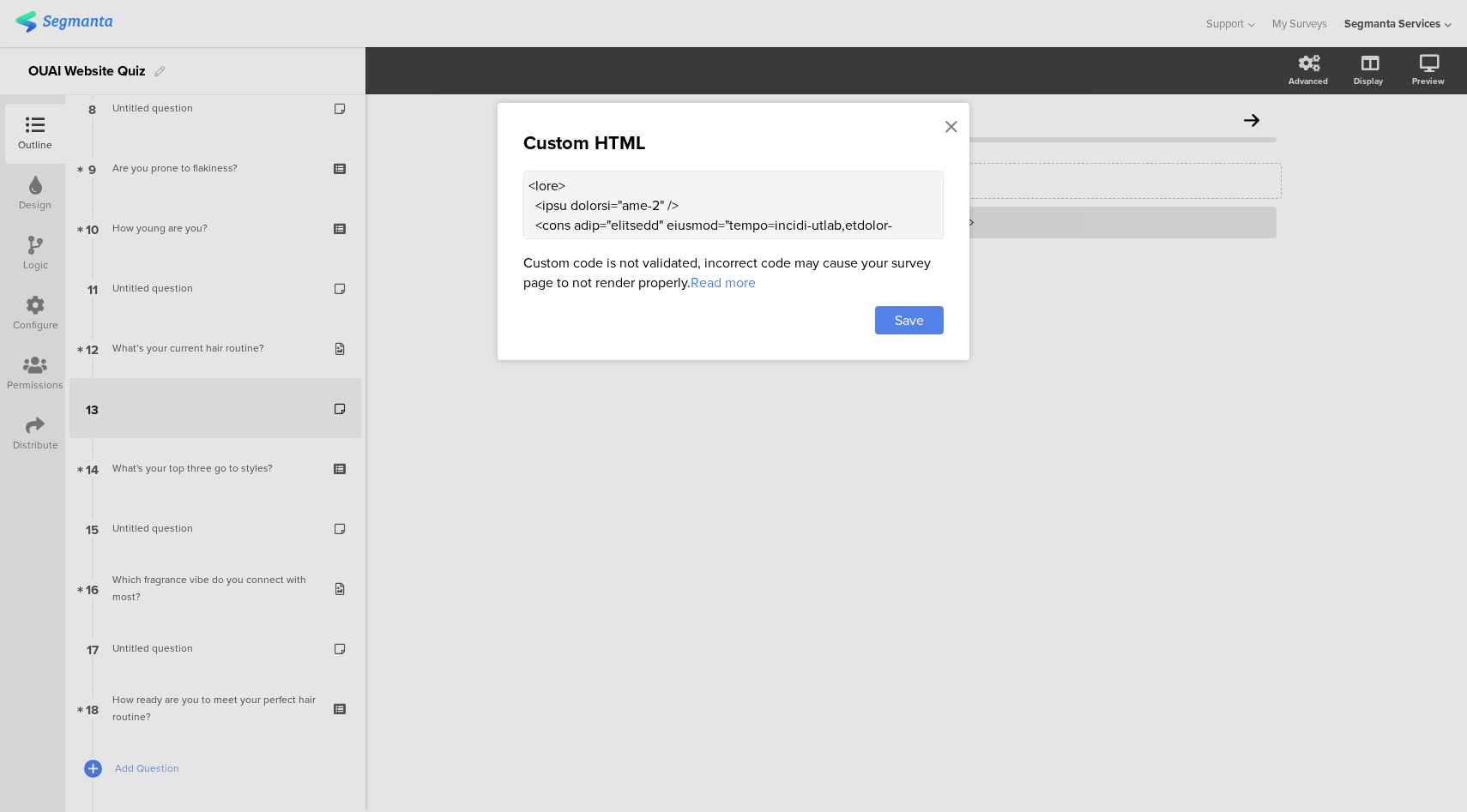
click at [678, 203] on textarea at bounding box center [733, 205] width 420 height 69
paste textarea "30" class="emoji-label">✨</text> <text x="180" y="310" class="milestone">Less f…"
type textarea "<head> <meta charset="utf-8" /> <meta name="viewport" content="width=device-wid…"
click at [929, 324] on div "Save" at bounding box center [910, 320] width 69 height 28
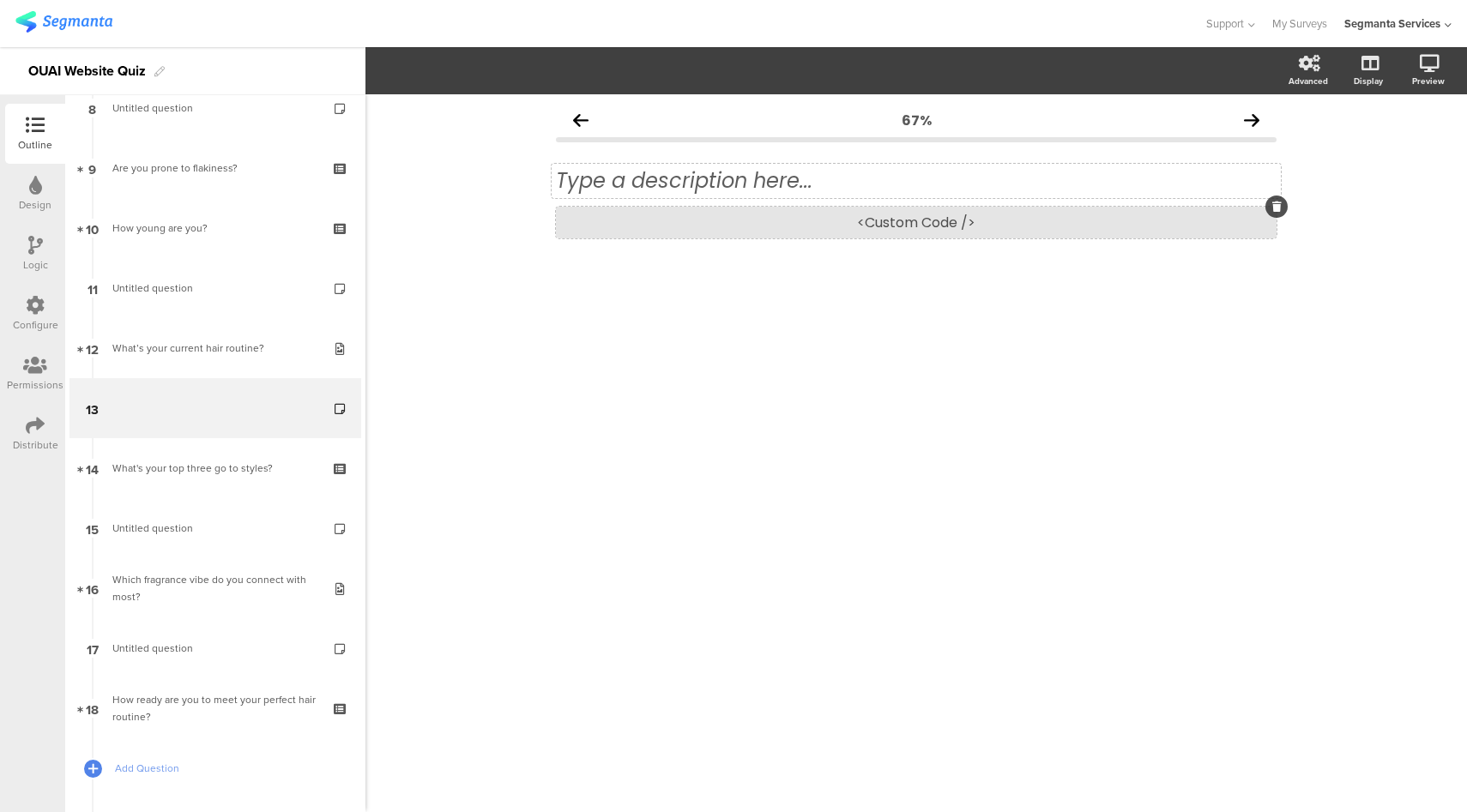
click at [756, 220] on div "<Custom Code />" at bounding box center [916, 223] width 720 height 32
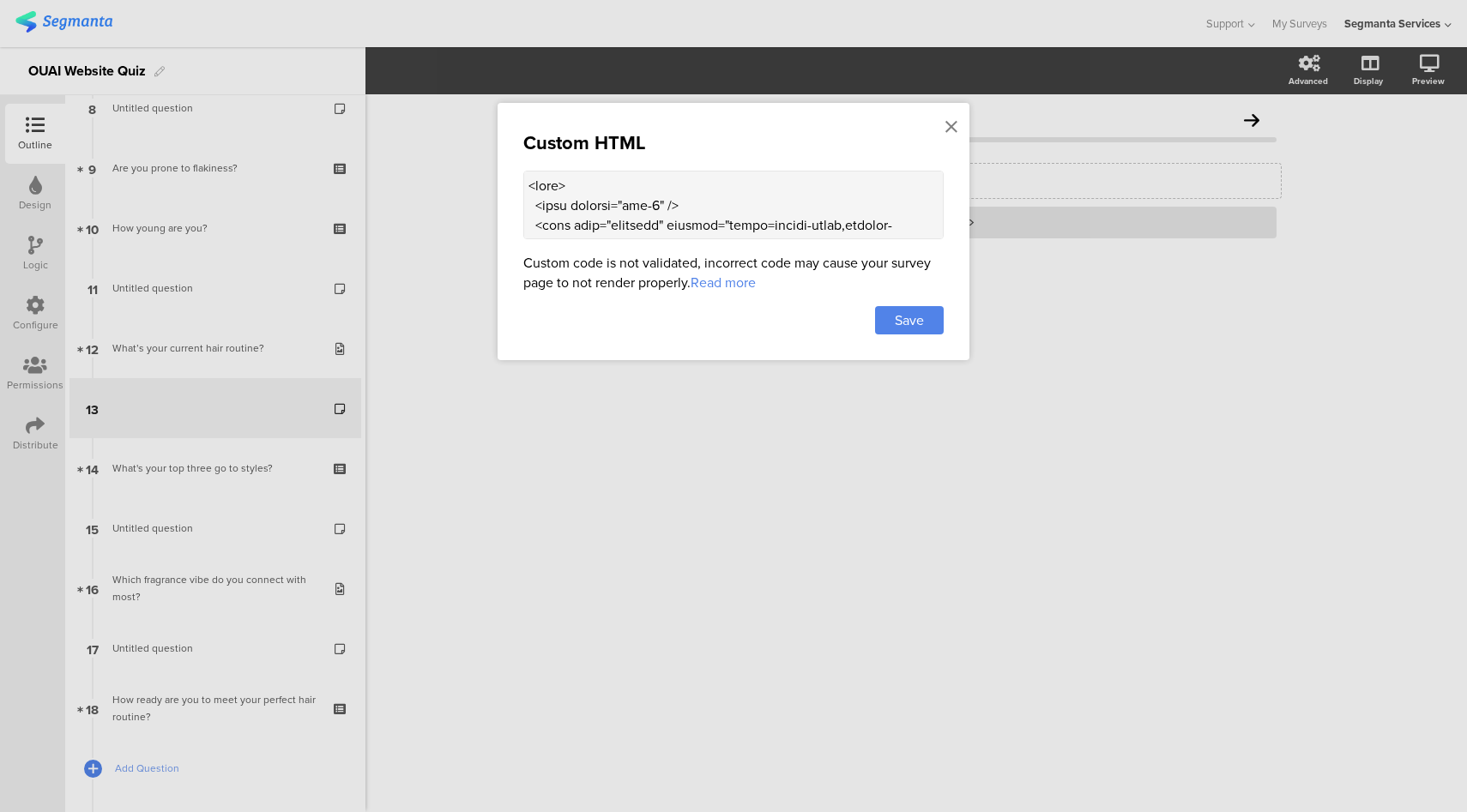
click at [805, 211] on textarea at bounding box center [733, 205] width 420 height 69
paste textarea "50" class="milestone">Smoother texture</text> <text x="480" y="170" class="emoj…"
type textarea "<head> <meta charset="utf-8" /> <meta name="viewport" content="width=device-wid…"
click at [895, 323] on span "Save" at bounding box center [909, 320] width 29 height 19
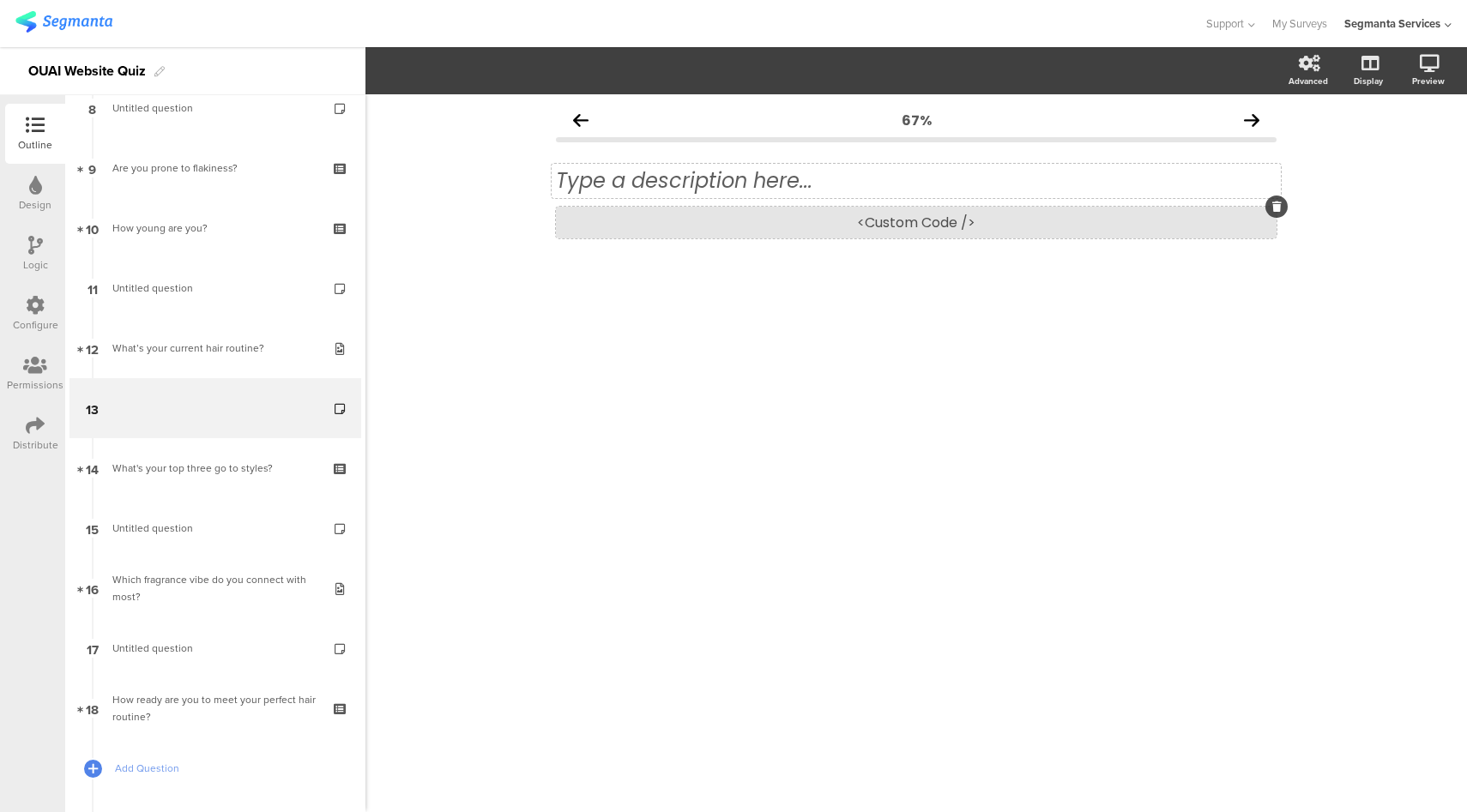
click at [734, 228] on div "<Custom Code />" at bounding box center [916, 223] width 720 height 32
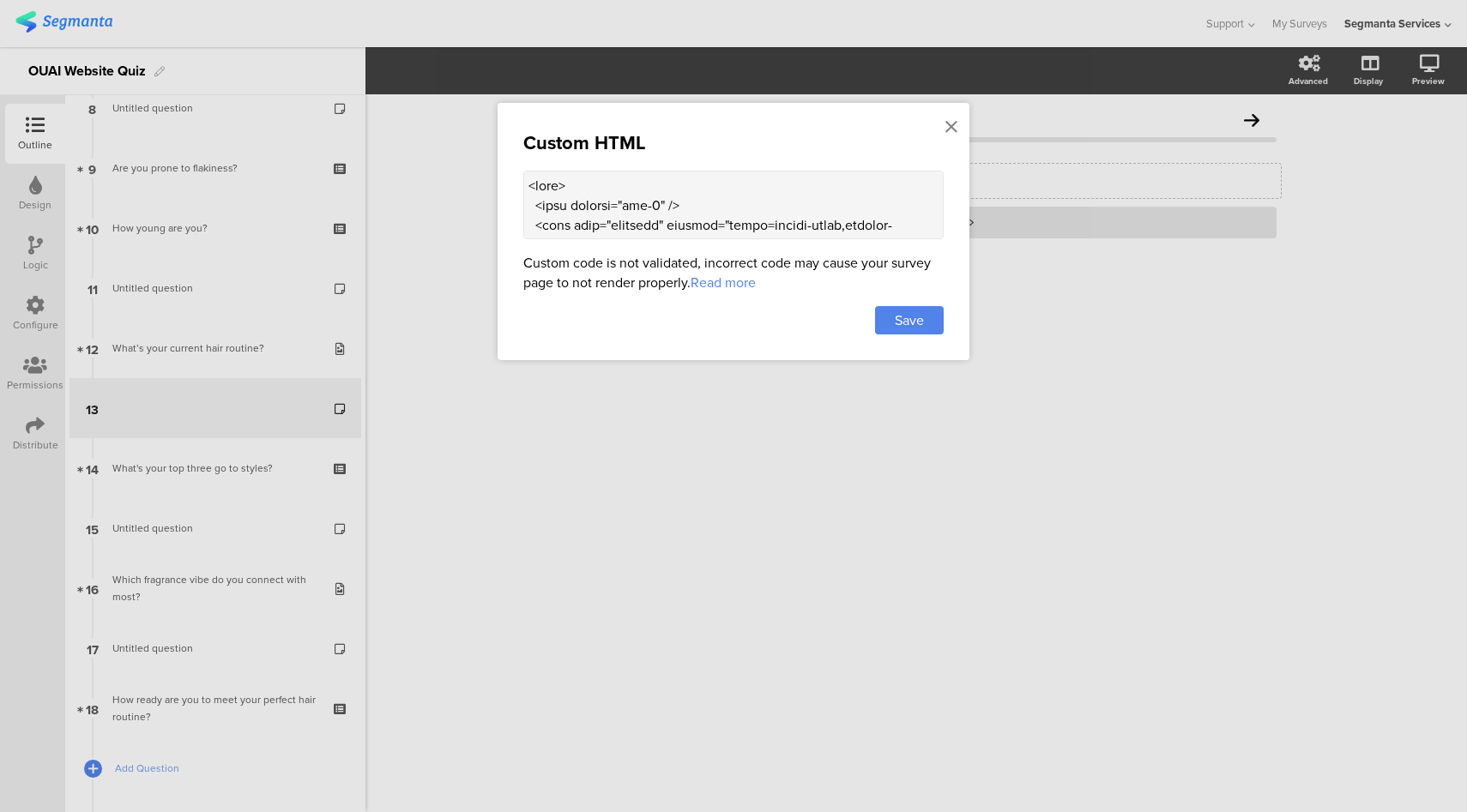
click at [822, 210] on textarea at bounding box center [733, 205] width 420 height 69
paste textarea "style> :root{ --card: #F0EEE8; --muted: #6b7280; --line-gray: #bdbdbd; --black:…"
type textarea "<head> <meta charset="utf-8" /> <meta name="viewport" content="width=device-wid…"
click at [916, 323] on span "Save" at bounding box center [909, 320] width 29 height 19
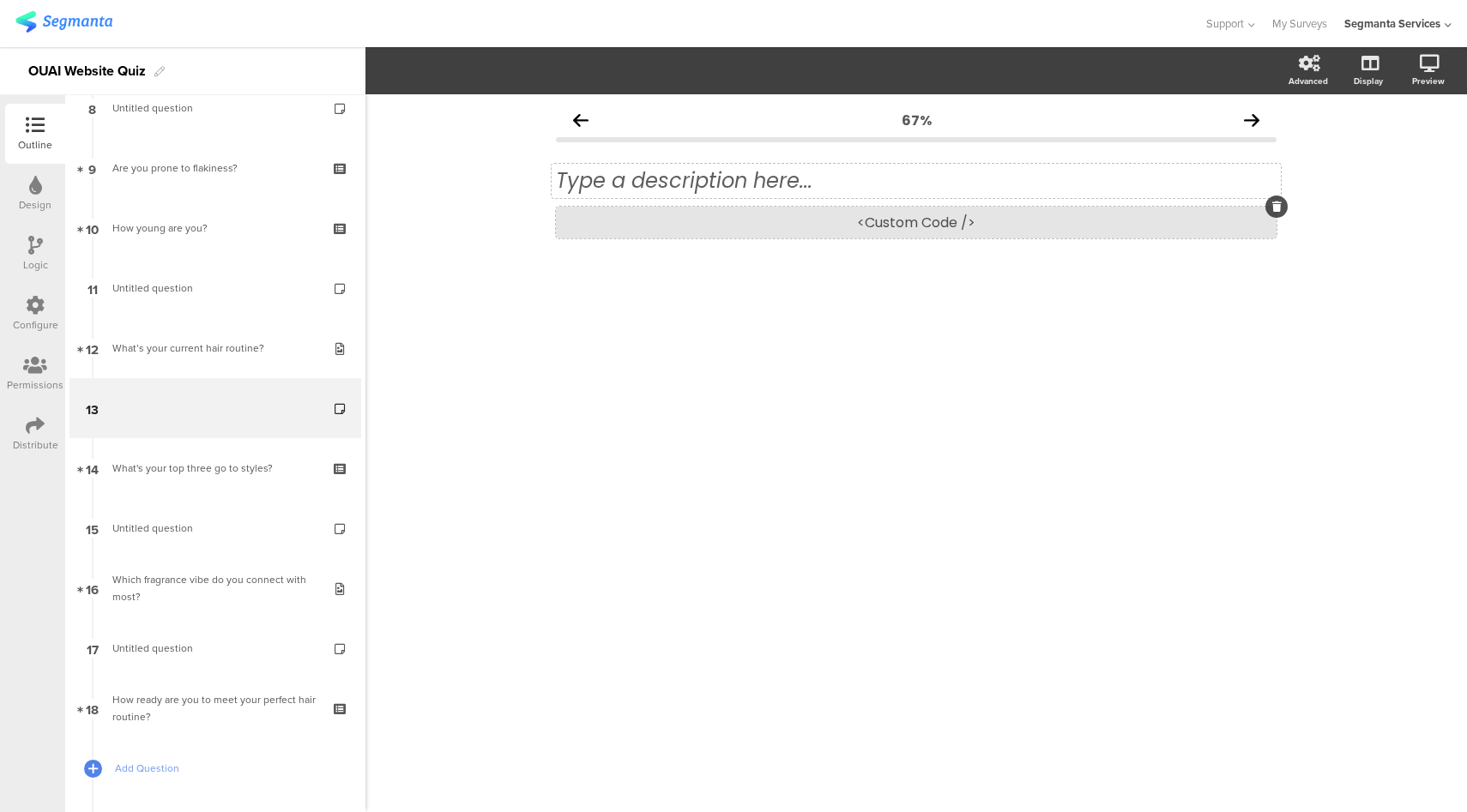
click at [775, 219] on div "<Custom Code />" at bounding box center [916, 223] width 720 height 32
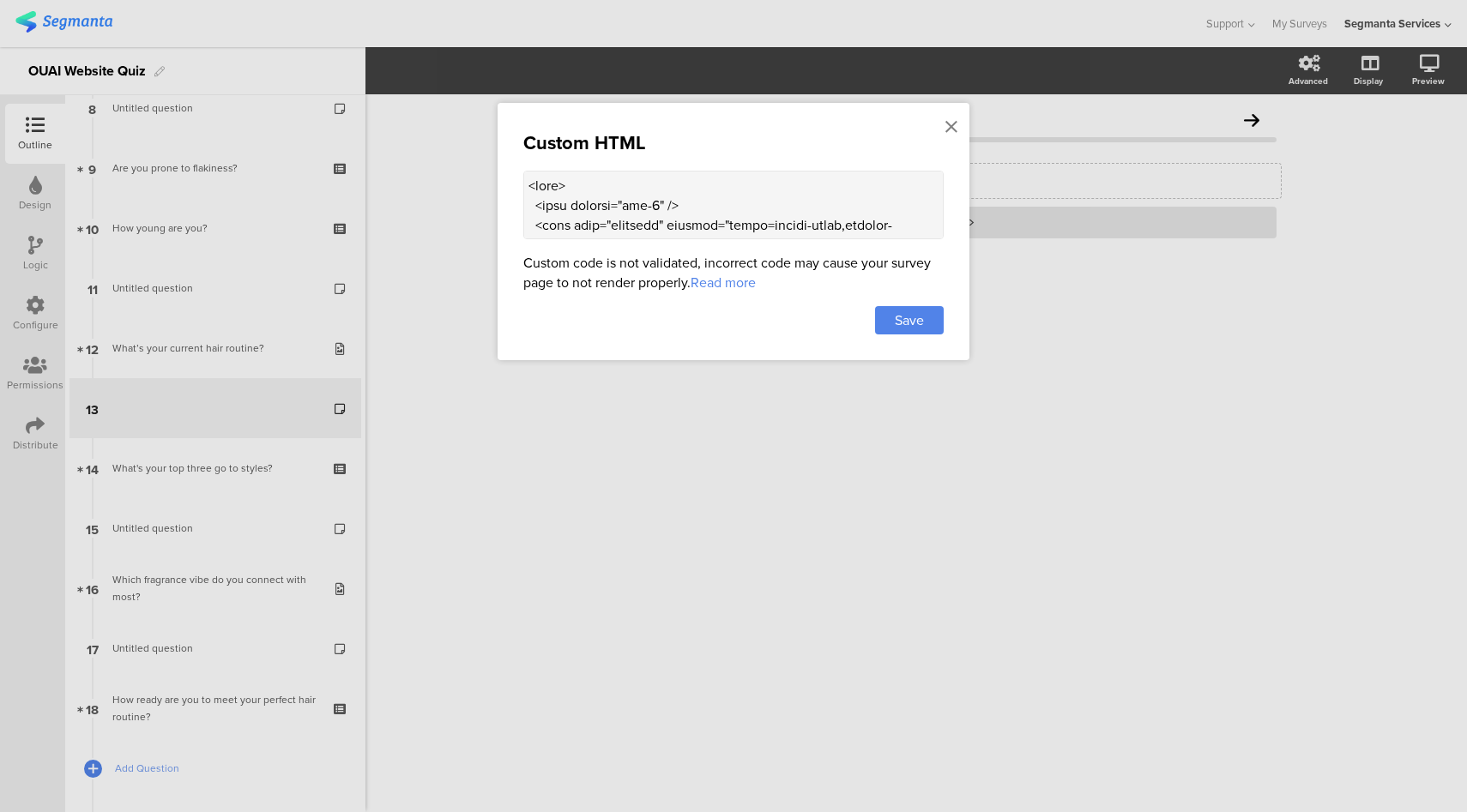
click at [777, 218] on textarea at bounding box center [733, 205] width 420 height 69
paste textarea "5" class="milestone">Shinier hair</text> <text x="660" y="90" class="emoji-labe…"
type textarea "<head> <meta charset="utf-8" /> <meta name="viewport" content="width=device-wid…"
click at [915, 325] on span "Save" at bounding box center [909, 320] width 29 height 19
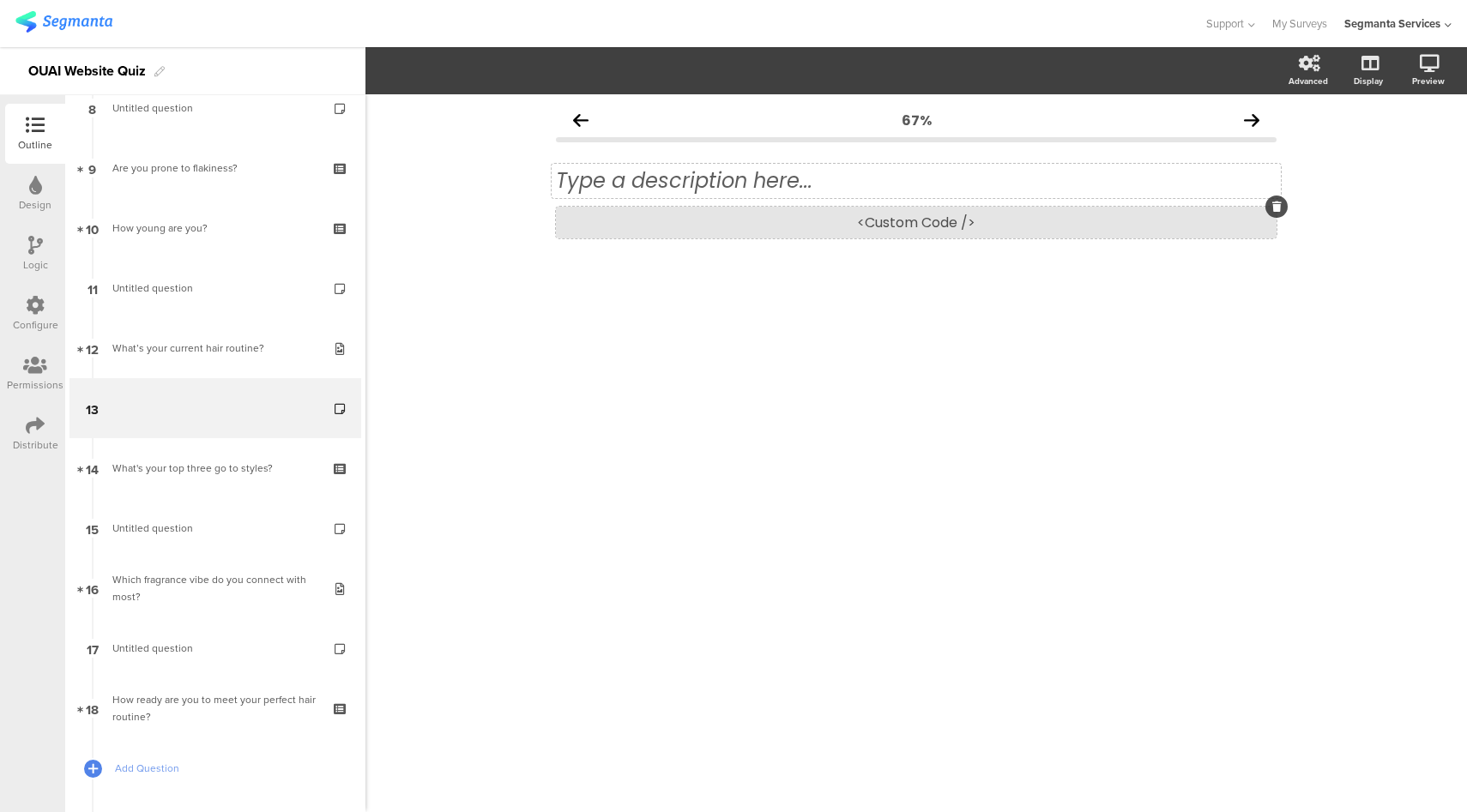
click at [855, 218] on div "<Custom Code />" at bounding box center [916, 223] width 720 height 32
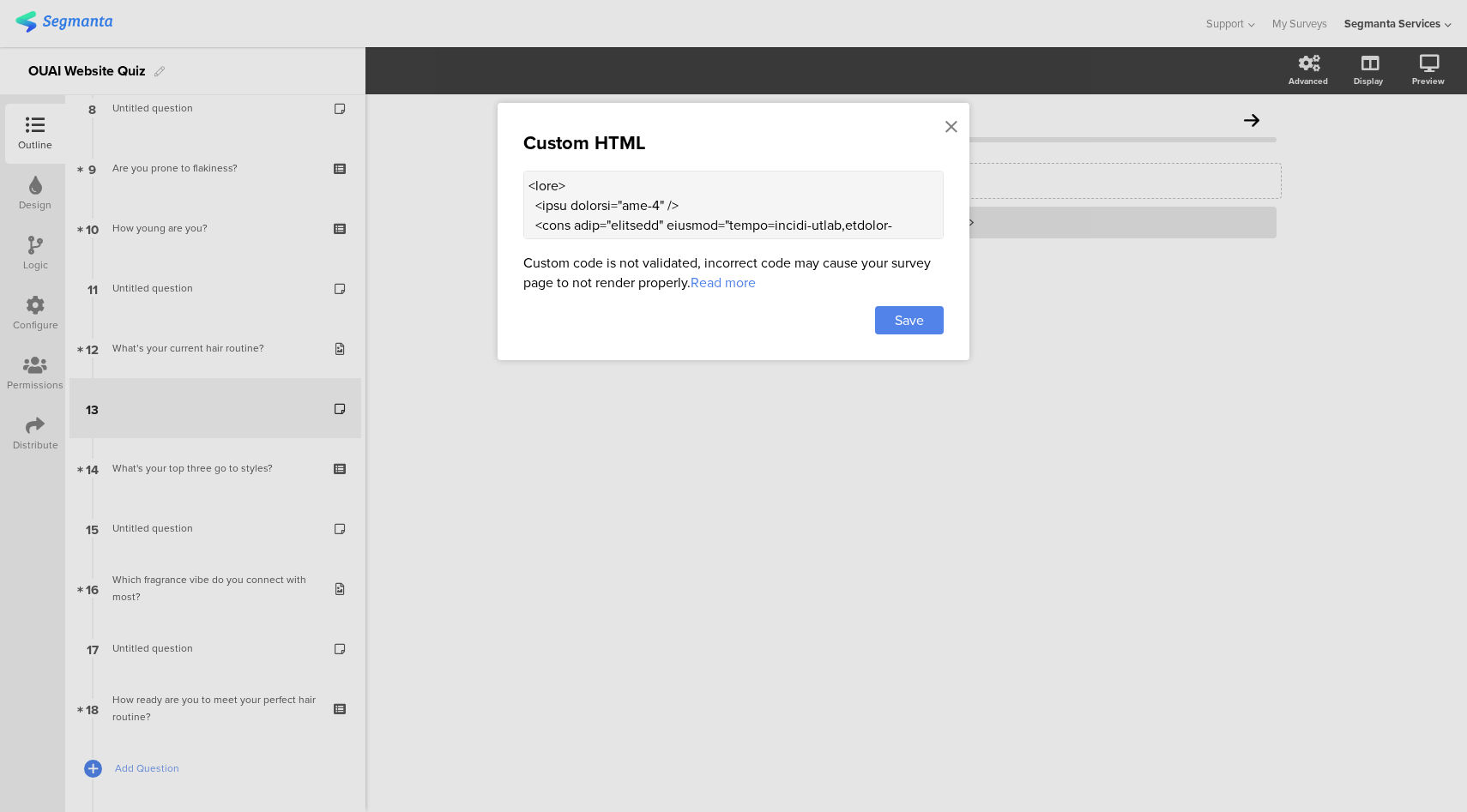
click at [685, 216] on textarea at bounding box center [733, 205] width 420 height 69
paste textarea "8px;font-weight:700;color:var(--black);text-align:center;margin:0 0 14px;} .sub…"
type textarea "<head> <meta charset="utf-8" /> <meta name="viewport" content="width=device-wid…"
click at [922, 325] on span "Save" at bounding box center [909, 320] width 29 height 19
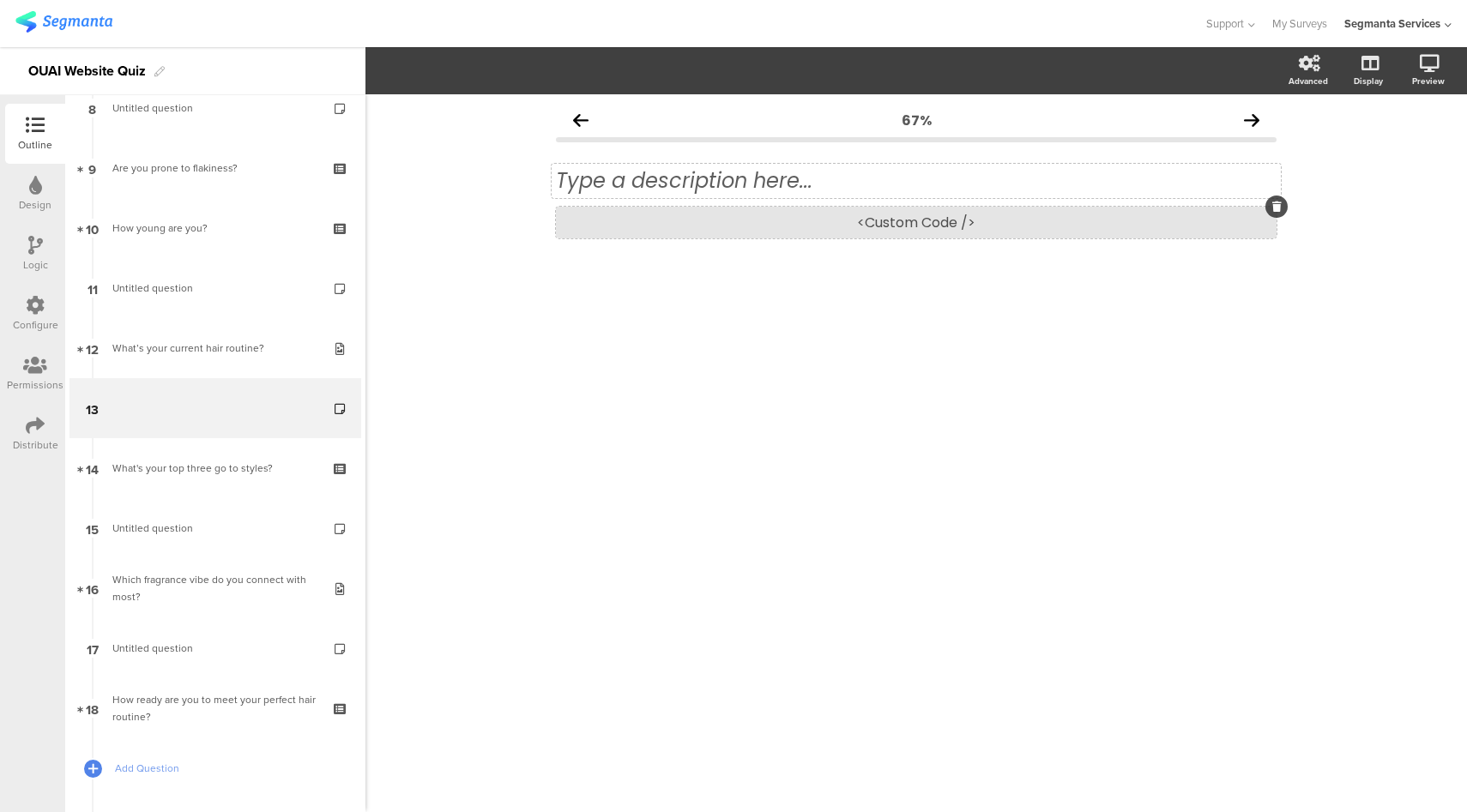
click at [895, 230] on div "<Custom Code />" at bounding box center [916, 223] width 720 height 32
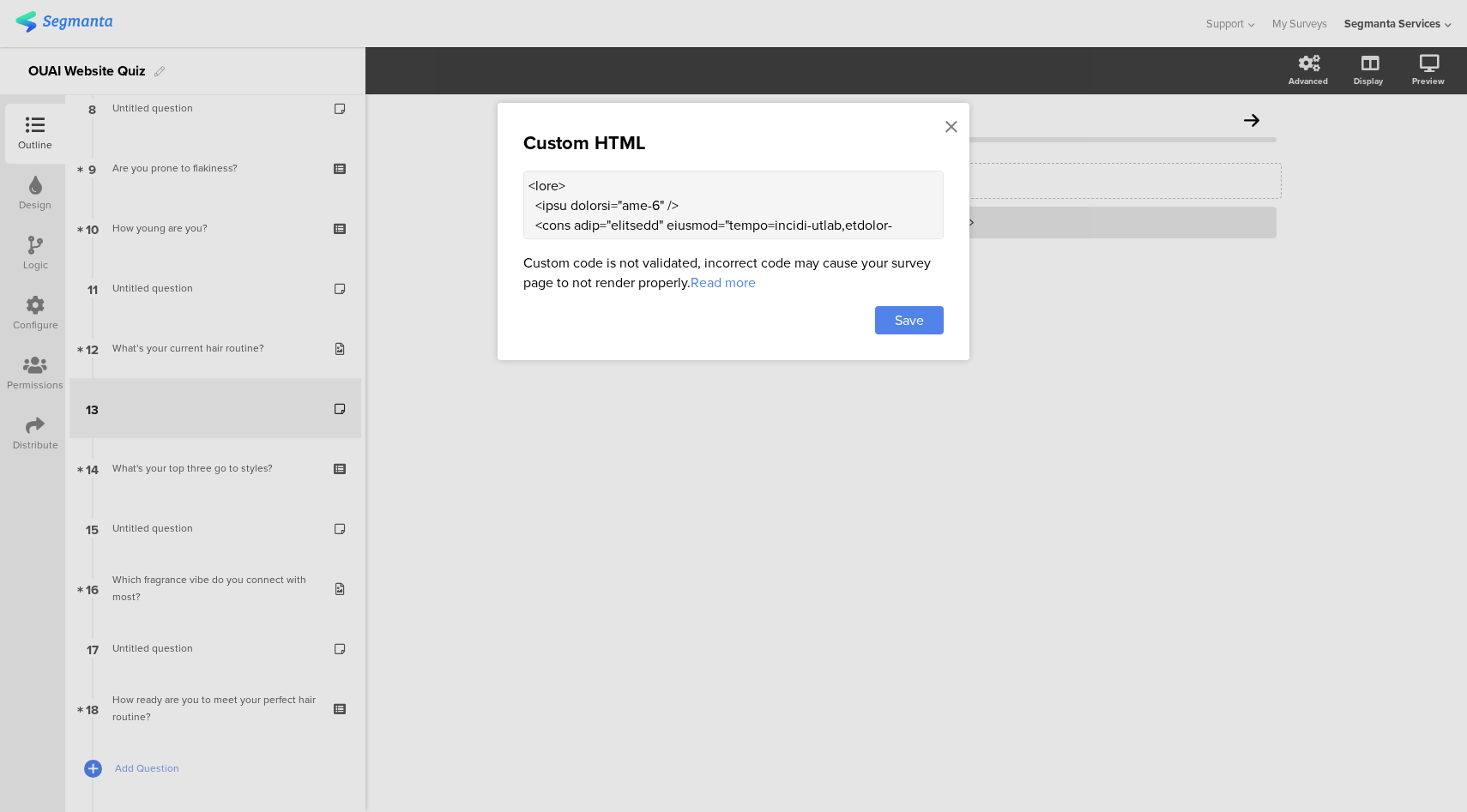
click at [694, 182] on textarea at bounding box center [733, 205] width 420 height 69
paste textarea "!doctype html> <html lang="en"> <head> <meta charset="utf-8" /> <meta name="vie…"
drag, startPoint x: 663, startPoint y: 227, endPoint x: 662, endPoint y: 214, distance: 13.0
click at [662, 214] on textarea at bounding box center [733, 205] width 420 height 69
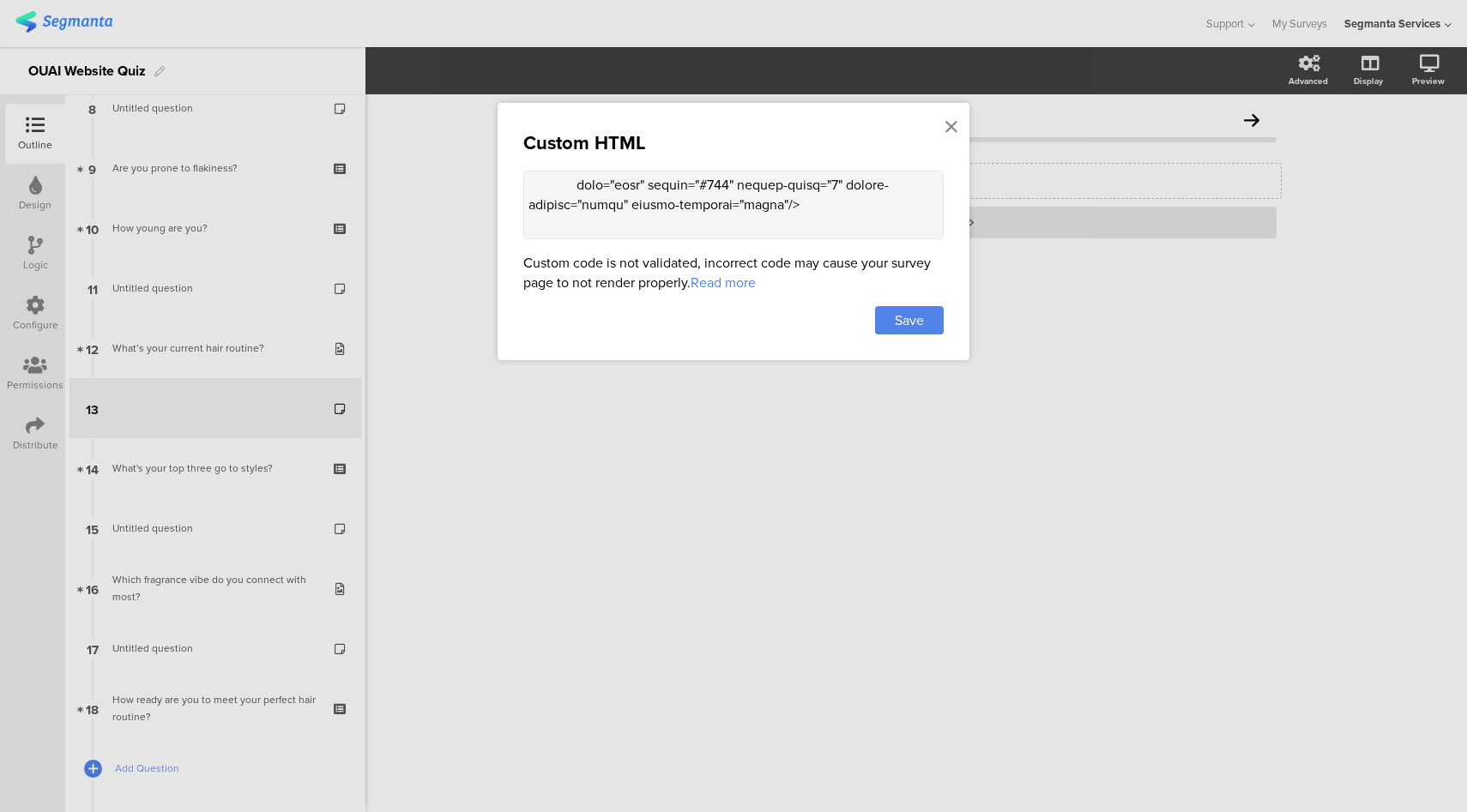
scroll to position [0, 0]
drag, startPoint x: 529, startPoint y: 214, endPoint x: 529, endPoint y: 180, distance: 34.0
click at [529, 180] on textarea at bounding box center [733, 205] width 420 height 69
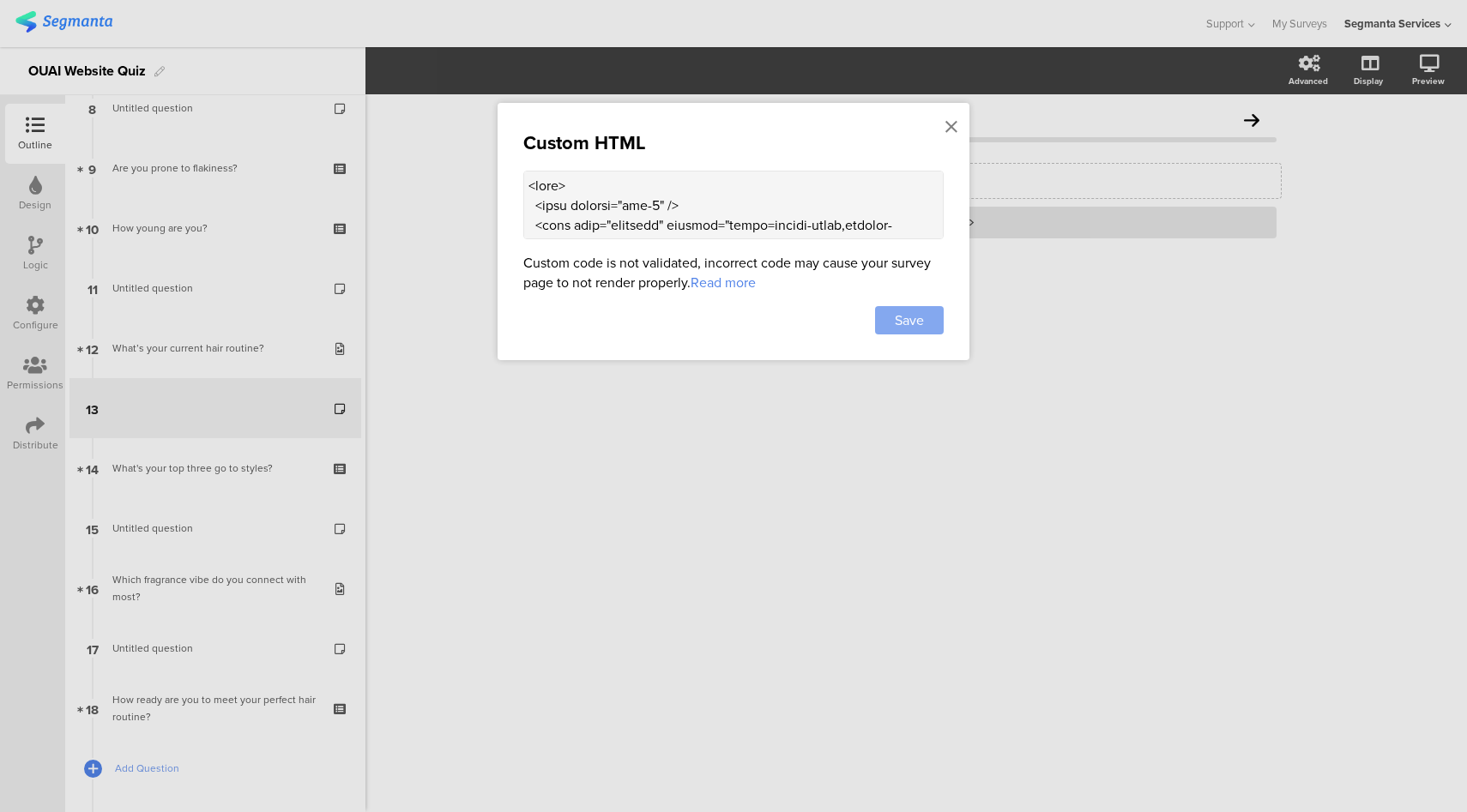
type textarea "<head> <meta charset="utf-8" /> <meta name="viewport" content="width=device-wid…"
click at [928, 312] on div "Save" at bounding box center [910, 320] width 69 height 28
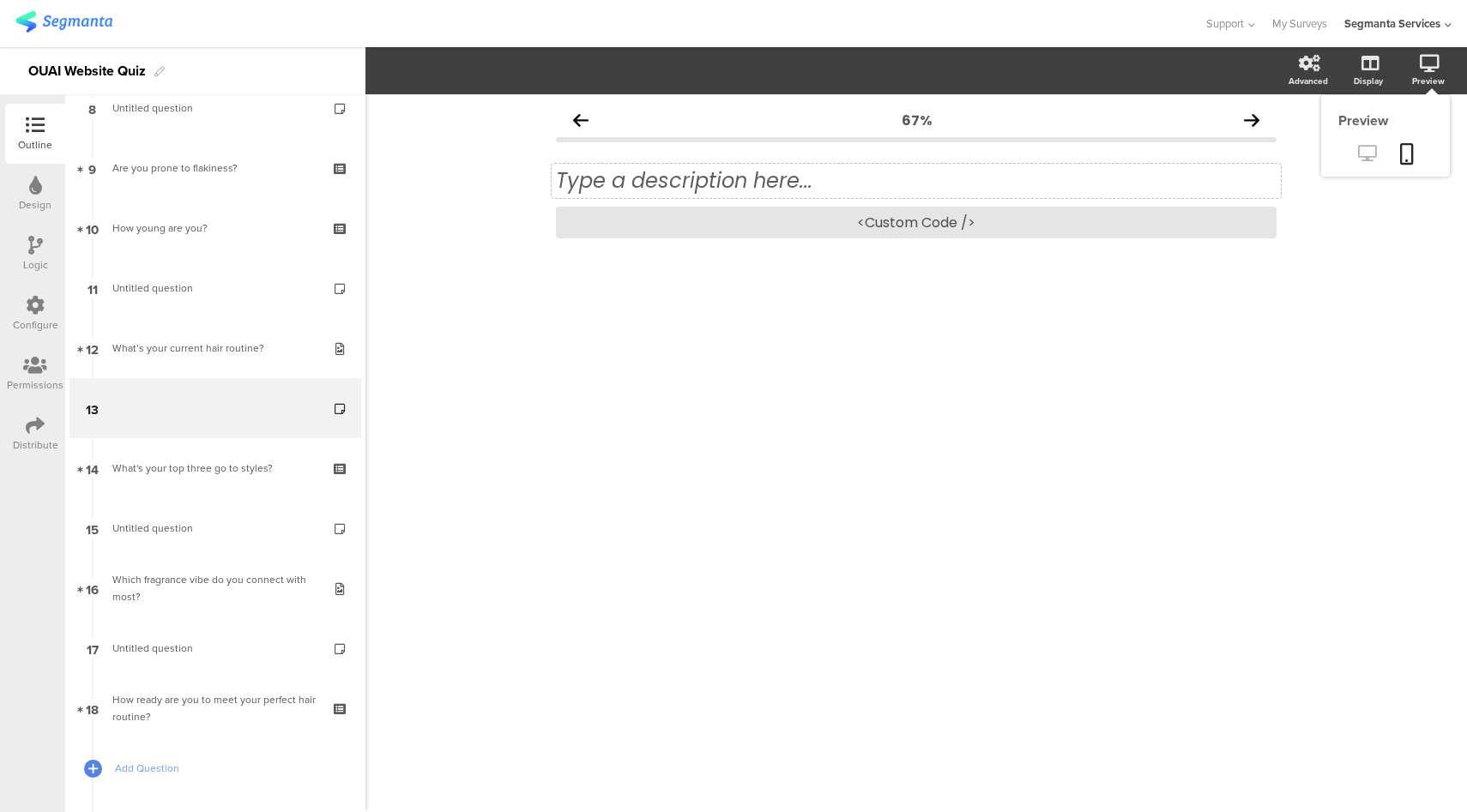
click at [1354, 153] on link at bounding box center [1367, 155] width 42 height 28
click at [904, 234] on div "<Custom Code />" at bounding box center [916, 223] width 720 height 32
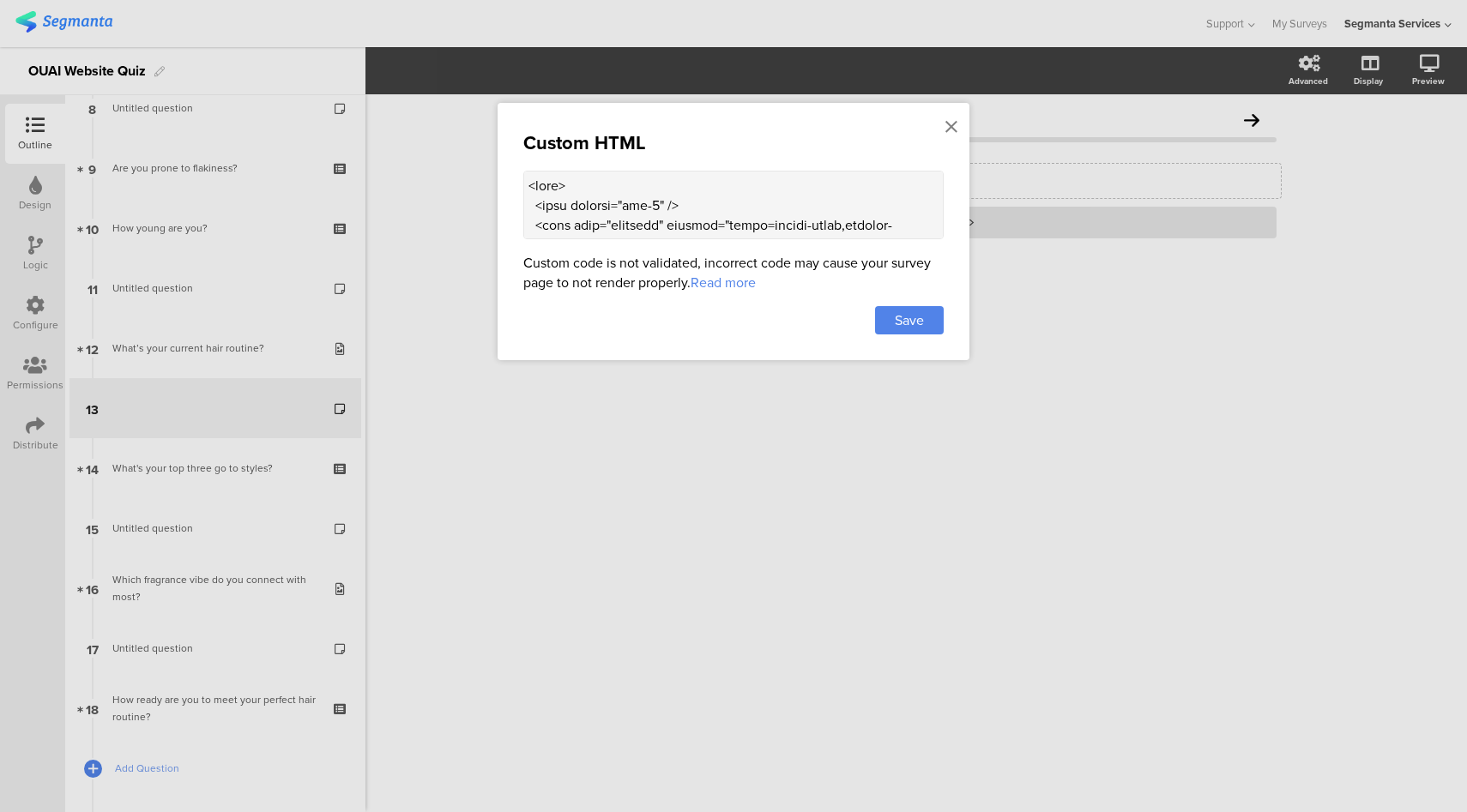
click at [803, 188] on textarea at bounding box center [733, 205] width 420 height 69
paste textarea "style> :root{ --card: #F0EEE8; --muted: #6b7280; --line-gray: #bdbdbd; --black:…"
type textarea "<head> <meta charset="utf-8" /> <meta name="viewport" content="width=device-wid…"
click at [908, 324] on span "Save" at bounding box center [909, 320] width 29 height 19
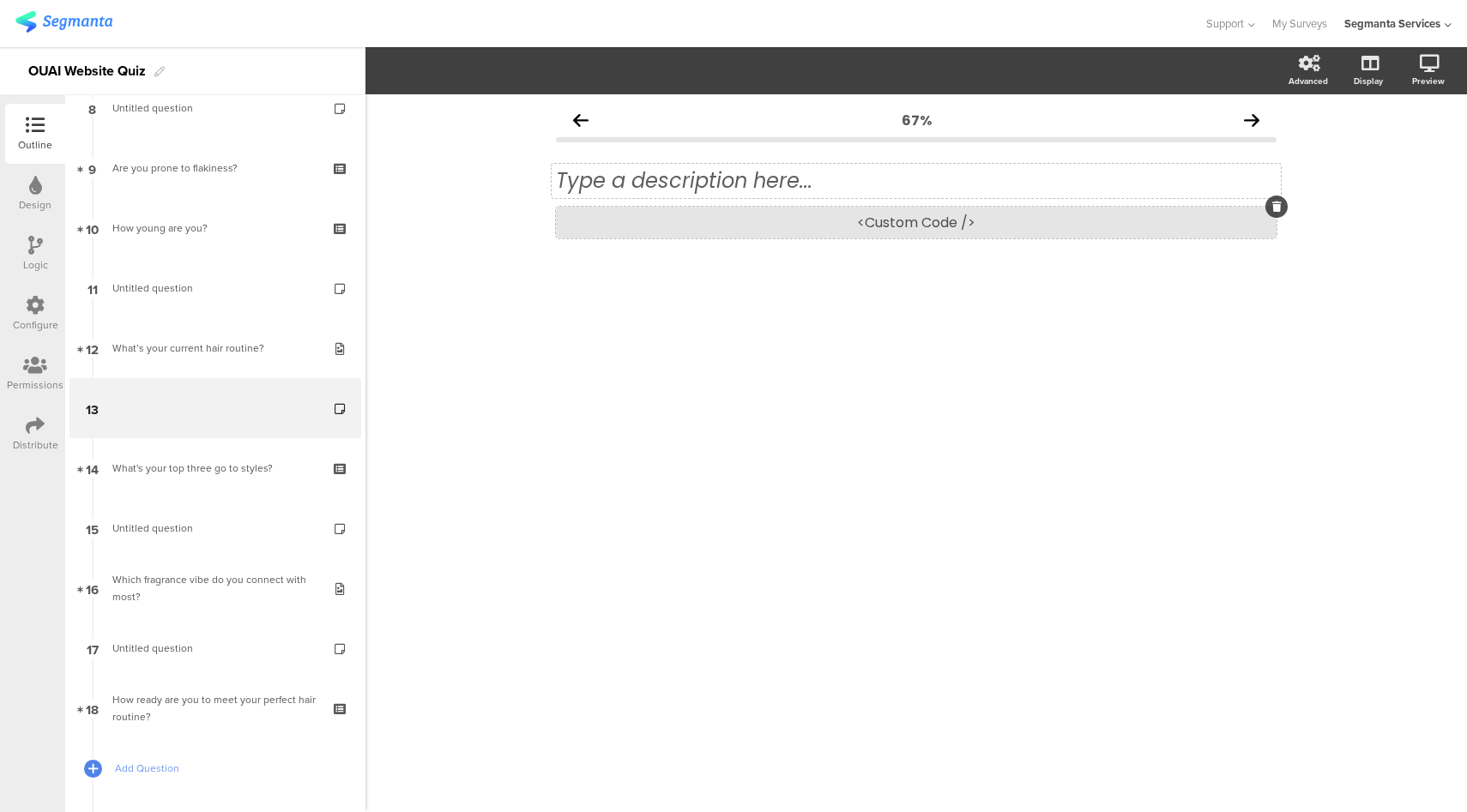
click at [839, 227] on div "<Custom Code />" at bounding box center [916, 223] width 720 height 32
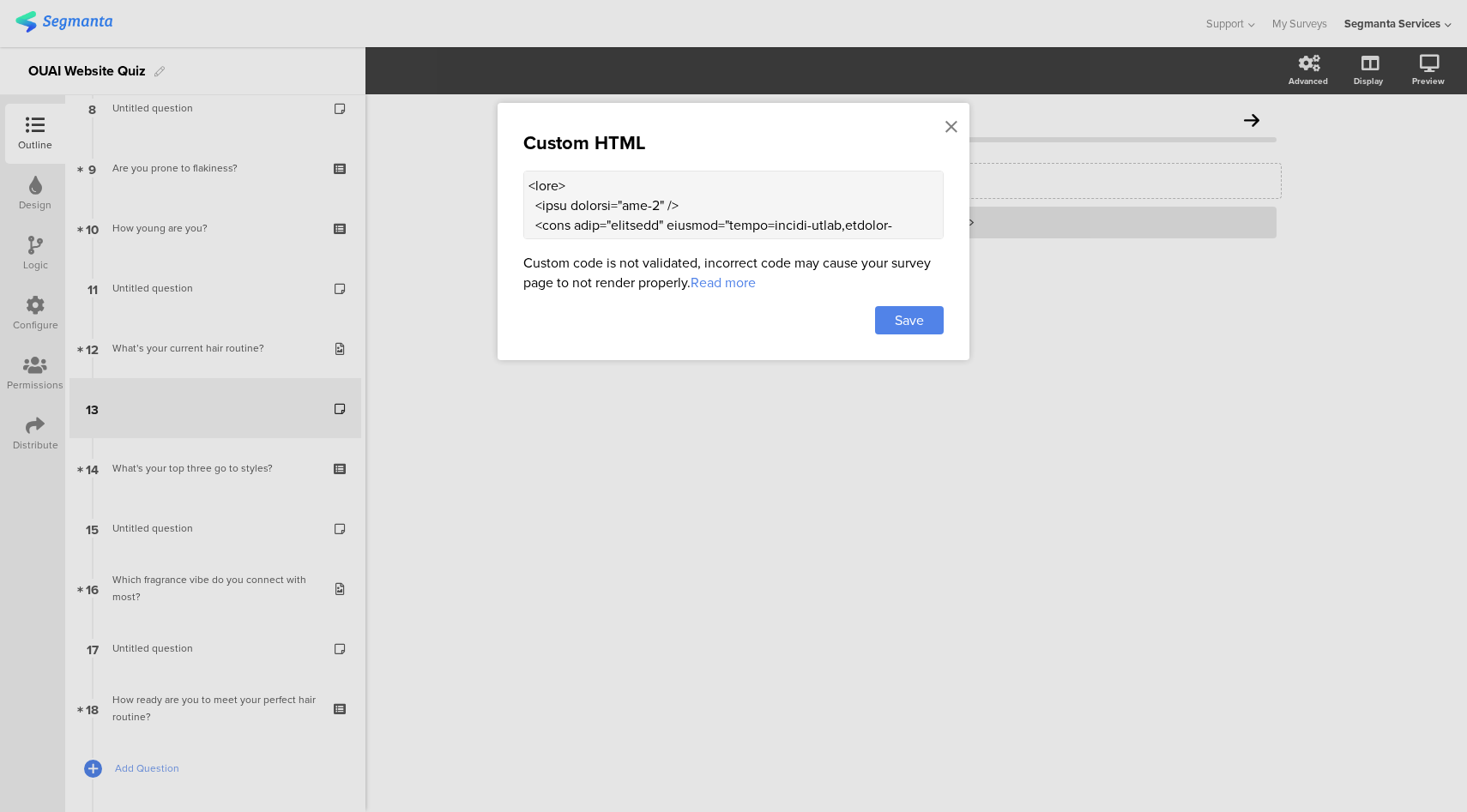
click at [836, 190] on textarea at bounding box center [733, 205] width 420 height 69
paste textarea "290" class="milestone">Less frizz</text> <text x="320" y="270" class="emoji-lab…"
type textarea "<head> <meta charset="utf-8" /> <meta name="viewport" content="width=device-wid…"
click at [903, 325] on span "Save" at bounding box center [909, 320] width 29 height 19
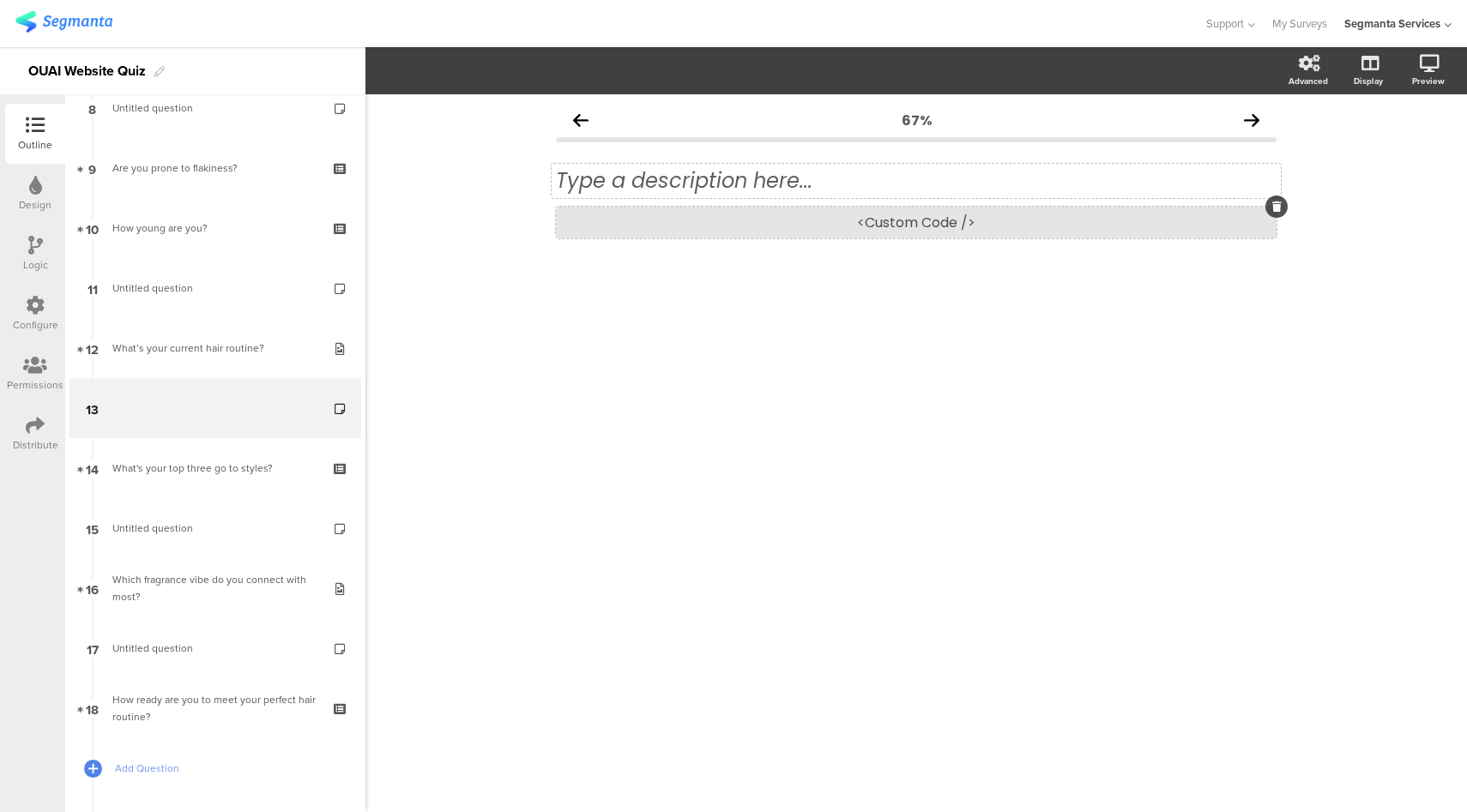
click at [920, 224] on div "<Custom Code />" at bounding box center [916, 223] width 720 height 32
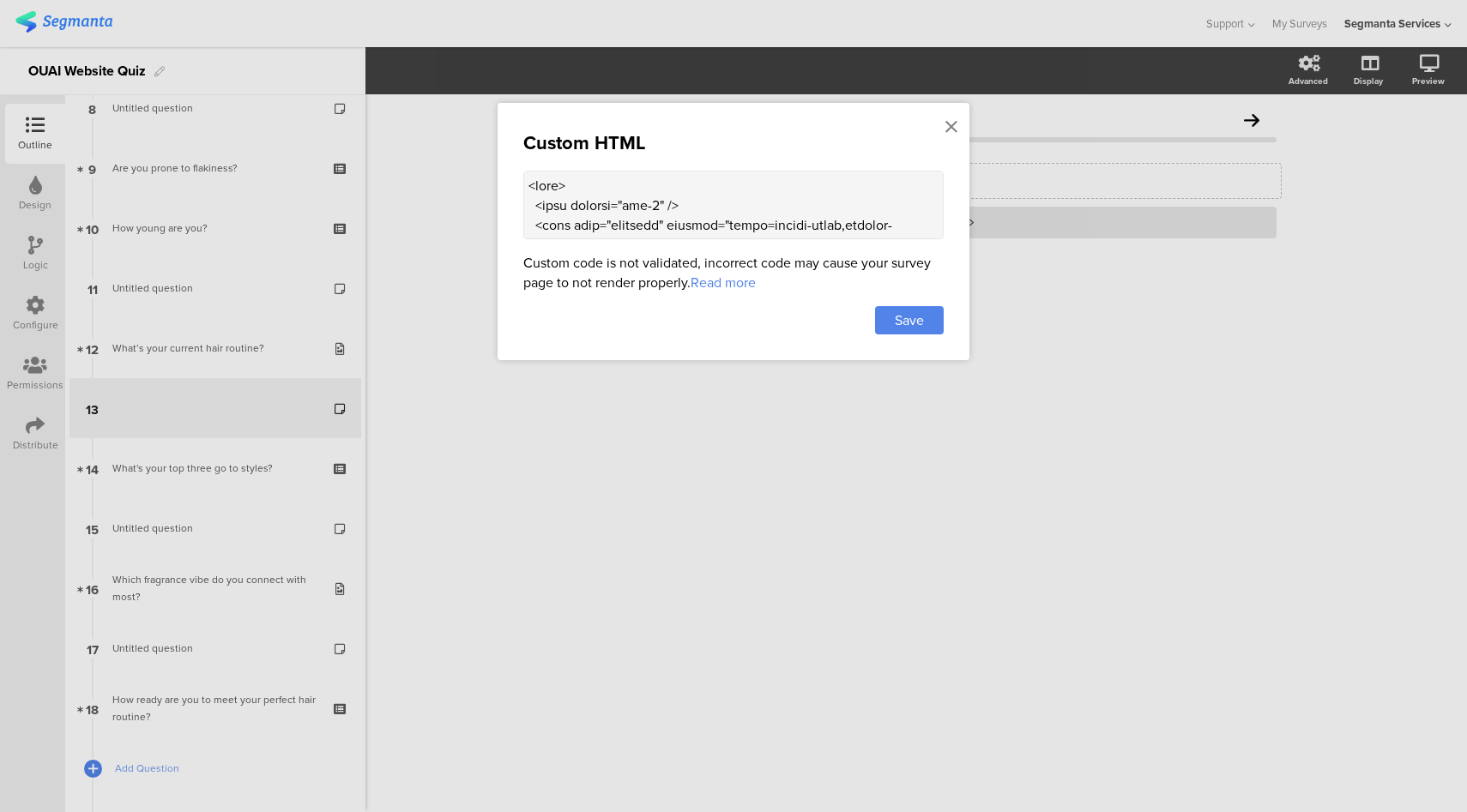
click at [788, 211] on textarea at bounding box center [733, 205] width 420 height 69
paste textarea "30" y="60" class="milestone">Boosted confidence</text> <text x="500" y="310" fi…"
type textarea "<head> <meta charset="utf-8" /> <meta name="viewport" content="width=device-wid…"
click at [937, 320] on div "Save" at bounding box center [910, 320] width 69 height 28
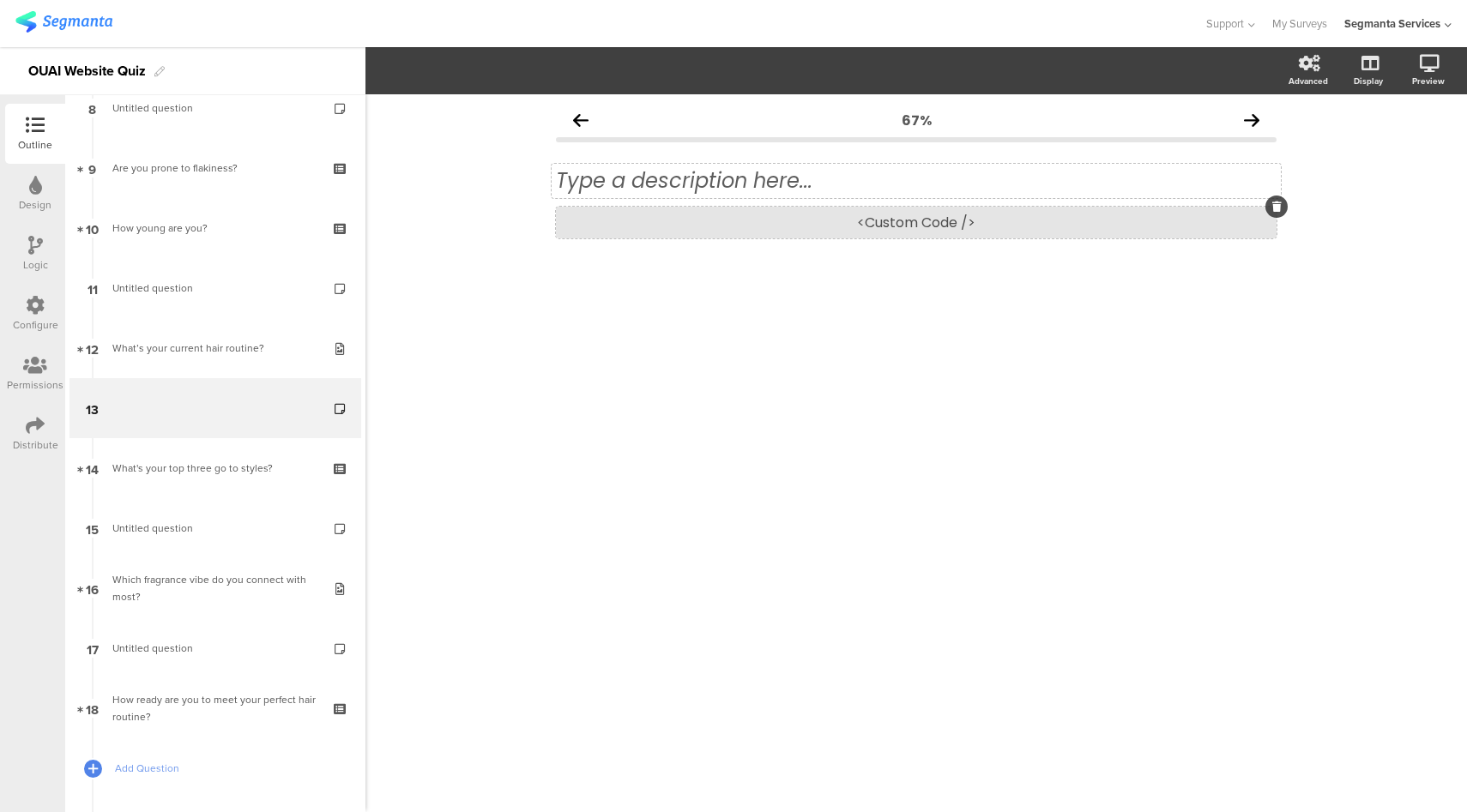
click at [933, 226] on div "<Custom Code />" at bounding box center [916, 223] width 720 height 32
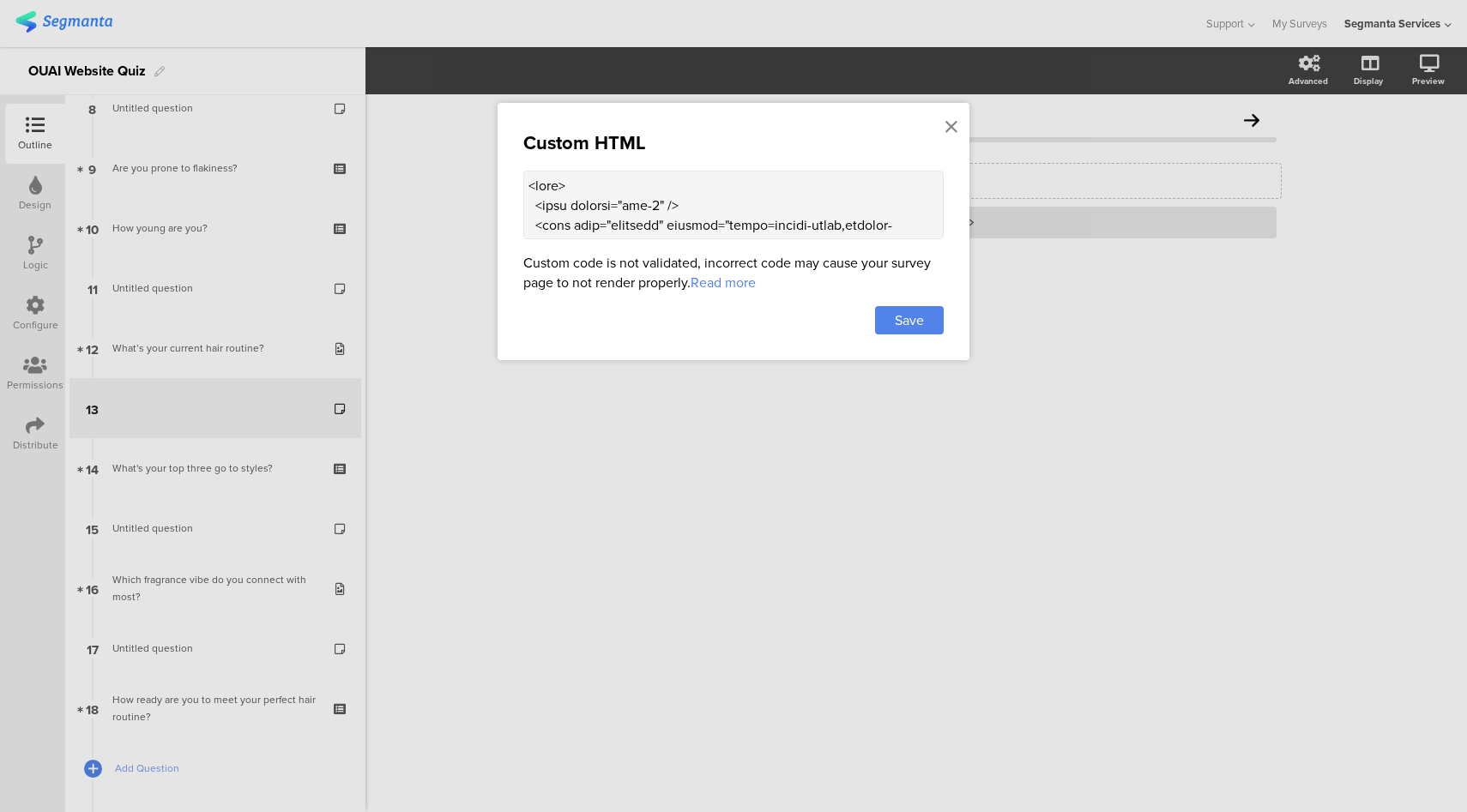
click at [805, 191] on textarea at bounding box center [733, 205] width 420 height 69
paste textarea "22px;font-weight:700;color:var(--black);text-align:center;margin:0 0 14px;} .su…"
type textarea "<head> <meta charset="utf-8" /> <meta name="viewport" content="width=device-wid…"
click at [899, 312] on span "Save" at bounding box center [909, 320] width 29 height 19
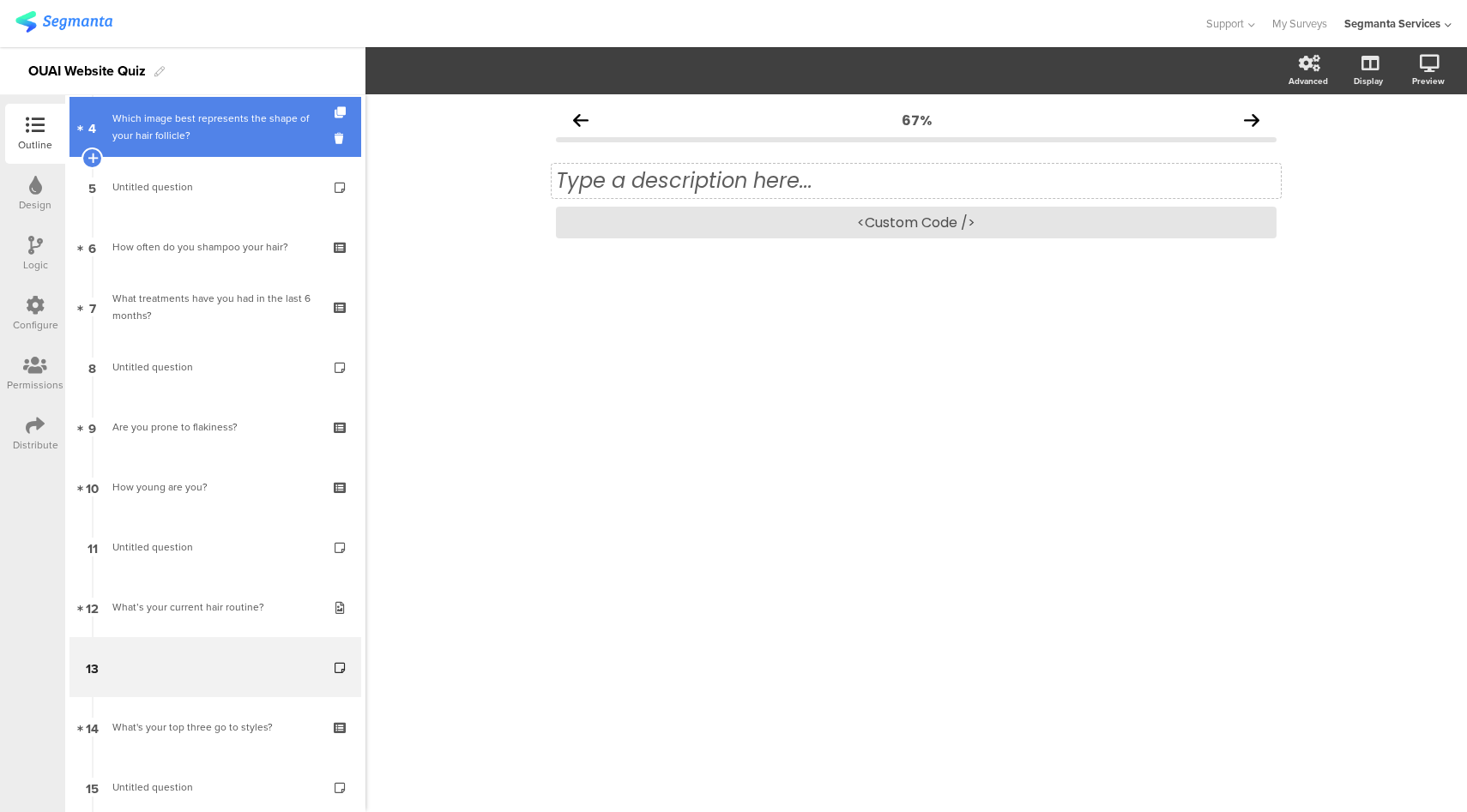
scroll to position [0, 0]
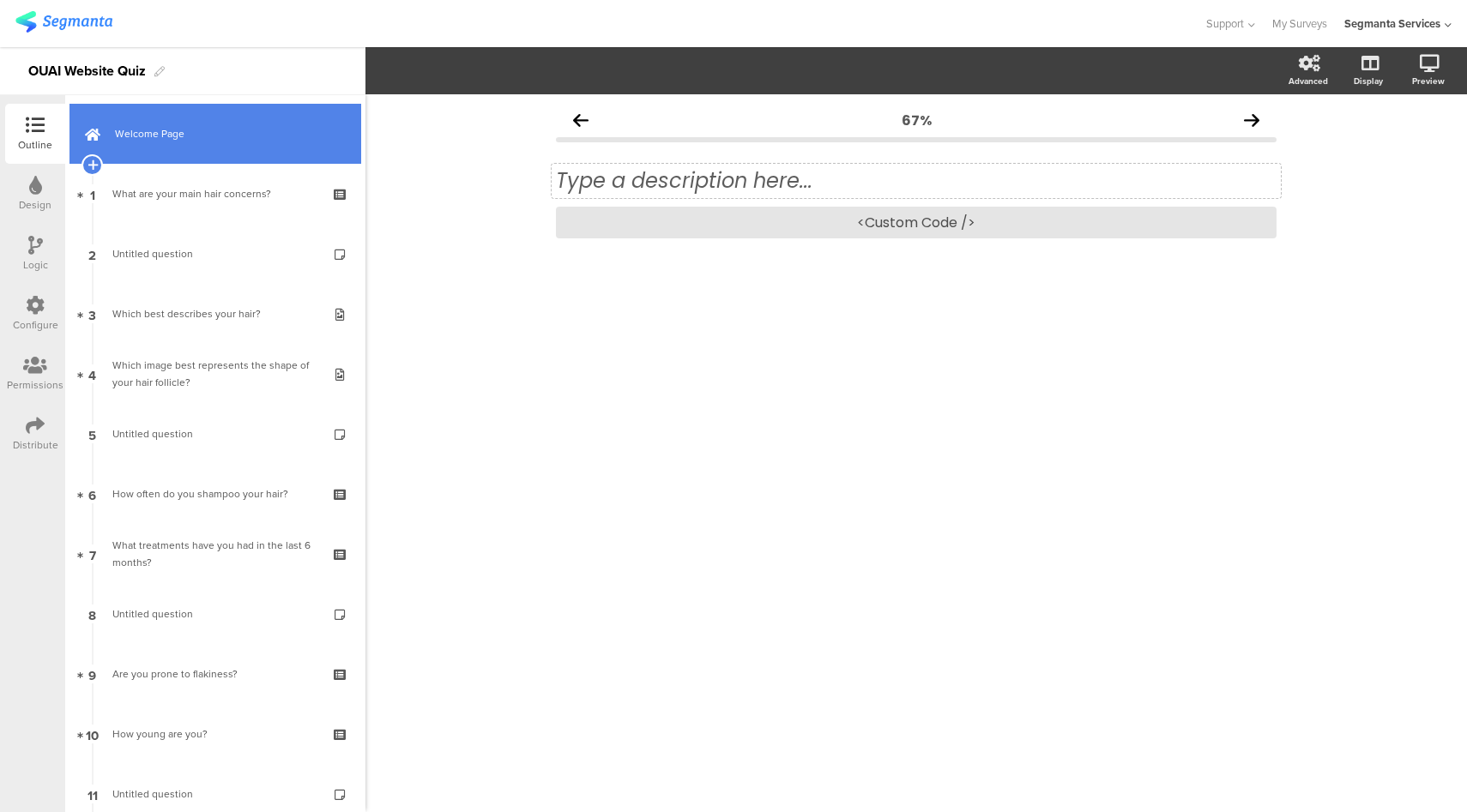
click at [220, 127] on span "Welcome Page" at bounding box center [225, 134] width 219 height 17
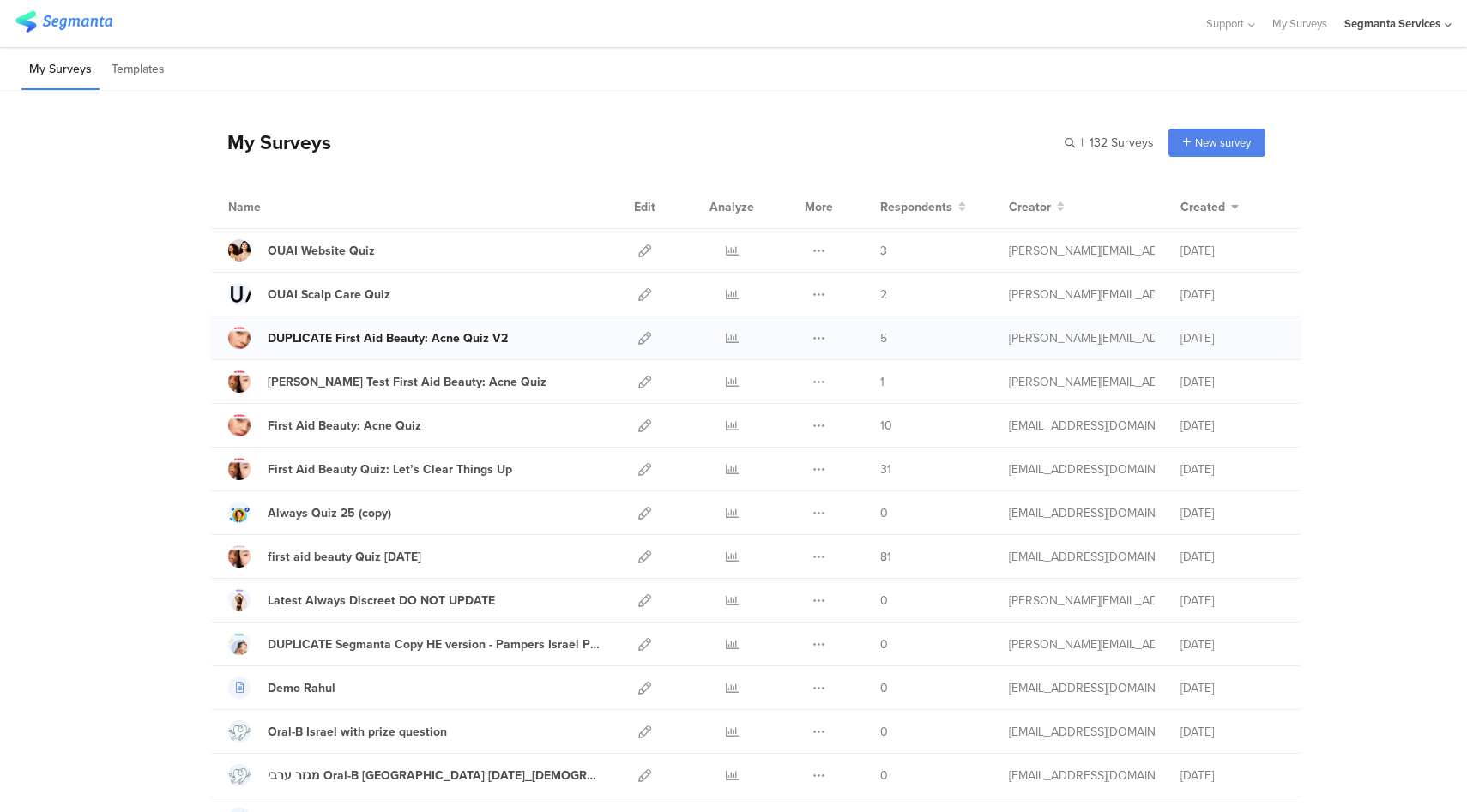
click at [399, 341] on div "DUPLICATE First Aid Beauty: Acne Quiz V2" at bounding box center [387, 338] width 240 height 18
click at [638, 334] on icon at bounding box center [644, 338] width 13 height 13
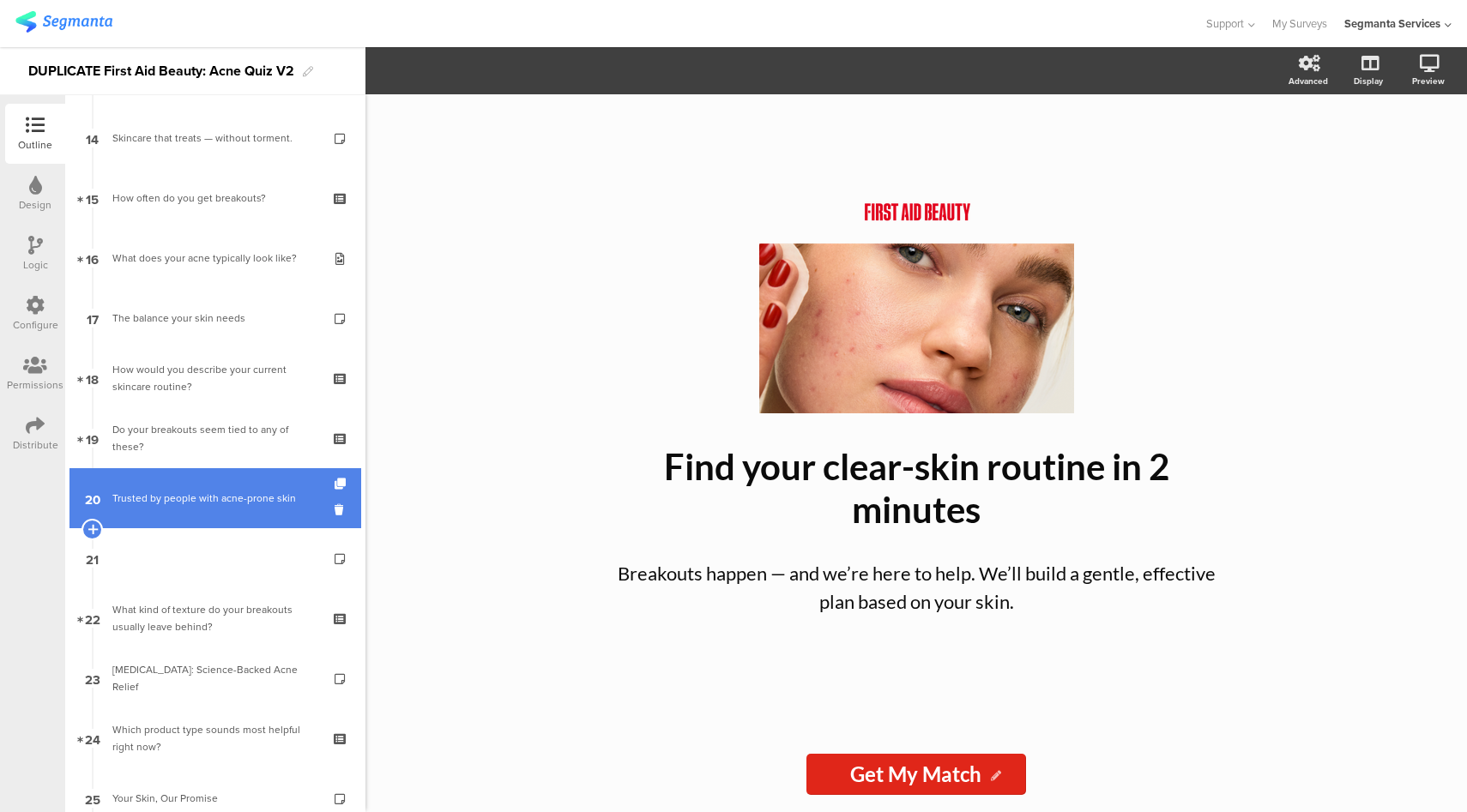
scroll to position [879, 0]
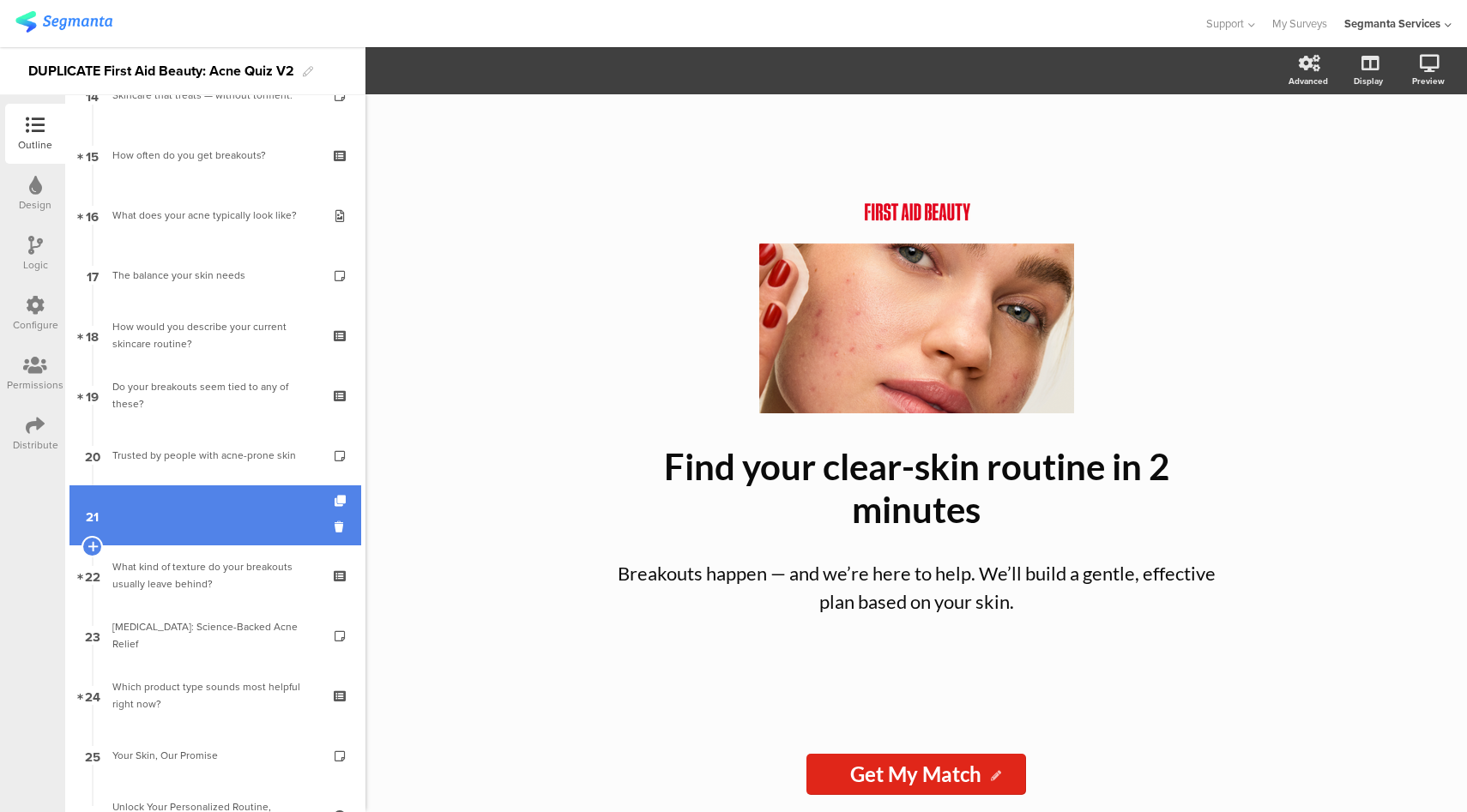
click at [207, 529] on link "21" at bounding box center [216, 516] width 292 height 60
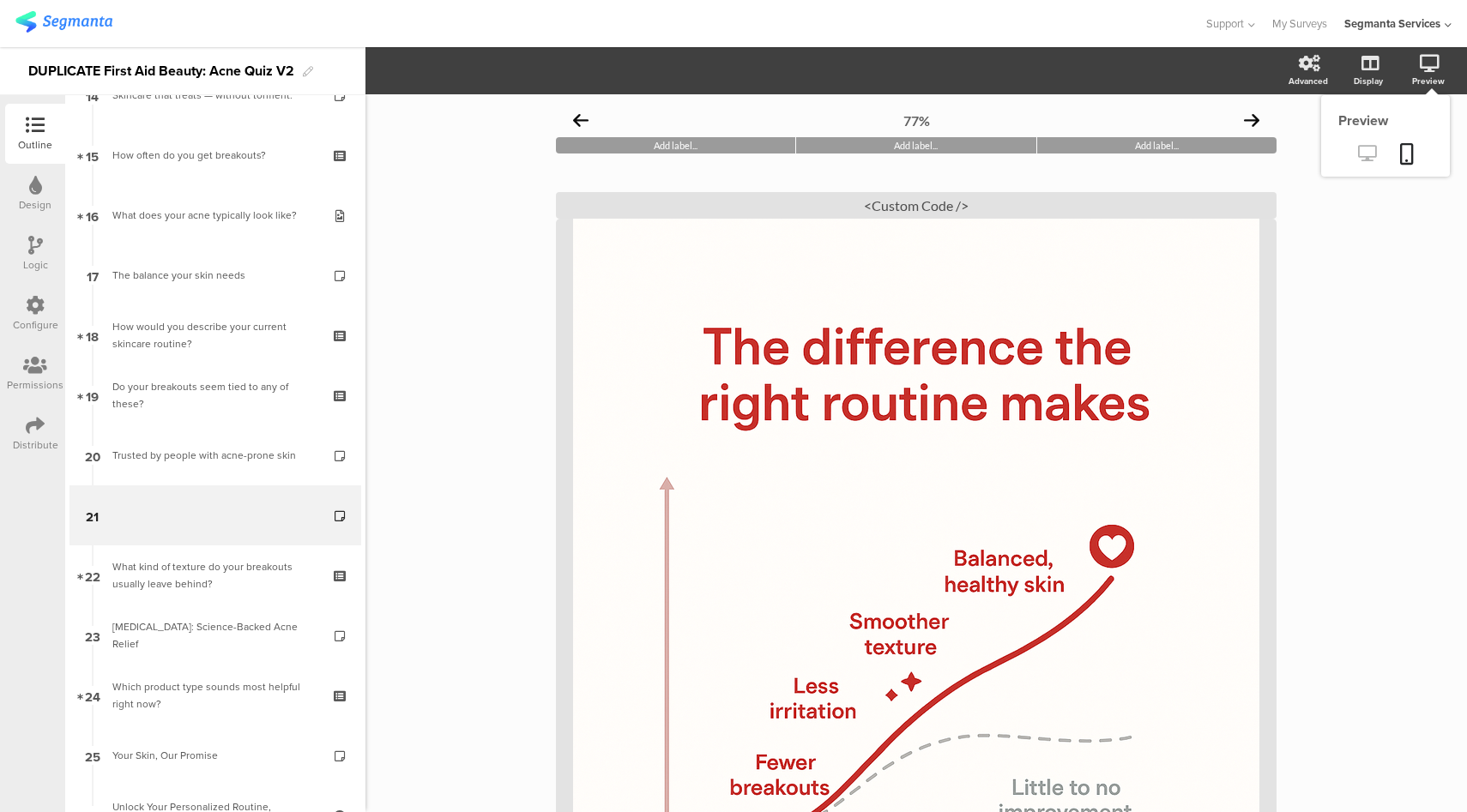
click at [1364, 158] on link at bounding box center [1367, 155] width 42 height 28
